Goal: Task Accomplishment & Management: Use online tool/utility

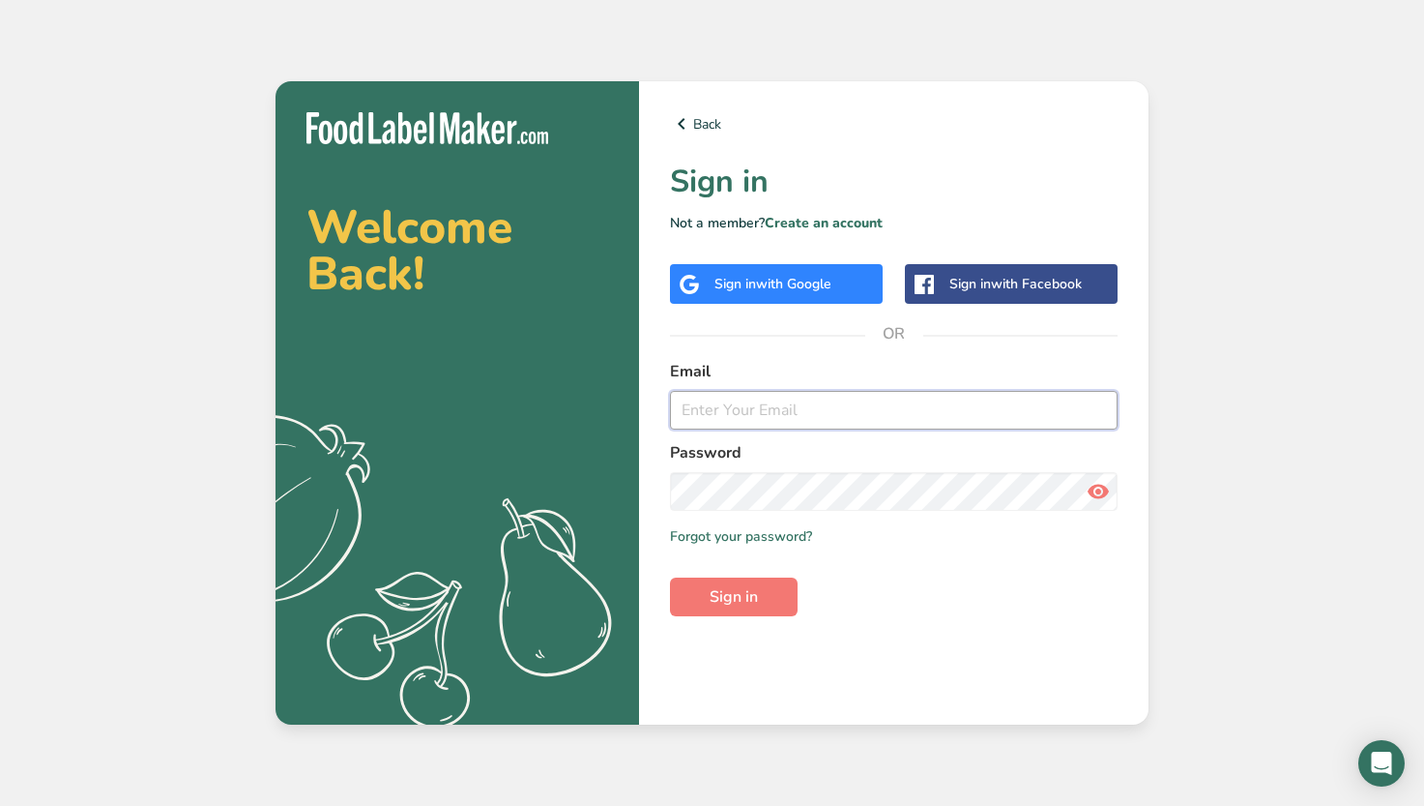
click at [753, 412] on input "email" at bounding box center [894, 410] width 448 height 39
type input "chris@citypopdenver.com"
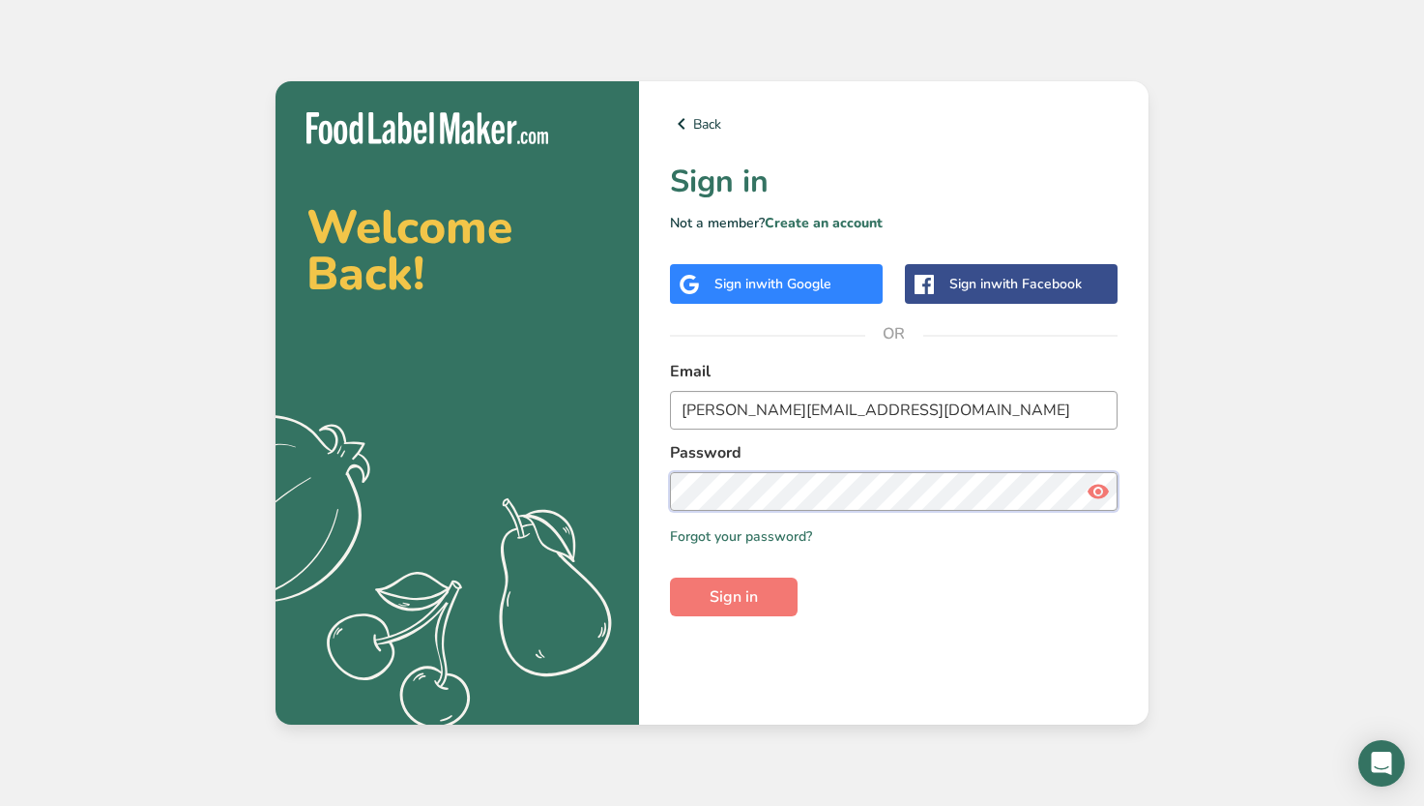
click at [670, 577] on button "Sign in" at bounding box center [734, 596] width 128 height 39
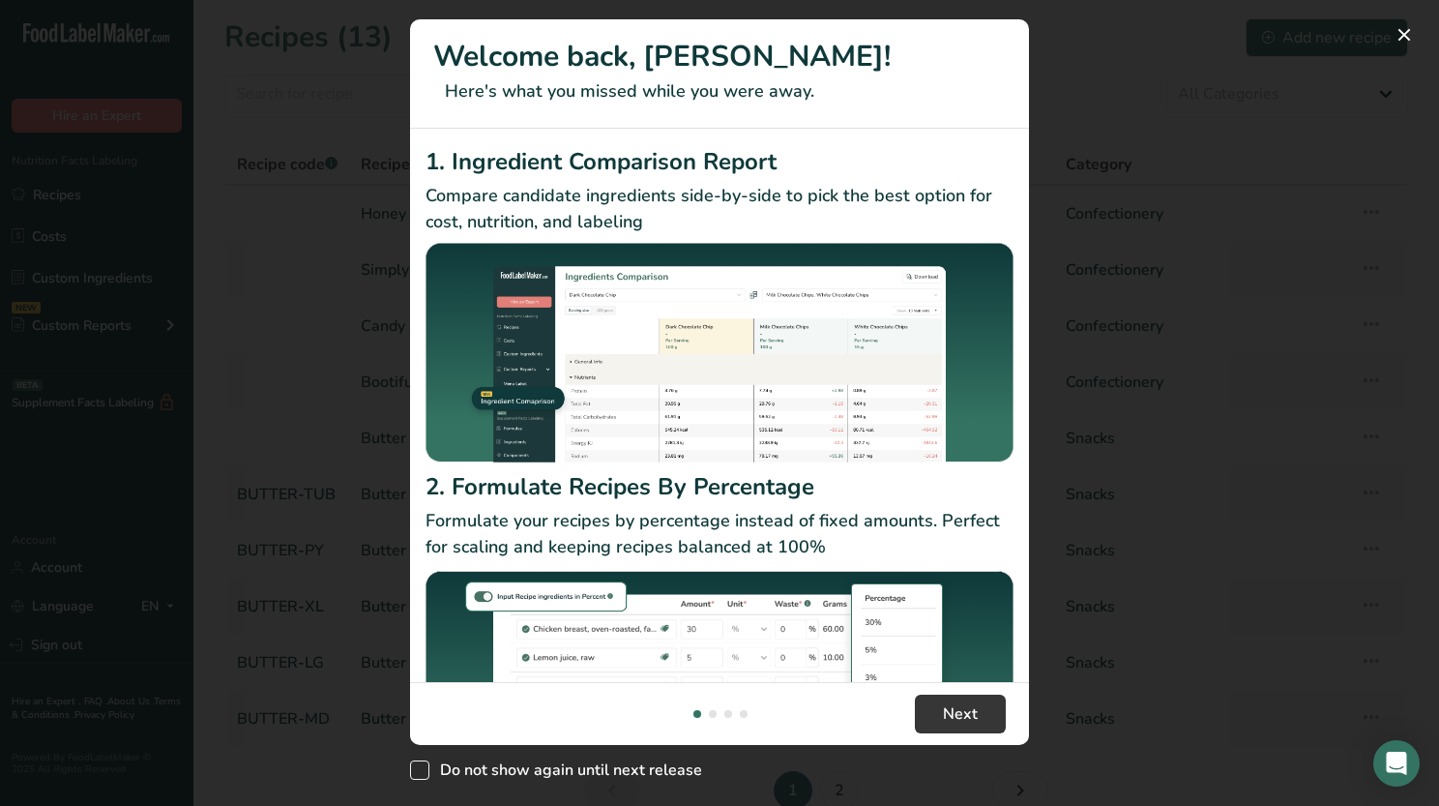
click at [421, 776] on span "New Features" at bounding box center [419, 769] width 19 height 19
click at [421, 776] on input "Do not show again until next release" at bounding box center [416, 770] width 13 height 13
checkbox input "true"
click at [1410, 35] on button "New Features" at bounding box center [1404, 34] width 31 height 31
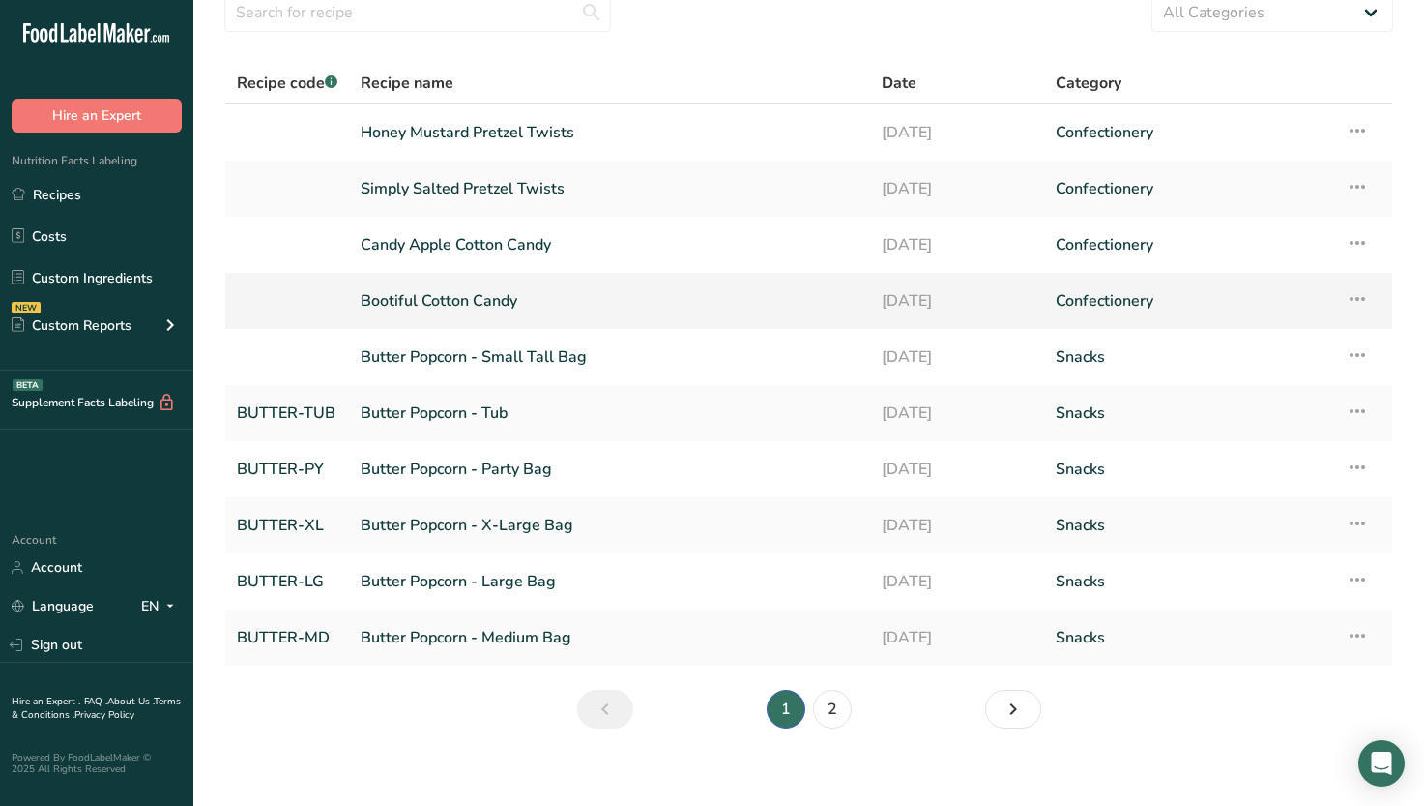
scroll to position [97, 0]
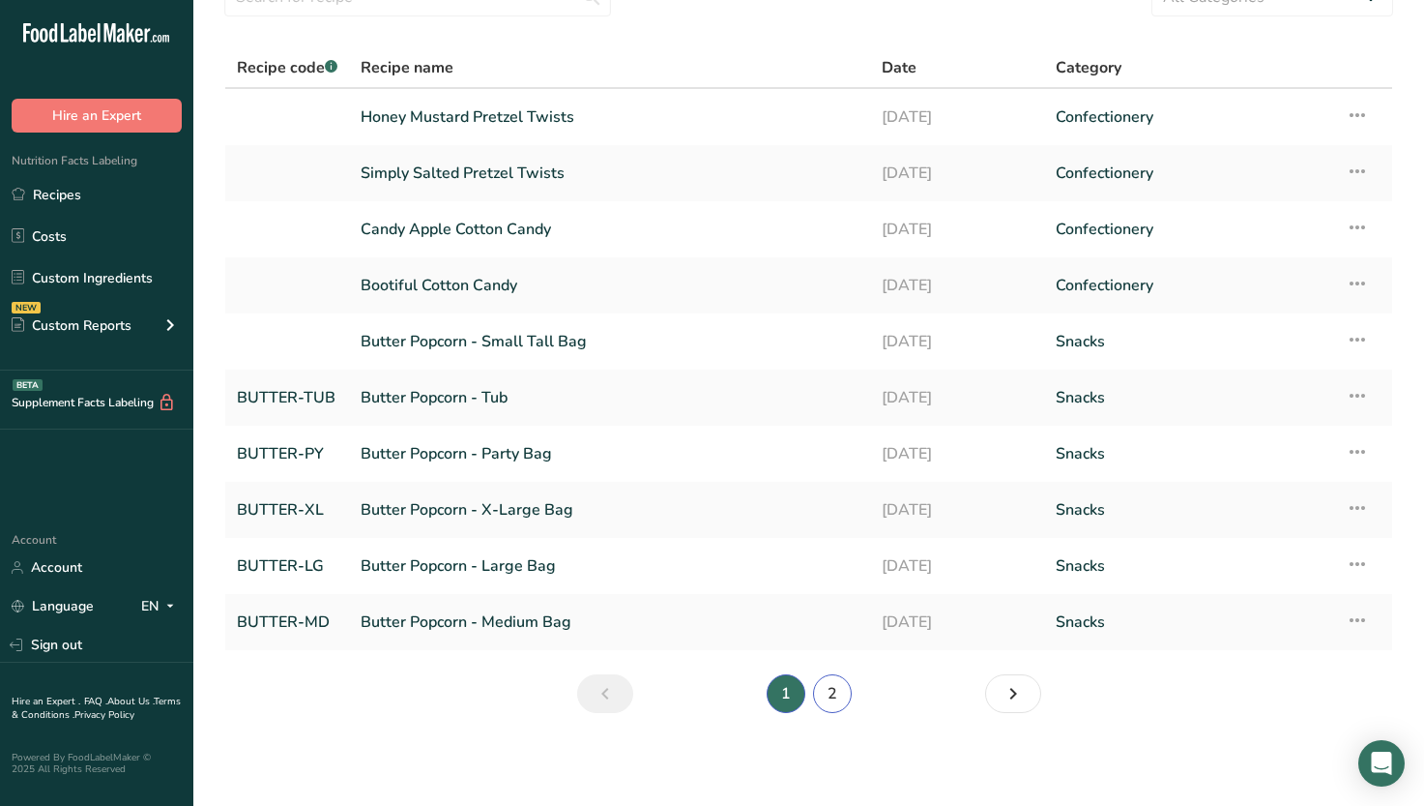
click at [818, 697] on link "2" at bounding box center [832, 693] width 39 height 39
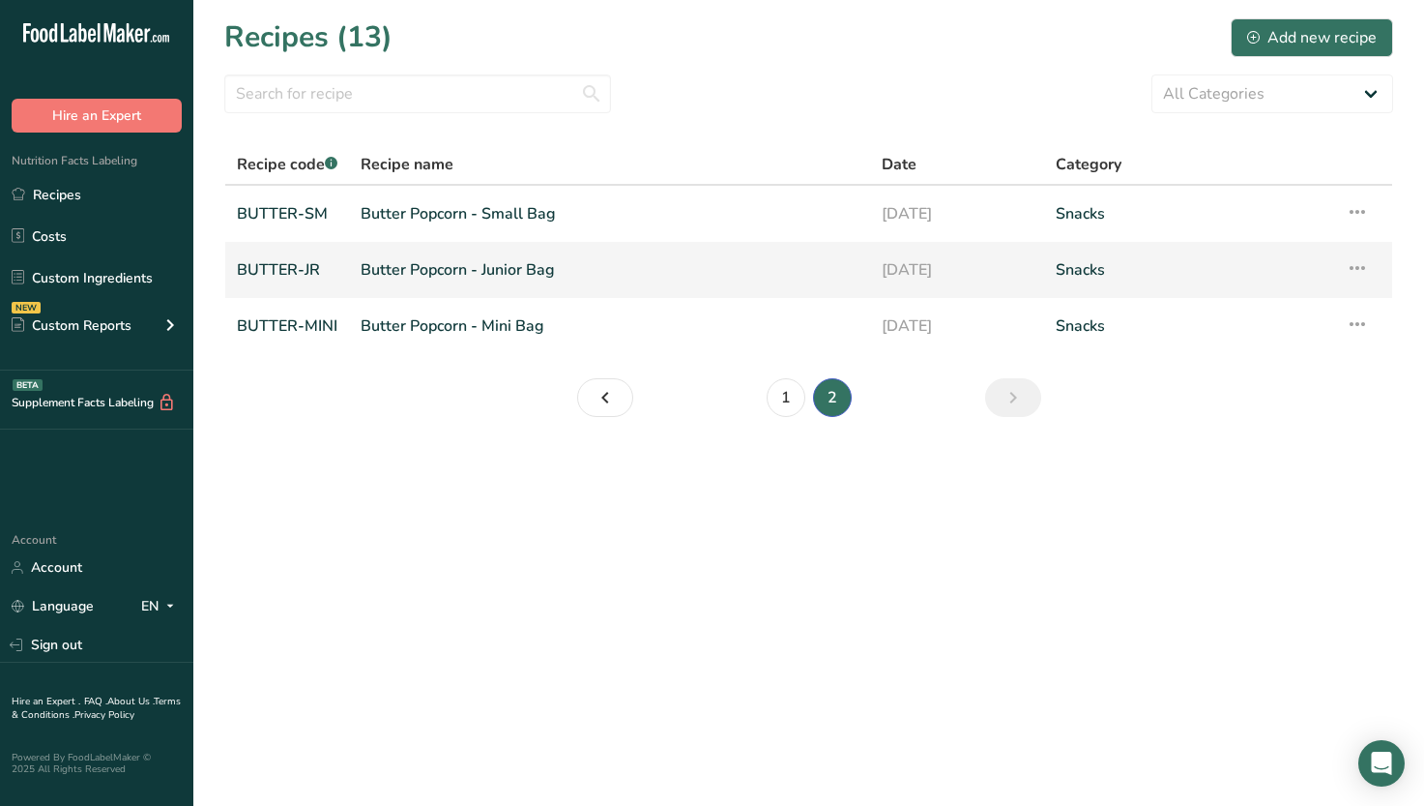
click at [638, 271] on link "Butter Popcorn - Junior Bag" at bounding box center [610, 270] width 498 height 41
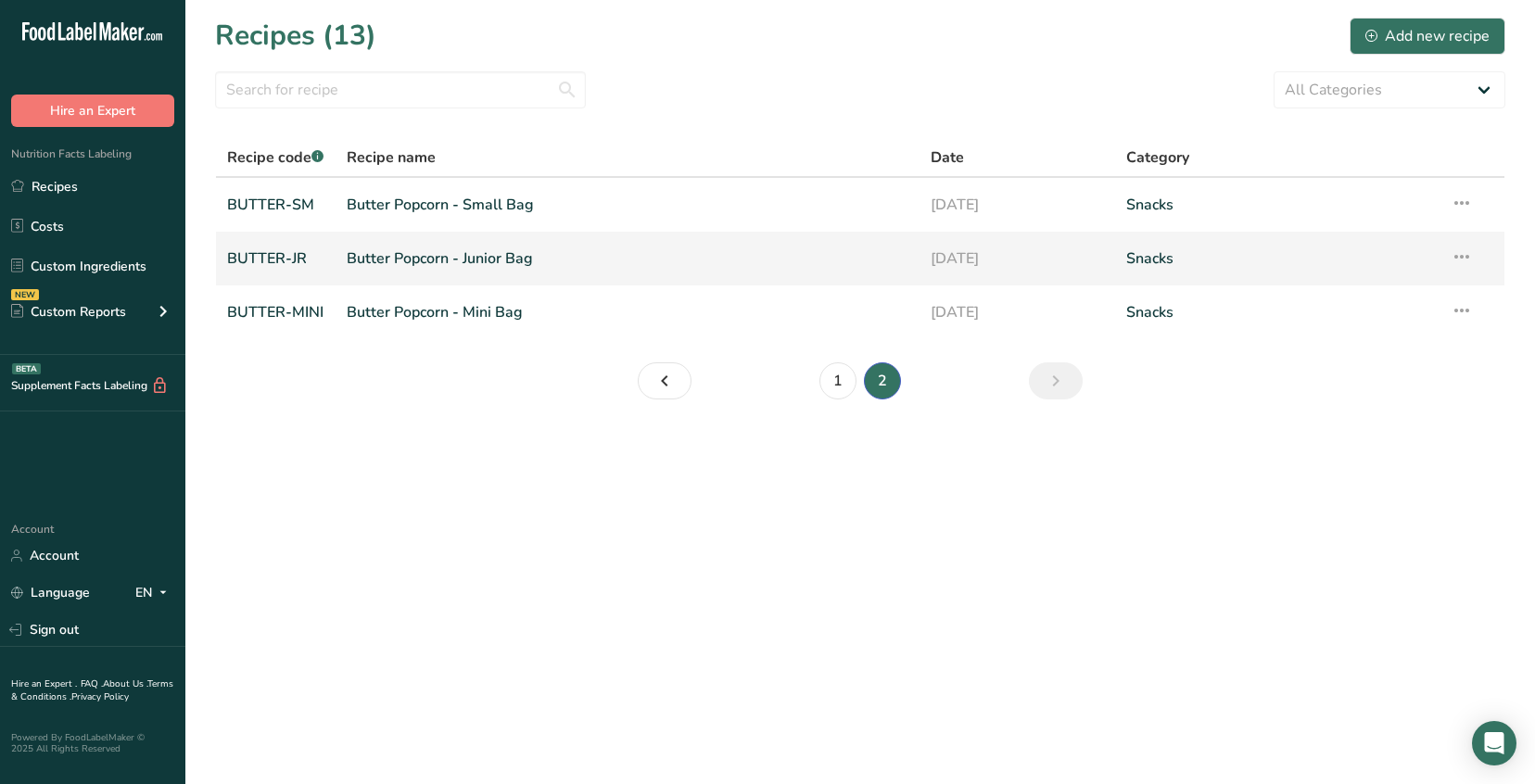
click at [1365, 256] on icon at bounding box center [1461, 256] width 22 height 34
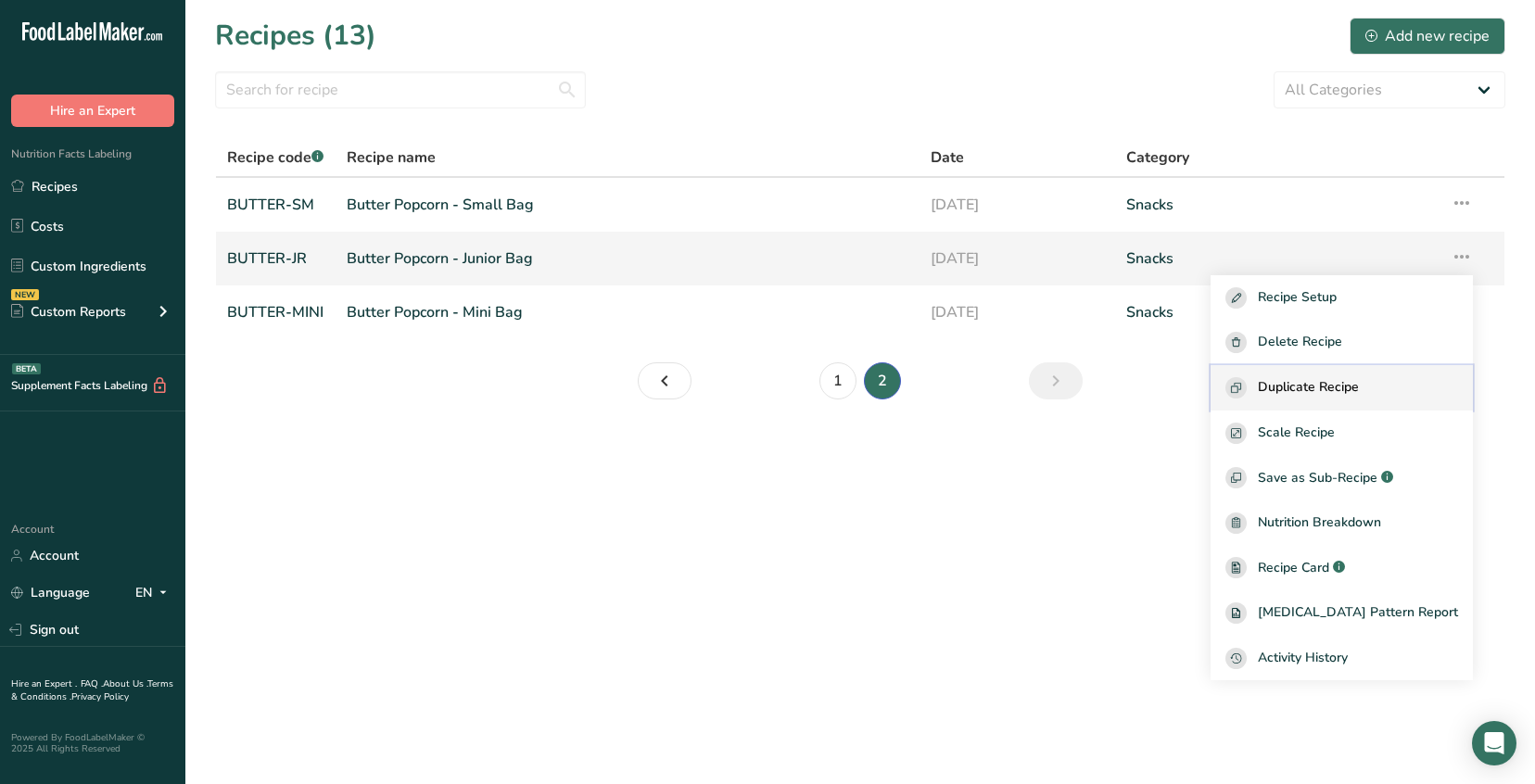
click at [1365, 375] on button "Duplicate Recipe" at bounding box center [1342, 387] width 263 height 45
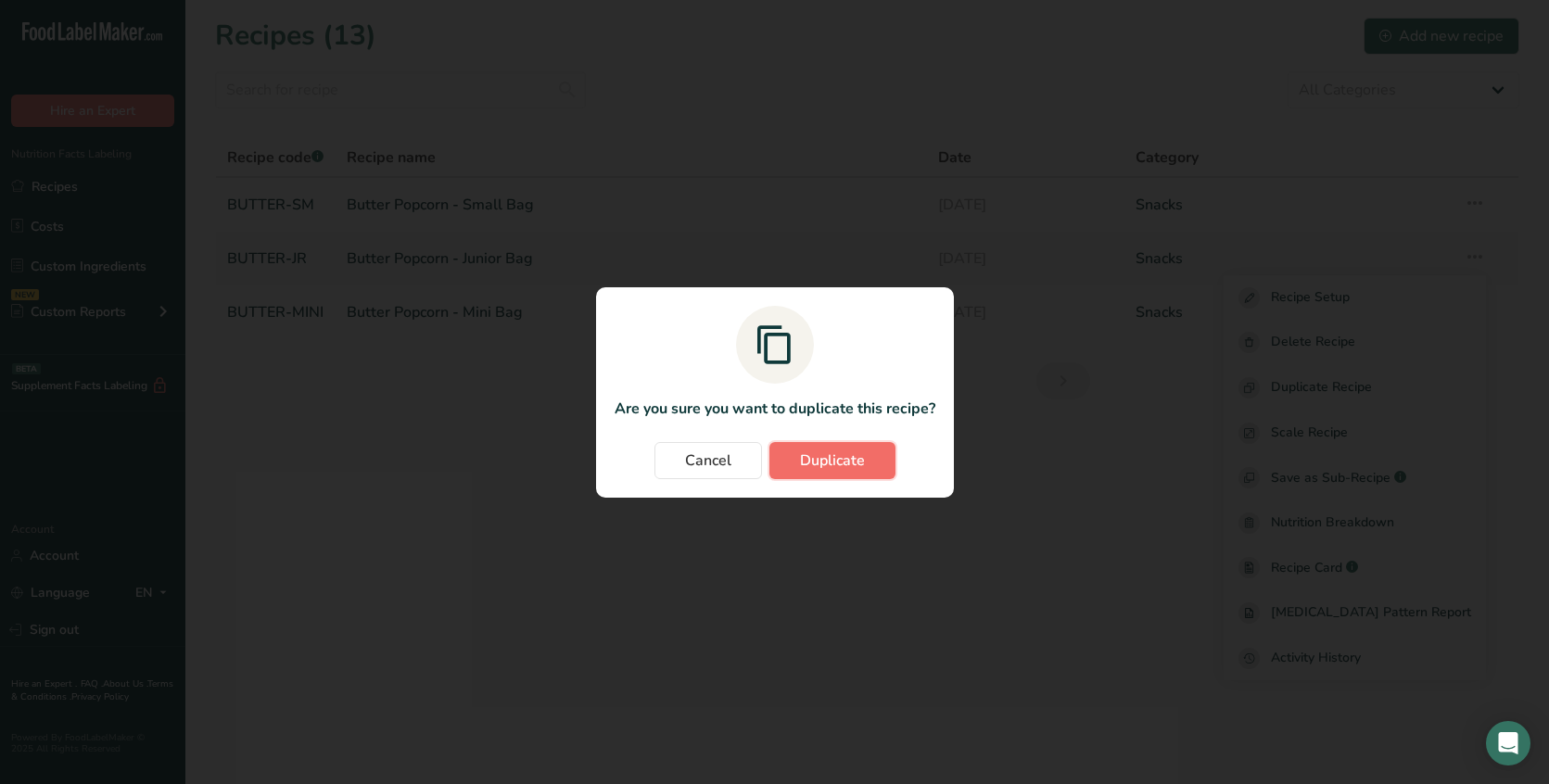
click at [840, 458] on span "Duplicate" at bounding box center [833, 460] width 65 height 22
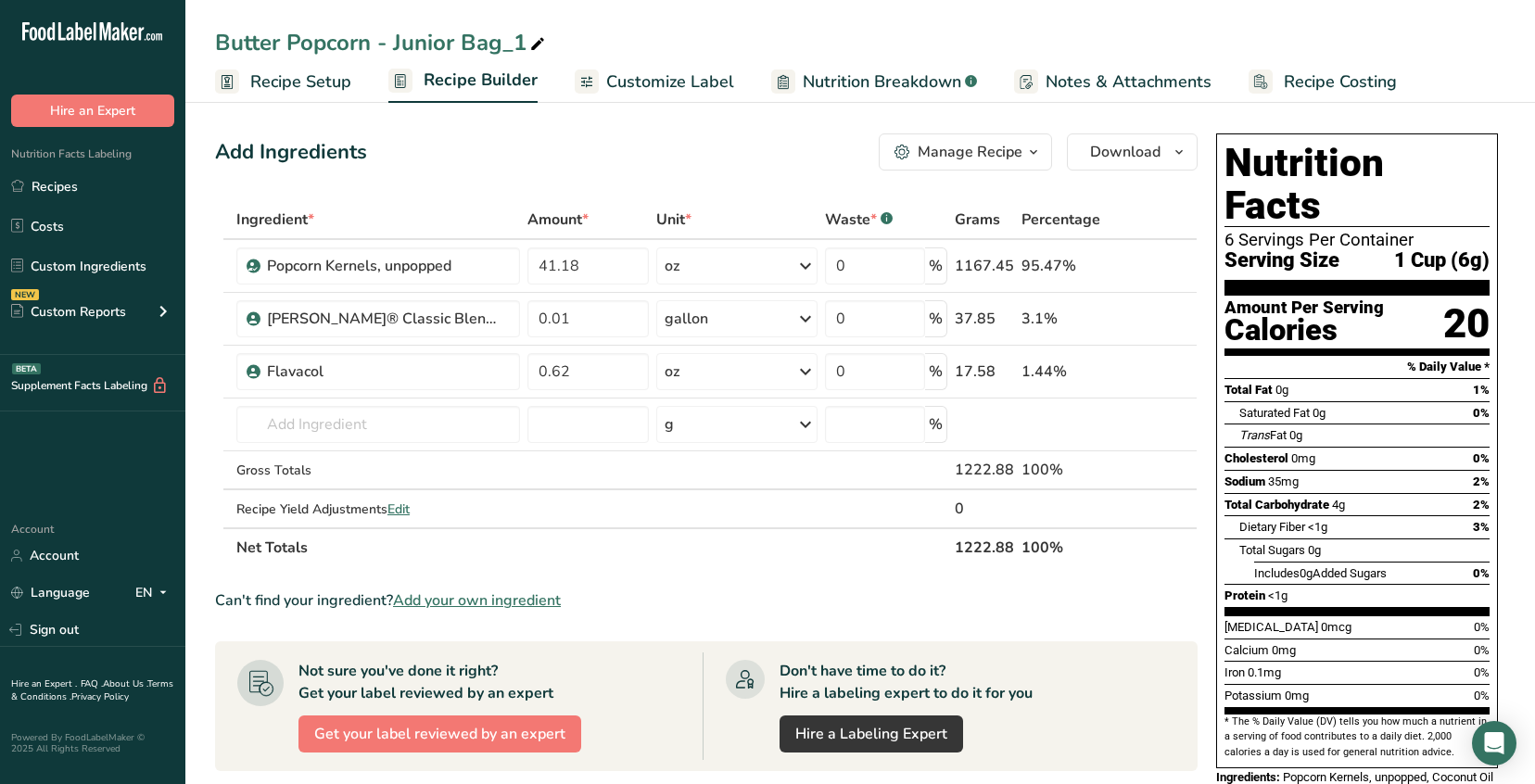
click at [540, 41] on icon at bounding box center [537, 44] width 16 height 26
click at [500, 39] on input "Butter Popcorn - Junior Bag_1" at bounding box center [860, 42] width 1291 height 34
drag, startPoint x: 263, startPoint y: 40, endPoint x: 200, endPoint y: 37, distance: 63.1
click at [200, 37] on div "Butter Popcorn - Junior Bag - Netflix" at bounding box center [860, 42] width 1350 height 34
type input "Butter Popcorn - Junior Bag - Netflix"
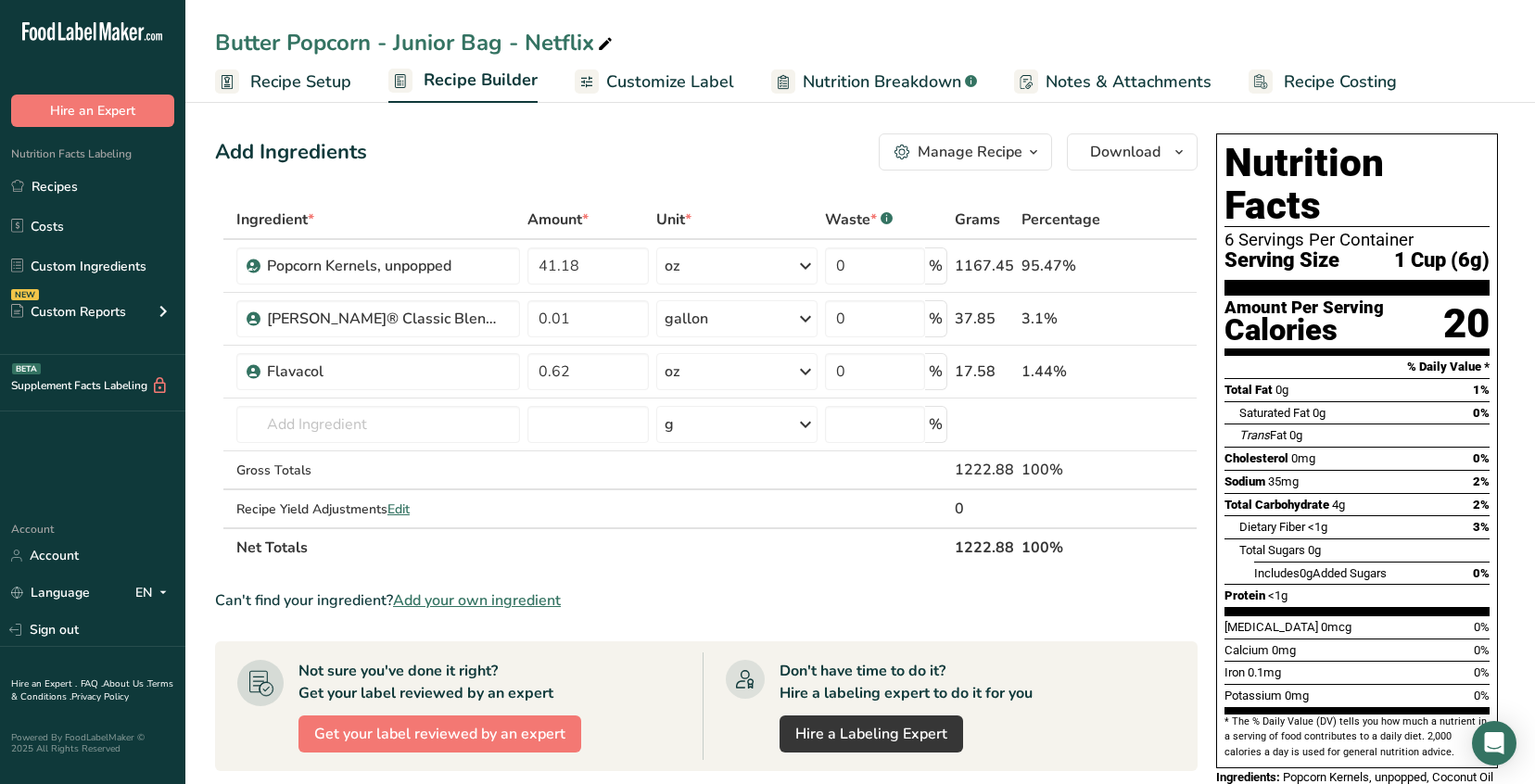
click at [345, 39] on div "Butter Popcorn - Junior Bag - Netflix" at bounding box center [415, 42] width 402 height 34
drag, startPoint x: 345, startPoint y: 41, endPoint x: 210, endPoint y: 35, distance: 135.1
click at [210, 35] on div "Butter Popcorn - Junior Bag - Netflix" at bounding box center [860, 42] width 1350 height 34
type input "Extra Buttery Popcorn - Junior Bag - Netflix"
click at [622, 158] on div "Add Ingredients Manage Recipe Delete Recipe Duplicate Recipe Scale Recipe Save …" at bounding box center [706, 151] width 983 height 37
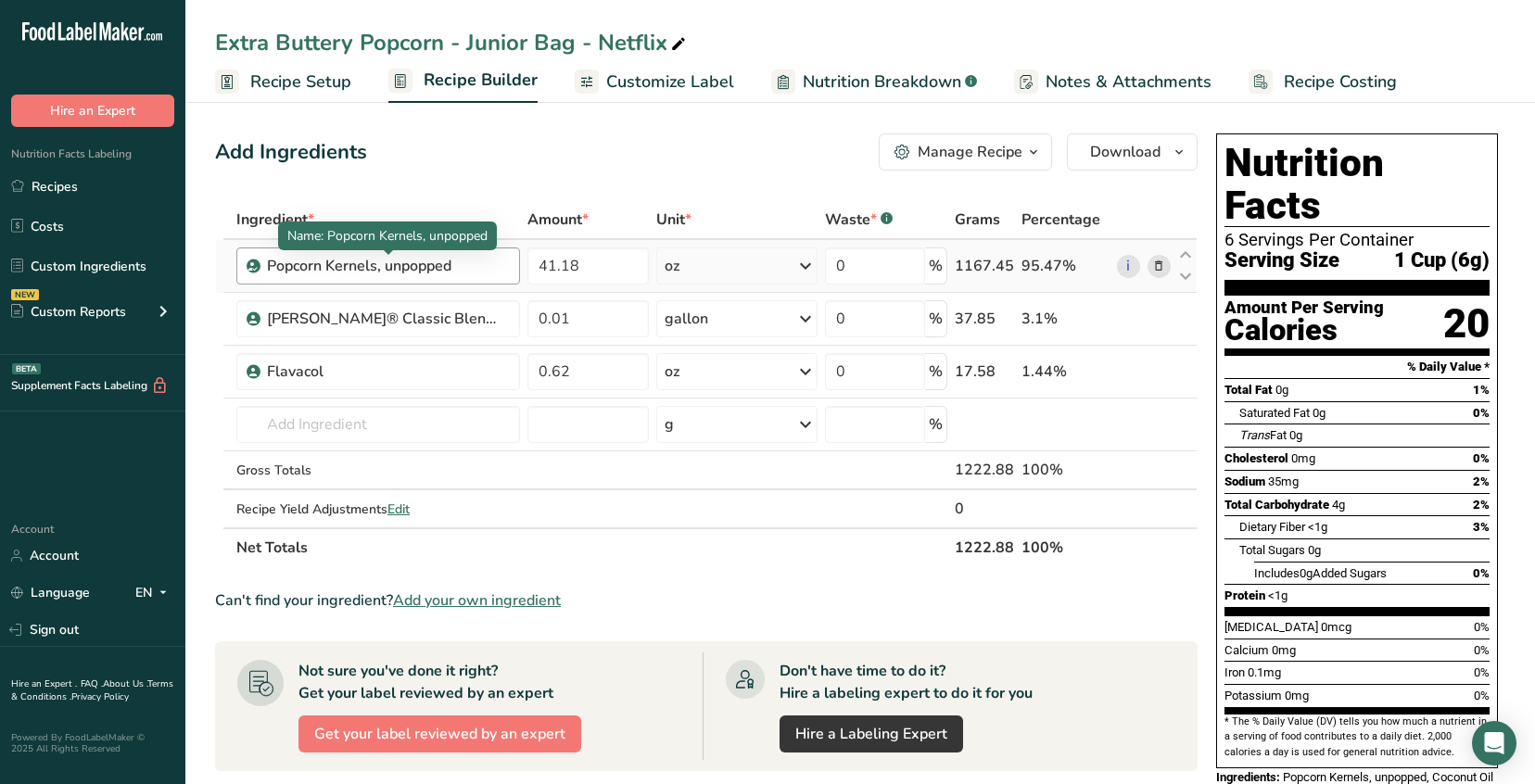
drag, startPoint x: 321, startPoint y: 265, endPoint x: 479, endPoint y: 265, distance: 158.0
click at [479, 265] on div "Popcorn Kernels, unpopped" at bounding box center [384, 265] width 232 height 22
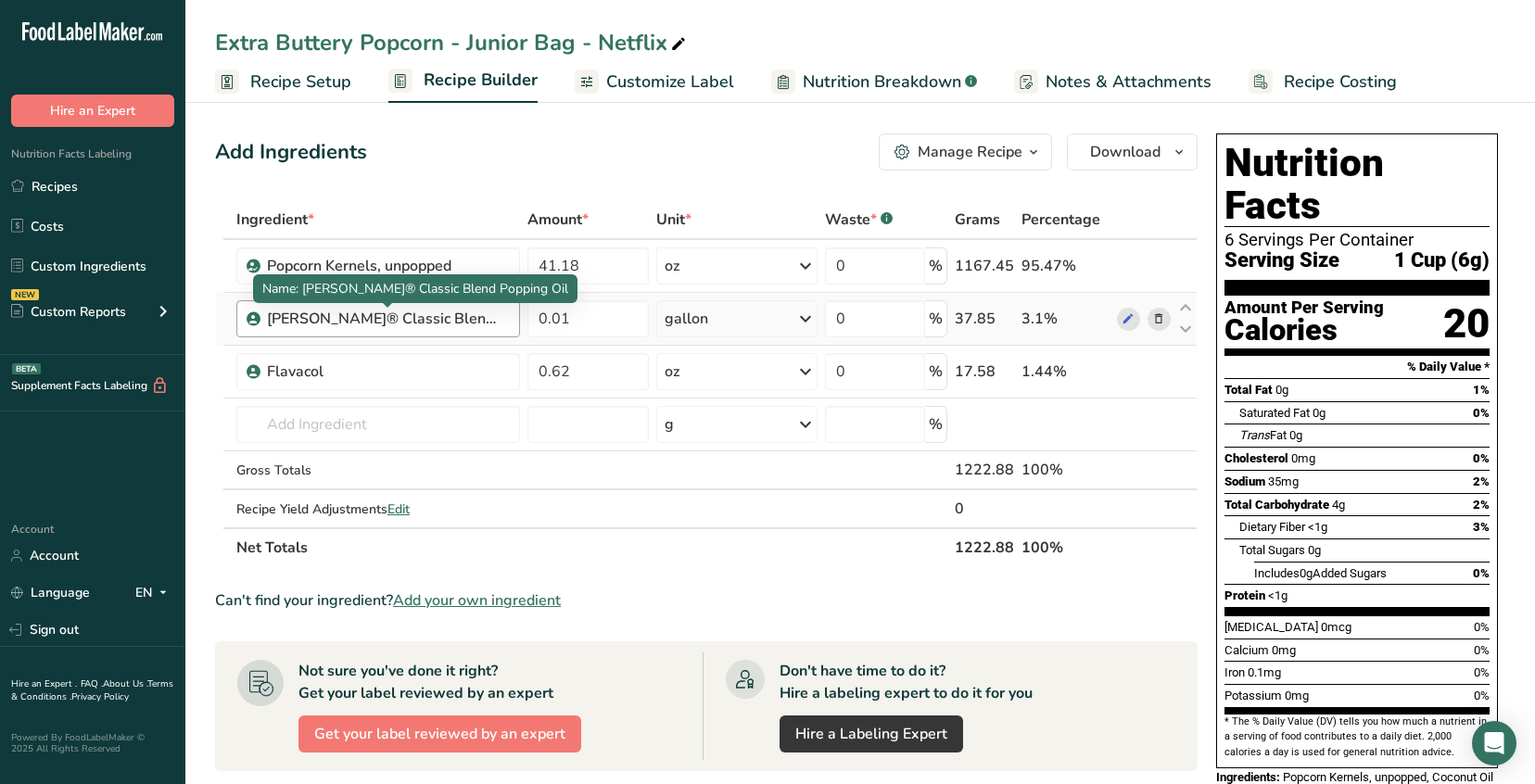
click at [447, 322] on div "LouAna® Classic Blend Popping Oil" at bounding box center [384, 318] width 232 height 22
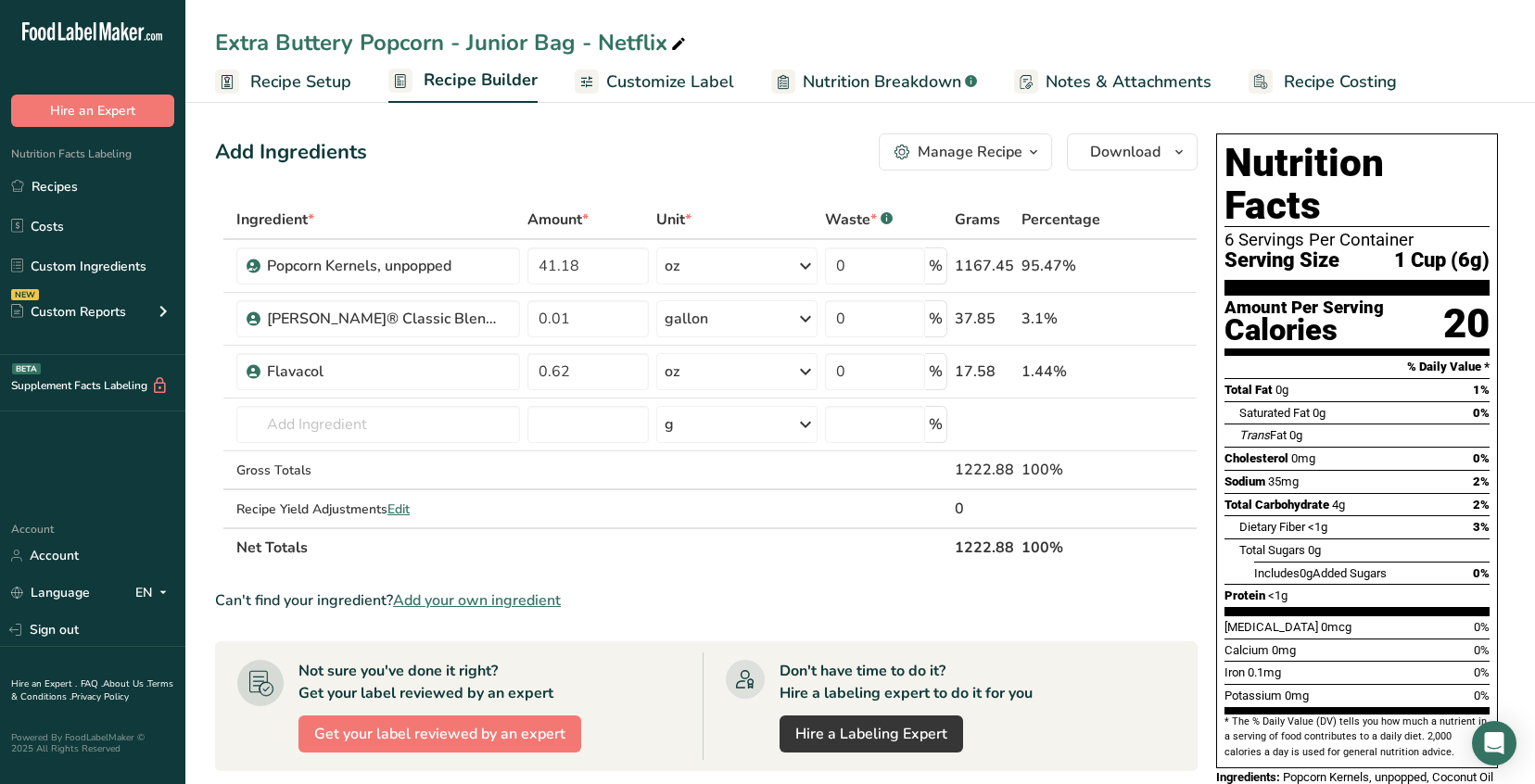
click at [306, 86] on span "Recipe Setup" at bounding box center [300, 82] width 101 height 25
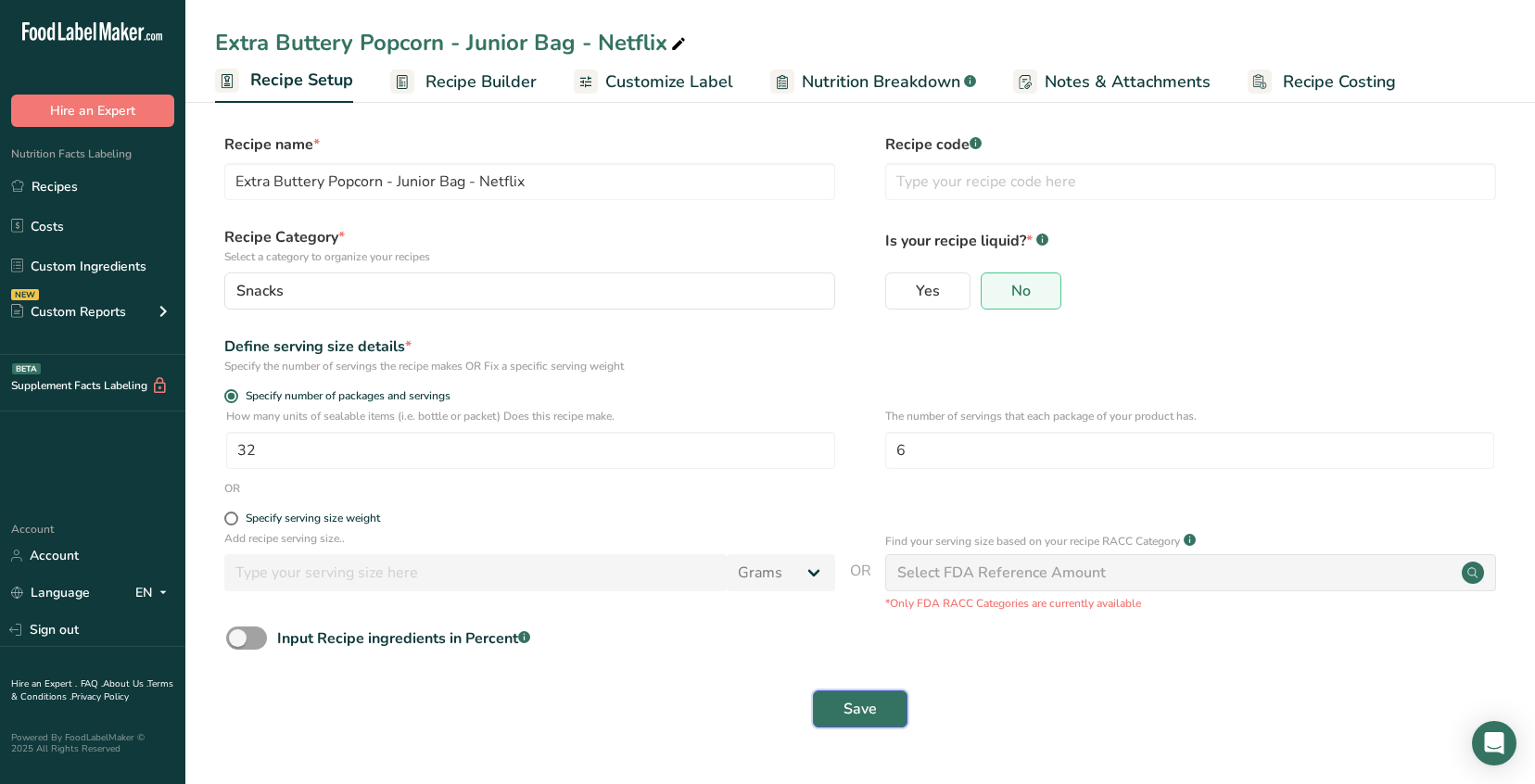
click at [857, 709] on span "Save" at bounding box center [860, 708] width 34 height 22
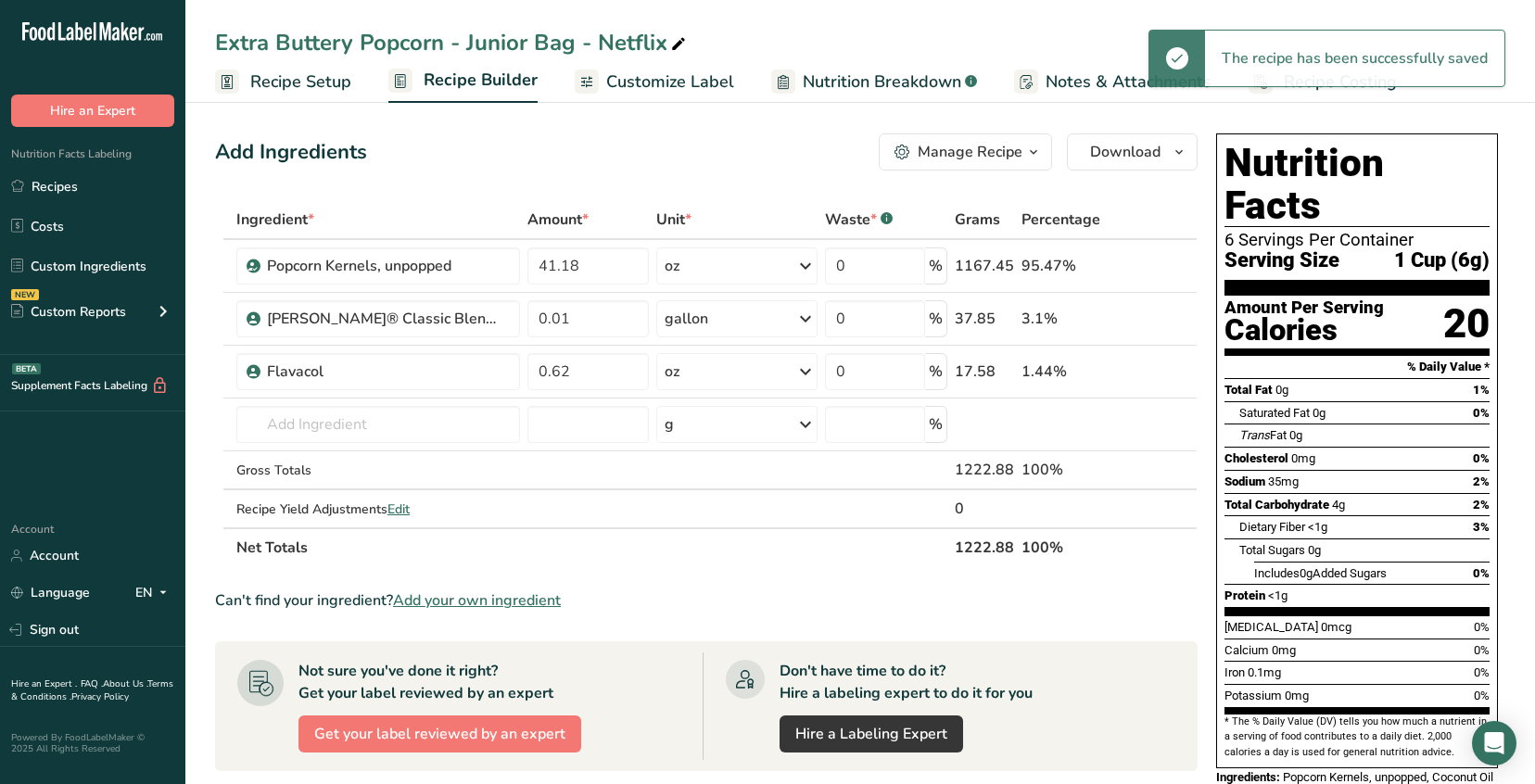
click at [283, 78] on span "Recipe Setup" at bounding box center [300, 82] width 101 height 25
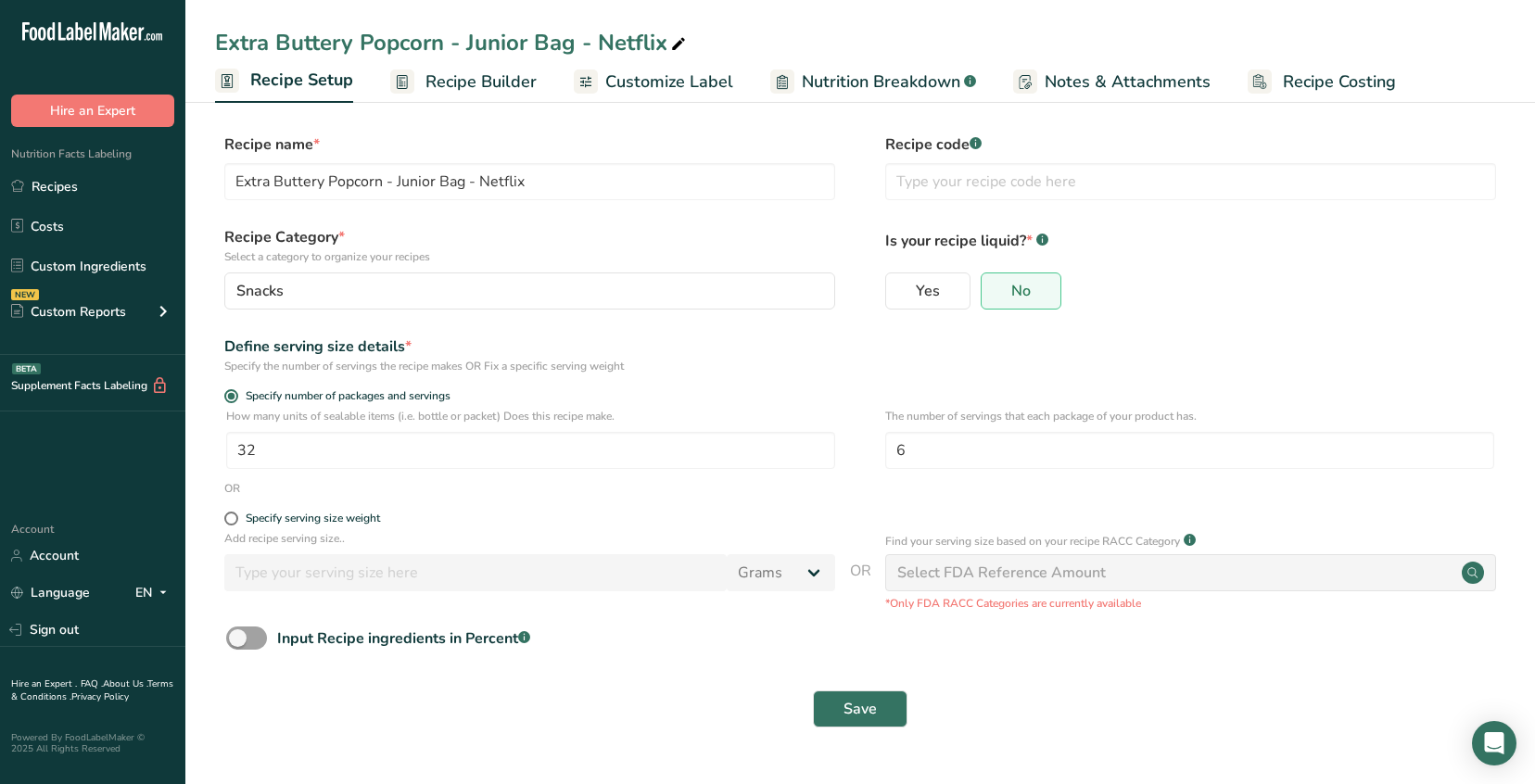
click at [436, 82] on span "Recipe Builder" at bounding box center [481, 82] width 111 height 25
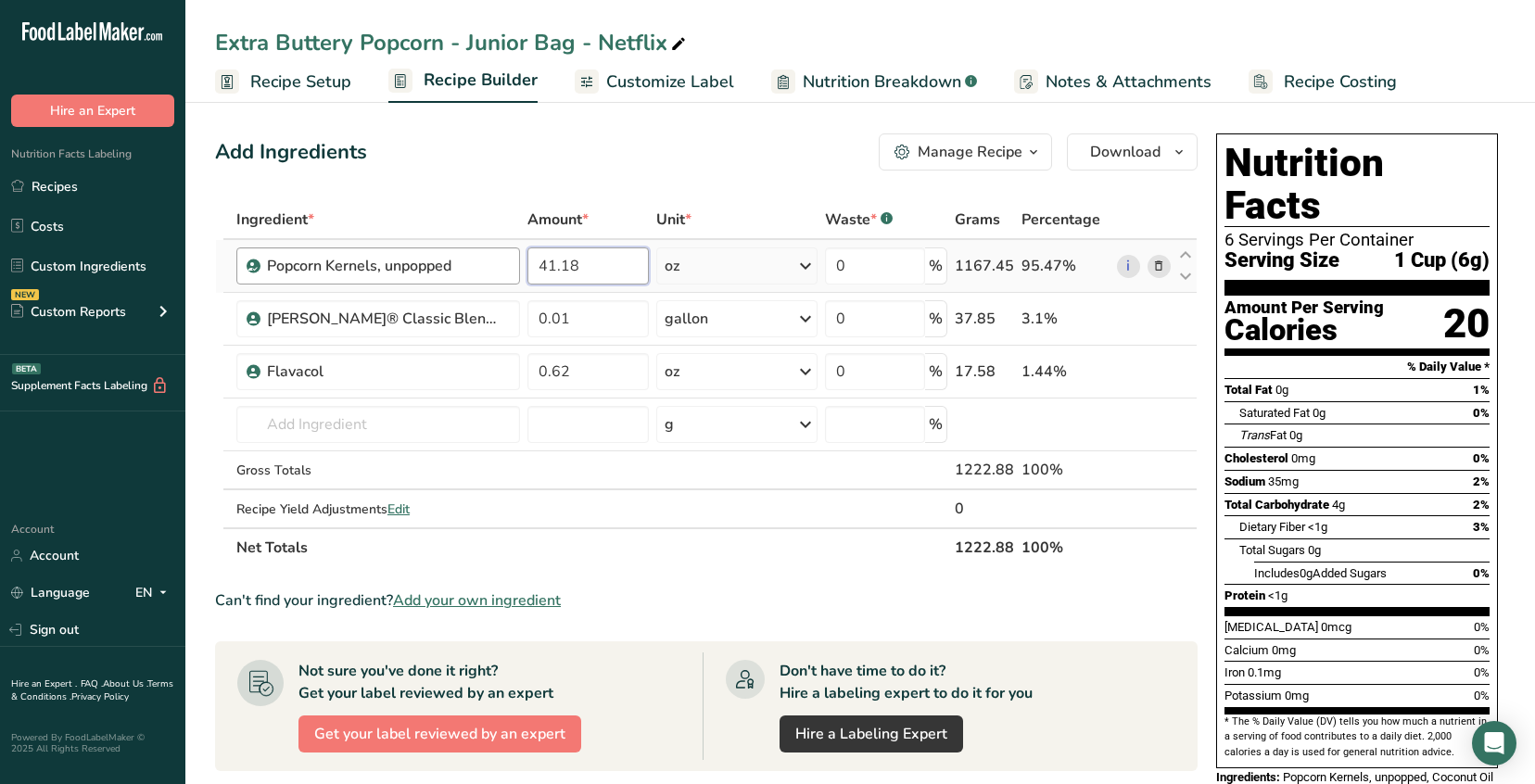
drag, startPoint x: 581, startPoint y: 265, endPoint x: 502, endPoint y: 257, distance: 79.4
click at [502, 257] on tr "Popcorn Kernels, unpopped 41.18 oz Portions 1 Tablespoon 1 Cup Weight Units g k…" at bounding box center [706, 265] width 981 height 53
type input "48"
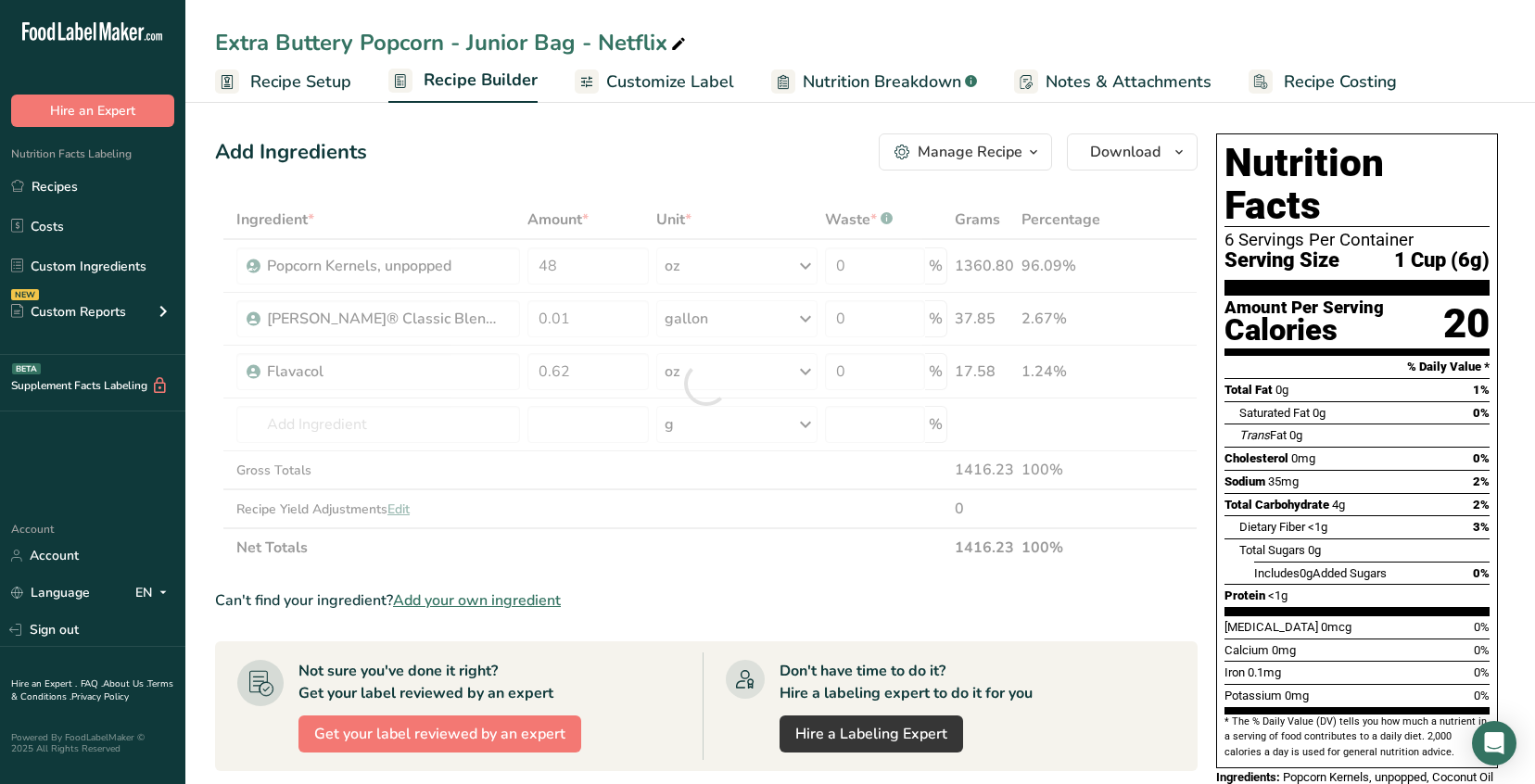
click at [455, 151] on div "Add Ingredients Manage Recipe Delete Recipe Duplicate Recipe Scale Recipe Save …" at bounding box center [706, 151] width 983 height 37
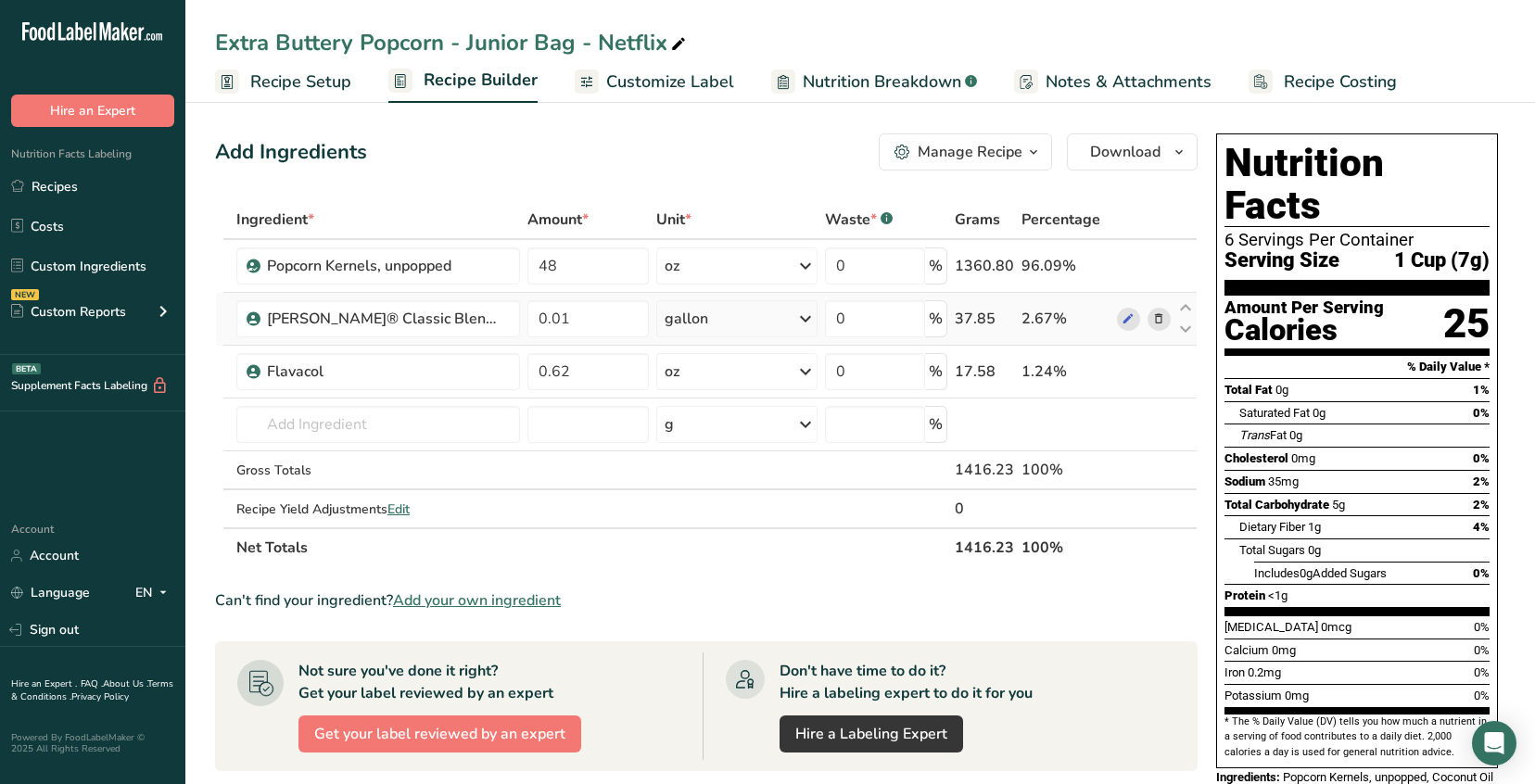
click at [767, 324] on div "gallon" at bounding box center [737, 318] width 161 height 37
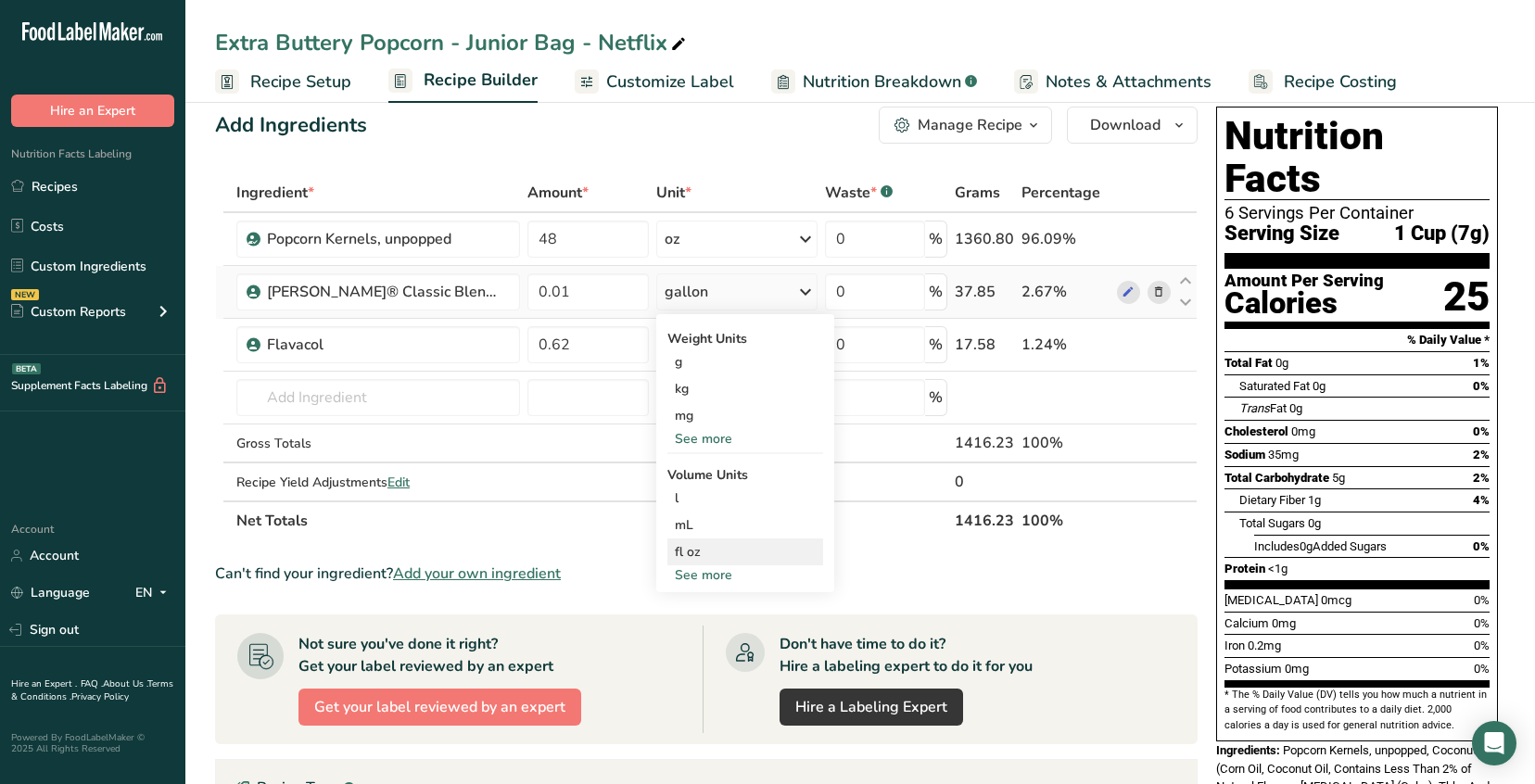
click at [733, 558] on div "fl oz" at bounding box center [745, 552] width 141 height 19
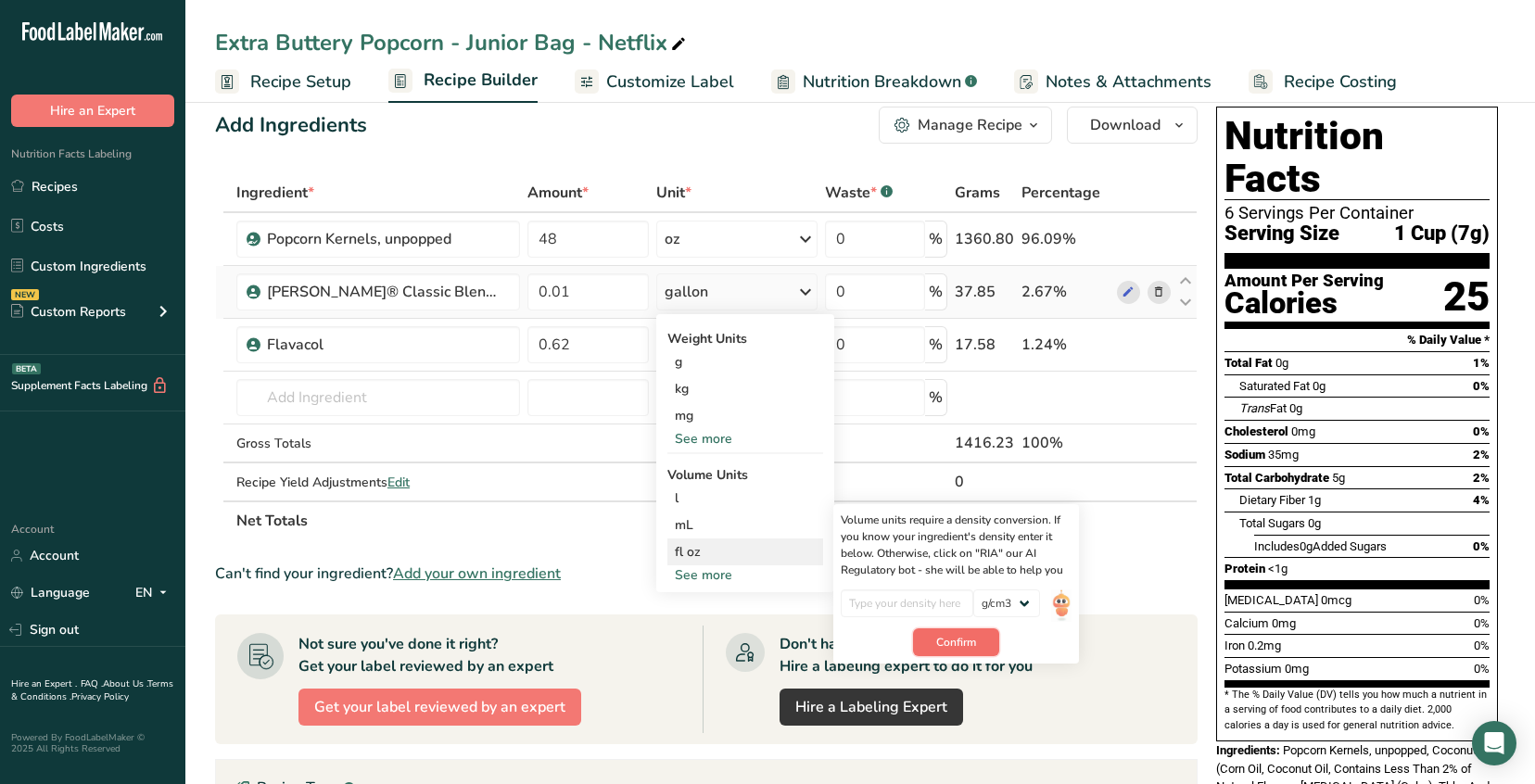
click at [961, 645] on span "Confirm" at bounding box center [957, 641] width 40 height 16
click at [923, 605] on input "number" at bounding box center [907, 603] width 132 height 28
click at [1002, 600] on select "lb/ft3 g/cm3" at bounding box center [1007, 603] width 67 height 28
click at [1117, 580] on div "Can't find your ingredient? Add your own ingredient" at bounding box center [706, 573] width 983 height 22
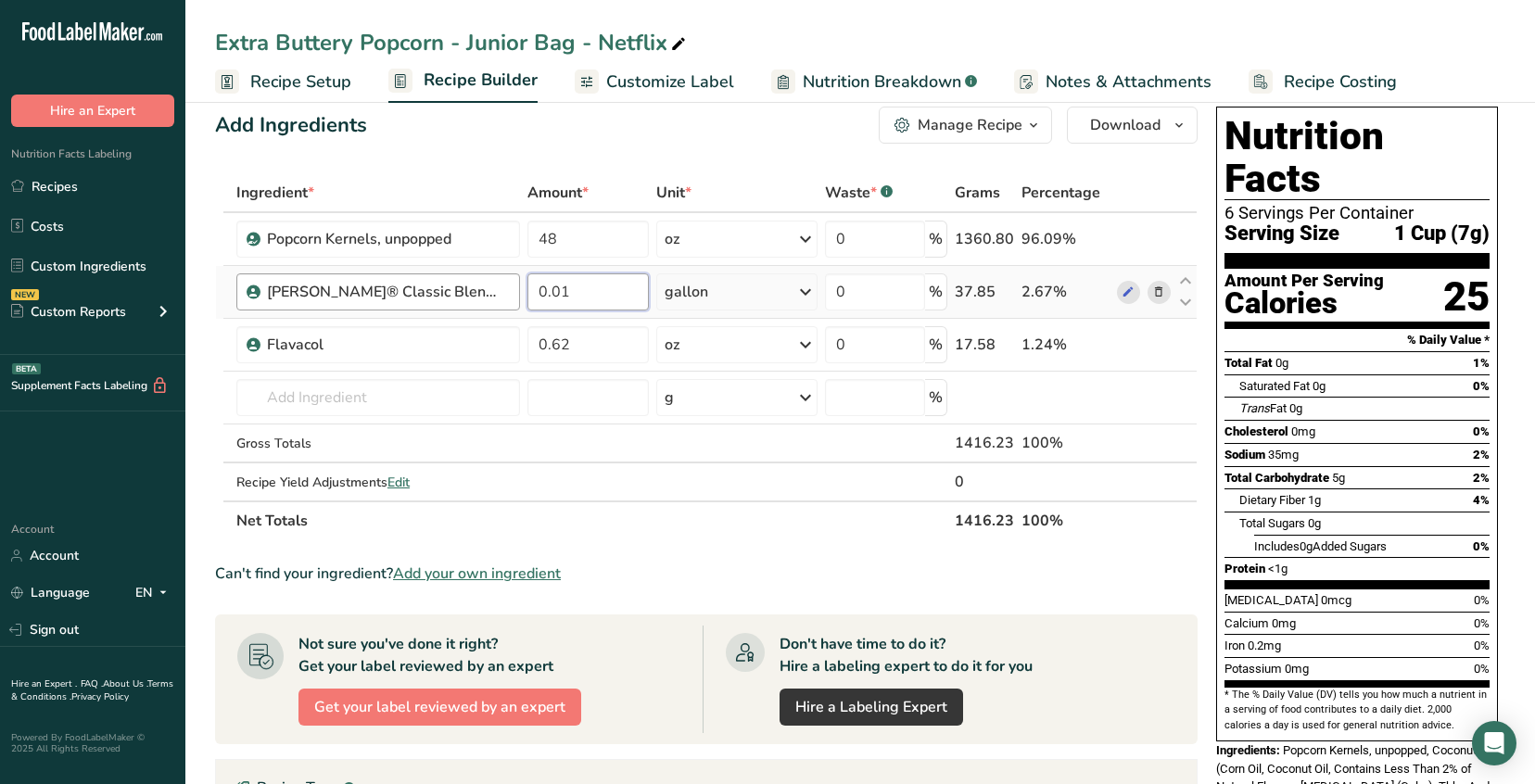
drag, startPoint x: 577, startPoint y: 289, endPoint x: 485, endPoint y: 272, distance: 93.6
click at [485, 273] on tr "LouAna® Classic Blend Popping Oil 0.01 gallon Weight Units g kg mg See more Vol…" at bounding box center [706, 292] width 981 height 53
type input "0.25"
click at [318, 398] on input "text" at bounding box center [379, 398] width 284 height 37
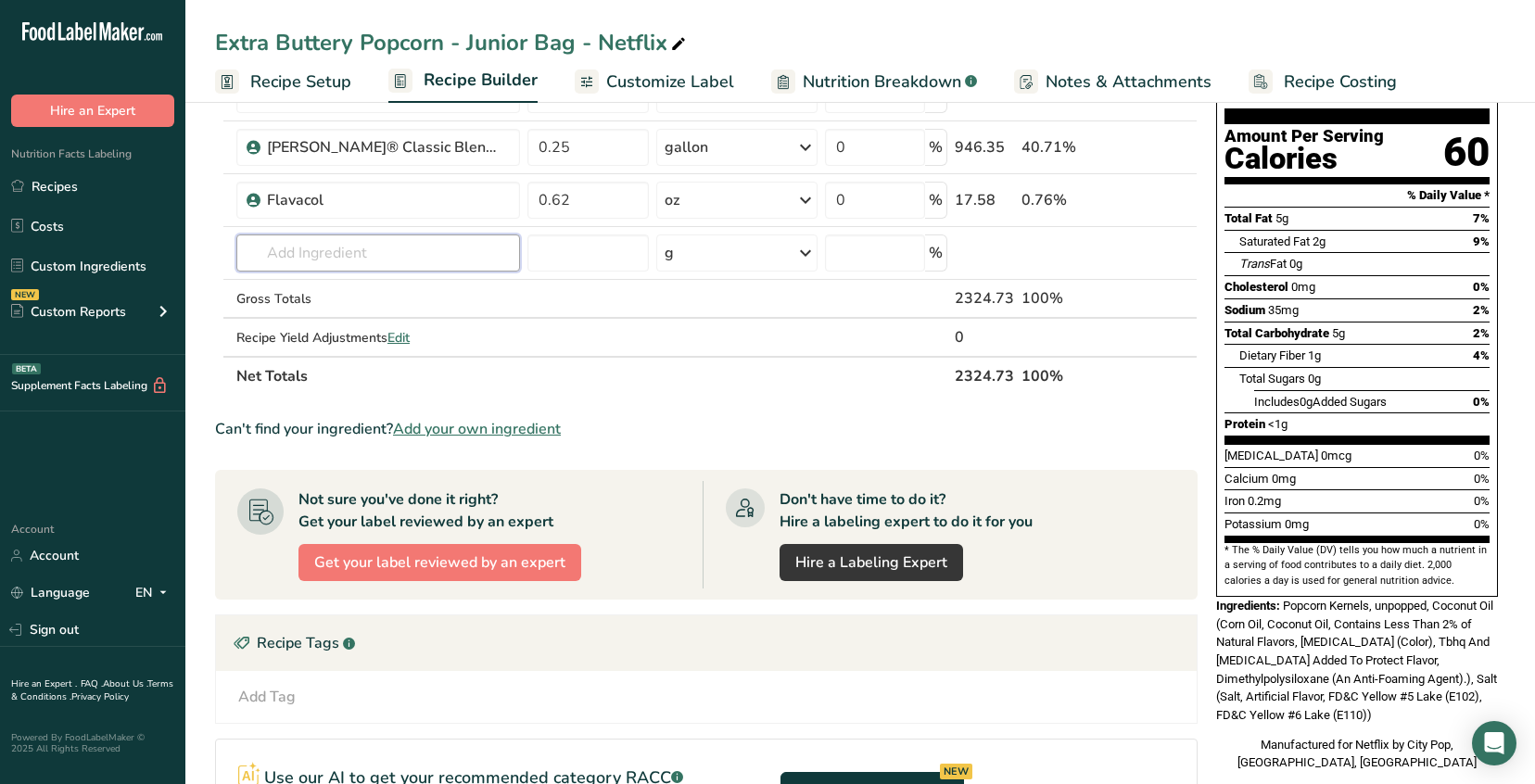
scroll to position [0, 0]
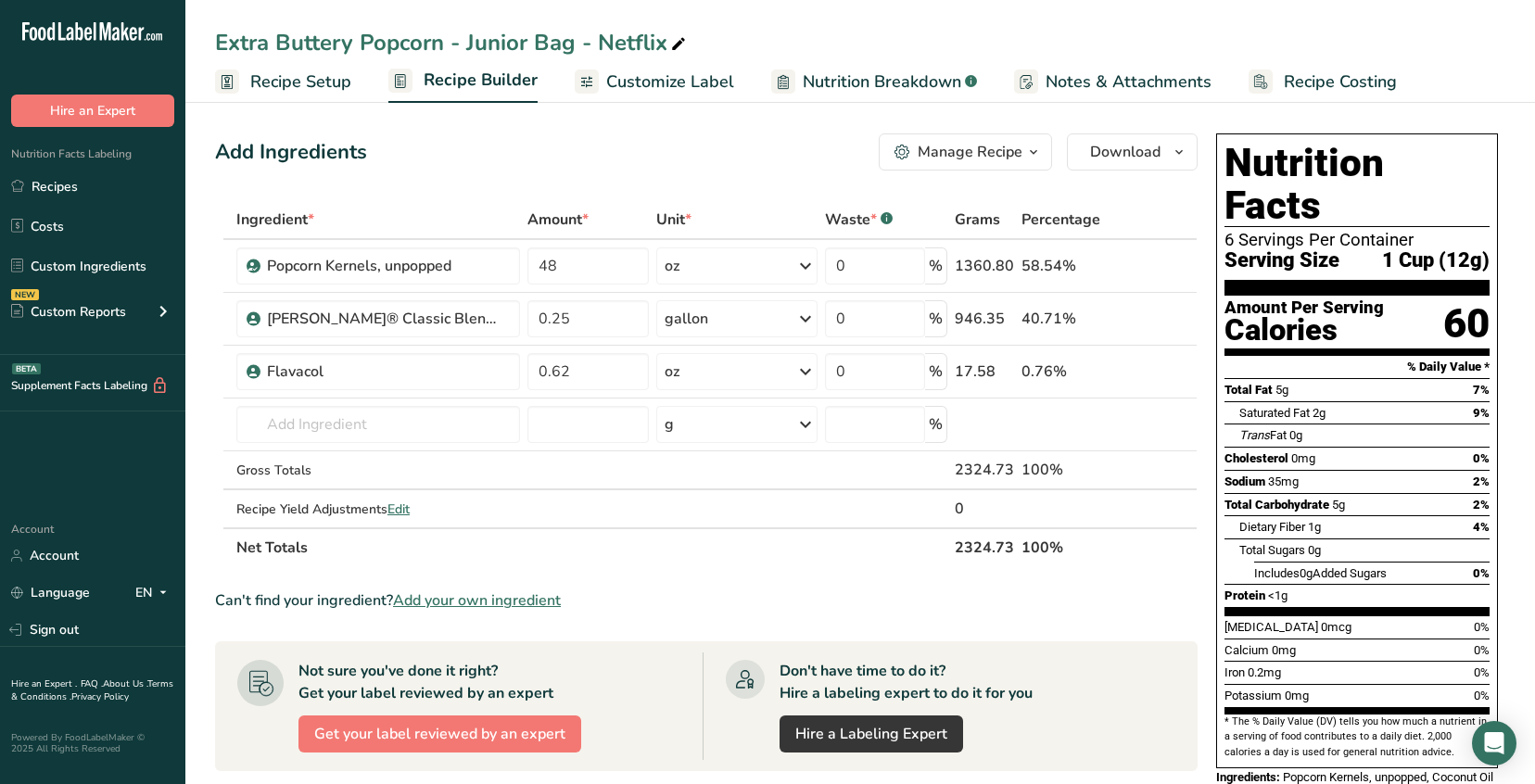
click at [625, 78] on span "Customize Label" at bounding box center [669, 82] width 128 height 25
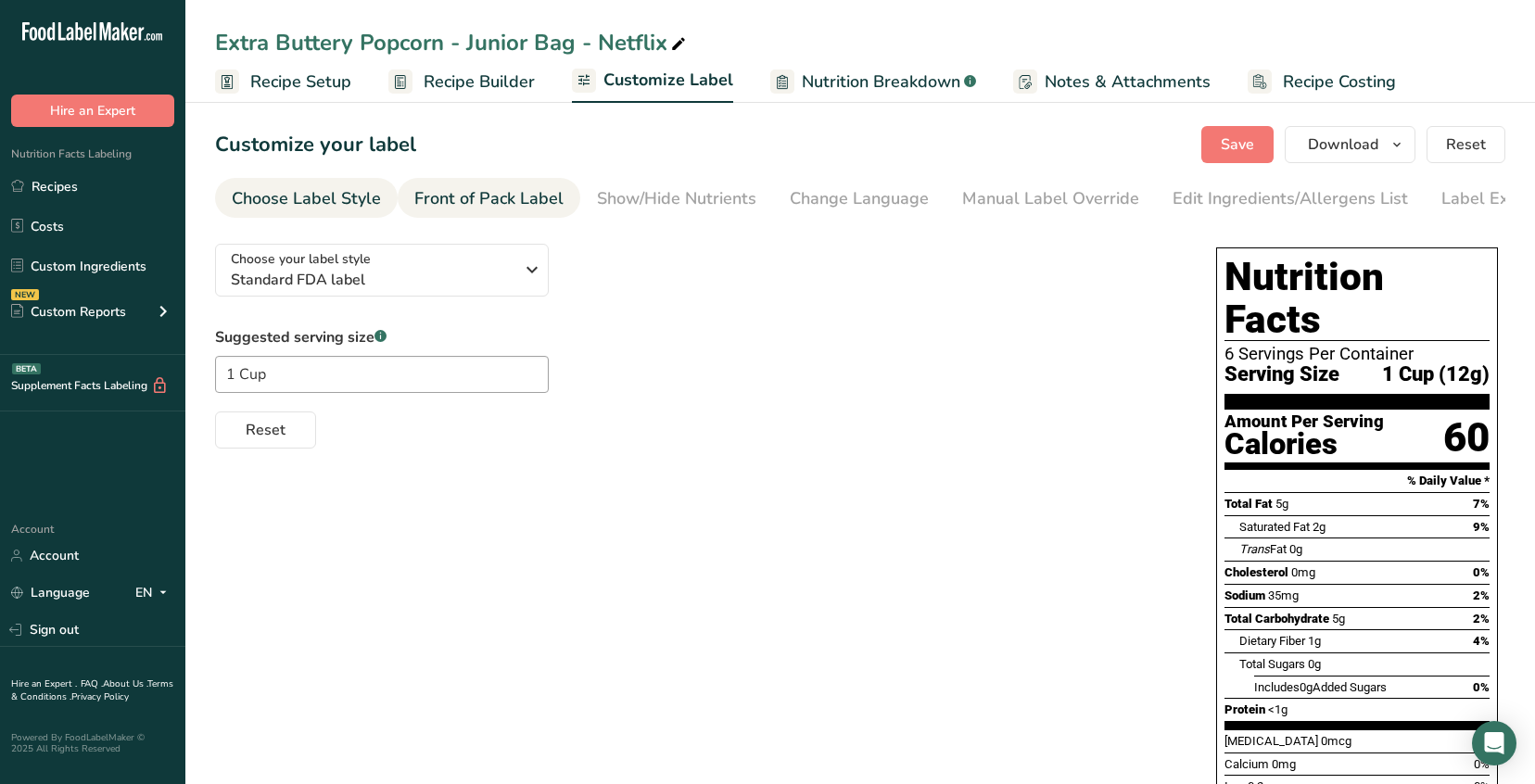
click at [540, 196] on div "Front of Pack Label" at bounding box center [489, 198] width 150 height 25
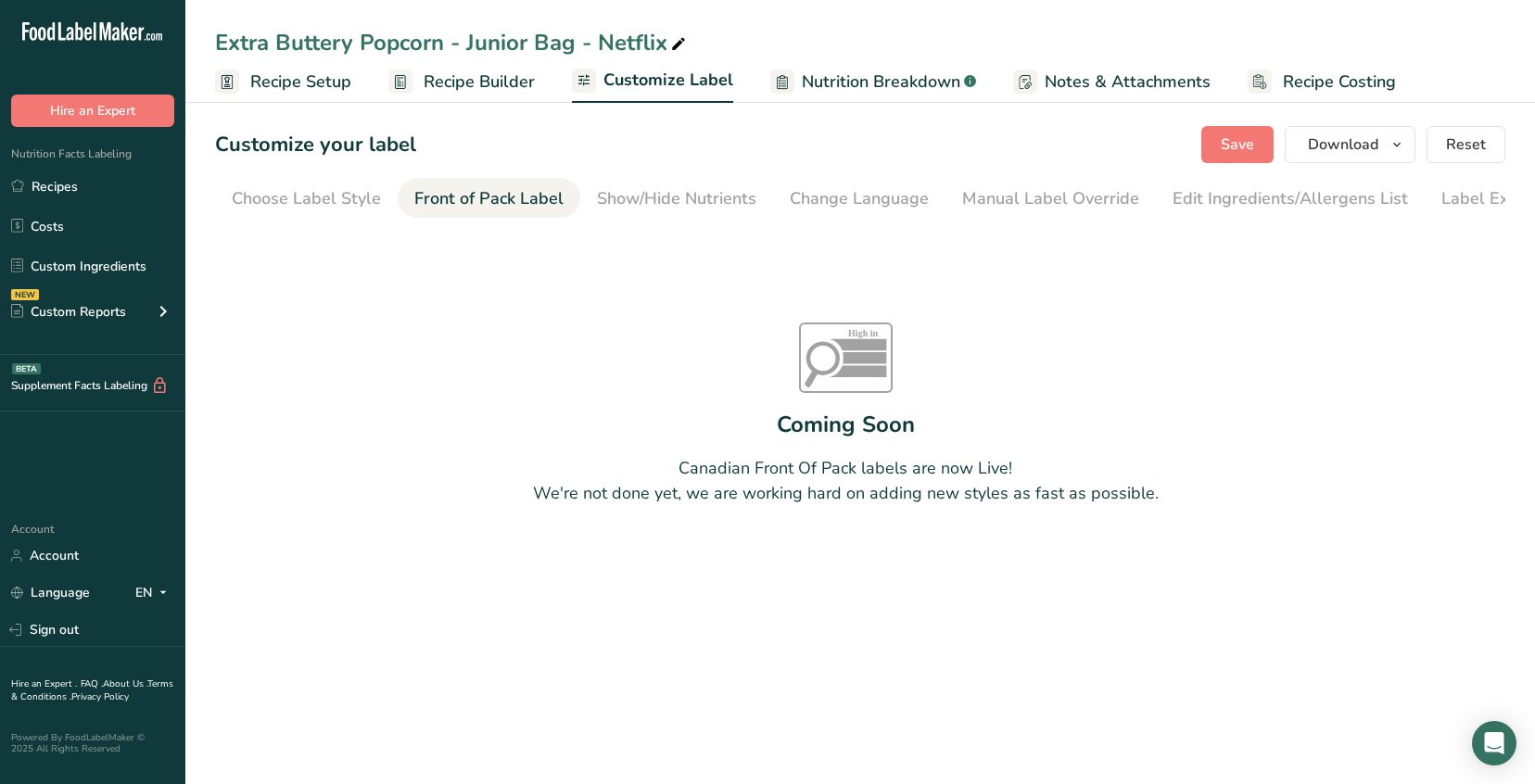
scroll to position [0, 57]
click at [583, 198] on div "Show/Hide Nutrients" at bounding box center [620, 198] width 159 height 25
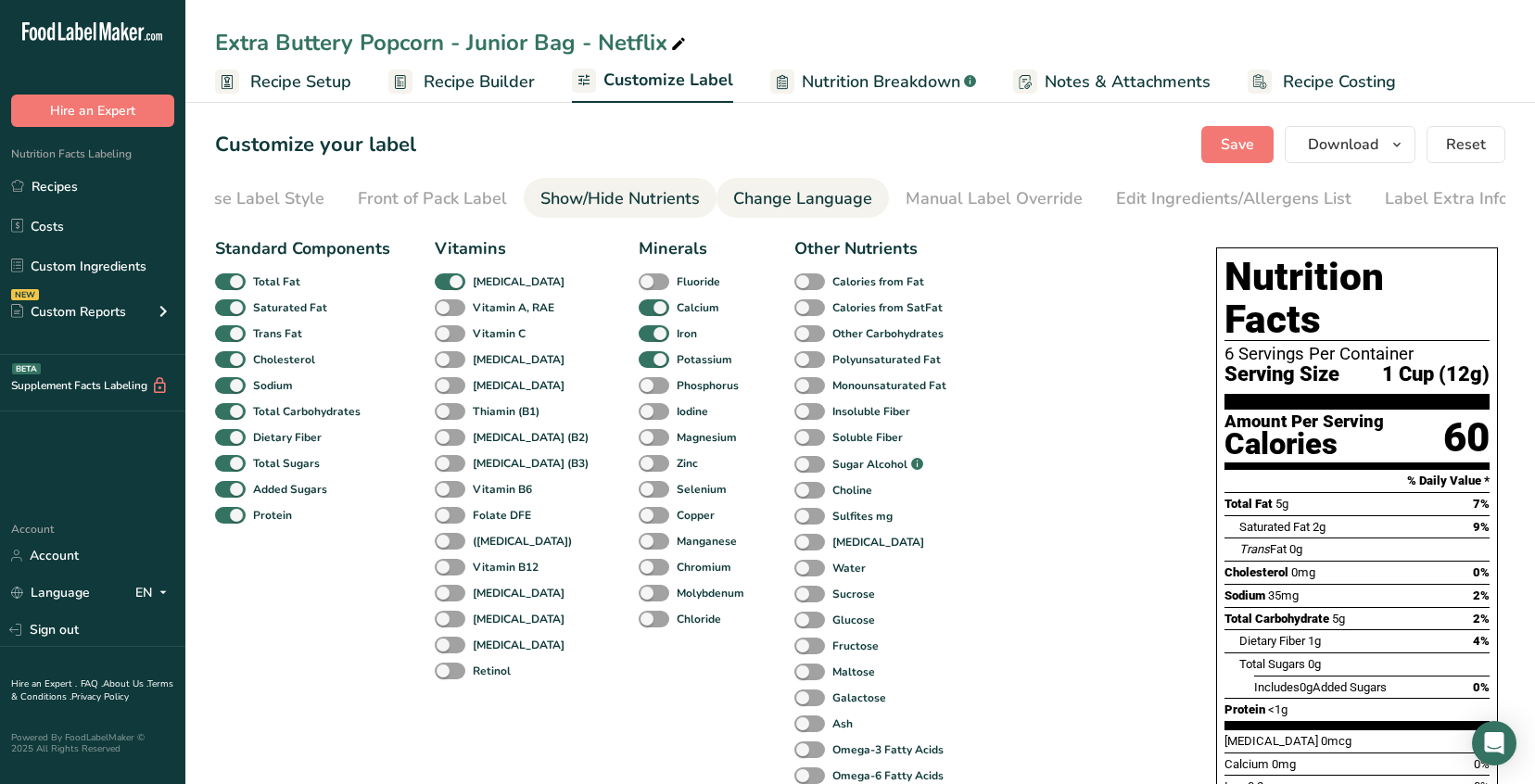
click at [777, 195] on div "Change Language" at bounding box center [802, 198] width 139 height 25
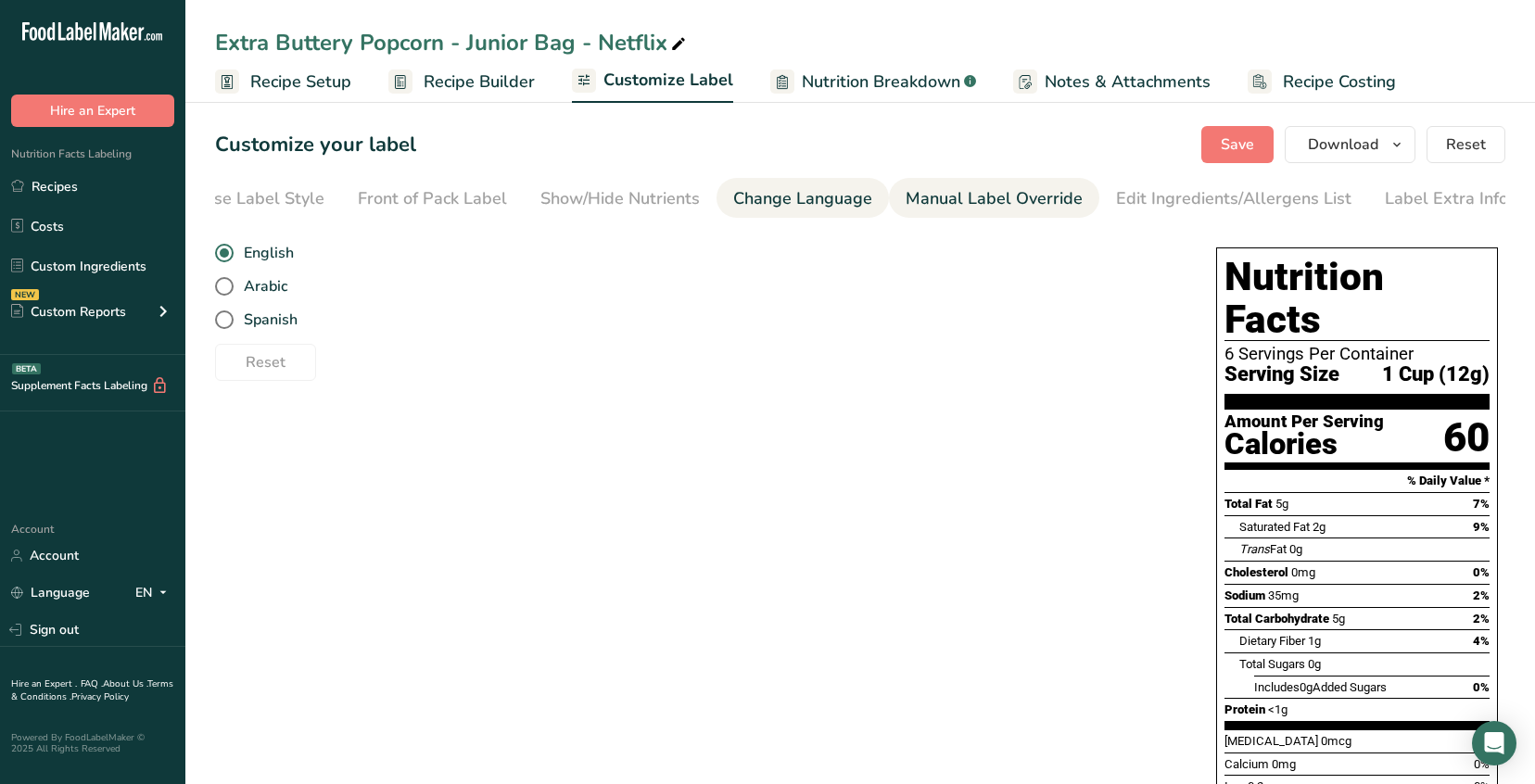
click at [940, 202] on div "Manual Label Override" at bounding box center [994, 198] width 177 height 25
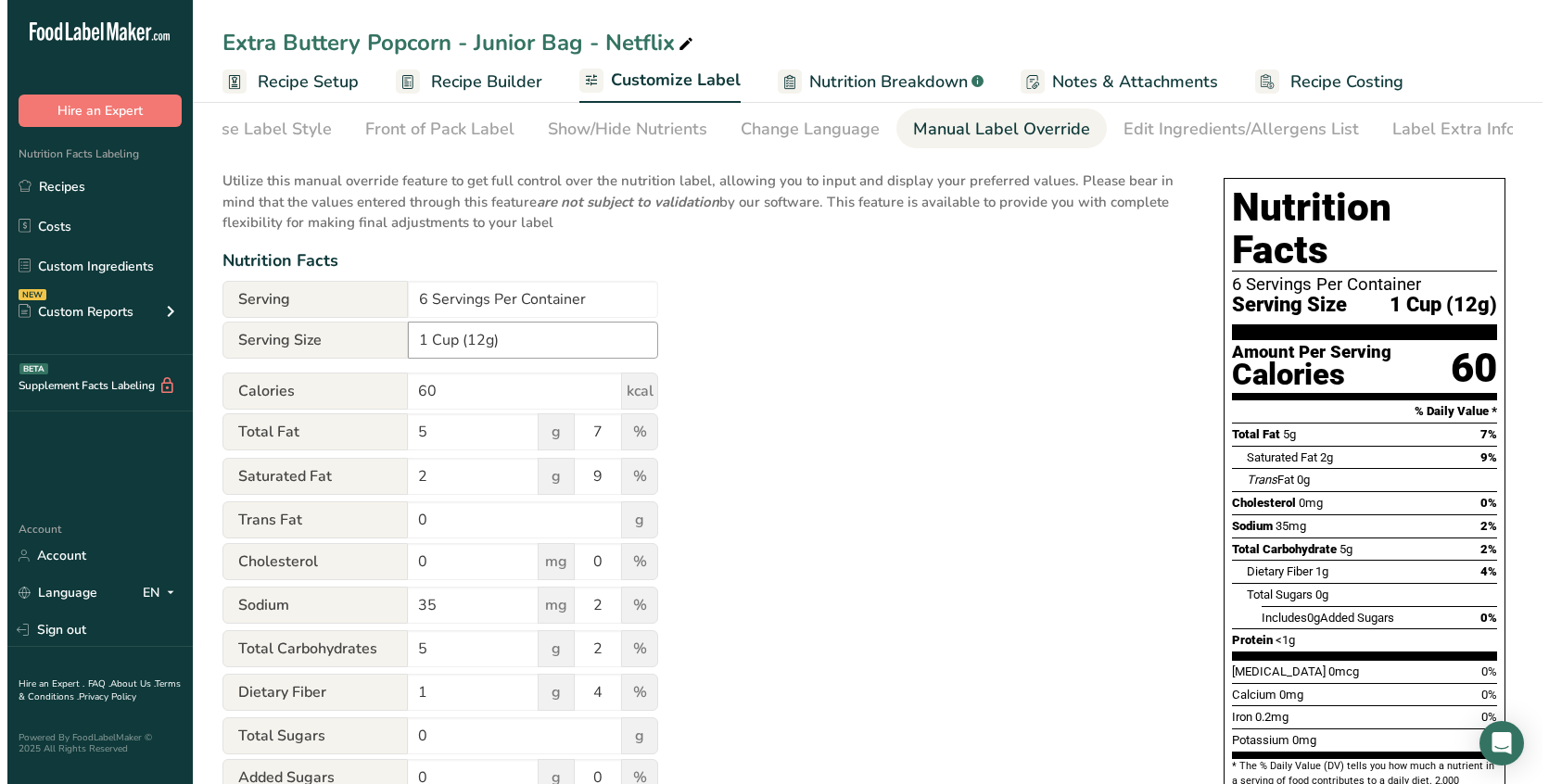
scroll to position [0, 0]
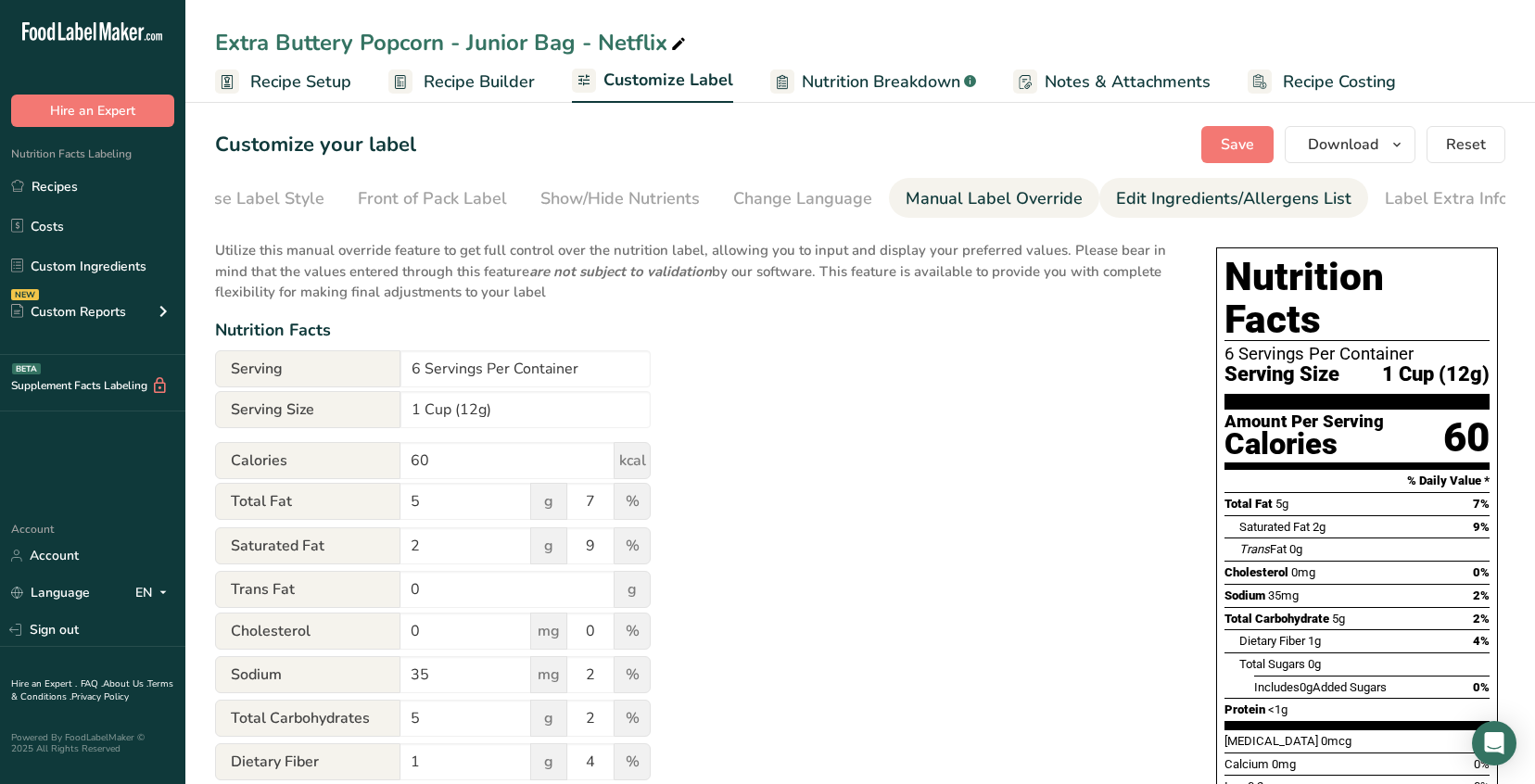
click at [1179, 195] on div "Edit Ingredients/Allergens List" at bounding box center [1234, 198] width 236 height 25
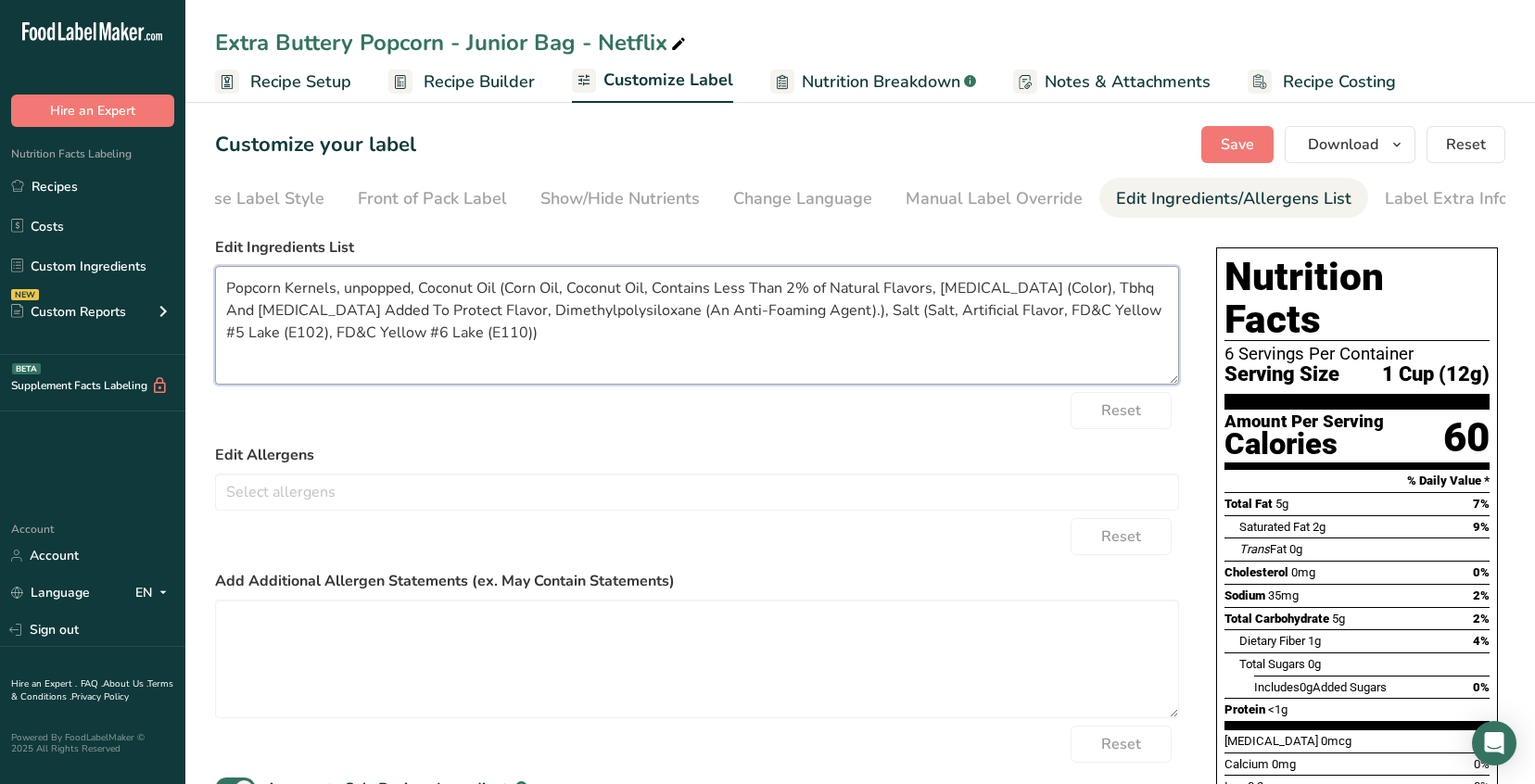
click at [416, 291] on textarea "Popcorn Kernels, unpopped, Coconut Oil (Corn Oil, Coconut Oil, Contains Less Th…" at bounding box center [697, 326] width 965 height 119
type textarea "Popcorn Kernels, Coconut Oil (Corn Oil, Coconut Oil, Contains Less Than 2% of N…"
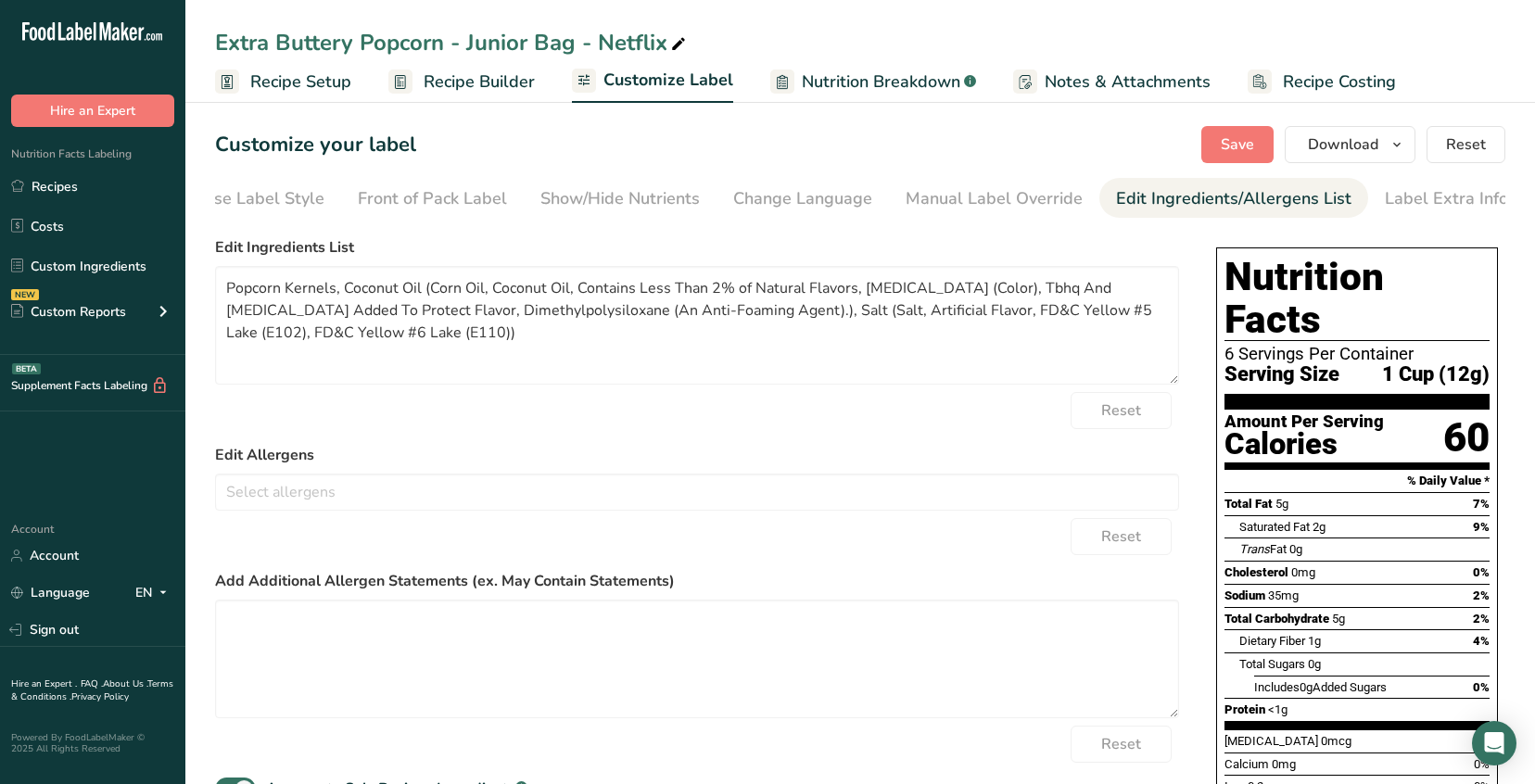
click at [797, 446] on form "Edit Ingredients List Popcorn Kernels, Coconut Oil (Corn Oil, Coconut Oil, Cont…" at bounding box center [697, 533] width 965 height 592
click at [464, 353] on textarea "Popcorn Kernels, Coconut Oil (Corn Oil, Coconut Oil, Contains Less Than 2% of N…" at bounding box center [697, 326] width 965 height 119
click at [460, 75] on span "Recipe Builder" at bounding box center [479, 82] width 111 height 25
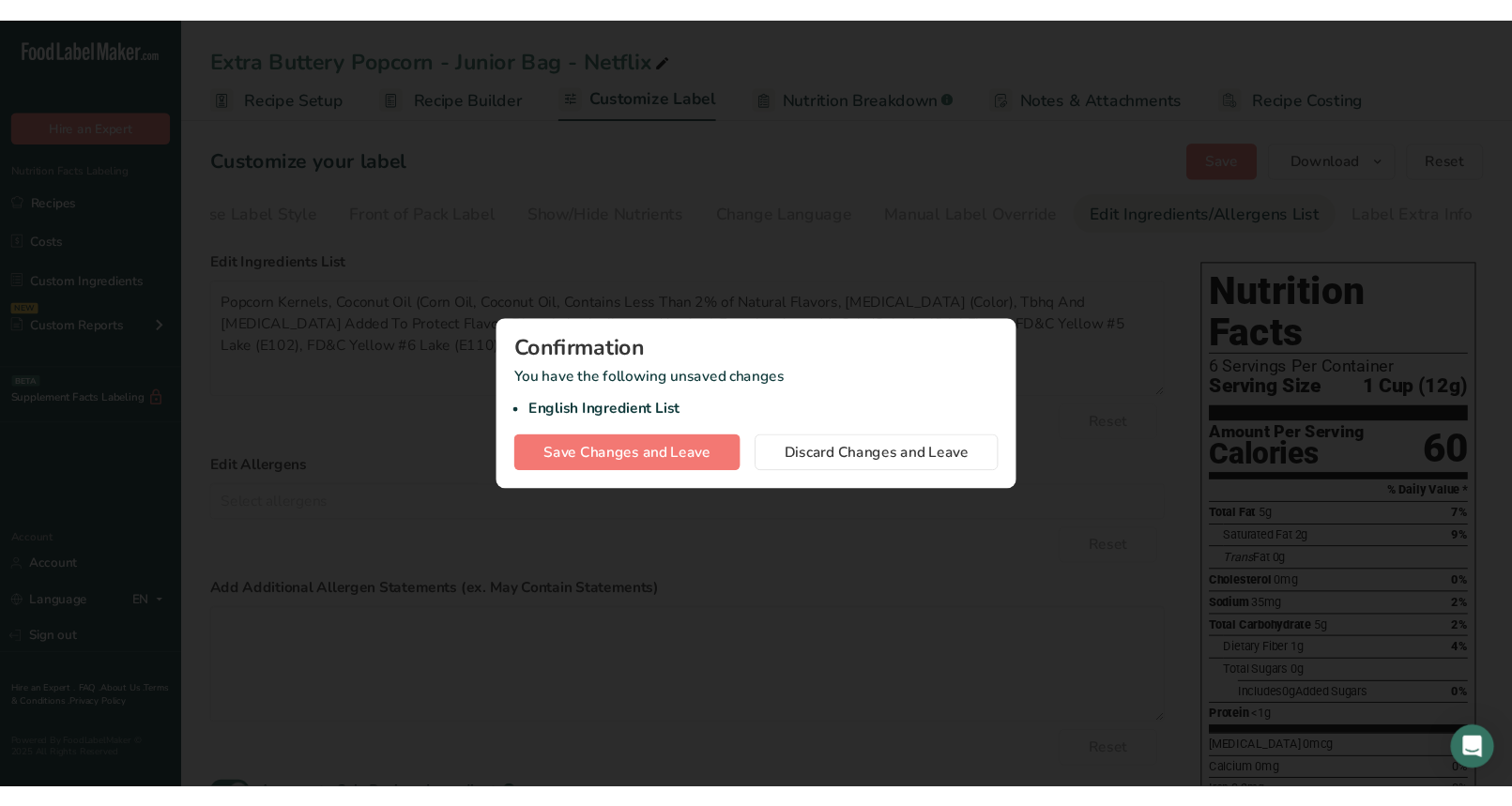
scroll to position [0, 43]
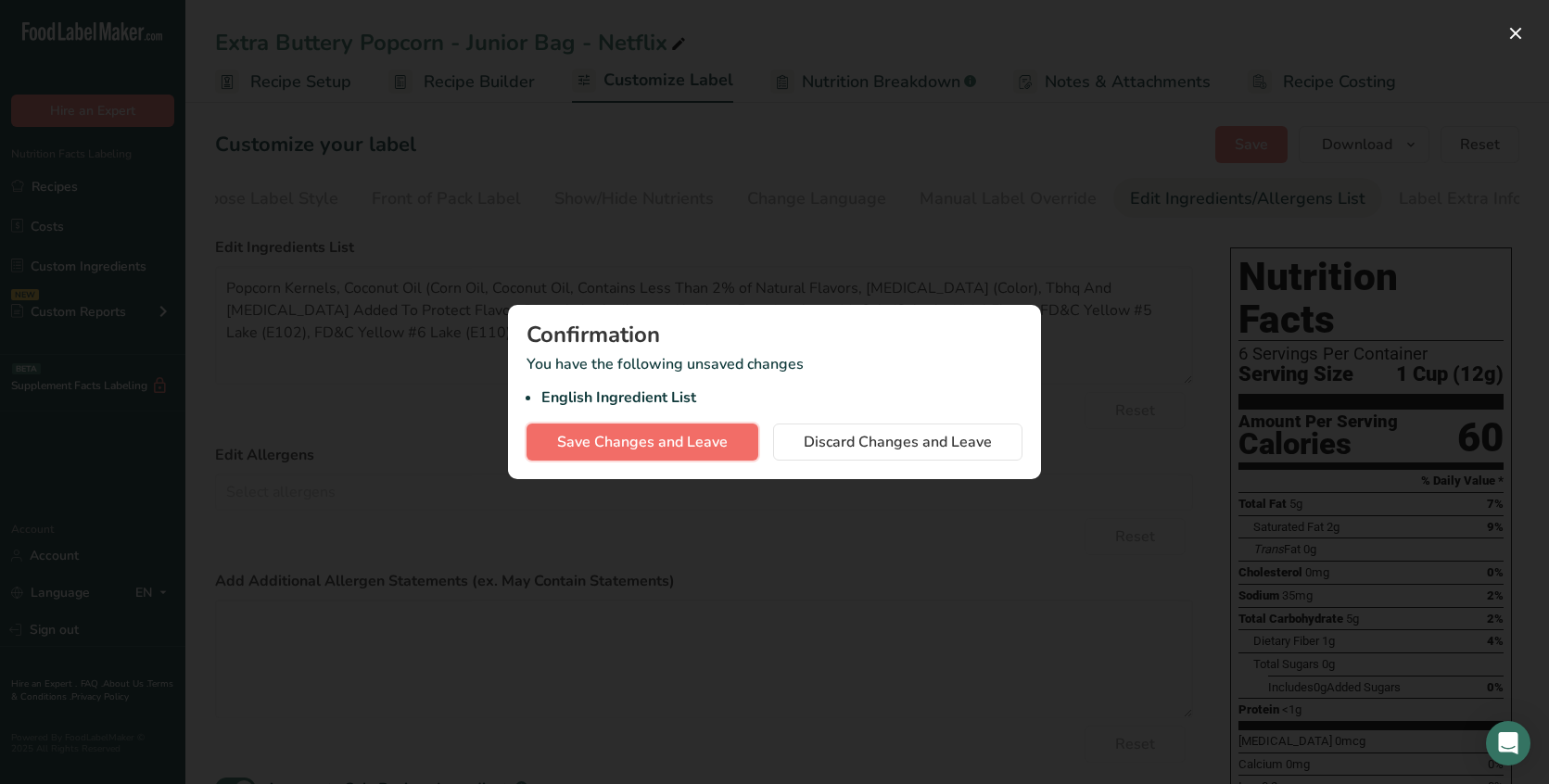
click at [661, 446] on span "Save Changes and Leave" at bounding box center [642, 442] width 171 height 22
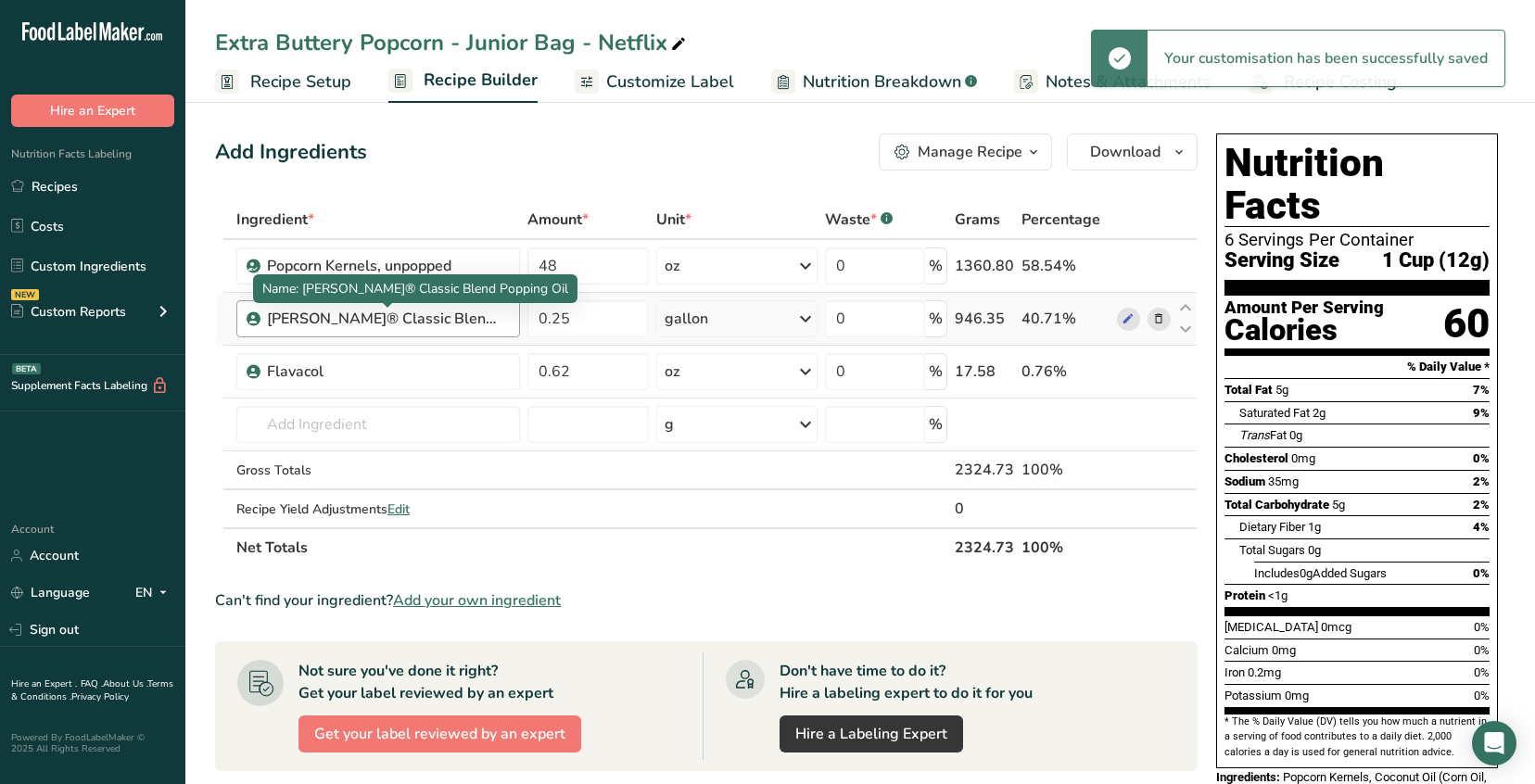
click at [394, 318] on div "LouAna® Classic Blend Popping Oil" at bounding box center [384, 318] width 232 height 22
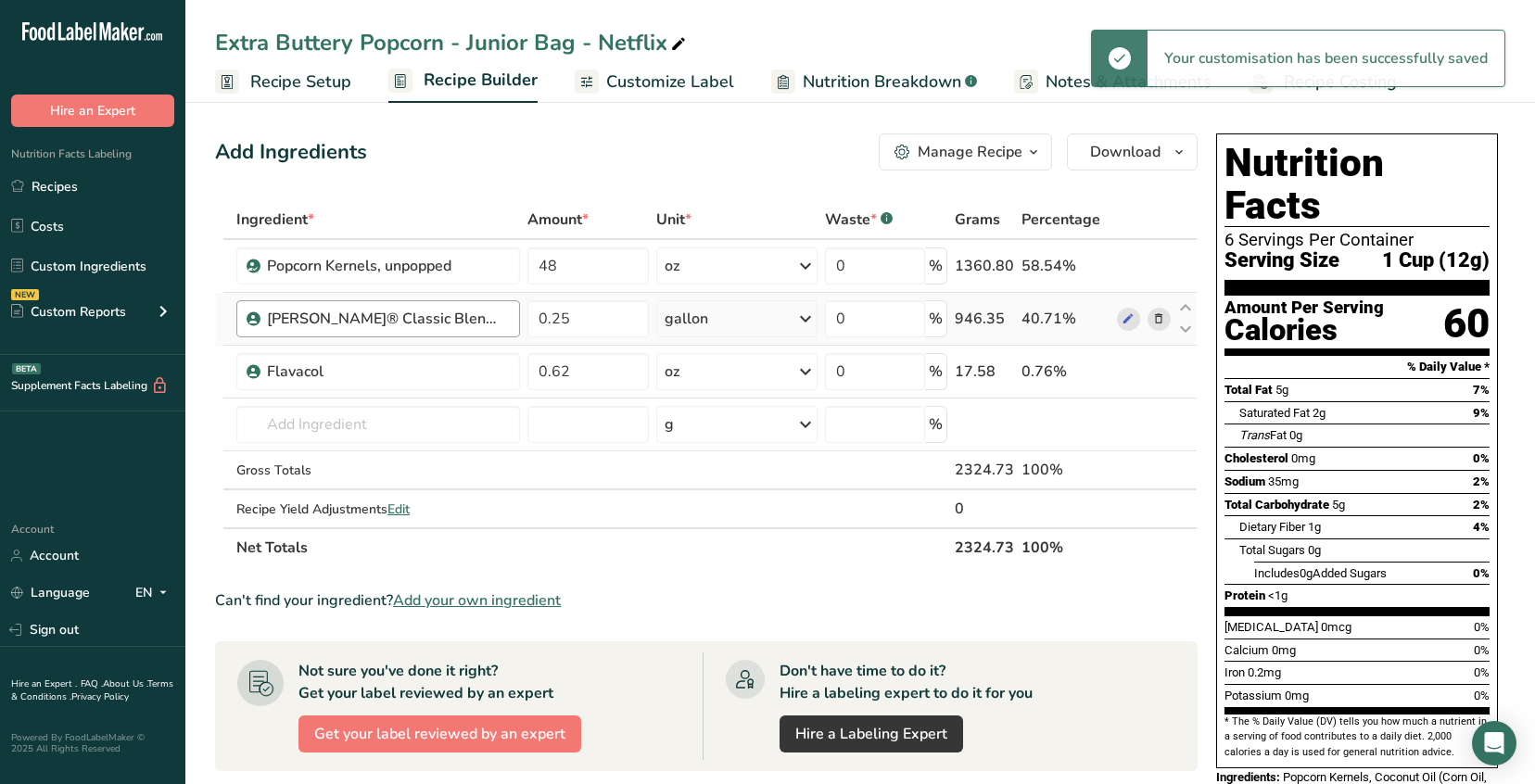
click at [394, 318] on div "LouAna® Classic Blend Popping Oil" at bounding box center [384, 318] width 232 height 22
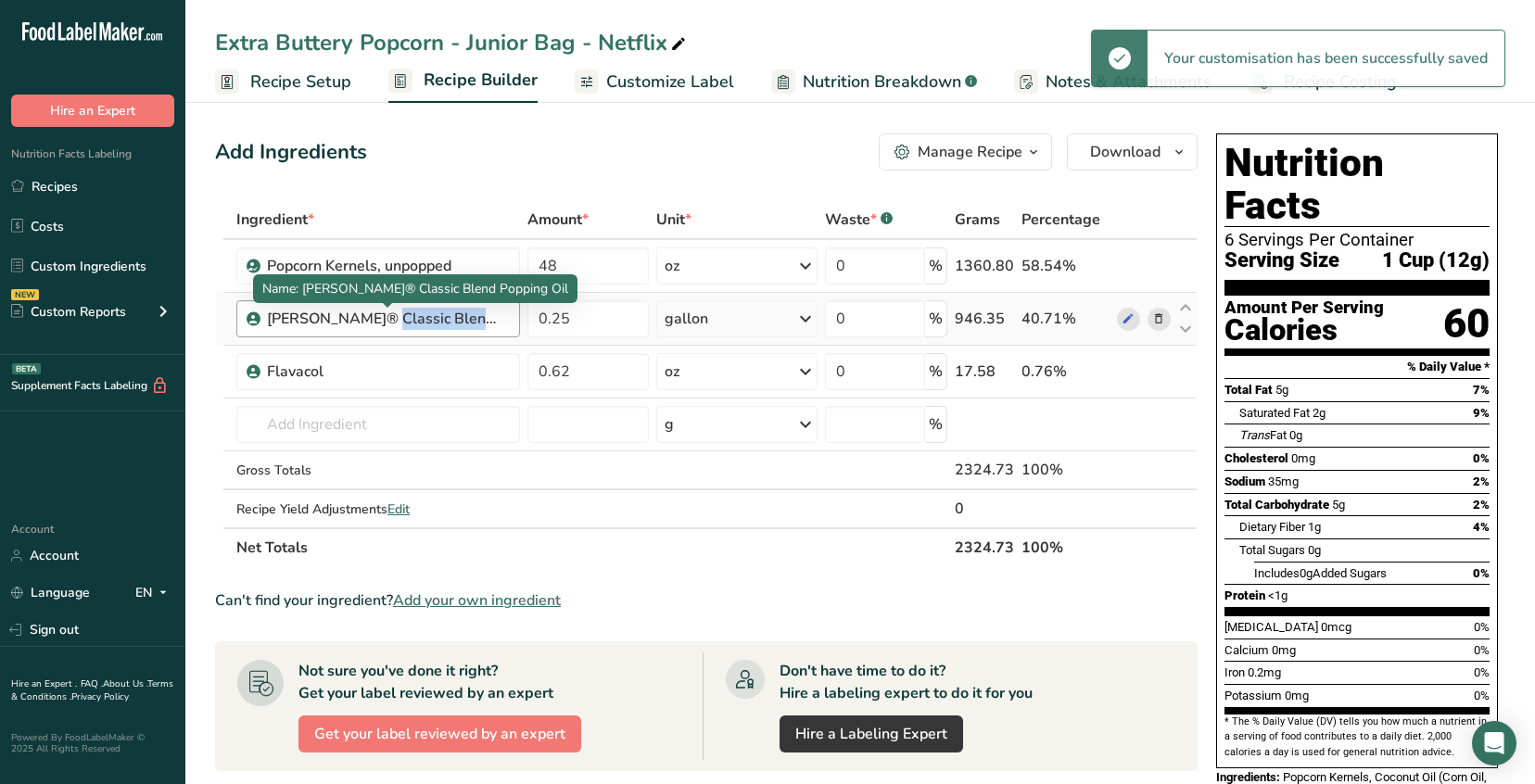
click at [394, 318] on div "LouAna® Classic Blend Popping Oil" at bounding box center [384, 318] width 232 height 22
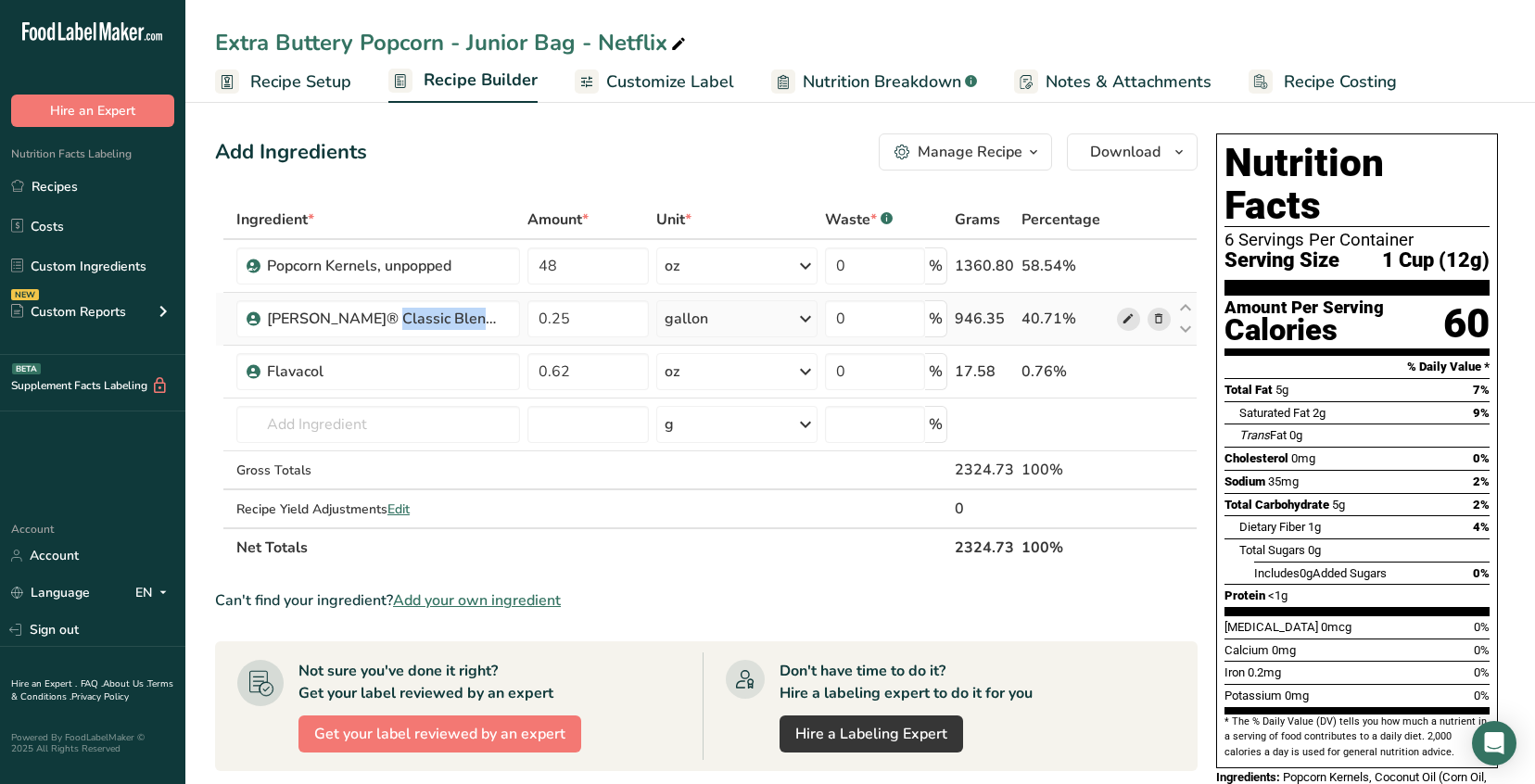
click at [1127, 317] on icon at bounding box center [1128, 319] width 13 height 19
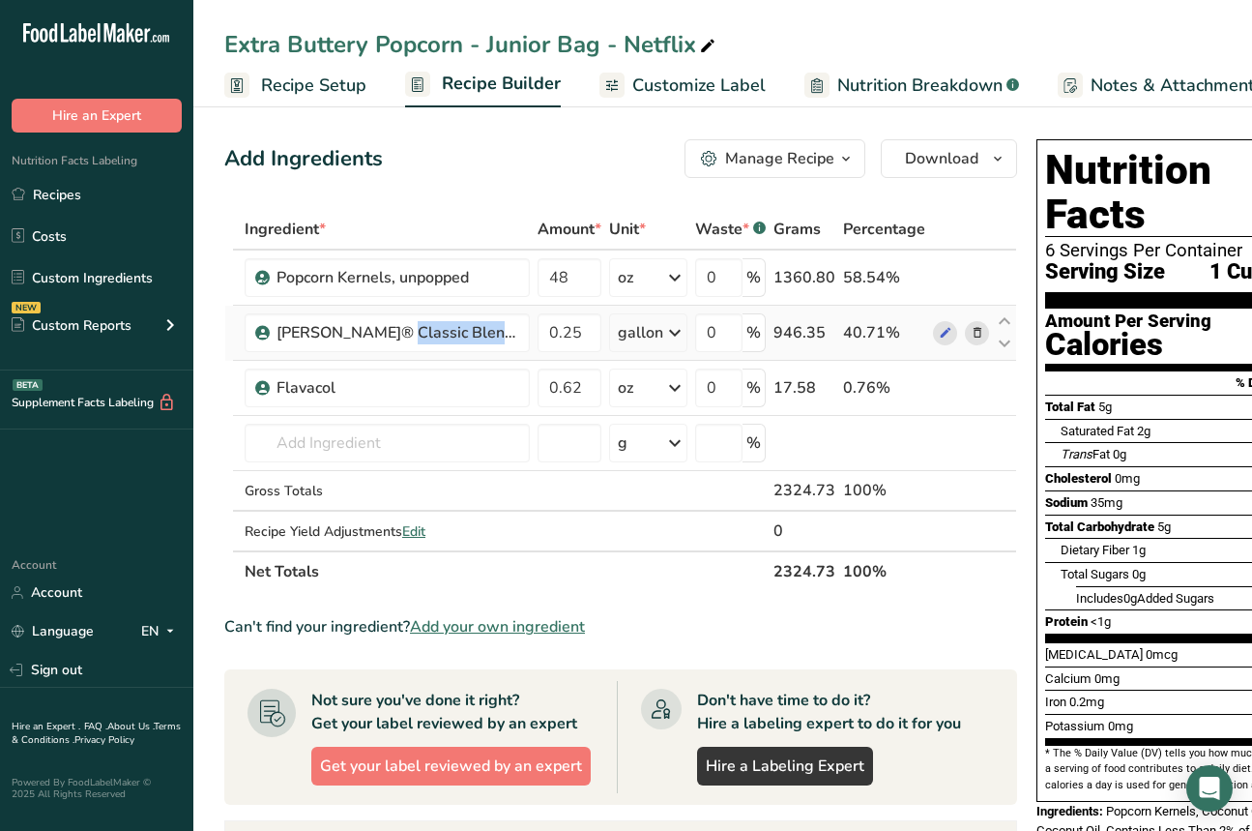
click at [977, 332] on icon at bounding box center [978, 333] width 14 height 20
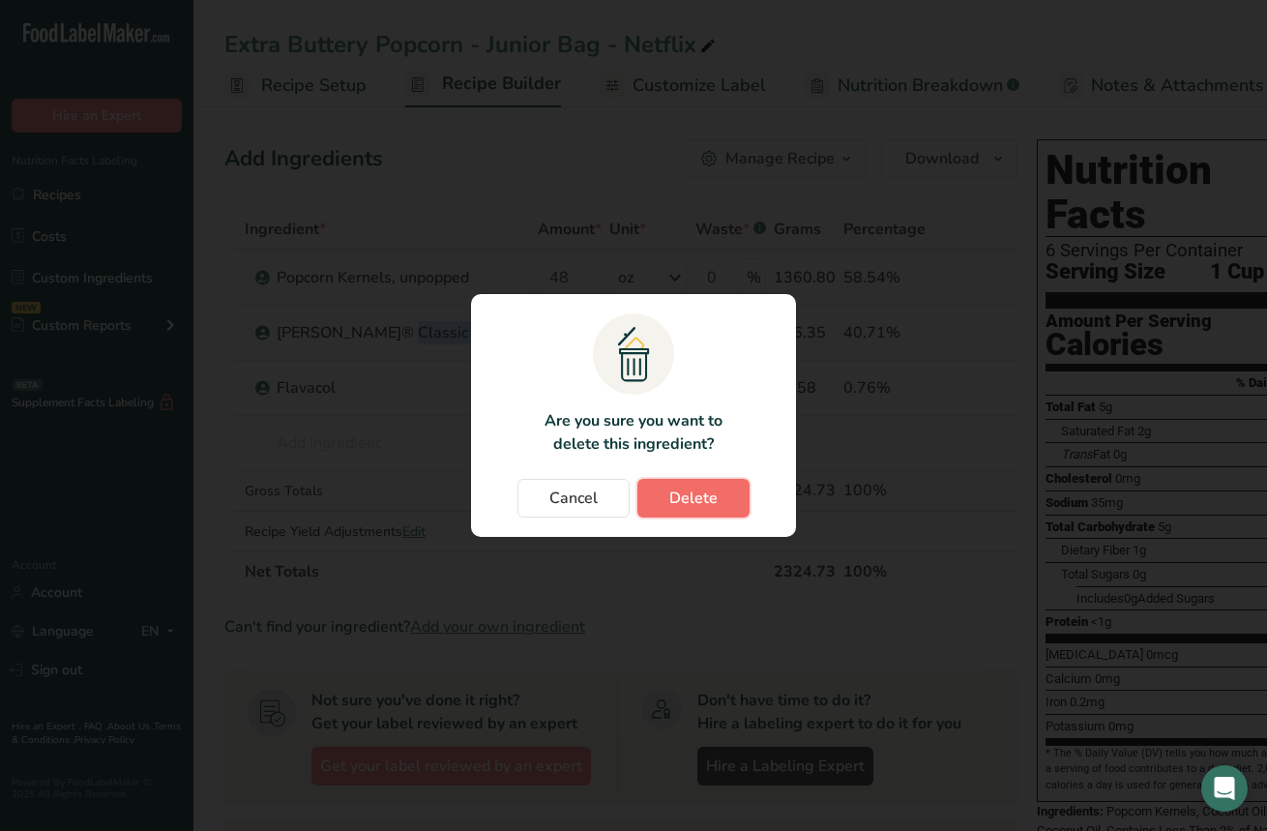
click at [693, 486] on span "Delete" at bounding box center [693, 497] width 48 height 23
type input "0.62"
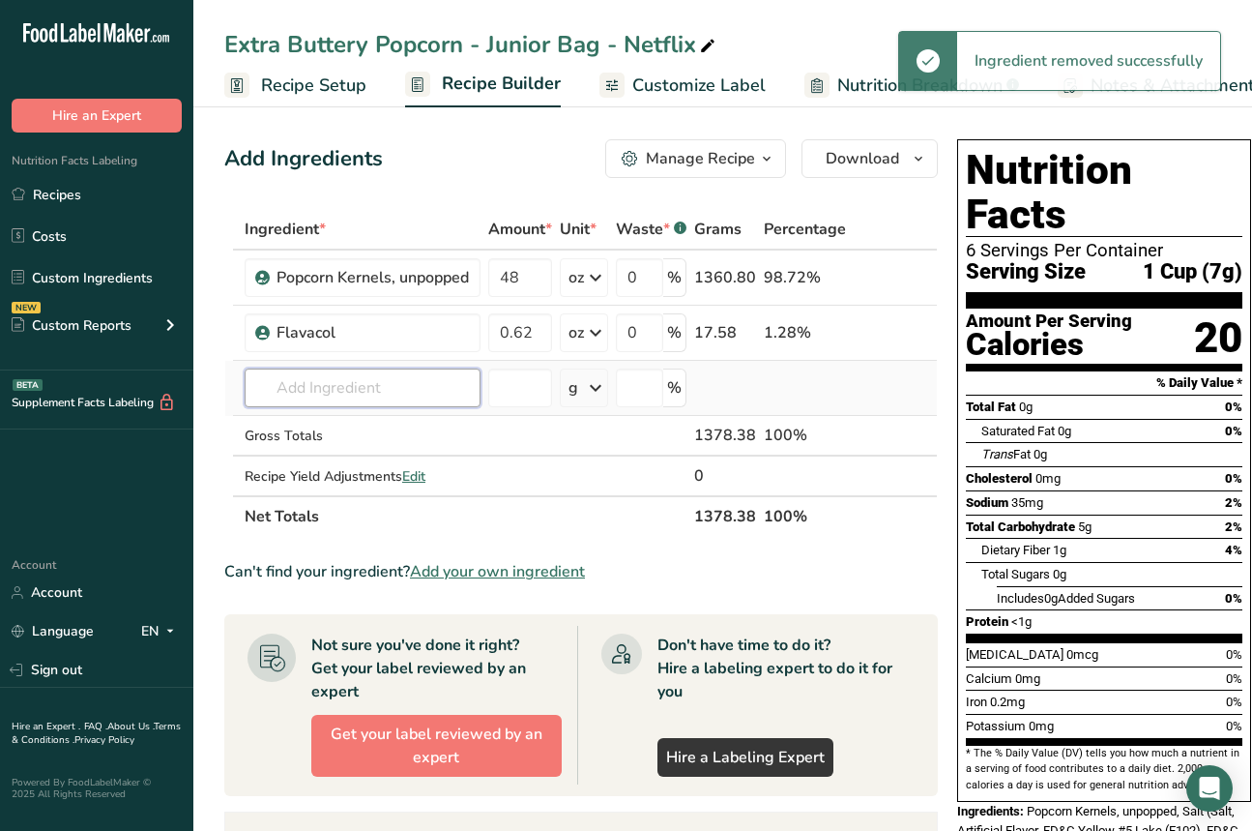
click at [373, 396] on input "text" at bounding box center [363, 387] width 236 height 39
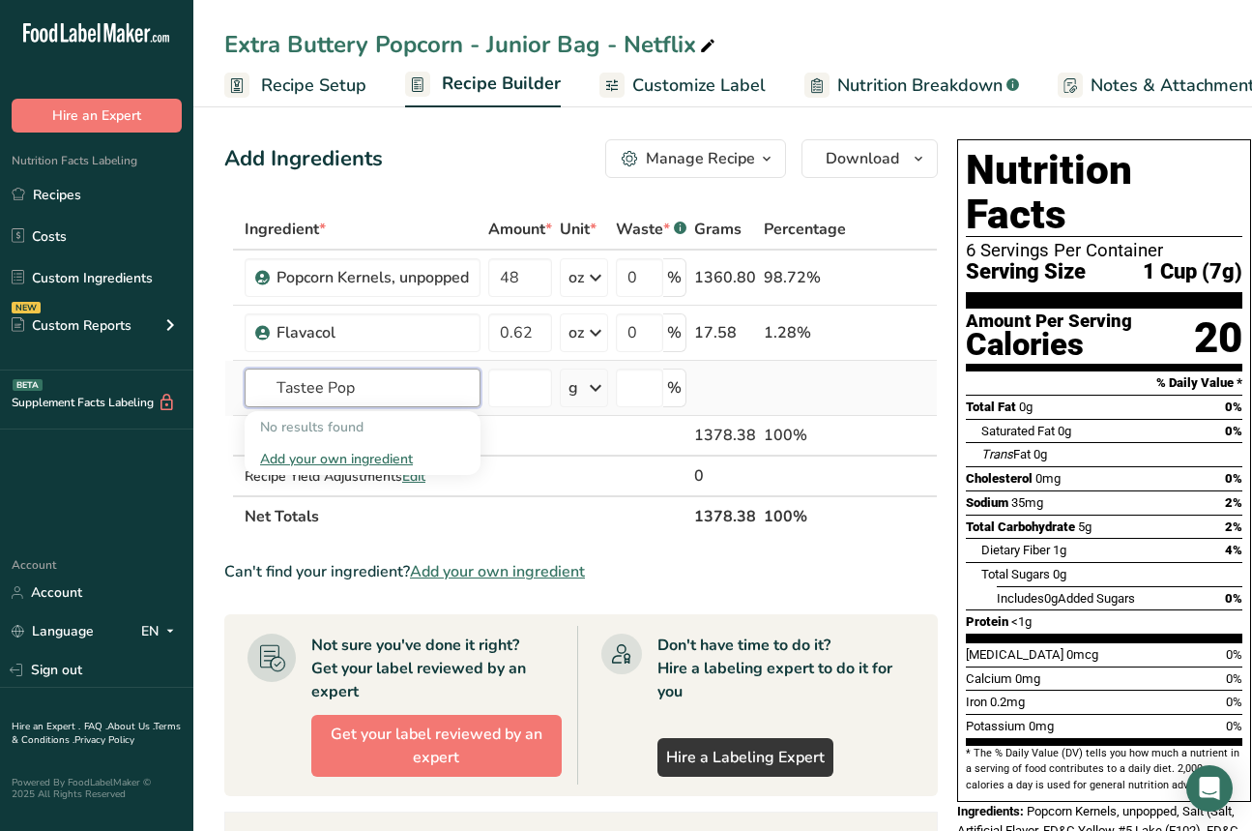
type input "Tastee Pop"
click at [383, 462] on div "Add your own ingredient" at bounding box center [362, 459] width 205 height 20
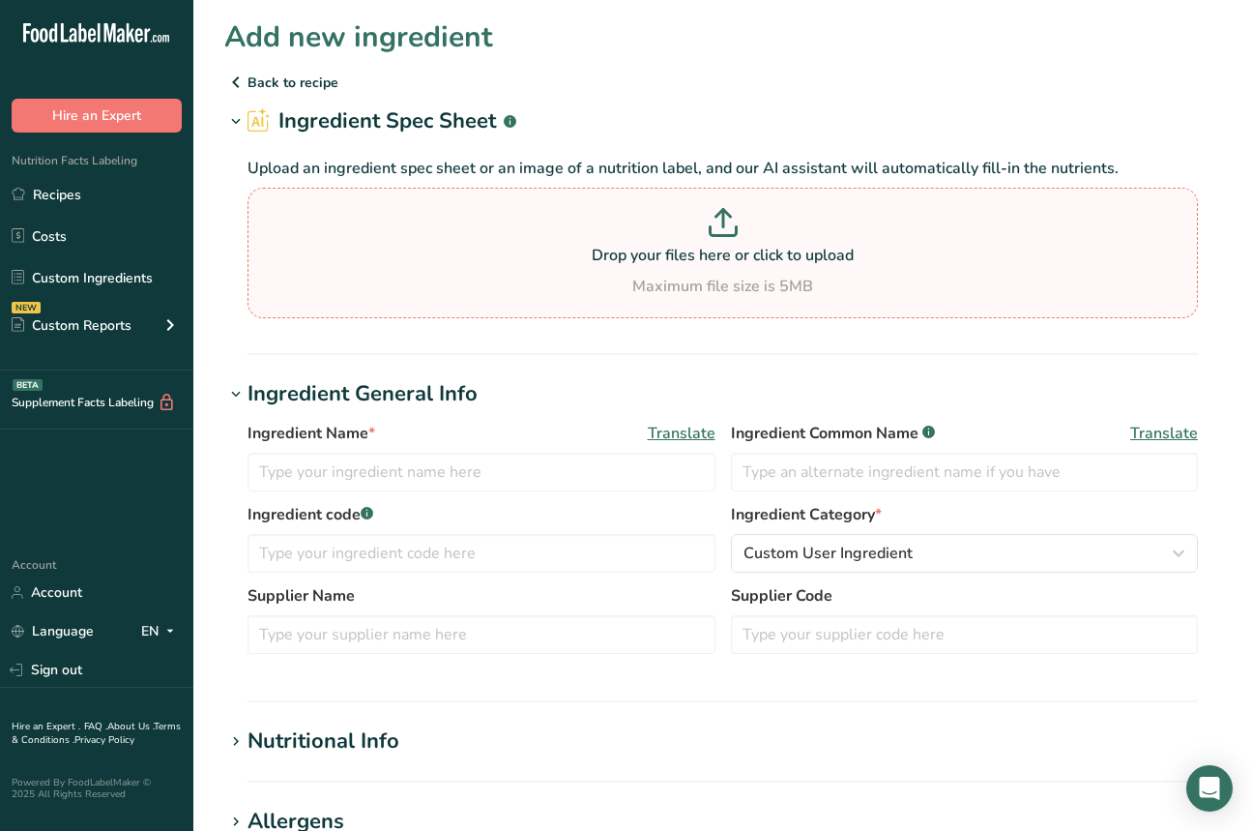
click at [730, 235] on icon at bounding box center [723, 231] width 26 height 9
click at [730, 235] on input "Drop your files here or click to upload Maximum file size is 5MB" at bounding box center [723, 253] width 951 height 131
type input "C:\fakepath\GMP2763.pdf"
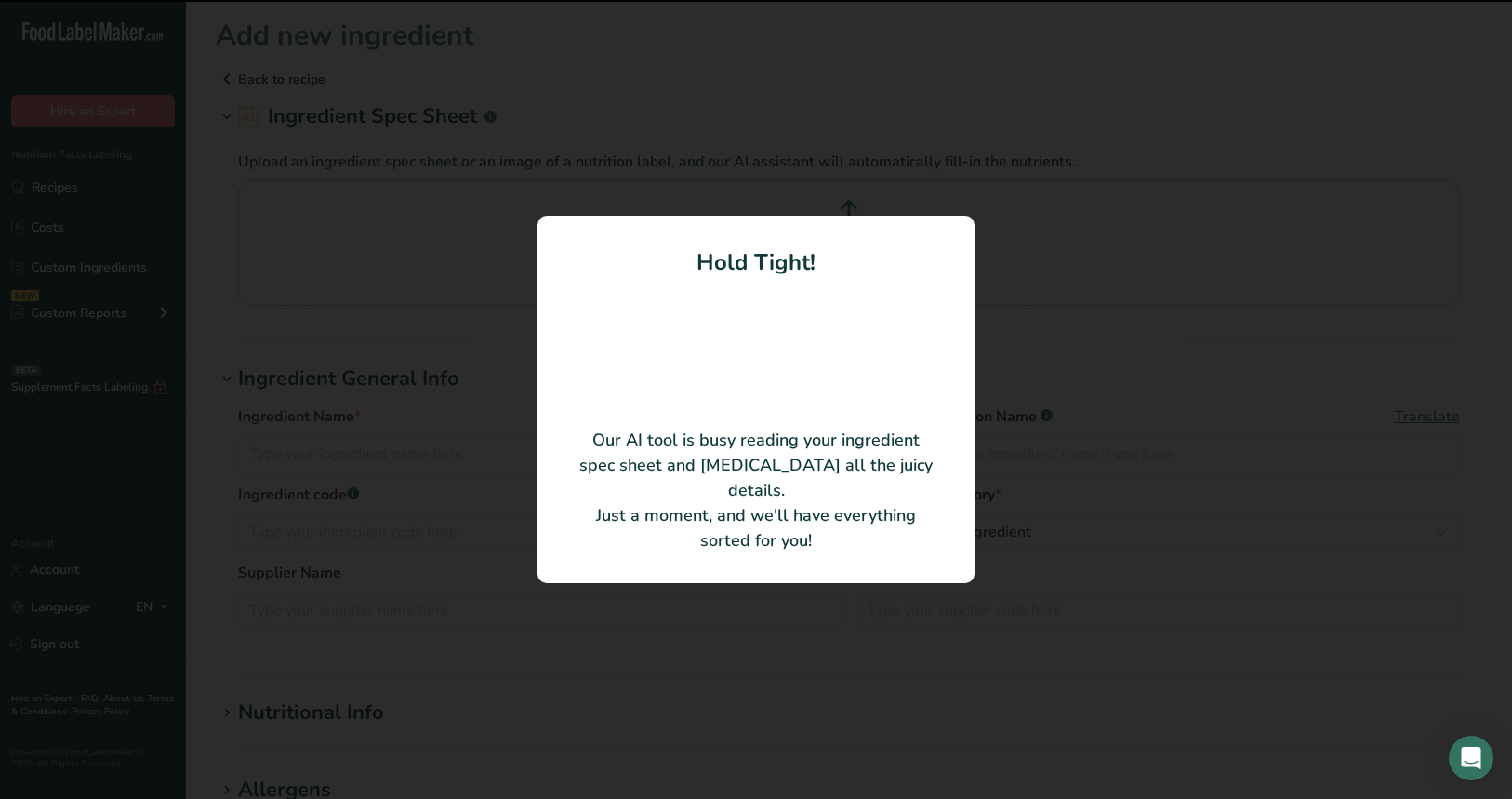
type input "Tastee Pop"
type input "Gold Medal Products Co."
type input "2763"
type input "14"
type input "120"
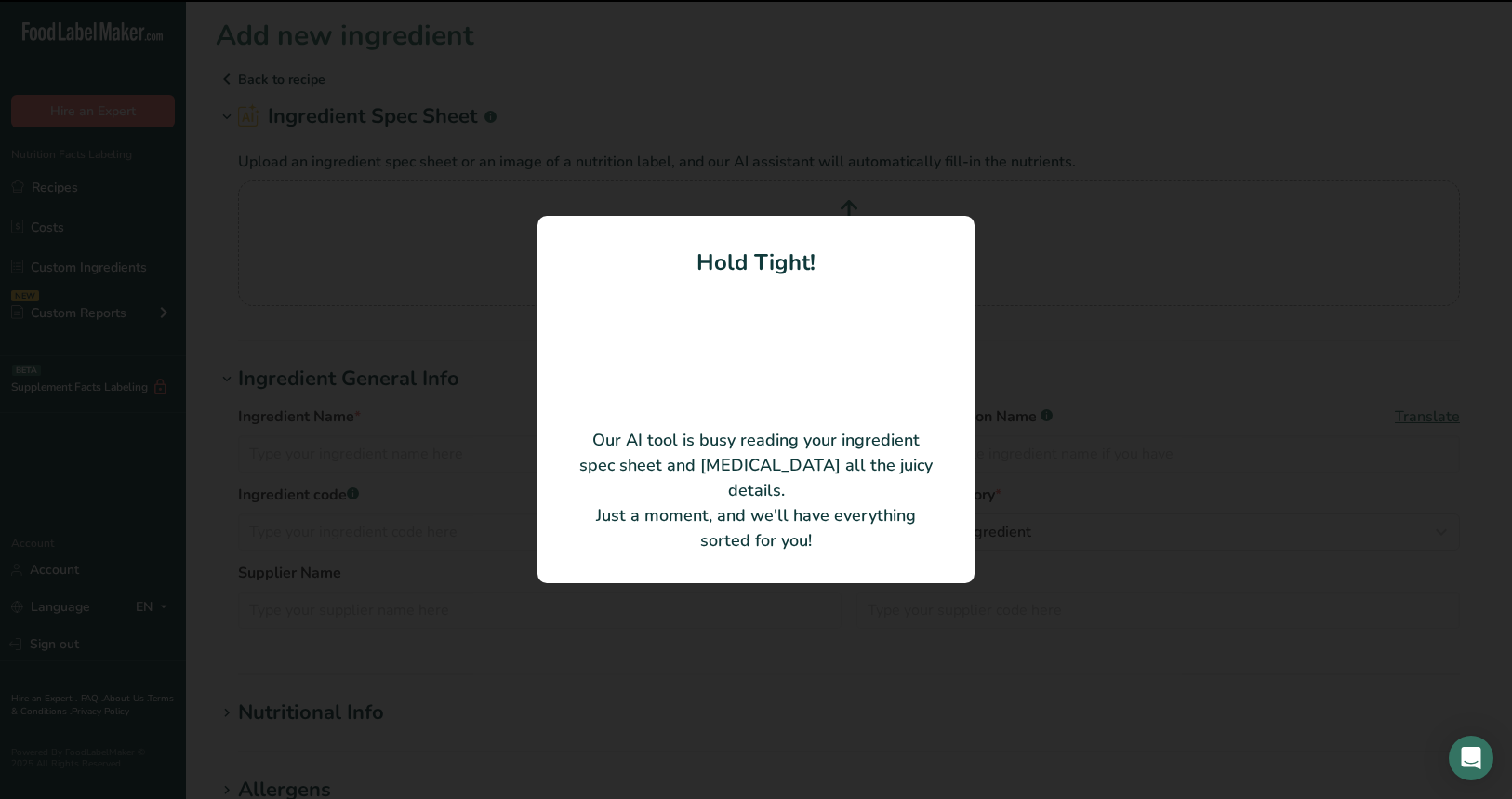
type KJ "502.08"
type Fat "14"
type Fat "12"
type Fat "0"
type input "0"
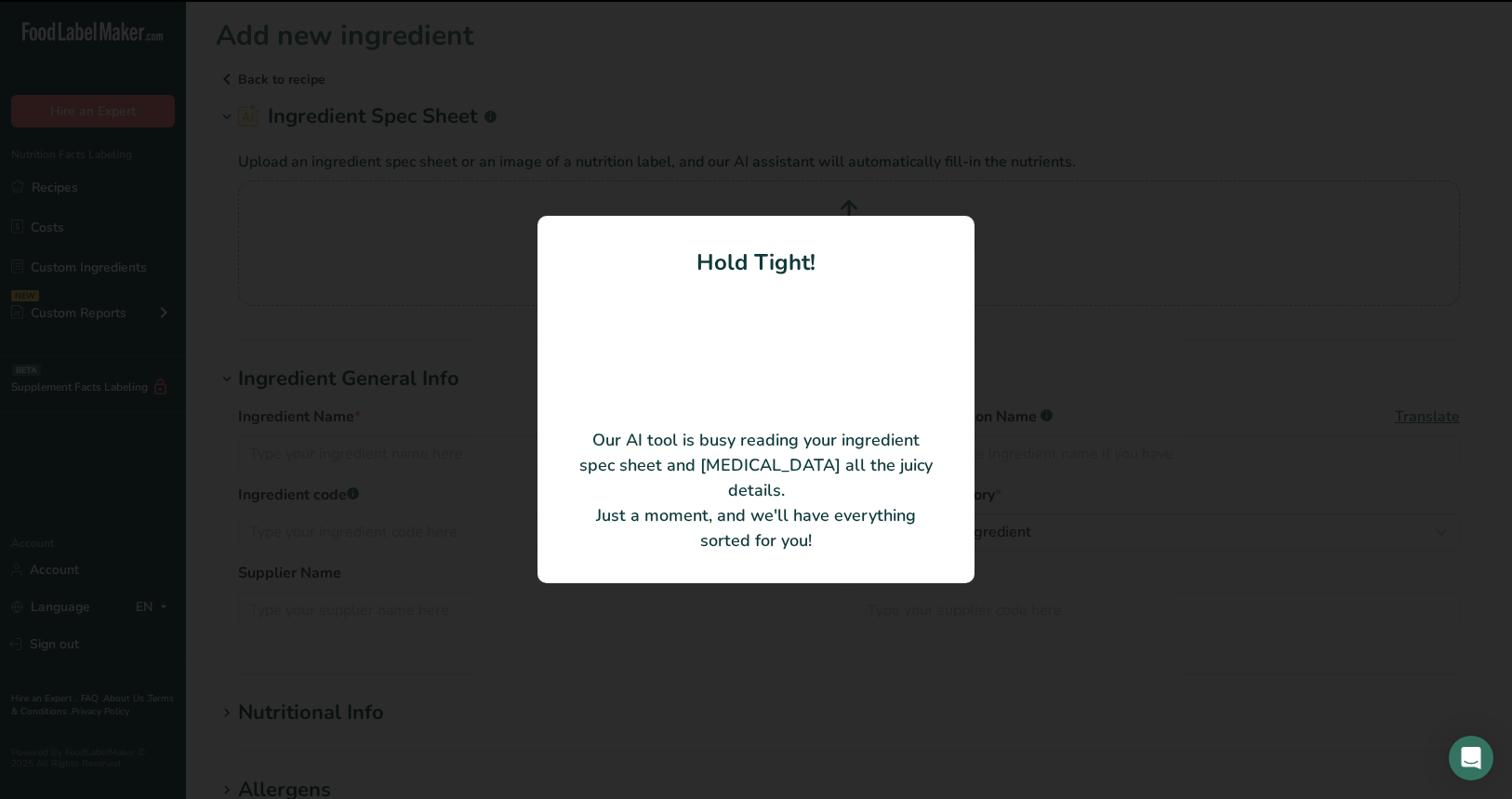
type input "0"
type Carbohydrates "0"
type Fiber "0"
type Sugars "0"
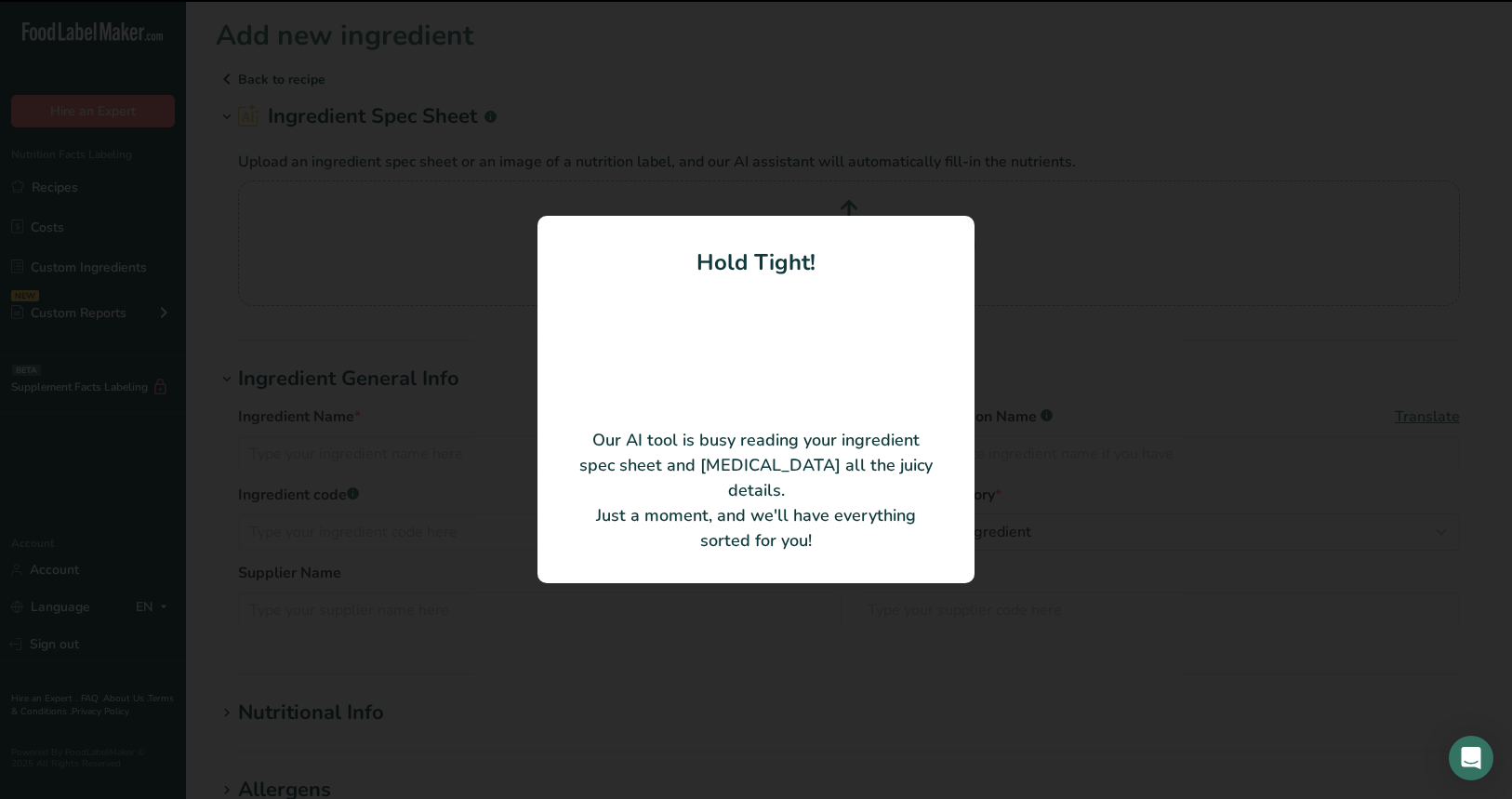
type input "0"
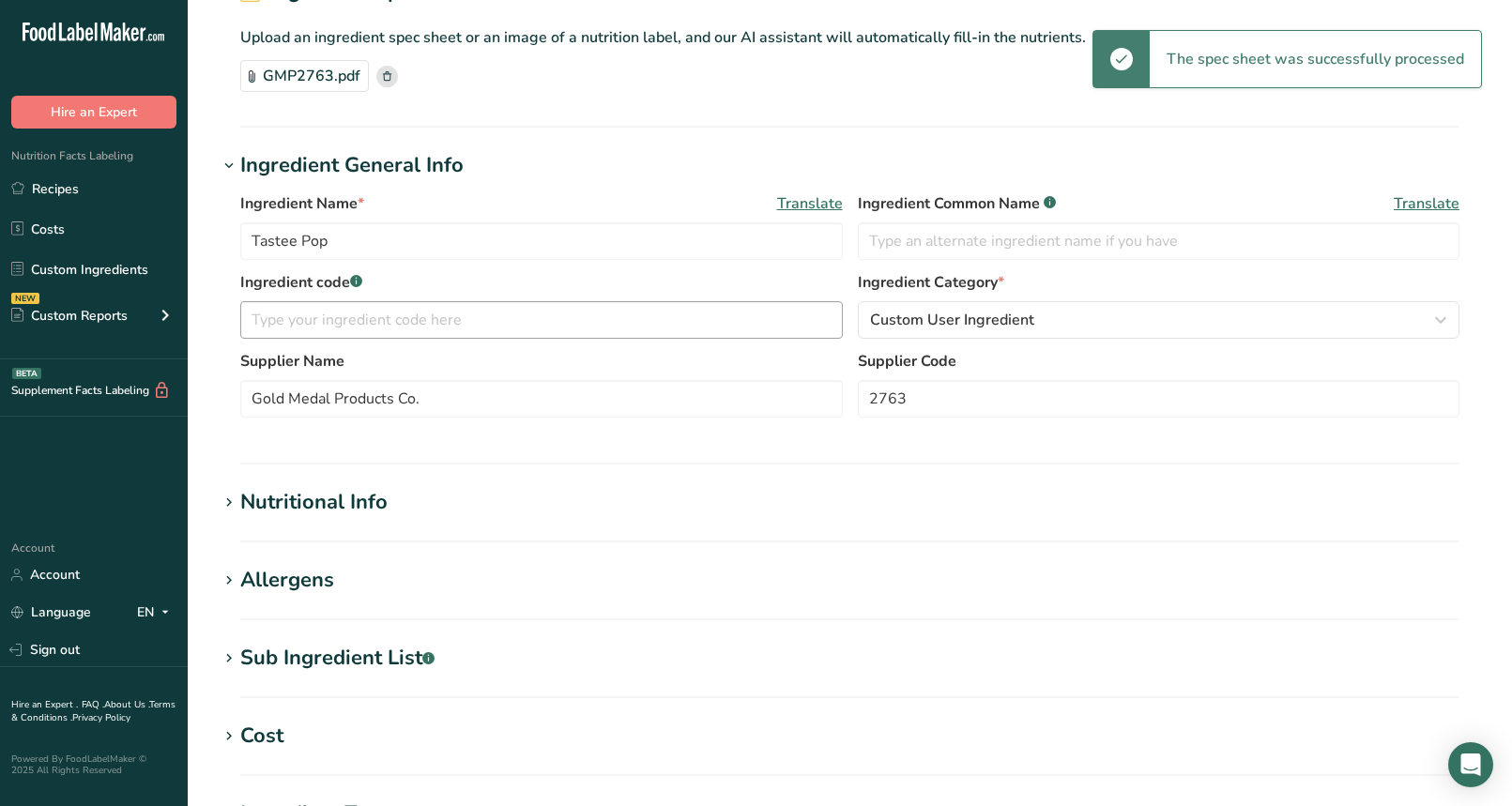
scroll to position [210, 0]
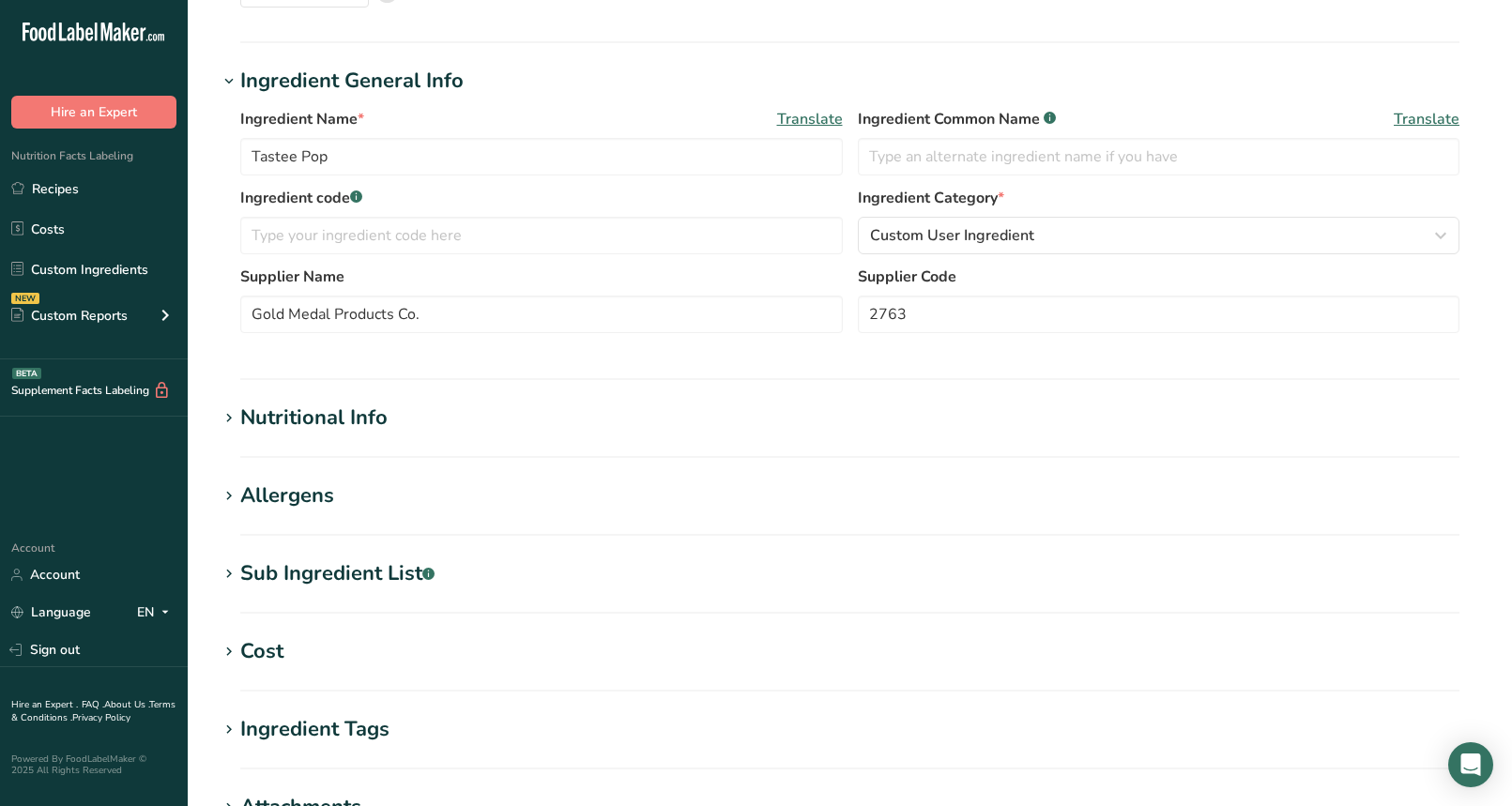
drag, startPoint x: 435, startPoint y: 406, endPoint x: 368, endPoint y: 429, distance: 70.8
click at [435, 406] on h1 "Nutritional Info" at bounding box center [849, 418] width 1265 height 31
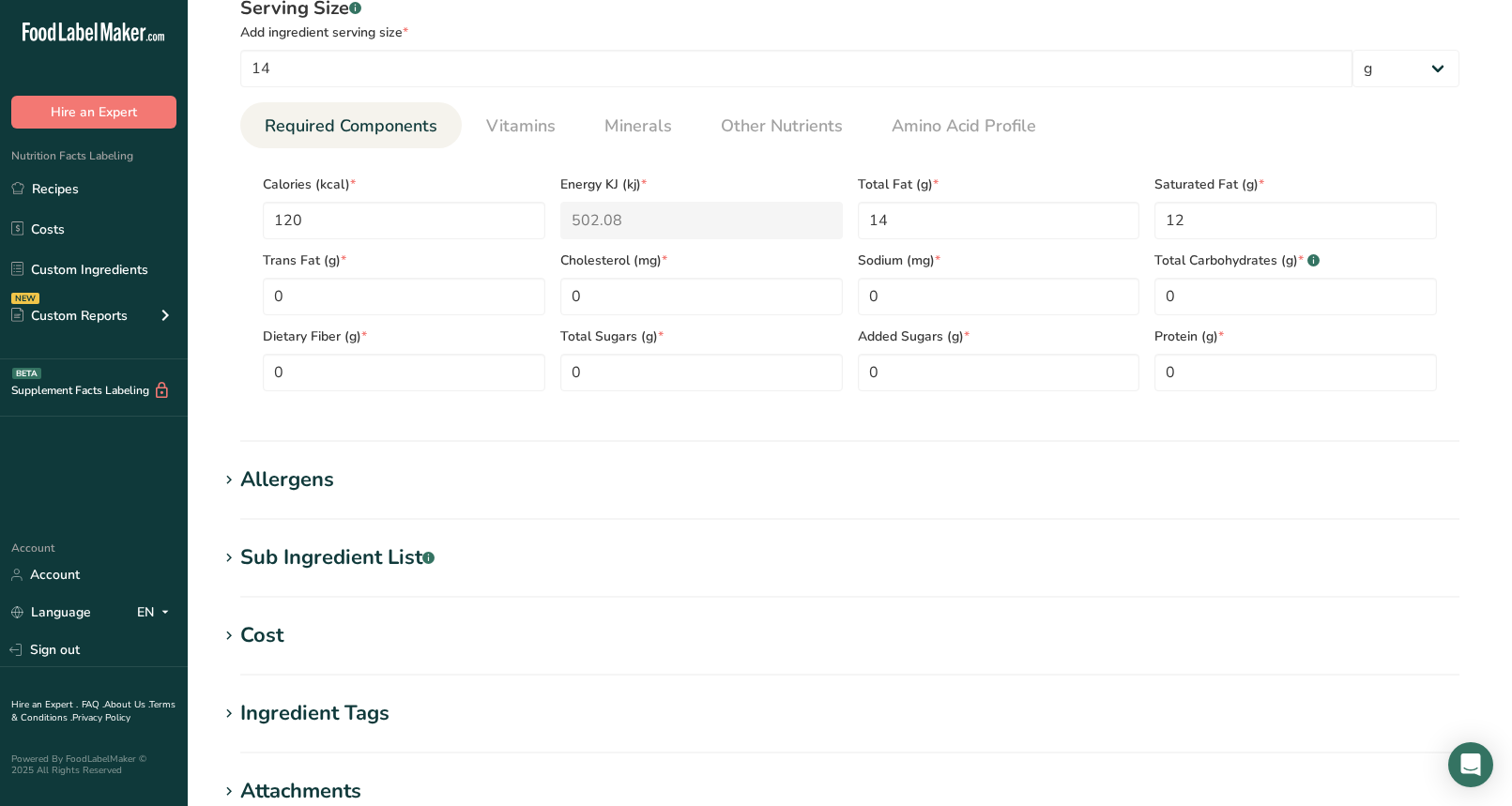
scroll to position [736, 0]
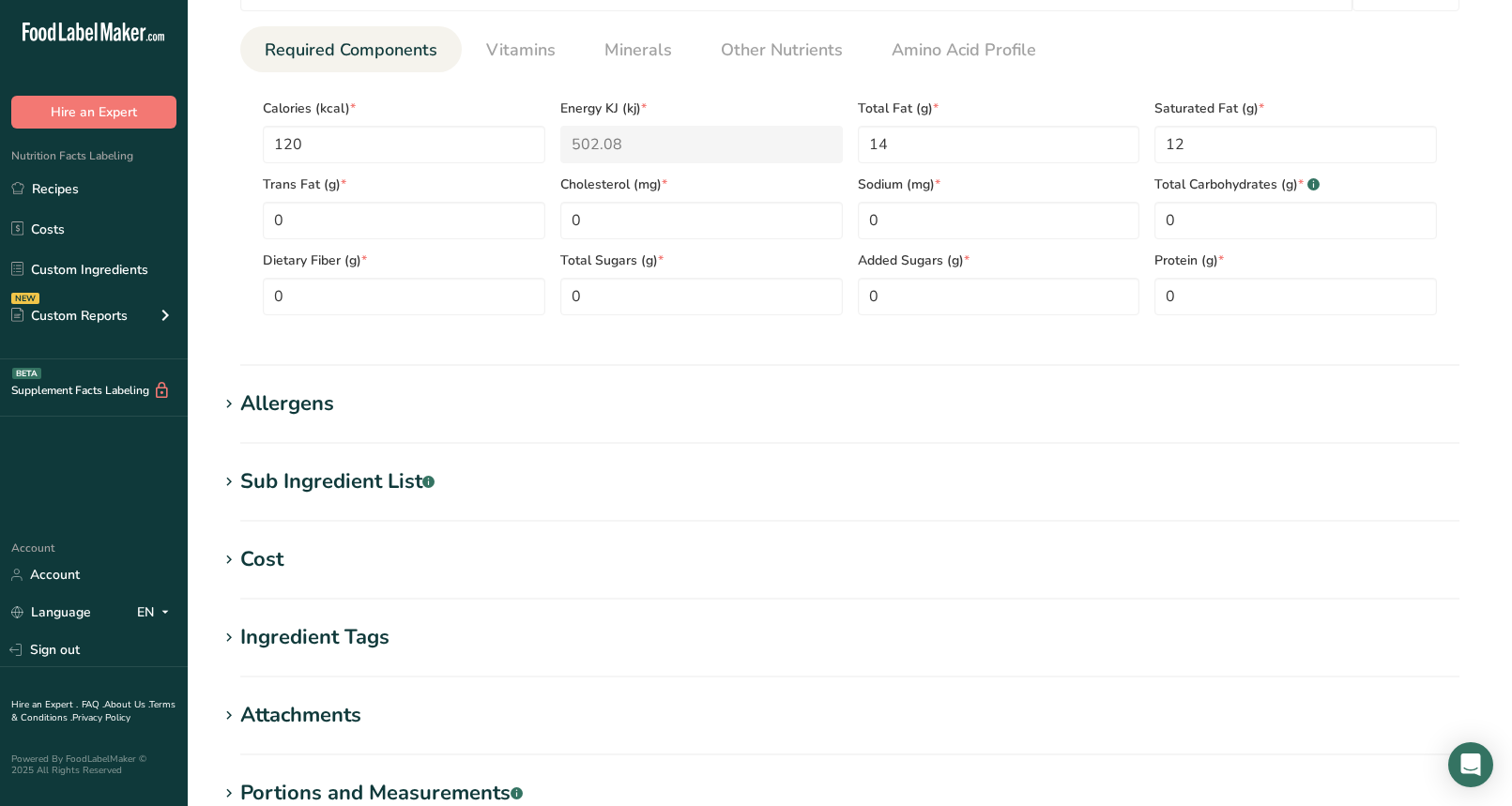
click at [325, 408] on div "Allergens" at bounding box center [287, 403] width 94 height 31
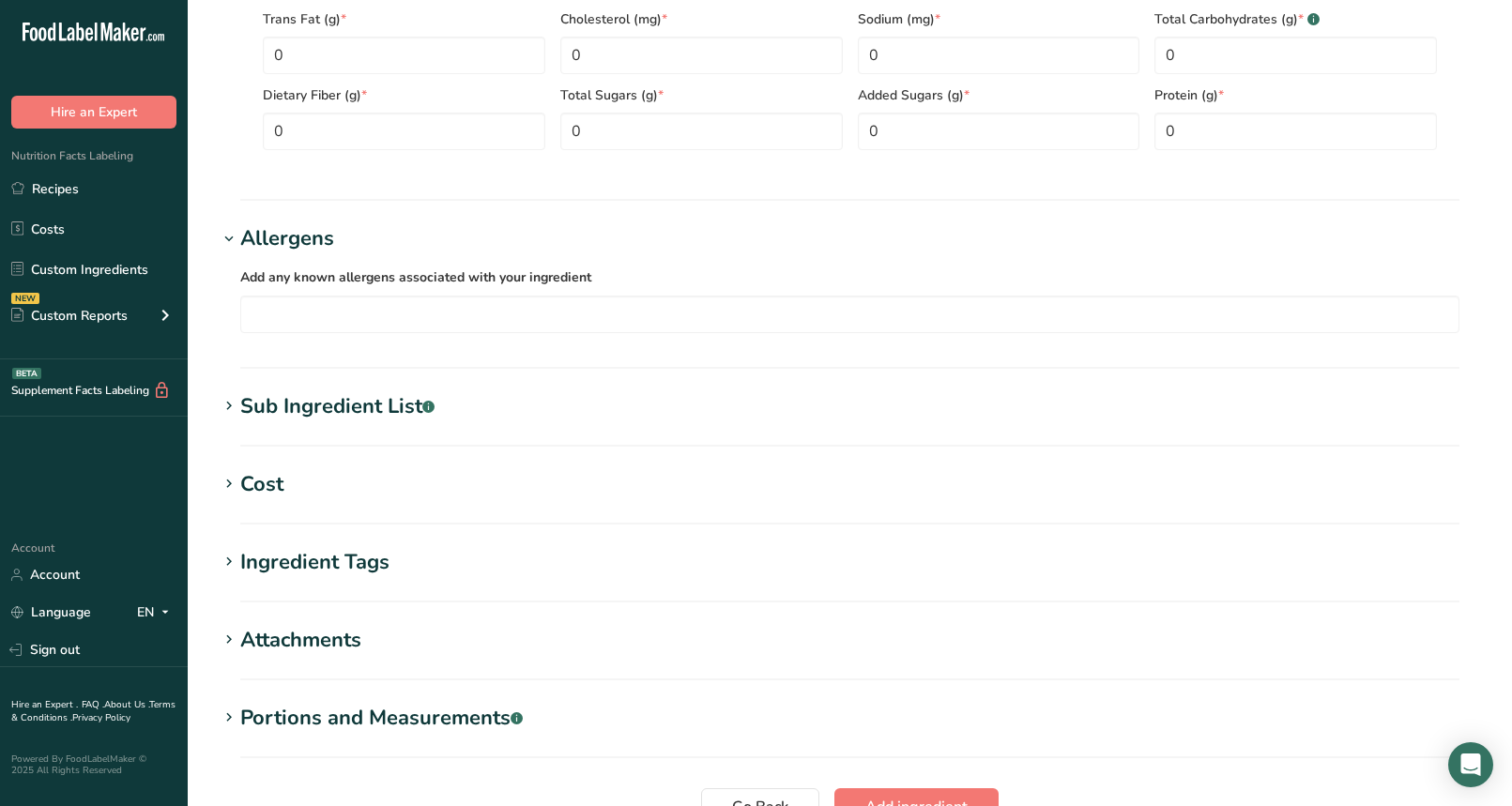
click at [370, 413] on div "Sub Ingredient List .a-a{fill:#347362;}.b-a{fill:#fff;}" at bounding box center [338, 406] width 194 height 31
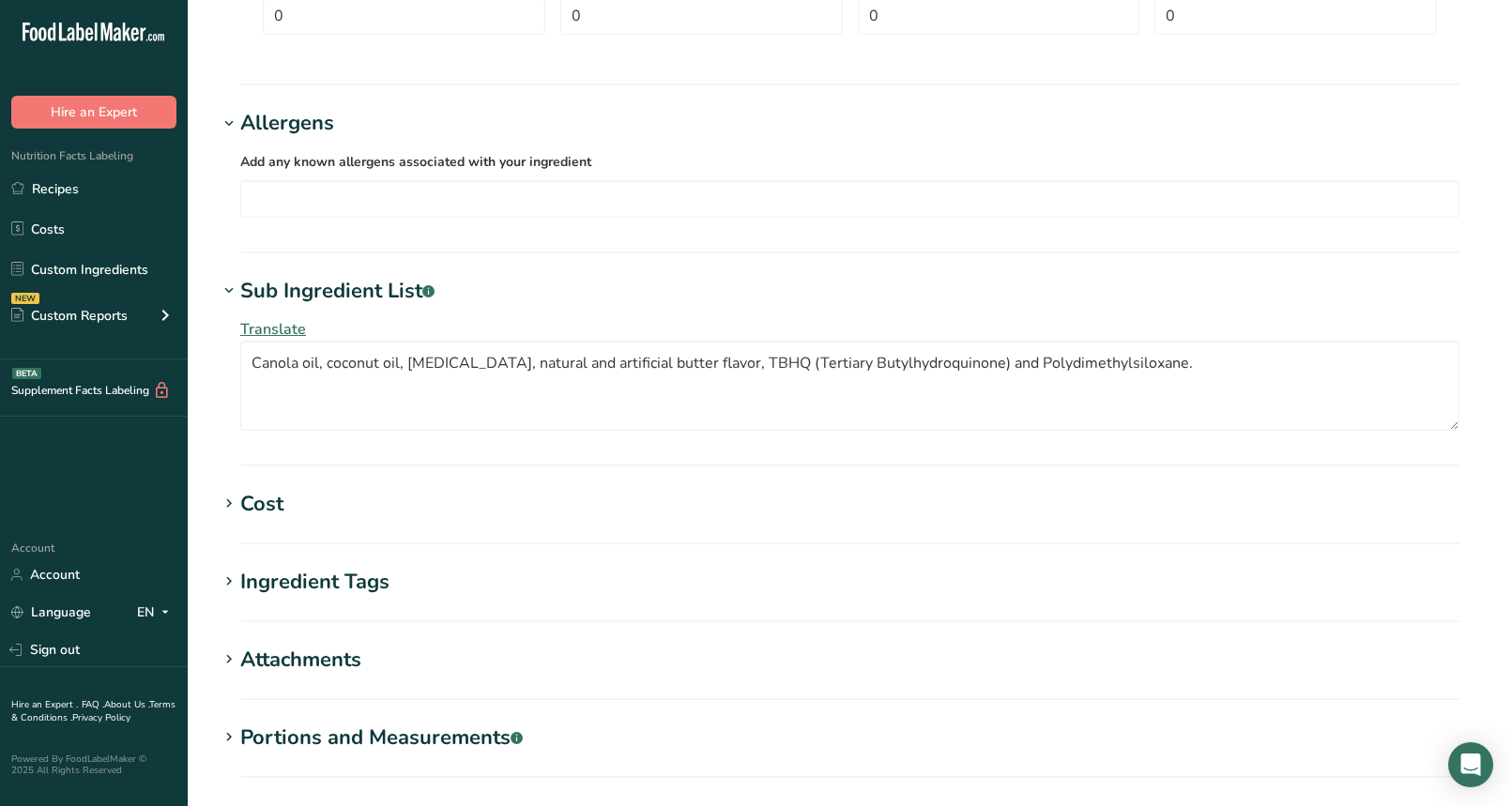
scroll to position [1215, 0]
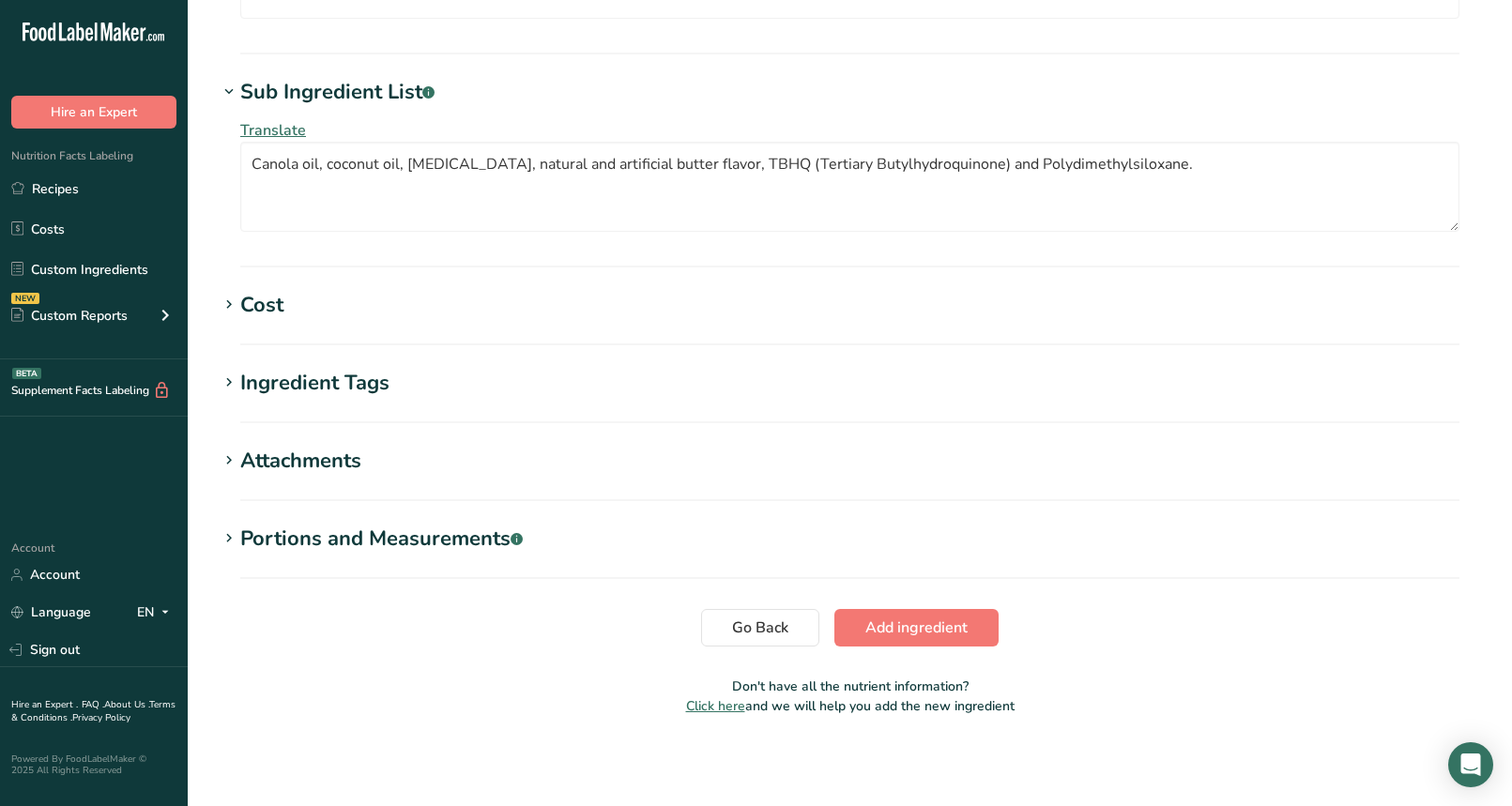
click at [375, 294] on h1 "Cost" at bounding box center [849, 306] width 1265 height 31
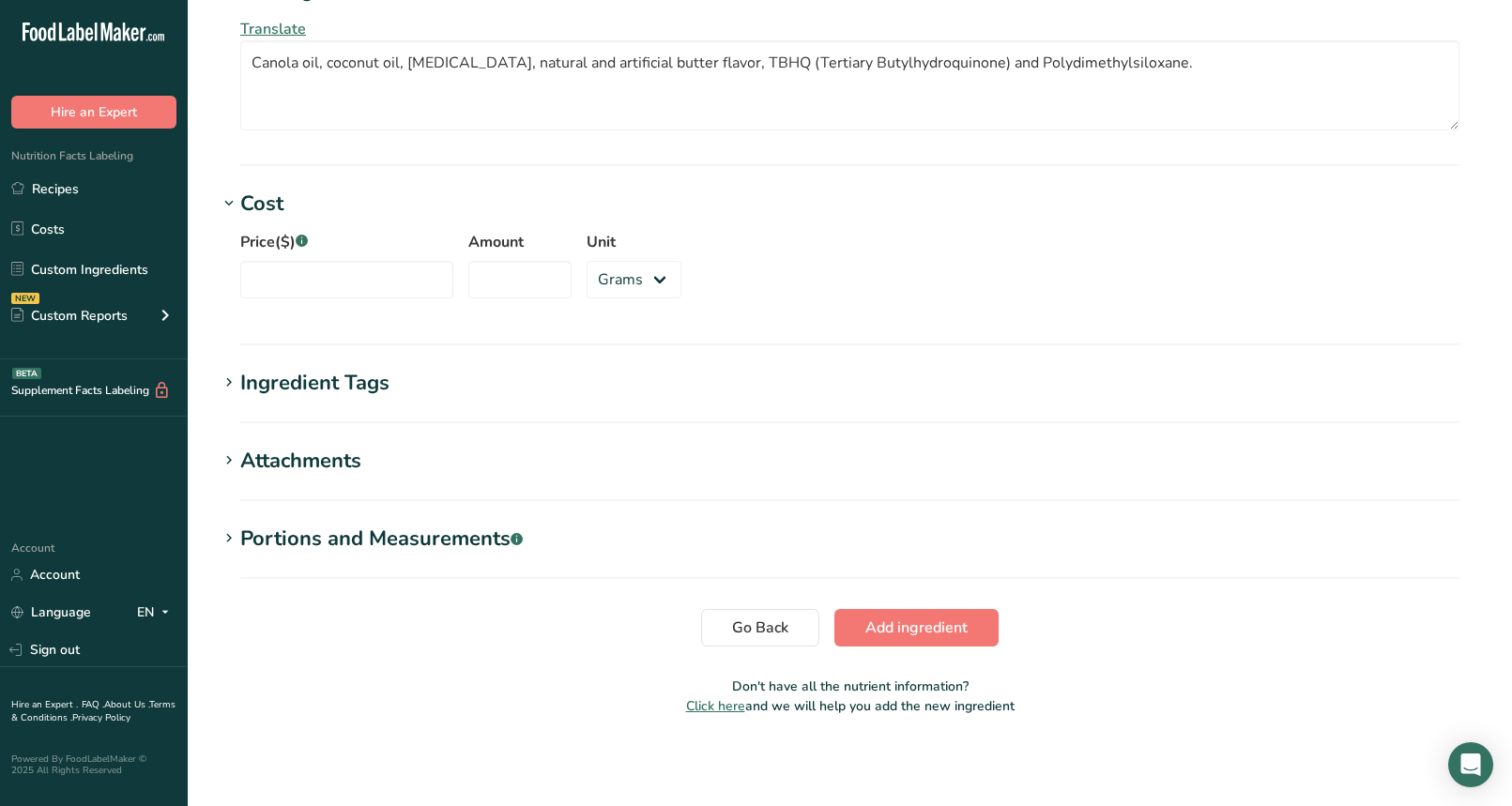
click at [396, 373] on h1 "Ingredient Tags" at bounding box center [849, 383] width 1265 height 31
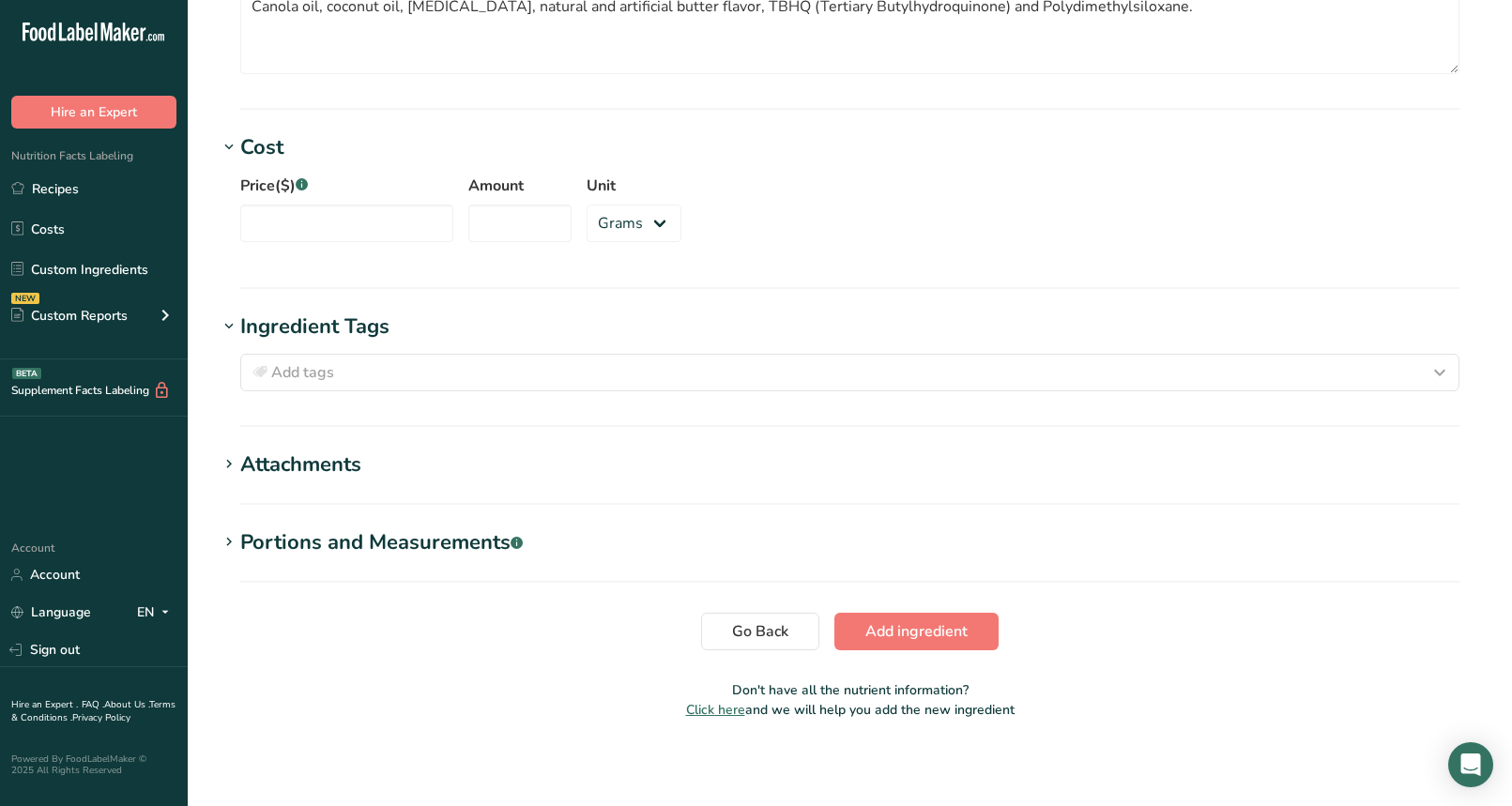
scroll to position [1377, 0]
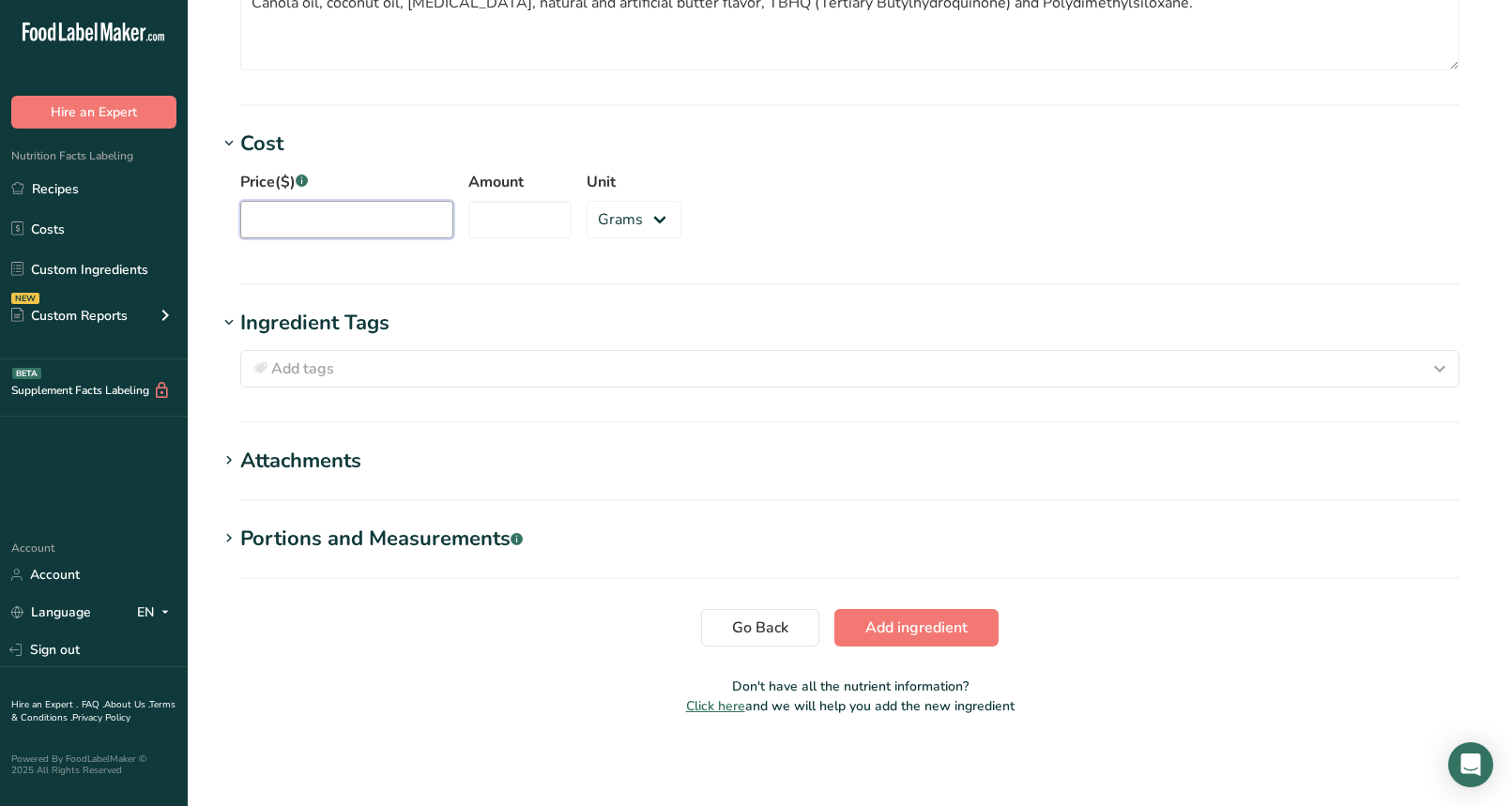
drag, startPoint x: 345, startPoint y: 233, endPoint x: 335, endPoint y: 233, distance: 10.0
click at [344, 233] on input "Price($) .a-a{fill:#347362;}.b-a{fill:#fff;}" at bounding box center [347, 219] width 214 height 38
click at [604, 215] on select "Grams kg mg mcg lb oz" at bounding box center [634, 219] width 95 height 38
select select "5"
click at [586, 201] on select "Grams kg mg mcg lb oz" at bounding box center [634, 219] width 95 height 38
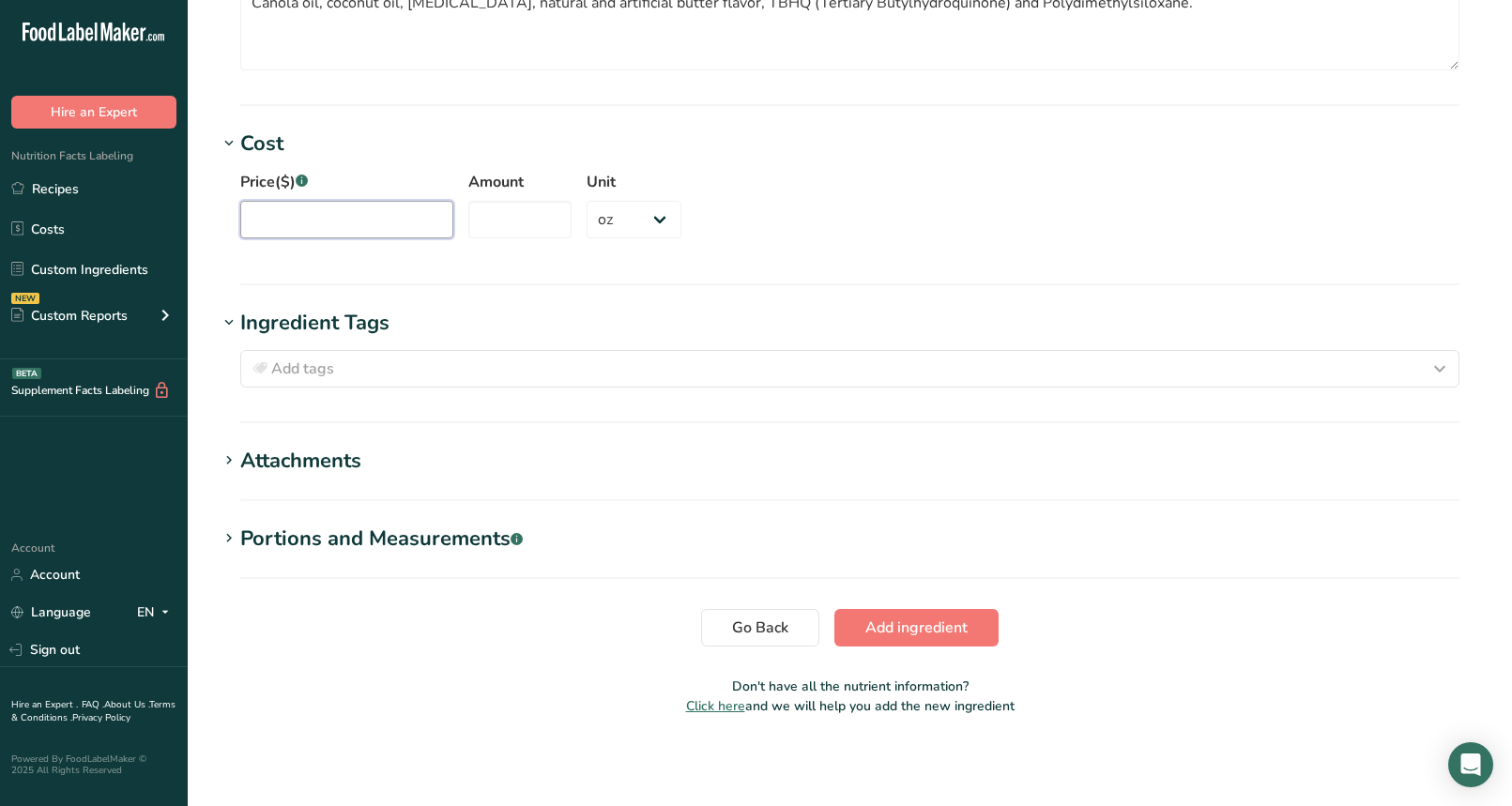
click at [328, 212] on input "Price($) .a-a{fill:#347362;}.b-a{fill:#fff;}" at bounding box center [347, 219] width 214 height 38
type input "0.11"
type input "128"
type input "13.30"
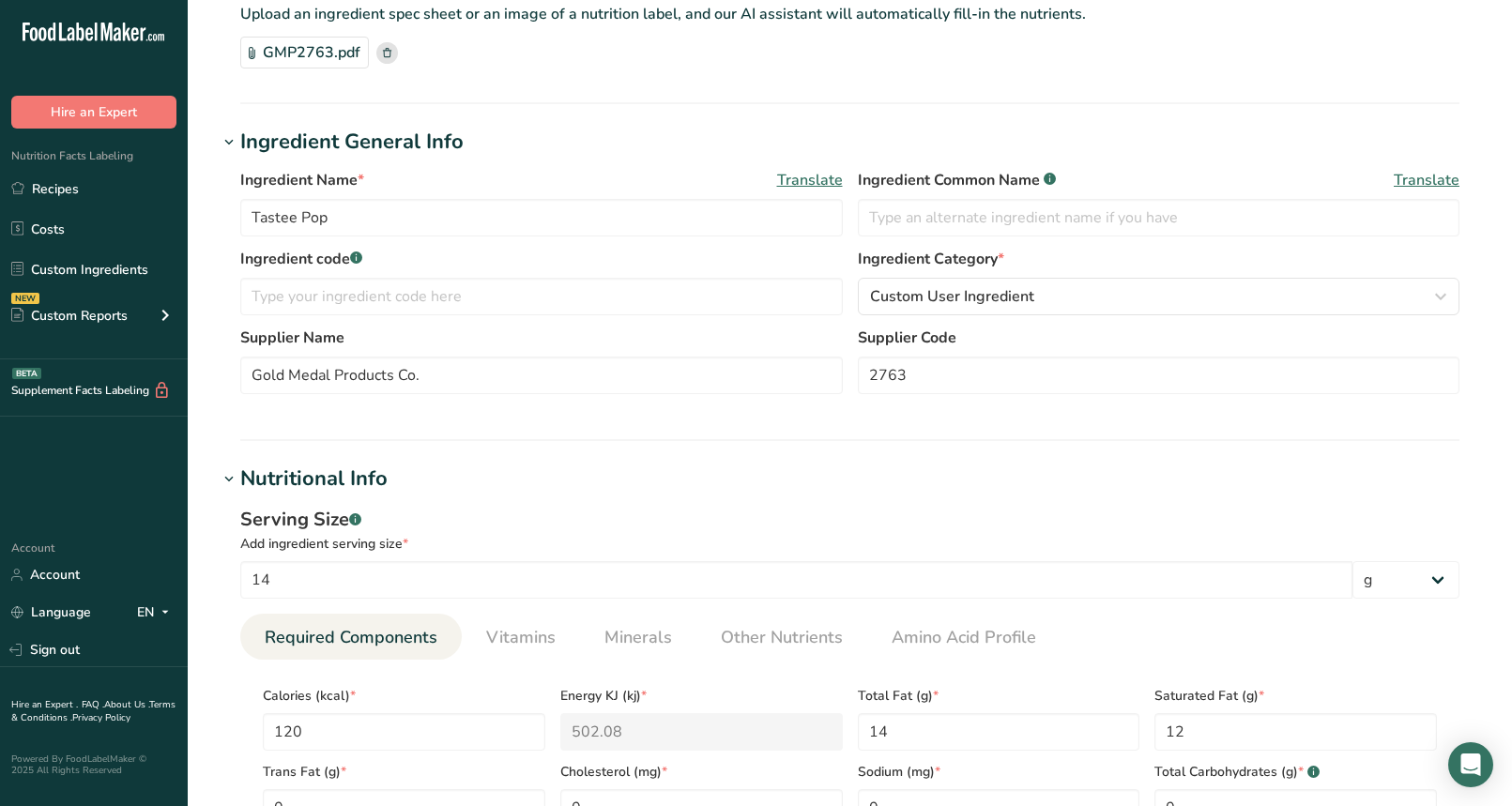
scroll to position [0, 0]
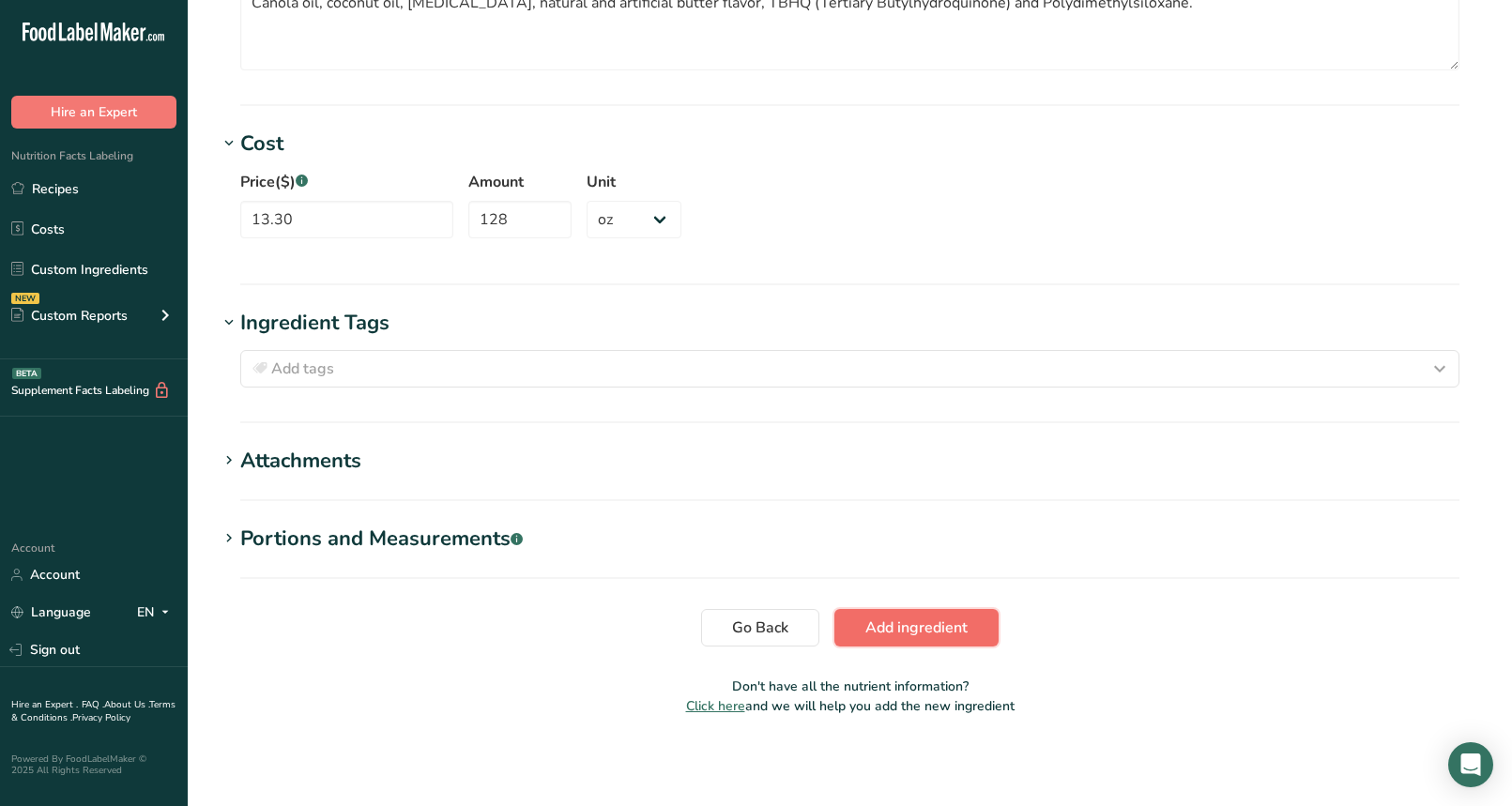
click at [919, 616] on span "Add ingredient" at bounding box center [916, 627] width 102 height 22
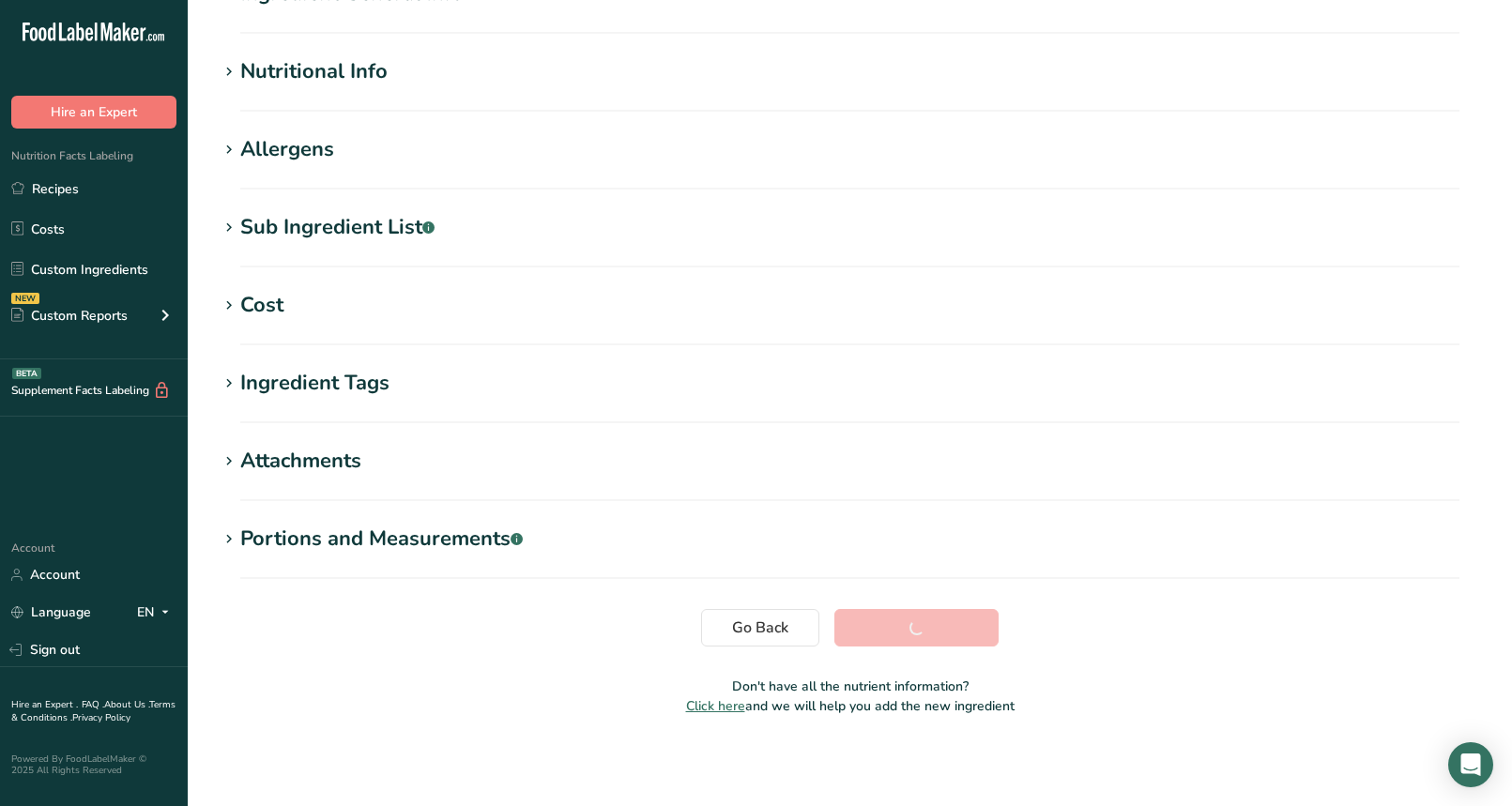
scroll to position [202, 0]
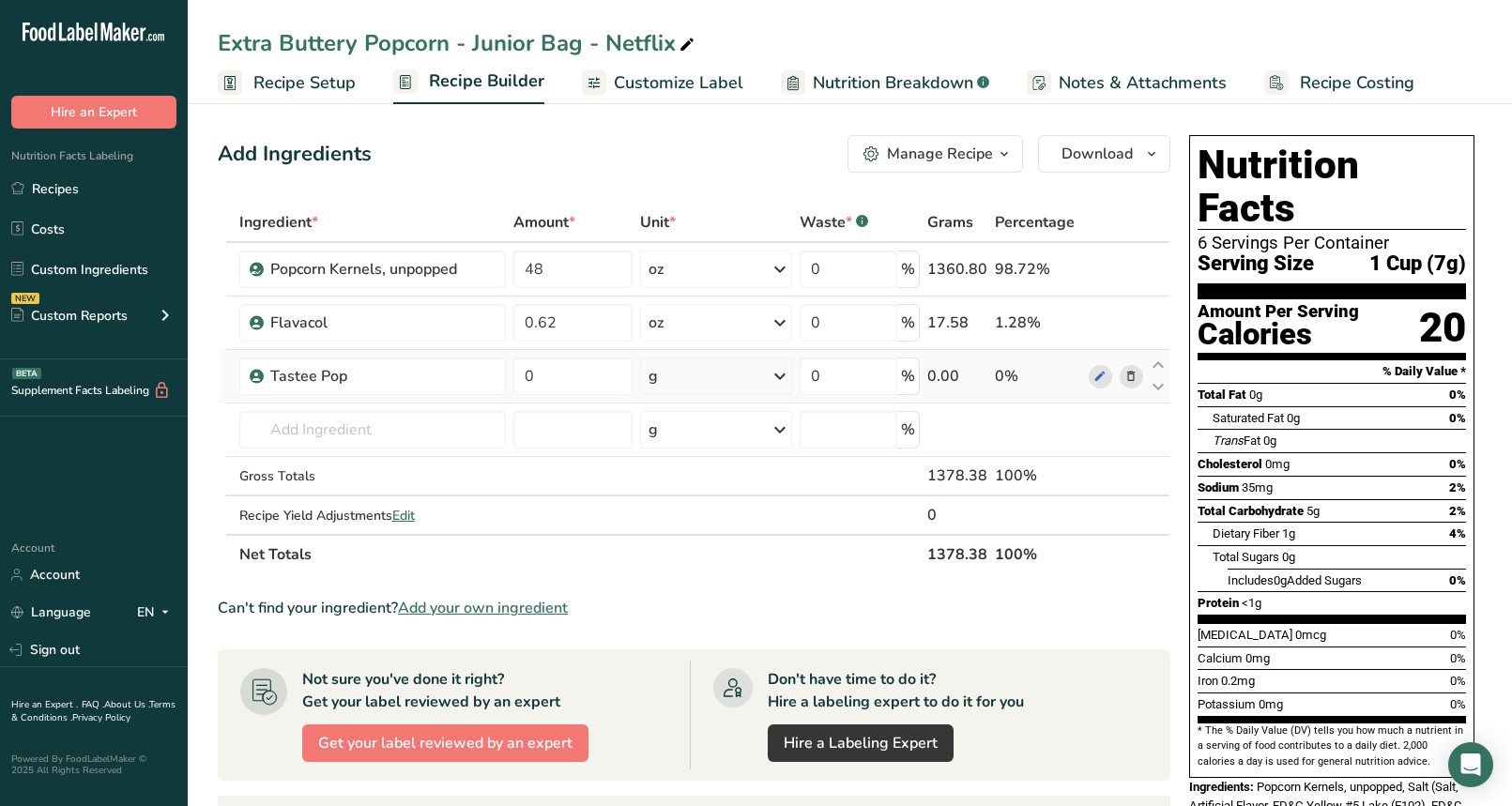
click at [698, 371] on div "g" at bounding box center [717, 375] width 153 height 38
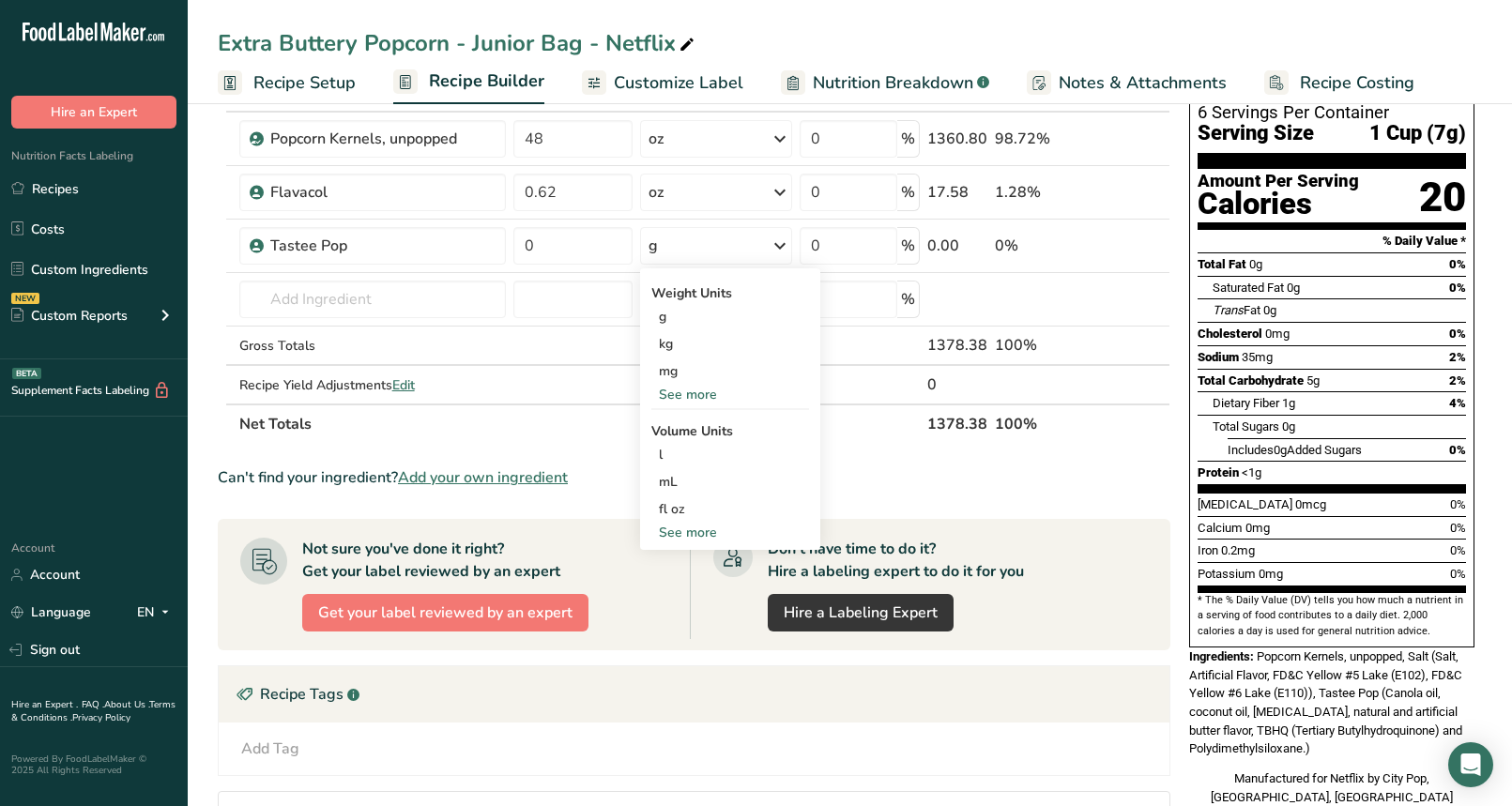
scroll to position [133, 0]
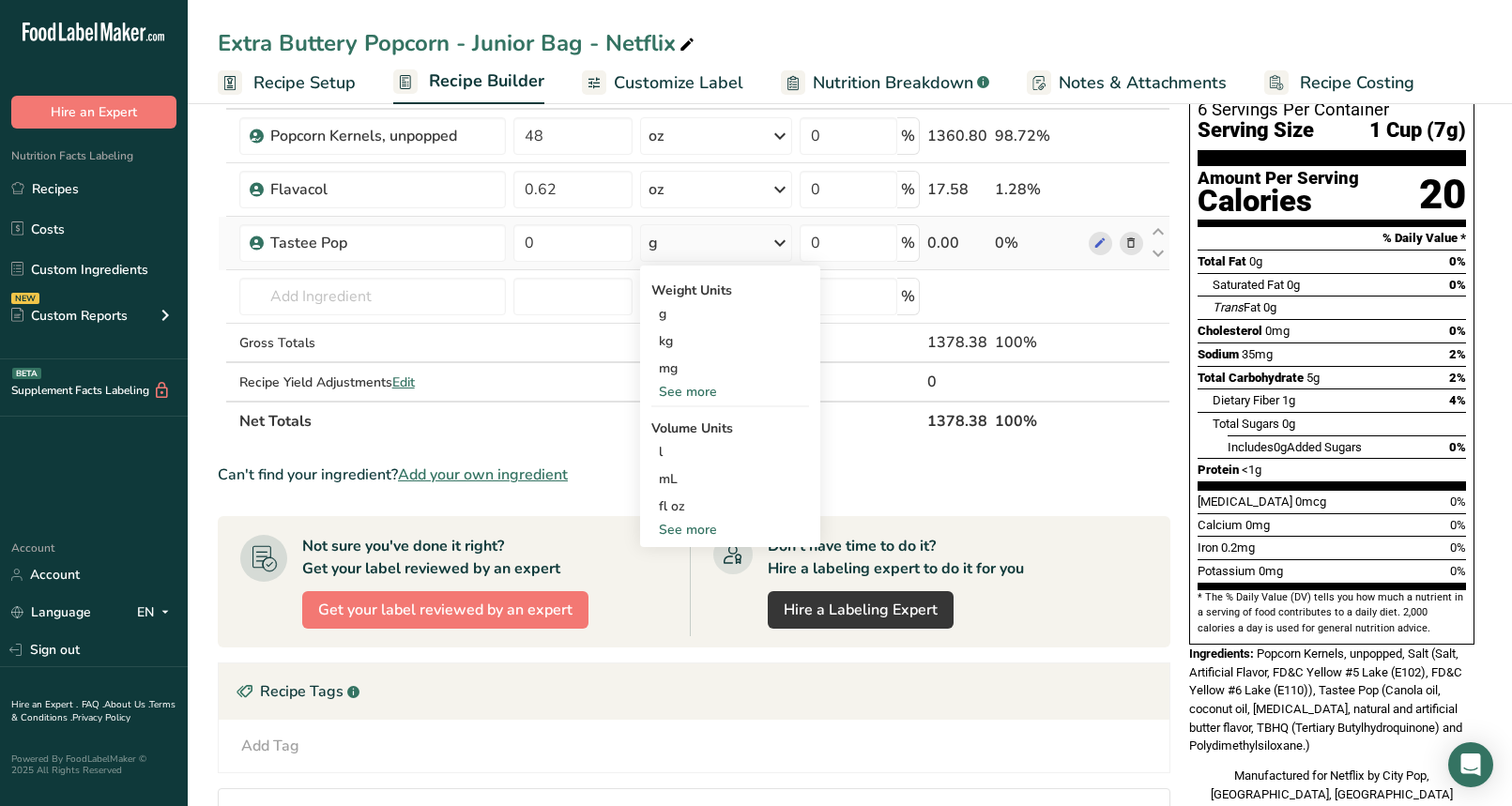
click at [691, 532] on div "See more" at bounding box center [730, 530] width 157 height 19
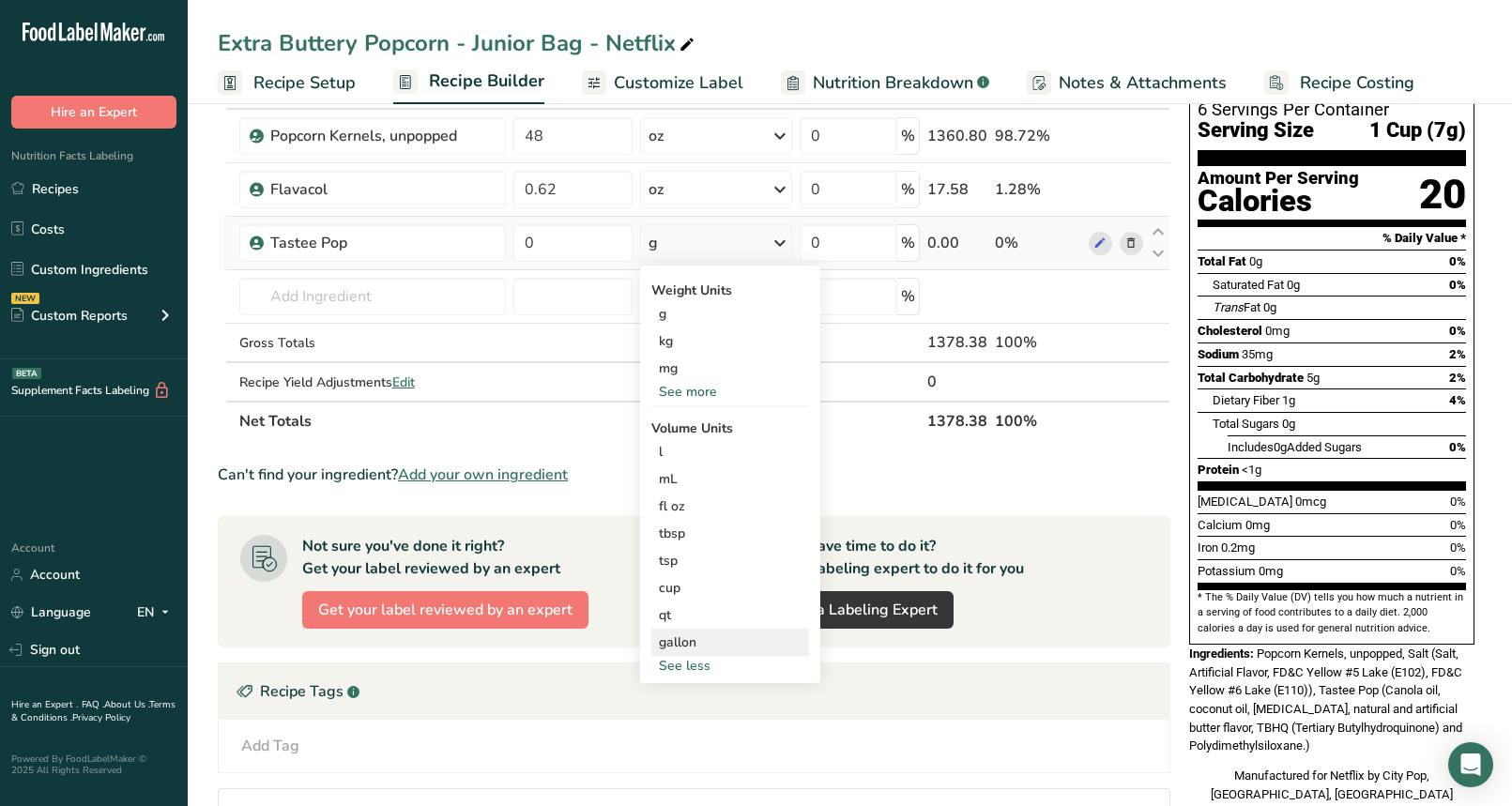
click at [702, 642] on div "gallon" at bounding box center [730, 642] width 143 height 19
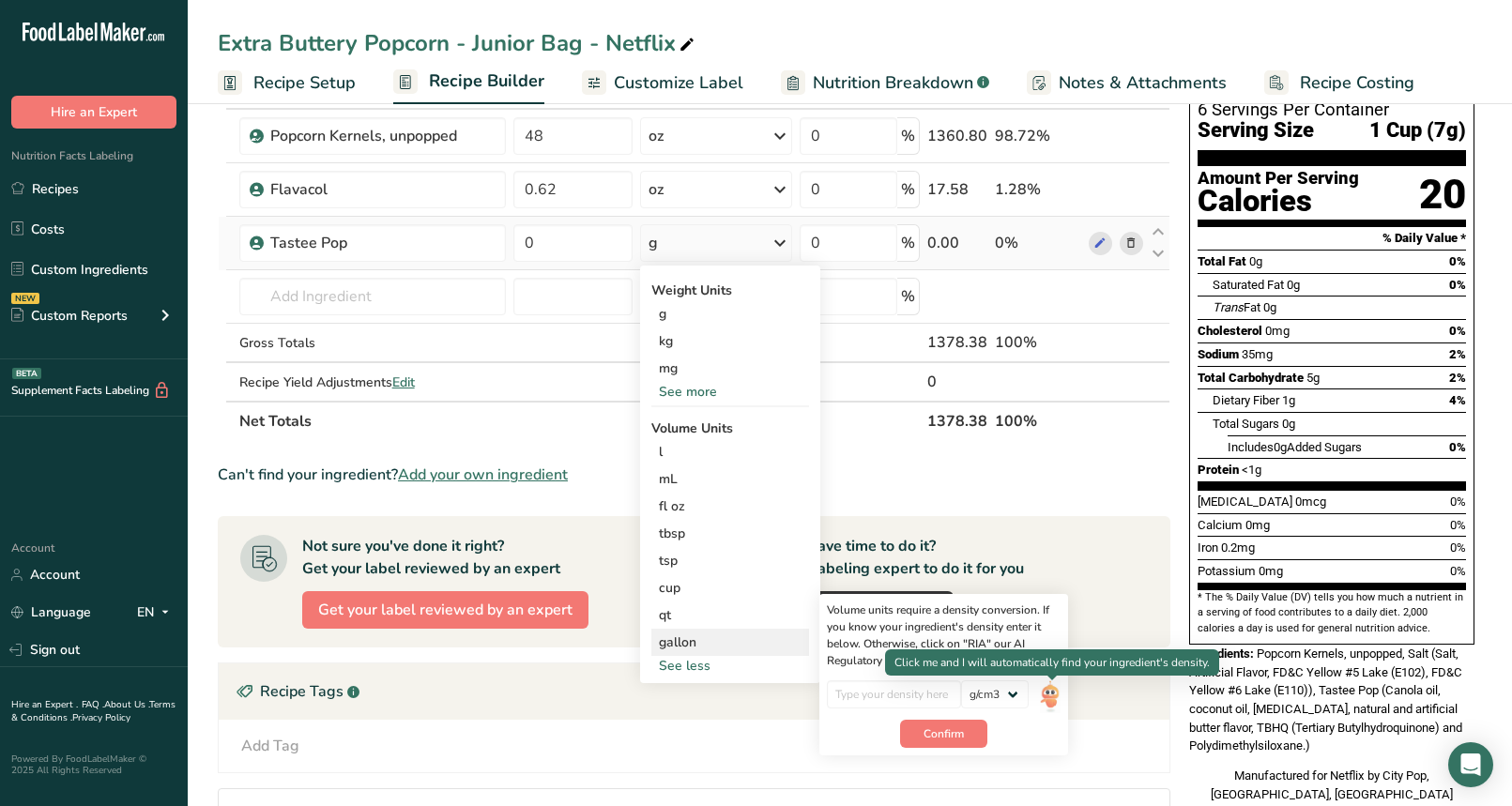
click at [1055, 695] on img at bounding box center [1050, 696] width 20 height 33
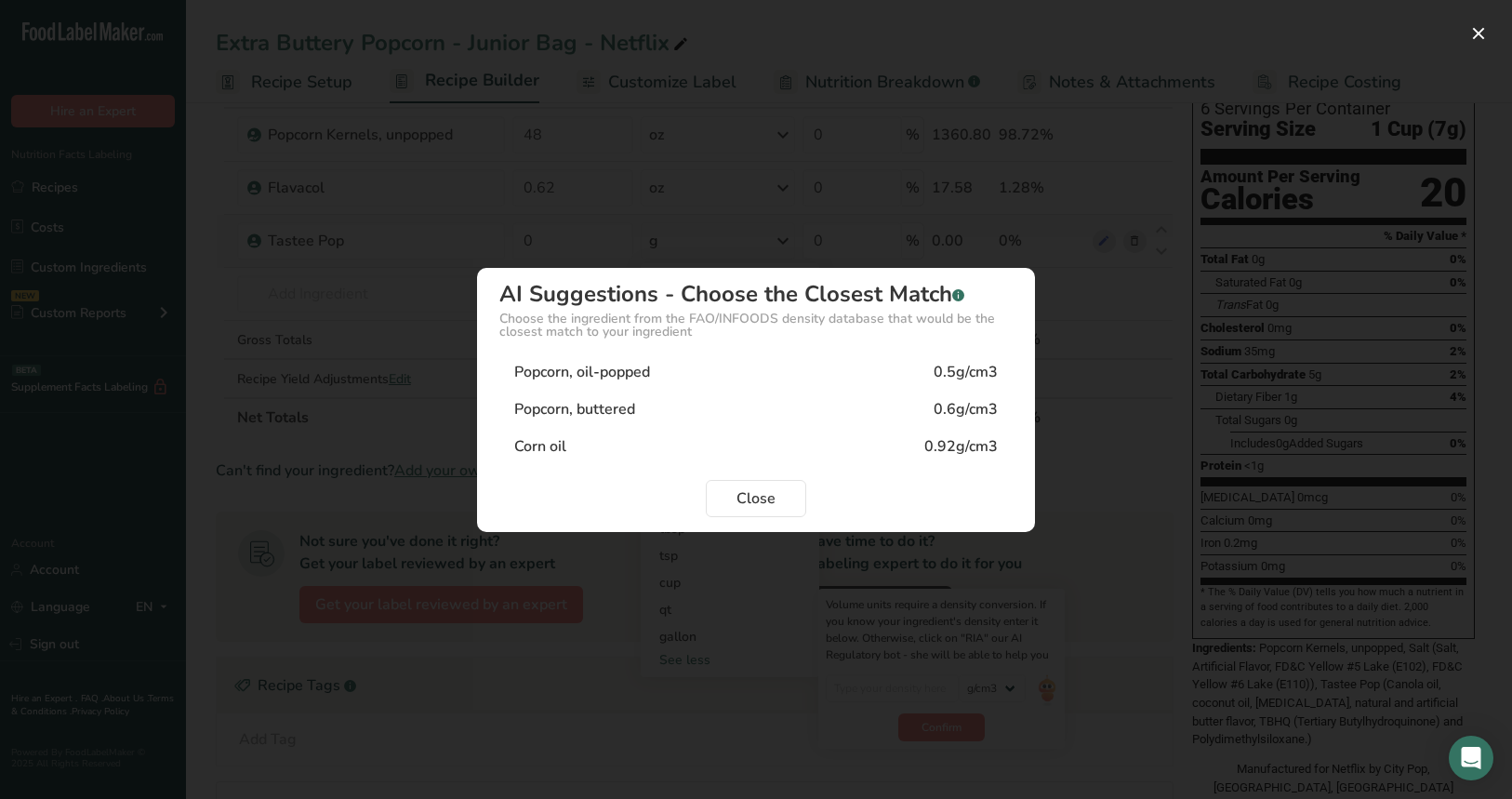
click at [780, 437] on div "Corn oil 0.92g/cm3" at bounding box center [756, 446] width 514 height 37
type input "0.92"
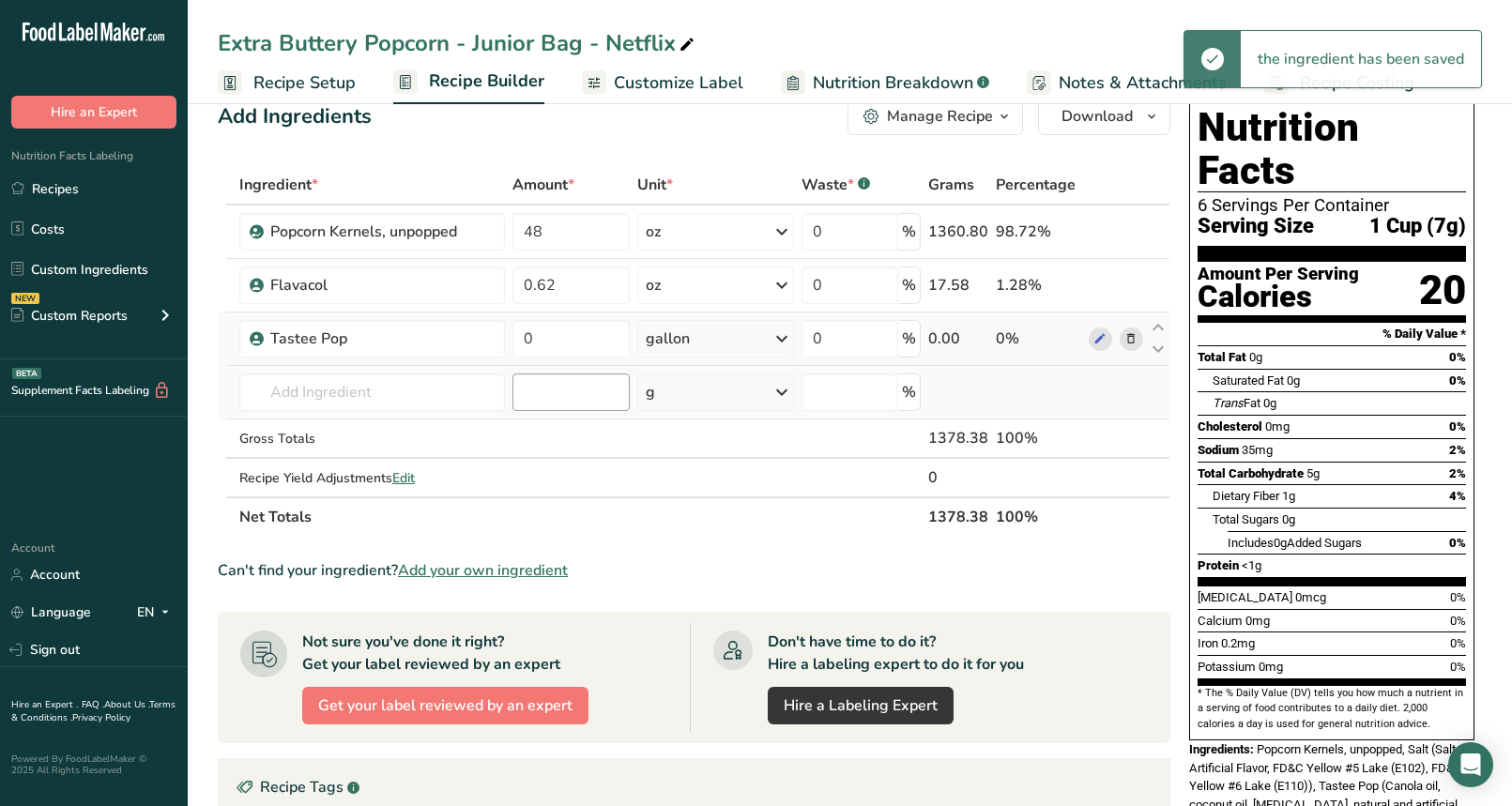
scroll to position [27, 0]
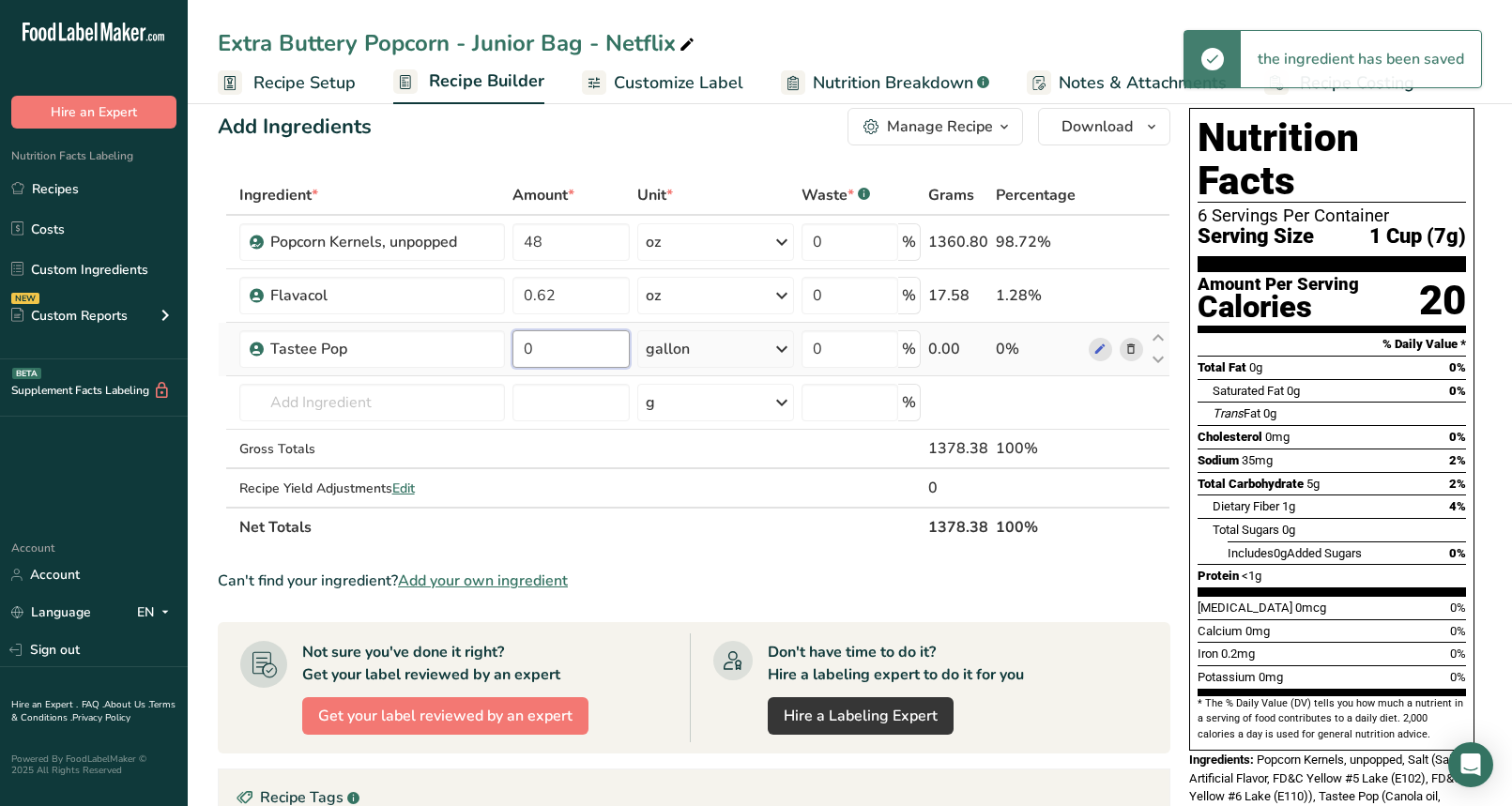
click at [511, 342] on td "0" at bounding box center [571, 349] width 125 height 53
type input "0.25"
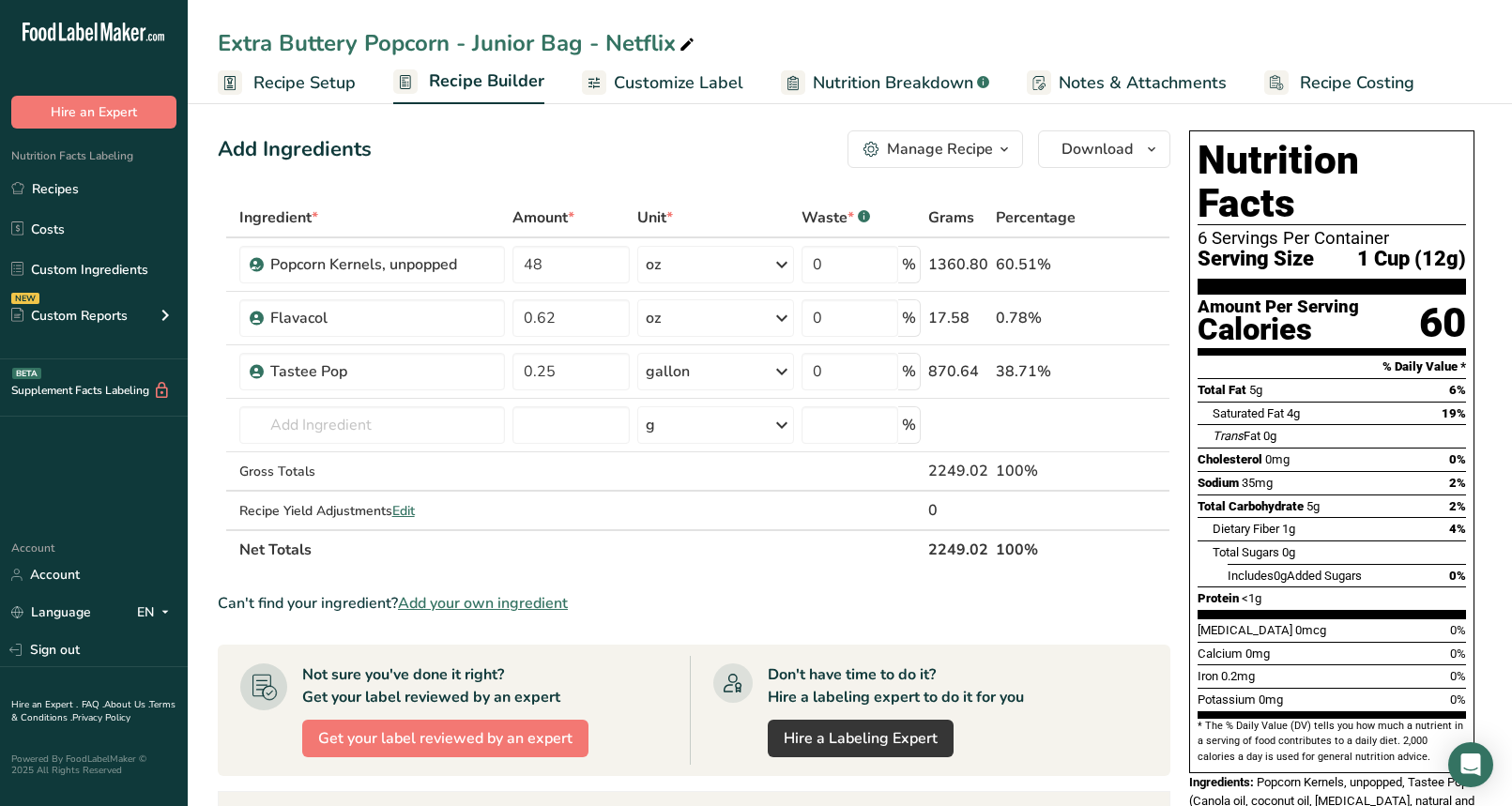
scroll to position [0, 0]
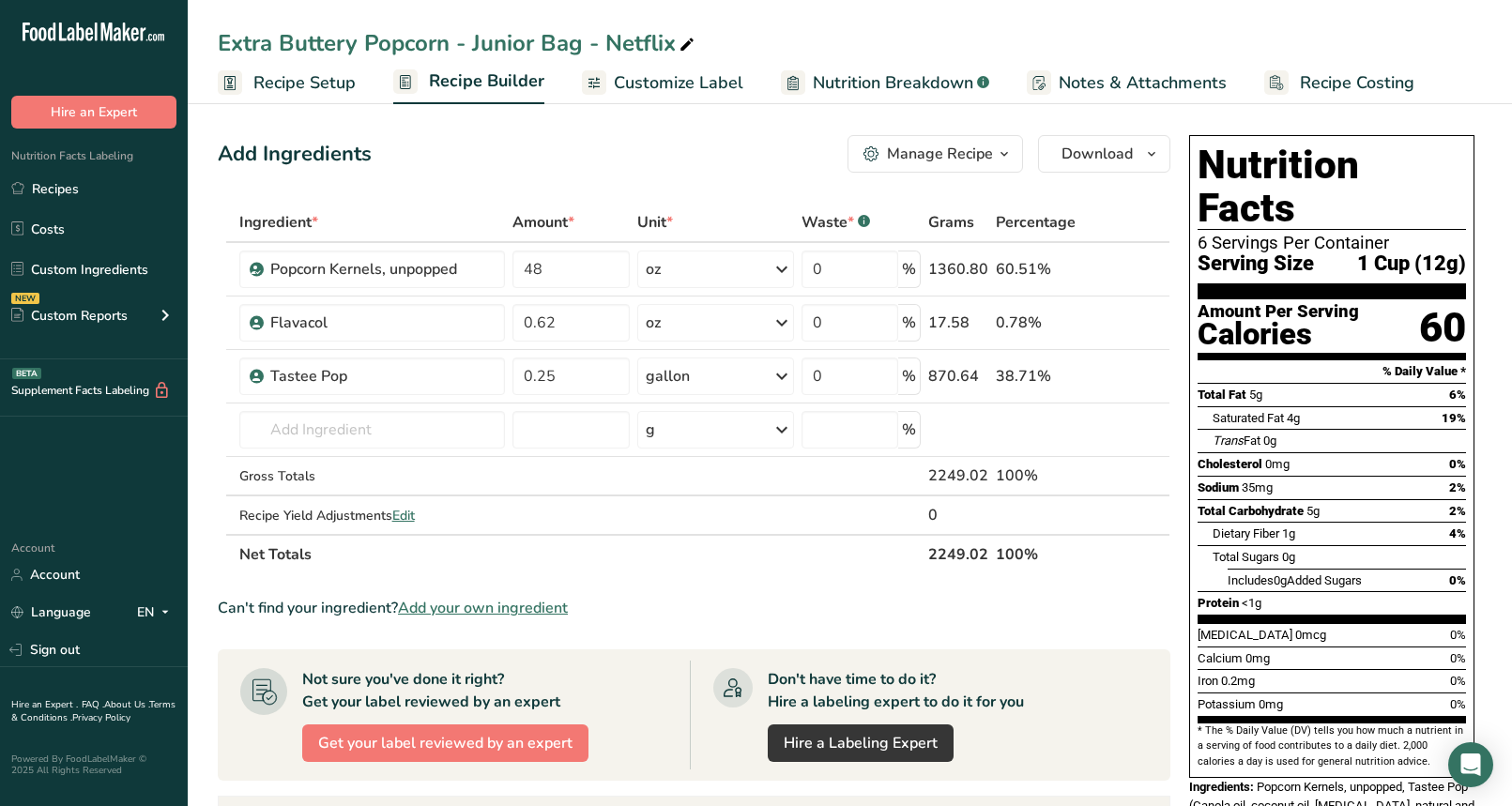
click at [670, 79] on span "Customize Label" at bounding box center [677, 83] width 129 height 25
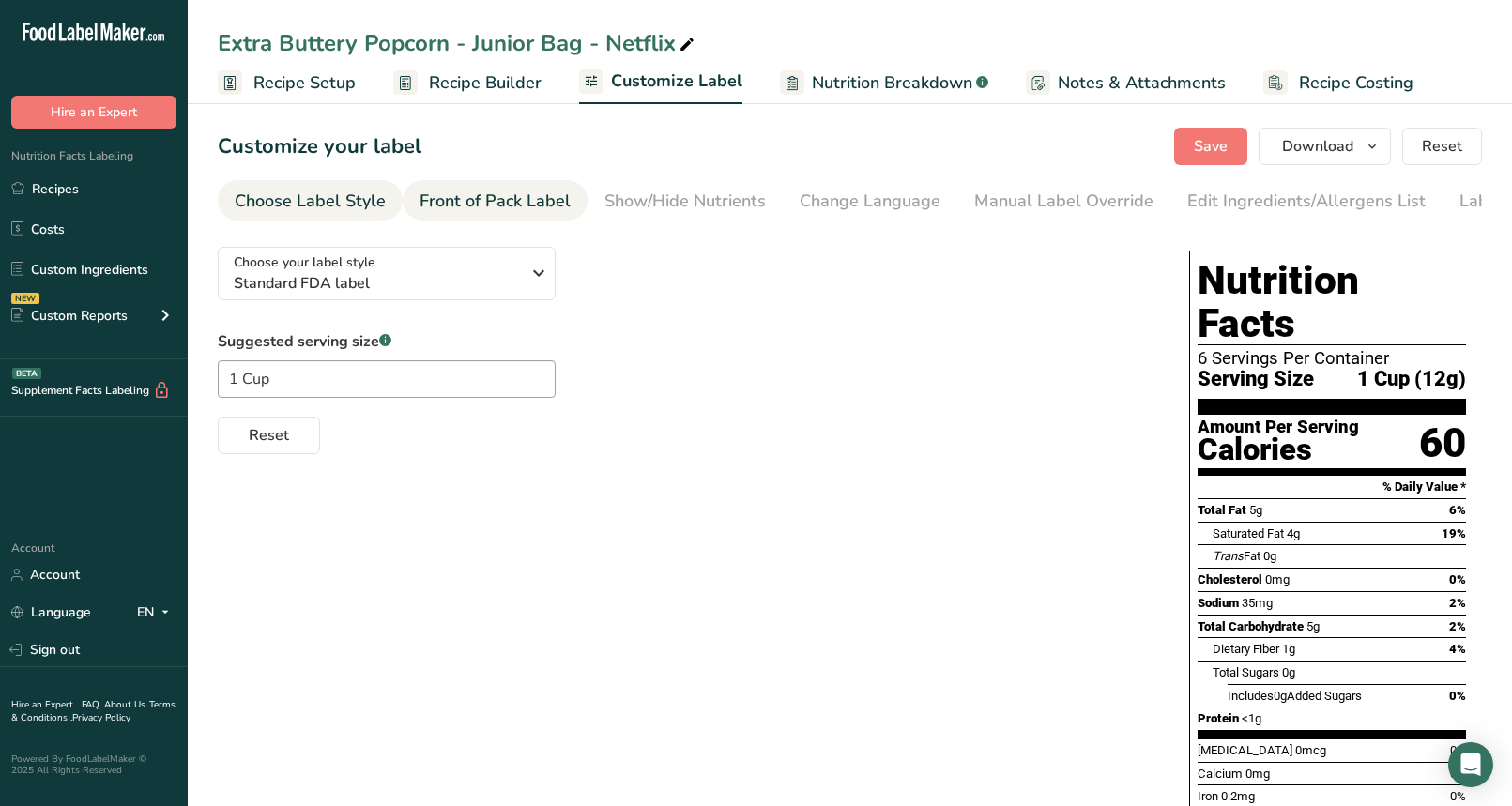
click at [537, 185] on link "Front of Pack Label" at bounding box center [495, 202] width 151 height 43
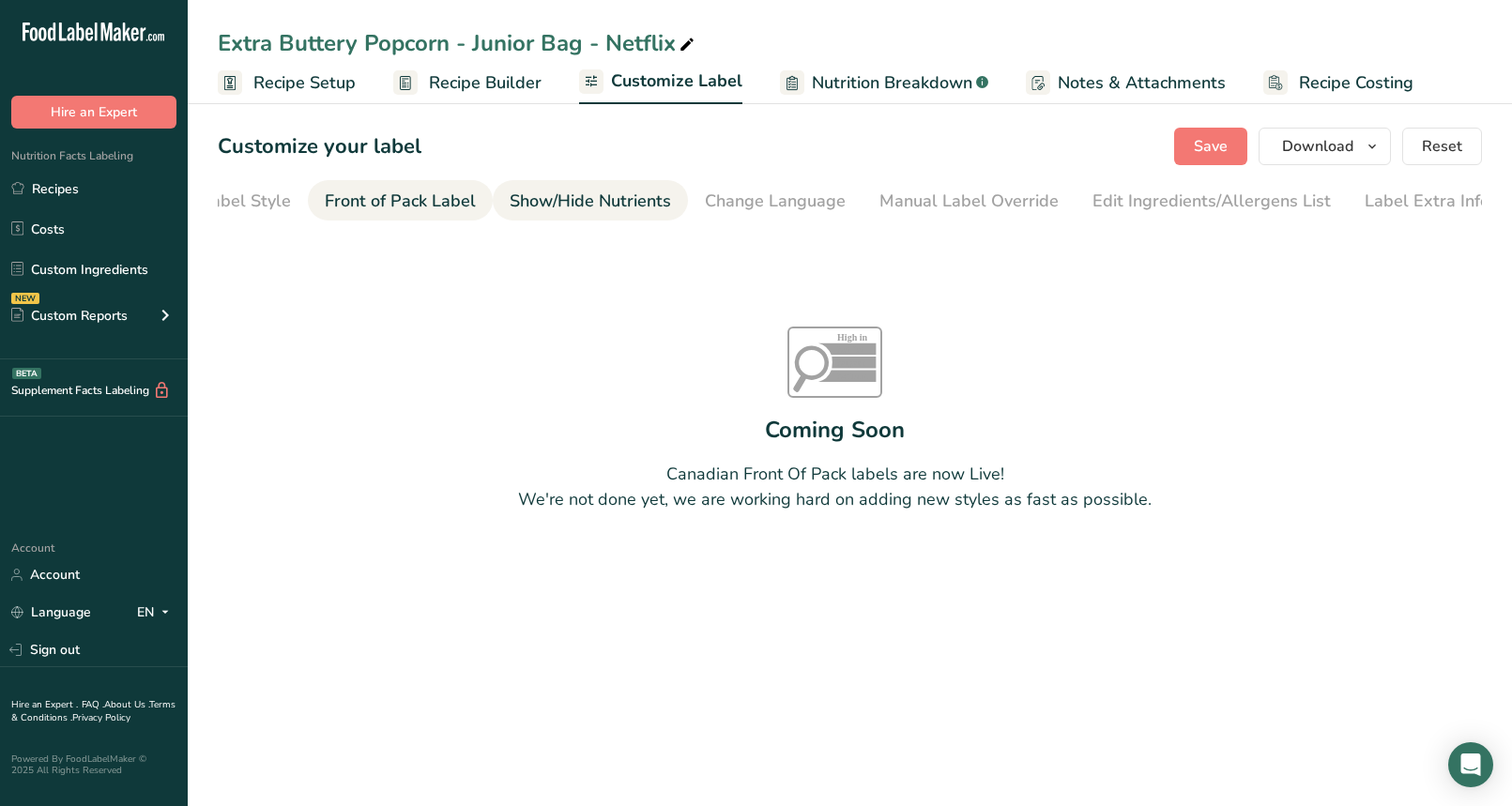
scroll to position [0, 100]
click at [632, 192] on div "Show/Hide Nutrients" at bounding box center [585, 201] width 161 height 25
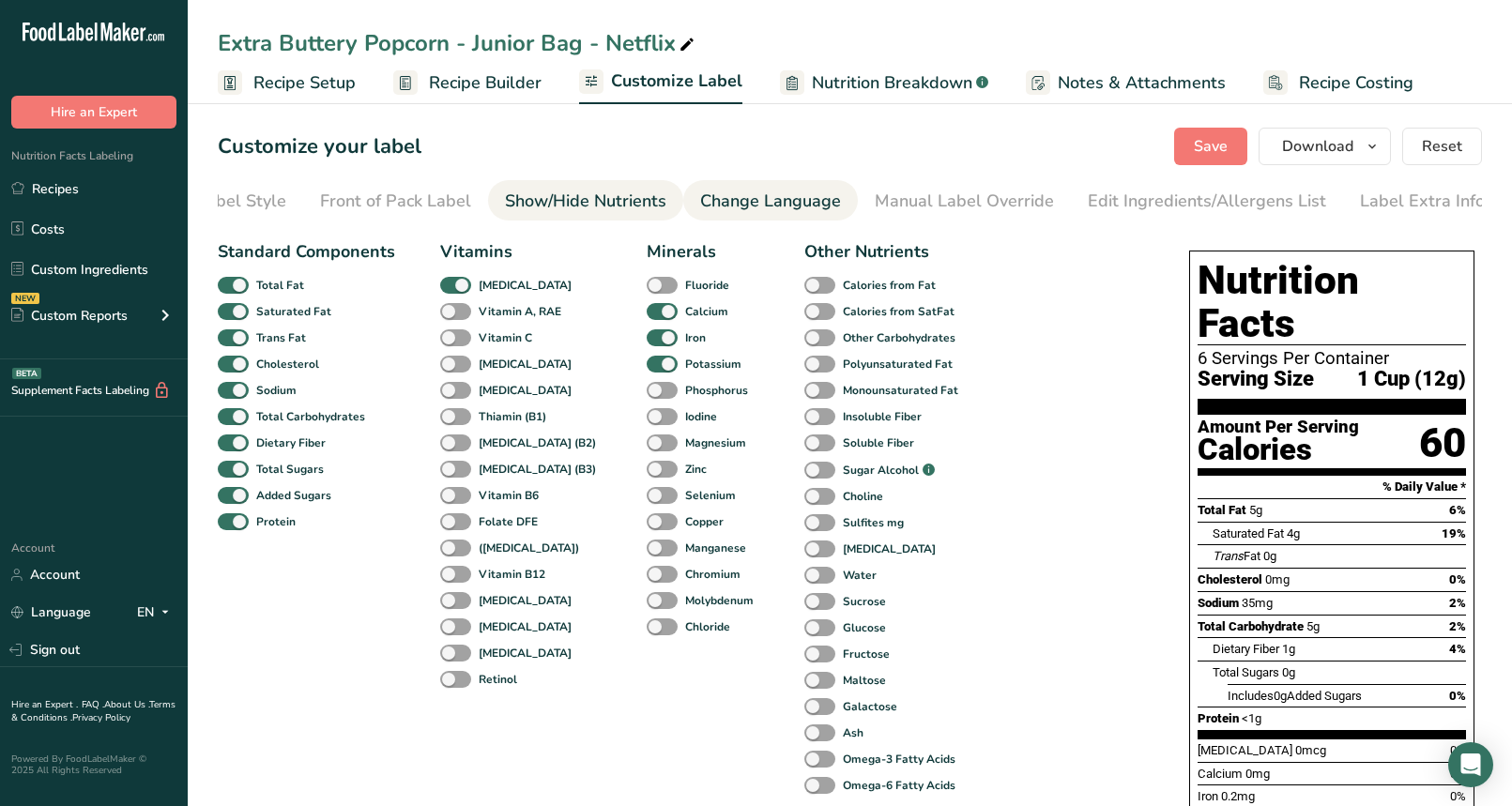
click at [727, 192] on div "Change Language" at bounding box center [770, 201] width 141 height 25
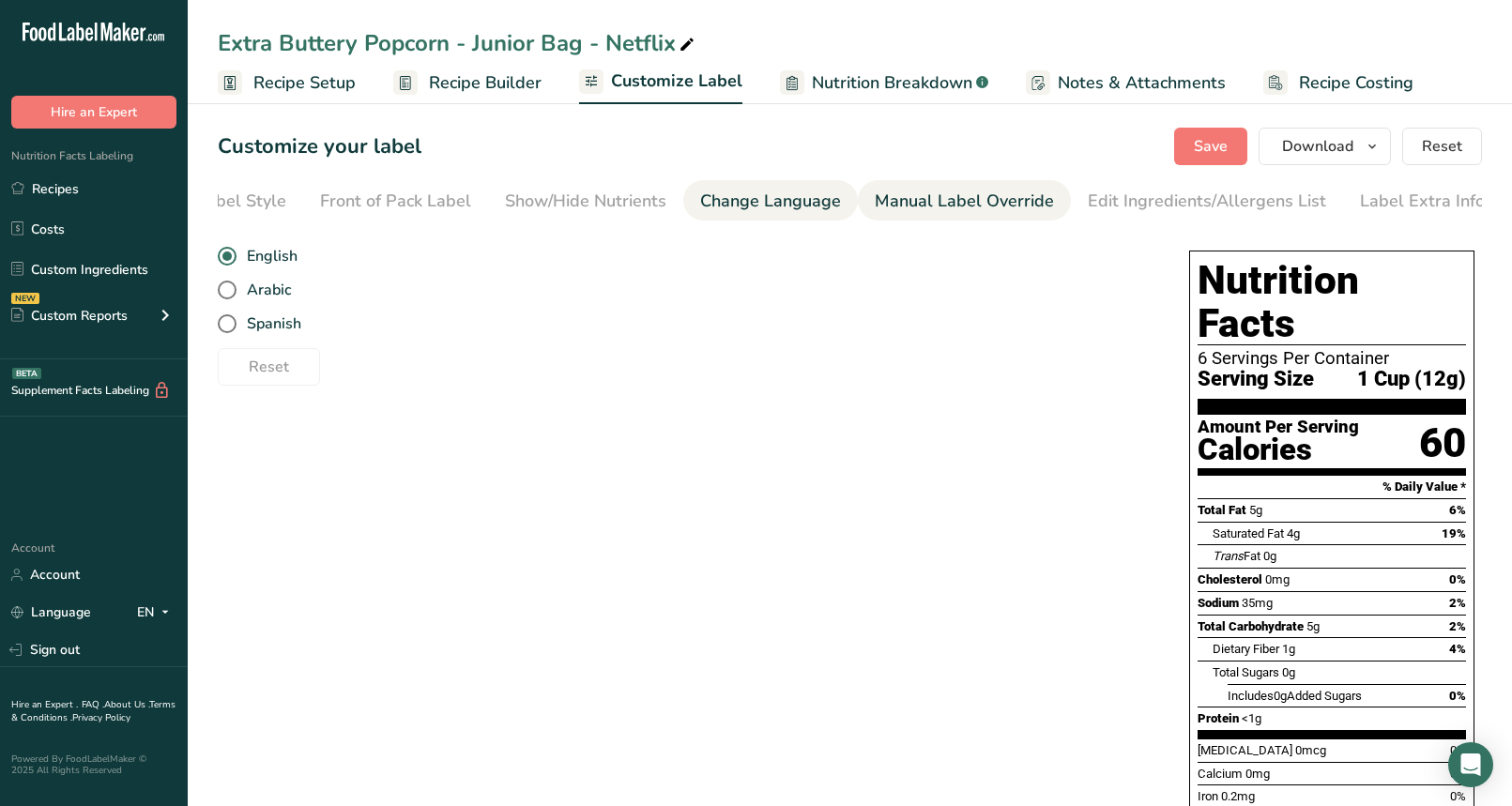
click at [916, 201] on div "Manual Label Override" at bounding box center [964, 201] width 180 height 25
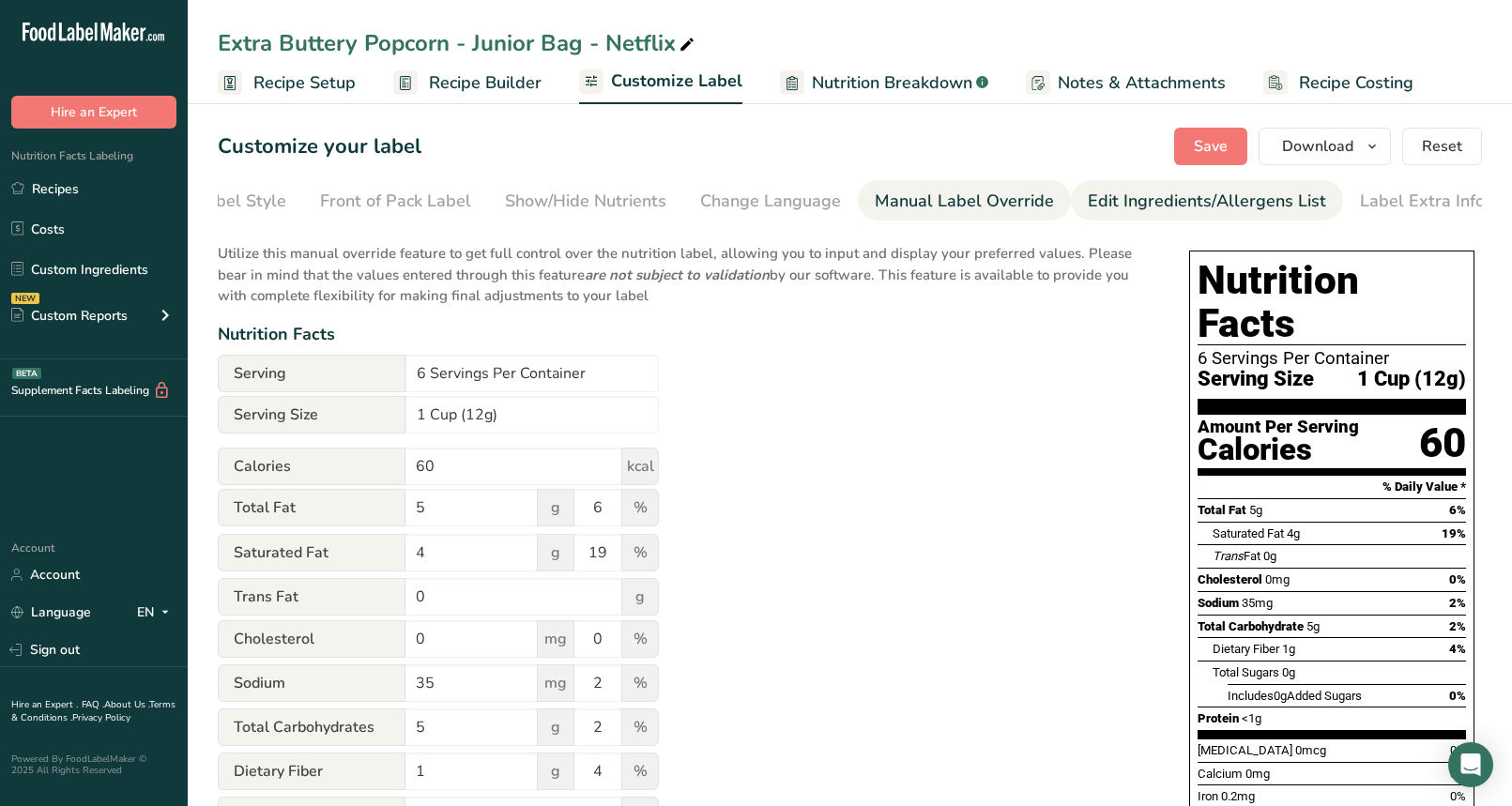
click at [1116, 215] on link "Edit Ingredients/Allergens List" at bounding box center [1207, 202] width 239 height 43
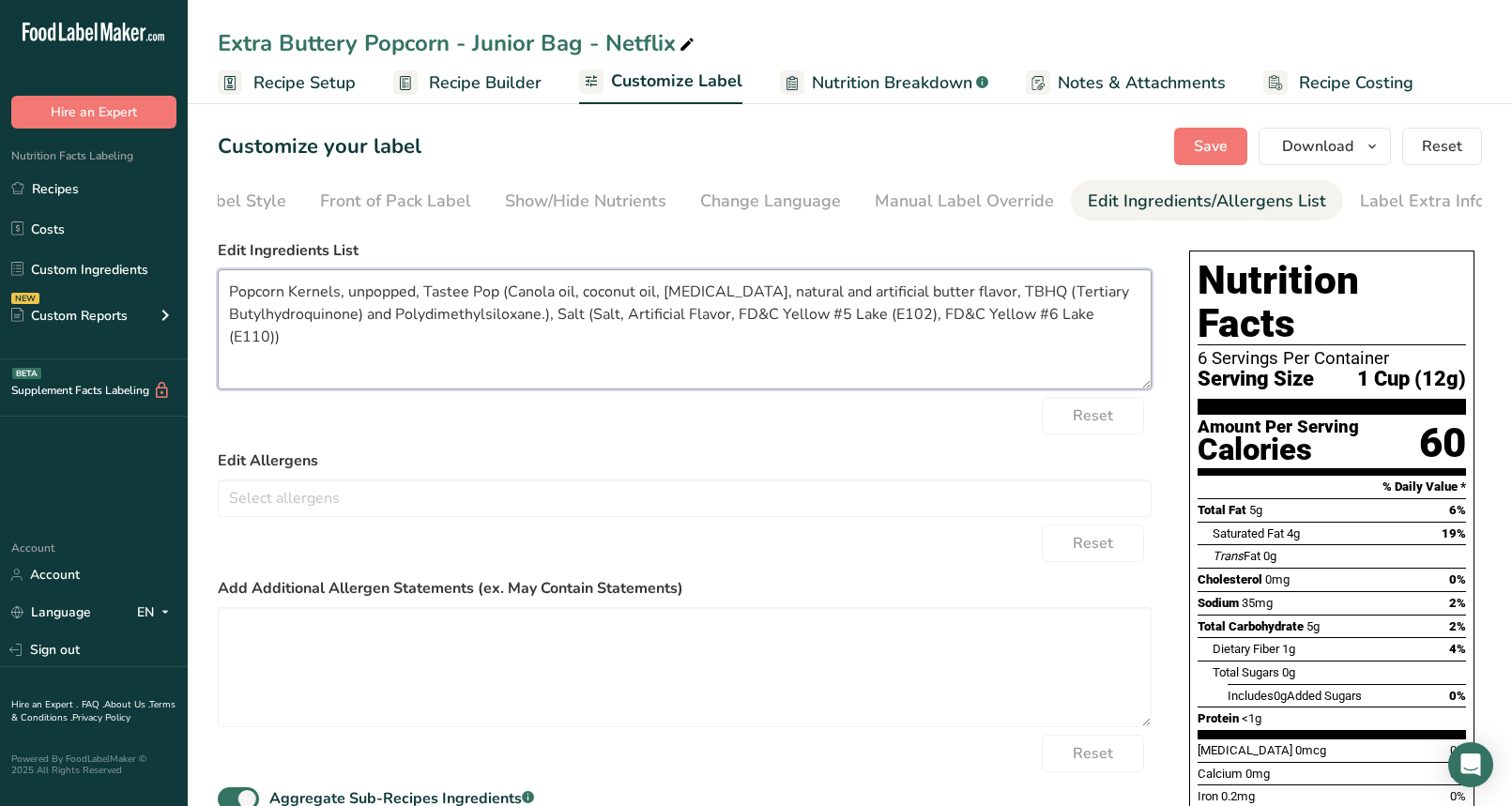
drag, startPoint x: 338, startPoint y: 295, endPoint x: 347, endPoint y: 291, distance: 9.8
click at [341, 294] on textarea "Popcorn Kernels, unpopped, Tastee Pop (Canola oil, coconut oil, [MEDICAL_DATA],…" at bounding box center [684, 330] width 934 height 120
click at [361, 293] on textarea "Popcorn, unpopped, Tastee Pop (Canola oil, coconut oil, beta carotene, natural …" at bounding box center [684, 330] width 934 height 120
click at [371, 292] on textarea "Popcorn, unpopped, Tastee Pop (Canola oil, coconut oil, beta carotene, natural …" at bounding box center [684, 330] width 934 height 120
click at [595, 323] on textarea "Popcorn, Tastee Pop (Canola oil, coconut oil, beta carotene, natural and artifi…" at bounding box center [684, 330] width 934 height 120
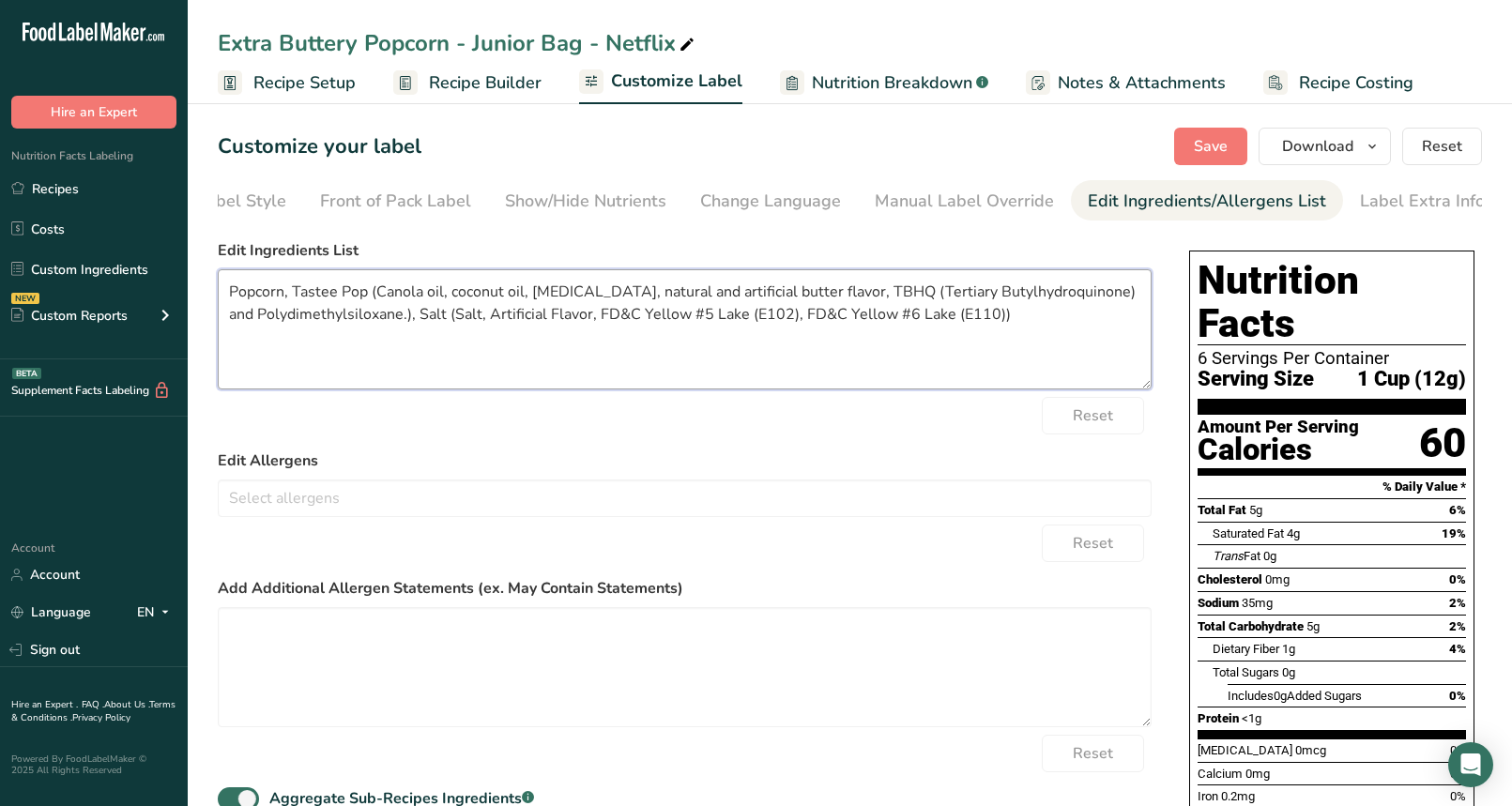
drag, startPoint x: 363, startPoint y: 296, endPoint x: 291, endPoint y: 290, distance: 72.2
click at [291, 290] on textarea "Popcorn, Tastee Pop (Canola oil, coconut oil, beta carotene, natural and artifi…" at bounding box center [684, 330] width 934 height 120
click at [591, 320] on textarea "Popcorn, Coconut Oil Blend (Canola oil, coconut oil, beta carotene, natural and…" at bounding box center [684, 330] width 934 height 120
click at [1110, 318] on textarea "Popcorn, Coconut Oil Blend (Canola oil, coconut oil, beta carotene, natural and…" at bounding box center [684, 330] width 934 height 120
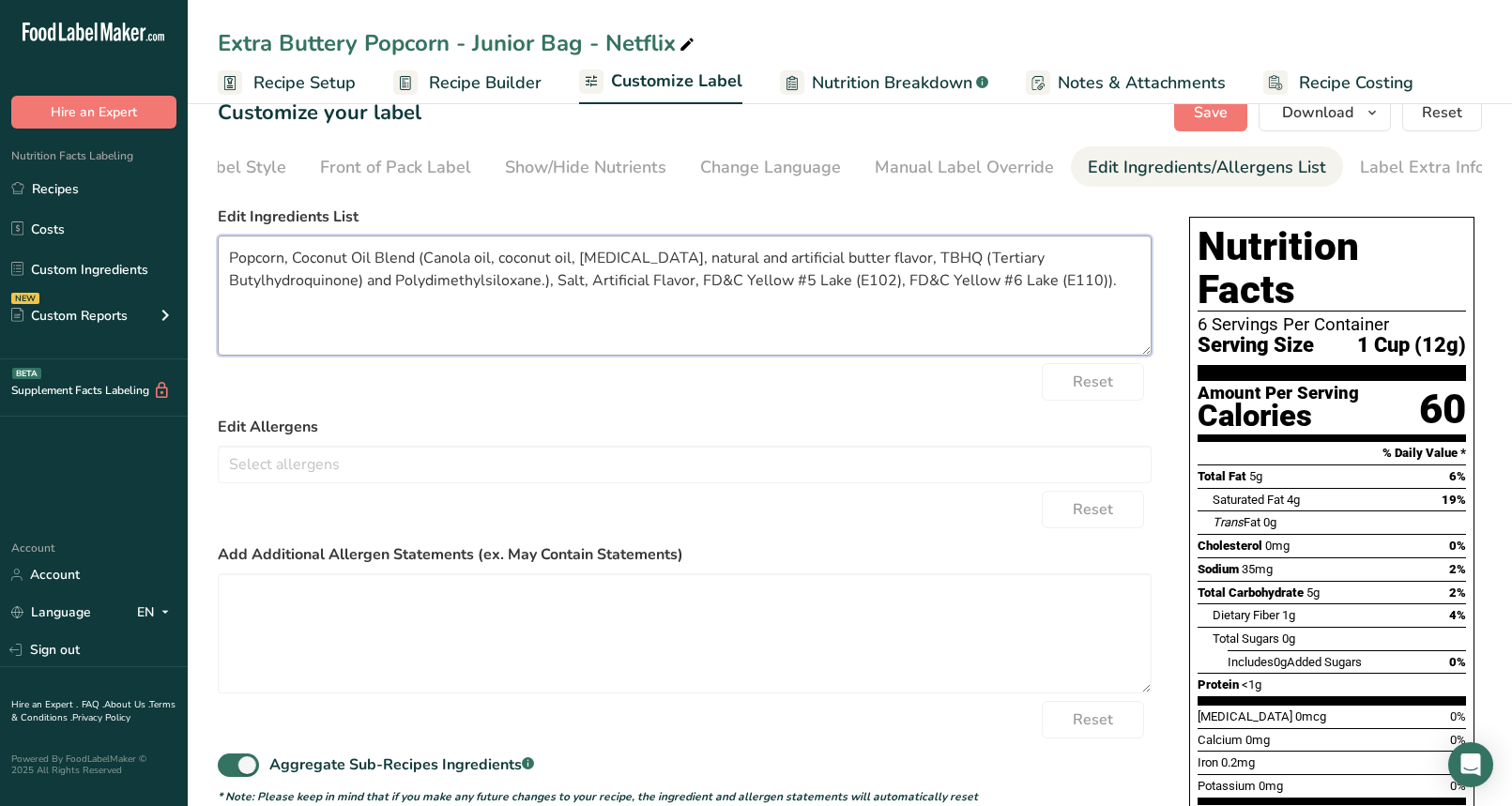
scroll to position [55, 0]
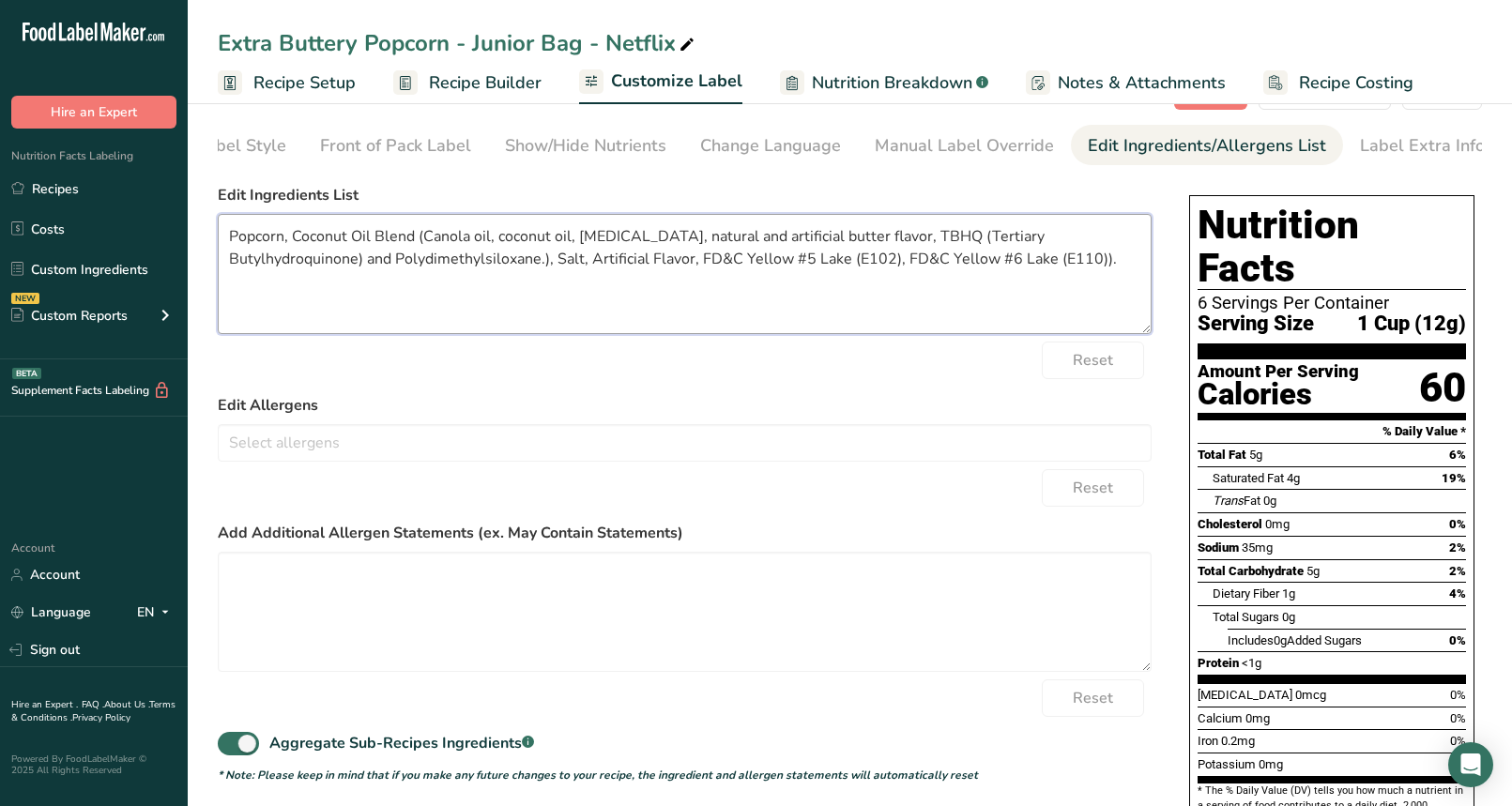
type textarea "Popcorn, Coconut Oil Blend (Canola oil, coconut oil, beta carotene, natural and…"
click at [737, 377] on div "Reset" at bounding box center [684, 360] width 934 height 38
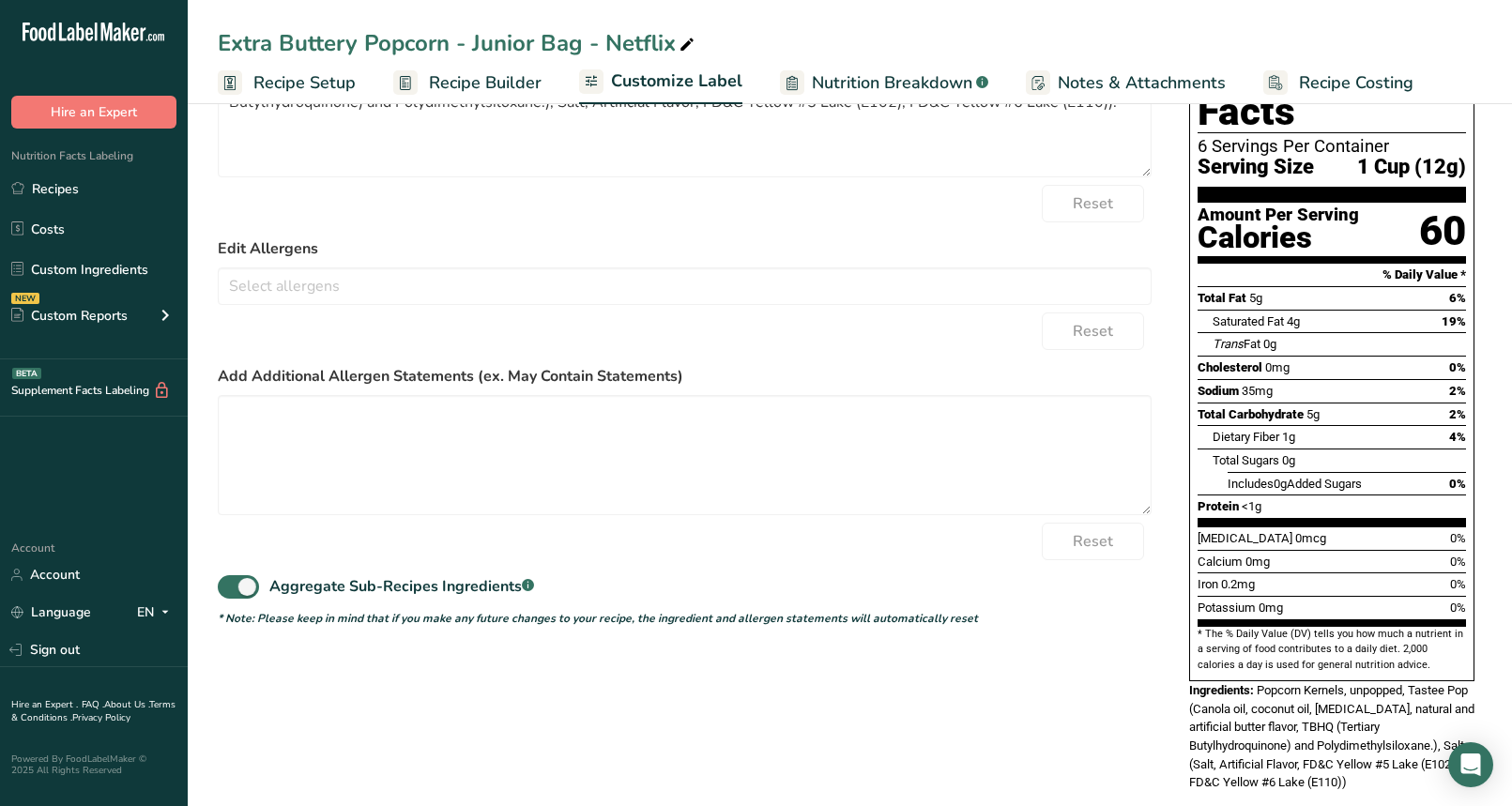
scroll to position [222, 0]
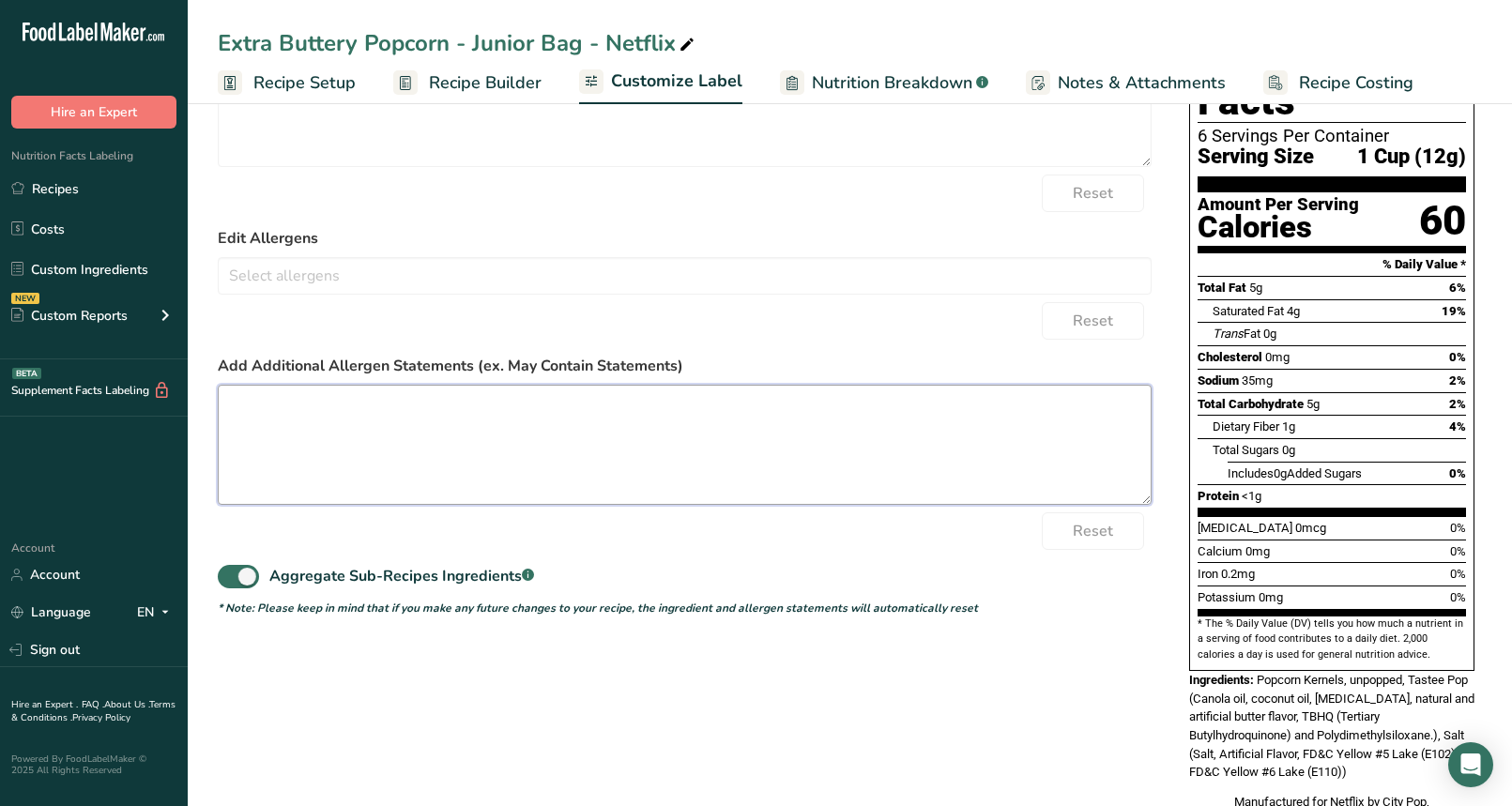
click at [670, 451] on textarea at bounding box center [684, 444] width 934 height 120
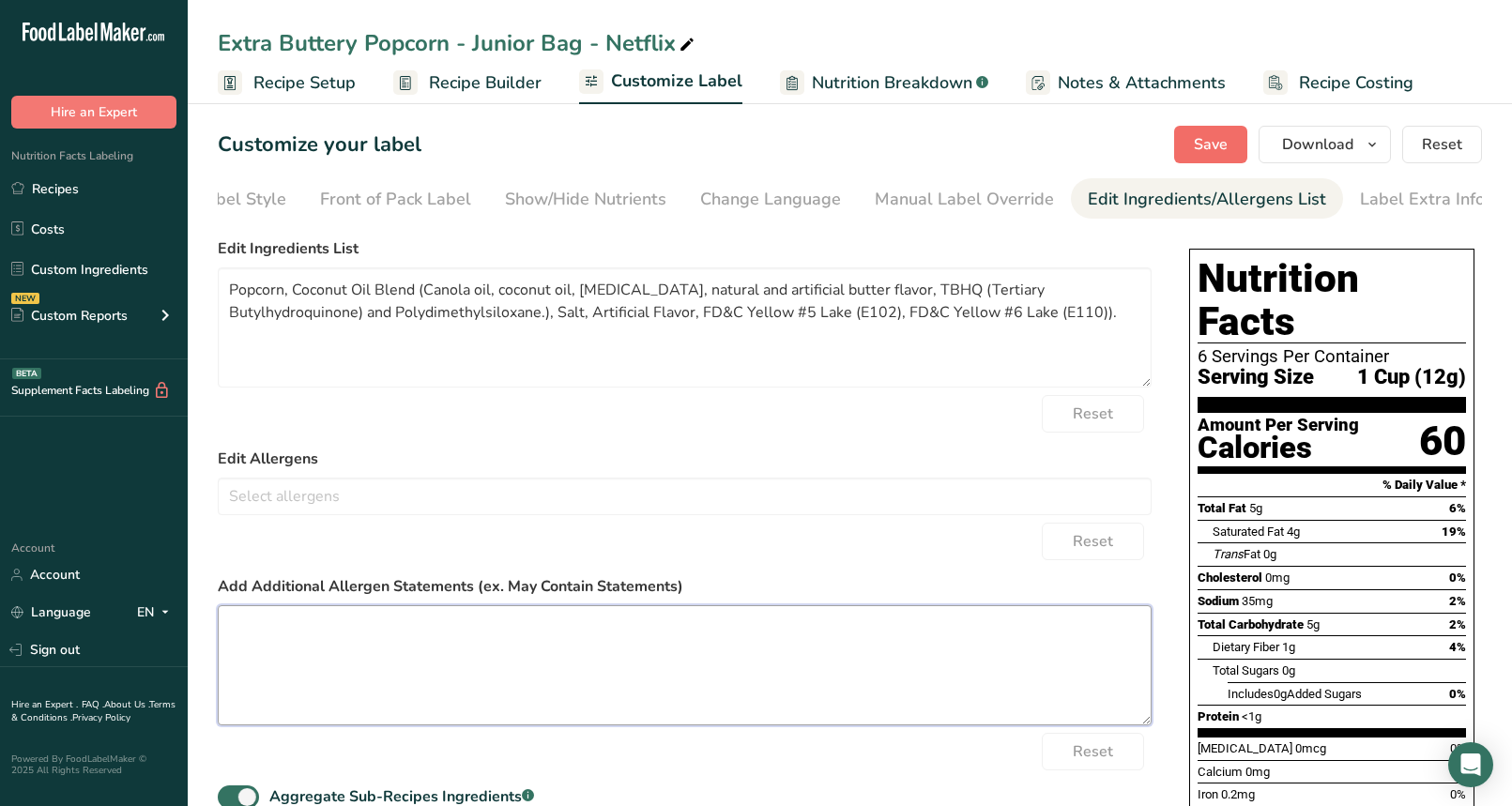
scroll to position [0, 0]
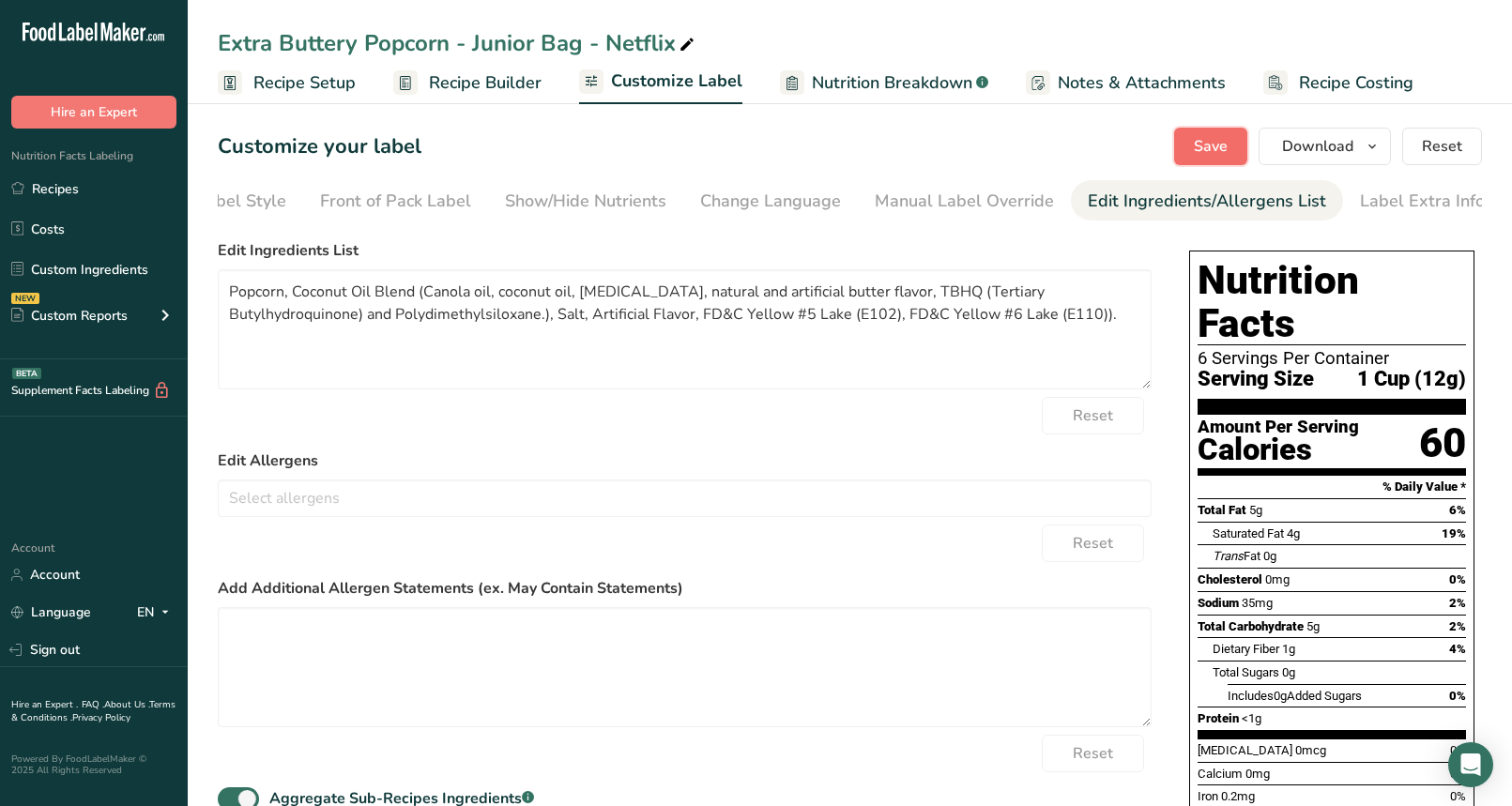
click at [1222, 147] on span "Save" at bounding box center [1210, 145] width 34 height 22
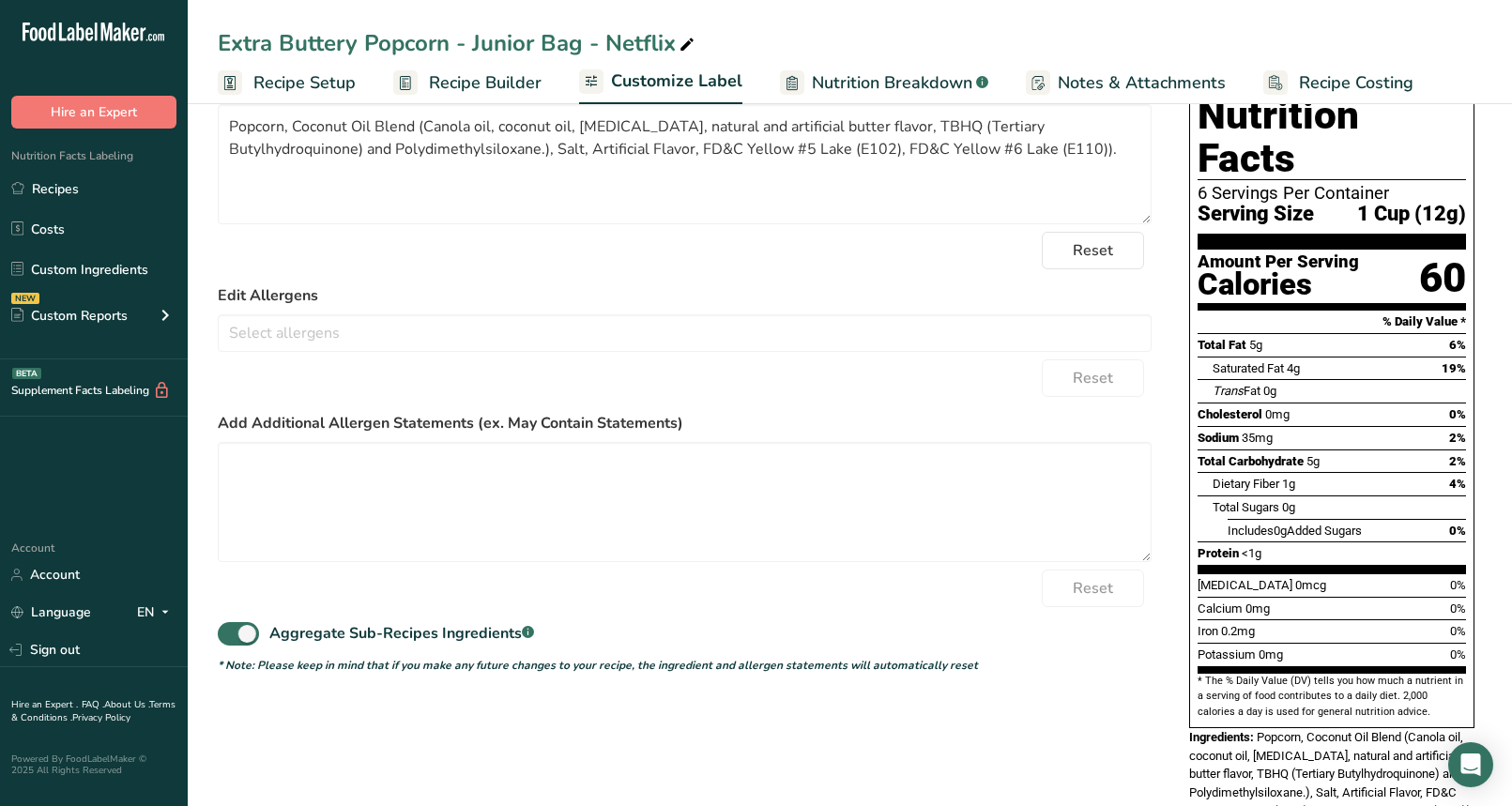
scroll to position [125, 0]
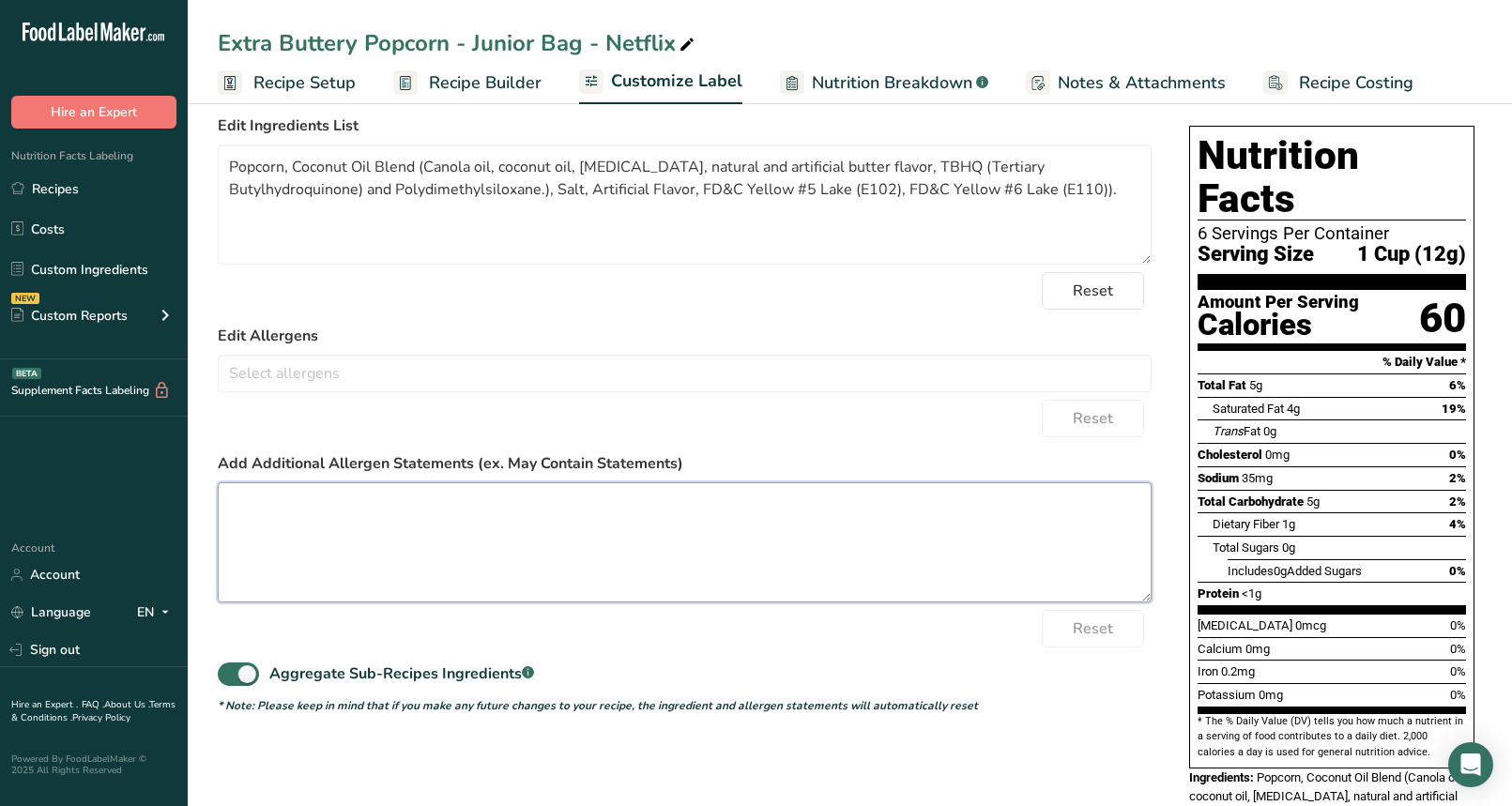
click at [431, 527] on textarea at bounding box center [684, 542] width 934 height 120
click at [288, 519] on textarea at bounding box center [684, 542] width 934 height 120
paste textarea "May contain wheat, peanut, soy, almond, cashew, pecan, milk, and egg."
type textarea "May contain wheat, peanut, soy, almond, cashew, pecan, milk, and egg."
click at [396, 417] on div "Reset" at bounding box center [684, 418] width 934 height 38
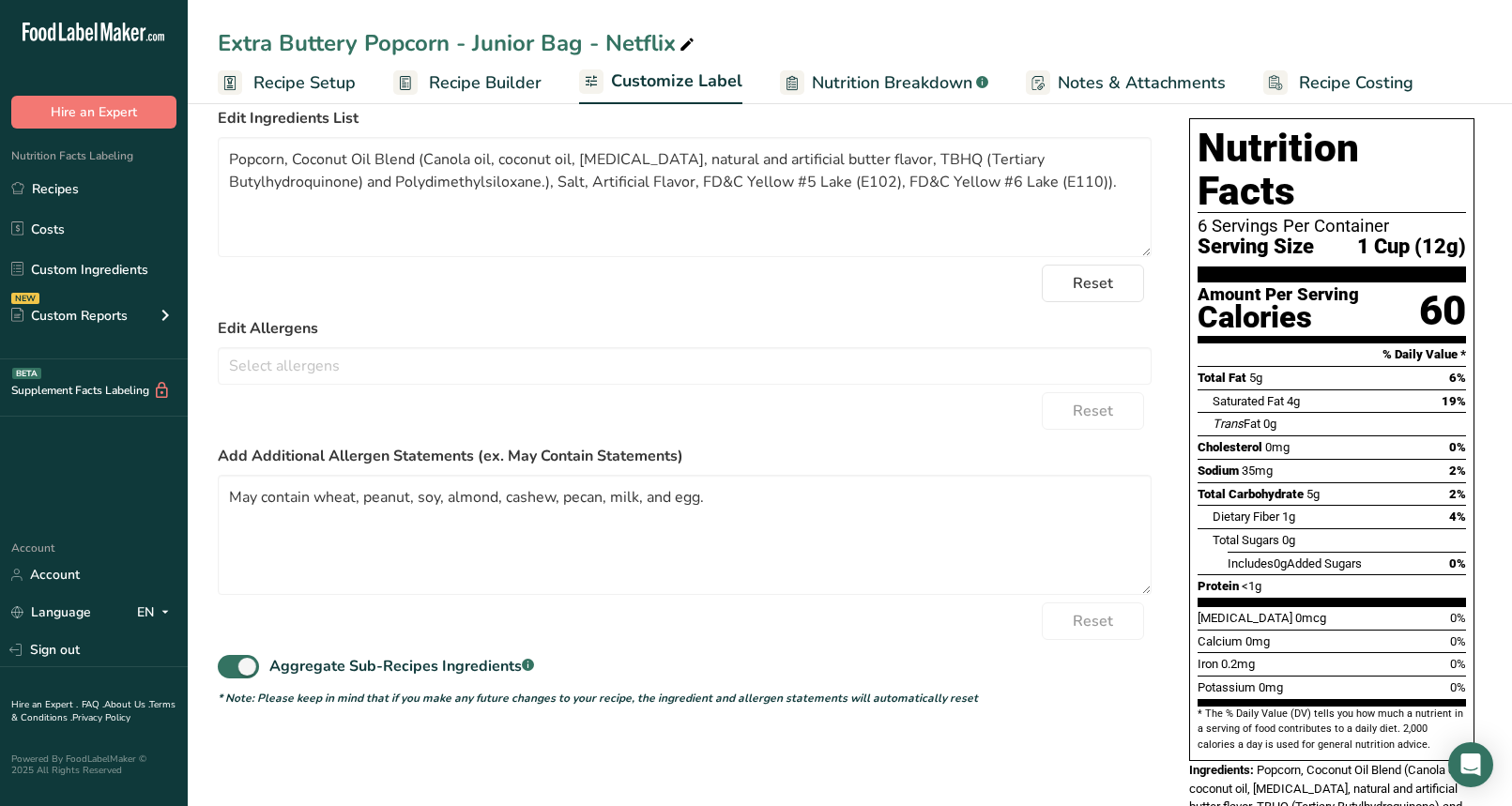
scroll to position [0, 0]
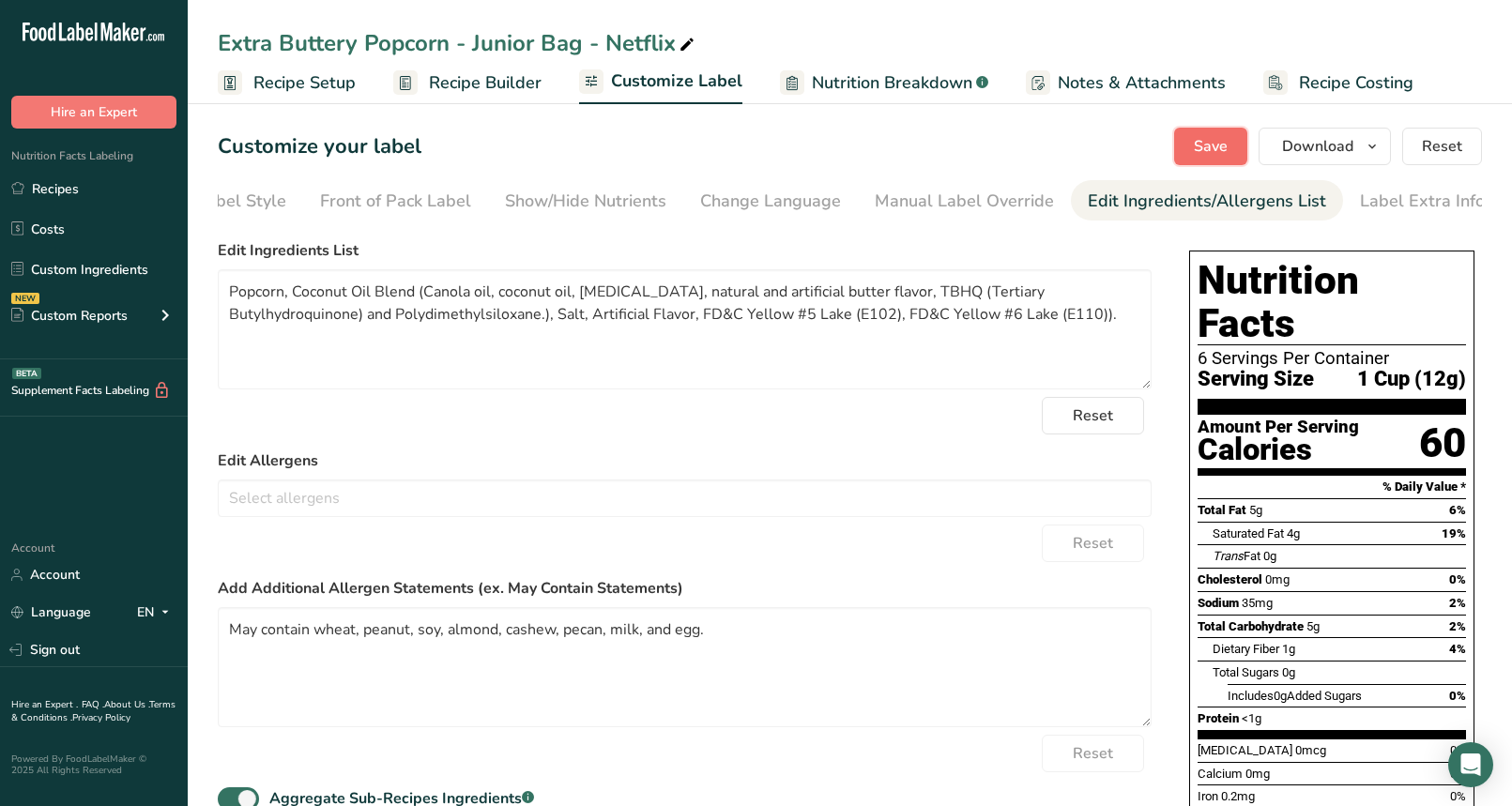
click at [1200, 143] on span "Save" at bounding box center [1210, 145] width 34 height 22
click at [1394, 207] on div "Label Extra Info" at bounding box center [1422, 201] width 125 height 25
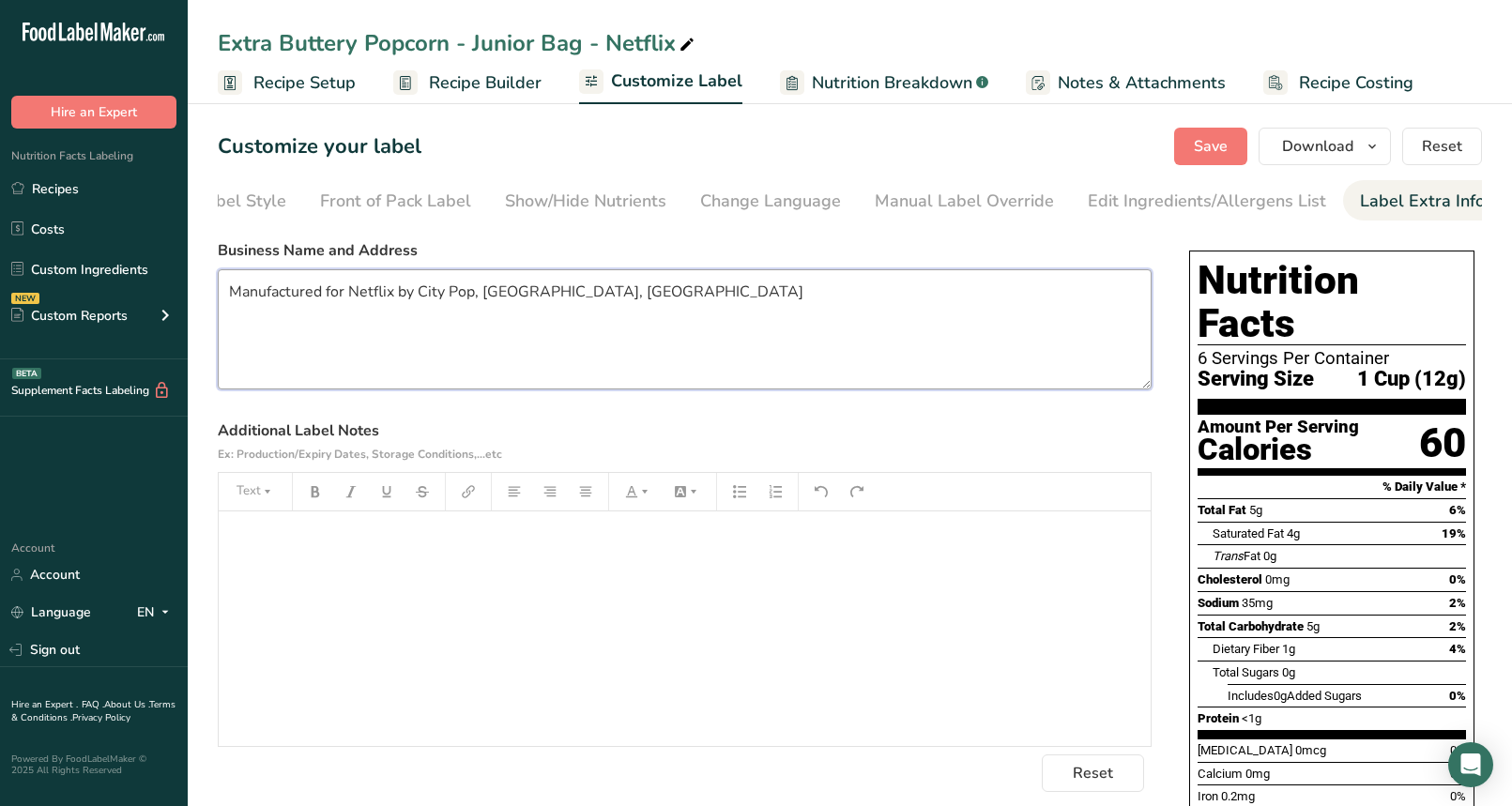
drag, startPoint x: 690, startPoint y: 307, endPoint x: 224, endPoint y: 251, distance: 469.4
click at [224, 251] on div "Business Name and Address Manufactured for Netflix by City Pop, Denver, CO" at bounding box center [684, 314] width 934 height 150
paste textarea "Attractions by City Pop 5315 Xenon Street, Suite A Arvada, CO 80202"
type textarea "Manufactured for Netflix Attractions by City Pop [STREET_ADDRESS]"
click at [1204, 135] on span "Save" at bounding box center [1210, 145] width 34 height 22
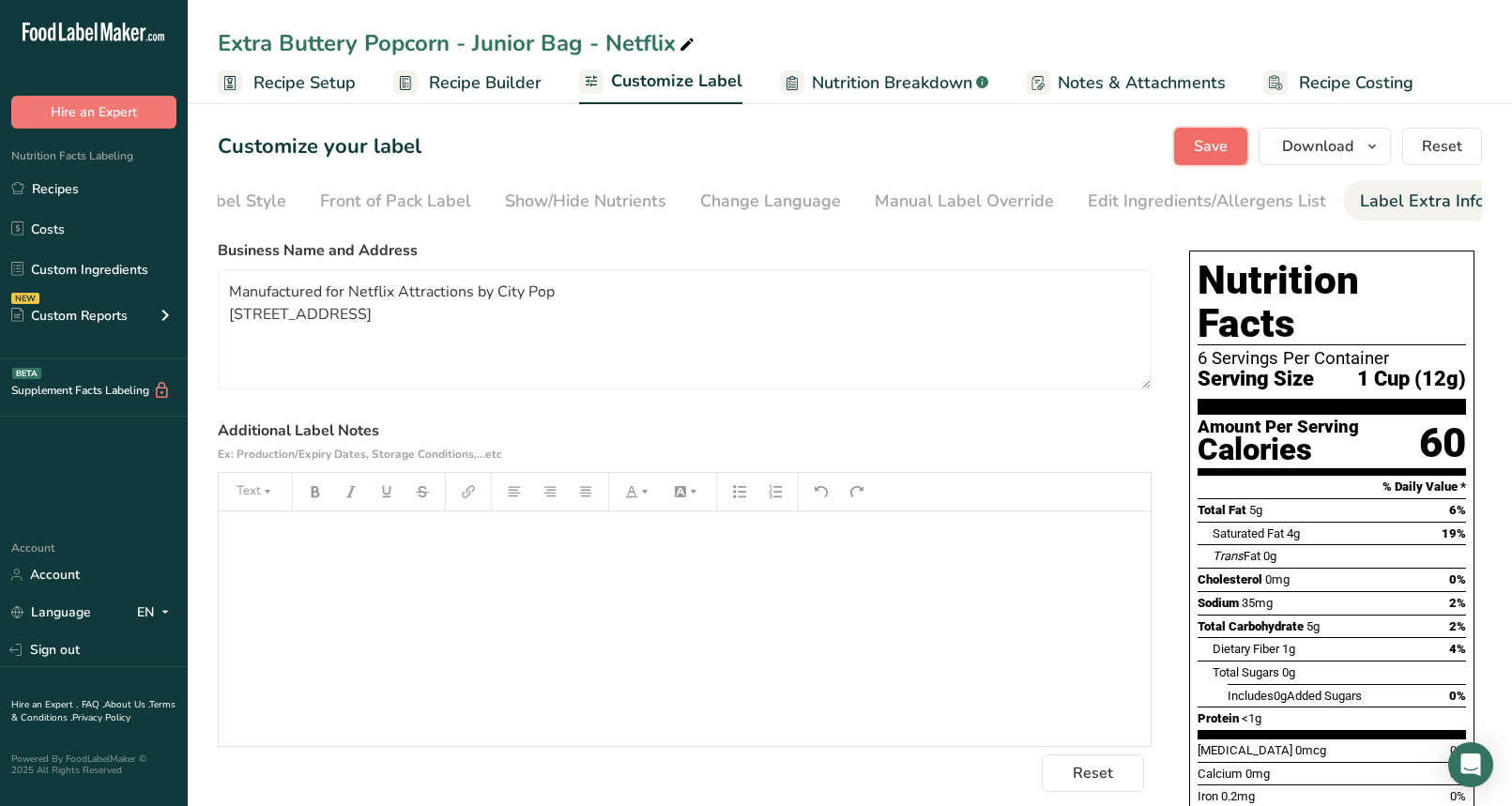
click at [1208, 145] on span "Save" at bounding box center [1210, 145] width 34 height 22
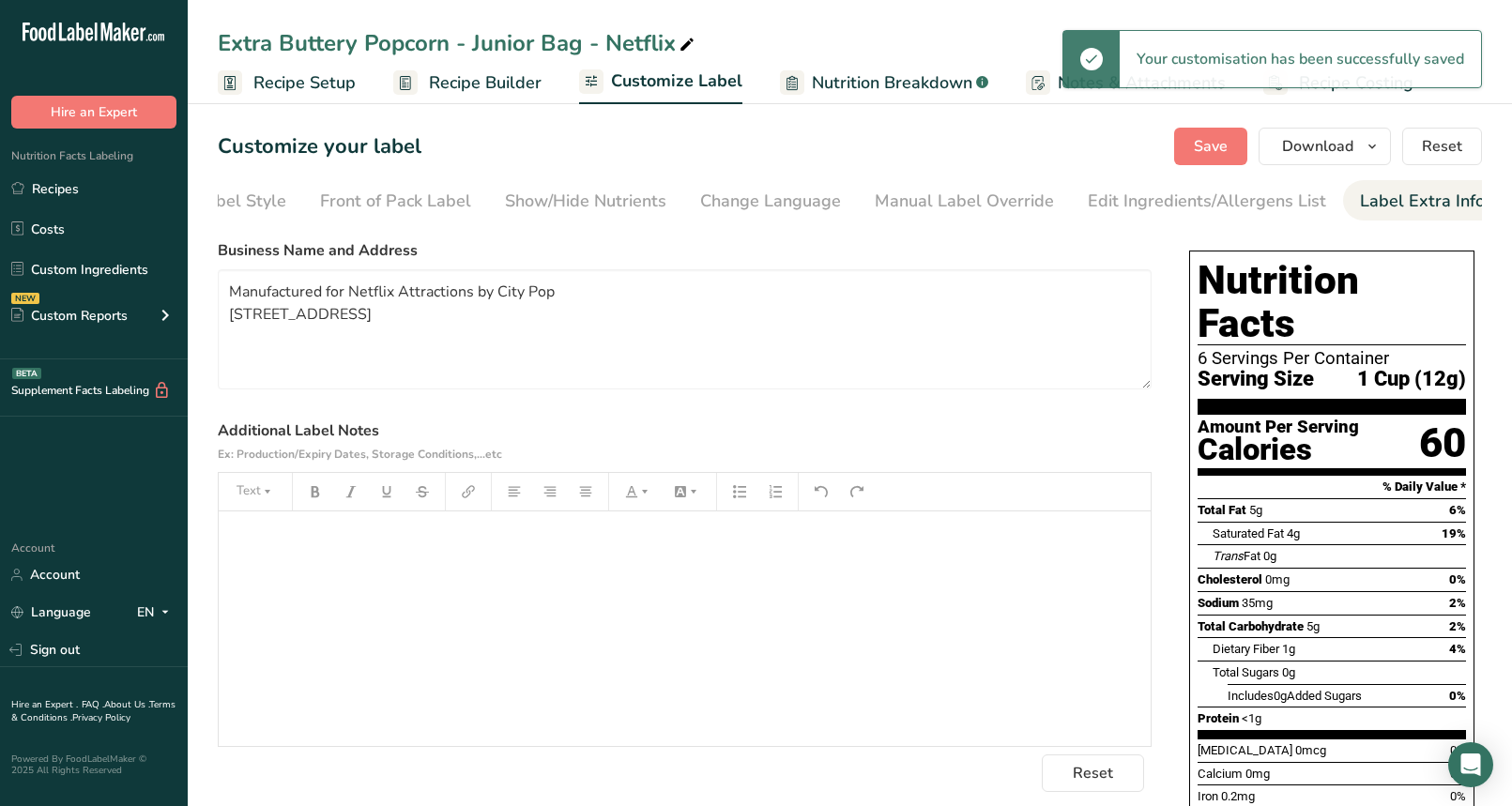
click at [1298, 94] on span "Recipe Costing" at bounding box center [1356, 83] width 115 height 25
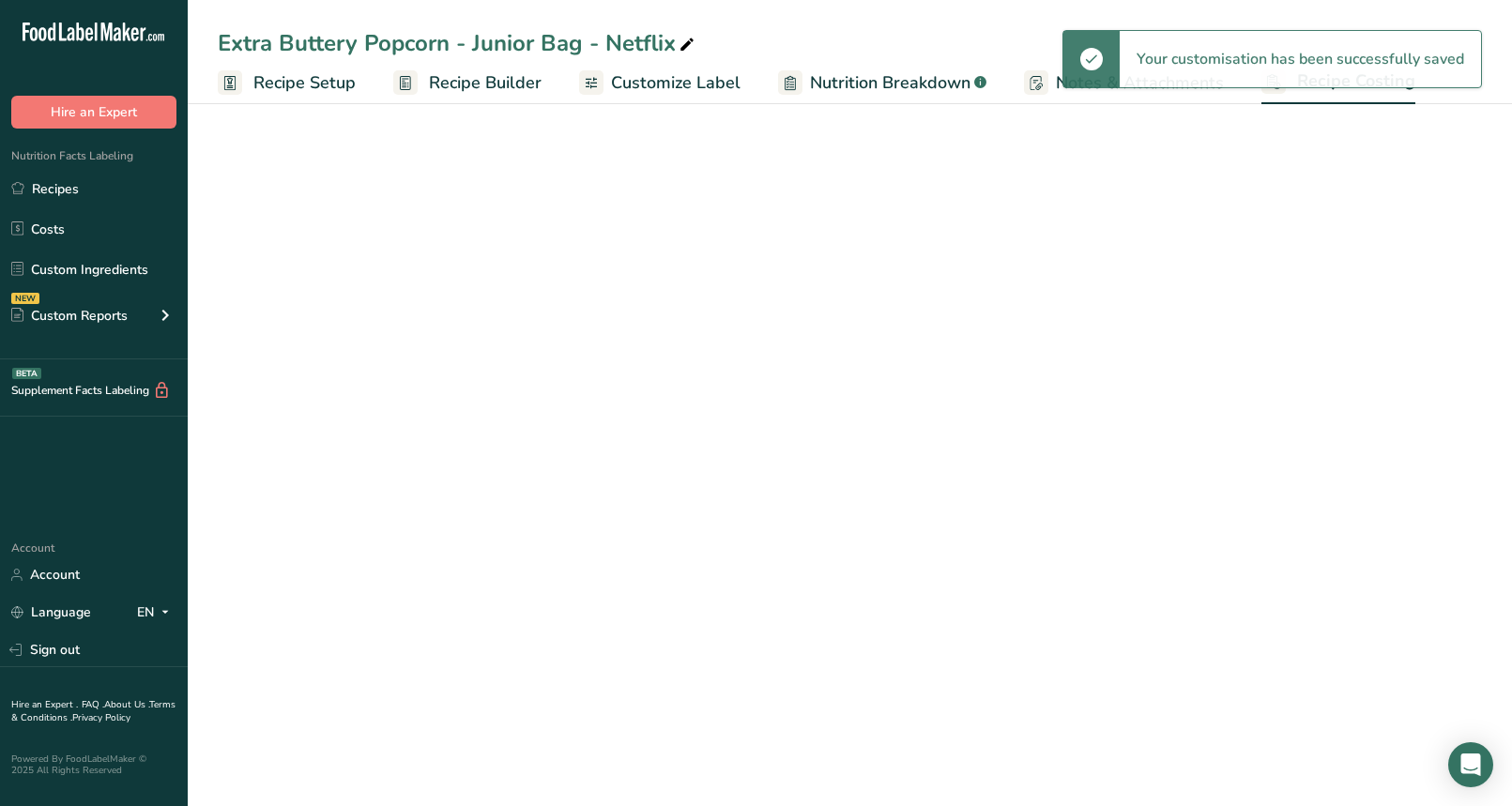
select select "5"
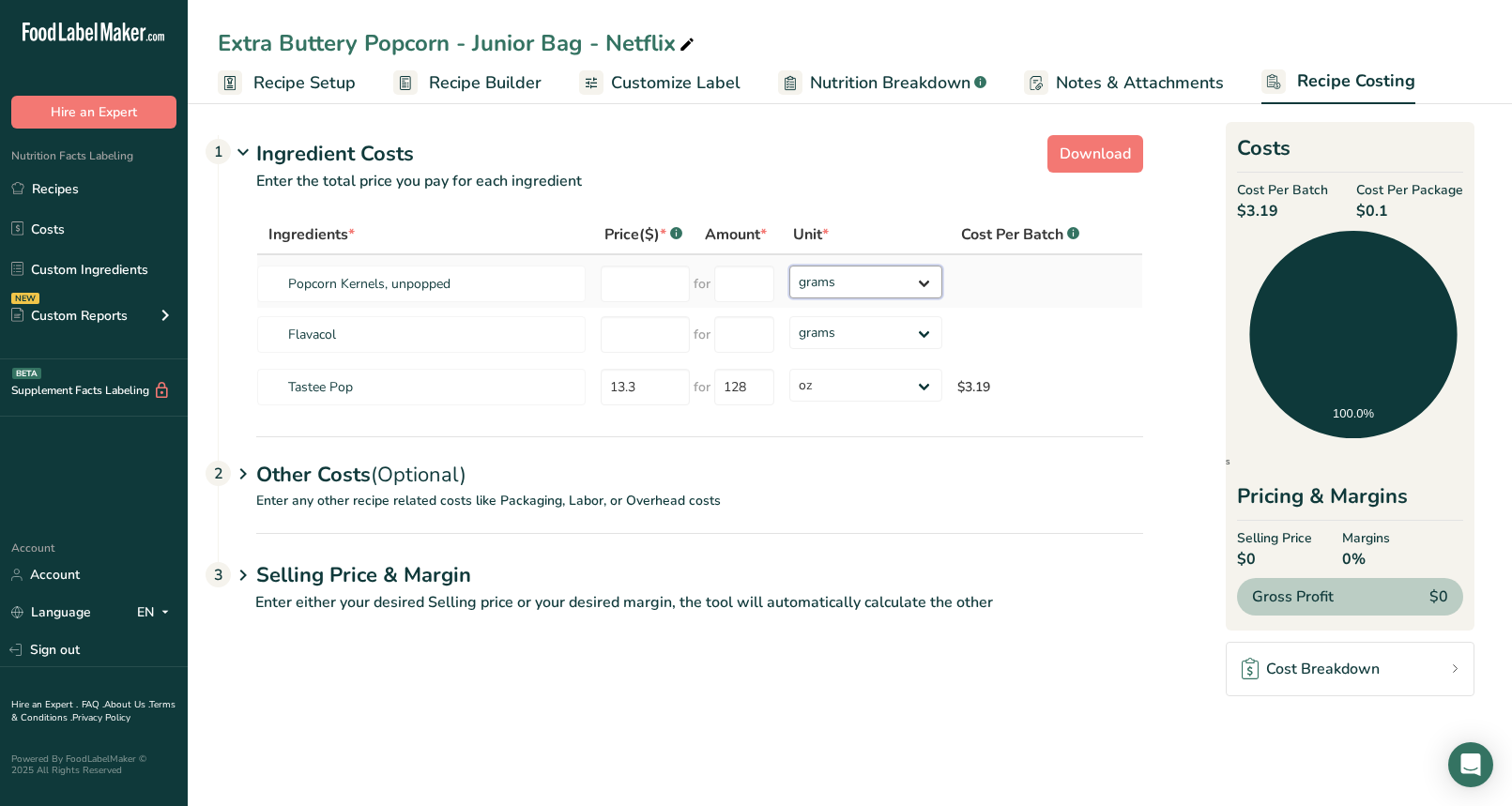
click at [820, 290] on select "grams kg mg mcg lb oz" at bounding box center [866, 282] width 153 height 33
select select "12"
click at [789, 266] on select "grams kg mg mcg lb oz" at bounding box center [866, 282] width 153 height 33
click at [655, 291] on input "number" at bounding box center [645, 284] width 89 height 37
type input "27.45"
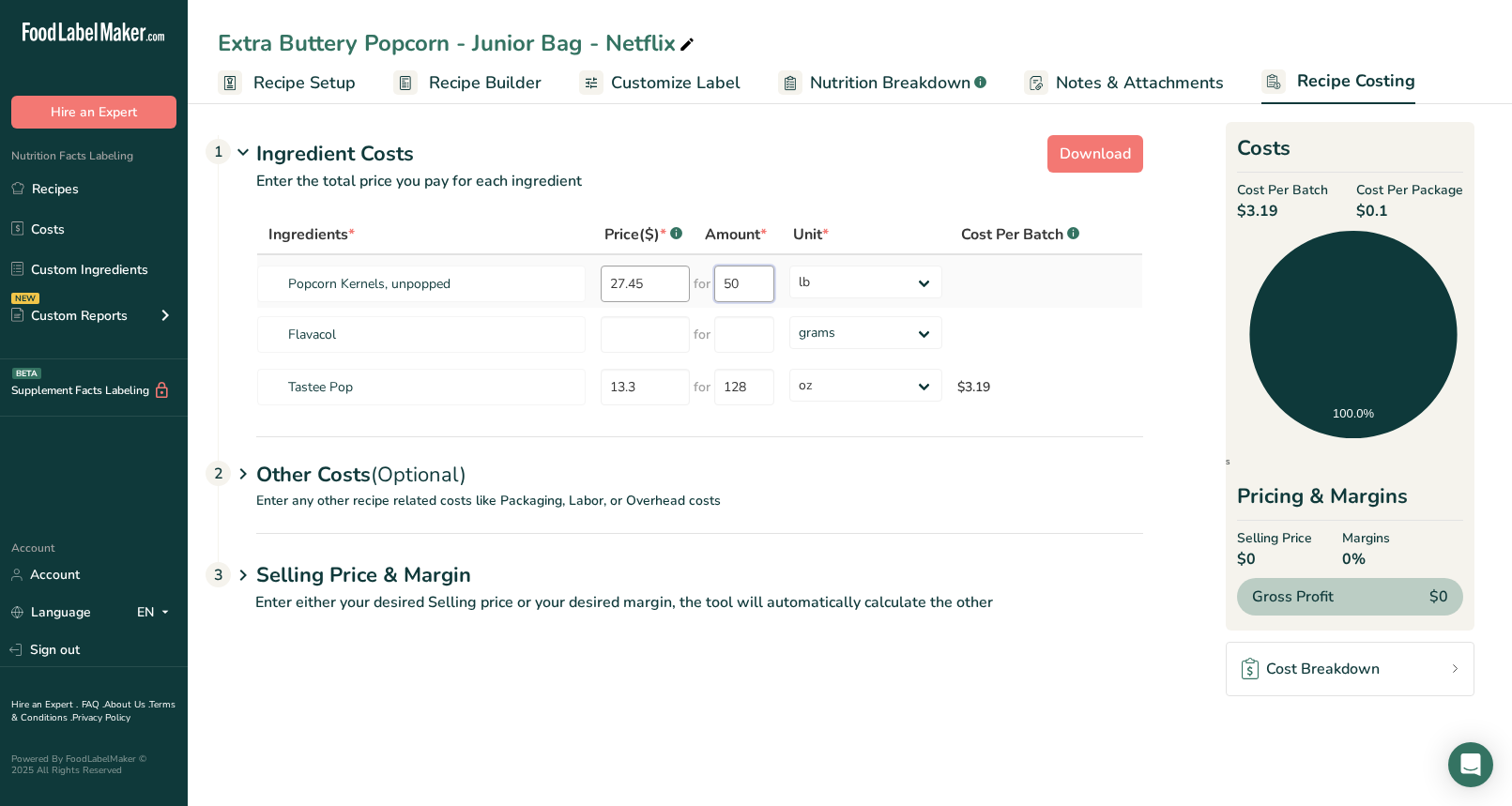
type input "50"
click at [814, 317] on select "grams kg mg mcg lb oz" at bounding box center [866, 333] width 153 height 33
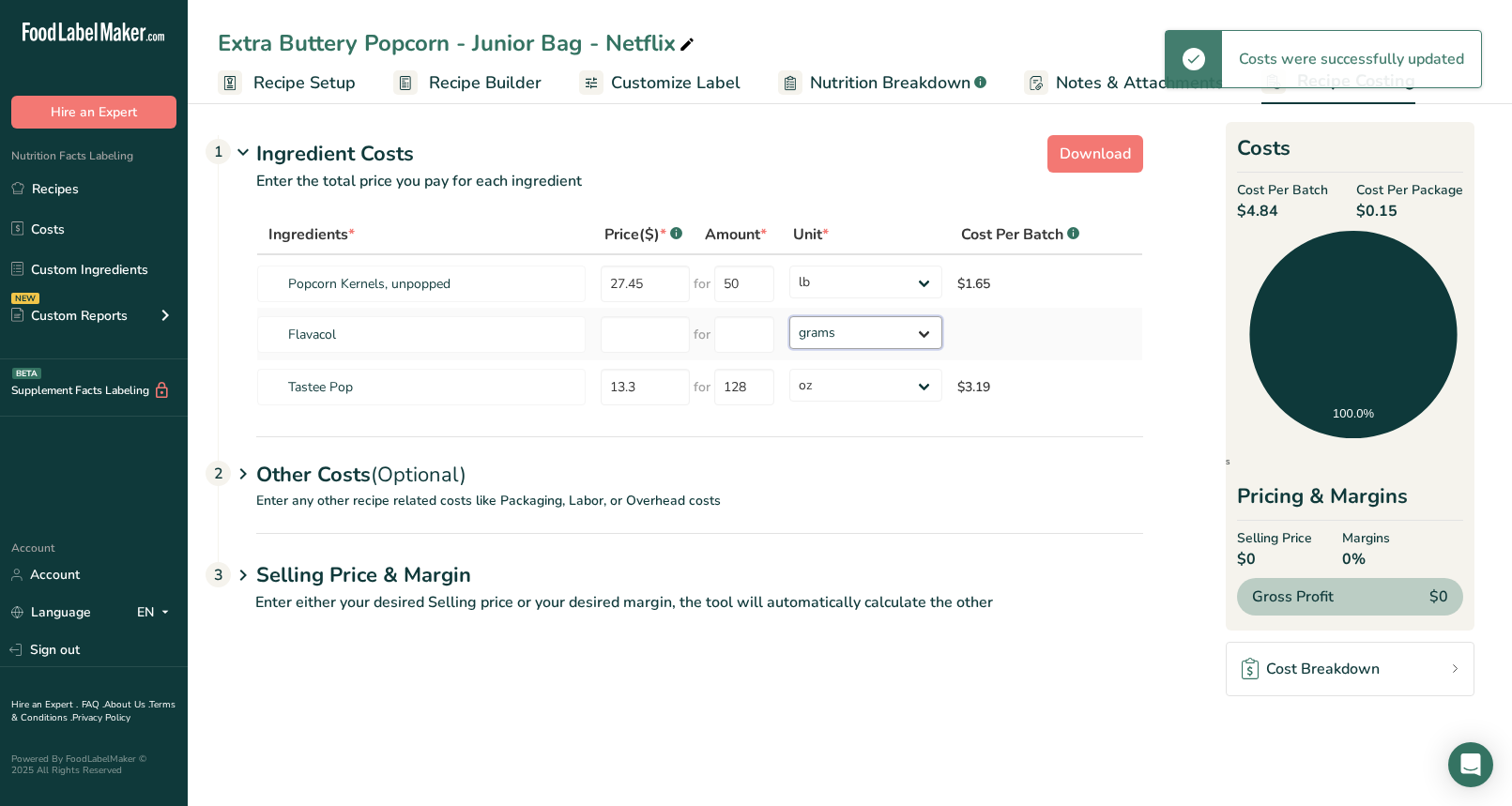
select select "12"
click at [789, 316] on select "grams kg mg mcg lb oz" at bounding box center [866, 333] width 153 height 33
click at [650, 330] on input "number" at bounding box center [645, 335] width 89 height 37
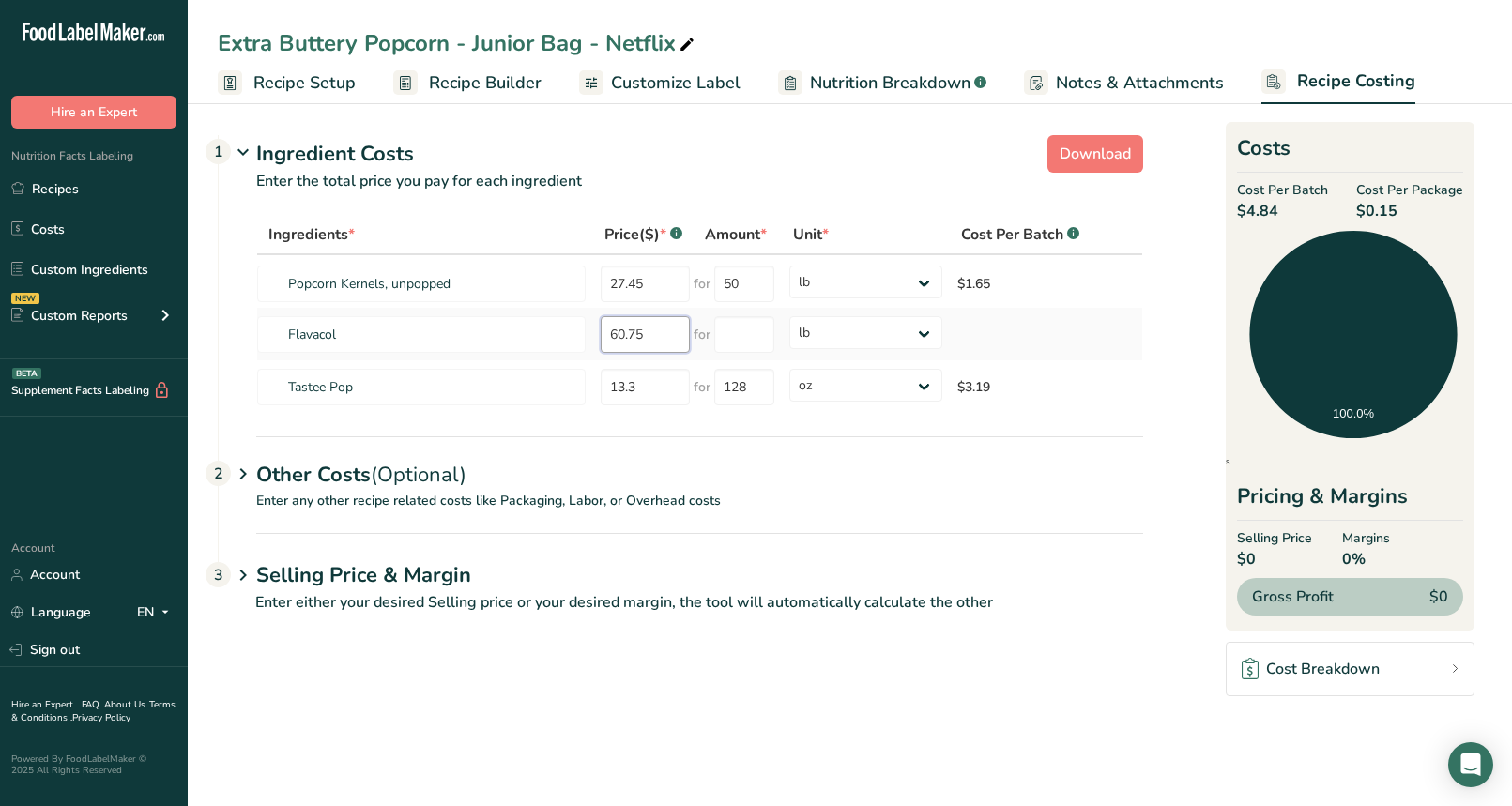
type input "60.75"
type input "50"
click at [621, 693] on main "Extra Buttery Popcorn - Junior Bag - Netflix Recipe Setup Recipe Builder Custom…" at bounding box center [756, 403] width 1512 height 806
click at [461, 492] on p "Enter any other recipe related costs like Packaging, Labor, or Overhead costs" at bounding box center [680, 512] width 925 height 43
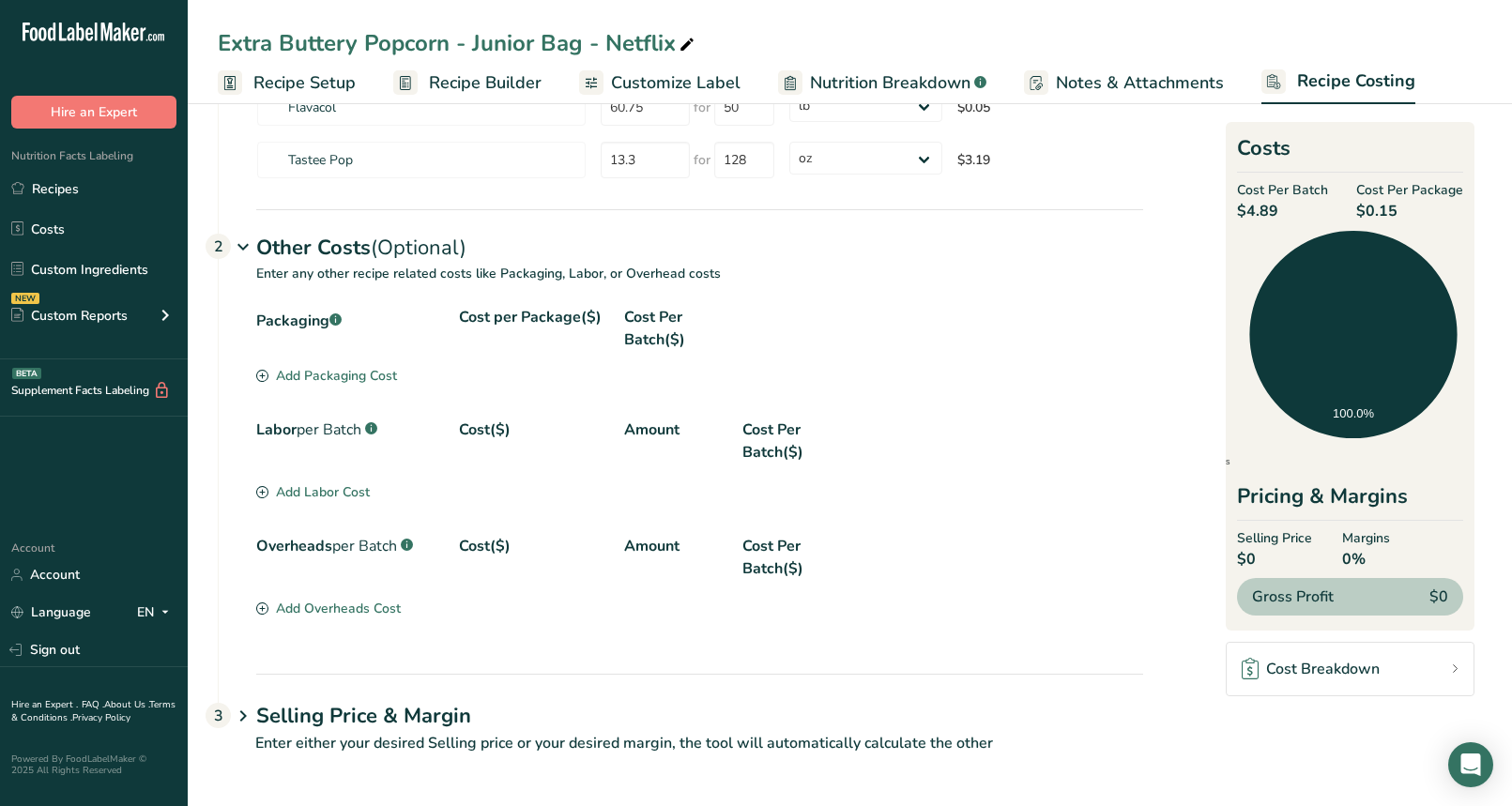
scroll to position [228, 0]
drag, startPoint x: 253, startPoint y: 716, endPoint x: 351, endPoint y: 666, distance: 110.0
click at [253, 715] on icon at bounding box center [243, 715] width 22 height 35
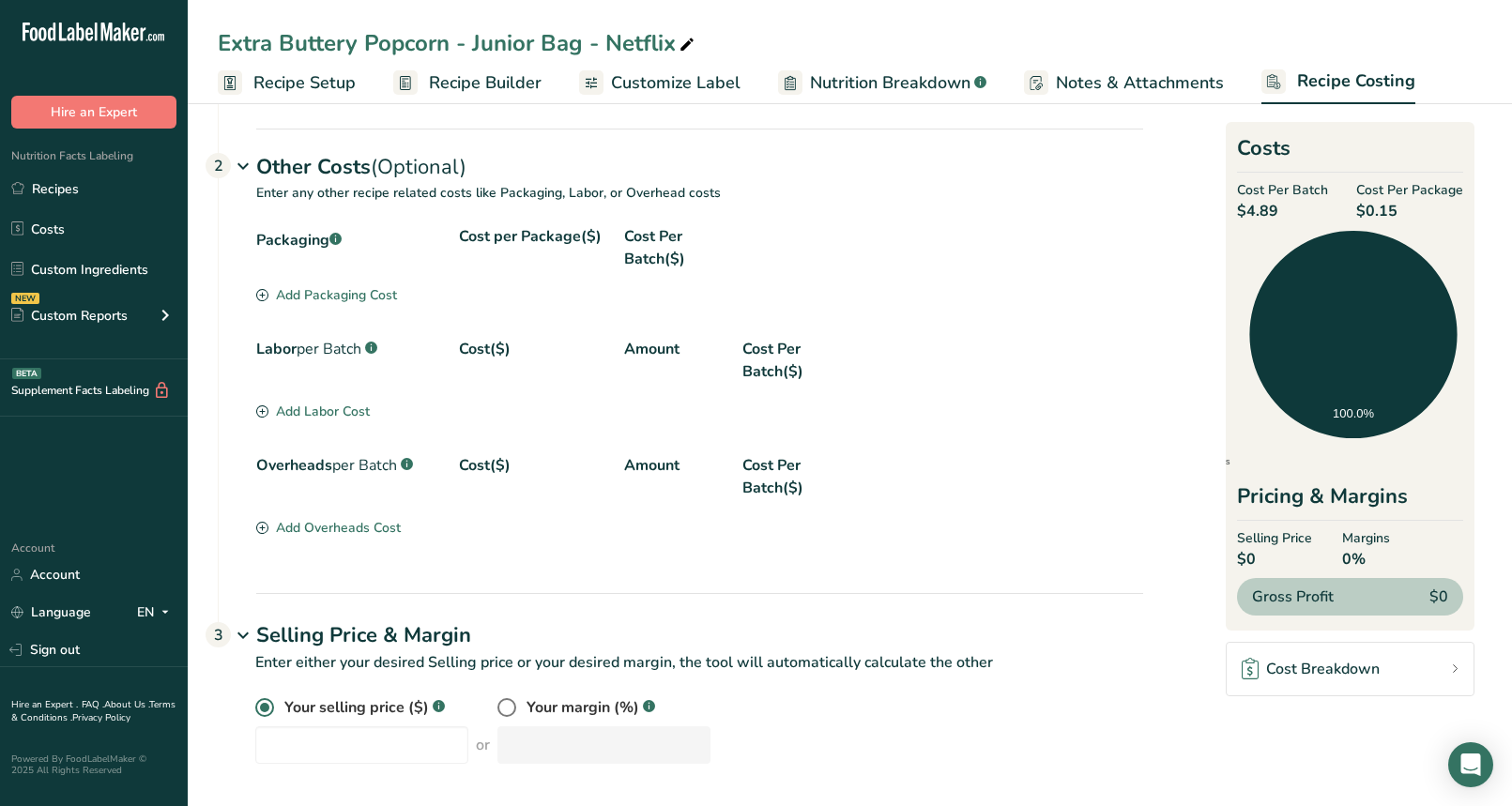
scroll to position [318, 0]
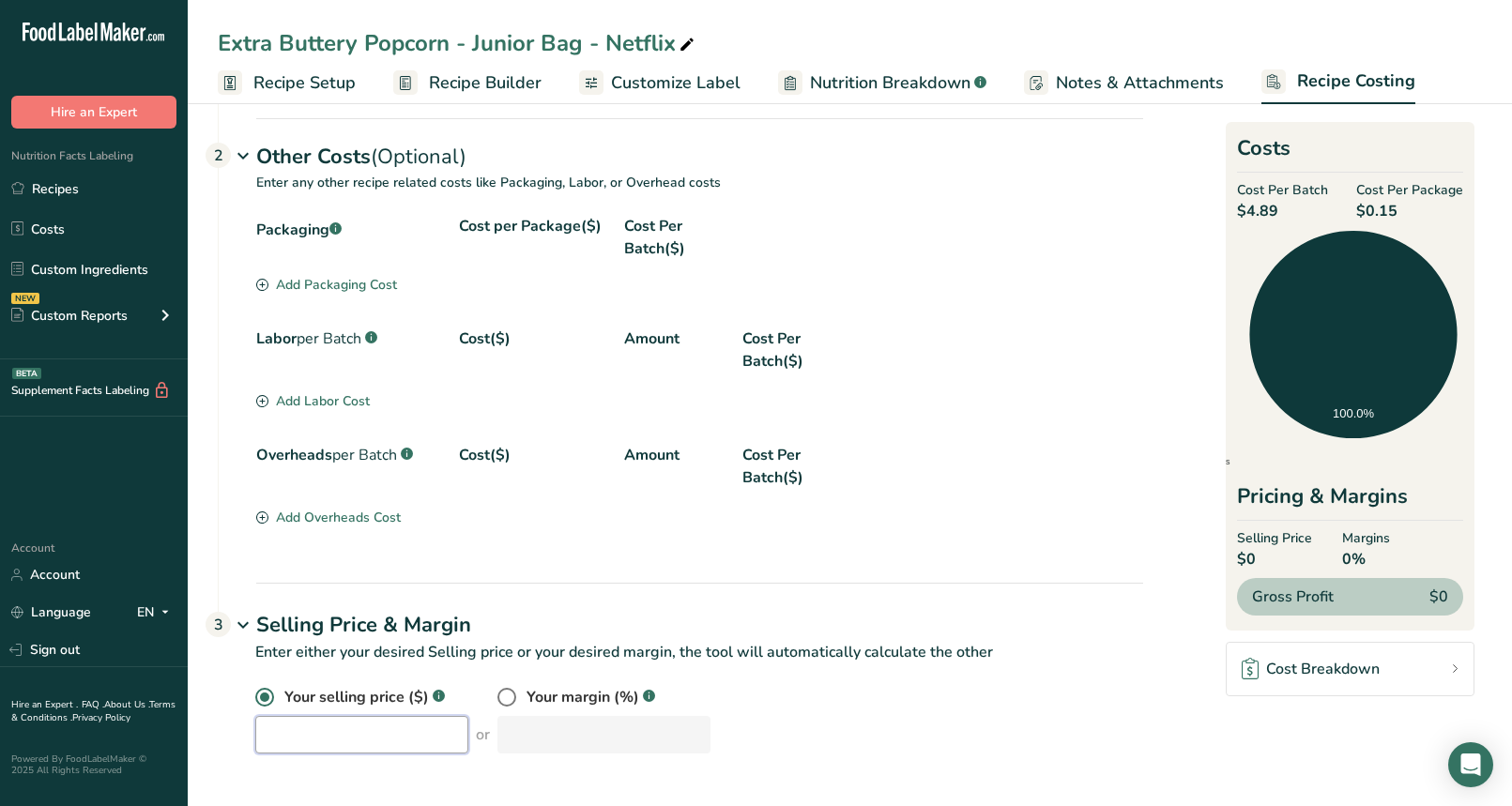
click at [345, 740] on input "number" at bounding box center [362, 734] width 214 height 38
click at [993, 524] on section "Overheads per Batch .a-a{fill:#347362;}.b-a{fill:#fff;} Cost($) Amount Cost Per…" at bounding box center [700, 486] width 887 height 86
drag, startPoint x: 336, startPoint y: 737, endPoint x: 172, endPoint y: 735, distance: 164.0
click at [172, 735] on div ".a-20{fill:#fff;} Hire an Expert Nutrition Facts Labeling Recipes Costs Custom …" at bounding box center [756, 243] width 1512 height 1124
type input "216"
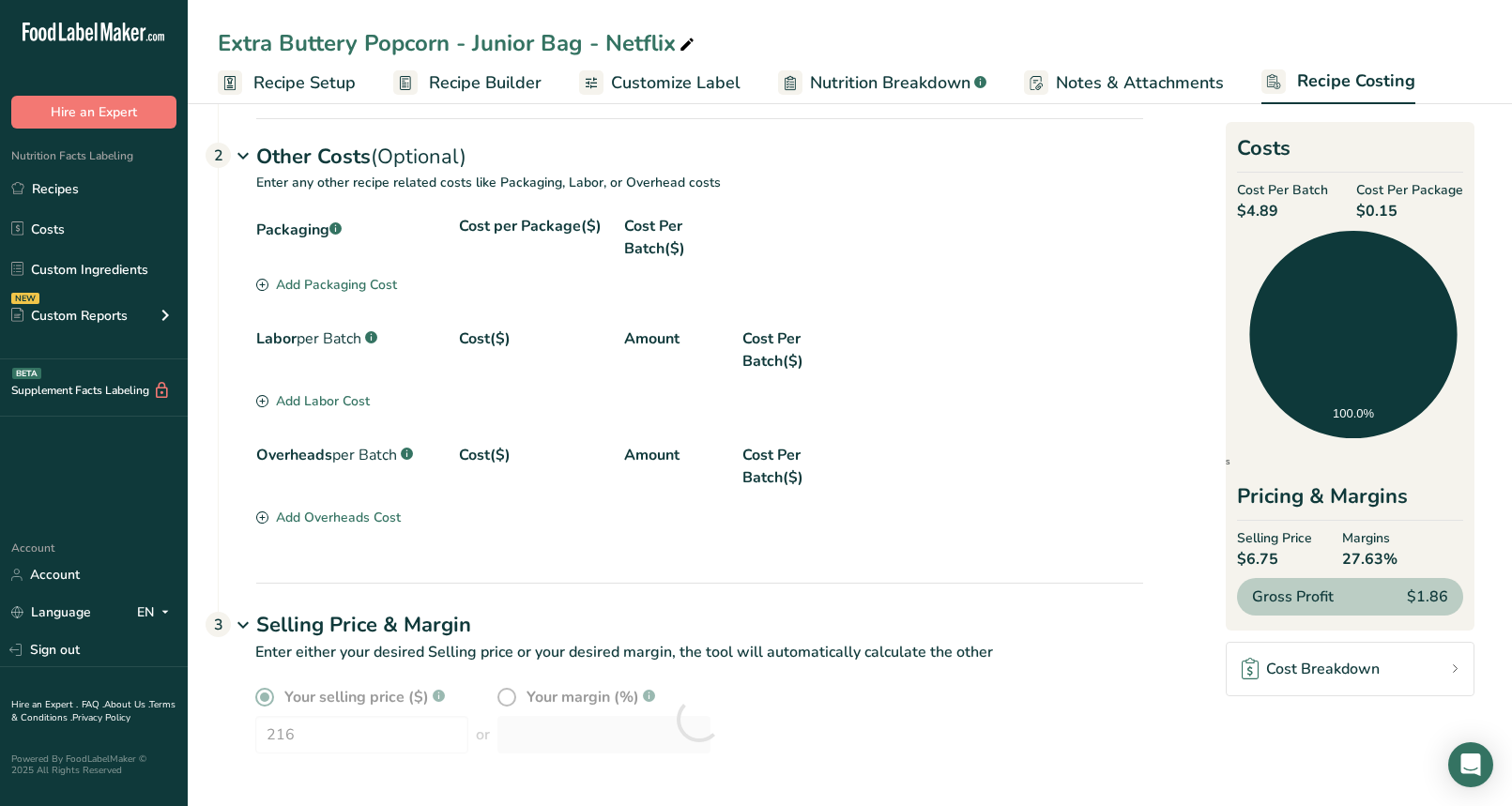
click at [731, 719] on div "Your selling price ($) .a-a{fill:#347362;}.b-a{fill:#fff;} 216 or Your margin (…" at bounding box center [699, 720] width 888 height 68
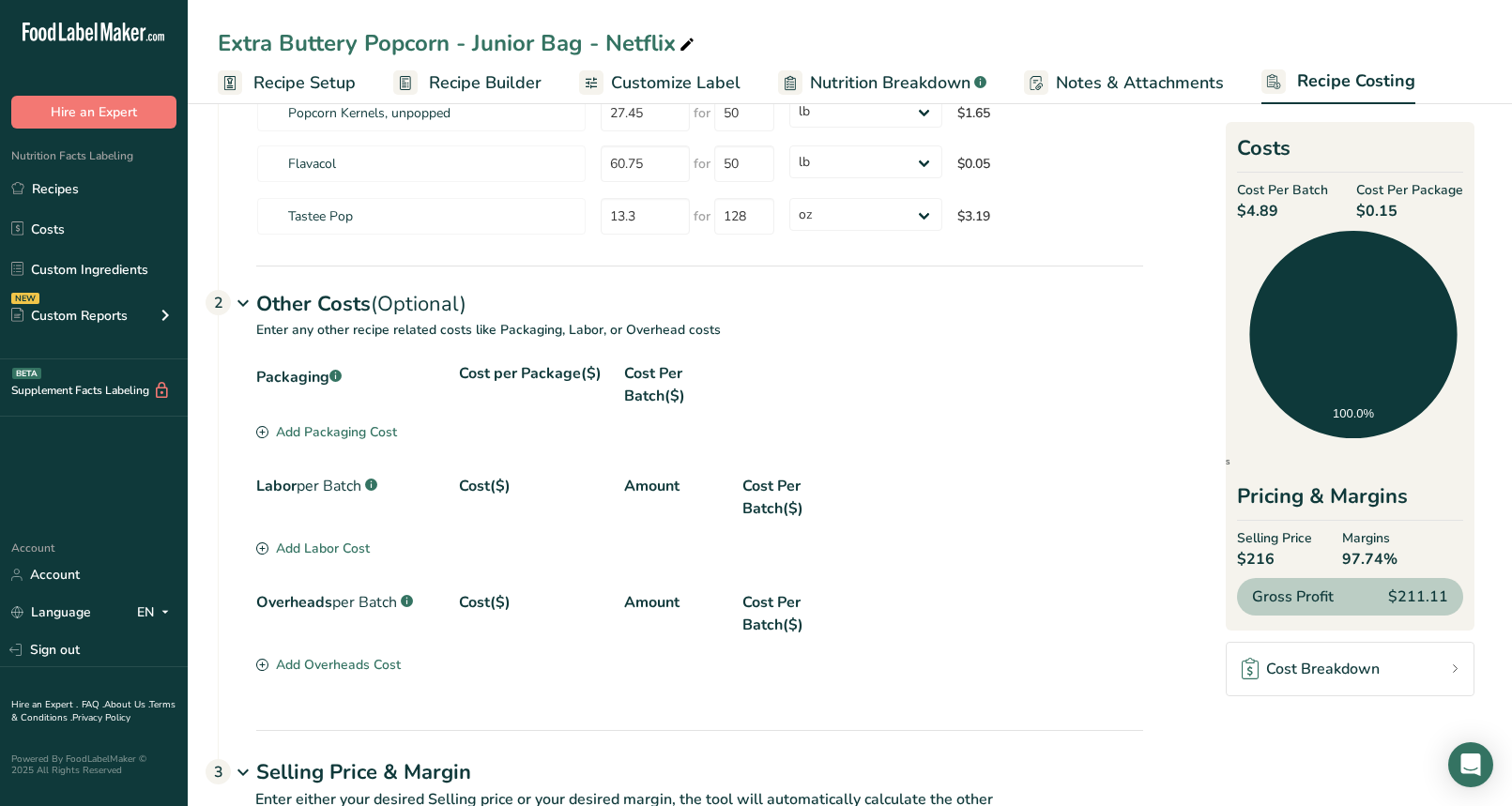
scroll to position [0, 0]
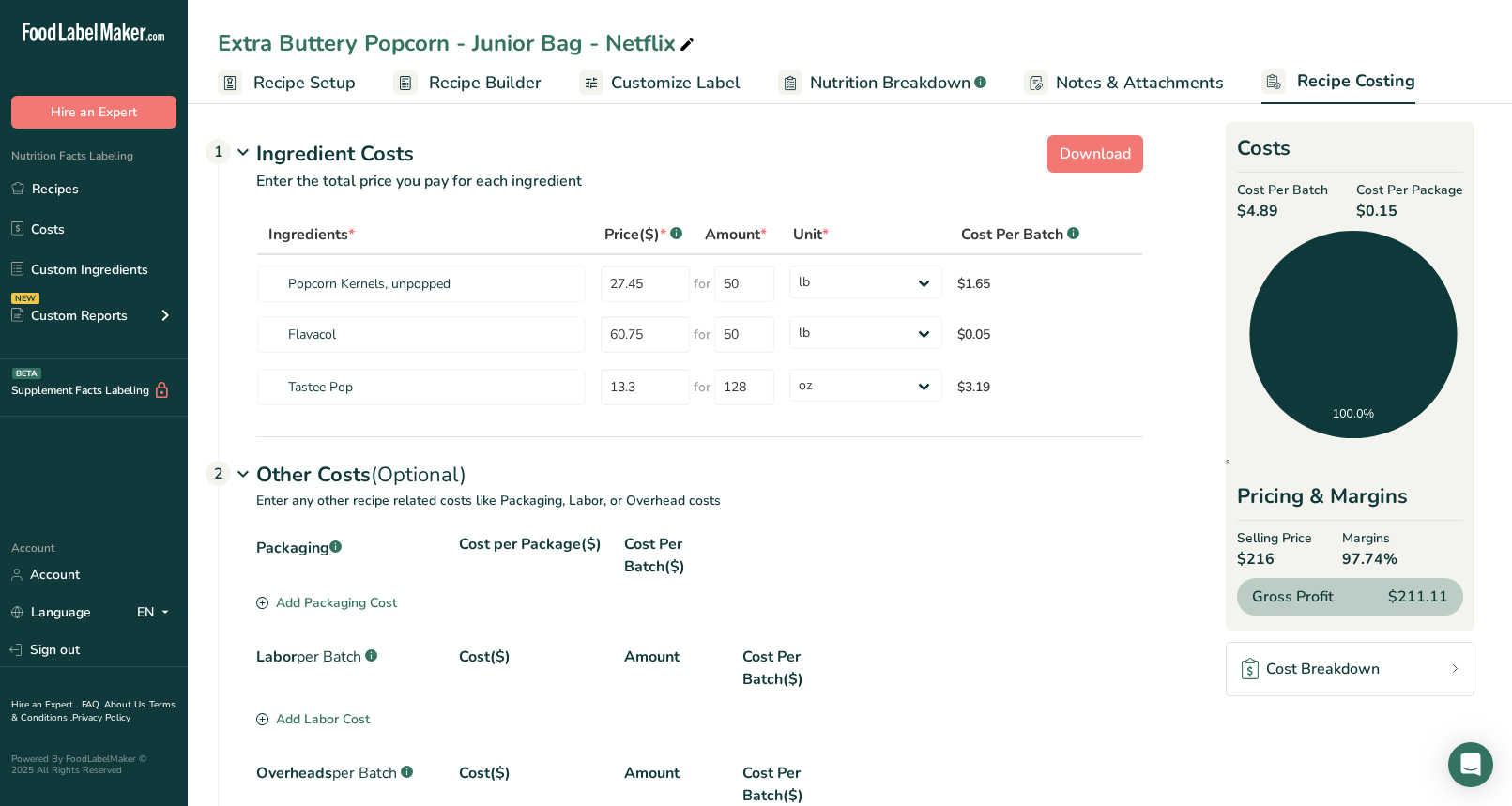
click at [875, 76] on span "Nutrition Breakdown" at bounding box center [890, 83] width 160 height 25
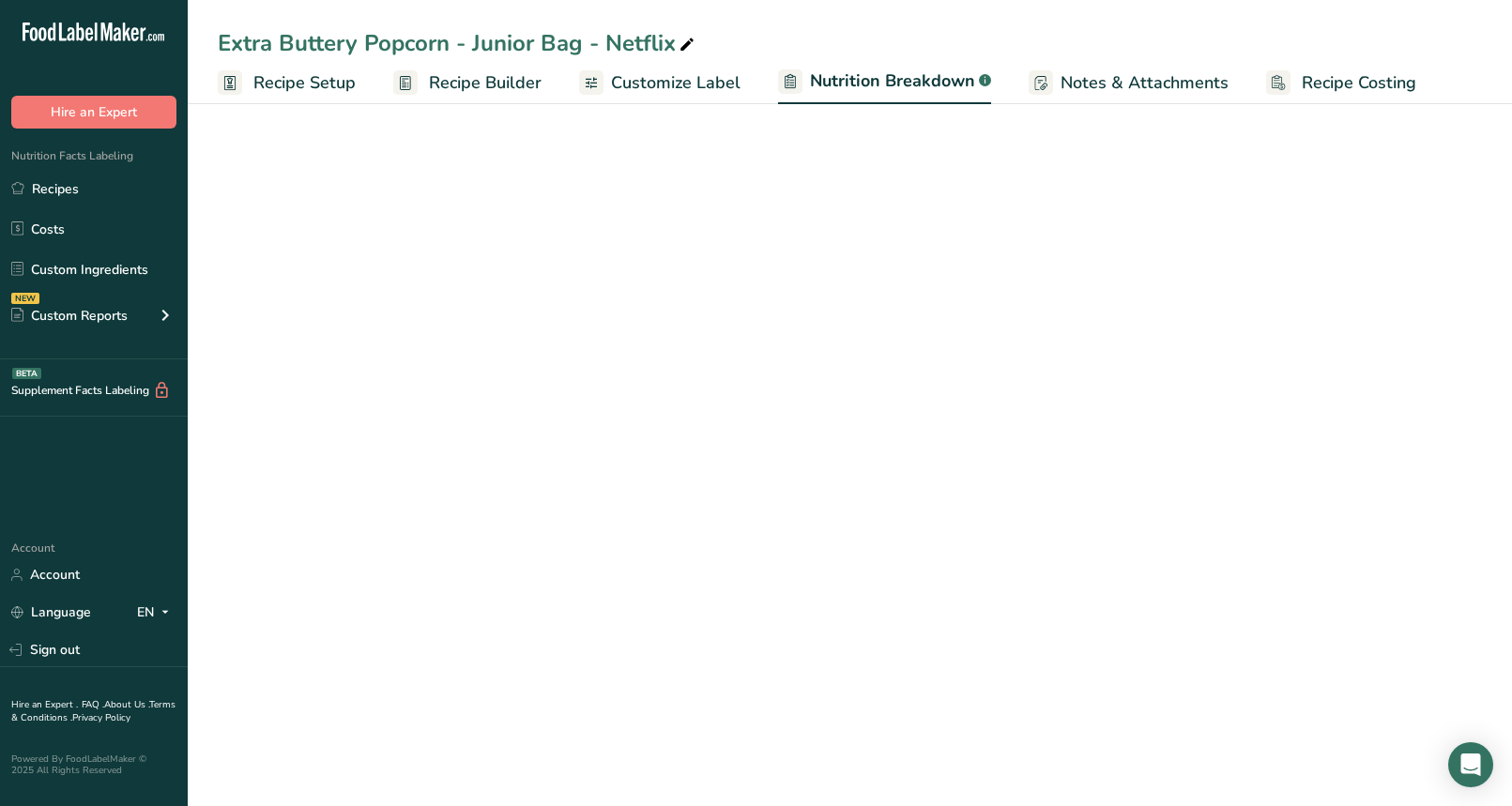
select select "Calories"
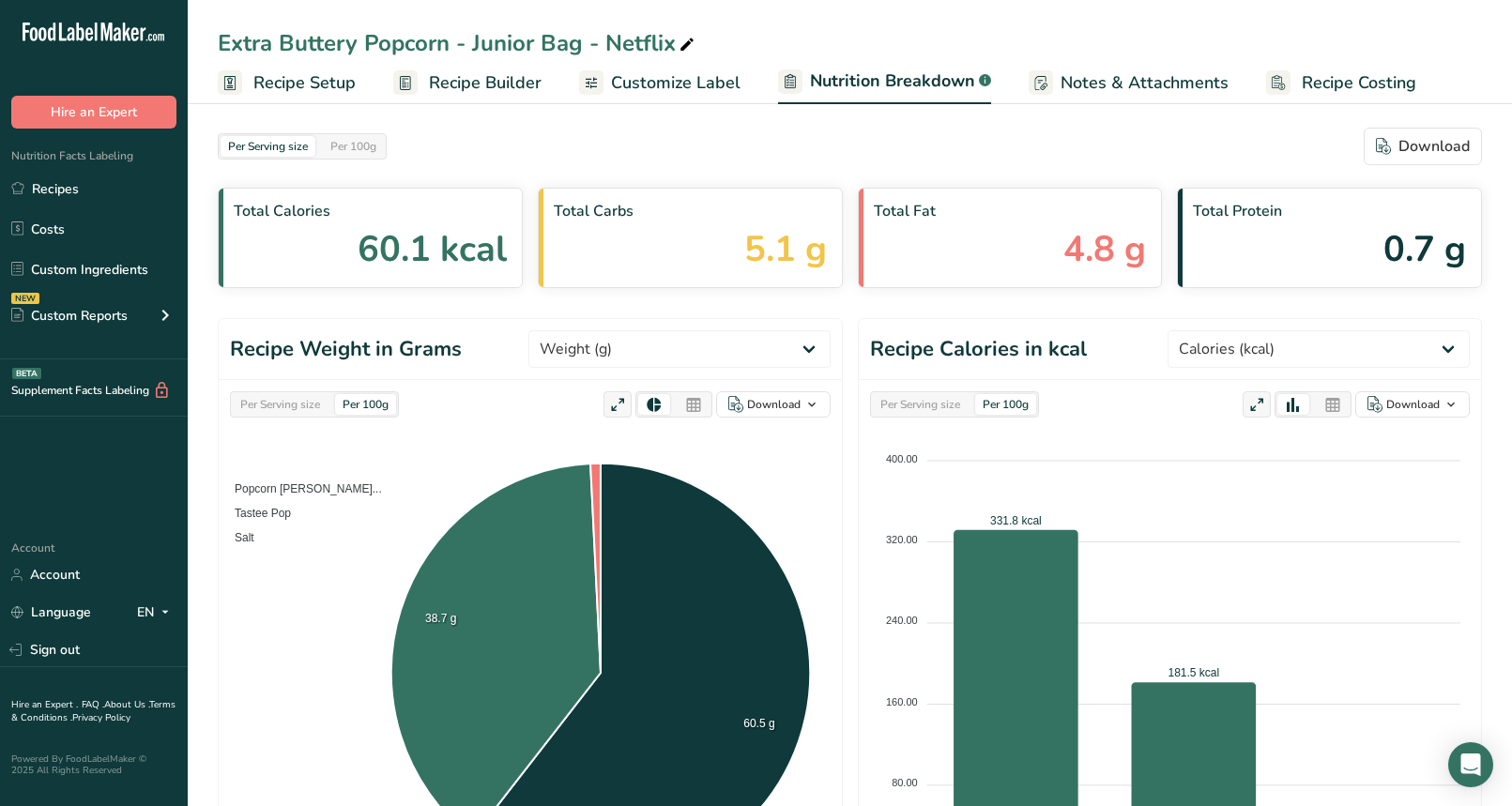
click at [670, 85] on span "Customize Label" at bounding box center [675, 83] width 129 height 25
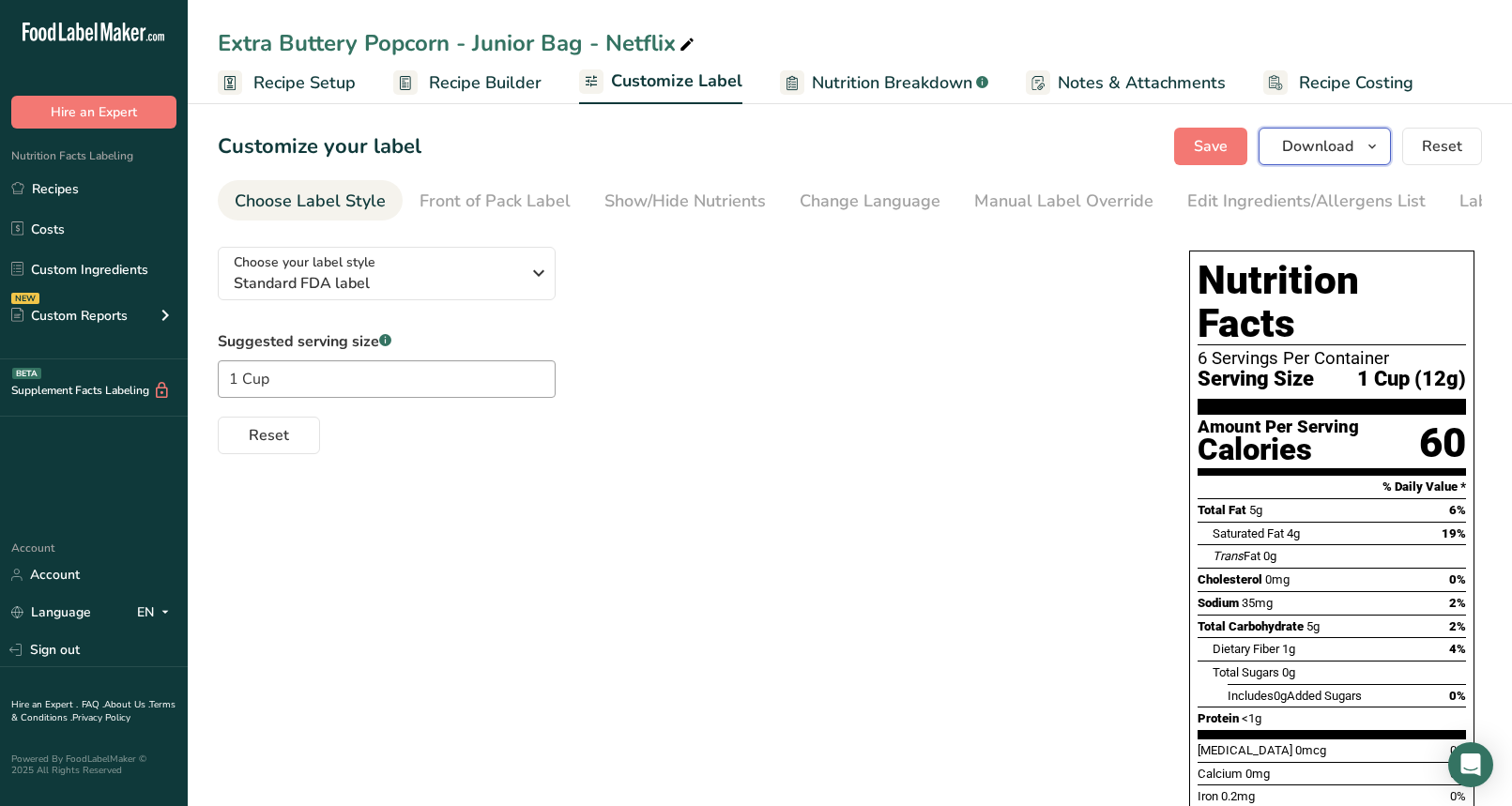
click at [1368, 144] on icon "button" at bounding box center [1371, 146] width 15 height 23
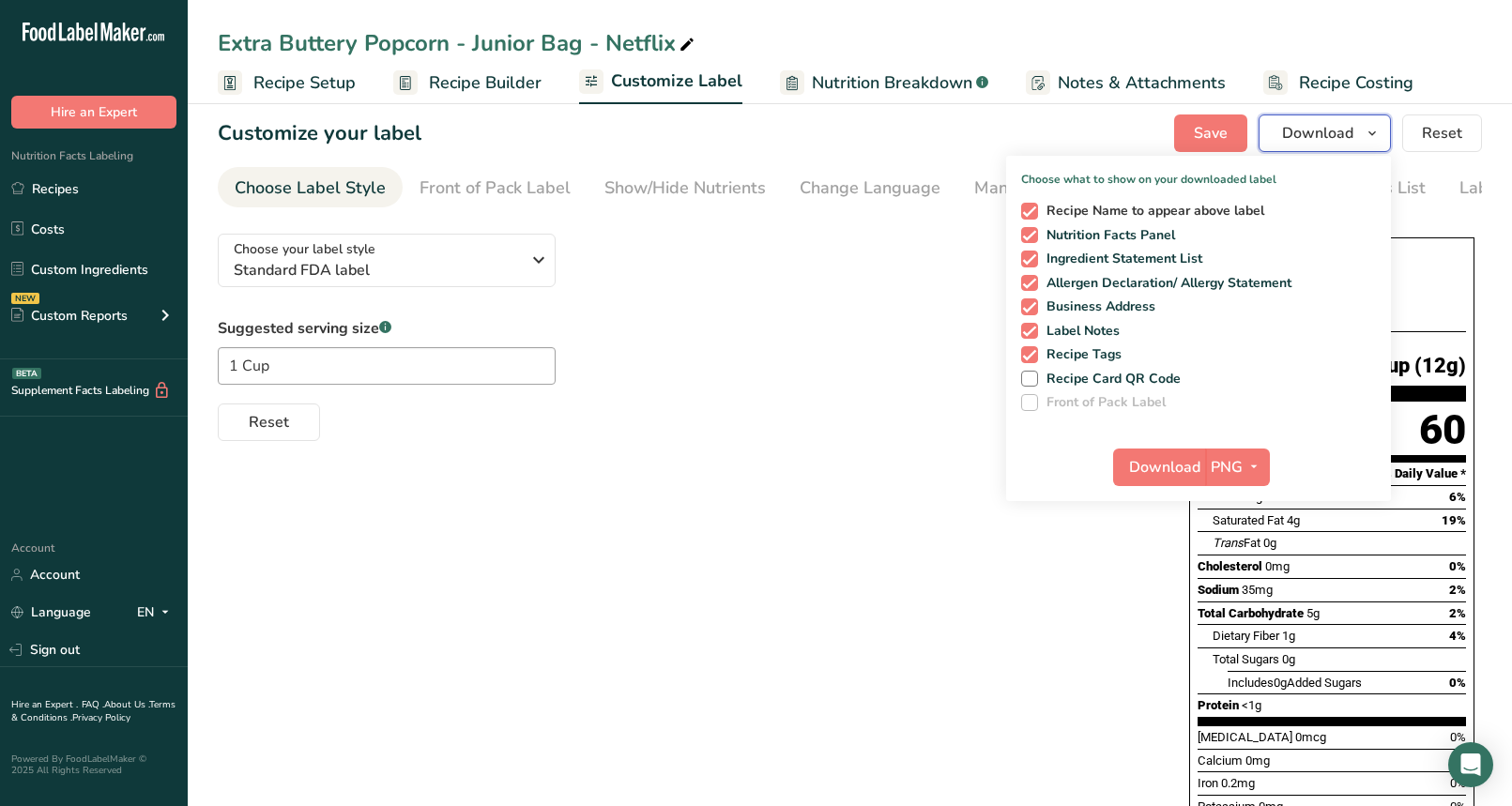
scroll to position [13, 0]
click at [1031, 210] on span at bounding box center [1029, 211] width 16 height 16
click at [1031, 210] on input "Recipe Name to appear above label" at bounding box center [1027, 211] width 13 height 13
checkbox input "false"
click at [1031, 352] on span at bounding box center [1029, 355] width 16 height 16
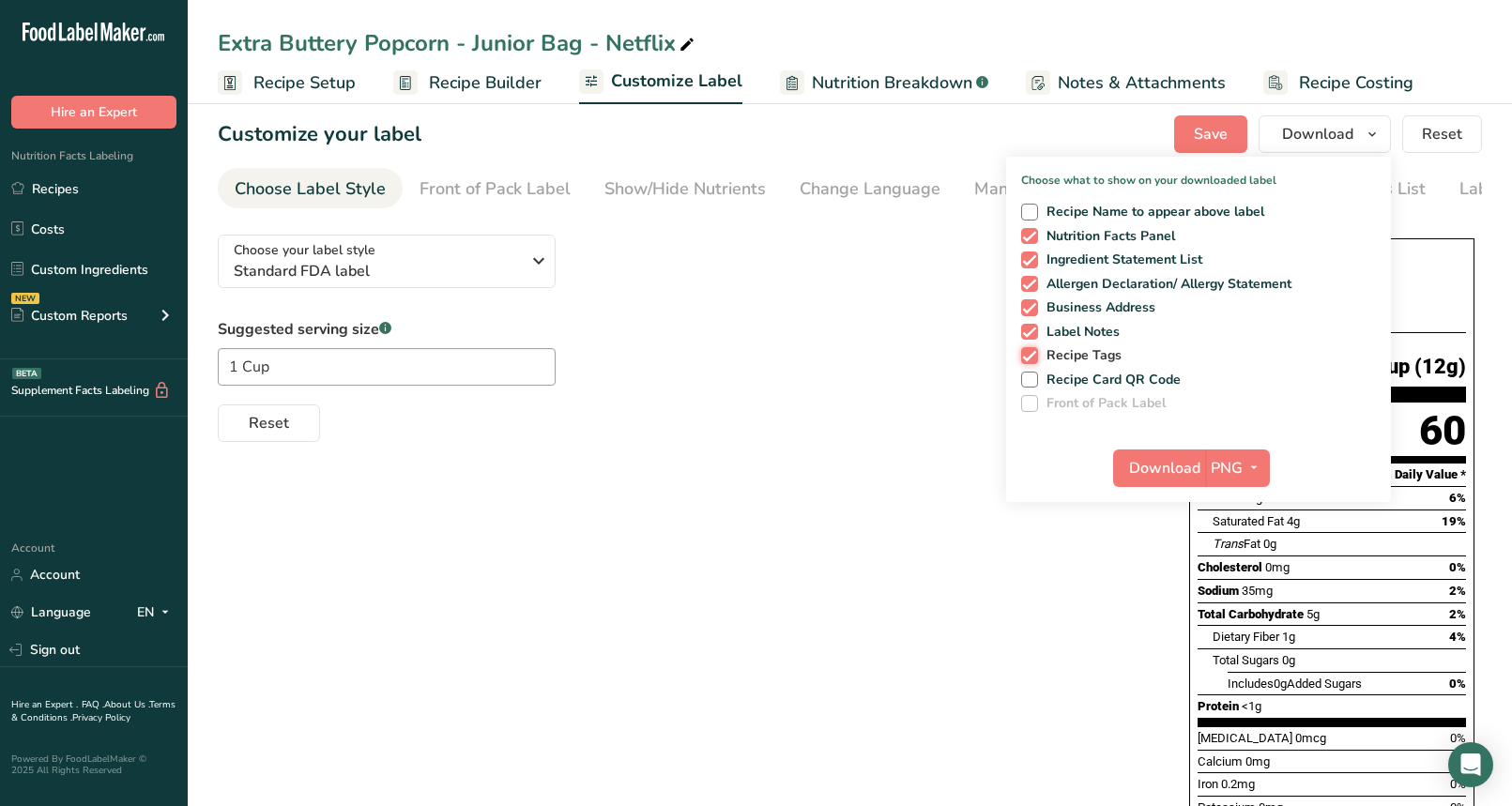
click at [1031, 352] on input "Recipe Tags" at bounding box center [1027, 355] width 13 height 13
checkbox input "false"
click at [1029, 331] on span at bounding box center [1029, 332] width 16 height 16
click at [1029, 331] on input "Label Notes" at bounding box center [1027, 332] width 13 height 13
checkbox input "false"
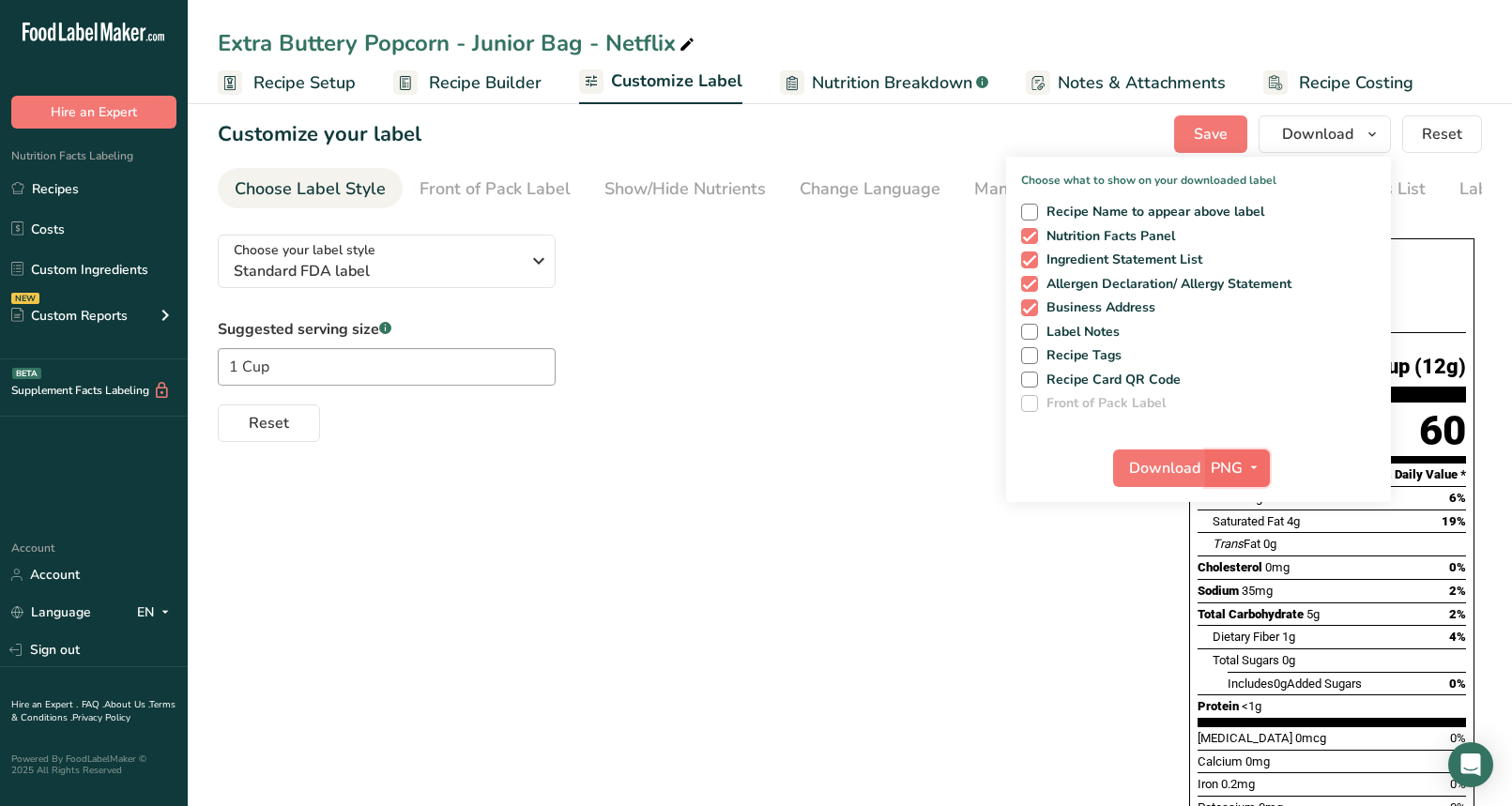
click at [1246, 461] on icon "button" at bounding box center [1253, 467] width 15 height 23
click at [1268, 375] on label "Recipe Card QR Code" at bounding box center [1195, 379] width 348 height 16
click at [1034, 375] on input "Recipe Card QR Code" at bounding box center [1027, 379] width 13 height 13
click at [1063, 377] on span "Recipe Card QR Code" at bounding box center [1110, 379] width 144 height 16
click at [1034, 377] on input "Recipe Card QR Code" at bounding box center [1027, 379] width 13 height 13
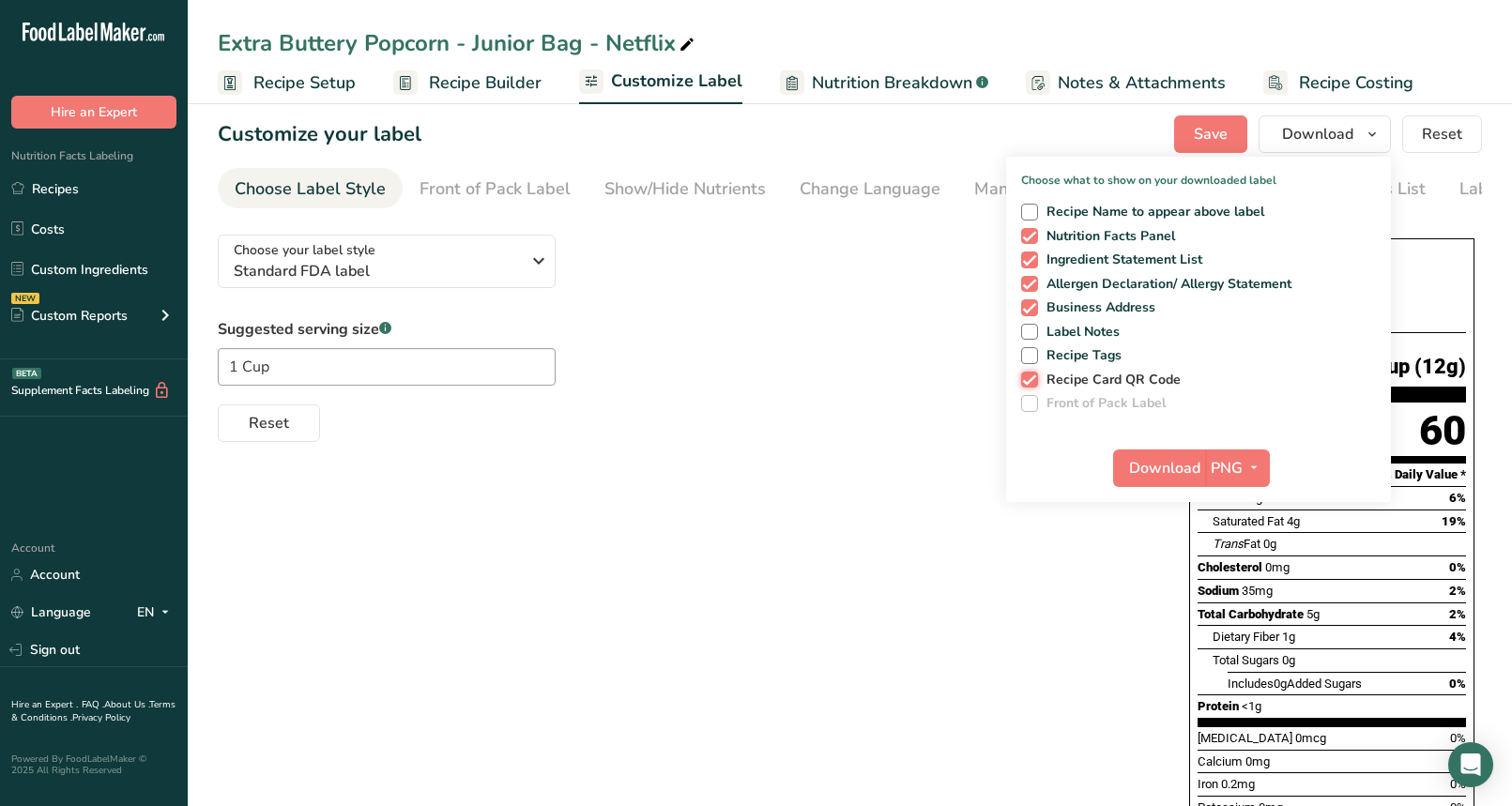
checkbox input "false"
click at [1153, 466] on span "Download" at bounding box center [1164, 467] width 71 height 22
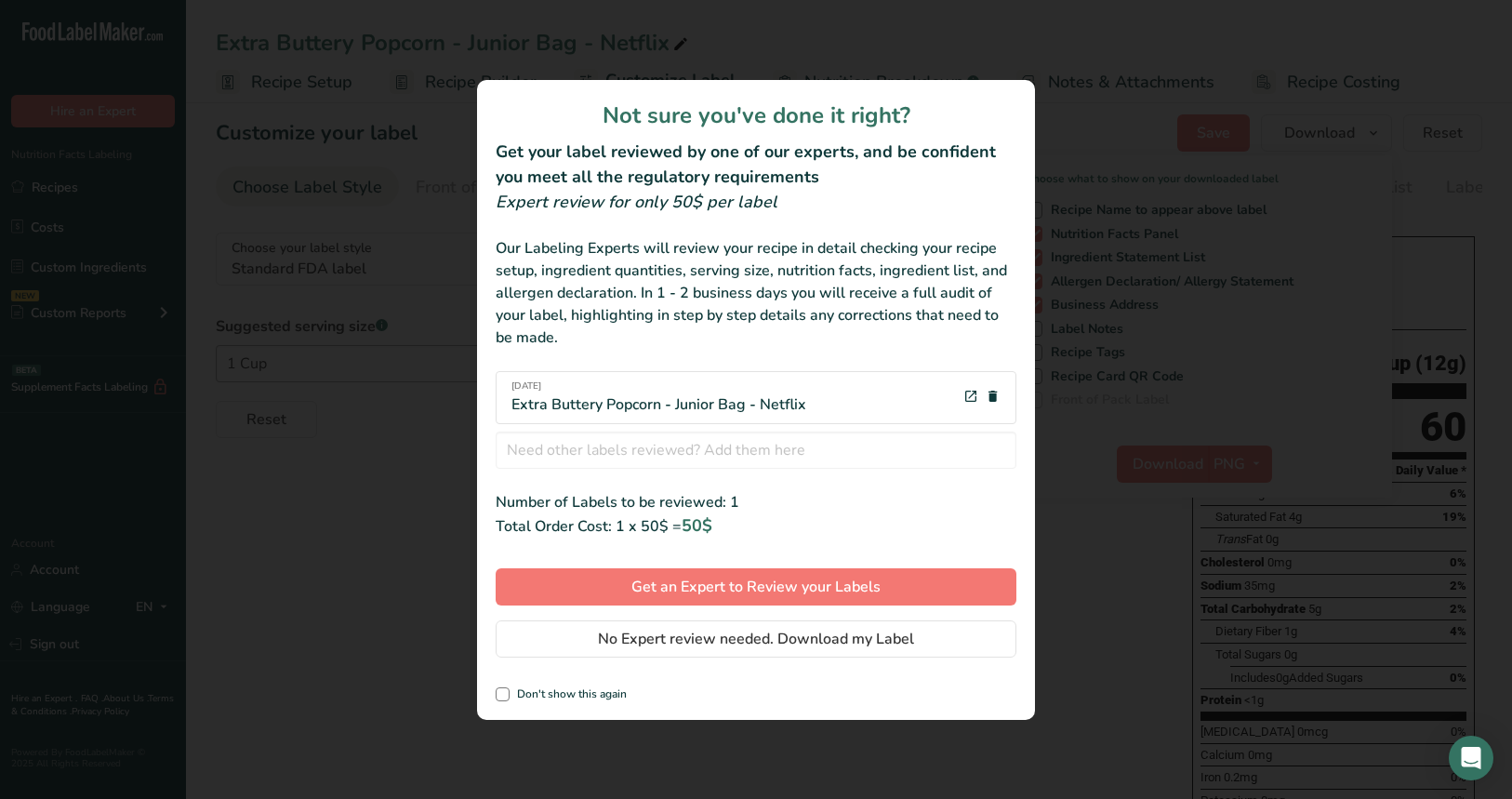
drag, startPoint x: 503, startPoint y: 692, endPoint x: 525, endPoint y: 679, distance: 25.6
click at [503, 692] on span "review labels modal" at bounding box center [502, 694] width 14 height 14
click at [503, 692] on input "Don't show this again" at bounding box center [501, 694] width 13 height 12
checkbox input "true"
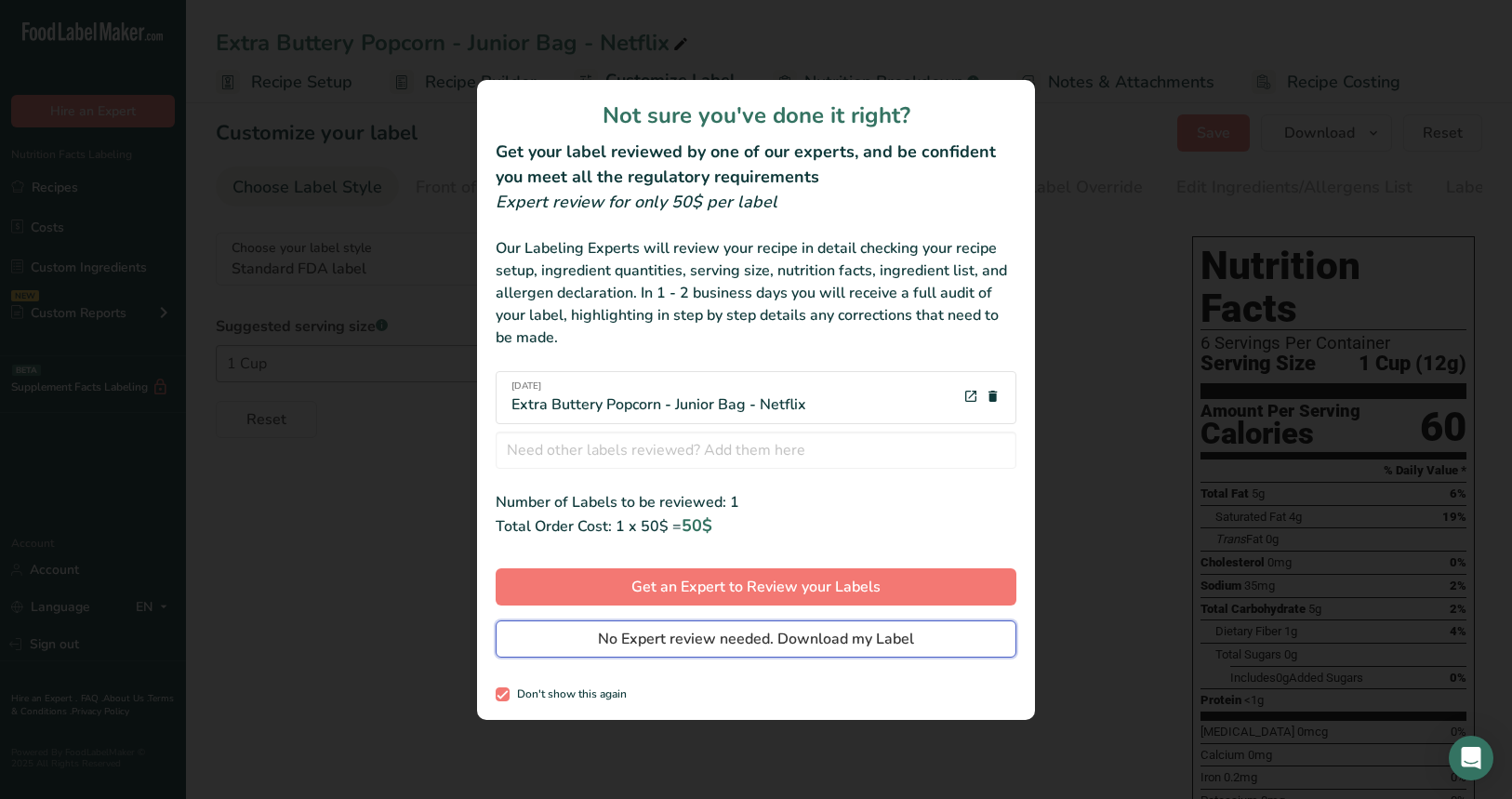
click at [673, 637] on span "No Expert review needed. Download my Label" at bounding box center [756, 638] width 316 height 22
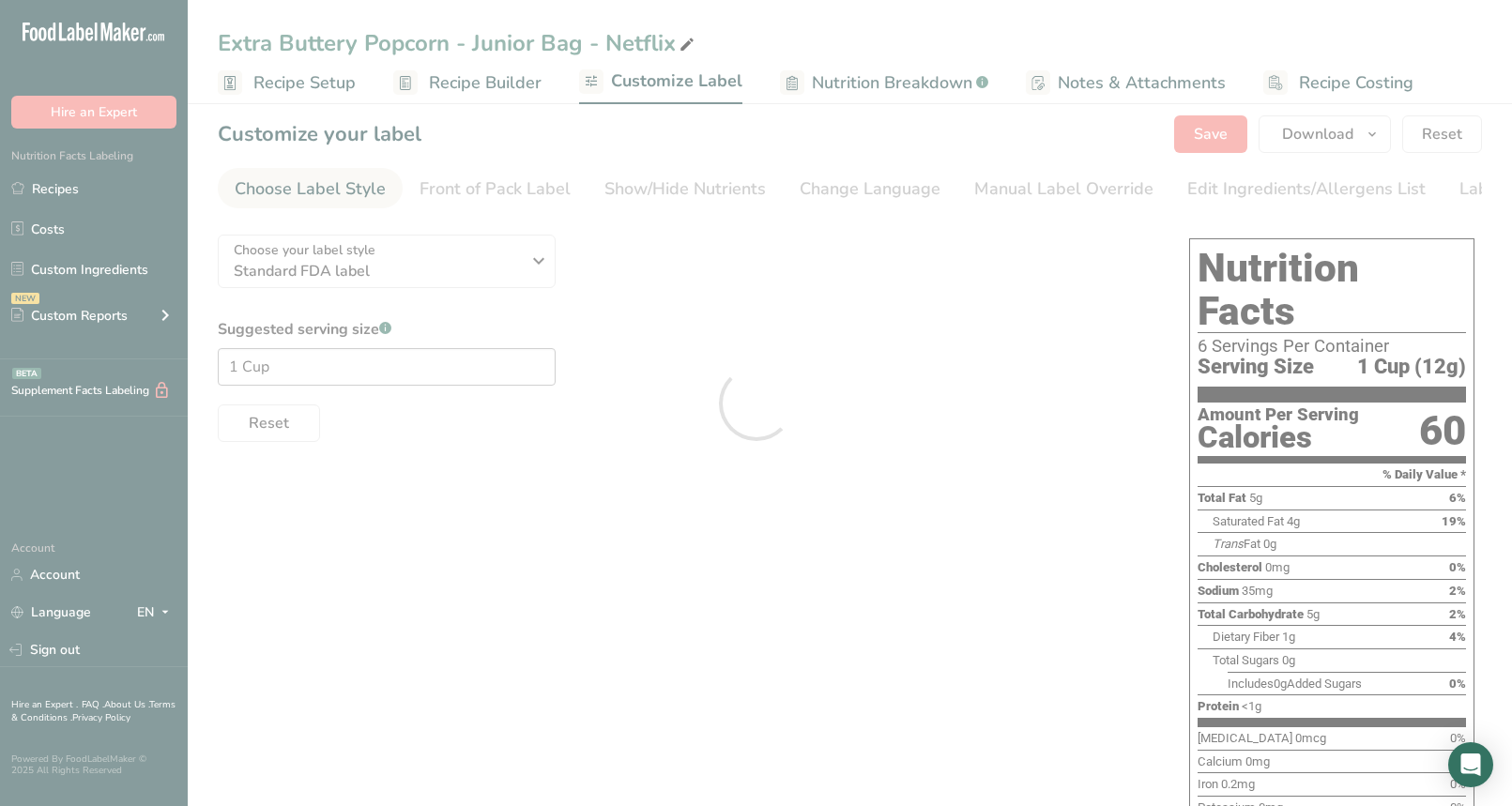
scroll to position [0, 0]
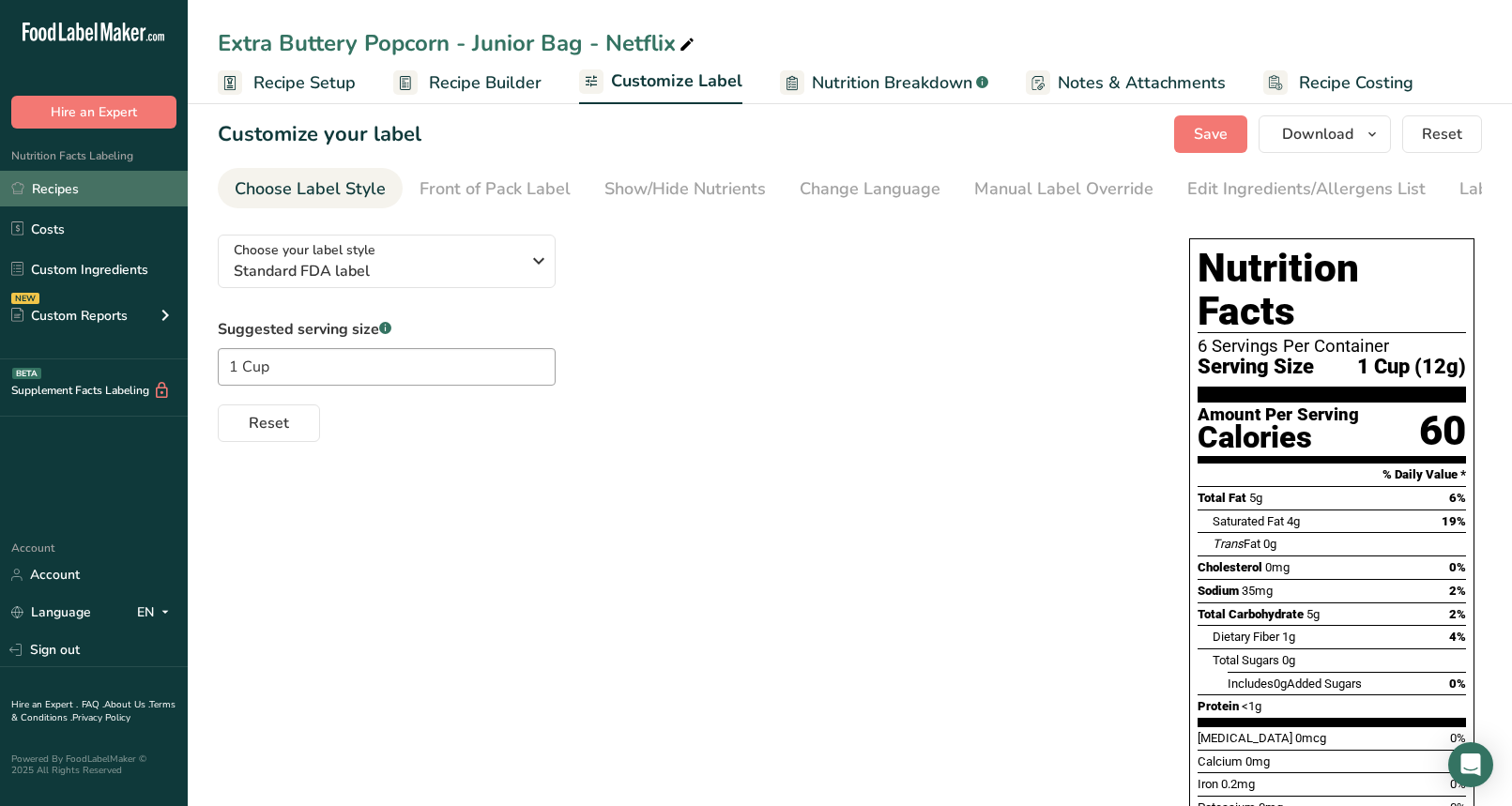
click at [65, 190] on link "Recipes" at bounding box center [93, 188] width 187 height 36
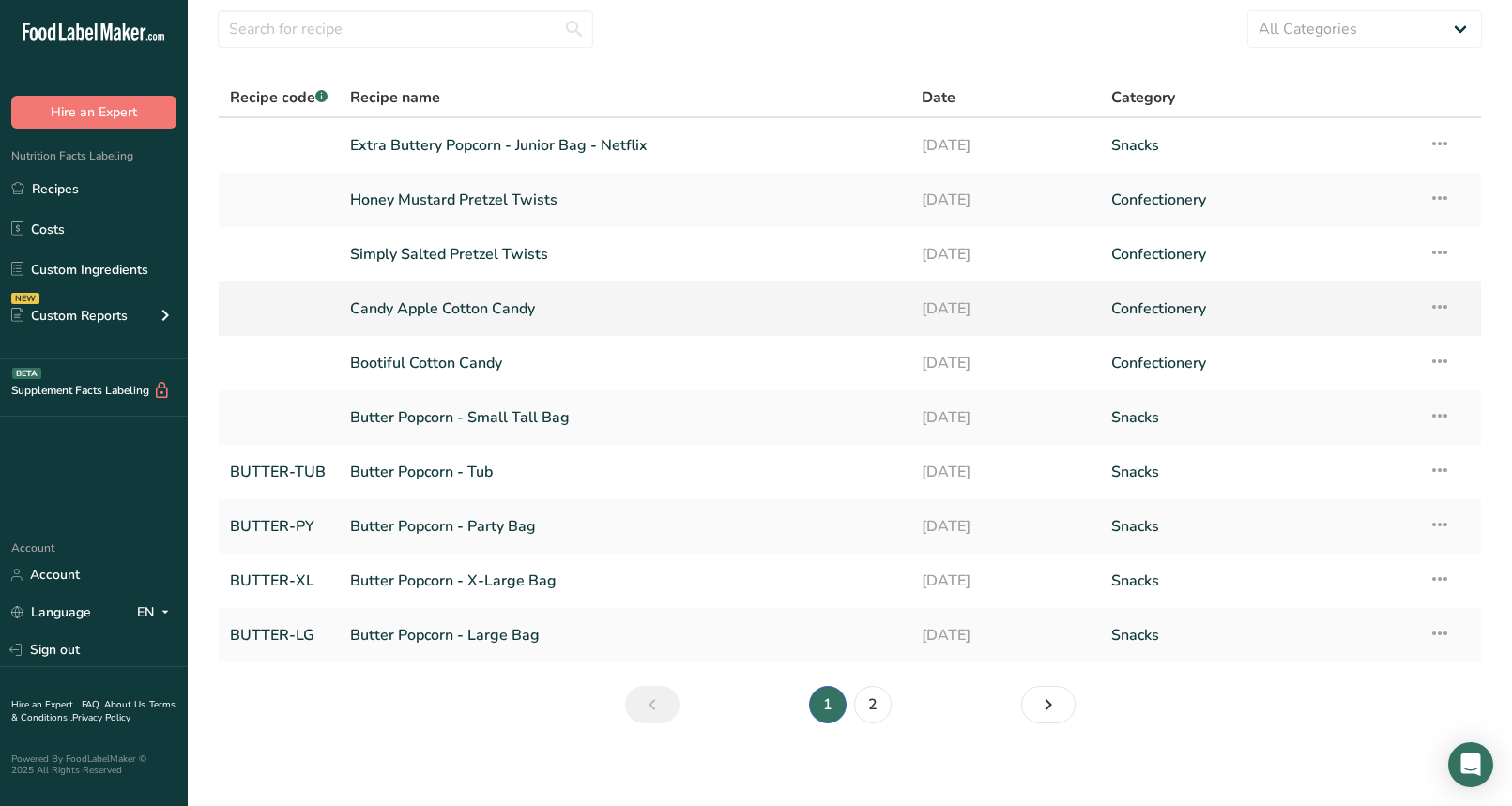
scroll to position [70, 0]
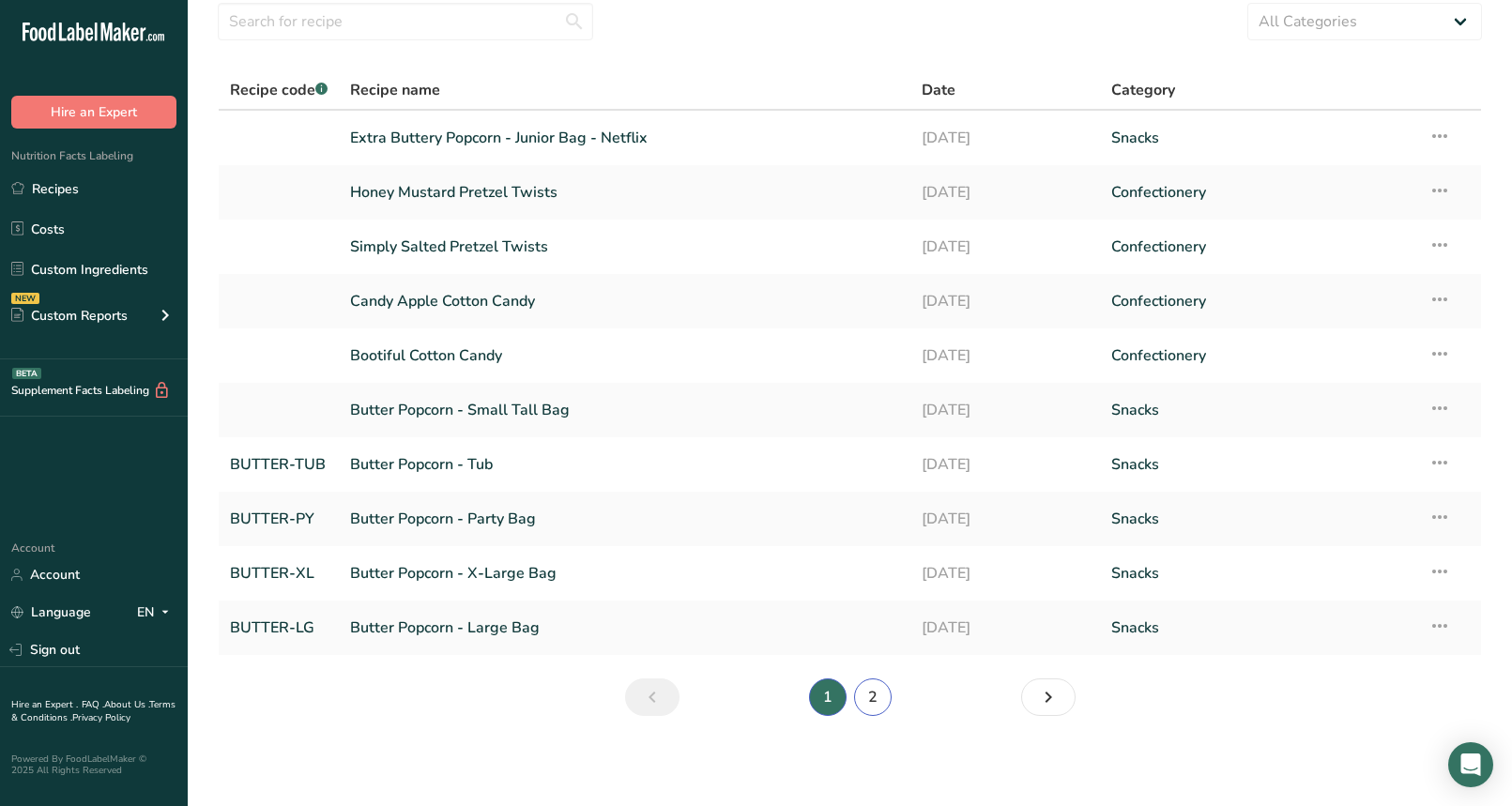
click at [886, 697] on link "2" at bounding box center [872, 696] width 38 height 38
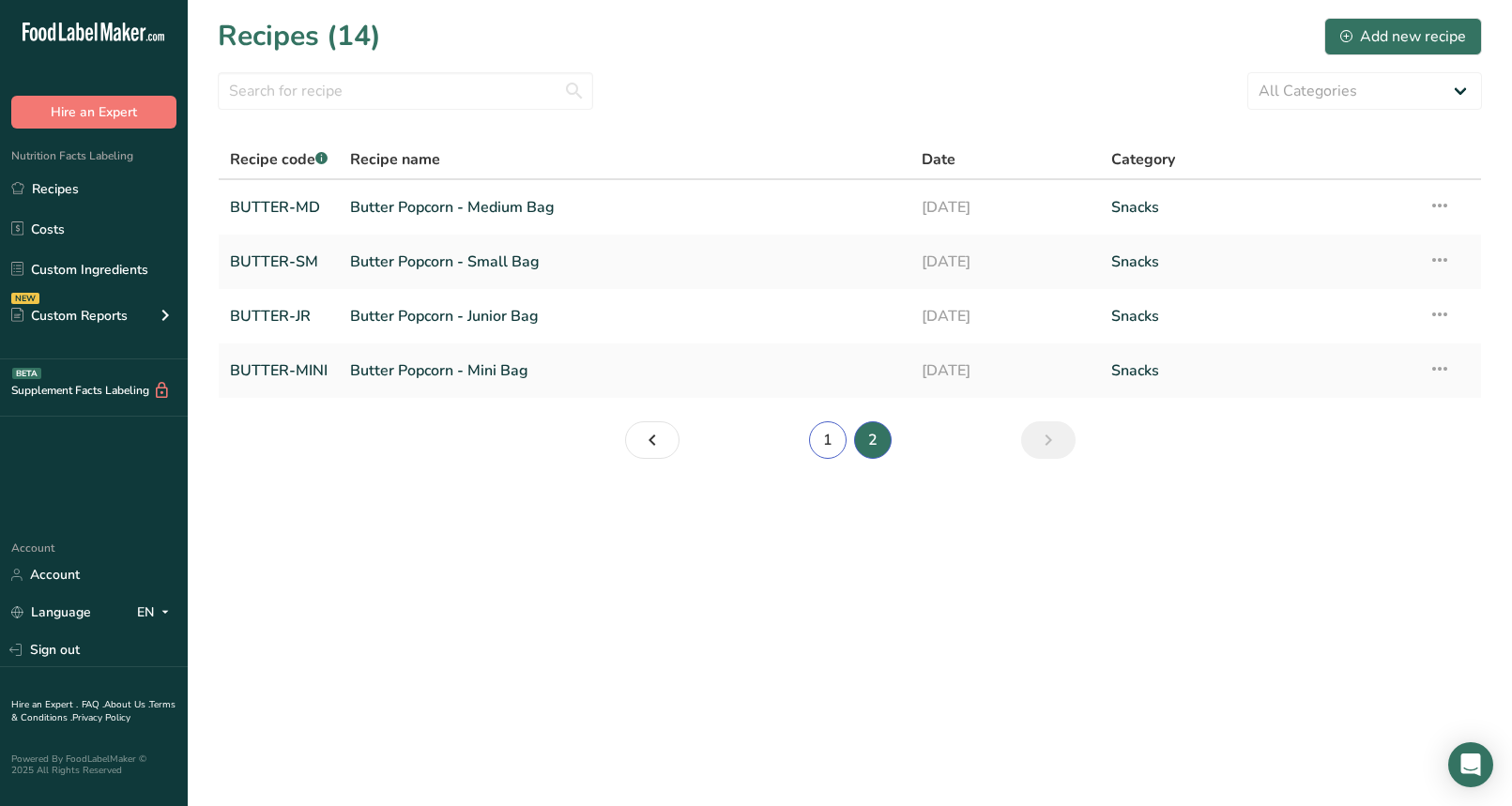
click at [819, 432] on link "1" at bounding box center [828, 439] width 38 height 38
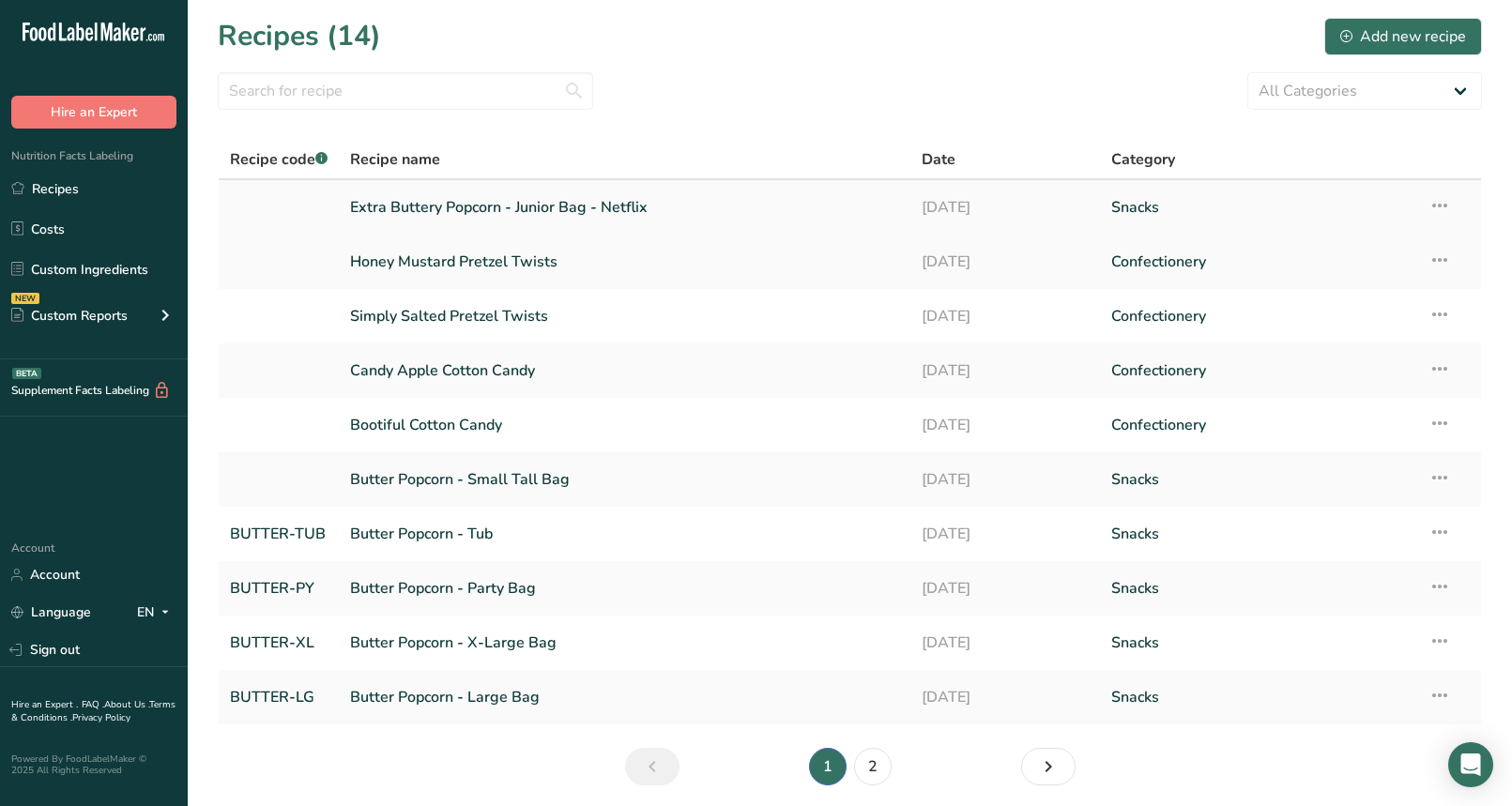
click at [1444, 198] on icon at bounding box center [1439, 205] width 22 height 34
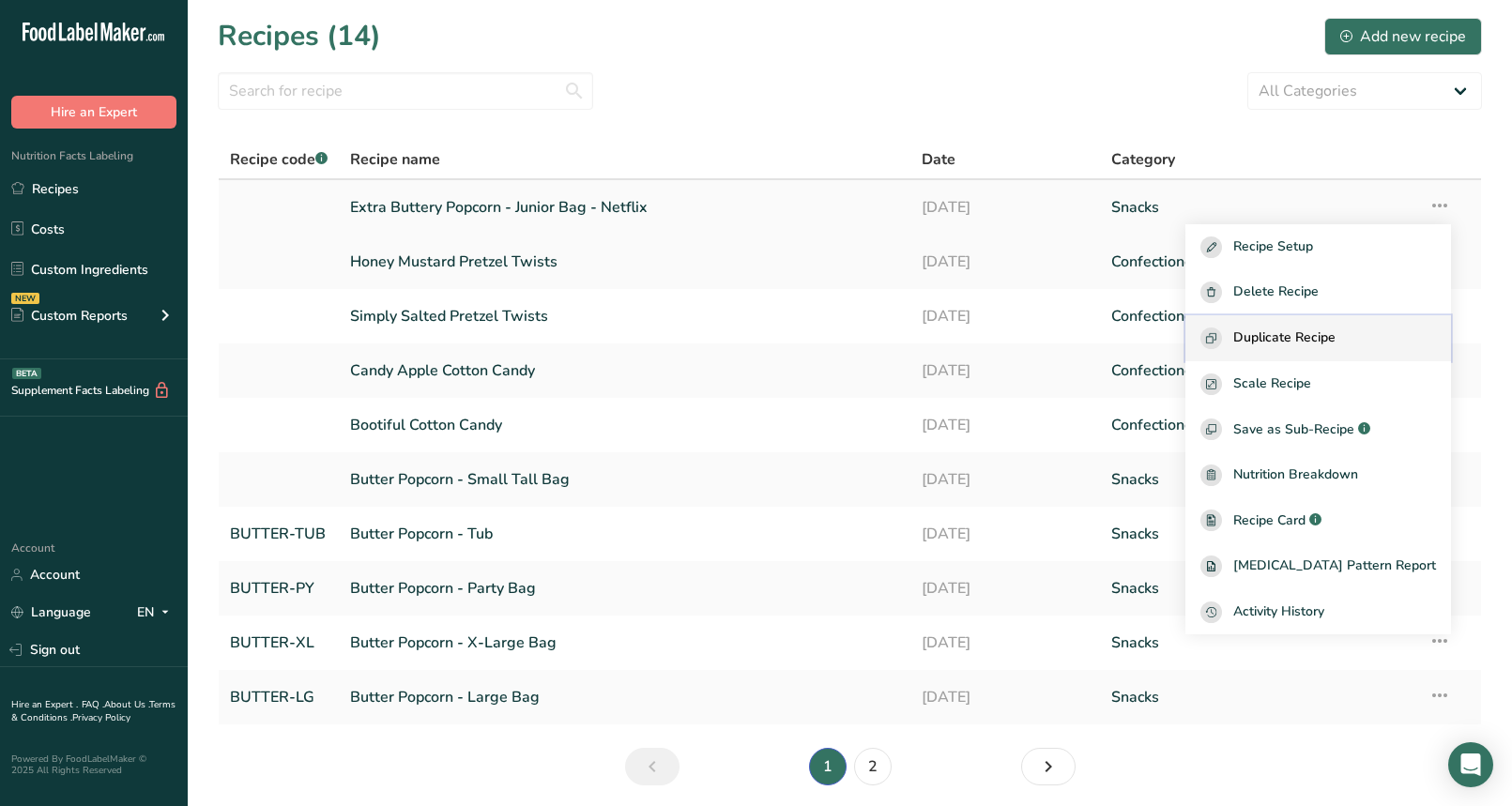
click at [1333, 342] on span "Duplicate Recipe" at bounding box center [1284, 339] width 102 height 21
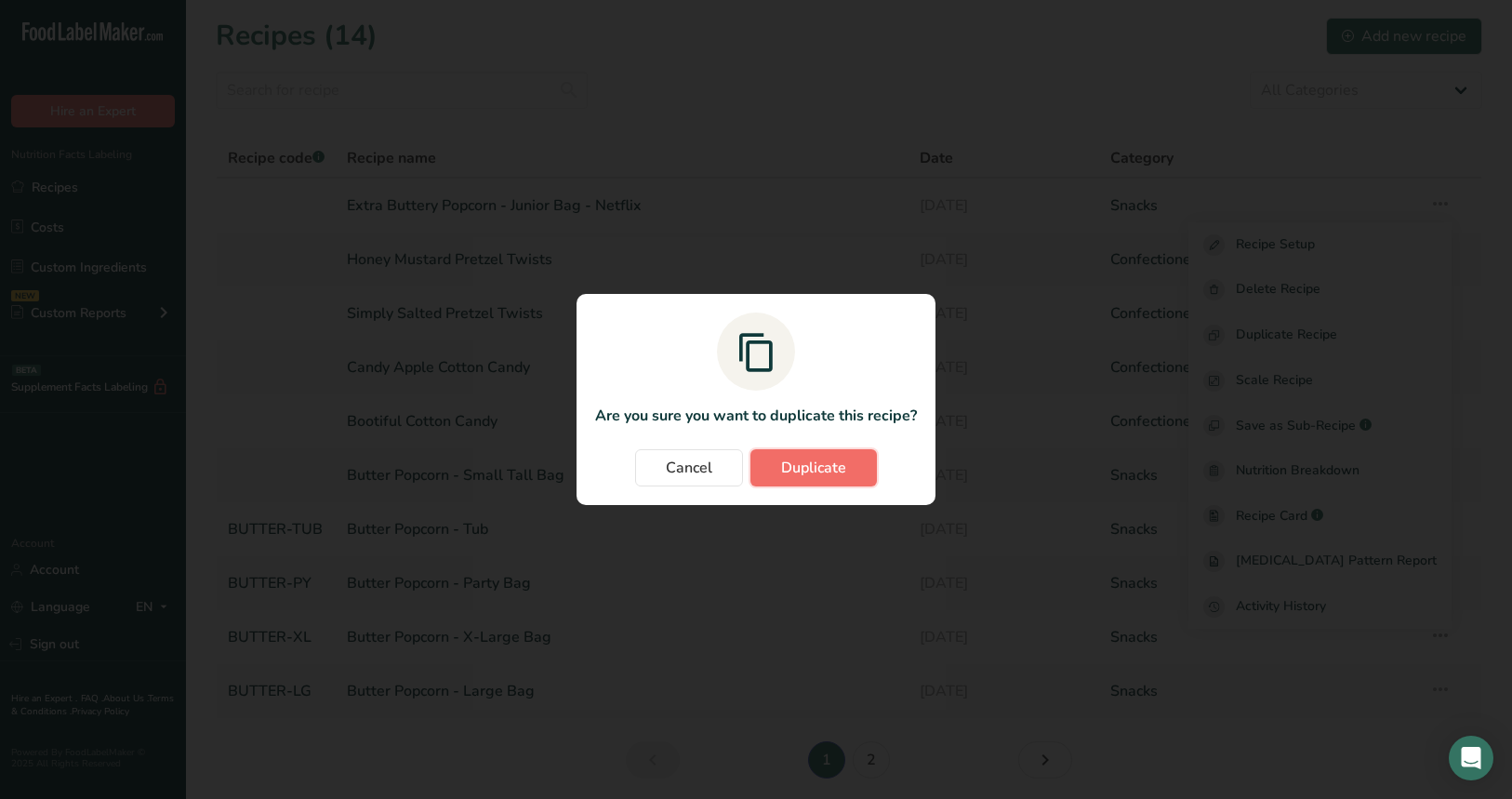
click at [794, 467] on span "Duplicate" at bounding box center [814, 467] width 65 height 22
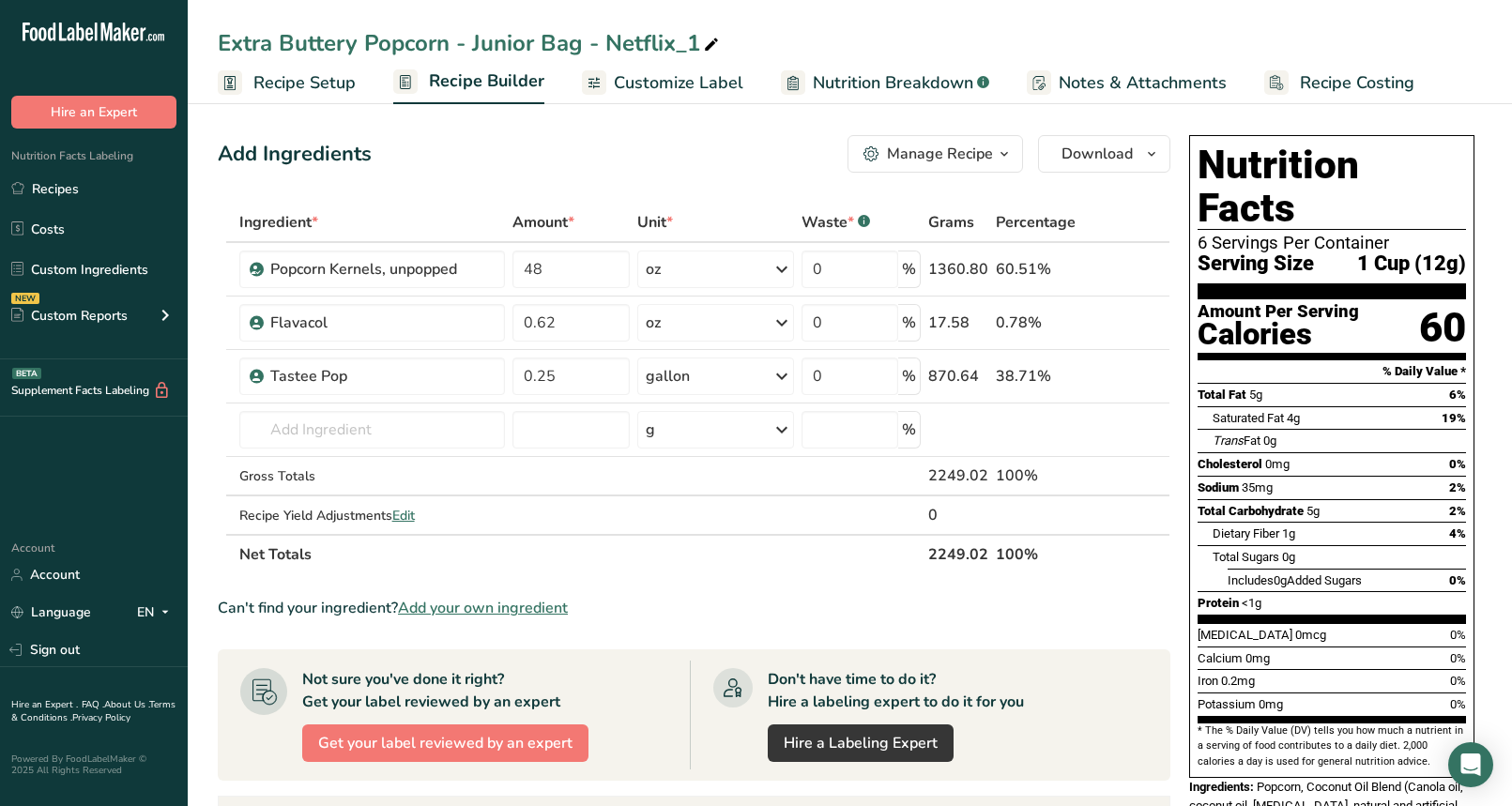
click at [689, 35] on div "Extra Buttery Popcorn - Junior Bag - Netflix_1" at bounding box center [470, 43] width 505 height 34
drag, startPoint x: 534, startPoint y: 43, endPoint x: 472, endPoint y: 45, distance: 62.0
click at [472, 45] on input "Extra Buttery Popcorn - Junior Bag - Netflix" at bounding box center [849, 43] width 1265 height 34
type input "Extra Buttery Popcorn - Small Bag - Netflix"
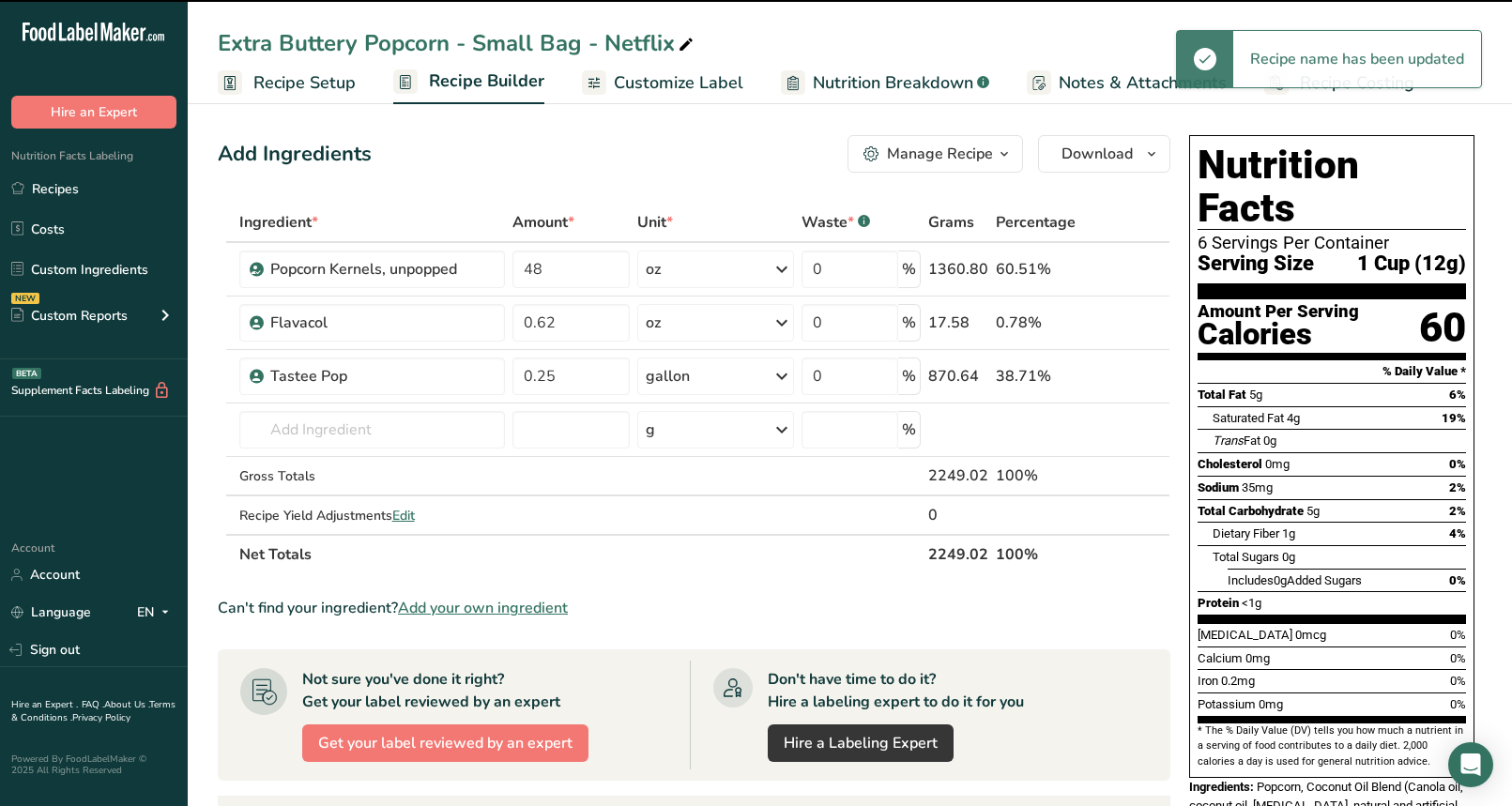
click at [803, 29] on div "Extra Buttery Popcorn - Small Bag - Netflix" at bounding box center [849, 43] width 1325 height 34
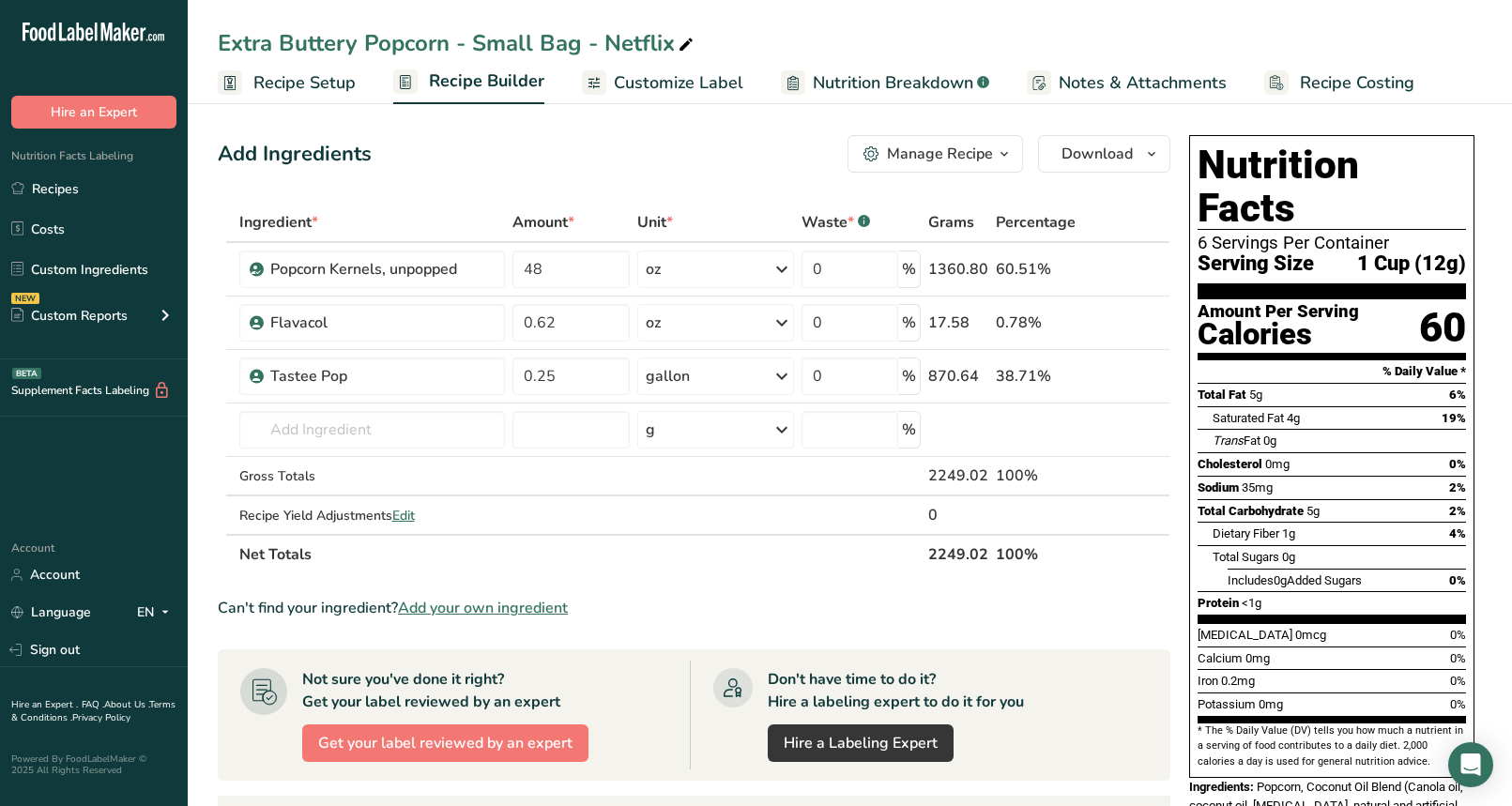
click at [332, 86] on span "Recipe Setup" at bounding box center [304, 83] width 102 height 25
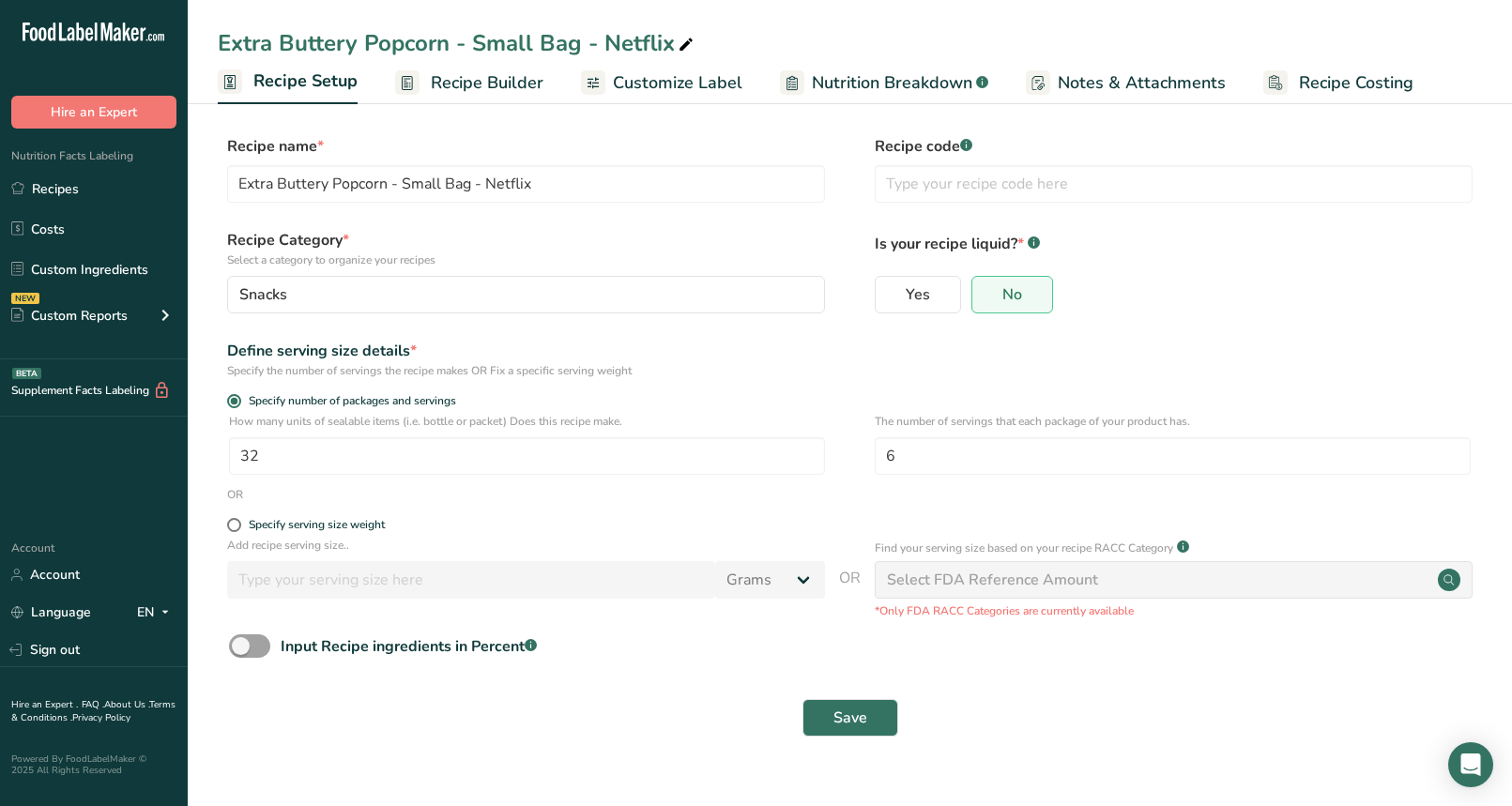
click at [509, 81] on span "Recipe Builder" at bounding box center [487, 83] width 113 height 25
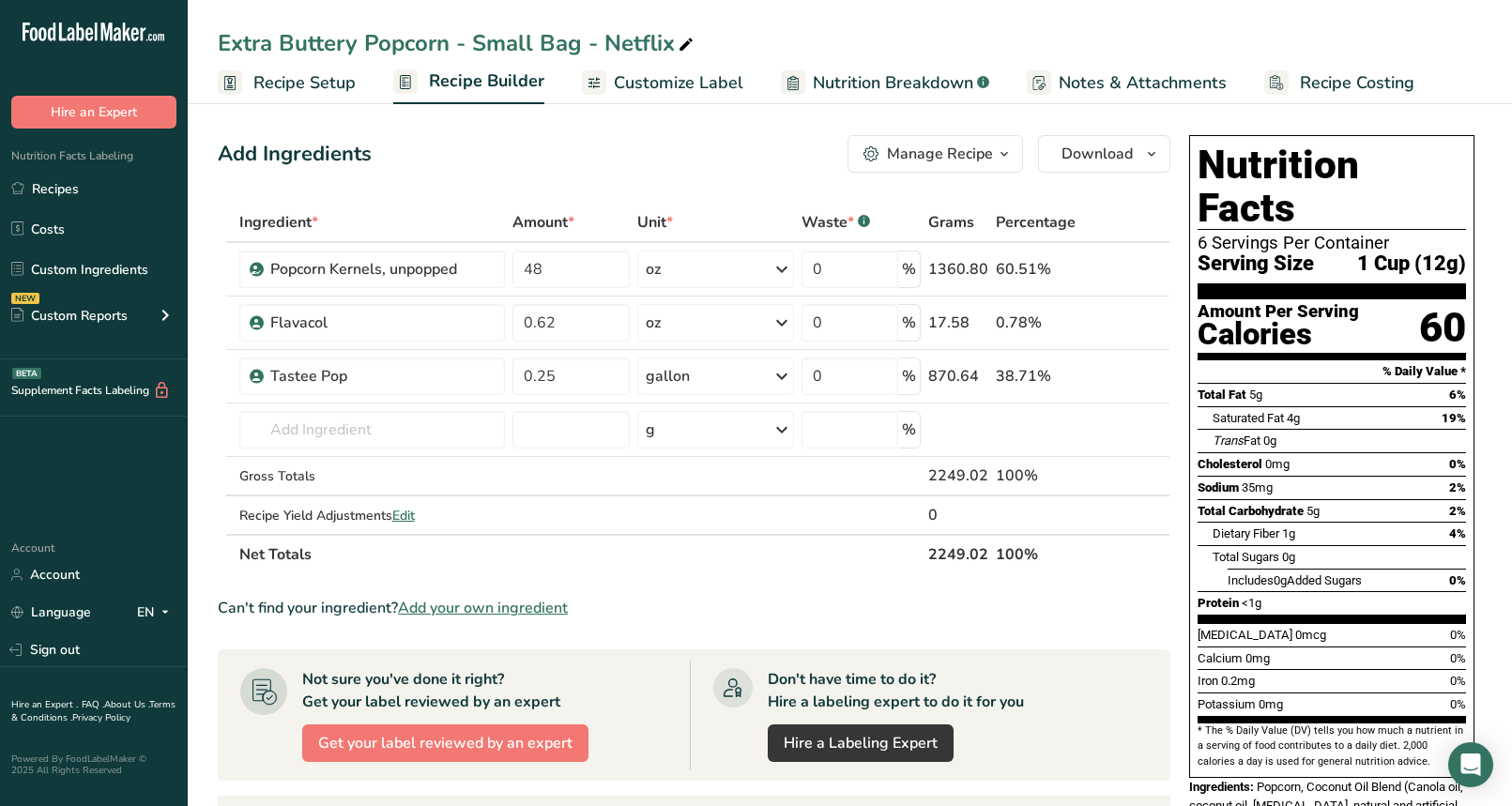
drag, startPoint x: 319, startPoint y: 83, endPoint x: 401, endPoint y: 81, distance: 82.0
click at [319, 83] on span "Recipe Setup" at bounding box center [304, 83] width 102 height 25
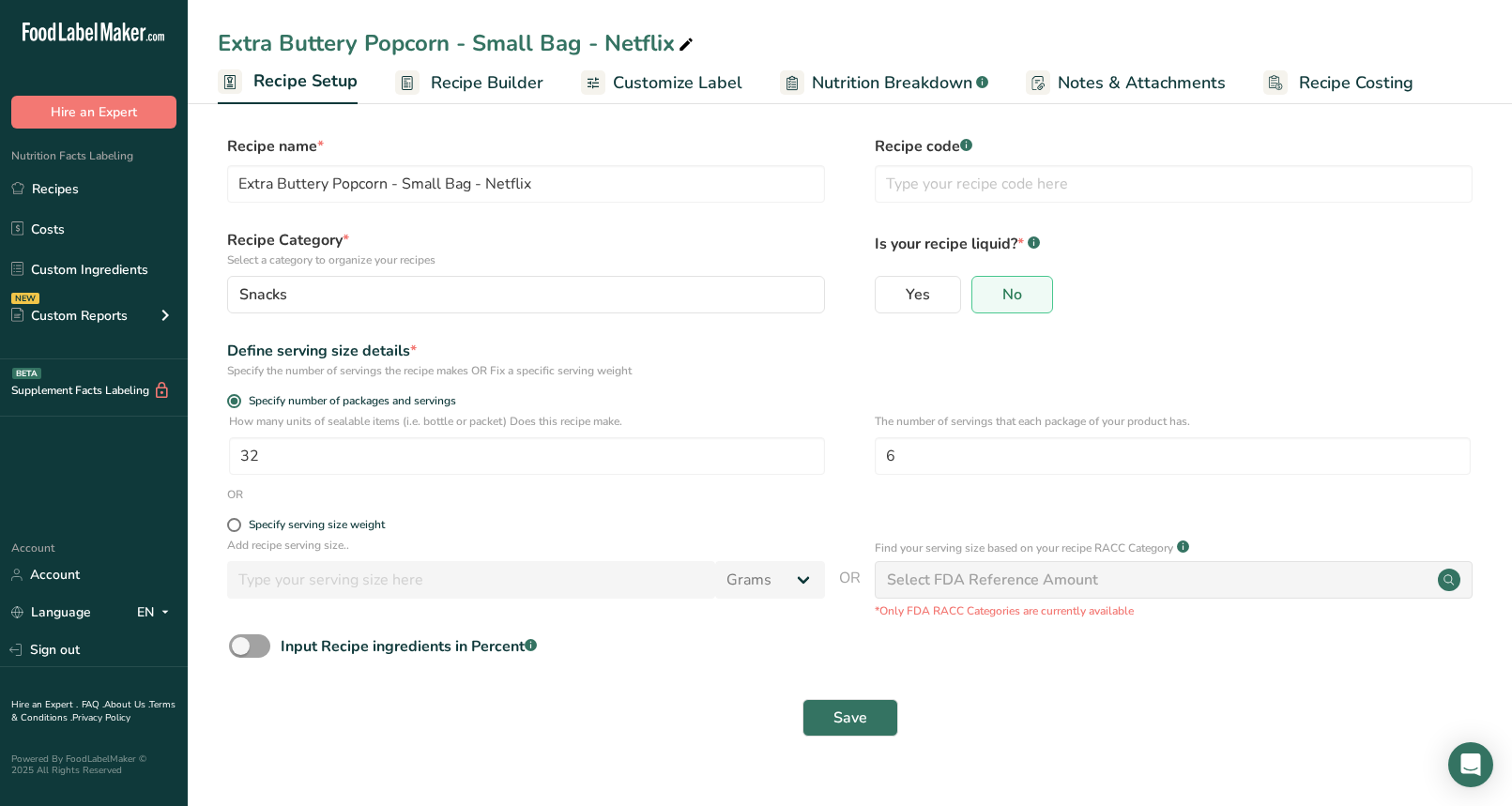
click at [460, 82] on span "Recipe Builder" at bounding box center [487, 83] width 113 height 25
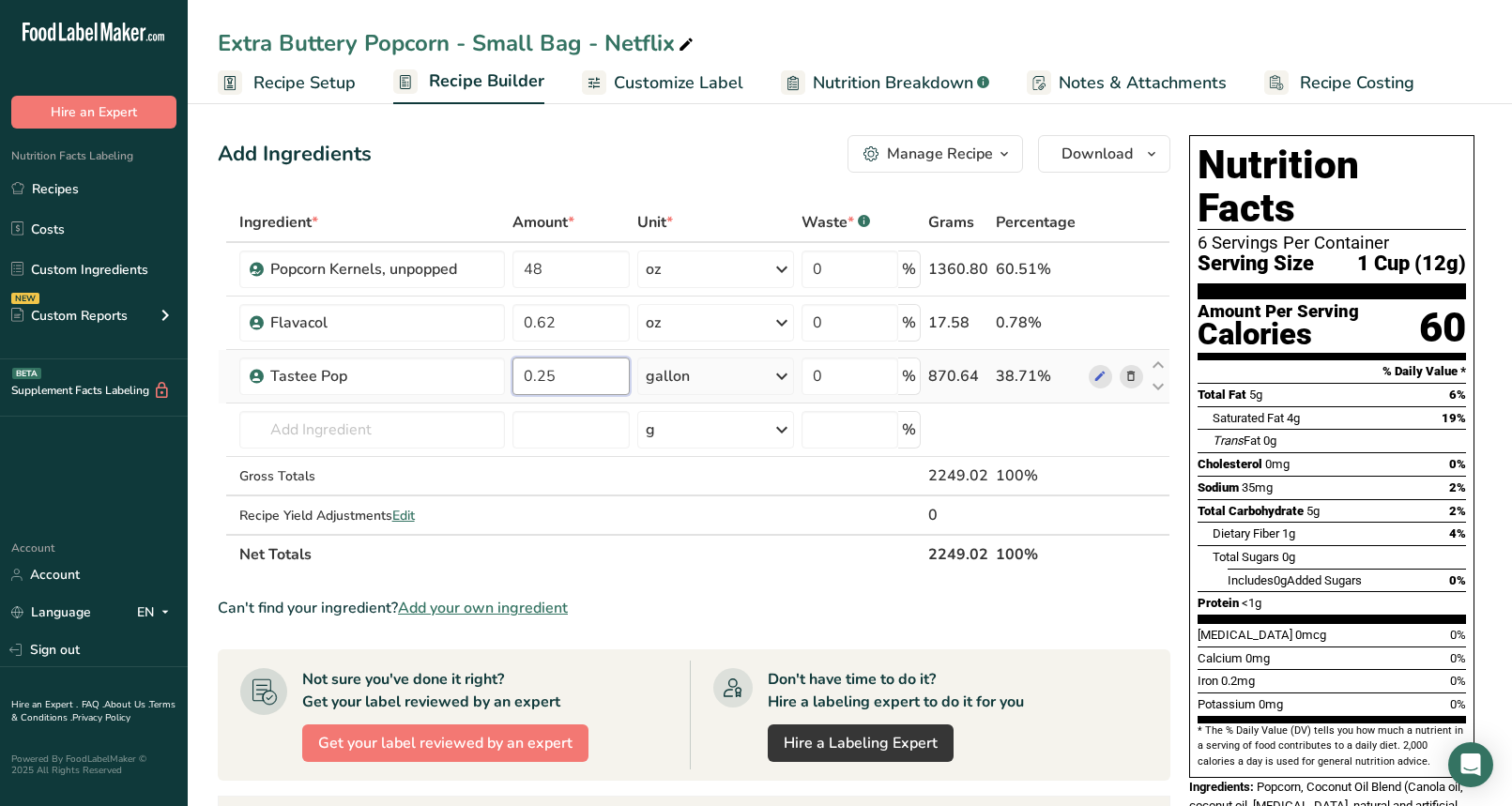
drag, startPoint x: 558, startPoint y: 375, endPoint x: 510, endPoint y: 369, distance: 48.4
click at [510, 369] on td "0.25" at bounding box center [571, 376] width 125 height 53
paste input "6"
type input "0.625"
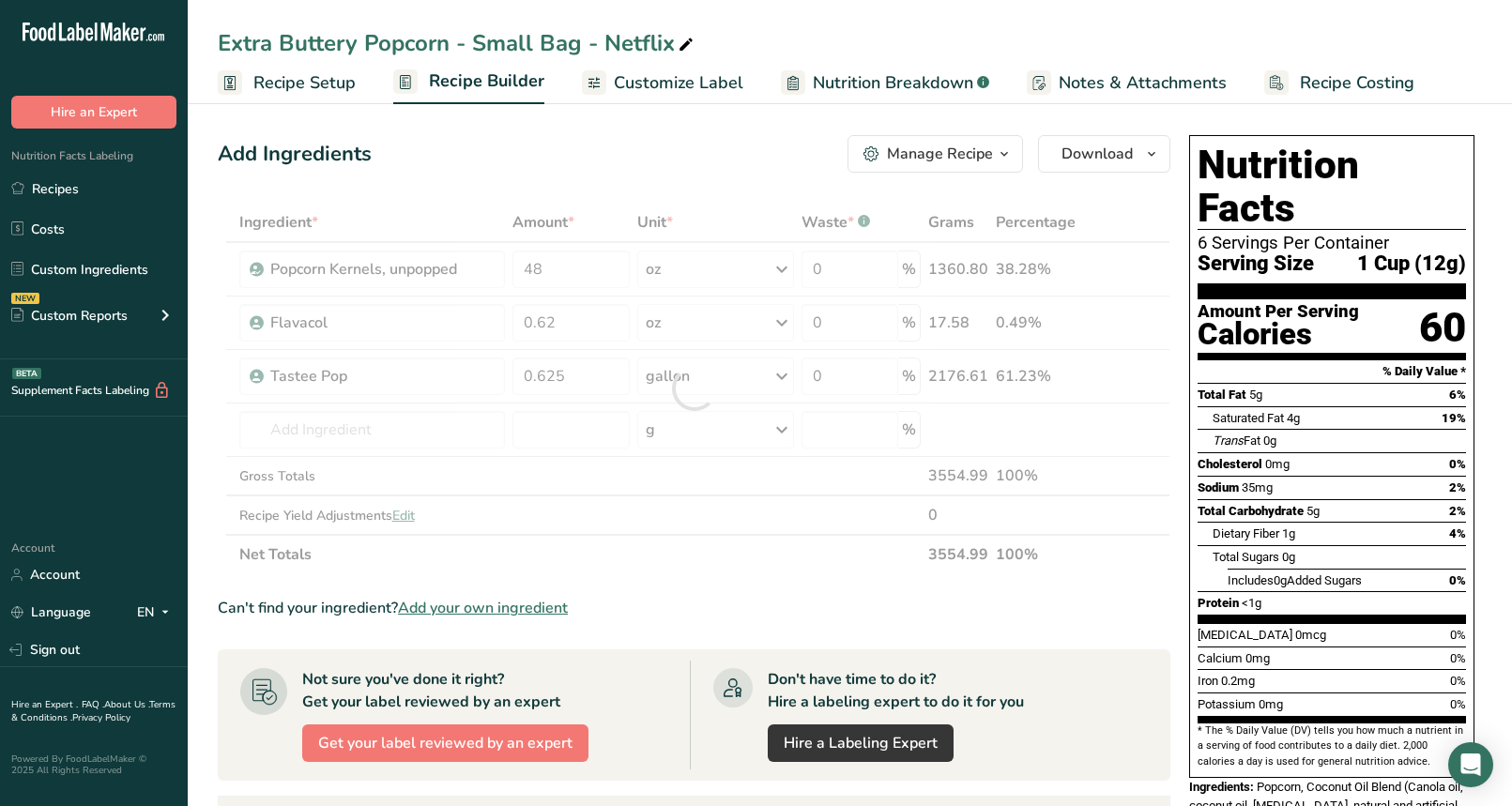
click at [750, 581] on section "Ingredient * Amount * Unit * Waste * .a-a{fill:#347362;}.b-a{fill:#fff;} Grams …" at bounding box center [694, 715] width 953 height 1025
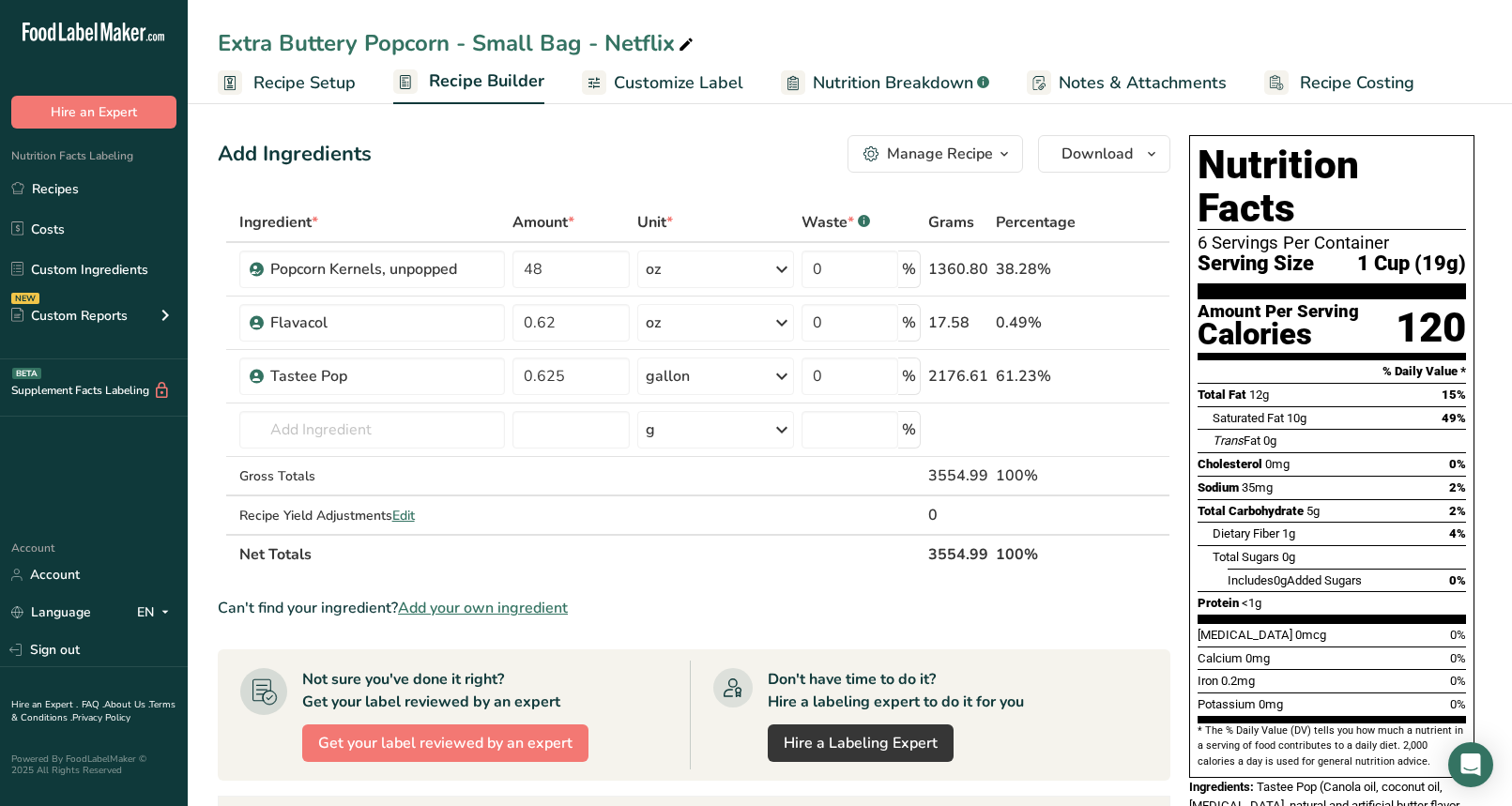
click at [1079, 79] on span "Notes & Attachments" at bounding box center [1142, 83] width 168 height 25
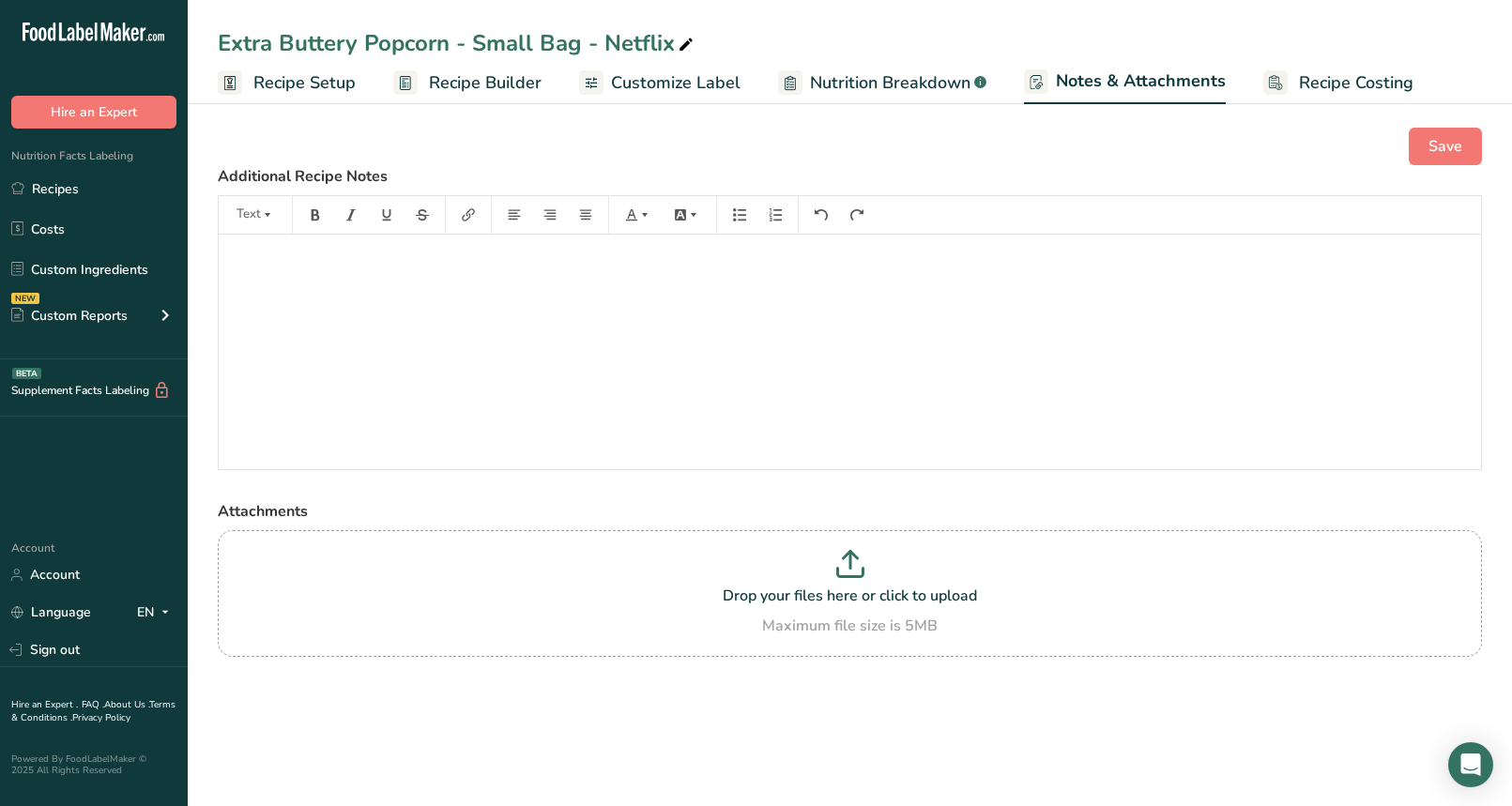
click at [897, 72] on span "Nutrition Breakdown" at bounding box center [890, 83] width 160 height 25
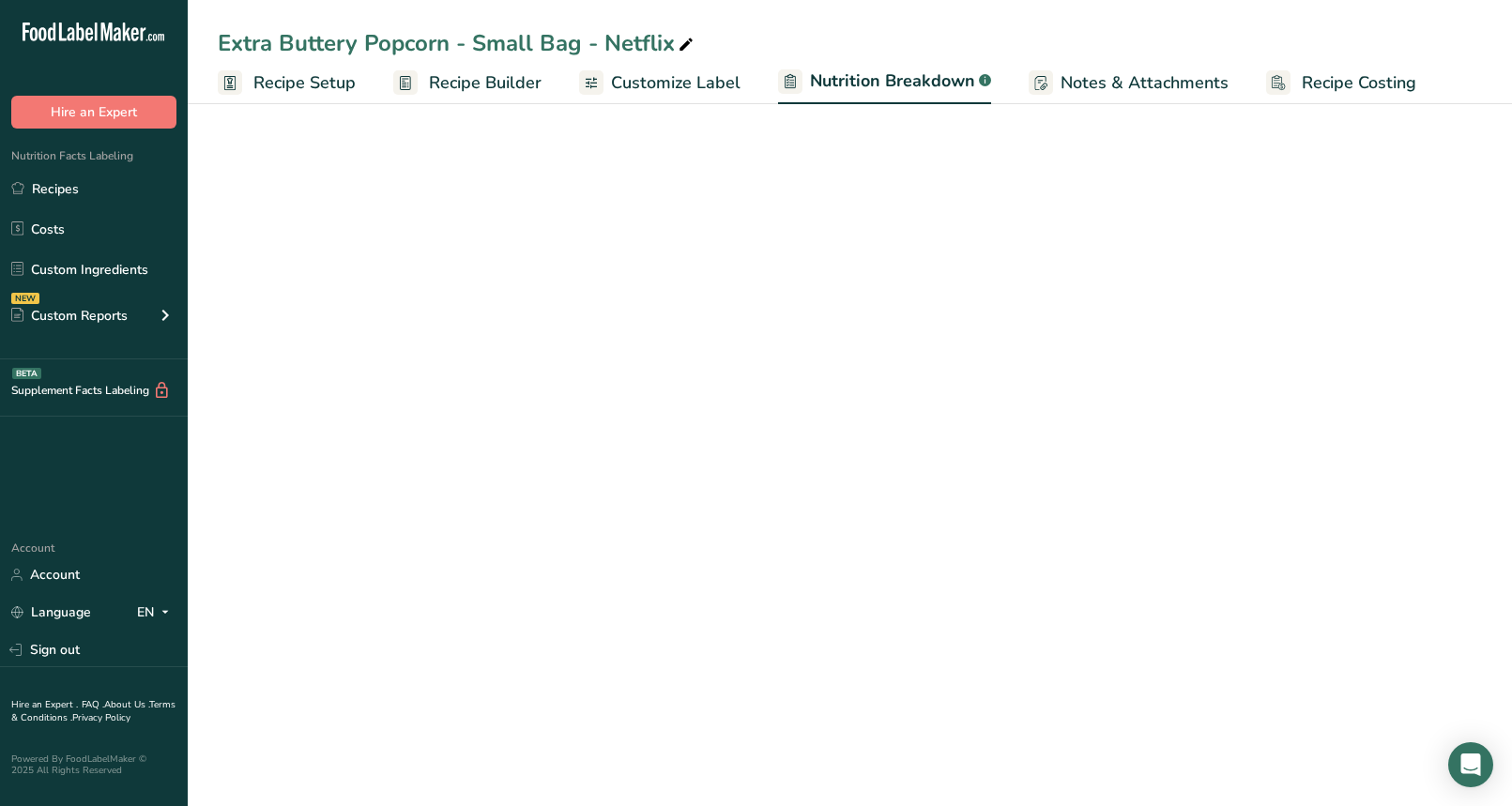
select select "Calories"
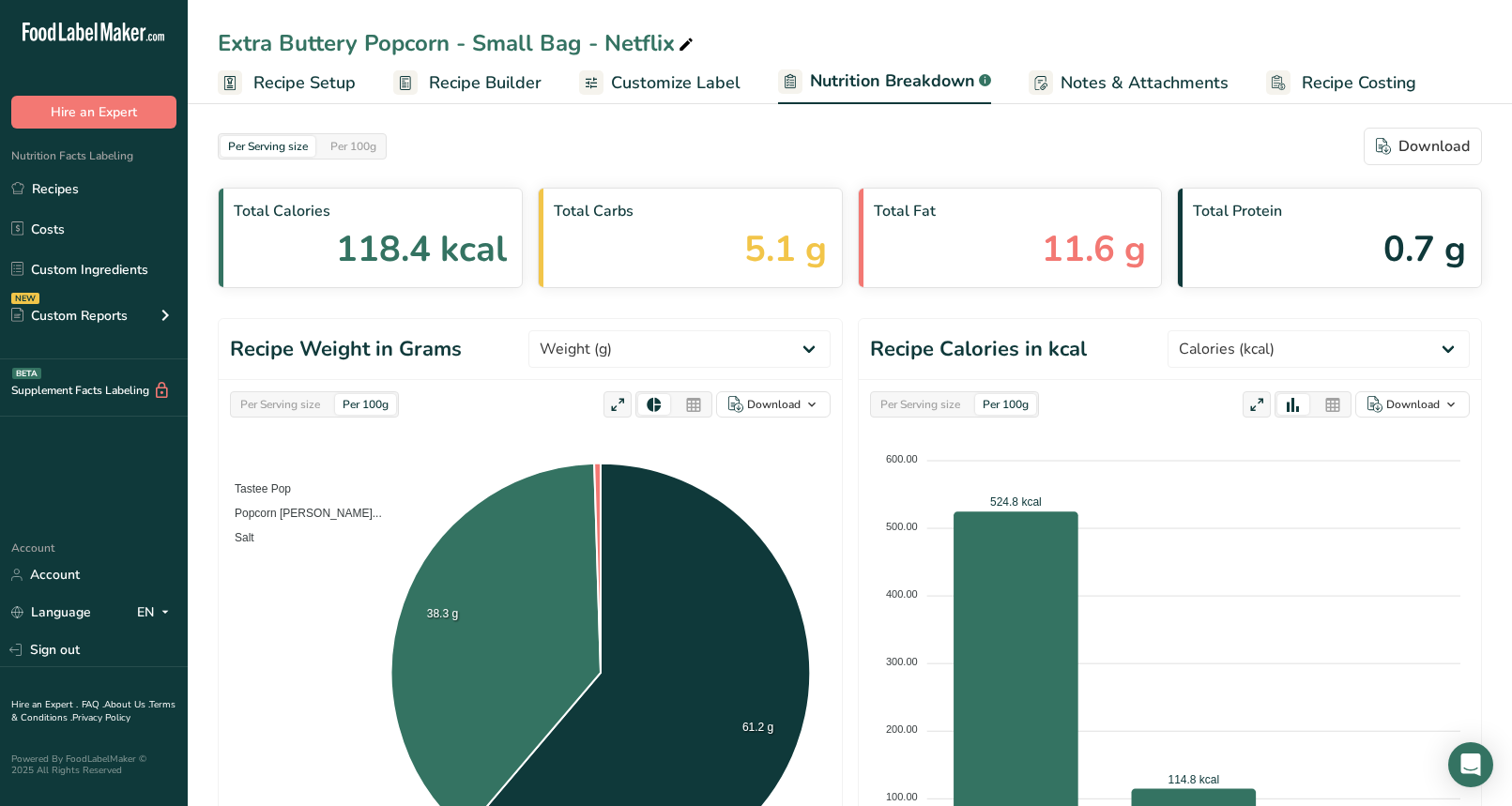
click at [703, 85] on span "Customize Label" at bounding box center [675, 83] width 129 height 25
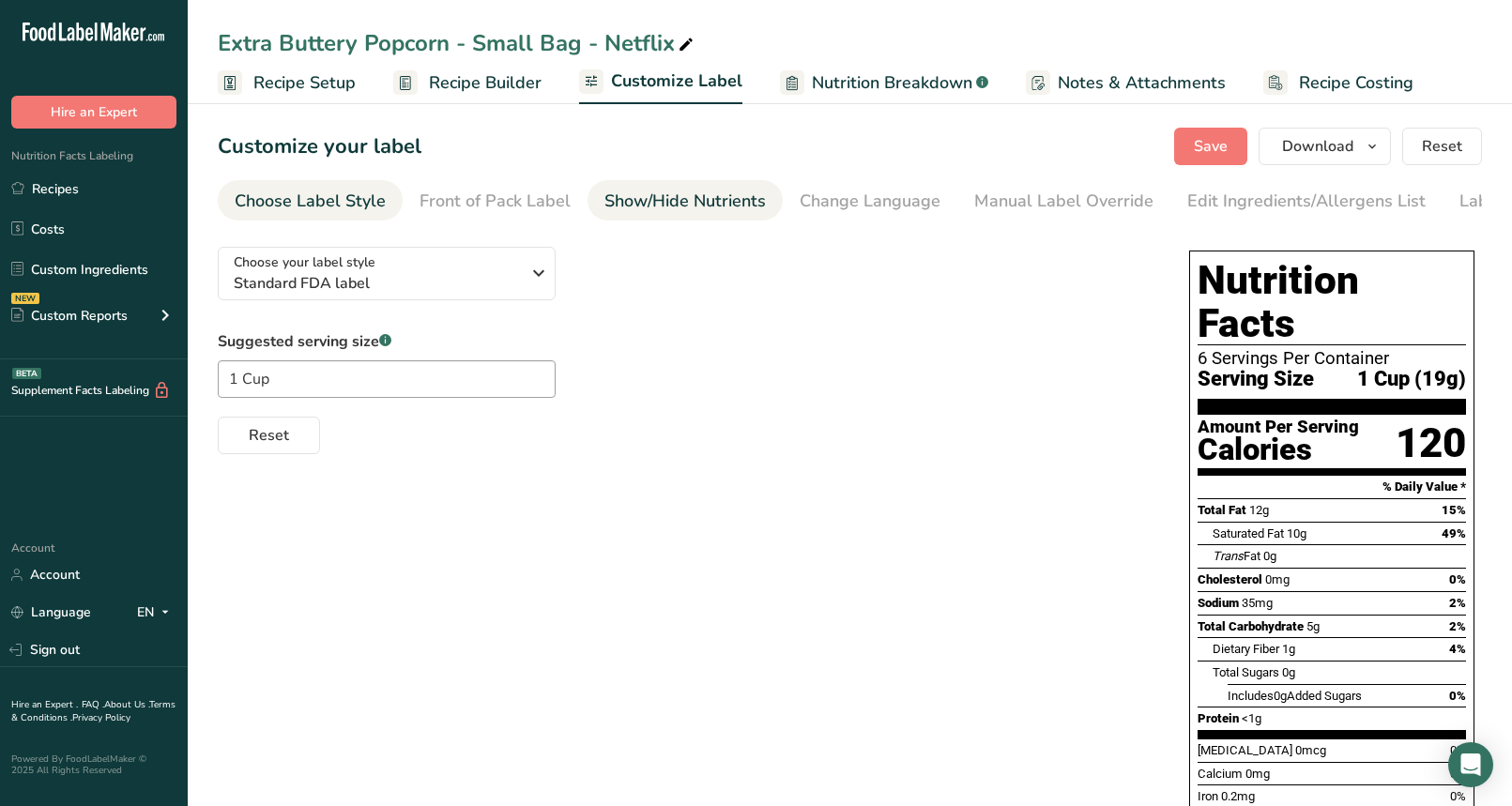
click at [690, 210] on div "Show/Hide Nutrients" at bounding box center [685, 201] width 161 height 25
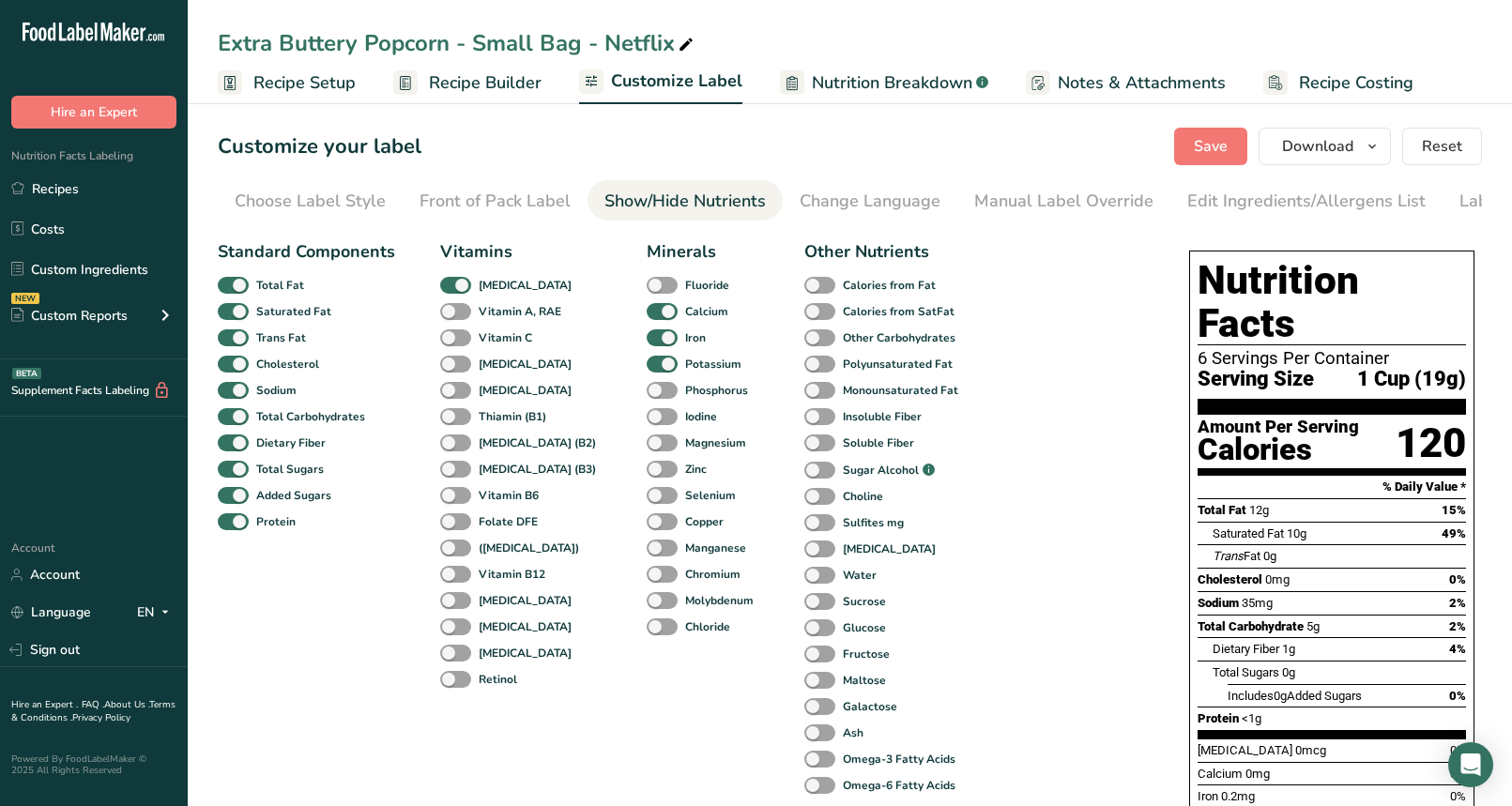
scroll to position [0, 100]
click at [800, 200] on div "Change Language" at bounding box center [770, 201] width 141 height 25
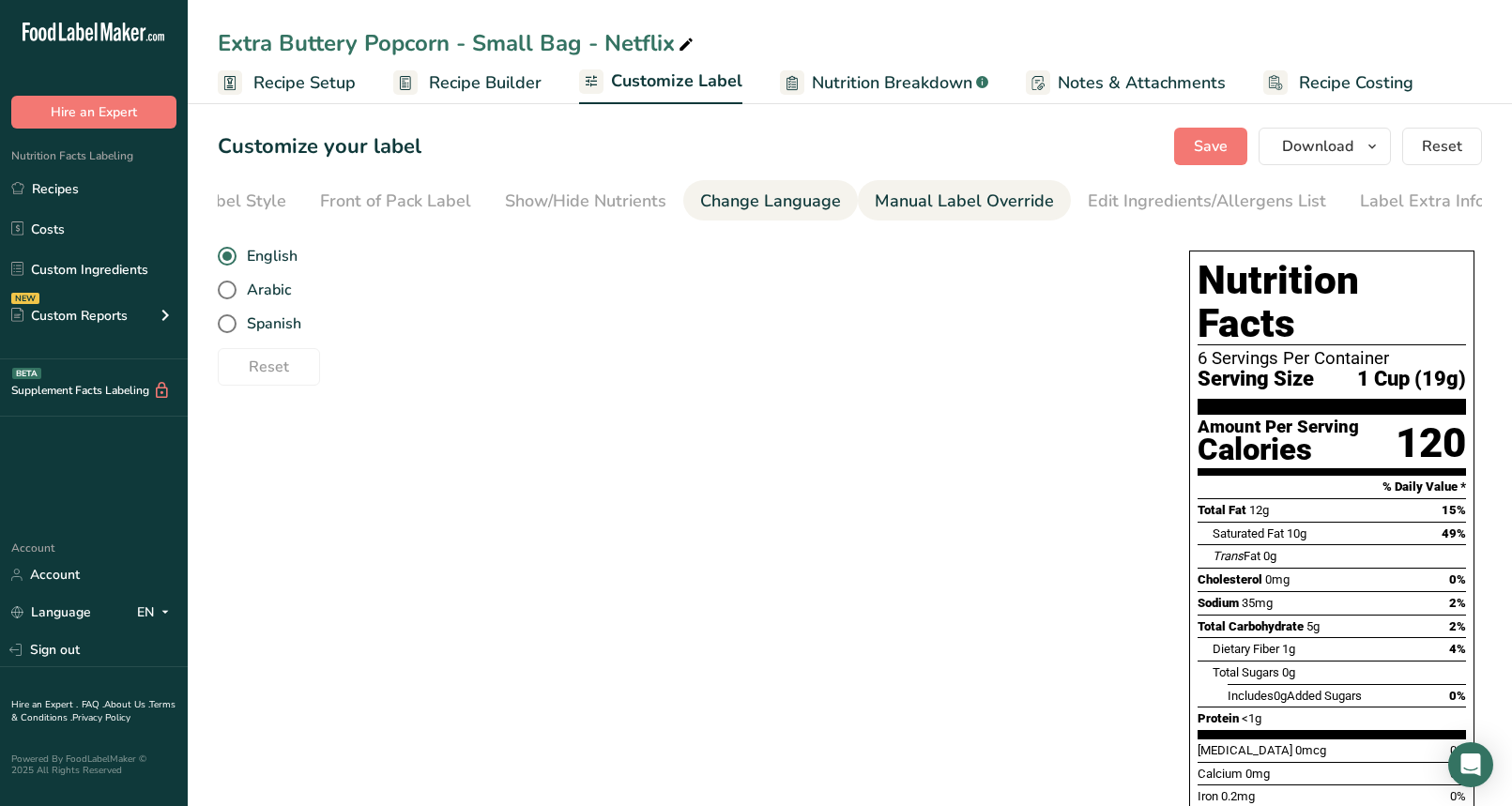
click at [886, 200] on div "Manual Label Override" at bounding box center [964, 201] width 180 height 25
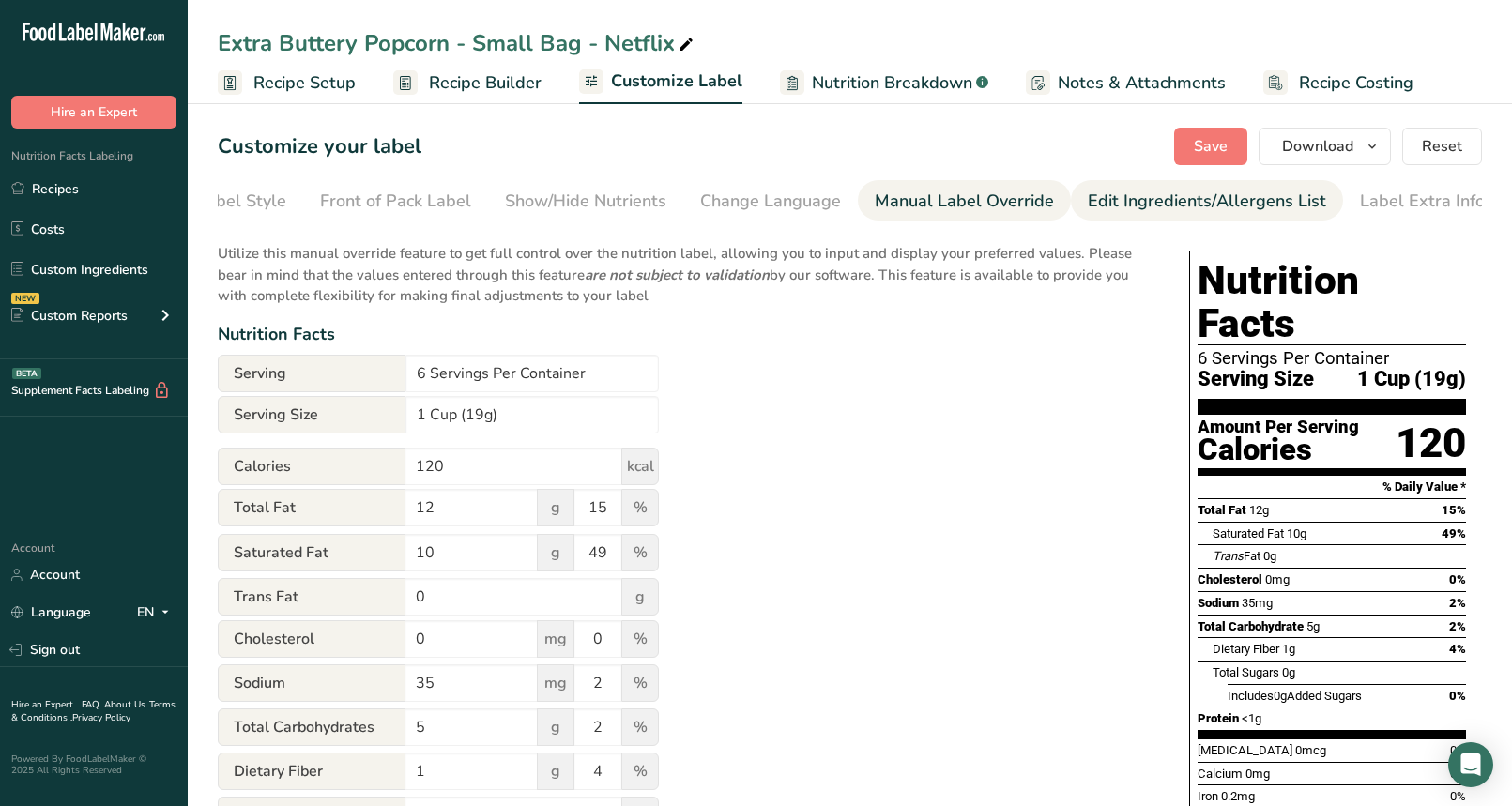
click at [1088, 191] on div "Edit Ingredients/Allergens List" at bounding box center [1207, 201] width 239 height 25
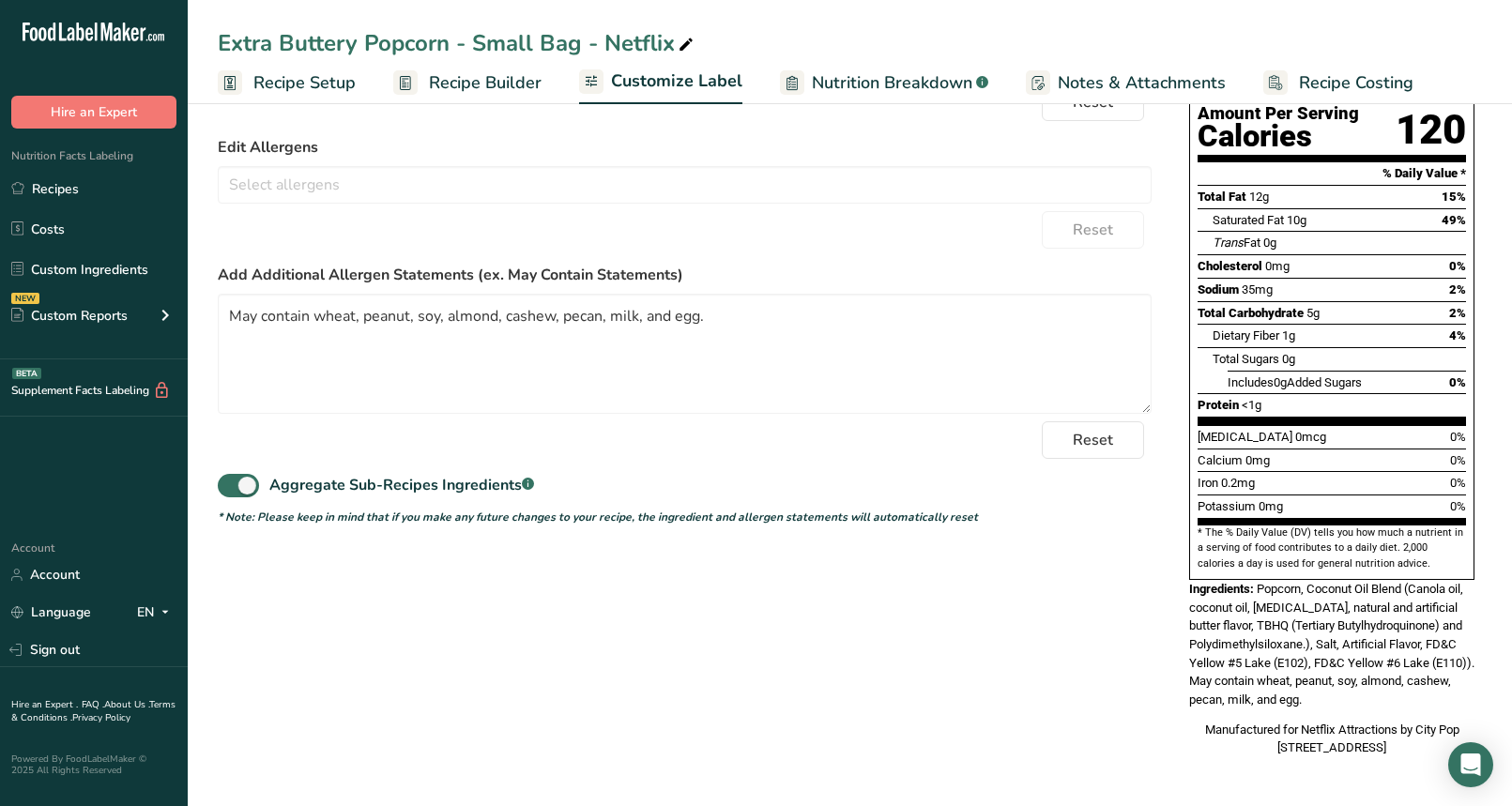
scroll to position [0, 0]
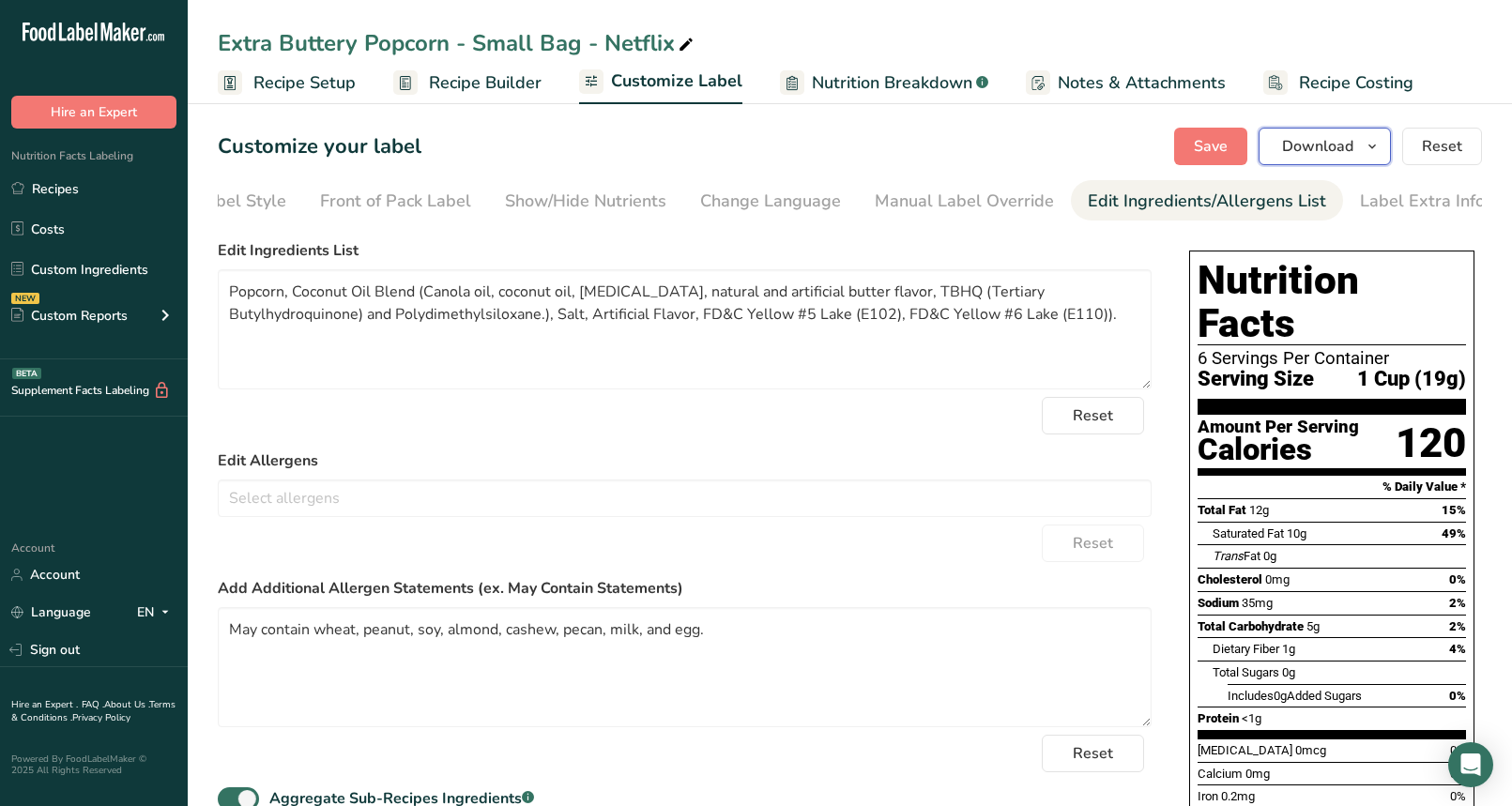
click at [1361, 147] on button "Download" at bounding box center [1325, 146] width 132 height 38
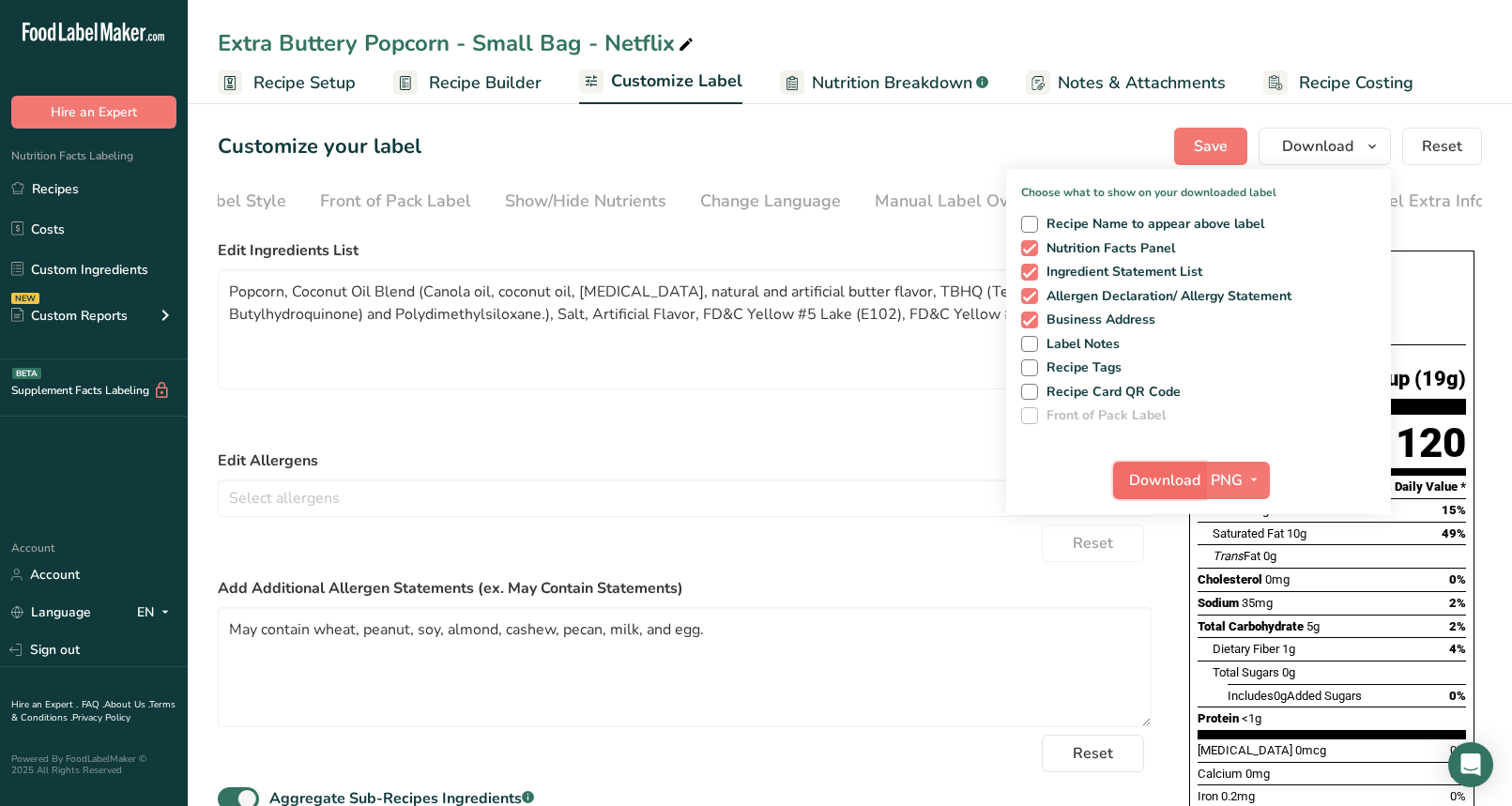
click at [1156, 476] on span "Download" at bounding box center [1164, 480] width 71 height 22
click at [860, 129] on div "Customize your label Save Download Choose what to show on your downloaded label…" at bounding box center [849, 146] width 1265 height 38
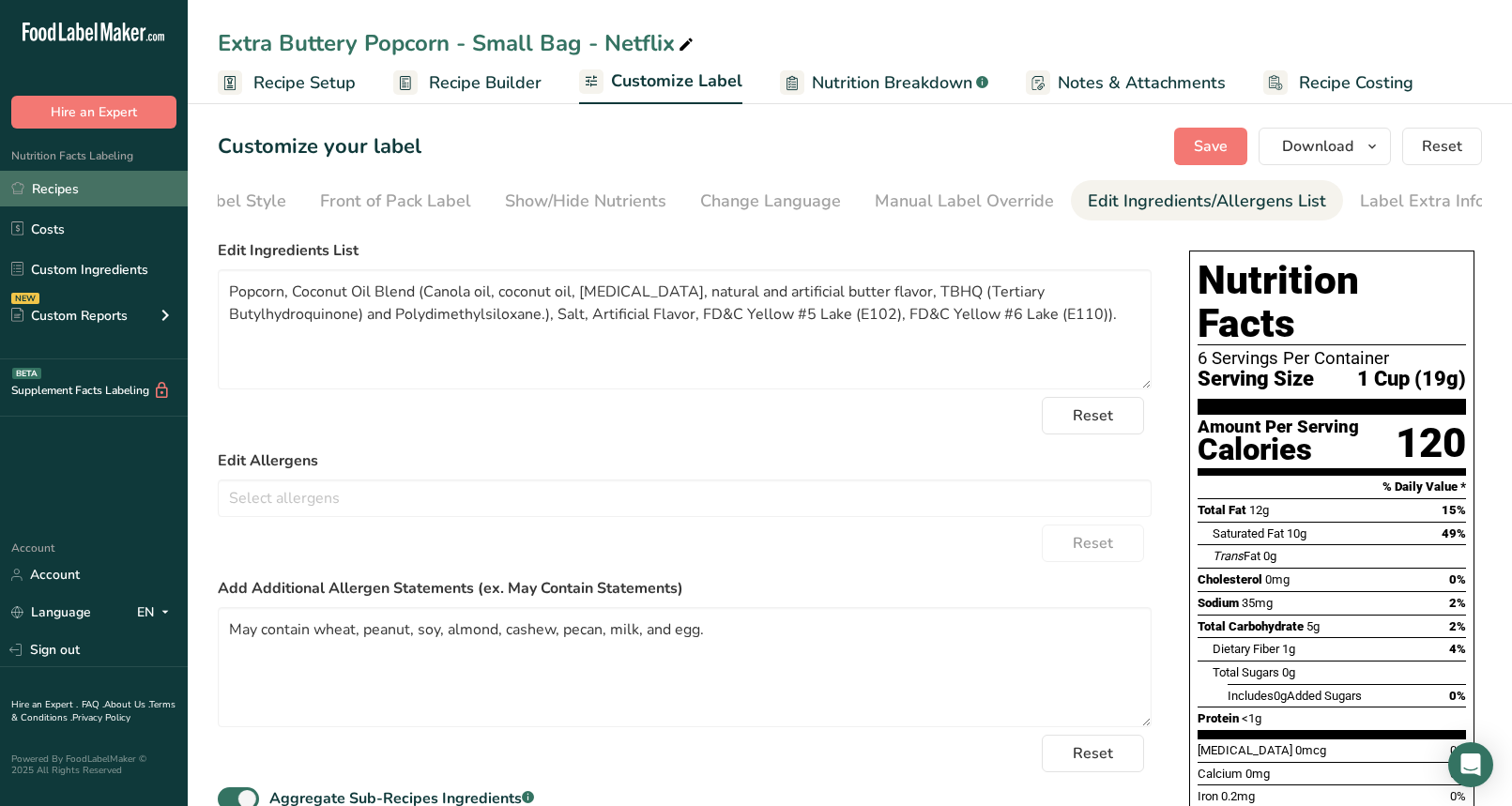
click at [83, 199] on link "Recipes" at bounding box center [93, 188] width 187 height 36
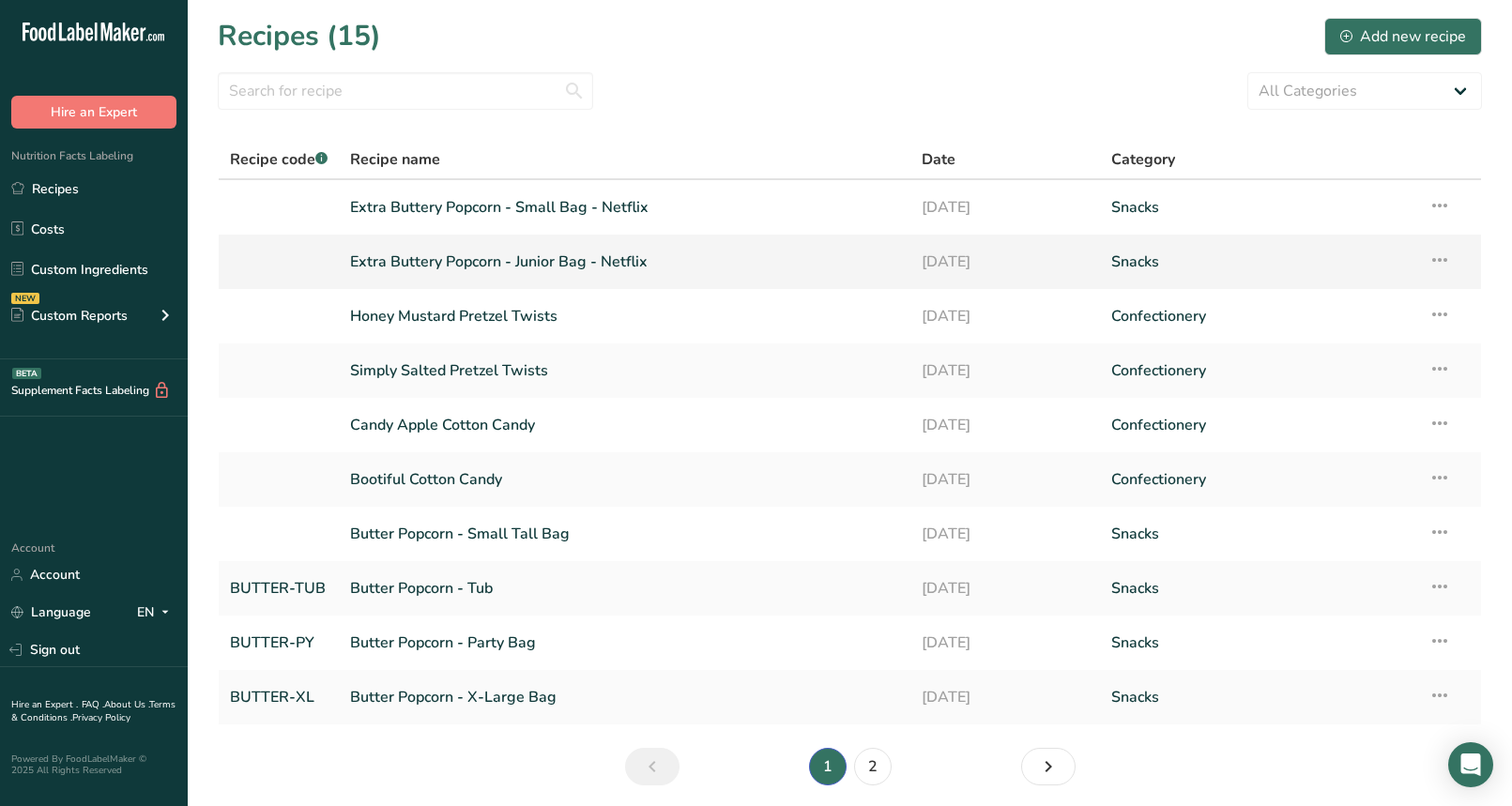
click at [1443, 263] on icon at bounding box center [1439, 259] width 22 height 34
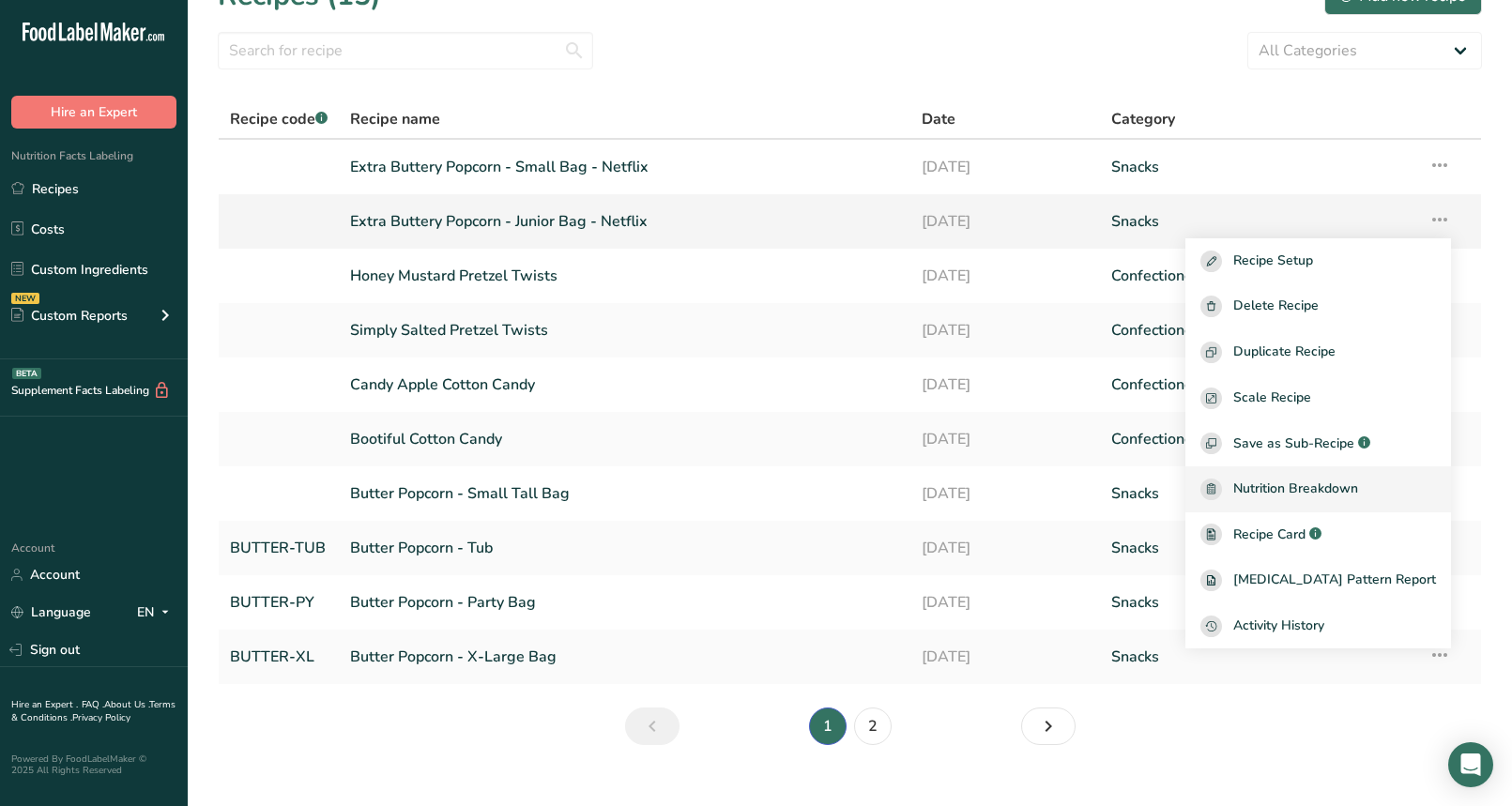
scroll to position [70, 0]
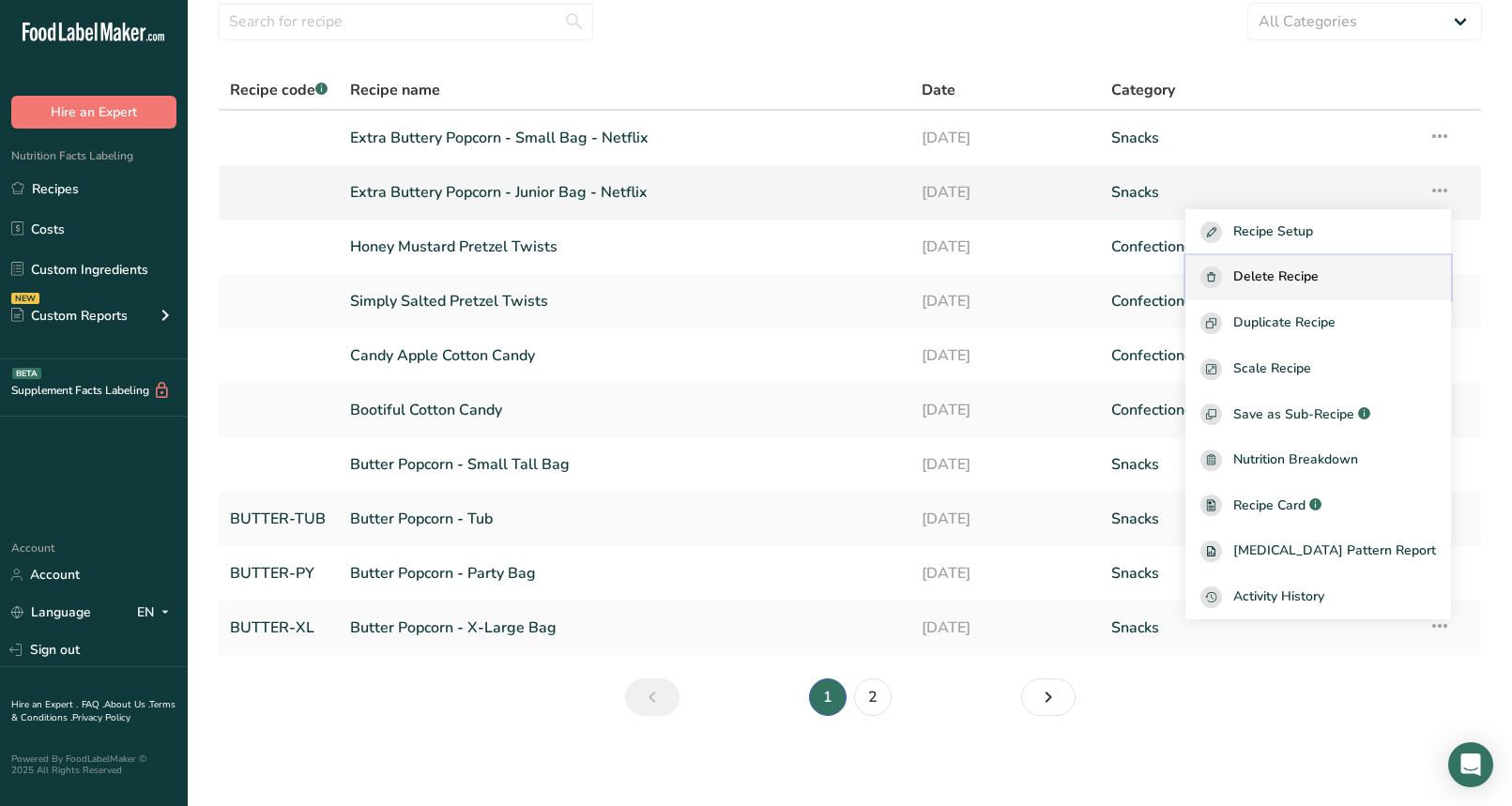
click at [1319, 277] on span "Delete Recipe" at bounding box center [1276, 277] width 85 height 21
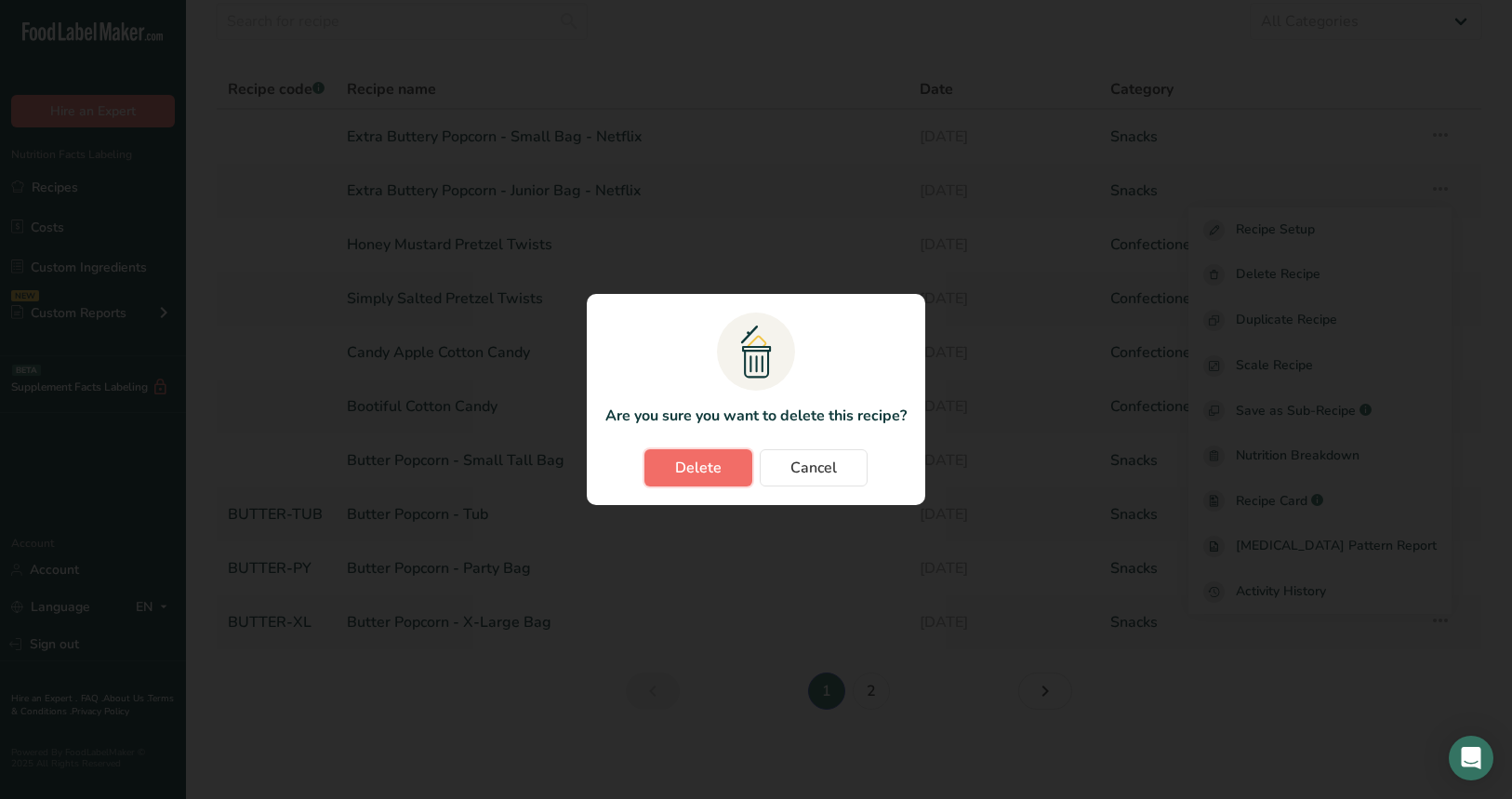
click at [725, 473] on button "Delete" at bounding box center [698, 467] width 108 height 37
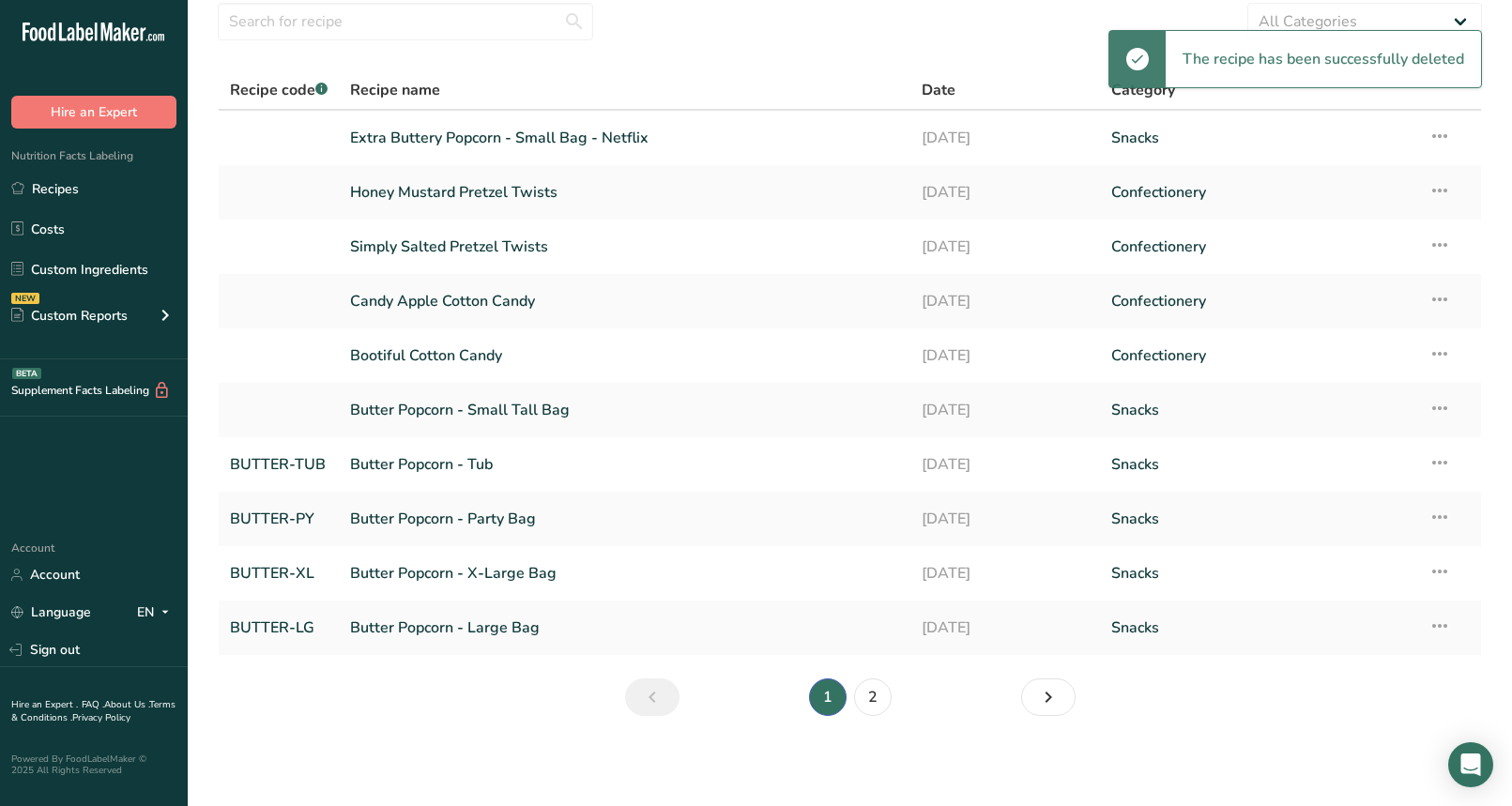
click at [536, 137] on link "Extra Buttery Popcorn - Small Bag - Netflix" at bounding box center [624, 138] width 548 height 40
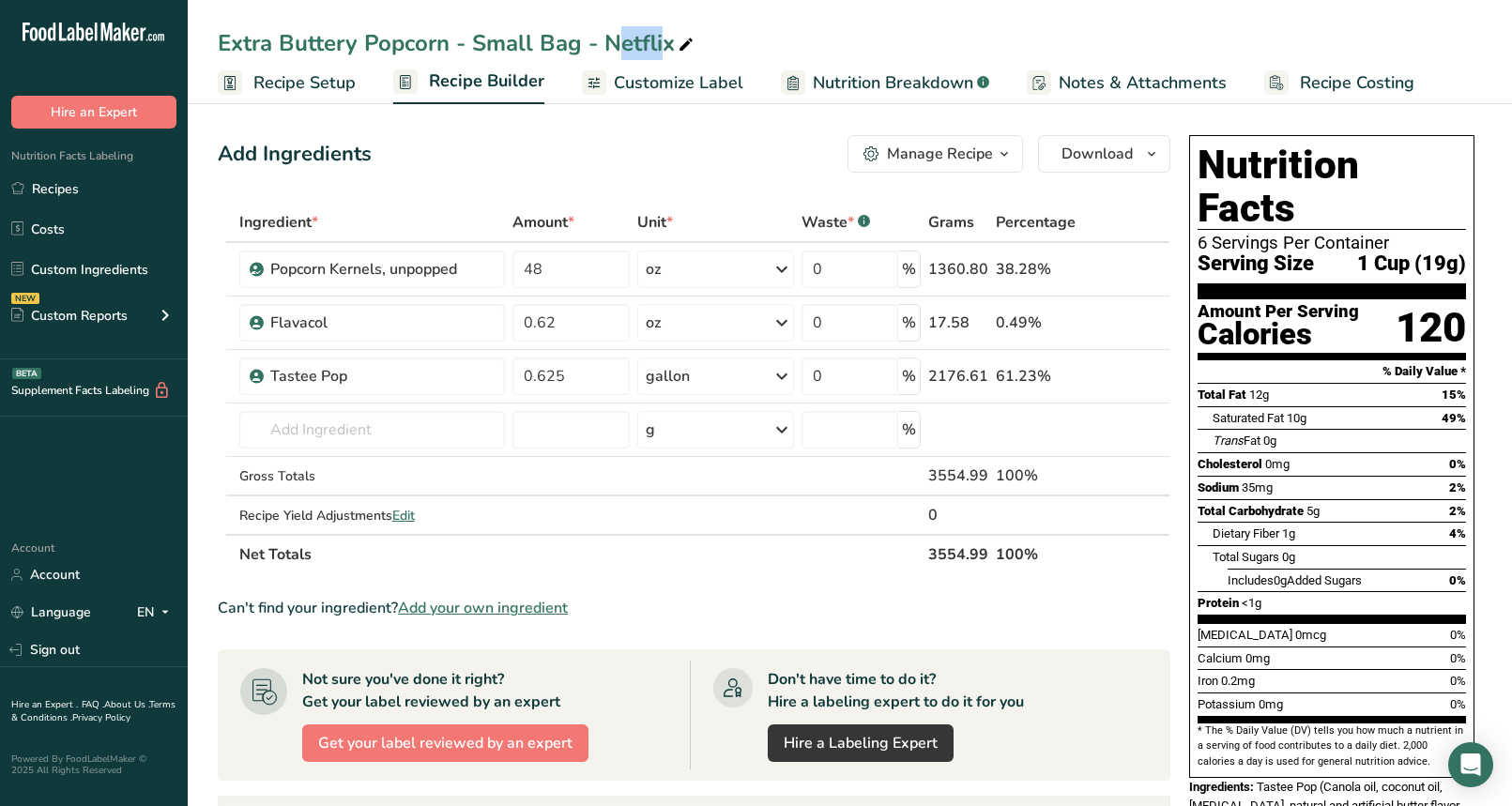
drag, startPoint x: 473, startPoint y: 43, endPoint x: 532, endPoint y: 39, distance: 59.1
click at [532, 39] on div "Extra Buttery Popcorn - Small Bag - Netflix" at bounding box center [457, 43] width 479 height 34
type input "Extra Buttery Popcorn - Junior Bag - Netflix"
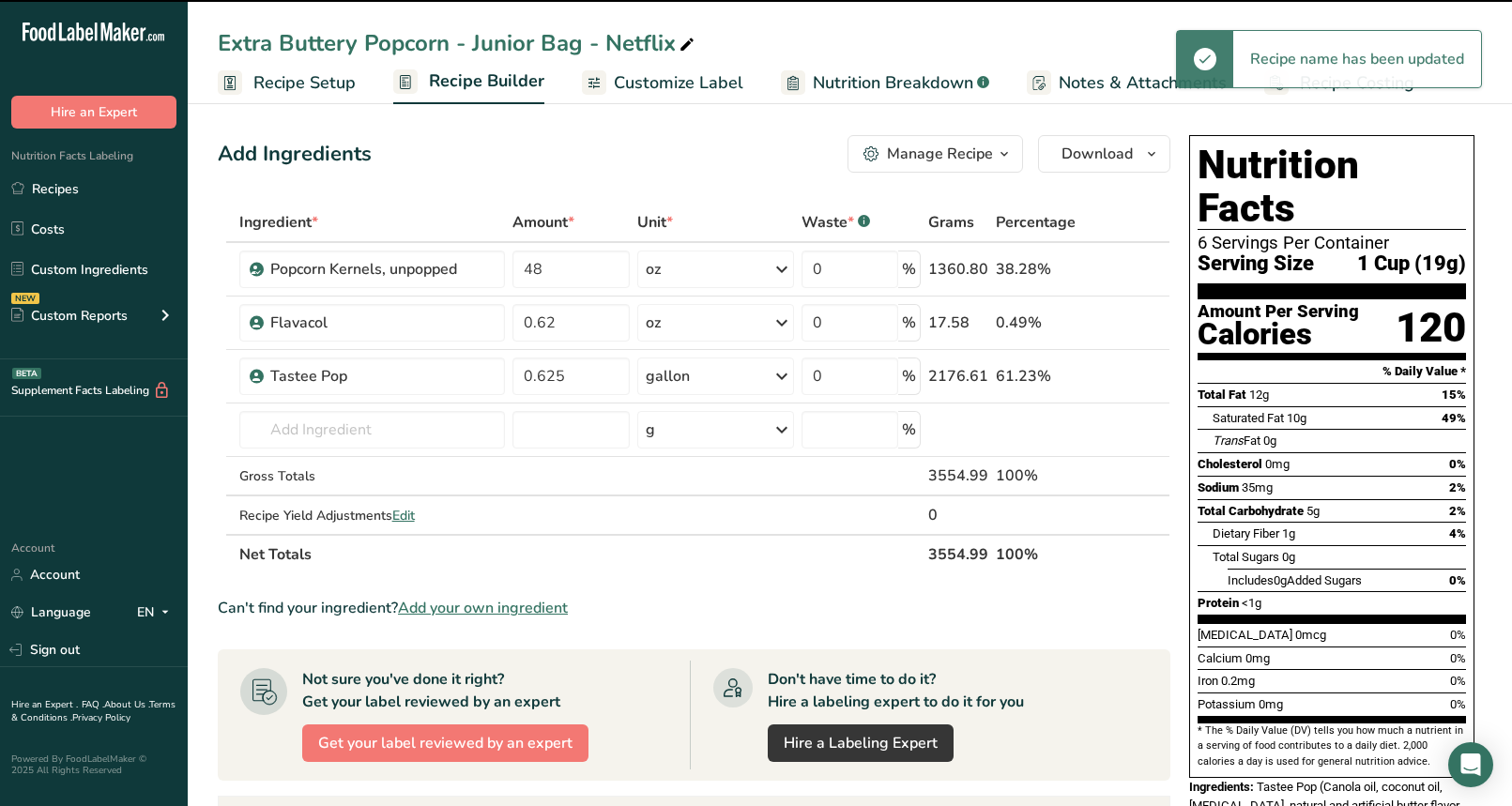
click at [435, 155] on div "Add Ingredients Manage Recipe Delete Recipe Duplicate Recipe Scale Recipe Save …" at bounding box center [694, 153] width 953 height 38
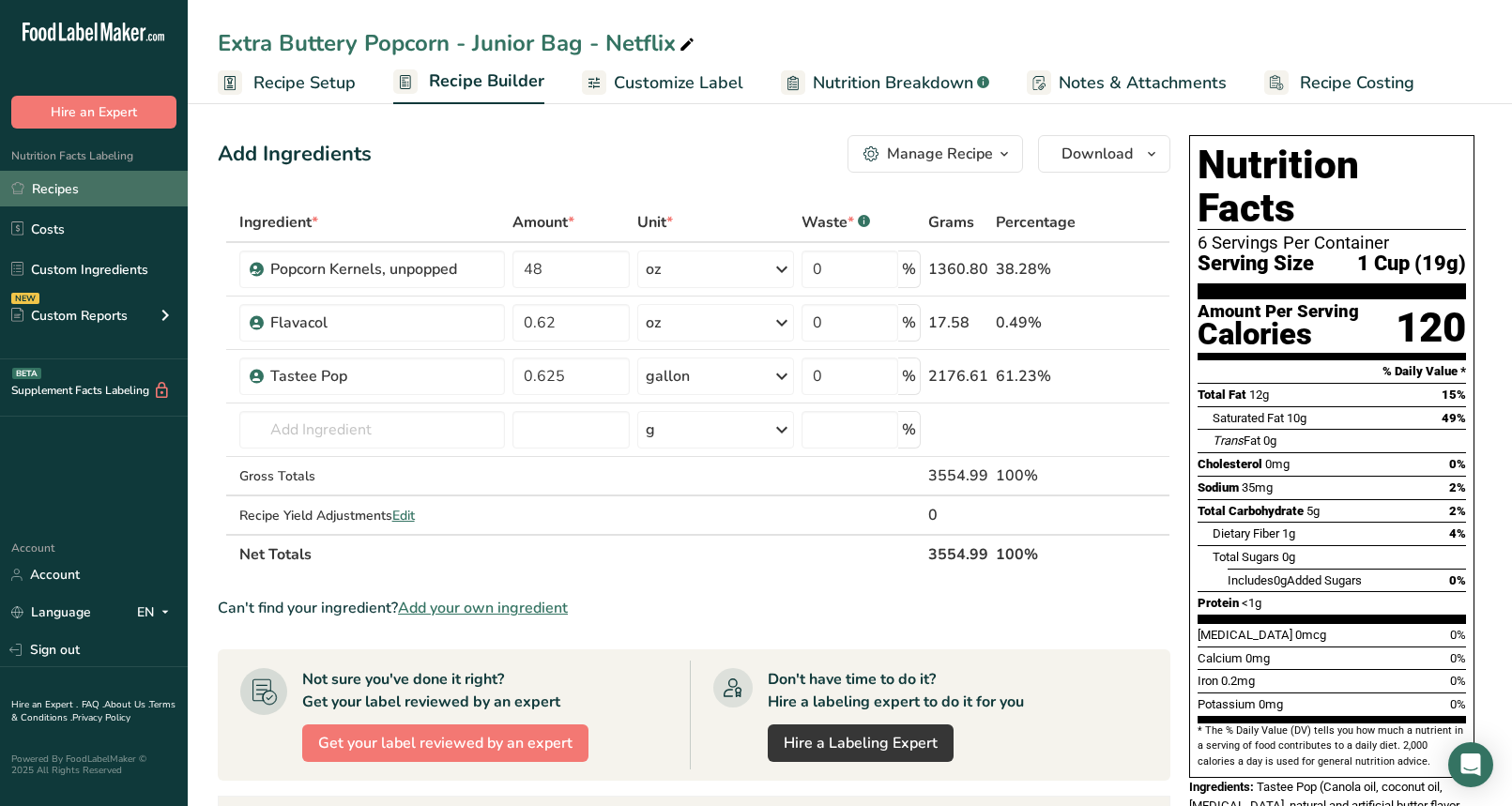
click at [85, 196] on link "Recipes" at bounding box center [93, 188] width 187 height 36
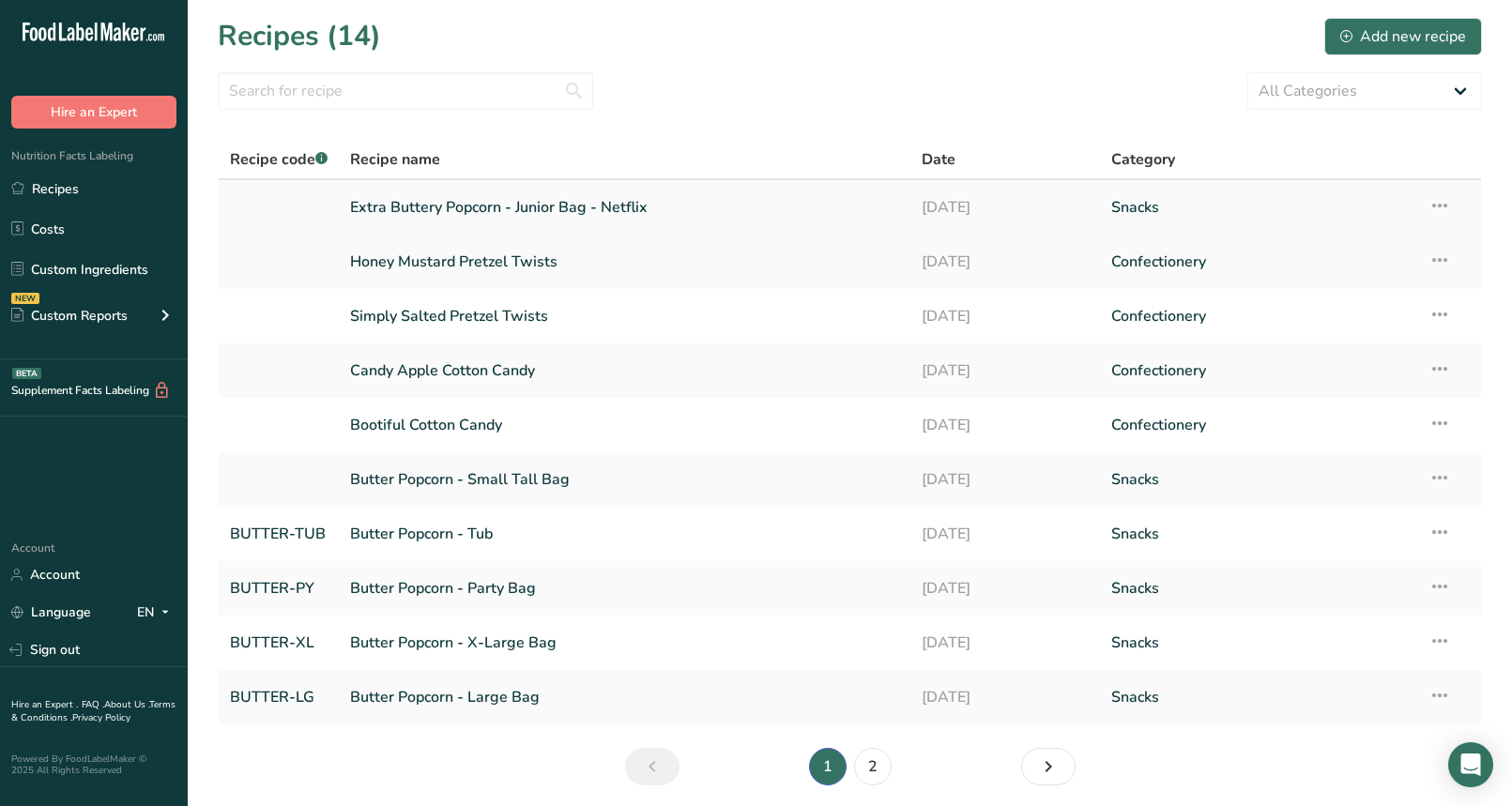
click at [1443, 208] on icon at bounding box center [1439, 205] width 22 height 34
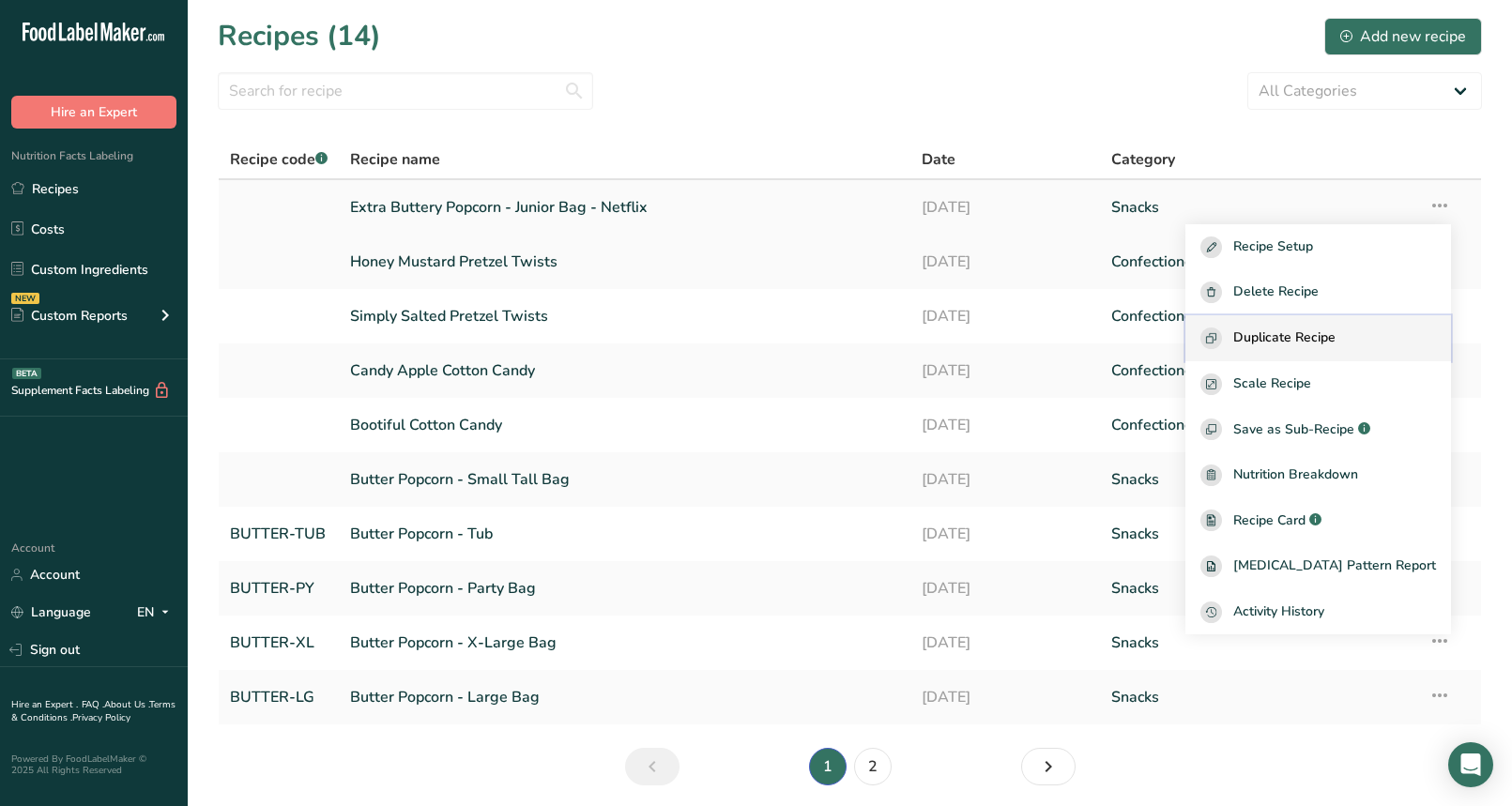
click at [1335, 335] on span "Duplicate Recipe" at bounding box center [1284, 339] width 102 height 21
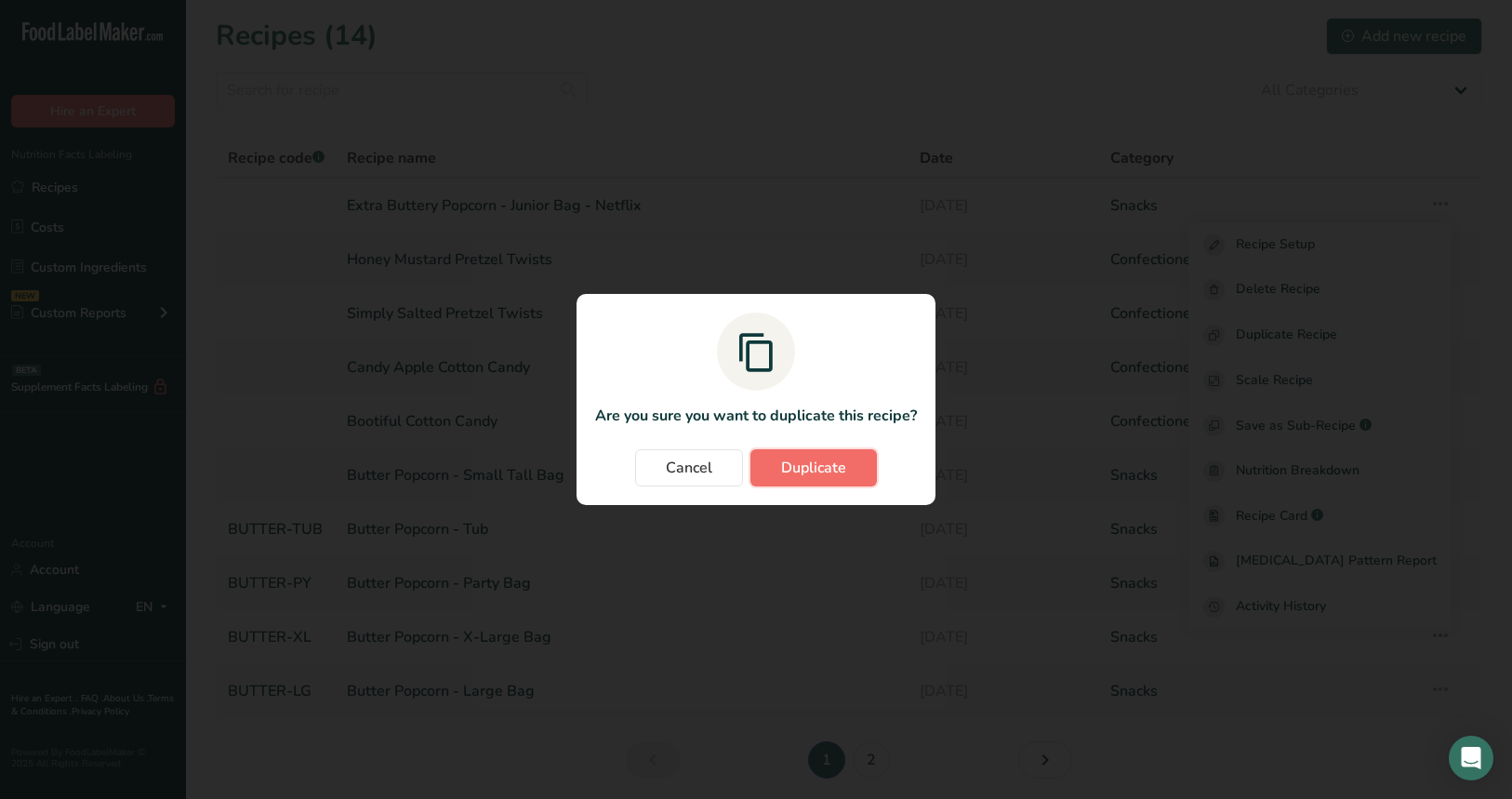
click at [832, 458] on span "Duplicate" at bounding box center [814, 467] width 65 height 22
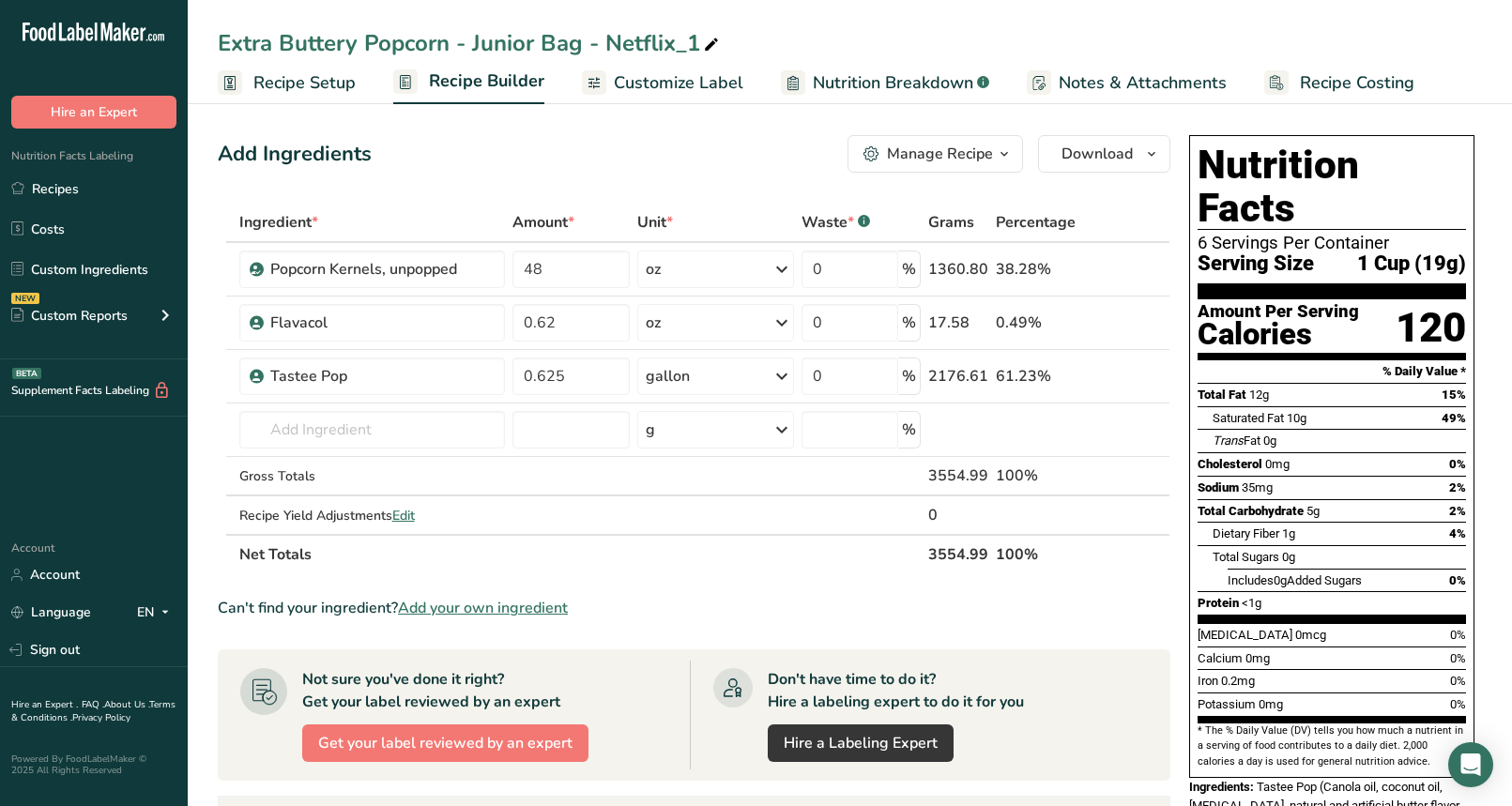
click at [695, 42] on div "Extra Buttery Popcorn - Junior Bag - Netflix_1" at bounding box center [470, 43] width 505 height 34
click at [710, 43] on input "Extra Buttery Popcorn - Junior Bag - Netflix_1" at bounding box center [849, 43] width 1265 height 34
type input "Extra Buttery Popcorn - Small Bag - Netflix"
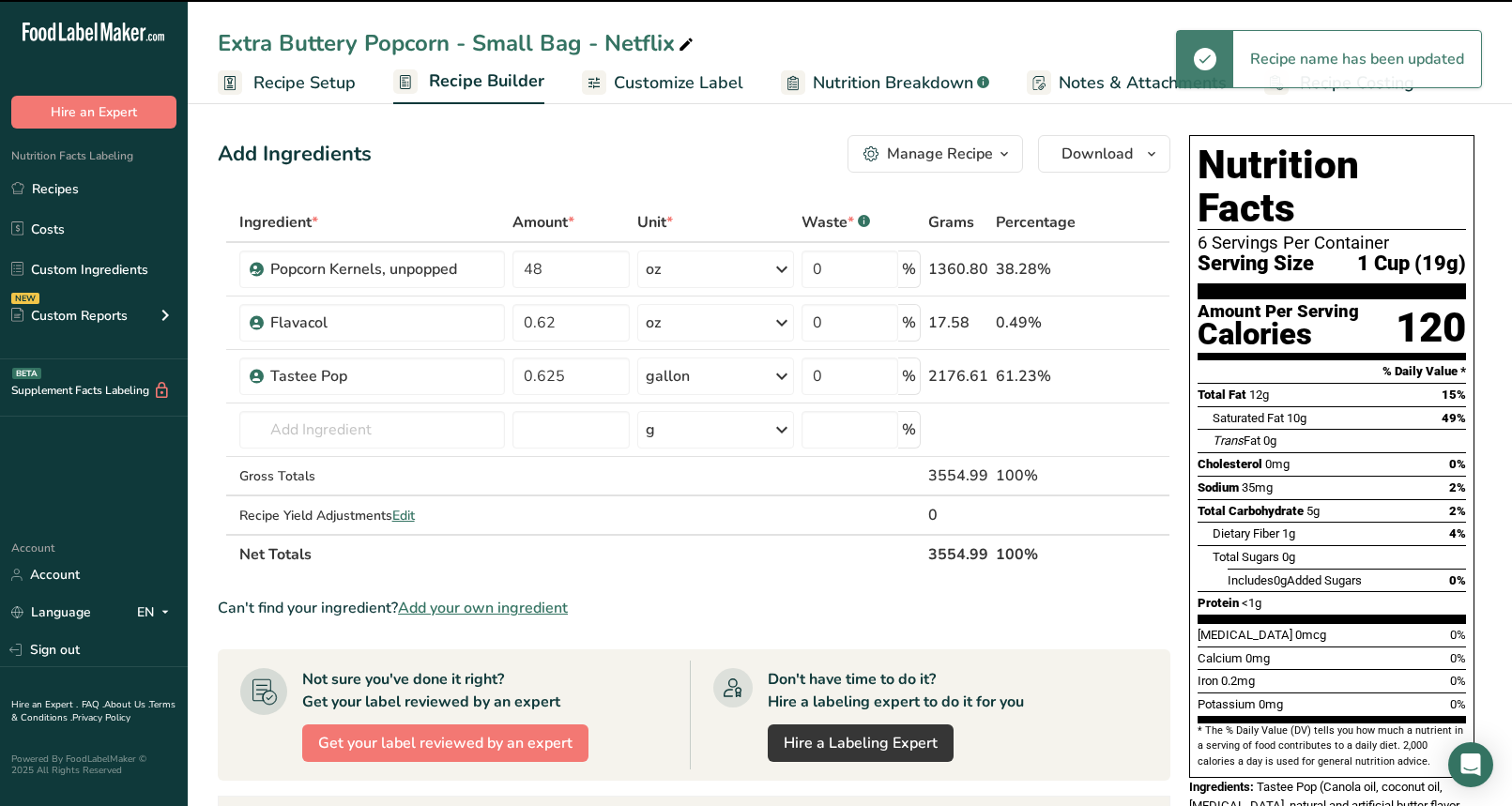
click at [566, 113] on section "Add Ingredients Manage Recipe Delete Recipe Duplicate Recipe Scale Recipe Save …" at bounding box center [849, 693] width 1325 height 1190
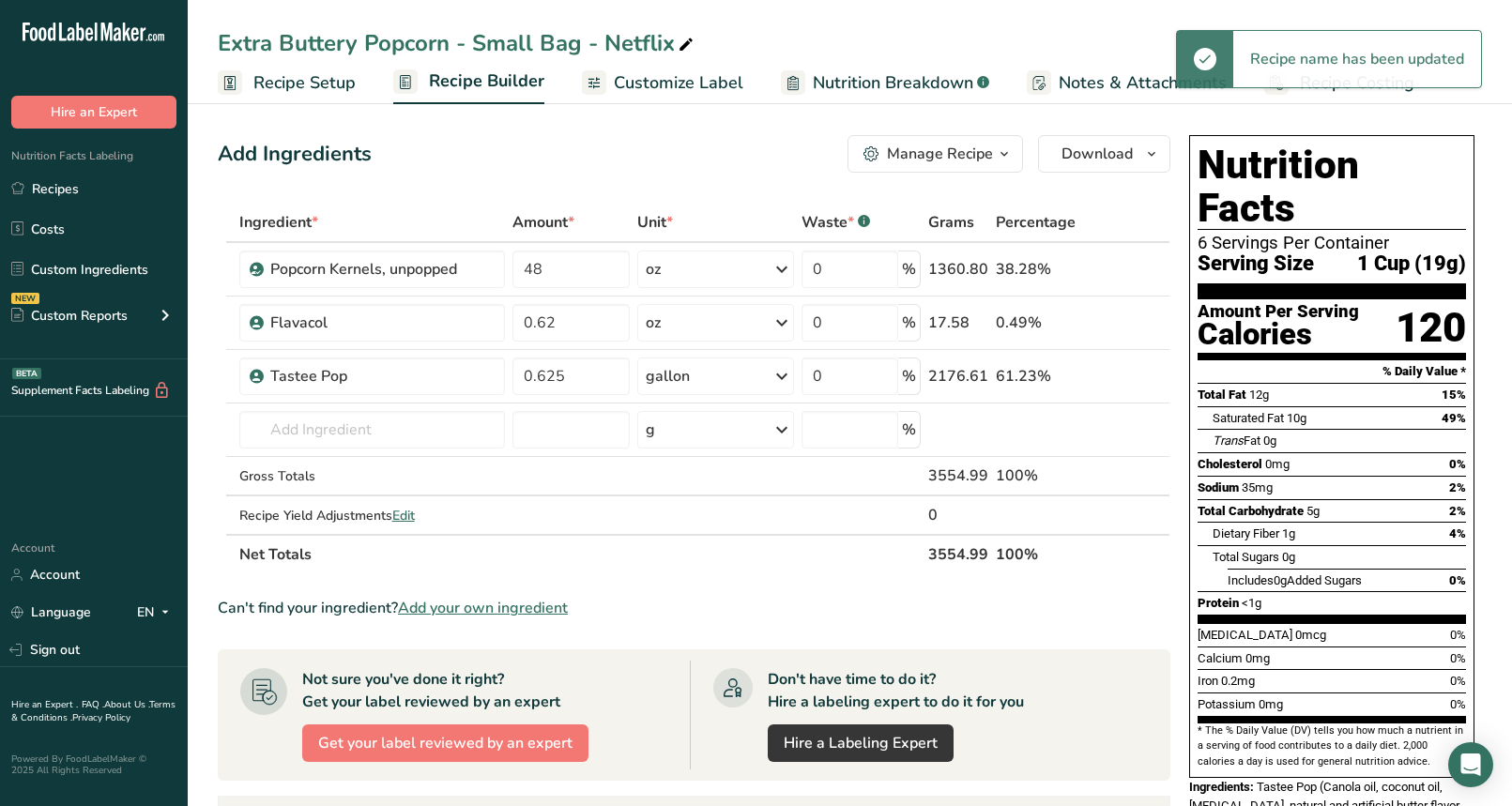
click at [294, 78] on span "Recipe Setup" at bounding box center [304, 83] width 102 height 25
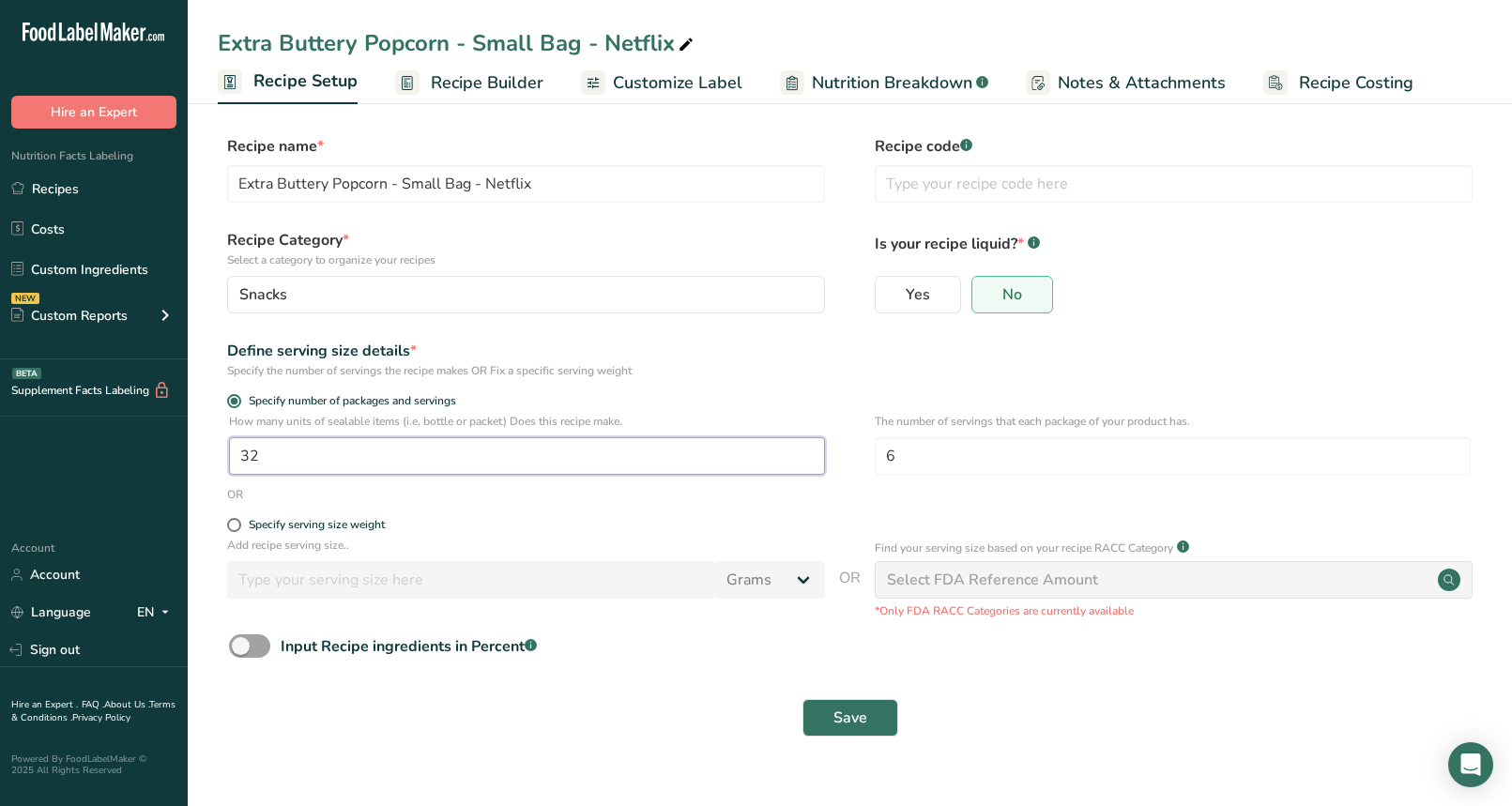
drag, startPoint x: 285, startPoint y: 455, endPoint x: 203, endPoint y: 455, distance: 82.0
click at [203, 455] on section "Recipe name * Extra Buttery Popcorn - Small Bag - Netflix Recipe code .a-a{fill…" at bounding box center [849, 437] width 1325 height 680
type input "17.45"
click at [891, 361] on div "Define serving size details * Specify the number of servings the recipe makes O…" at bounding box center [849, 359] width 1265 height 40
drag, startPoint x: 935, startPoint y: 462, endPoint x: 852, endPoint y: 454, distance: 83.4
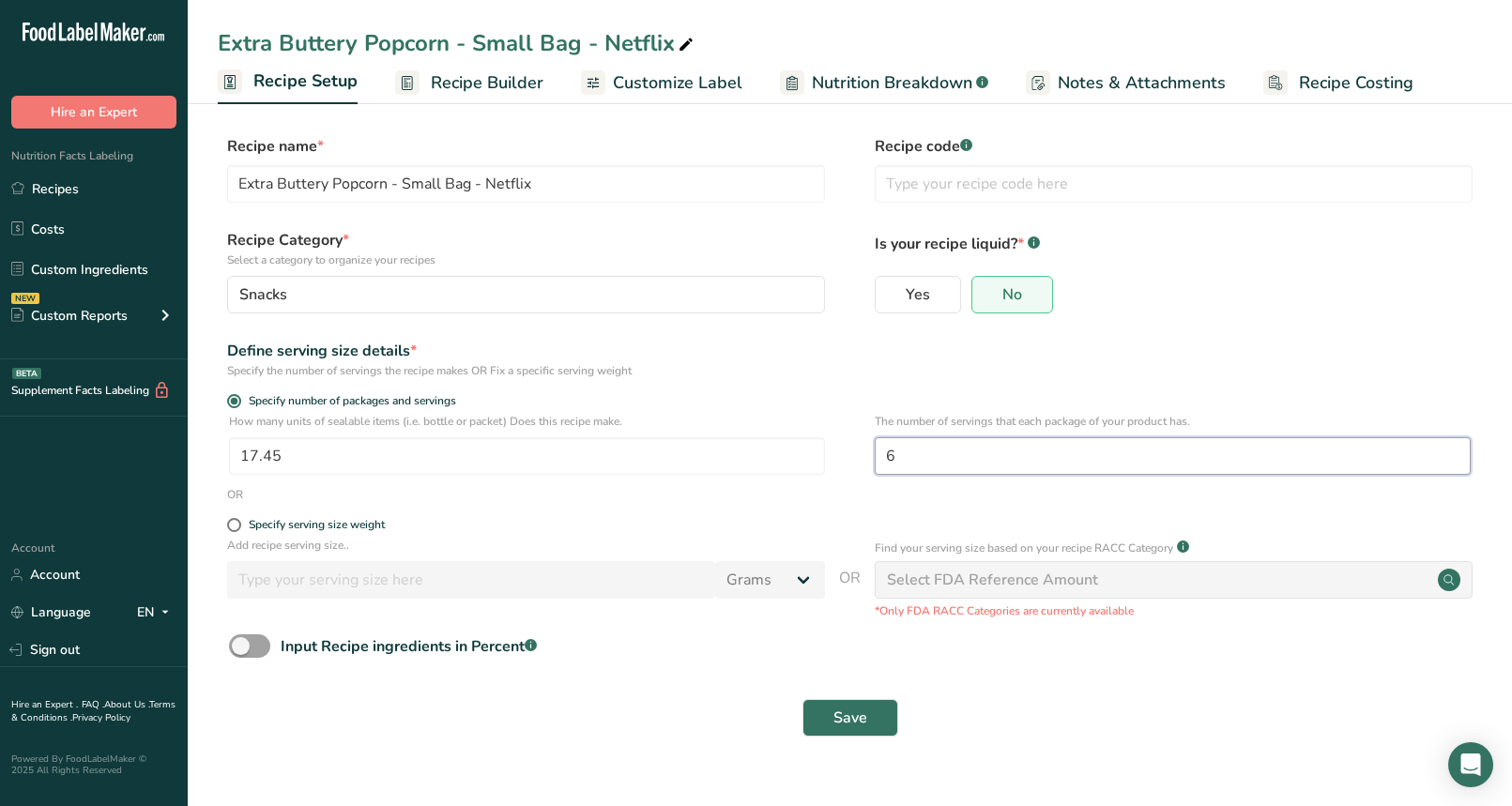
click at [852, 454] on div "How many units of sealable items (i.e. bottle or packet) Does this recipe make.…" at bounding box center [849, 449] width 1265 height 73
type input "11"
click at [845, 364] on div "Define serving size details * Specify the number of servings the recipe makes O…" at bounding box center [849, 359] width 1265 height 40
click at [853, 716] on span "Save" at bounding box center [850, 717] width 34 height 22
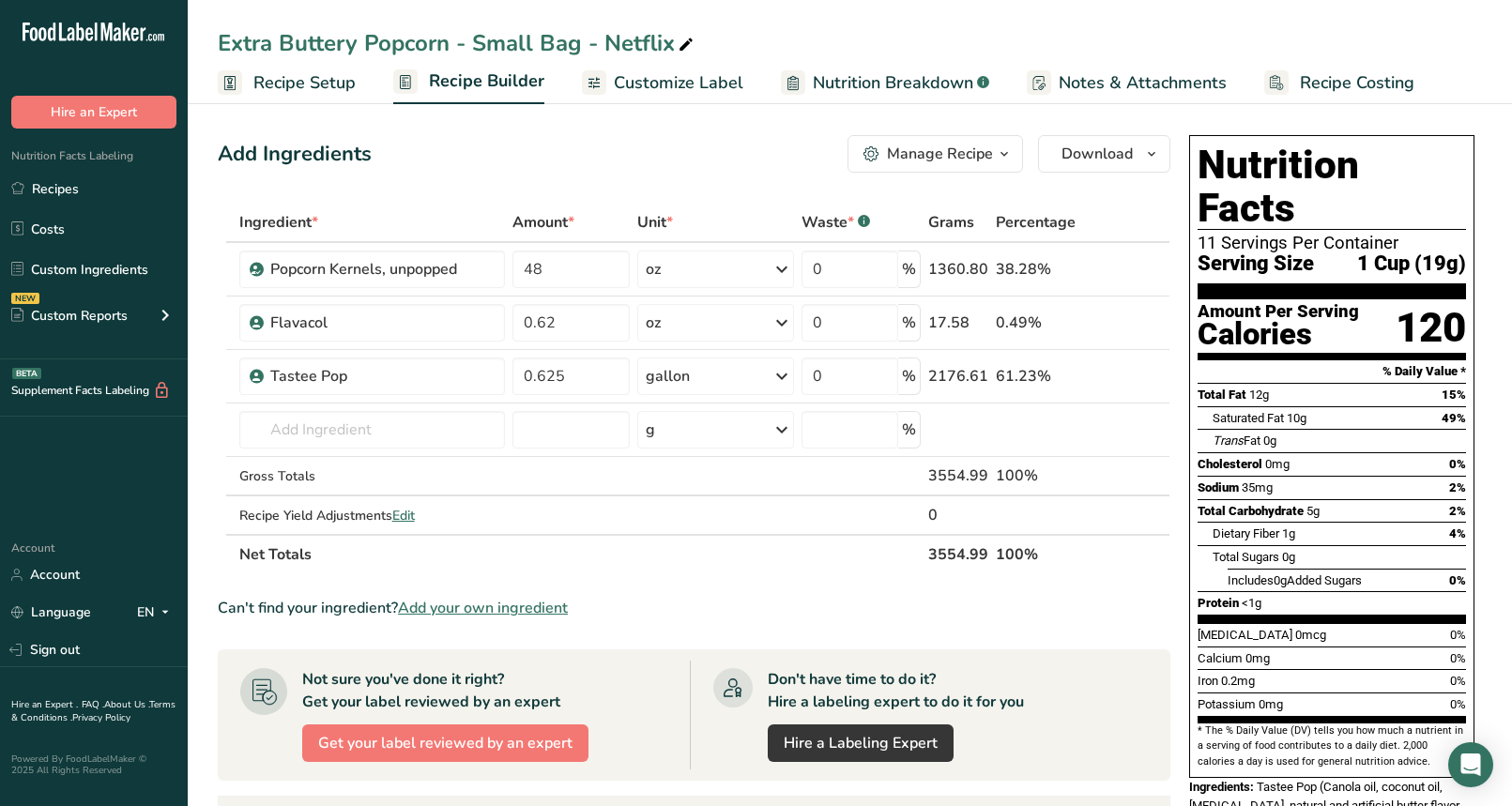
click at [1123, 82] on span "Notes & Attachments" at bounding box center [1142, 83] width 168 height 25
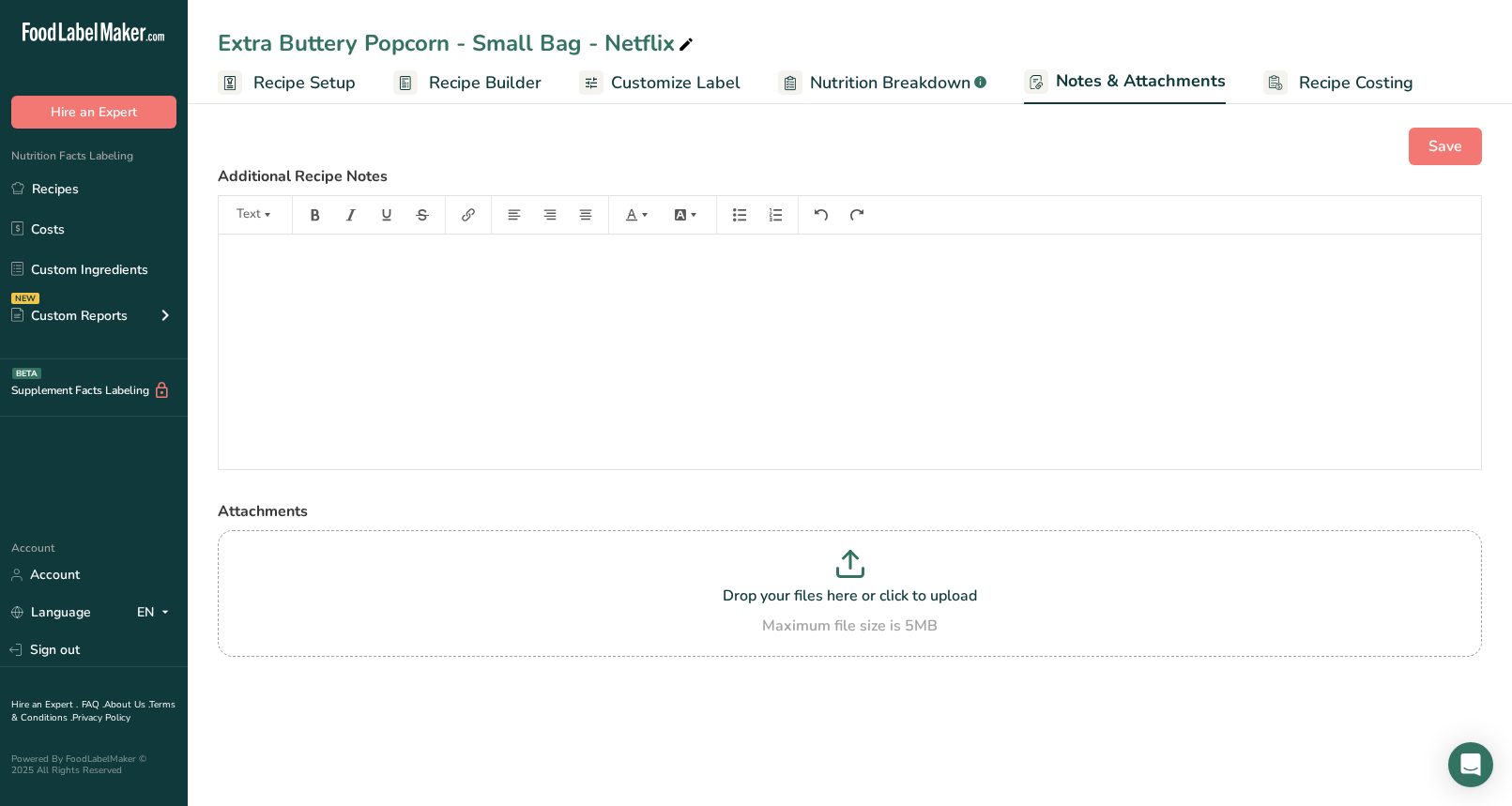
click at [935, 81] on span "Nutrition Breakdown" at bounding box center [890, 83] width 160 height 25
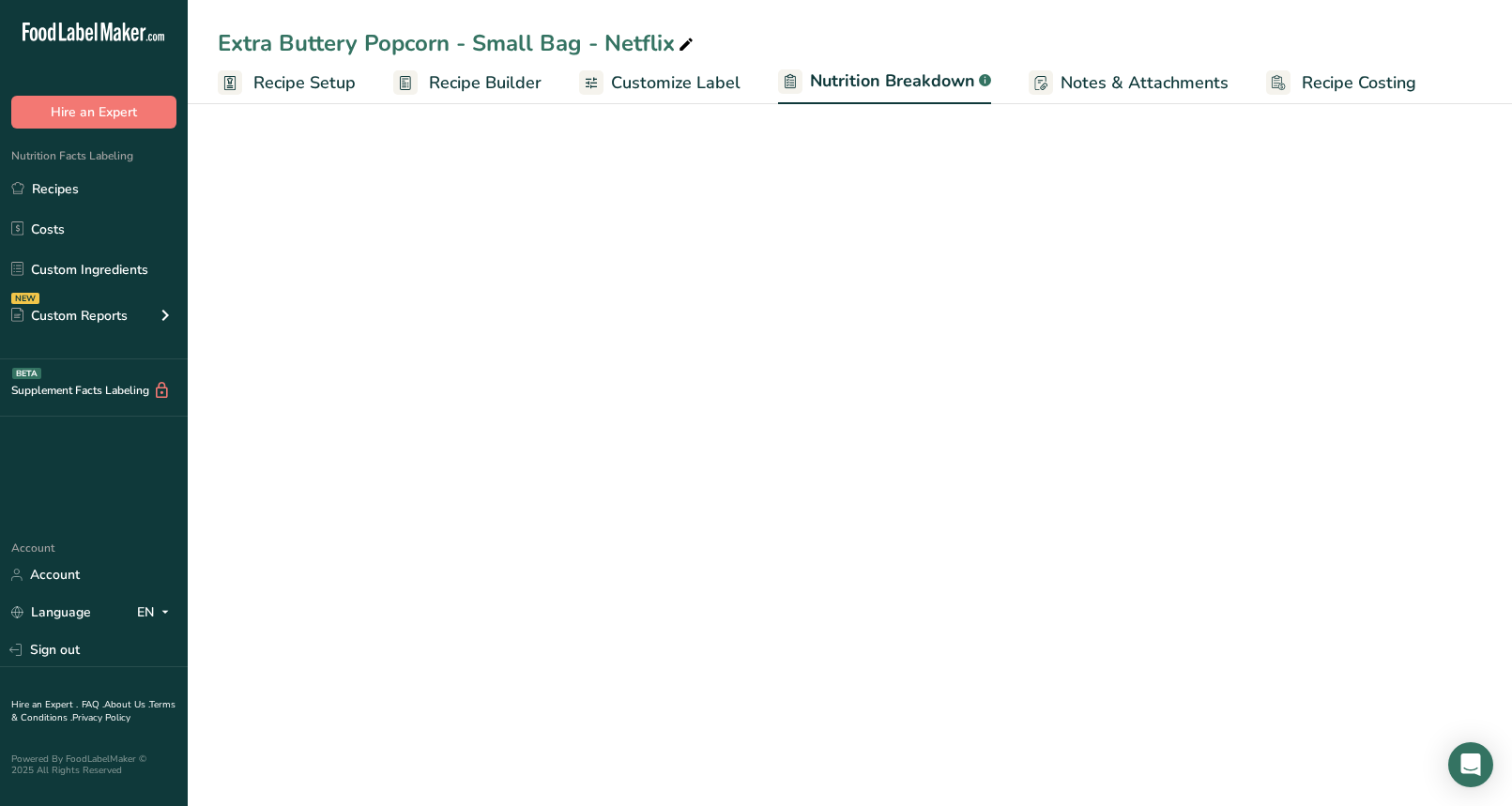
select select "Calories"
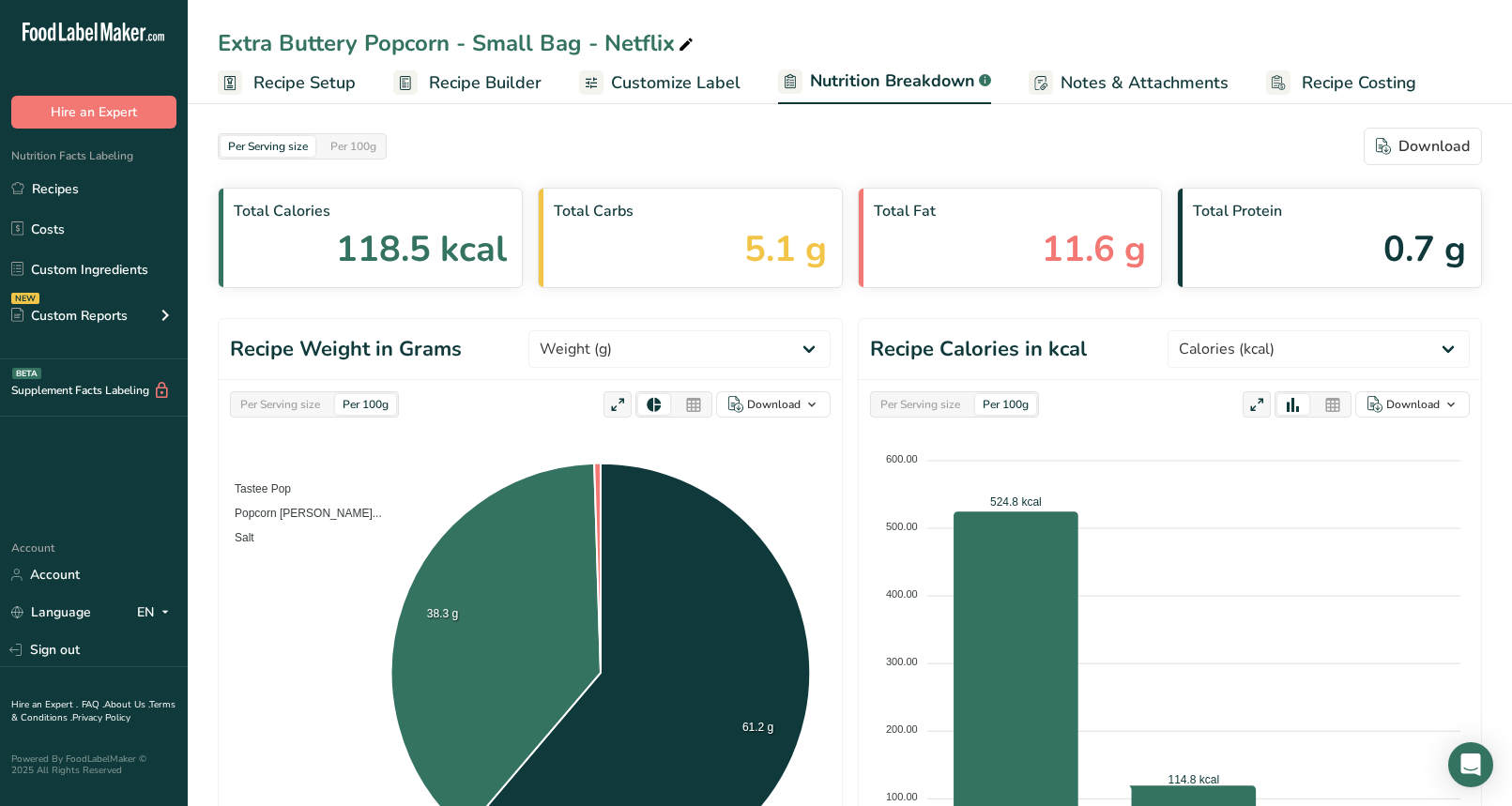
click at [700, 94] on span "Customize Label" at bounding box center [675, 83] width 129 height 25
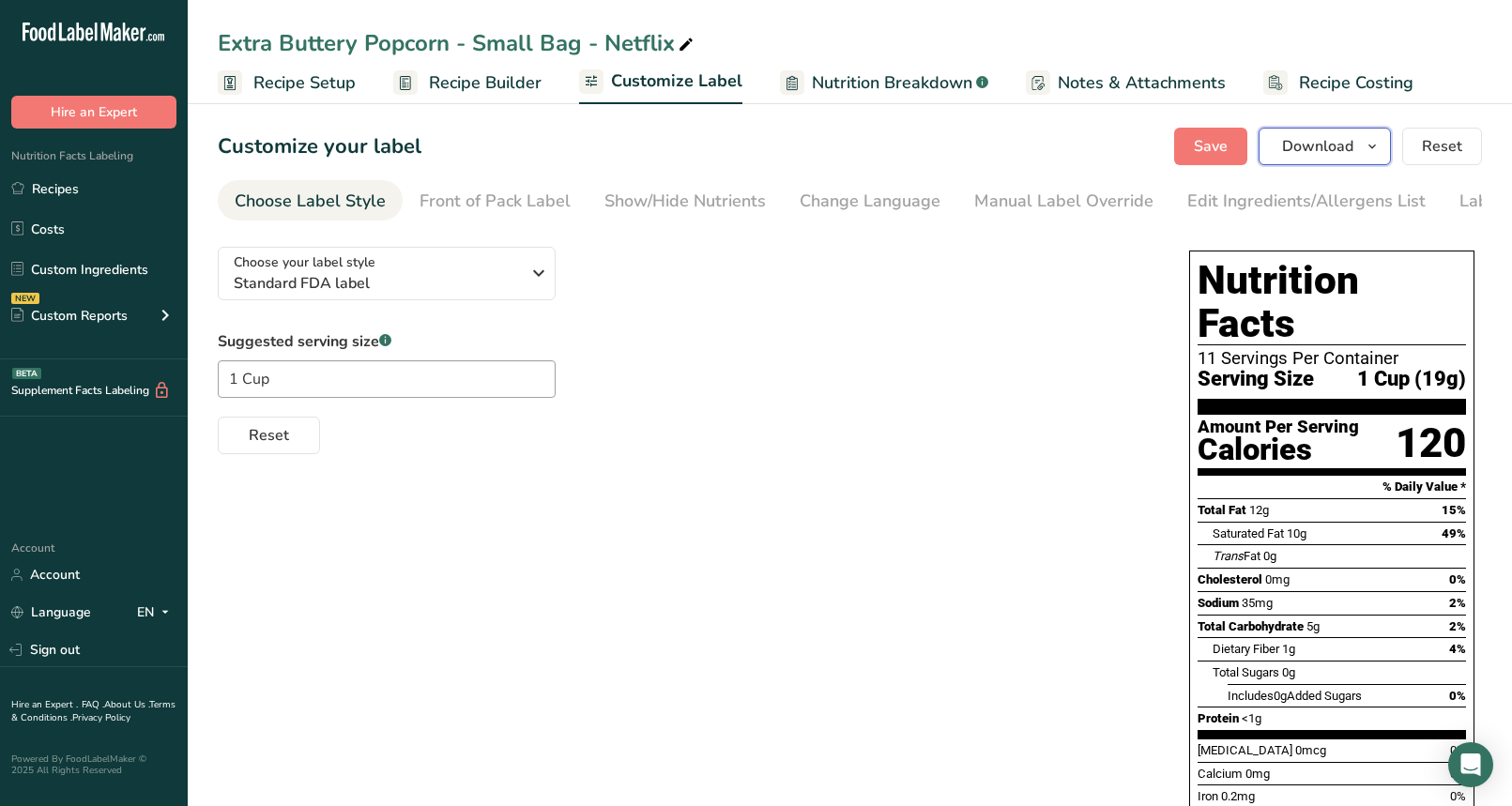
click at [1335, 150] on span "Download" at bounding box center [1317, 145] width 71 height 22
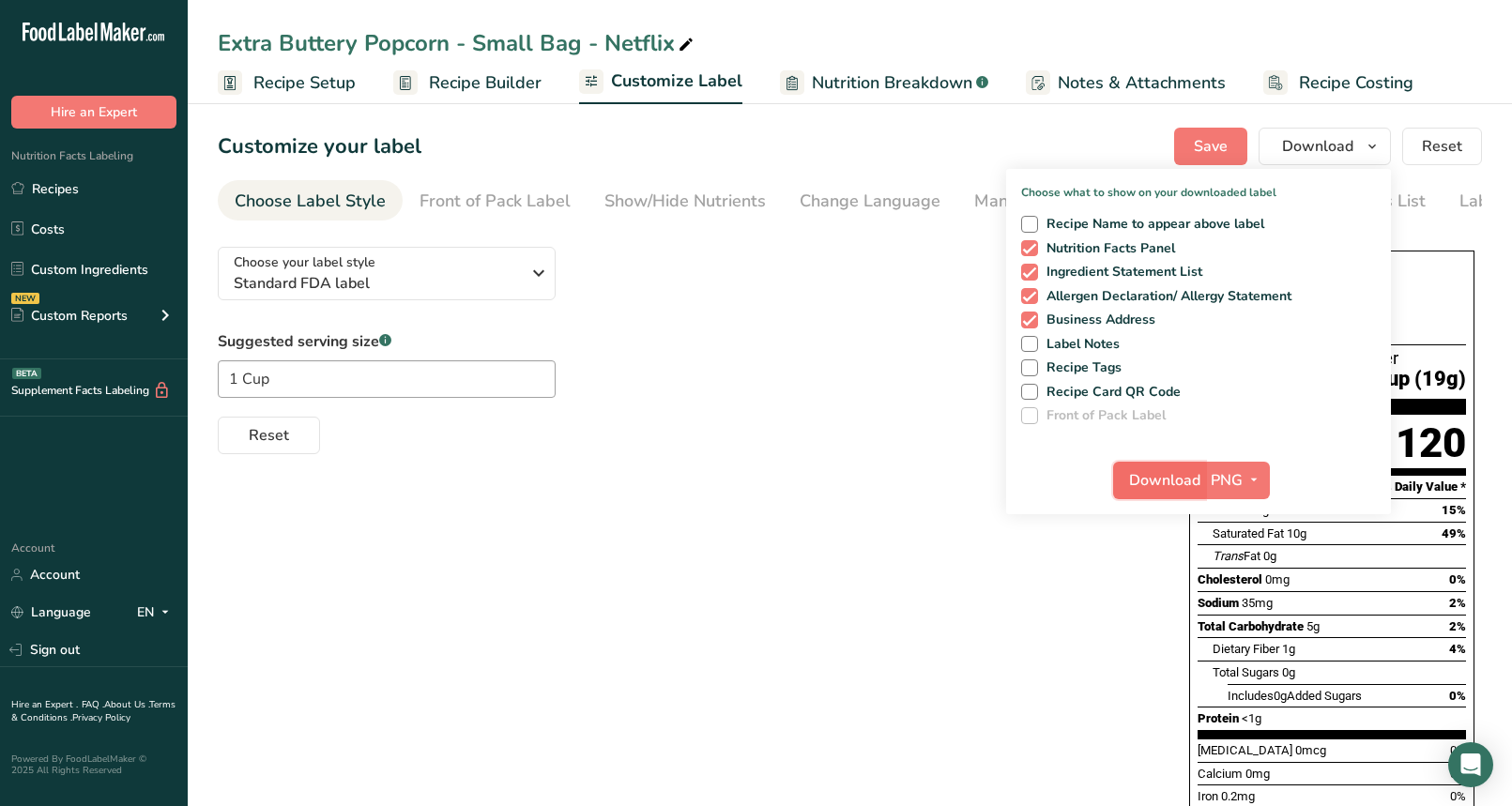
click at [1177, 472] on span "Download" at bounding box center [1164, 480] width 71 height 22
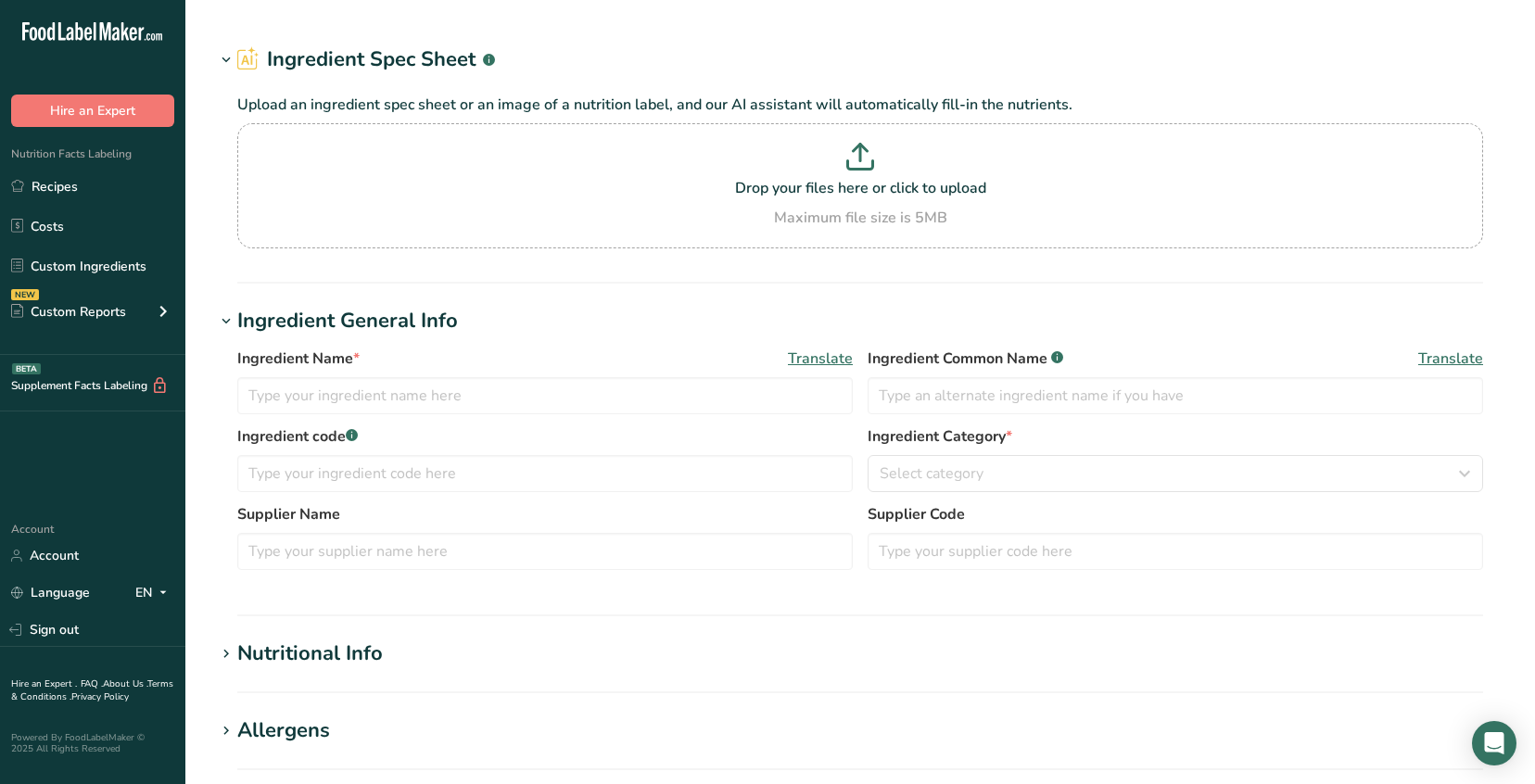
type input "[PERSON_NAME]® Classic Blend Popping Oil"
type input "Coconut Oil"
type input "Ventura Foods, LLC"
type input "20235LOU"
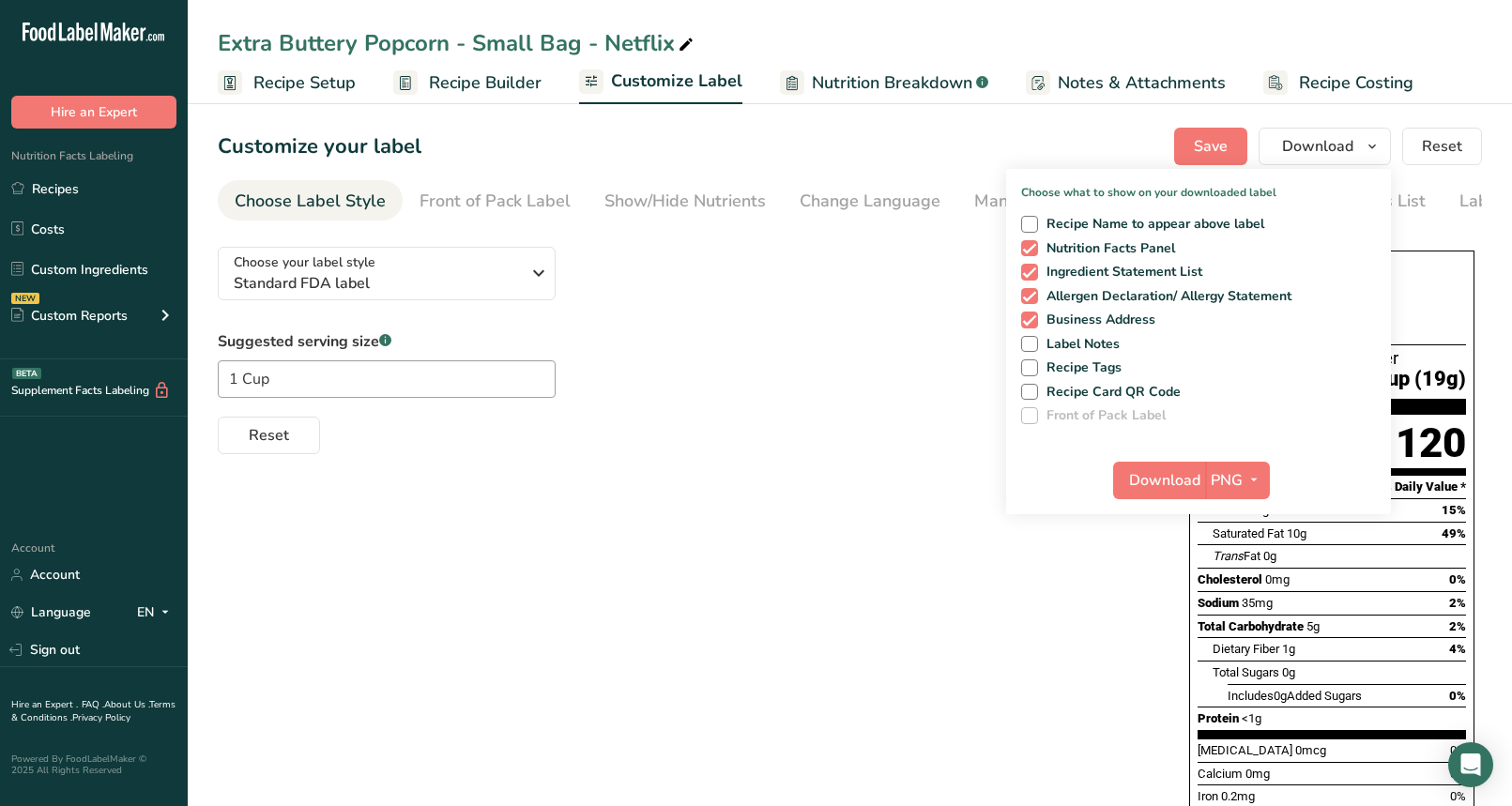
drag, startPoint x: 715, startPoint y: 464, endPoint x: 404, endPoint y: 240, distance: 383.3
click at [714, 462] on div "Choose your label style Standard FDA label USA (FDA) Standard FDA label Tabular…" at bounding box center [849, 651] width 1265 height 839
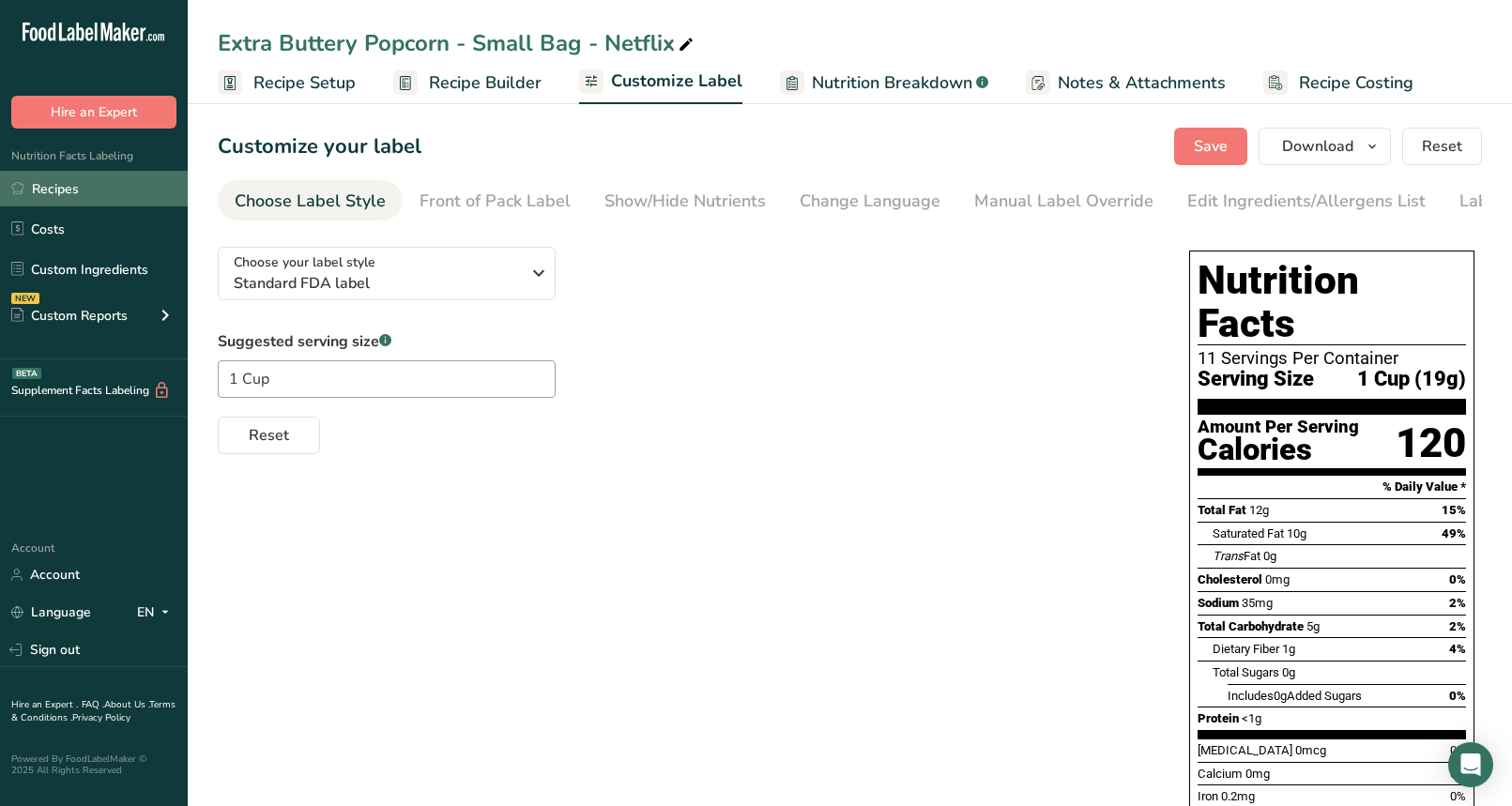
click at [91, 178] on link "Recipes" at bounding box center [93, 188] width 187 height 36
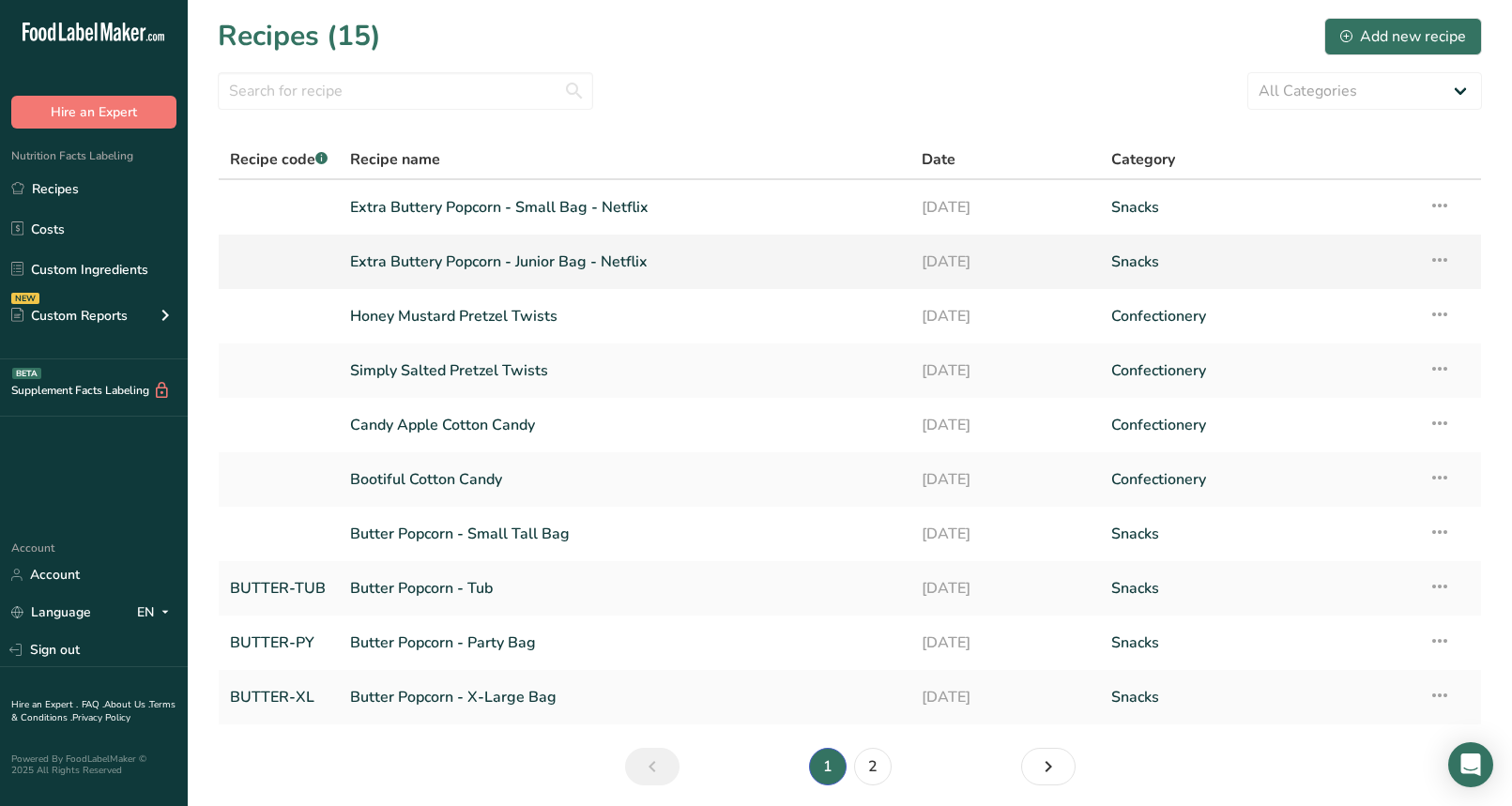
click at [1443, 255] on icon at bounding box center [1439, 259] width 22 height 34
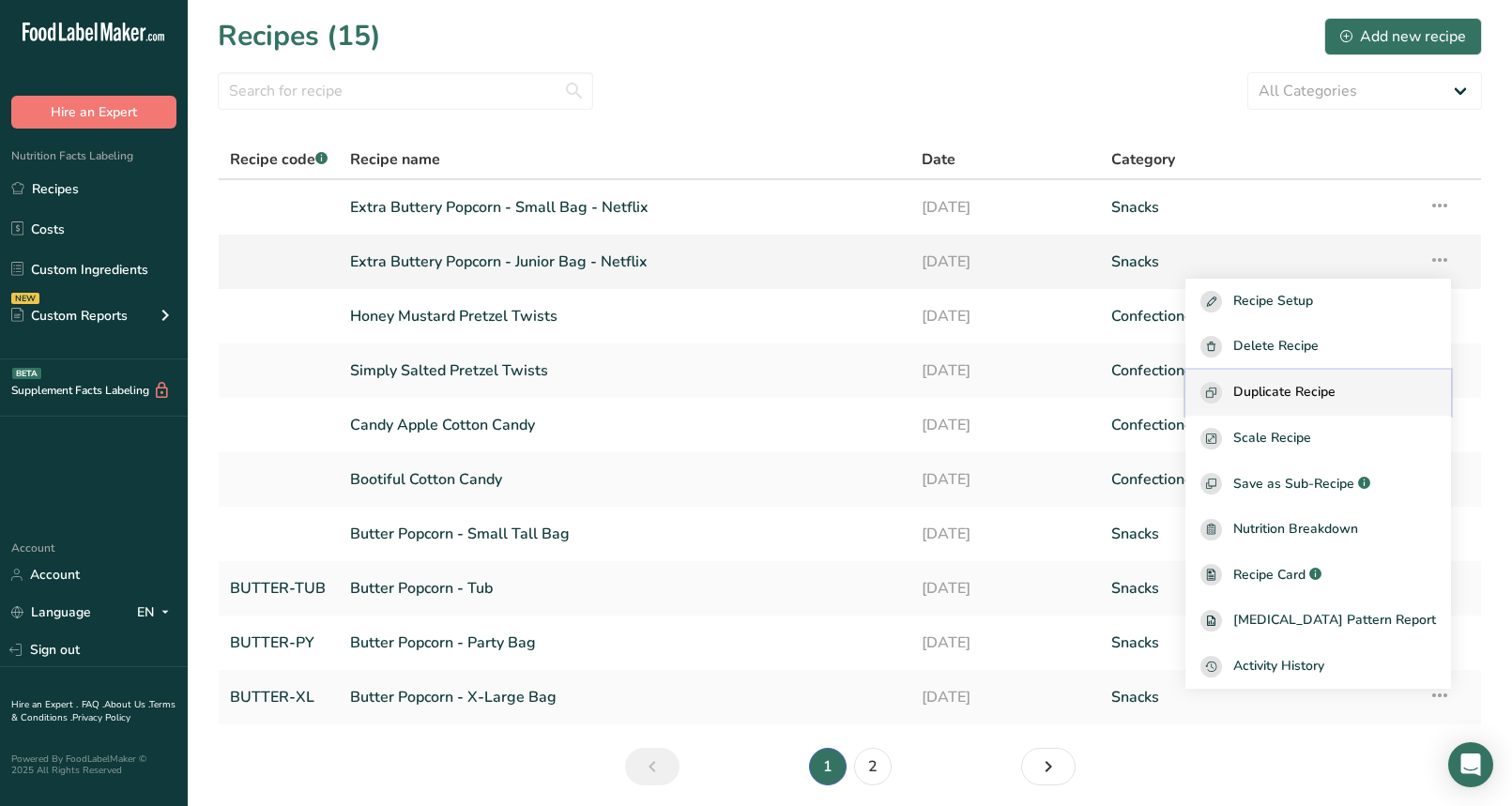
click at [1334, 394] on span "Duplicate Recipe" at bounding box center [1284, 393] width 102 height 21
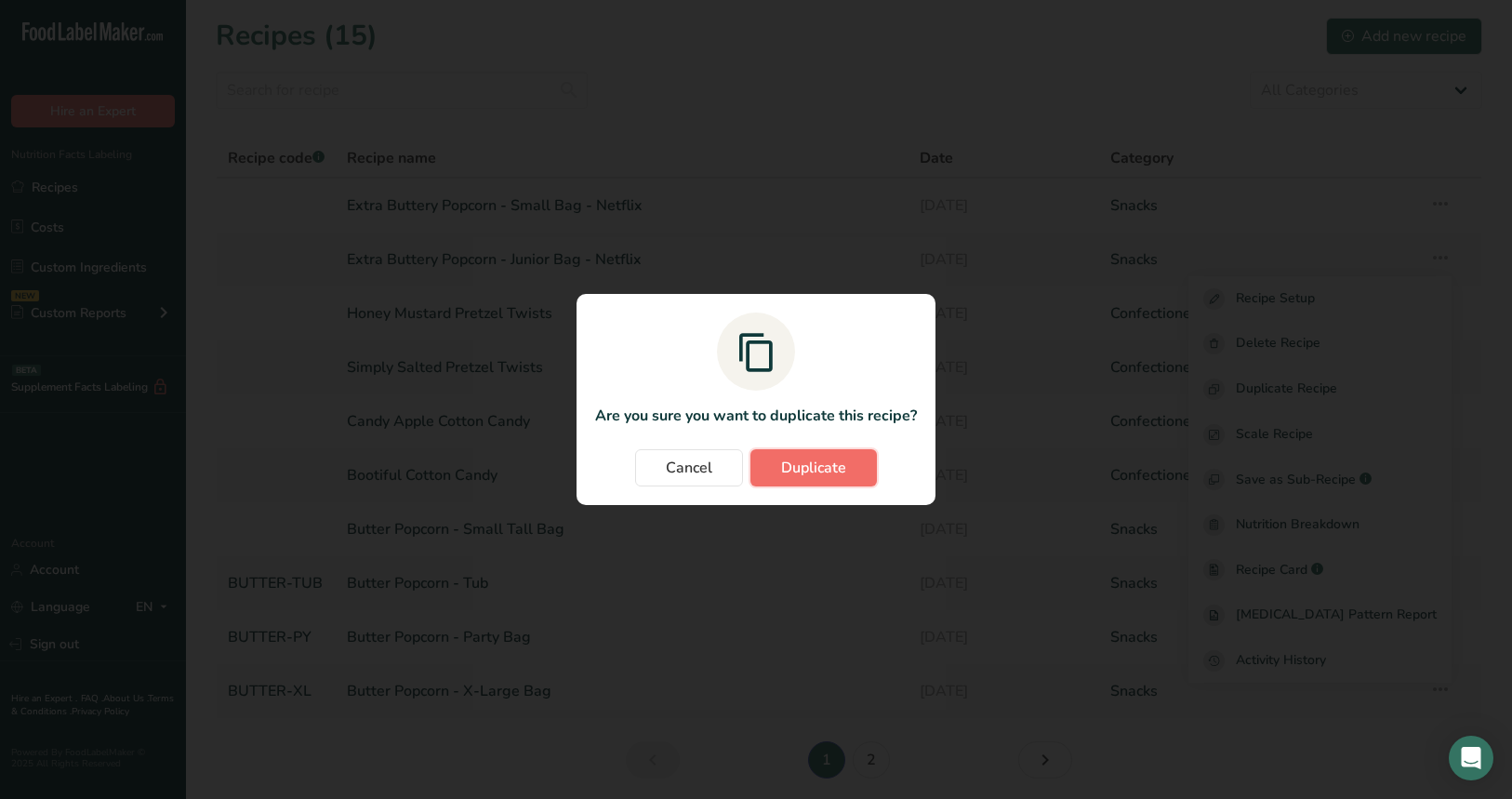
click at [781, 460] on span "Duplicate" at bounding box center [814, 467] width 65 height 22
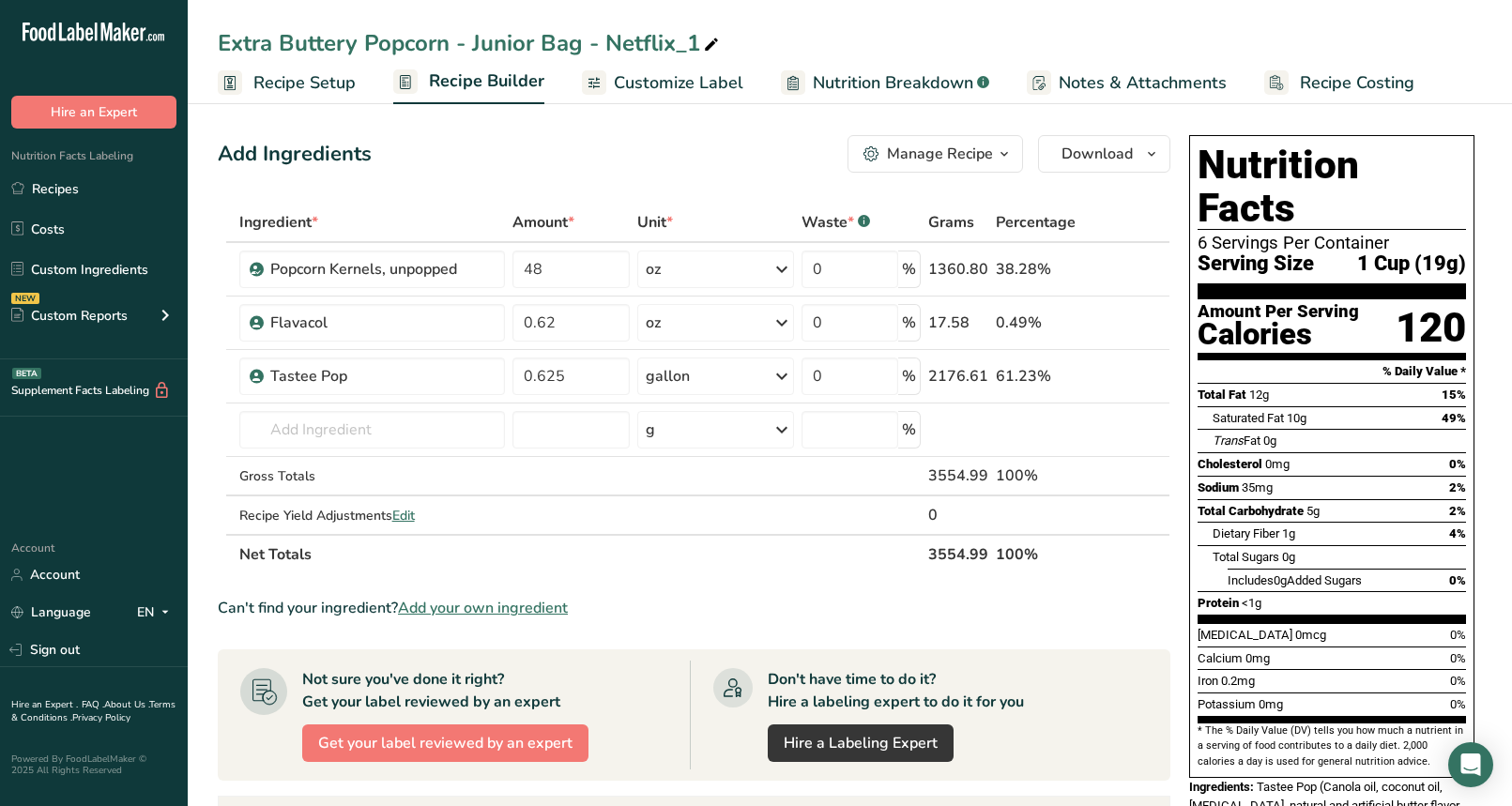
click at [519, 43] on div "Extra Buttery Popcorn - Junior Bag - Netflix_1" at bounding box center [470, 43] width 505 height 34
drag, startPoint x: 355, startPoint y: 43, endPoint x: 207, endPoint y: 38, distance: 148.1
click at [207, 38] on div "Extra Buttery Popcorn - Junior Bag - Netflix_1" at bounding box center [849, 43] width 1325 height 34
click at [774, 45] on input "Korean Honey Butter Popcorn - Junior Bag - Netflix_1" at bounding box center [849, 43] width 1265 height 34
type input "Korean Honey Butter Popcorn - Junior Bag - Netflix"
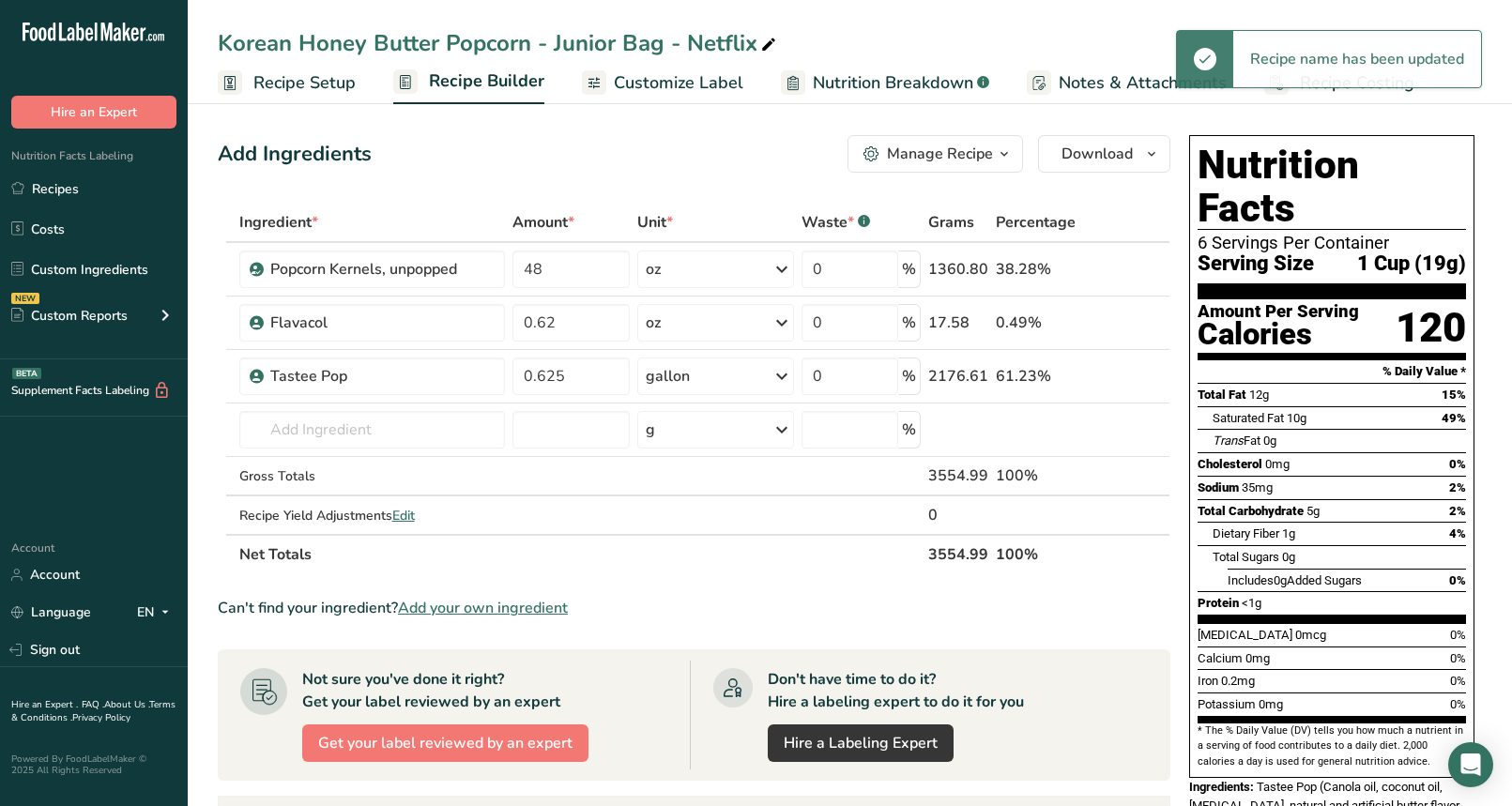
click at [229, 181] on div "Add Ingredients Manage Recipe Delete Recipe Duplicate Recipe Scale Recipe Save …" at bounding box center [699, 693] width 964 height 1130
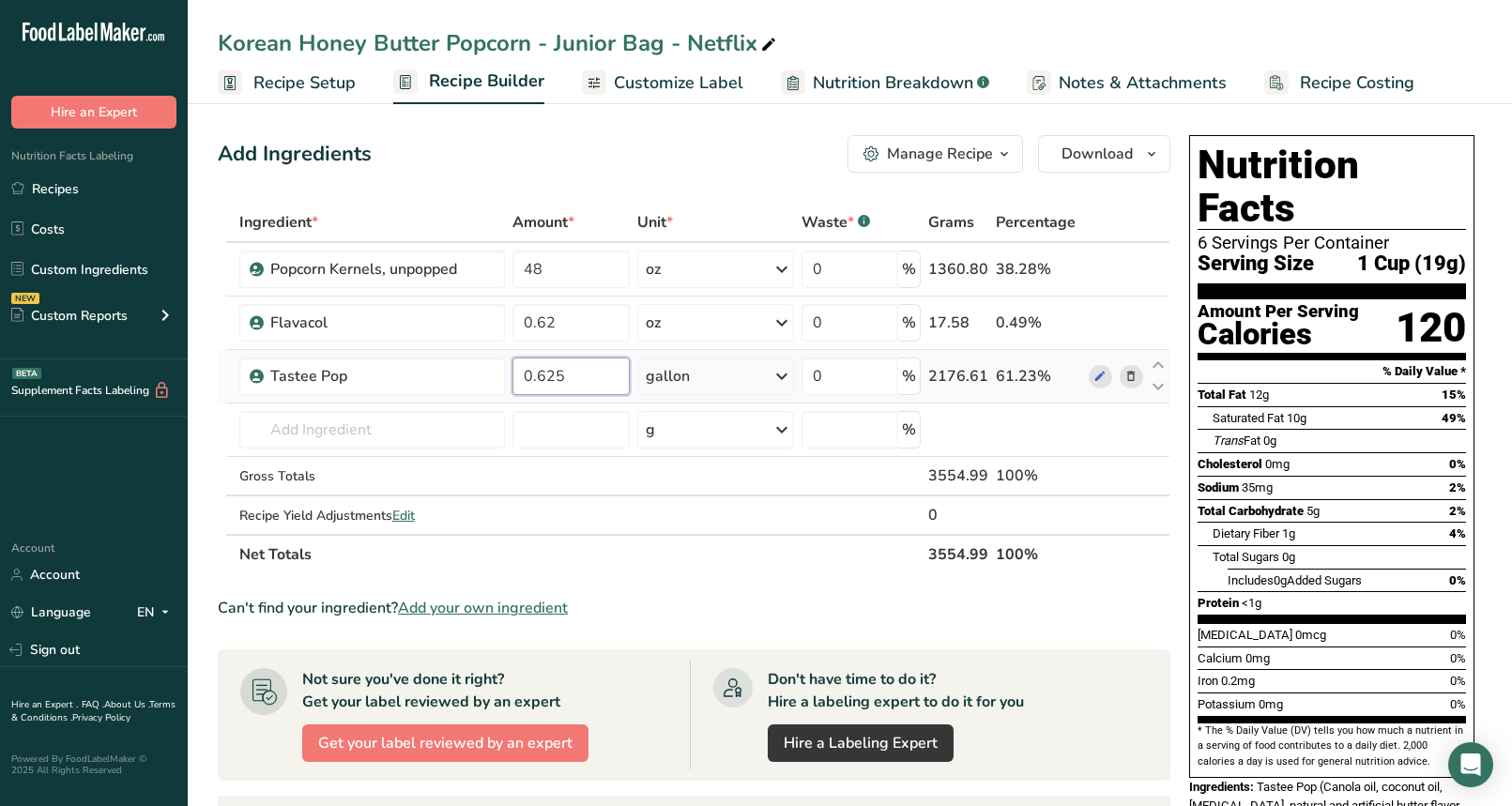
click at [565, 378] on input "0.625" at bounding box center [571, 375] width 117 height 38
paste input "37"
type input "0.375"
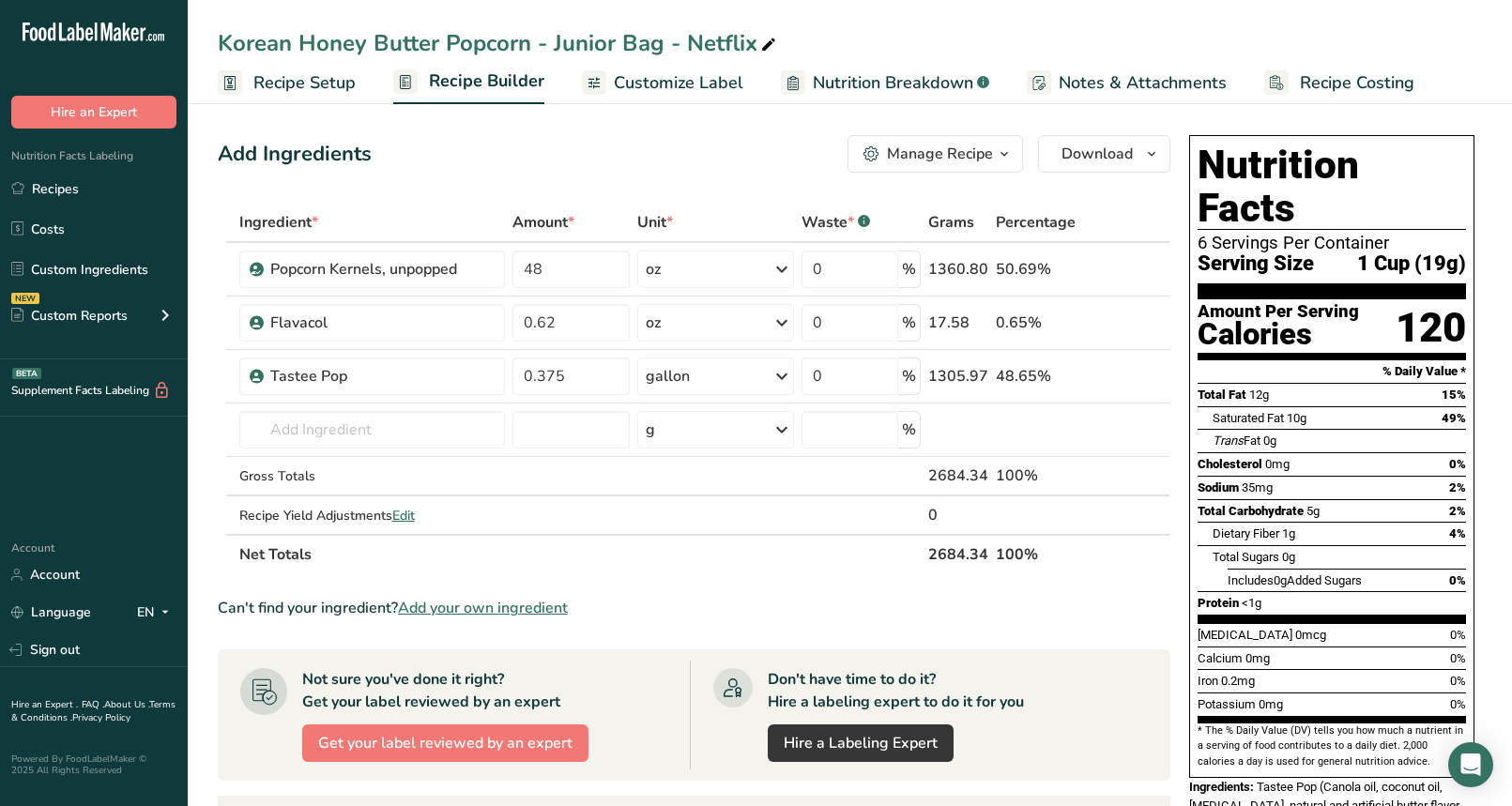
click at [712, 574] on section "Ingredient * Amount * Unit * Waste * .a-a{fill:#347362;}.b-a{fill:#fff;} Grams …" at bounding box center [694, 715] width 953 height 1025
click at [93, 185] on link "Recipes" at bounding box center [93, 188] width 187 height 36
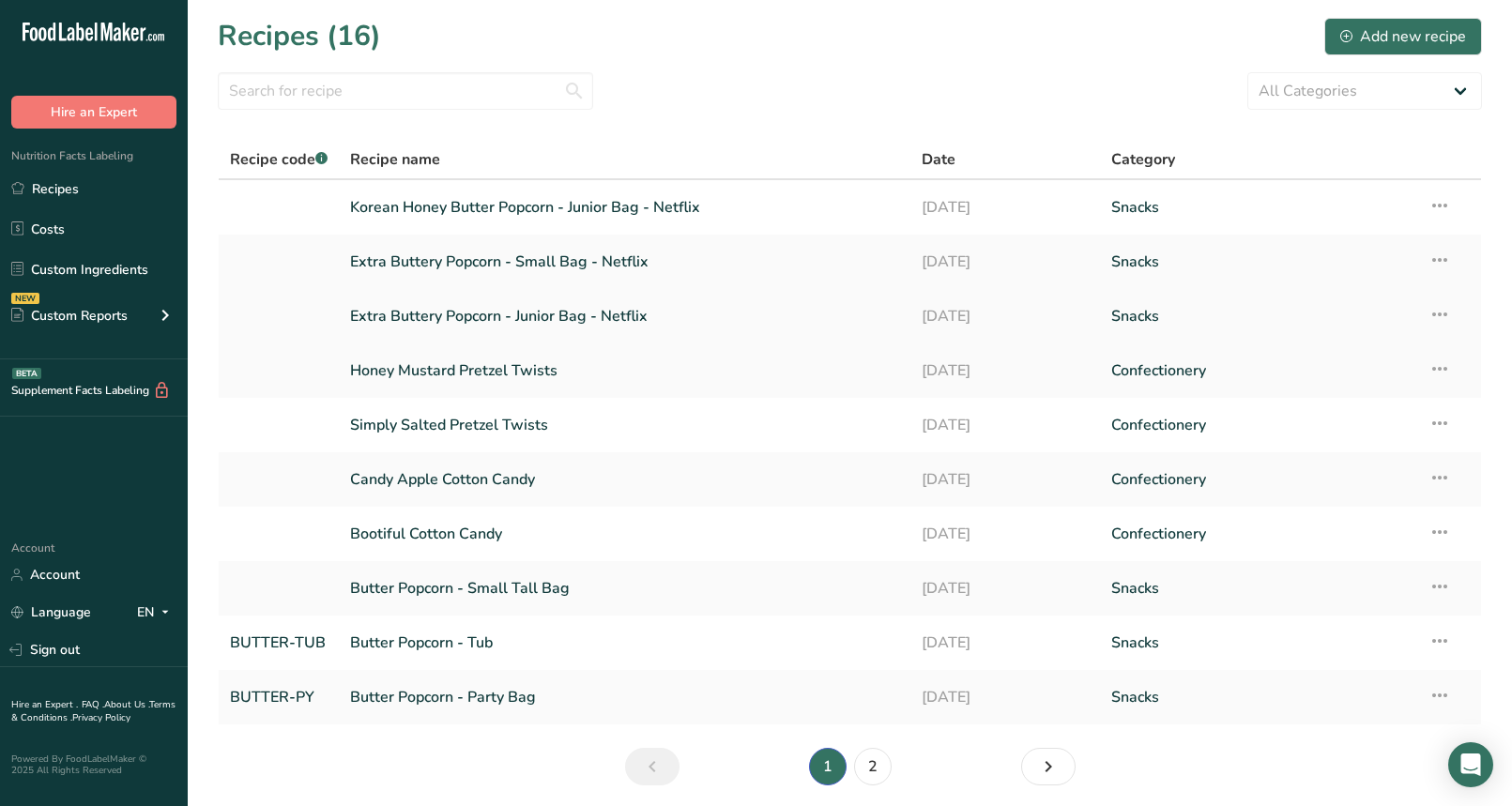
click at [467, 314] on link "Extra Buttery Popcorn - Junior Bag - Netflix" at bounding box center [624, 316] width 548 height 40
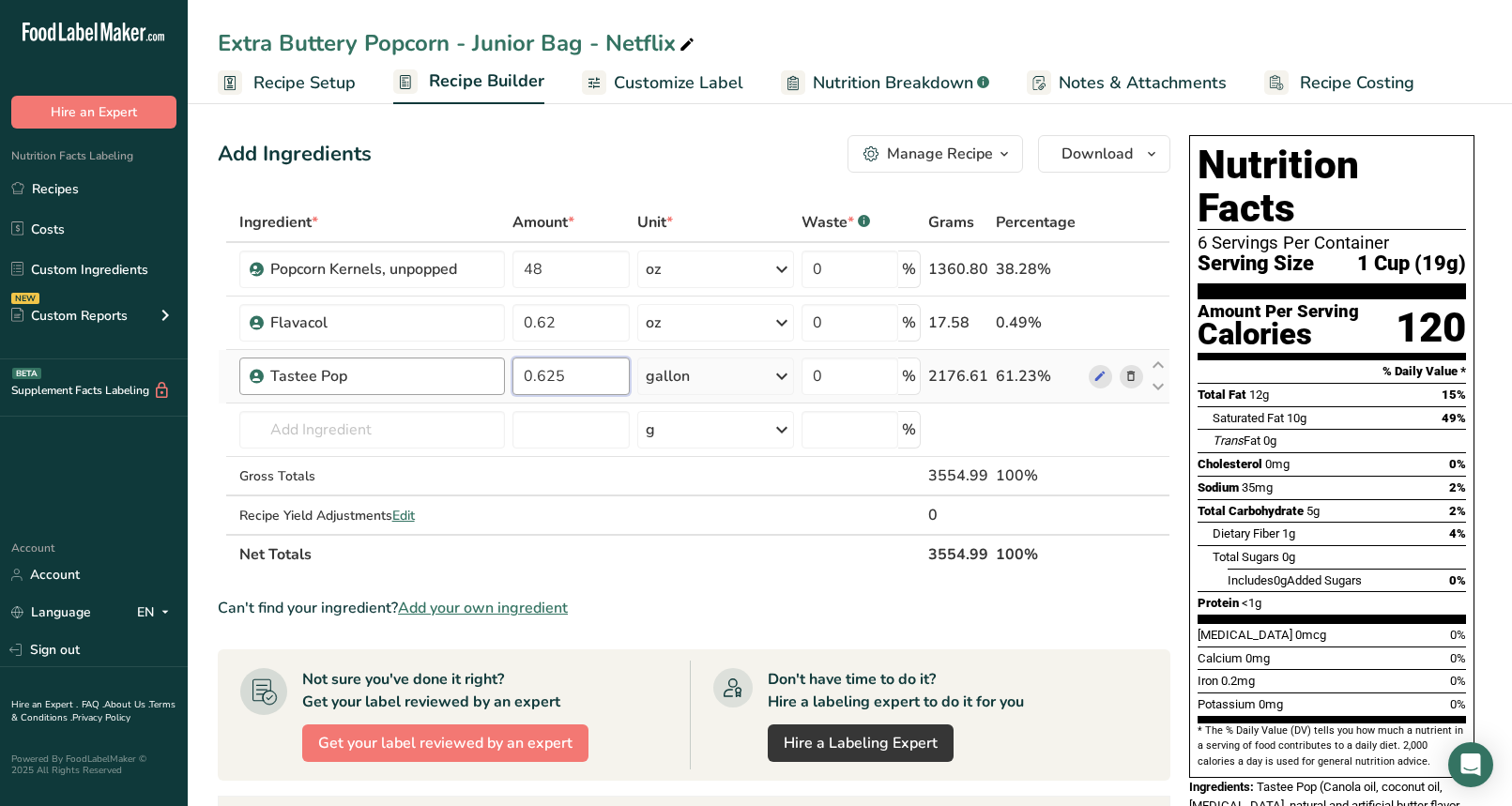
drag, startPoint x: 561, startPoint y: 372, endPoint x: 503, endPoint y: 369, distance: 58.1
click at [503, 369] on tr "Tastee Pop 0.625 gallon Weight Units g kg mg See more Volume Units l Volume uni…" at bounding box center [694, 376] width 951 height 53
paste input "37"
type input "0.375"
click at [444, 155] on div "Add Ingredients Manage Recipe Delete Recipe Duplicate Recipe Scale Recipe Save …" at bounding box center [694, 153] width 953 height 38
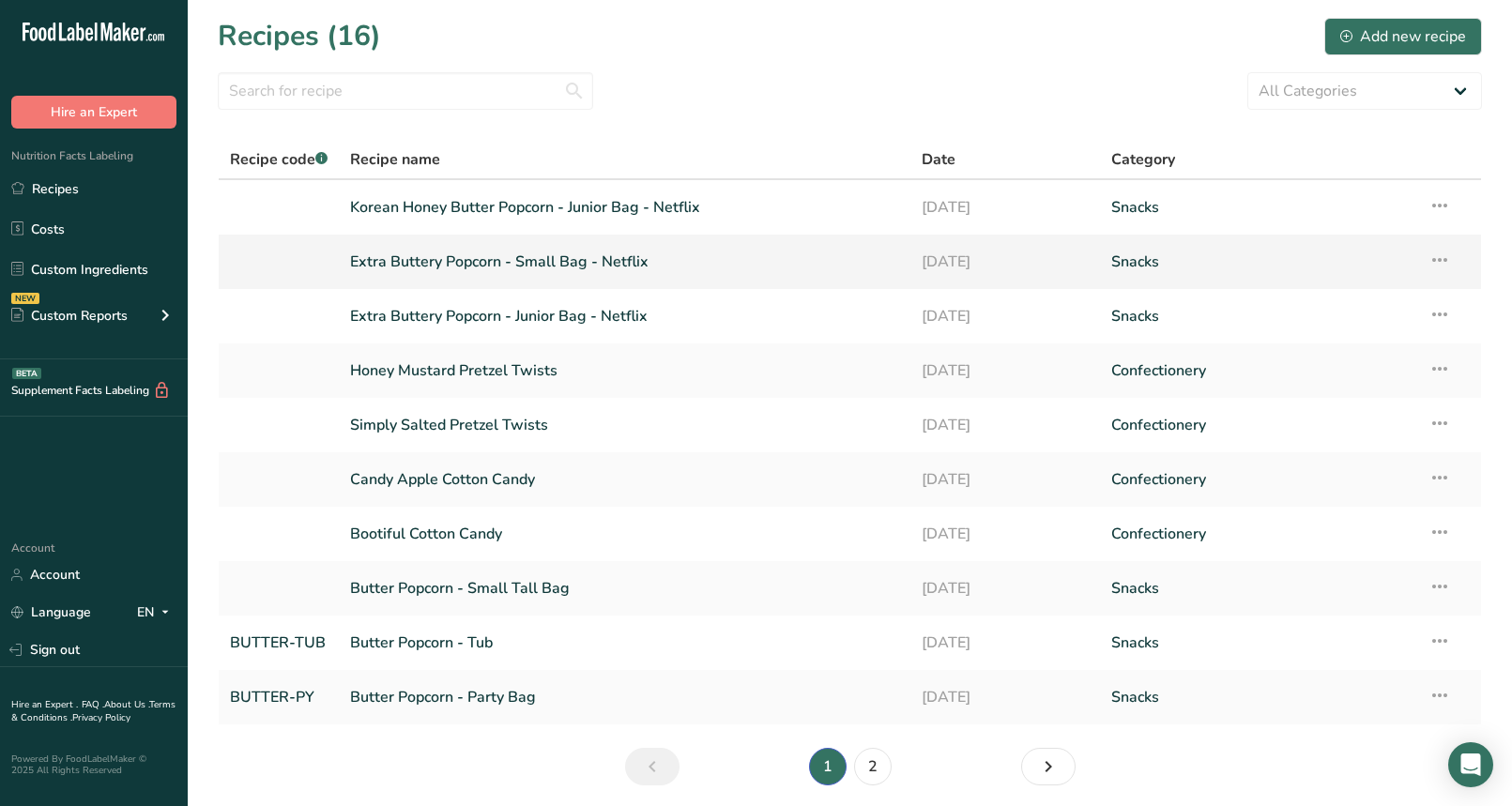
click at [473, 263] on link "Extra Buttery Popcorn - Small Bag - Netflix" at bounding box center [624, 262] width 548 height 40
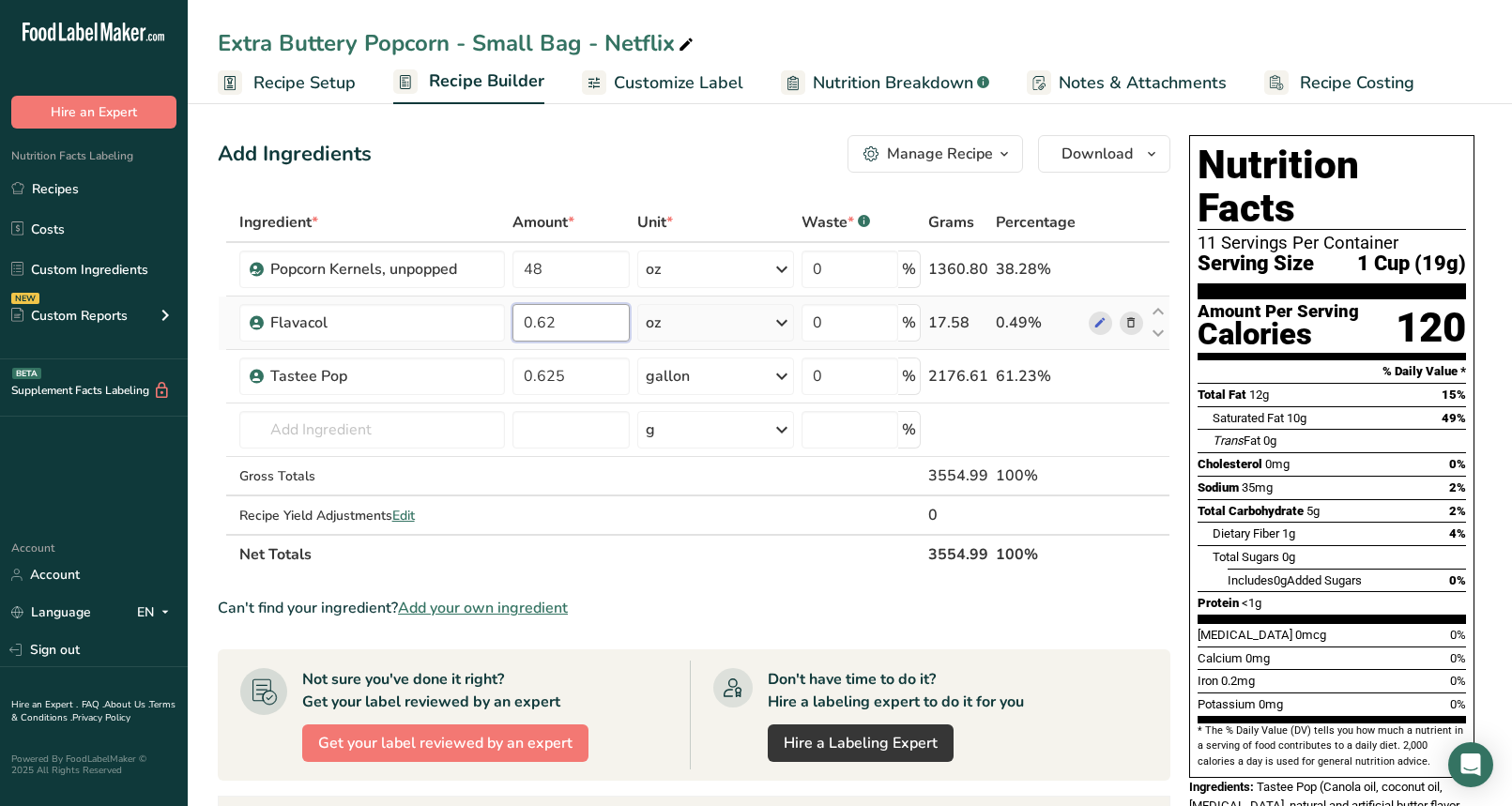
click at [588, 336] on input "0.62" at bounding box center [571, 322] width 117 height 38
click at [581, 368] on div "Ingredient * Amount * Unit * Waste * .a-a{fill:#347362;}.b-a{fill:#fff;} Grams …" at bounding box center [694, 388] width 953 height 371
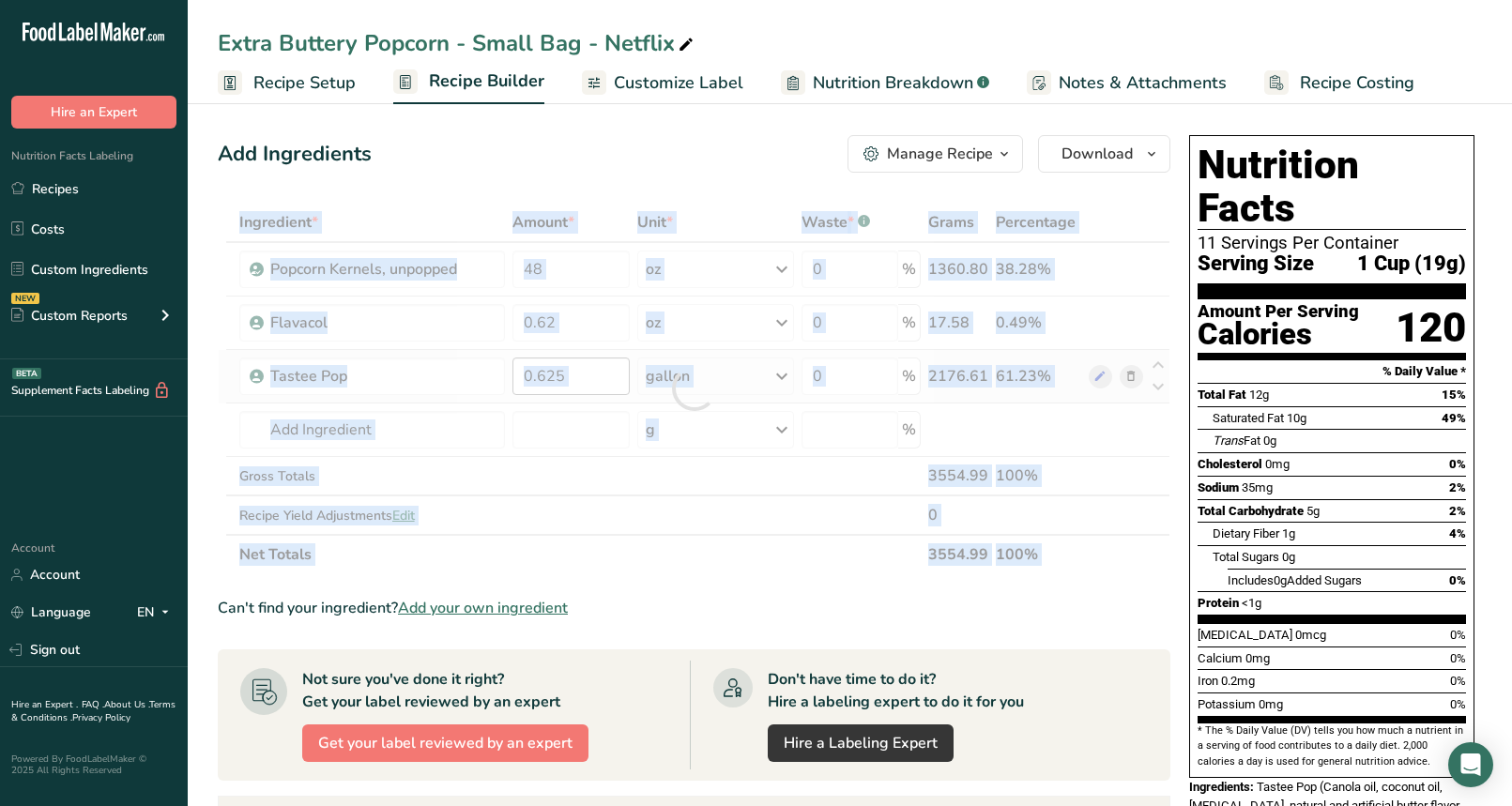
click at [581, 368] on div at bounding box center [694, 388] width 953 height 371
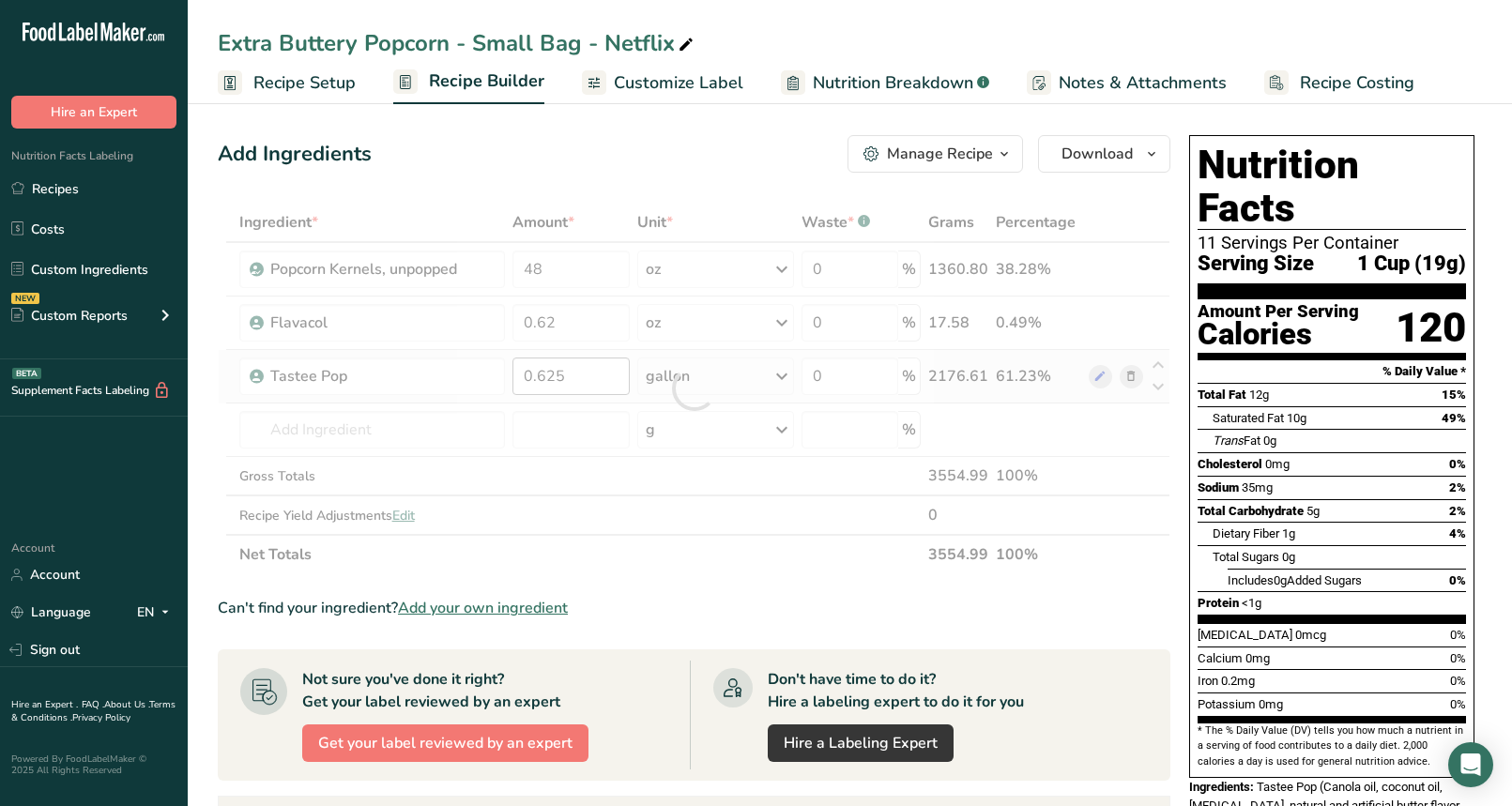
click at [581, 368] on div at bounding box center [694, 388] width 953 height 371
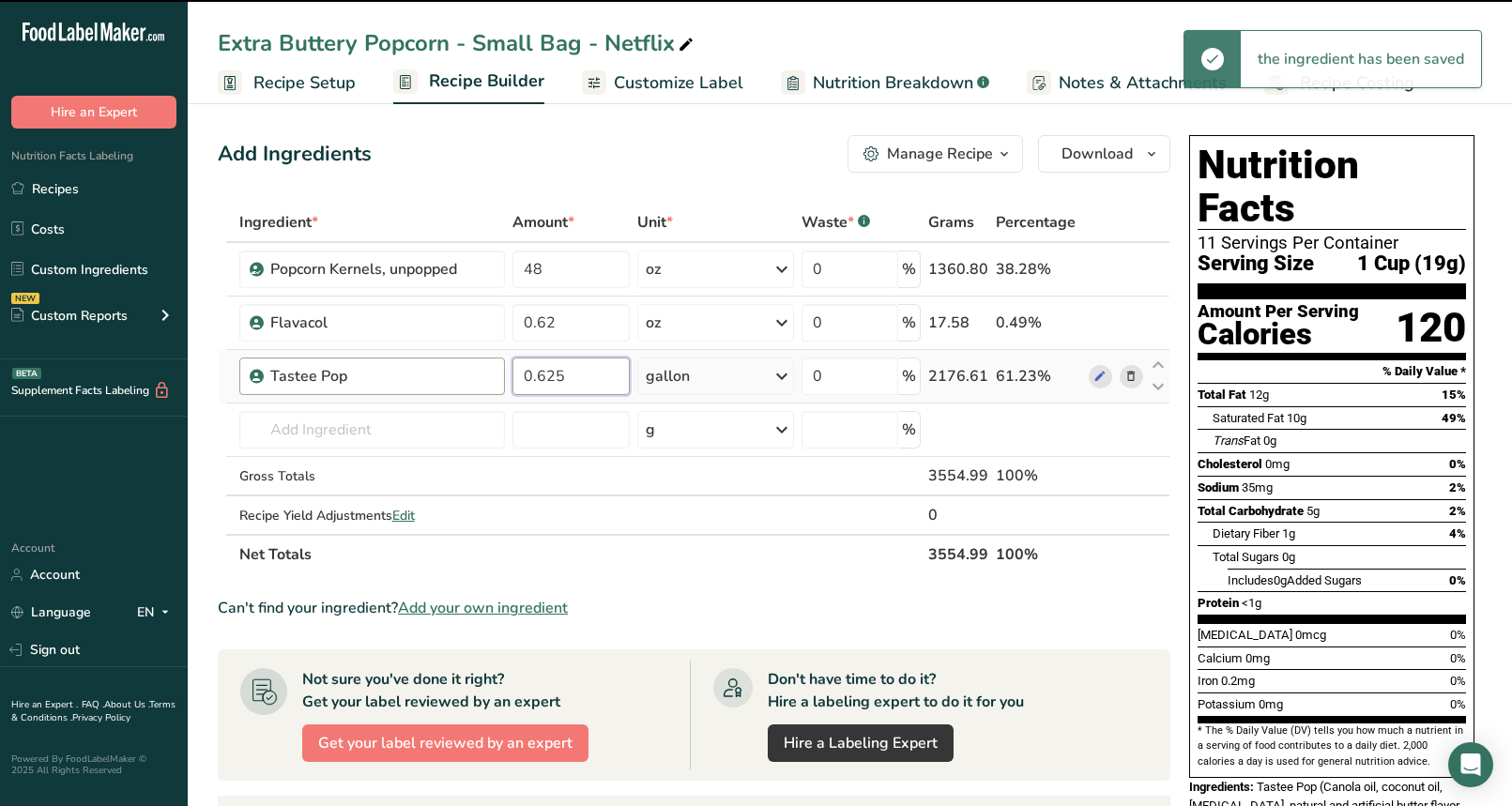
drag, startPoint x: 569, startPoint y: 381, endPoint x: 503, endPoint y: 368, distance: 67.3
click at [503, 368] on tr "Tastee Pop 0.625 gallon Weight Units g kg mg See more Volume Units l Volume uni…" at bounding box center [694, 376] width 951 height 53
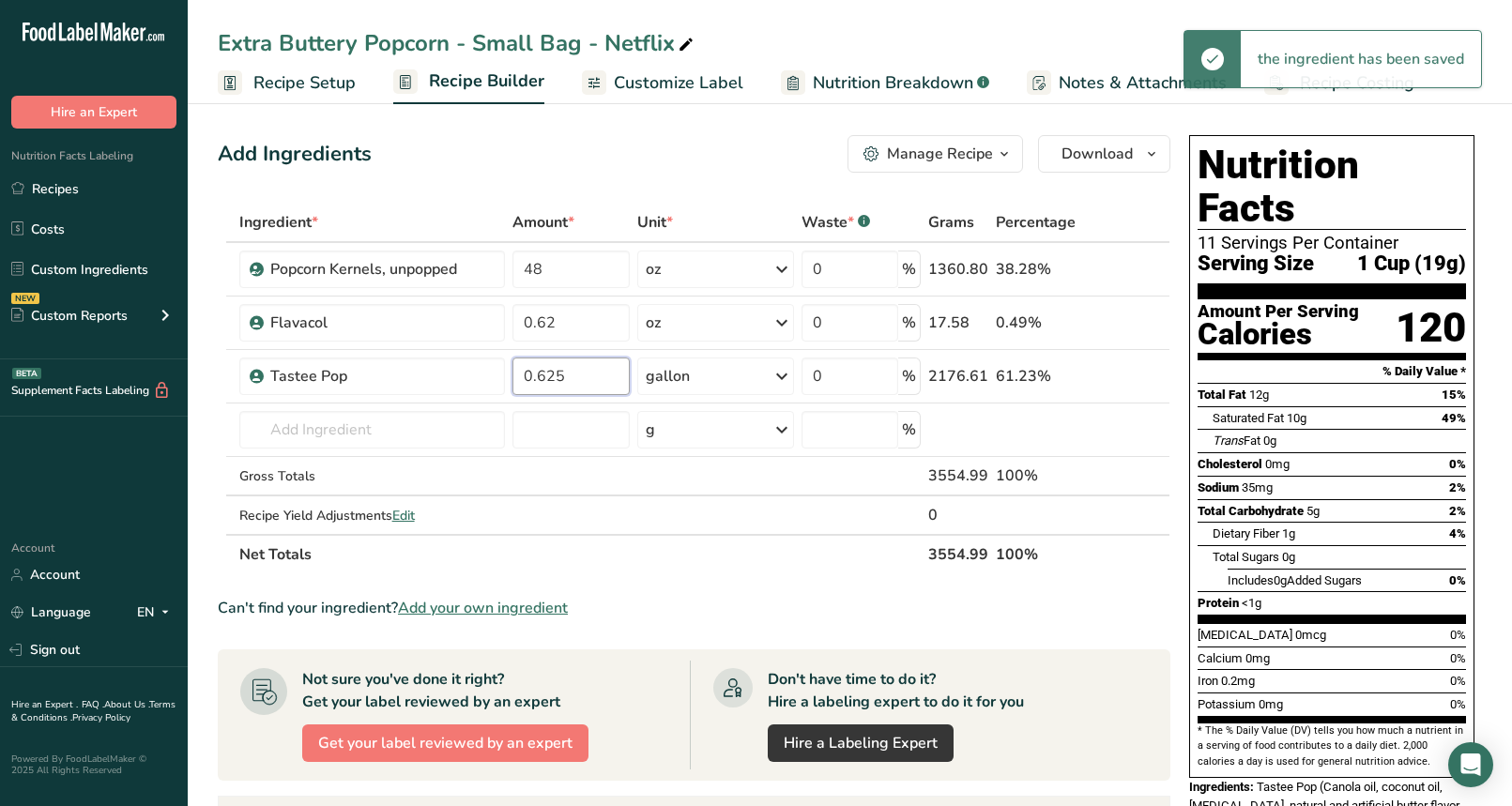
paste input "37"
type input "0.375"
click at [671, 596] on div "Can't find your ingredient? Add your own ingredient" at bounding box center [694, 607] width 953 height 22
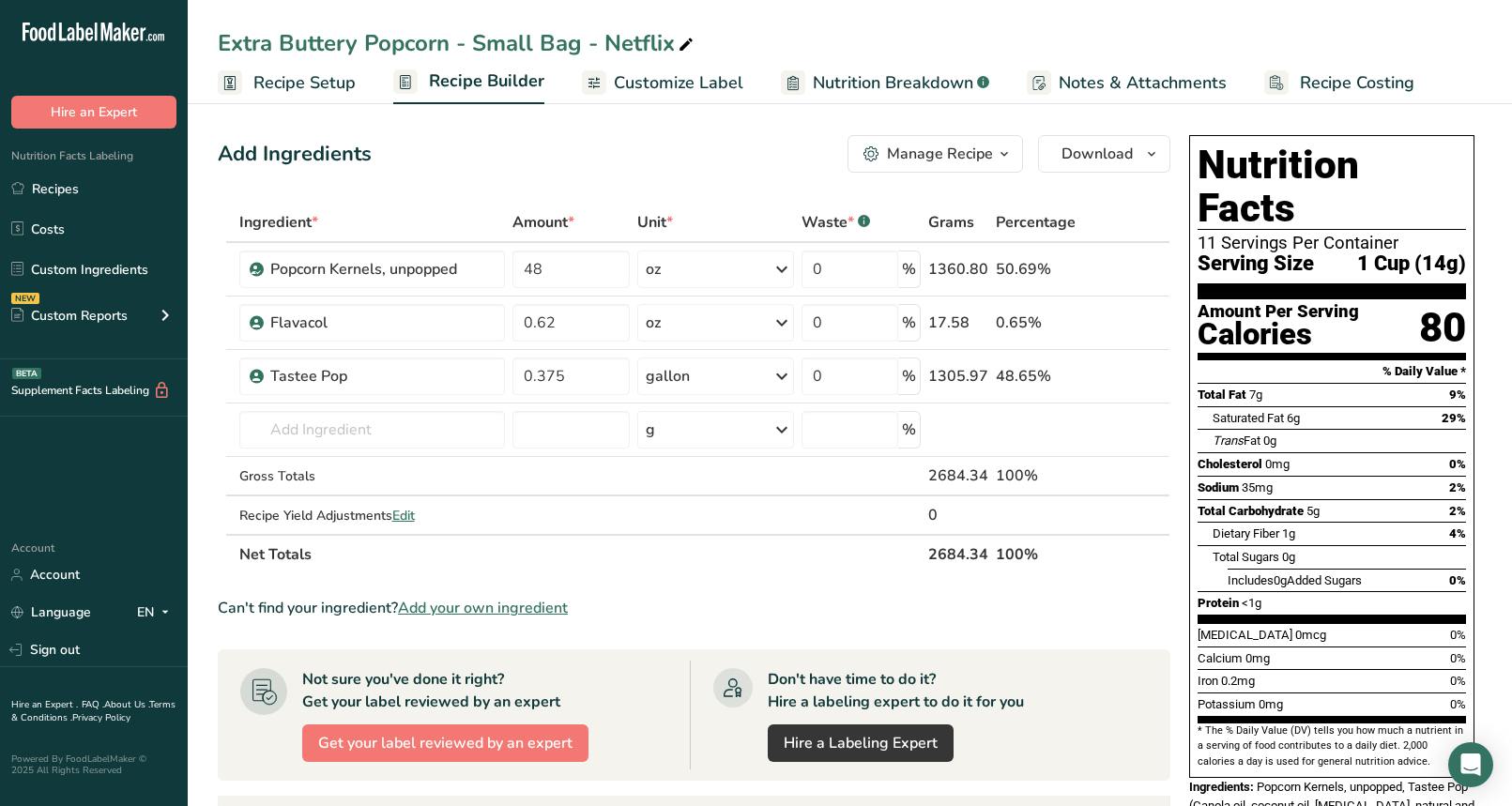
click at [432, 156] on div "Add Ingredients Manage Recipe Delete Recipe Duplicate Recipe Scale Recipe Save …" at bounding box center [694, 153] width 953 height 38
click at [75, 192] on link "Recipes" at bounding box center [93, 188] width 187 height 36
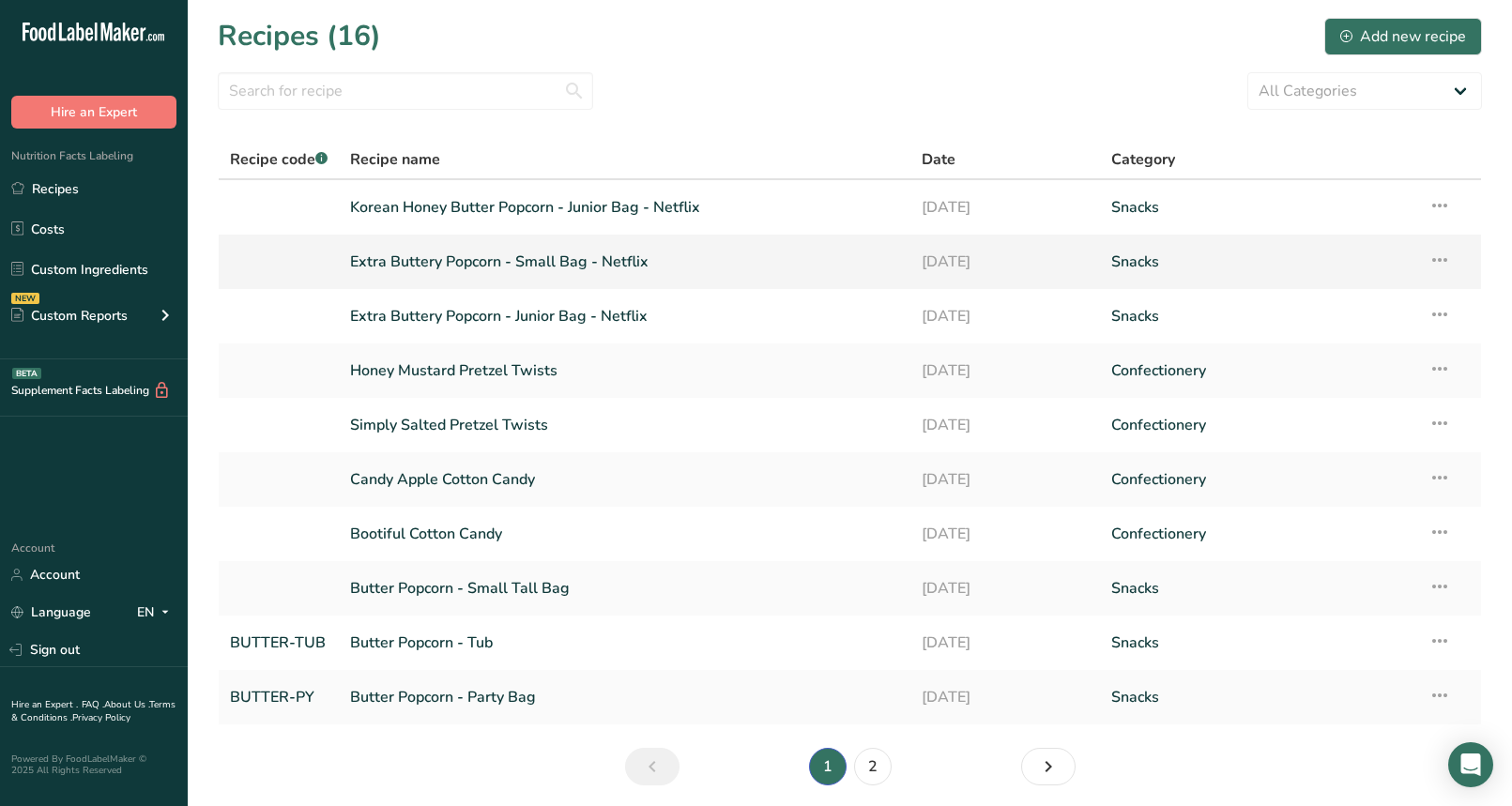
click at [1442, 254] on icon at bounding box center [1439, 259] width 22 height 34
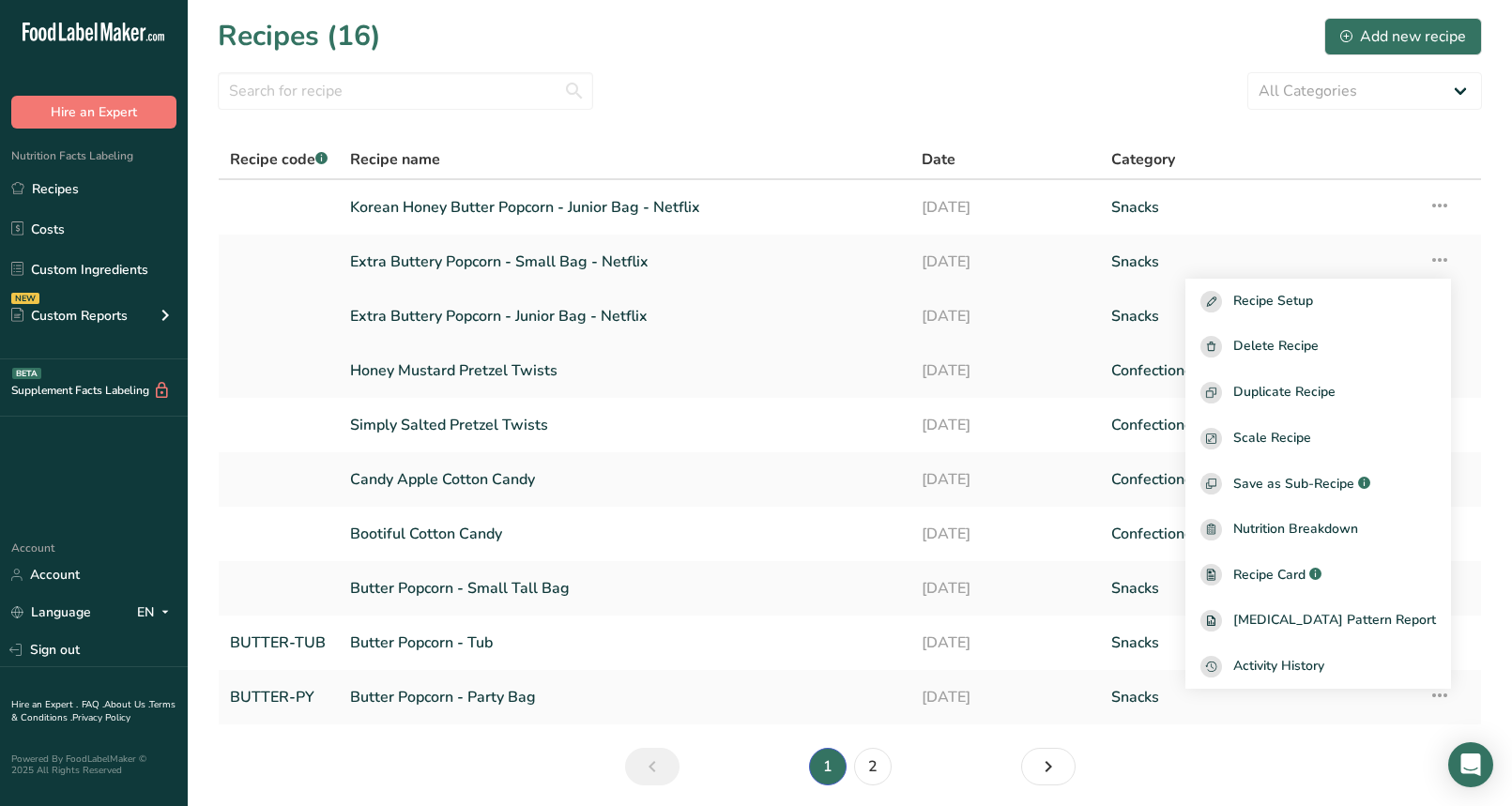
click at [577, 316] on link "Extra Buttery Popcorn - Junior Bag - Netflix" at bounding box center [624, 316] width 548 height 40
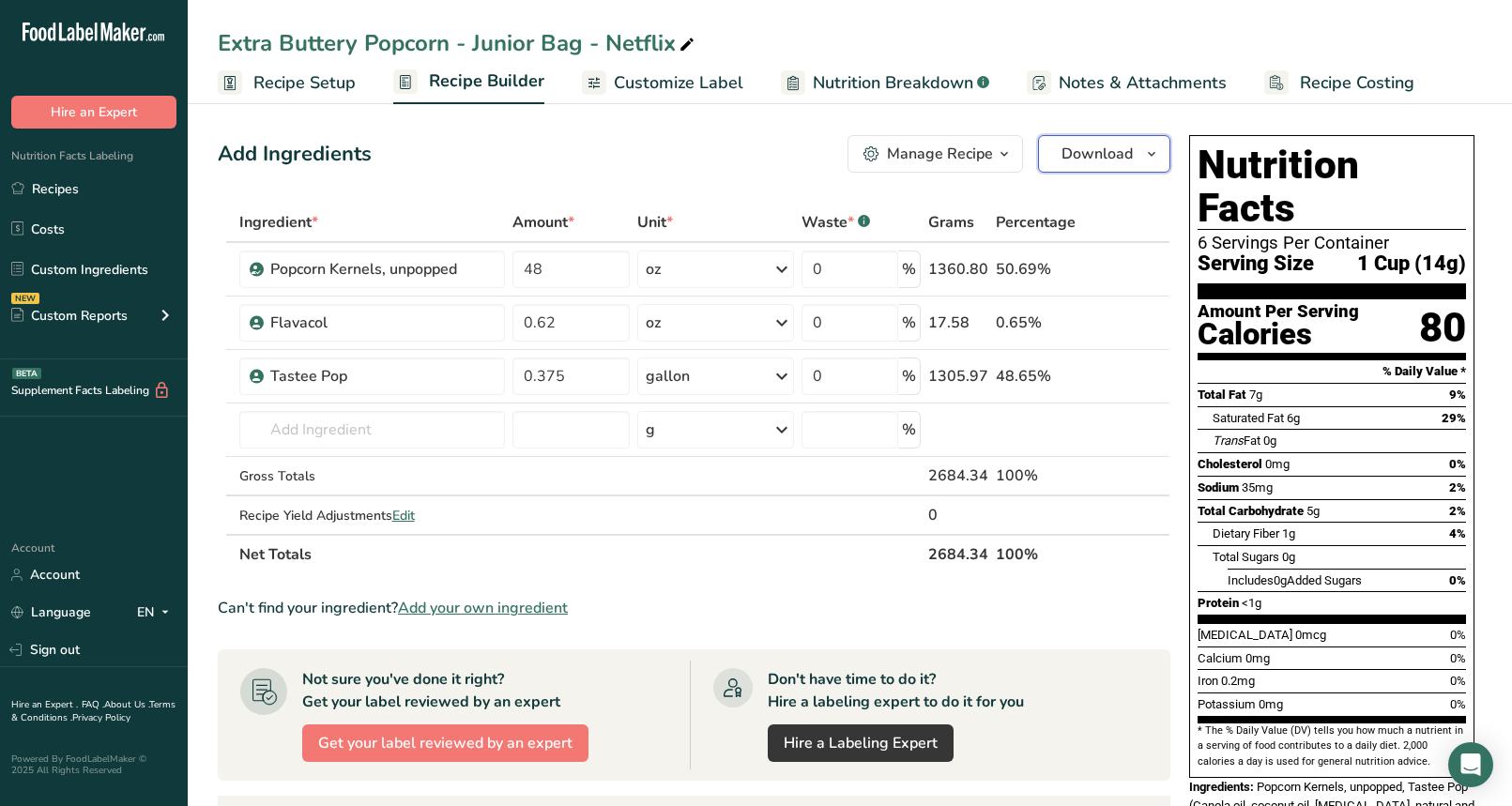
click at [1139, 167] on button "Download" at bounding box center [1104, 153] width 132 height 38
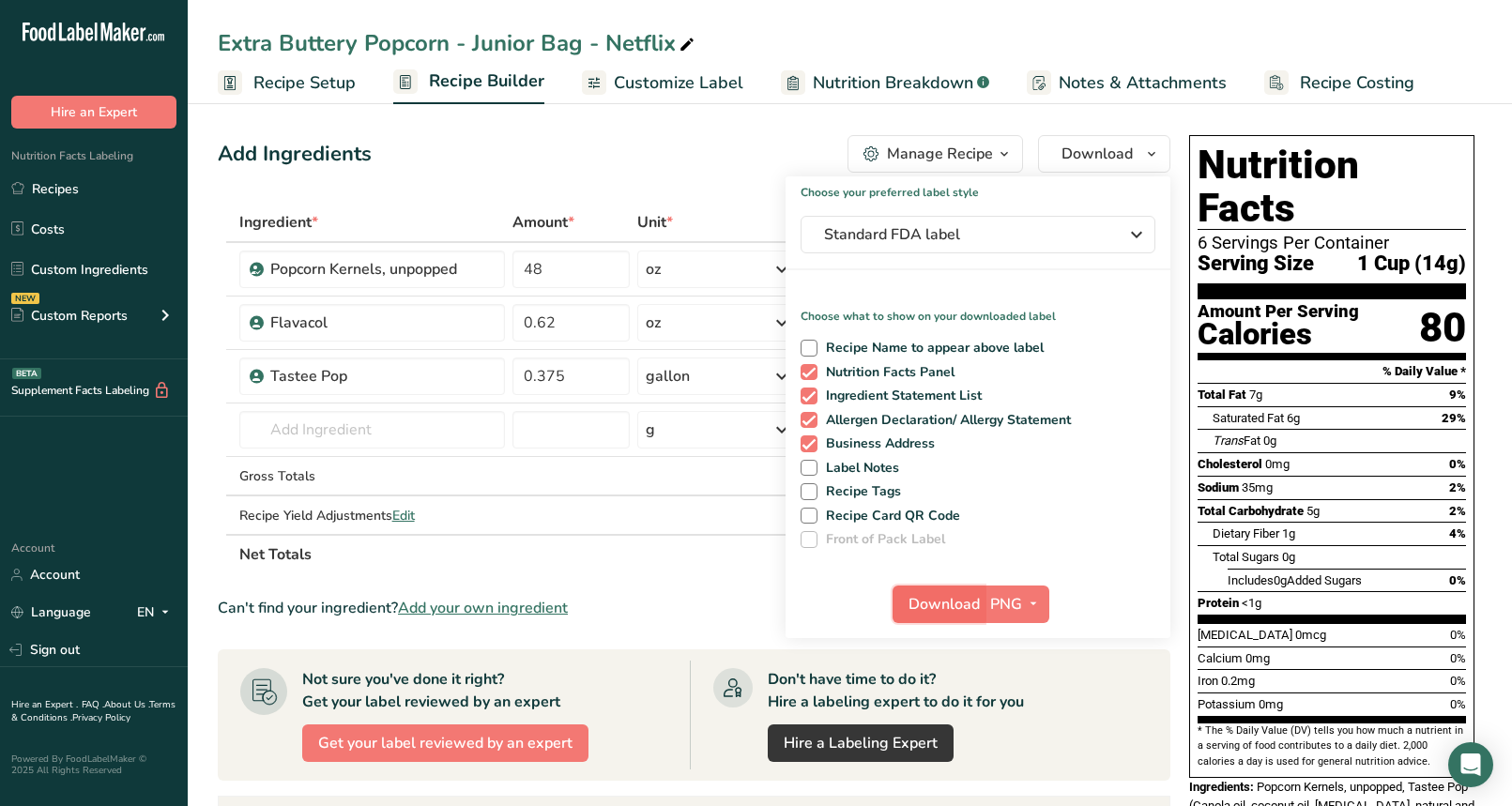
click at [953, 596] on span "Download" at bounding box center [943, 603] width 71 height 22
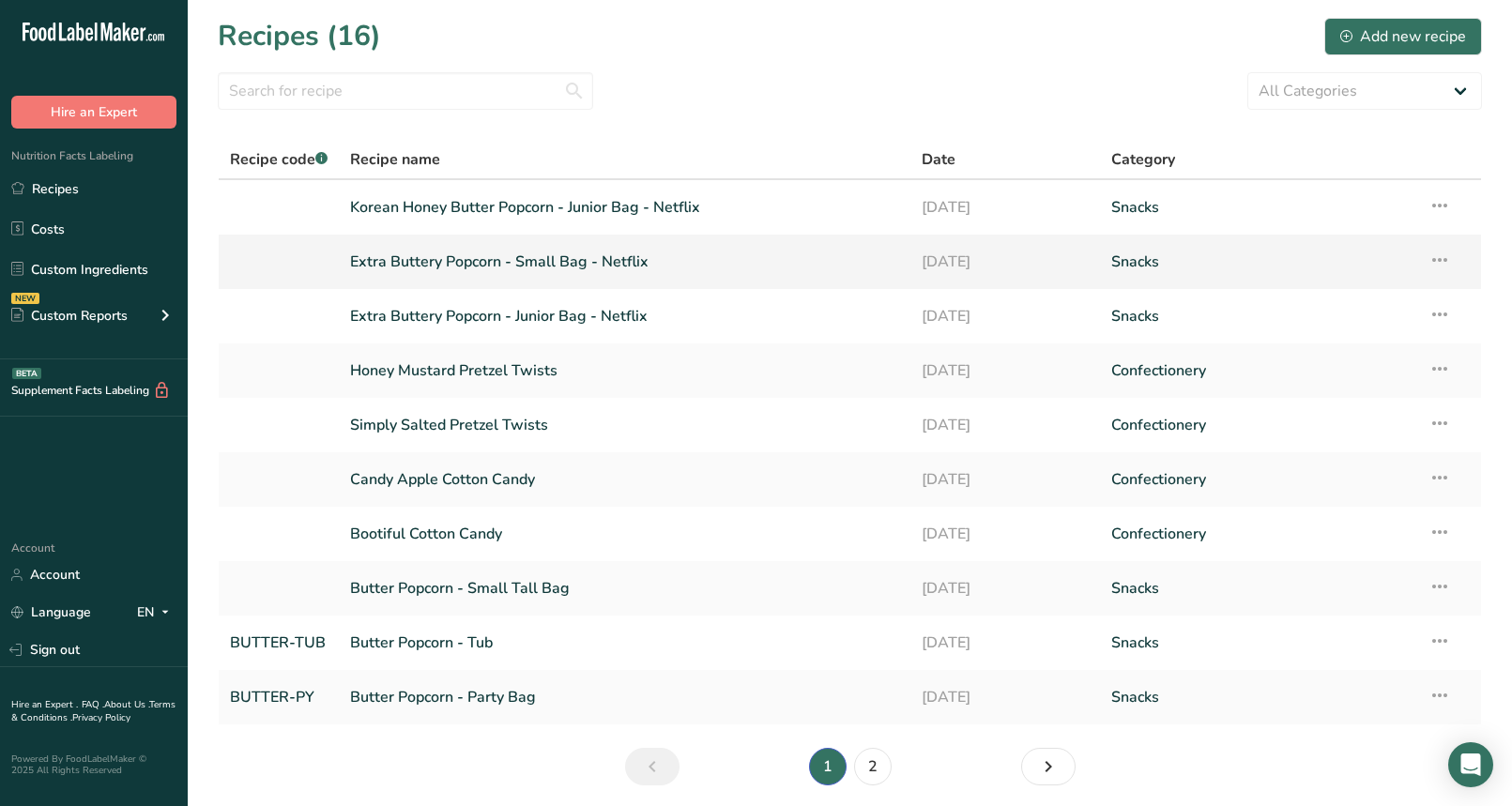
click at [460, 254] on link "Extra Buttery Popcorn - Small Bag - Netflix" at bounding box center [624, 262] width 548 height 40
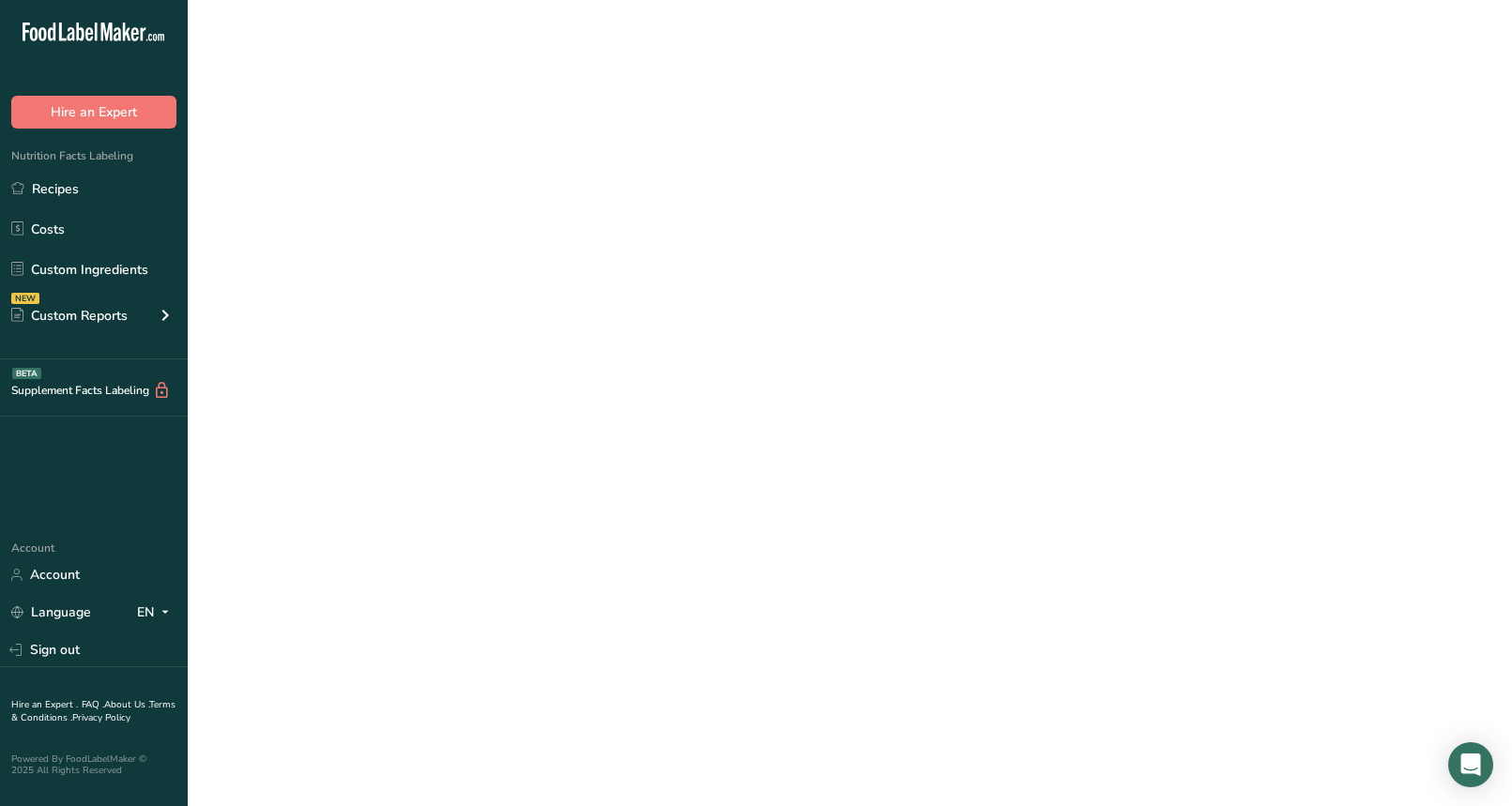
click at [460, 254] on link "Extra Buttery Popcorn - Small Bag - Netflix" at bounding box center [624, 262] width 548 height 40
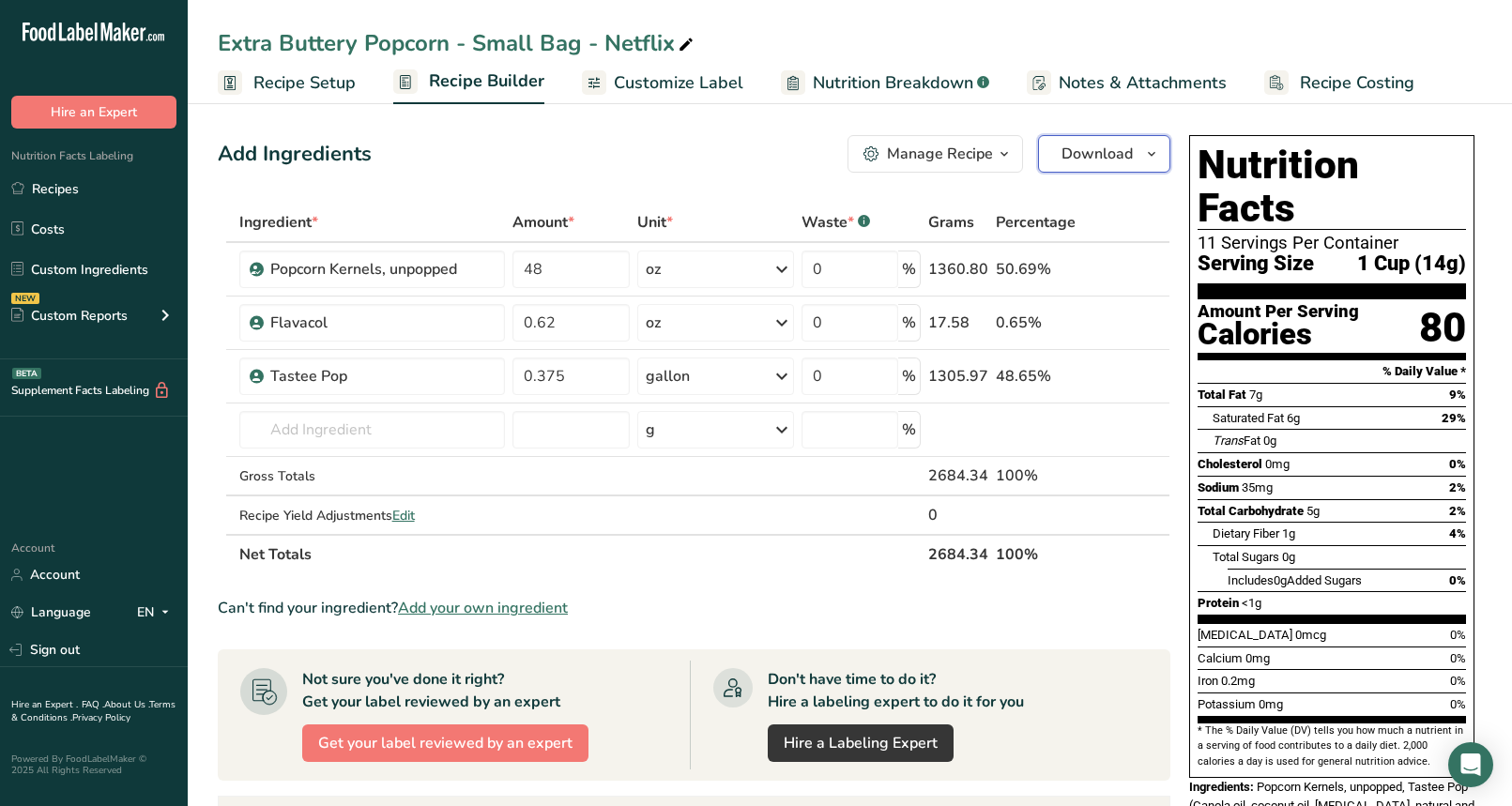
click at [1102, 150] on span "Download" at bounding box center [1097, 153] width 71 height 22
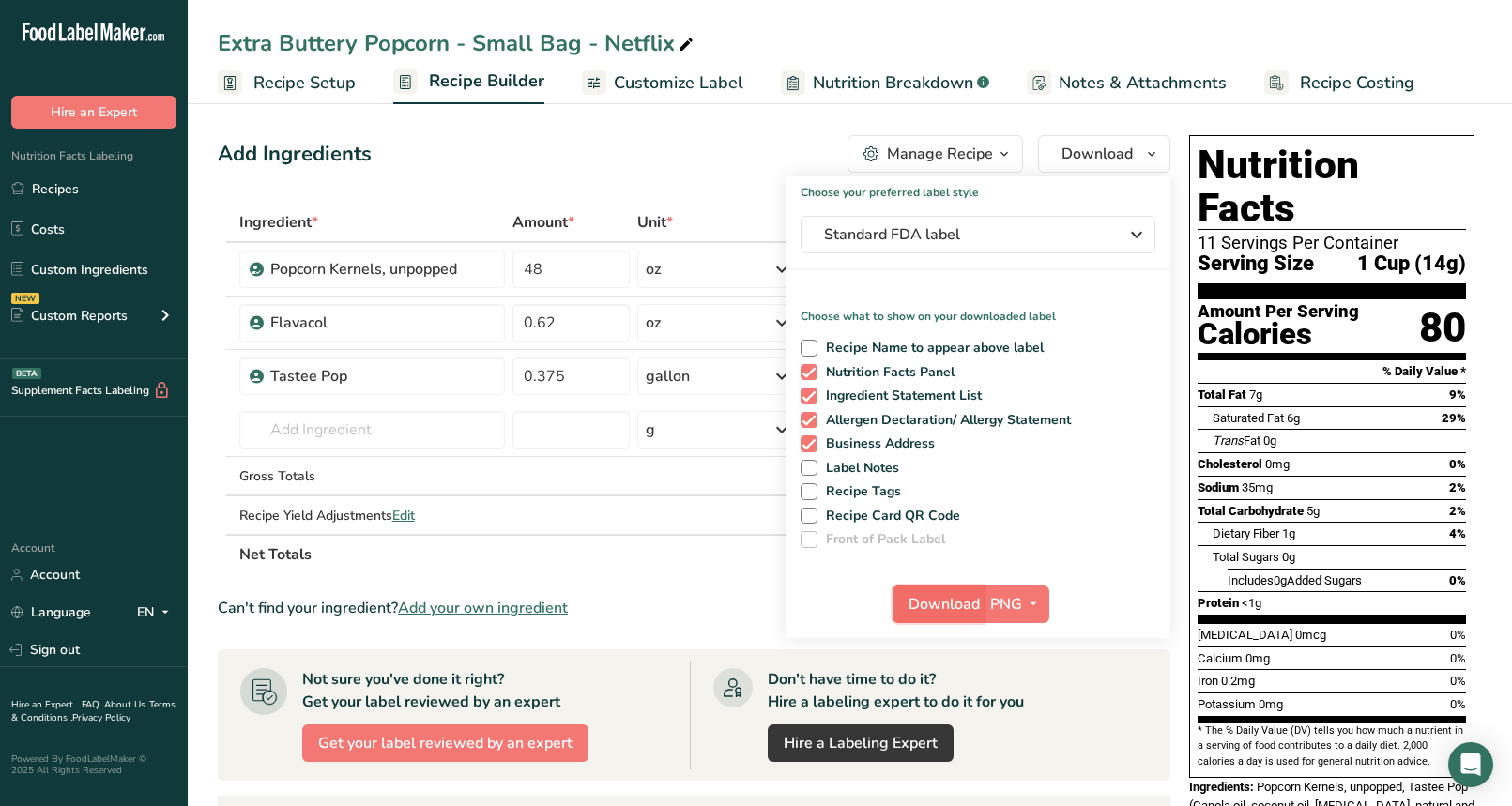
click at [937, 603] on span "Download" at bounding box center [943, 603] width 71 height 22
click at [710, 121] on section "Add Ingredients Manage Recipe Delete Recipe Duplicate Recipe Scale Recipe Save …" at bounding box center [849, 693] width 1325 height 1190
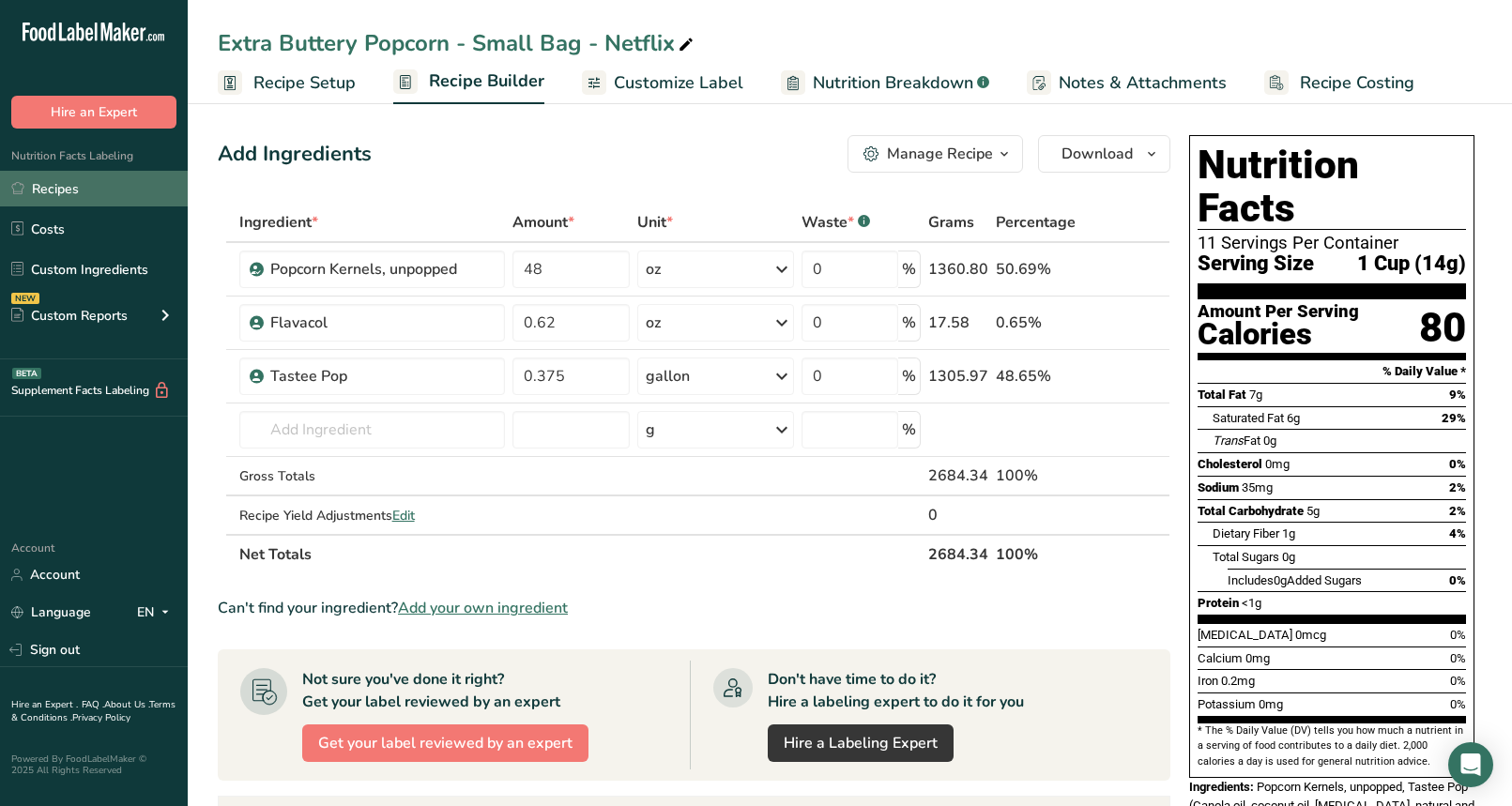
click at [87, 196] on link "Recipes" at bounding box center [93, 188] width 187 height 36
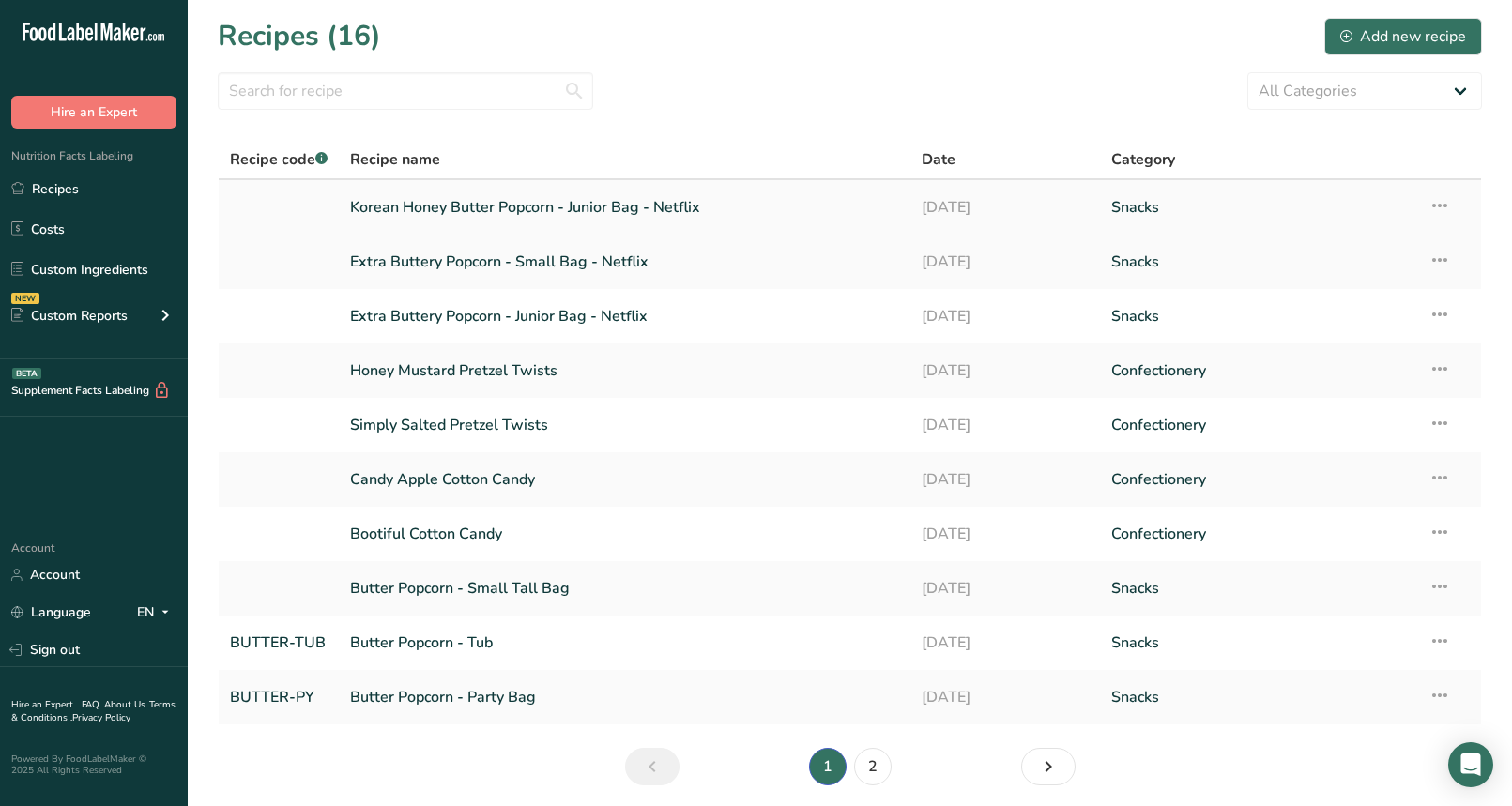
click at [612, 205] on link "Korean Honey Butter Popcorn - Junior Bag - Netflix" at bounding box center [624, 207] width 548 height 40
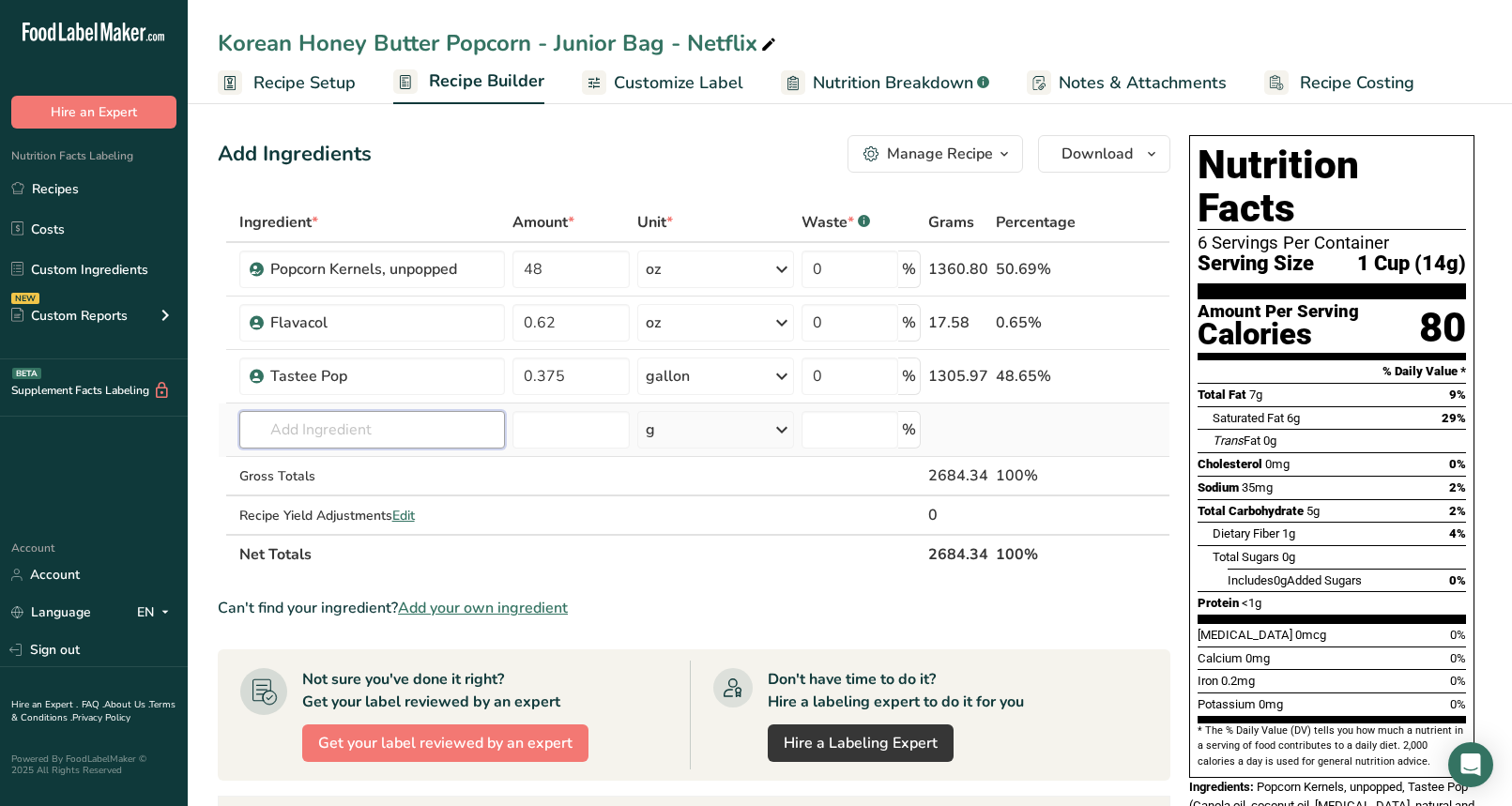
click at [372, 435] on input "text" at bounding box center [373, 430] width 266 height 38
type input "Honey Butter Seasoning"
click at [360, 498] on div "Add your own ingredient" at bounding box center [372, 499] width 236 height 19
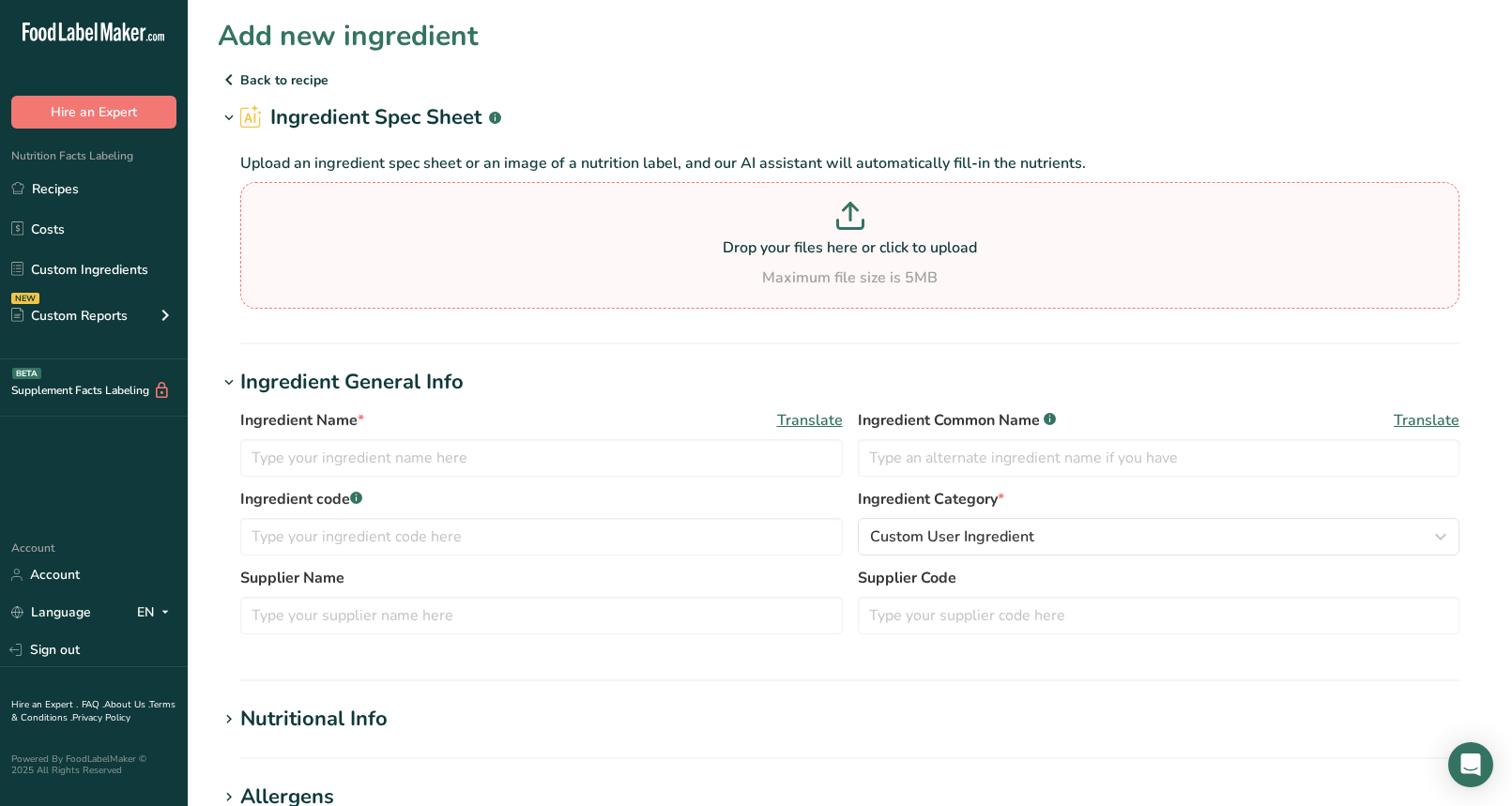
click at [838, 224] on icon at bounding box center [850, 224] width 25 height 9
click at [836, 224] on input "Drop your files here or click to upload Maximum file size is 5MB" at bounding box center [850, 245] width 1219 height 127
type input "C:\fakepath\Honey Butter Popcorn Seasoning.pdf"
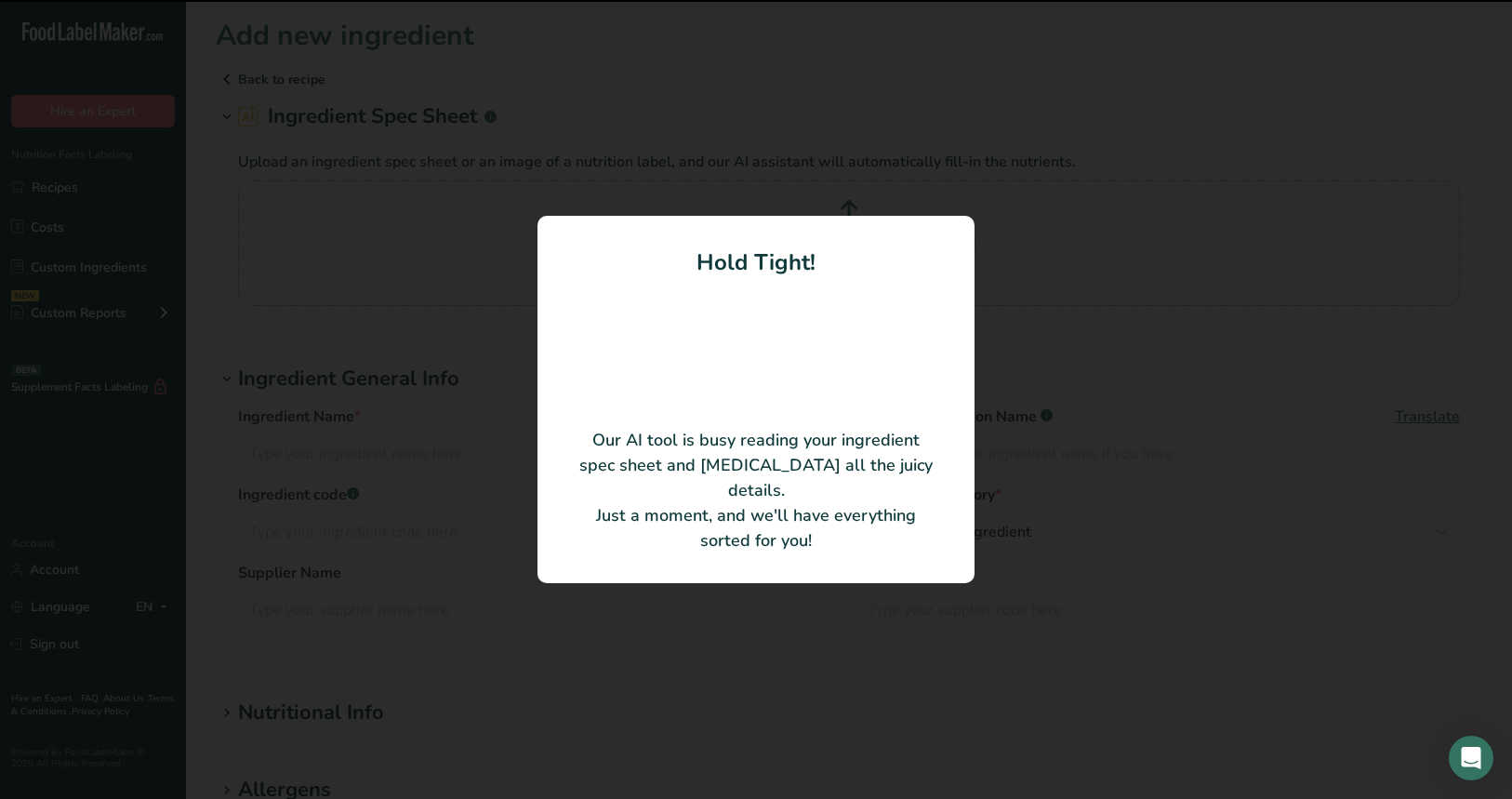
type input "Honey Butter Popcorn Seasoning"
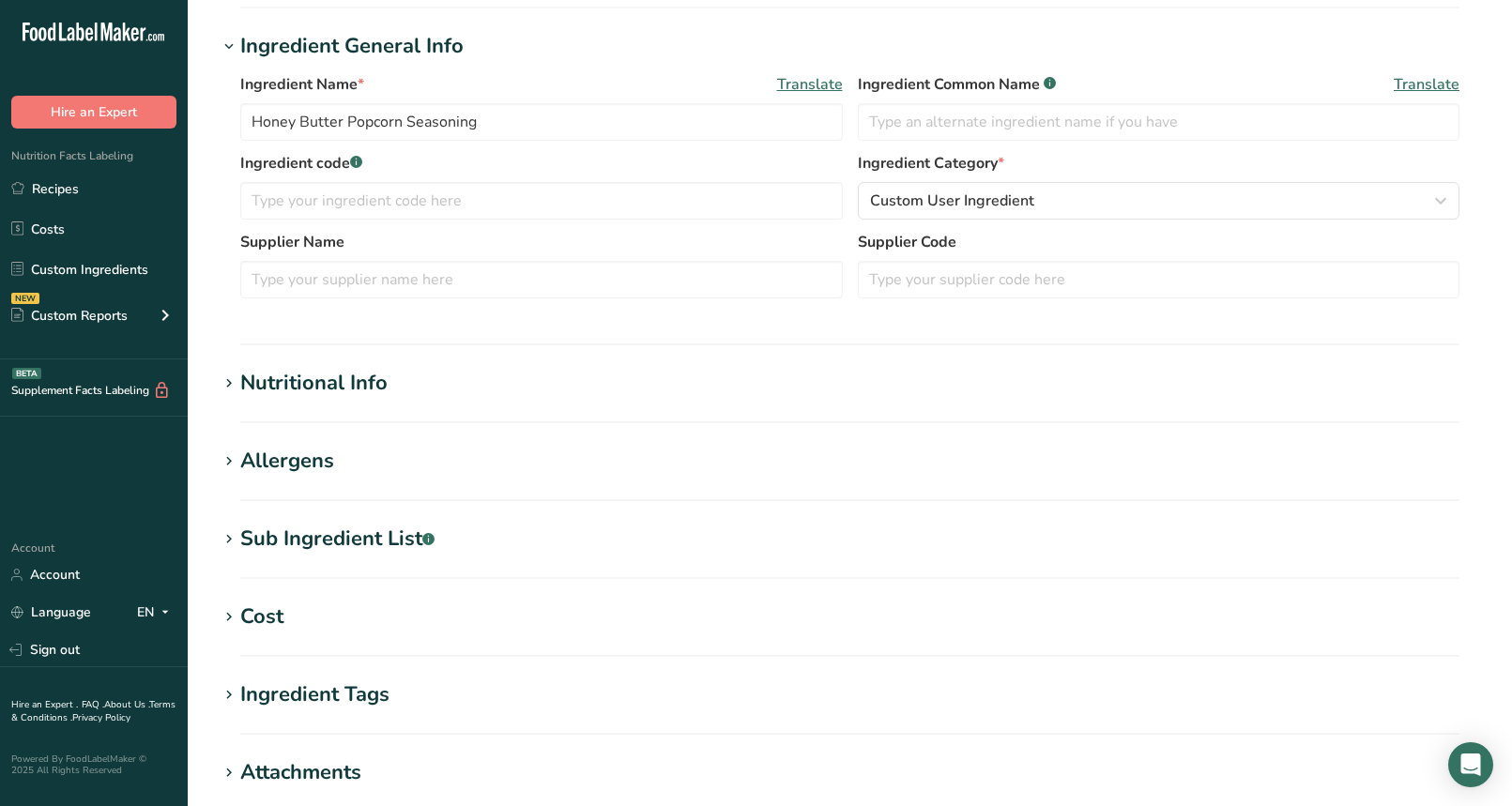
scroll to position [320, 0]
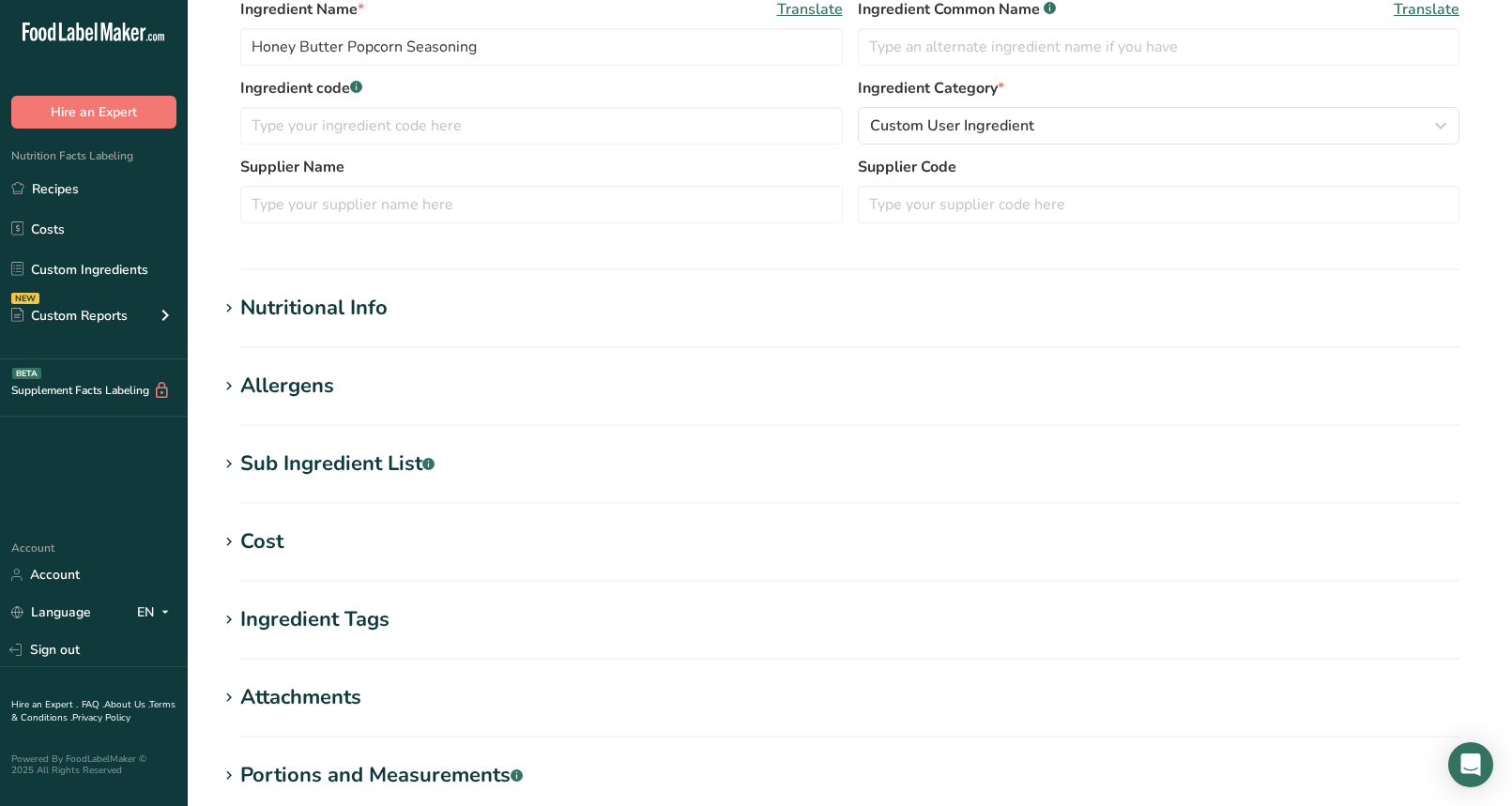
click at [748, 317] on h1 "Nutritional Info" at bounding box center [849, 308] width 1265 height 31
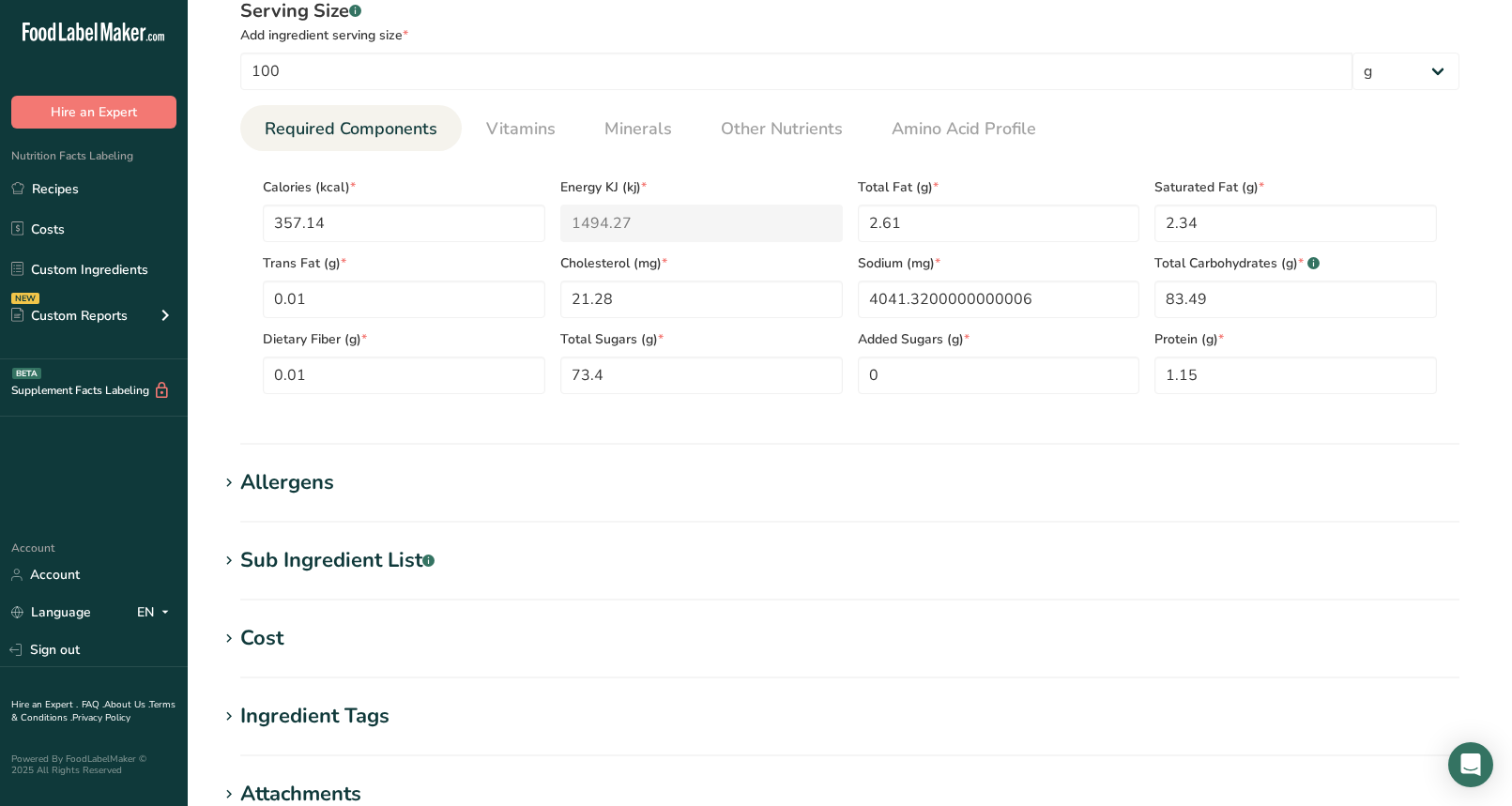
scroll to position [706, 0]
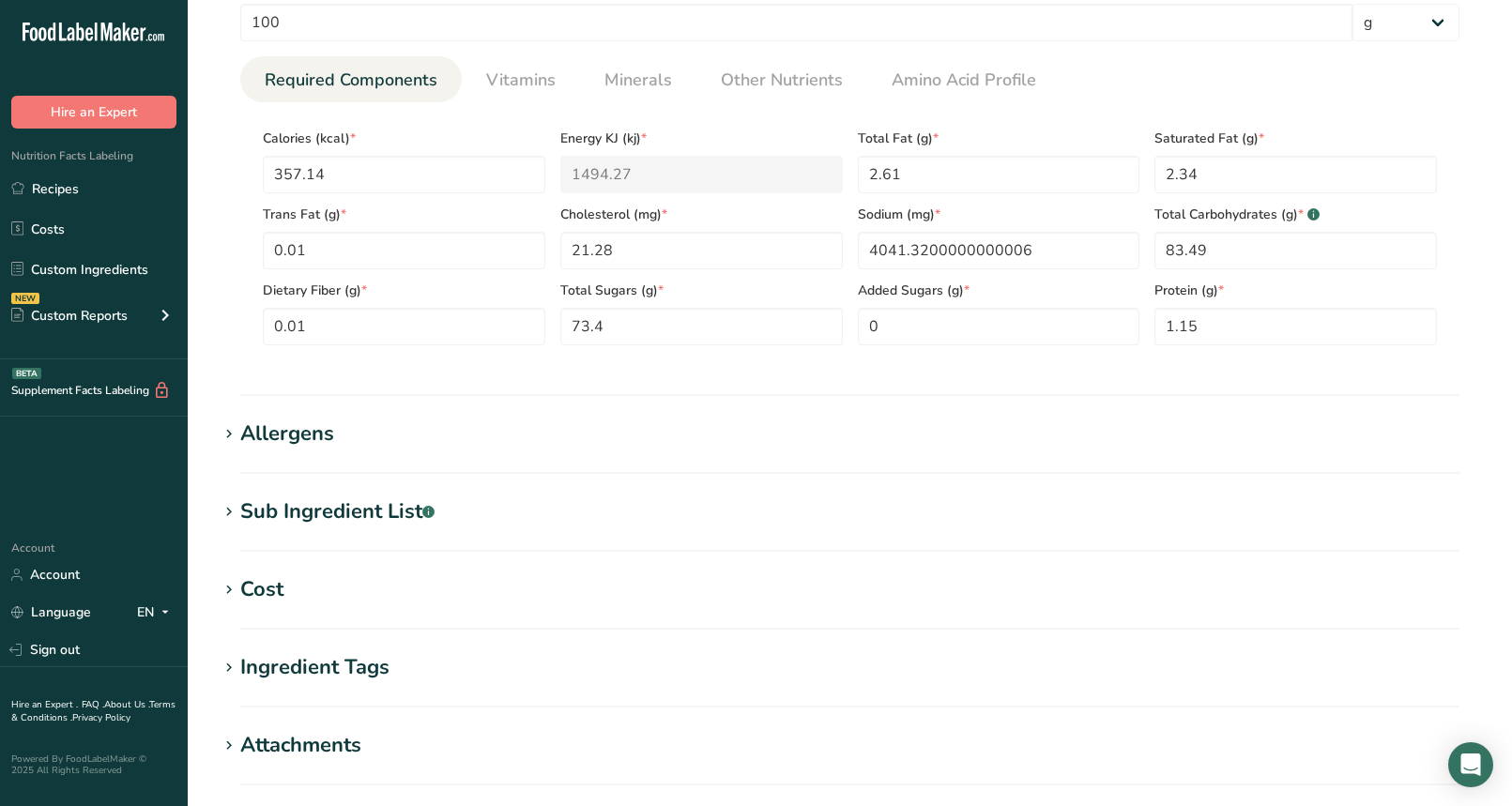
click at [347, 436] on h1 "Allergens" at bounding box center [849, 434] width 1265 height 31
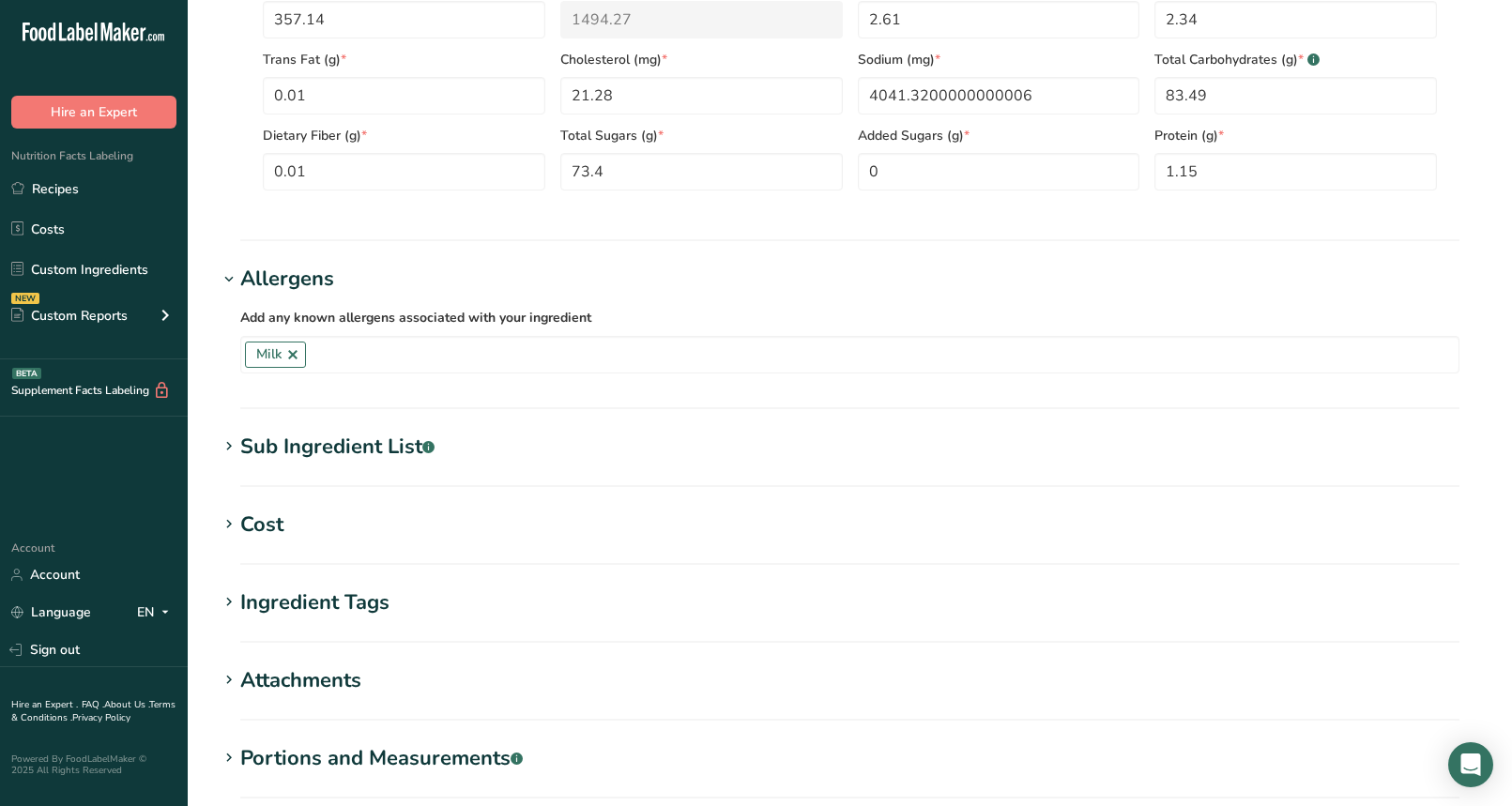
scroll to position [1022, 0]
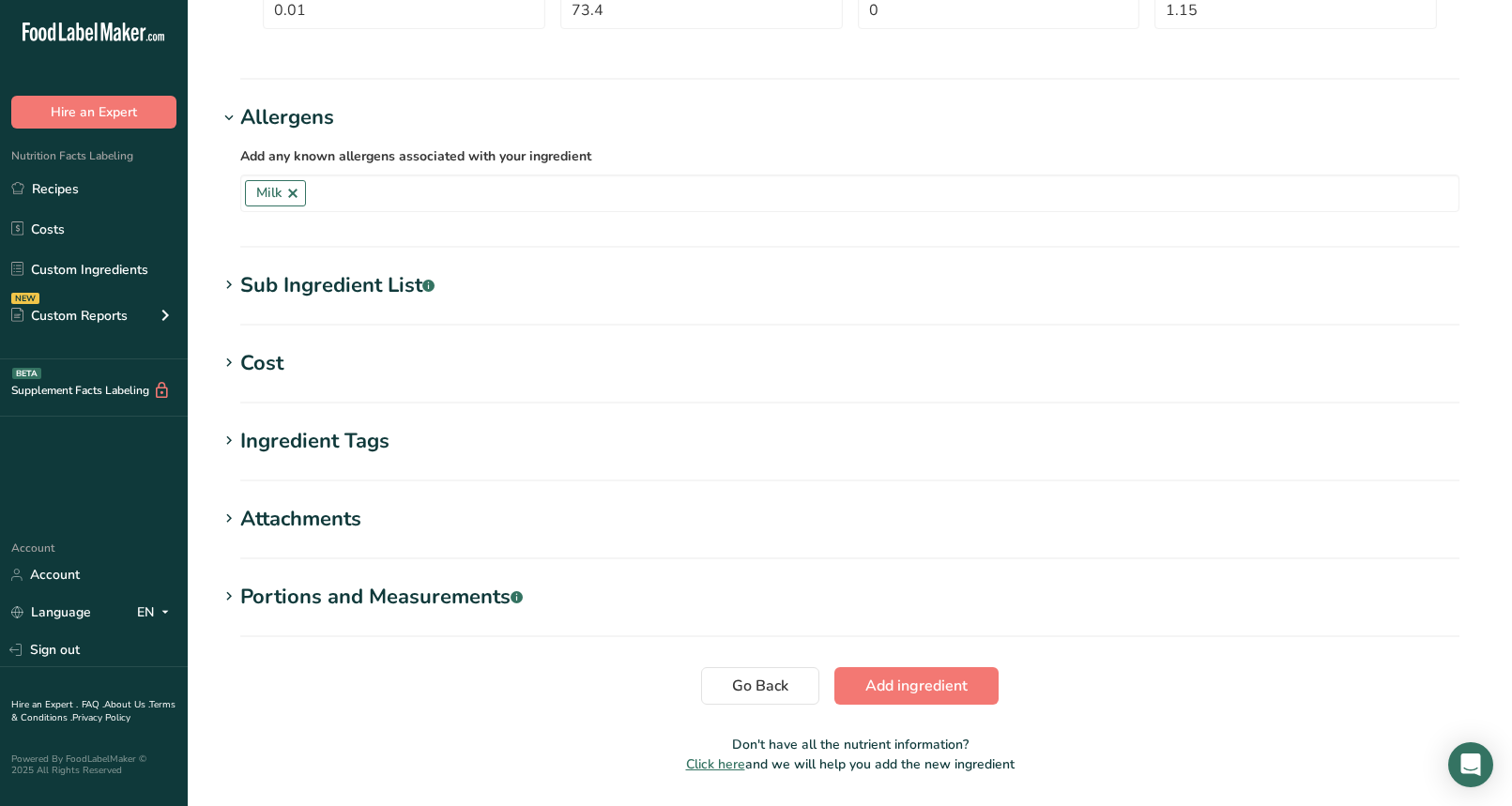
click at [330, 297] on div "Sub Ingredient List .a-a{fill:#347362;}.b-a{fill:#fff;}" at bounding box center [338, 286] width 194 height 31
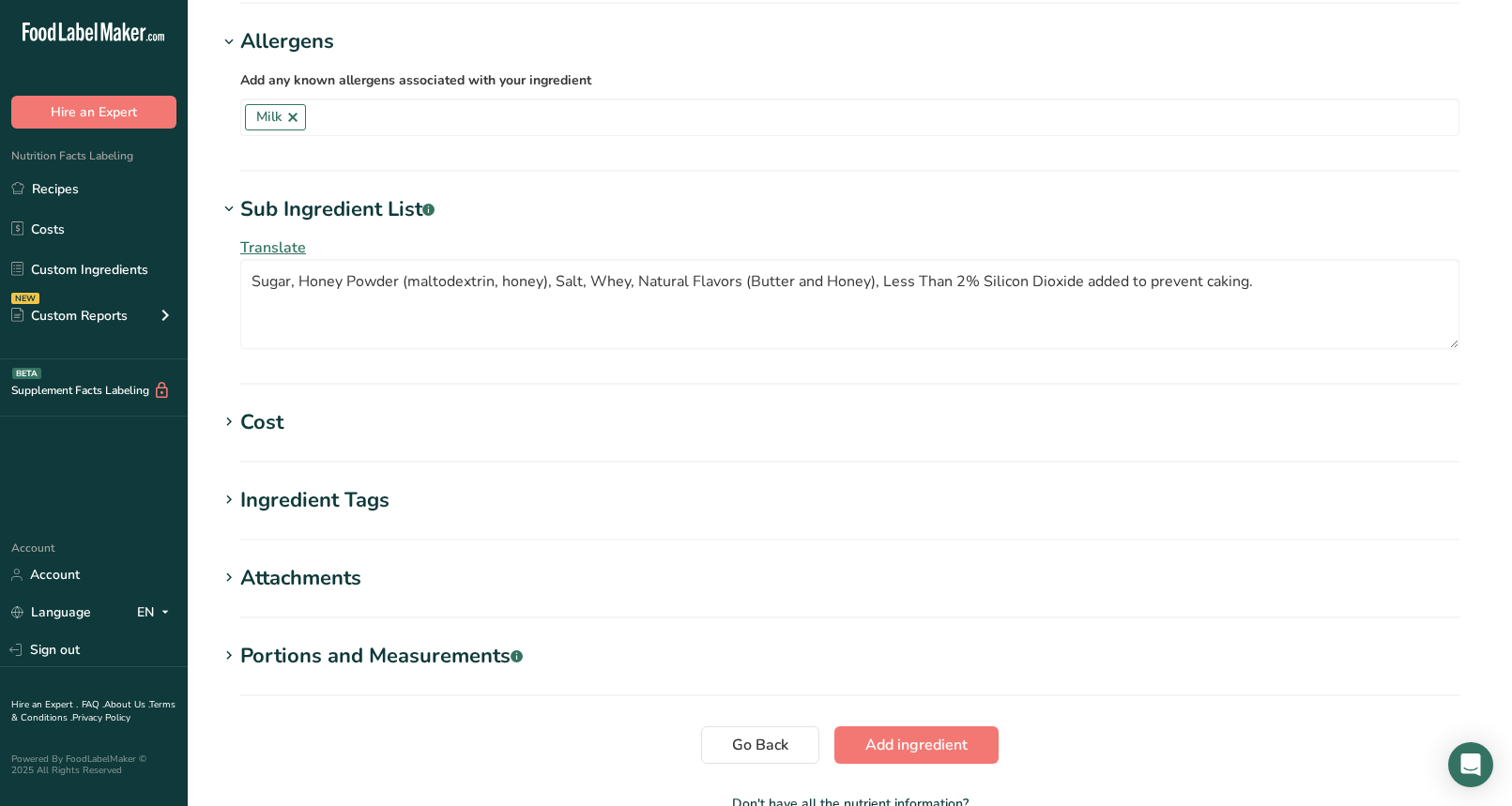
scroll to position [1106, 0]
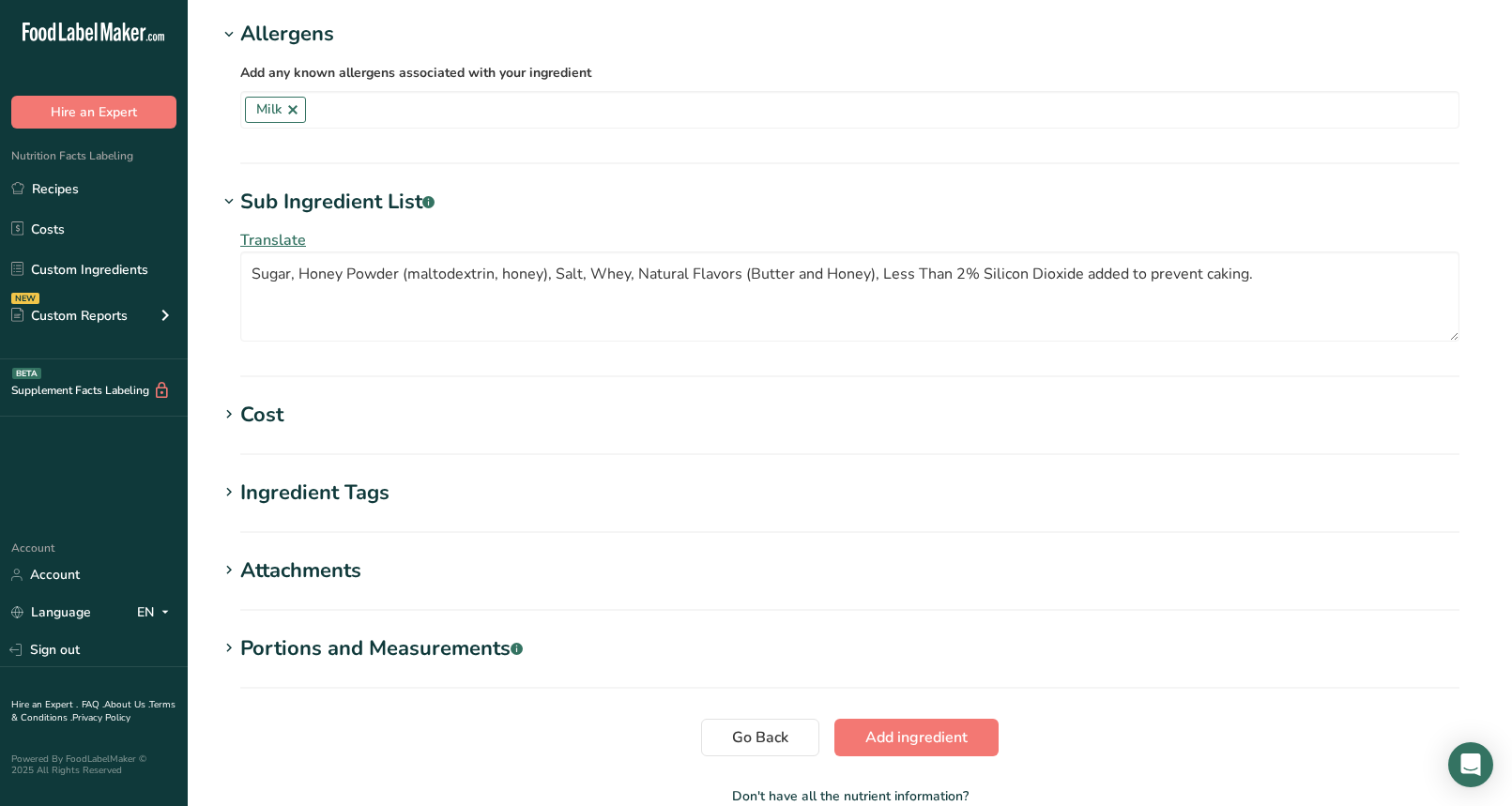
click at [308, 400] on h1 "Cost" at bounding box center [849, 415] width 1265 height 31
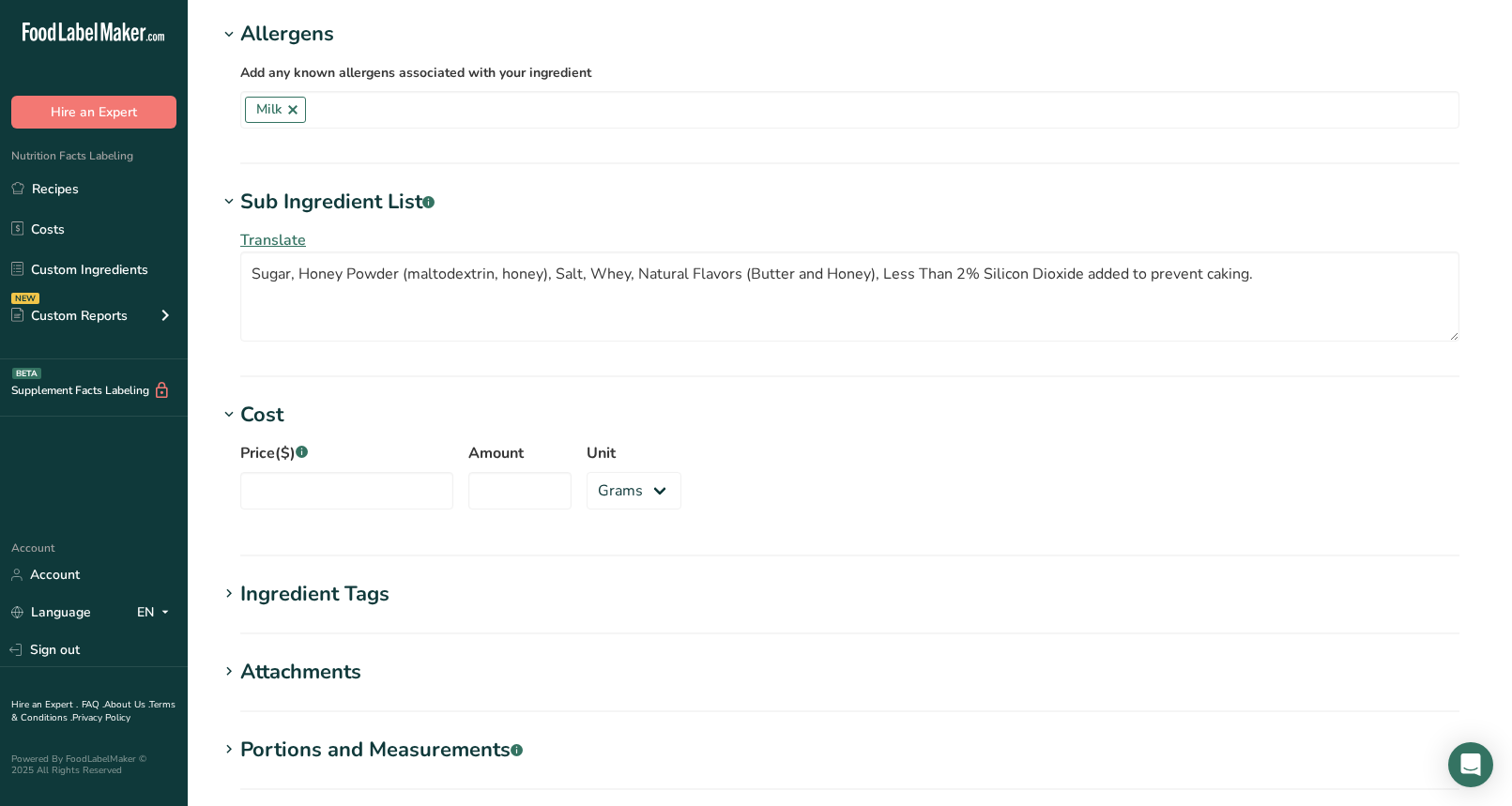
click at [316, 461] on label "Price($) .a-a{fill:#347362;}.b-a{fill:#fff;}" at bounding box center [347, 452] width 214 height 22
click at [316, 471] on input "Price($) .a-a{fill:#347362;}.b-a{fill:#fff;}" at bounding box center [347, 490] width 214 height 38
type input "8.79"
type input "1"
click at [640, 490] on select "Grams kg mg mcg lb oz" at bounding box center [634, 490] width 95 height 38
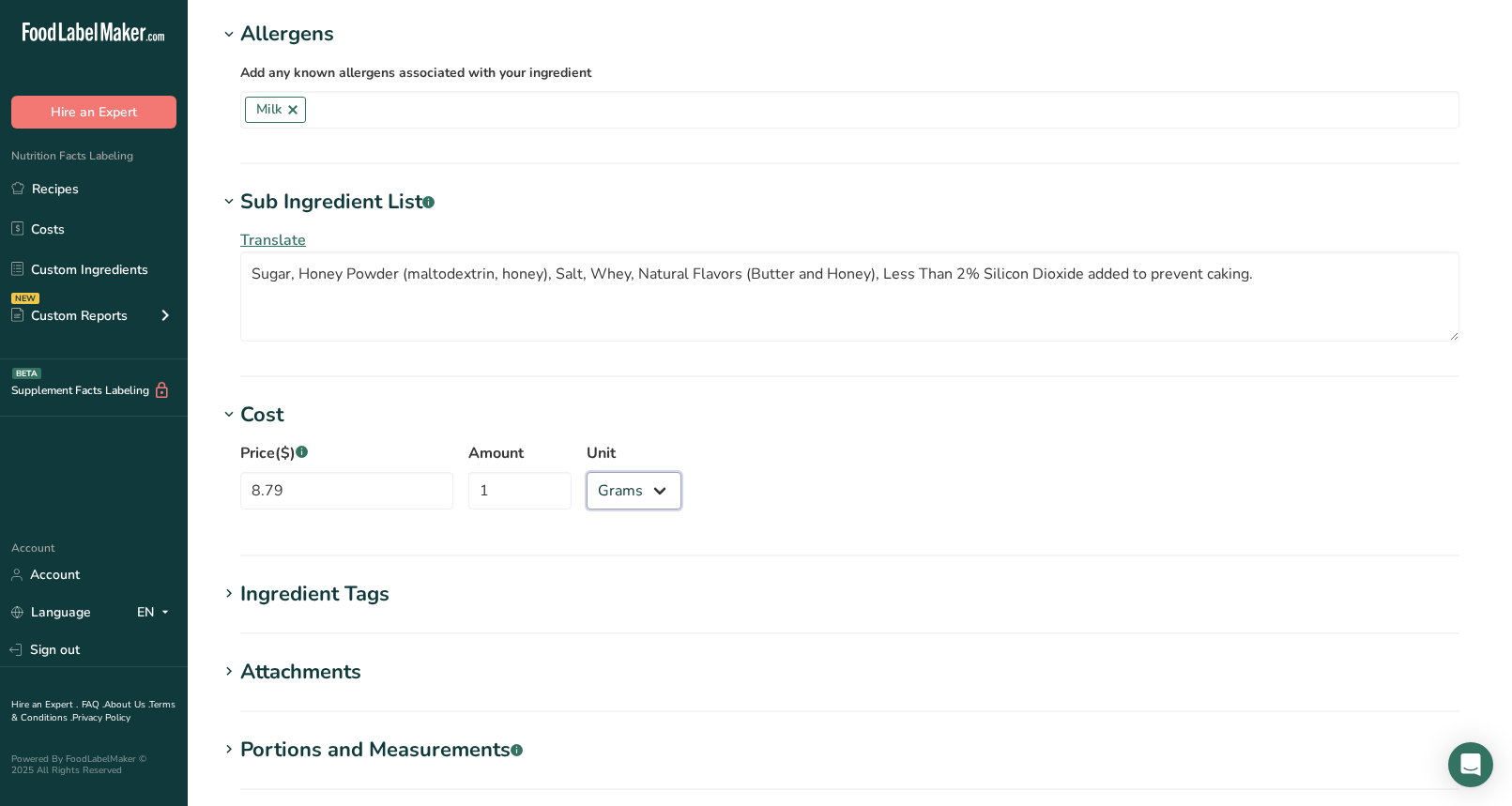
select select "12"
click at [586, 471] on select "Grams kg mg mcg lb oz" at bounding box center [634, 490] width 95 height 38
click at [790, 492] on div "Price($) .a-a{fill:#347362;}.b-a{fill:#fff;} 8.79 Amount 1 Unit Grams kg mg mcg…" at bounding box center [849, 481] width 1265 height 101
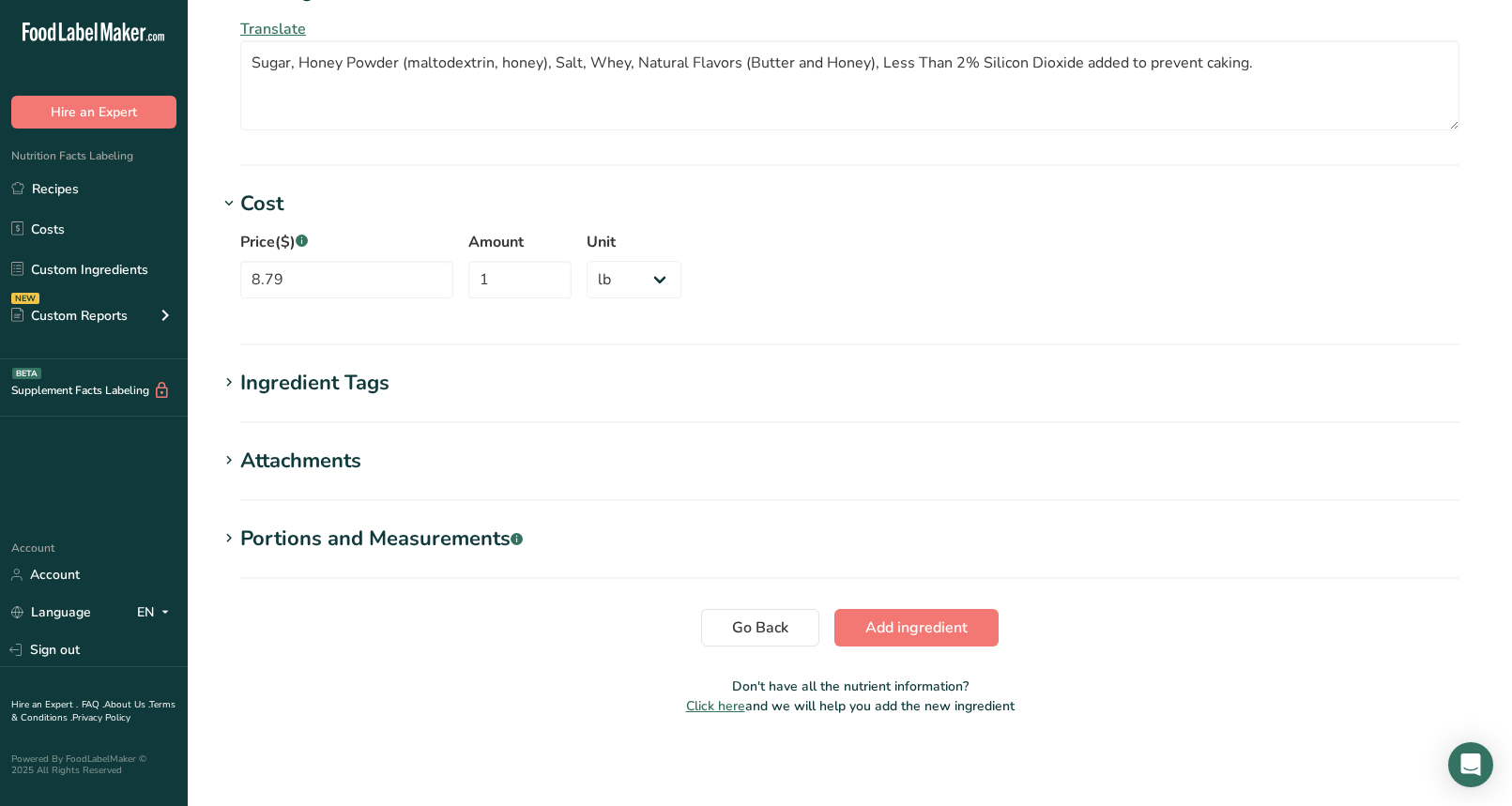
scroll to position [1296, 0]
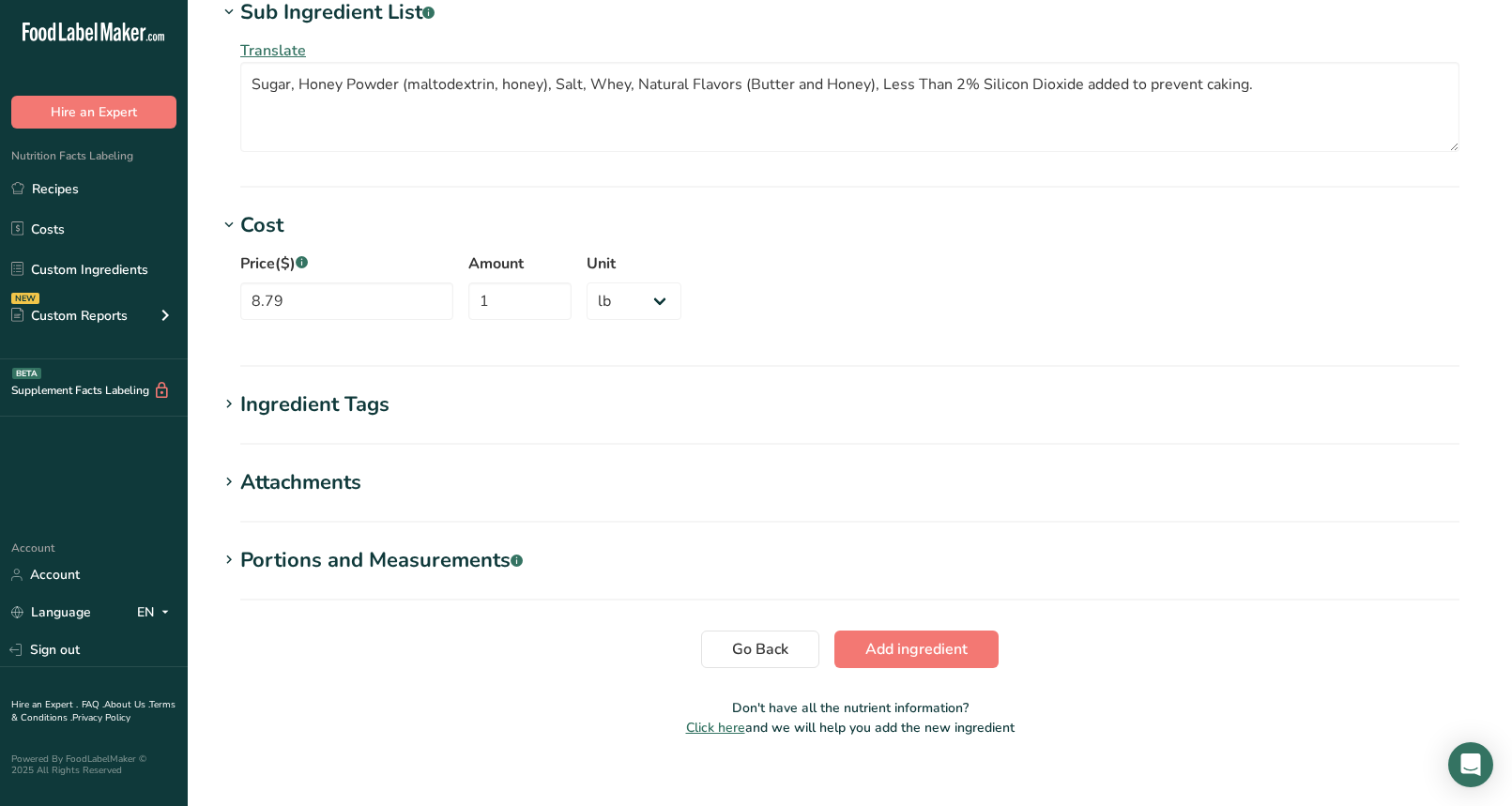
click at [384, 564] on div "Portions and Measurements .a-a{fill:#347362;}.b-a{fill:#fff;}" at bounding box center [381, 561] width 282 height 31
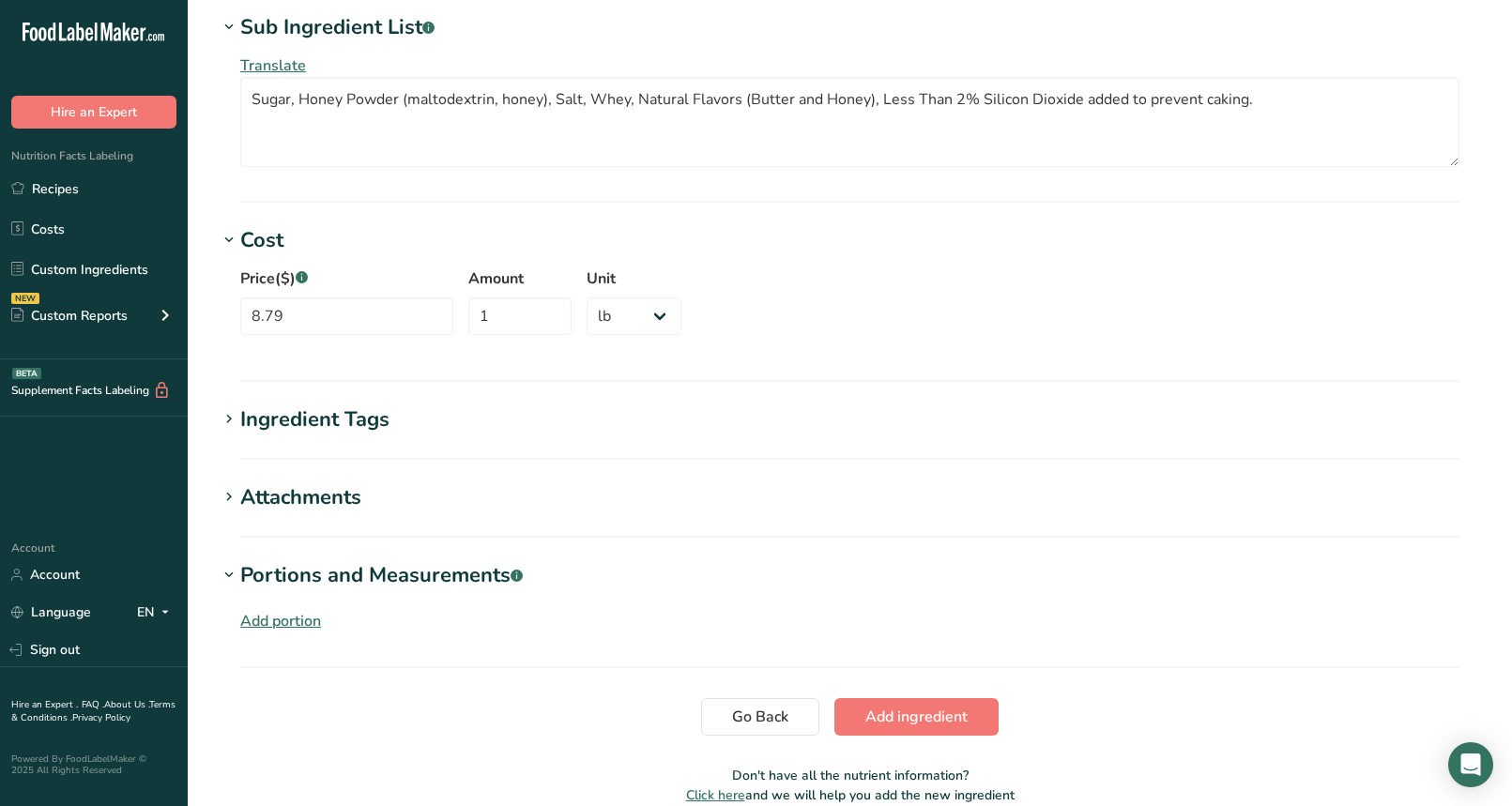
click at [324, 496] on div "Attachments" at bounding box center [301, 498] width 121 height 31
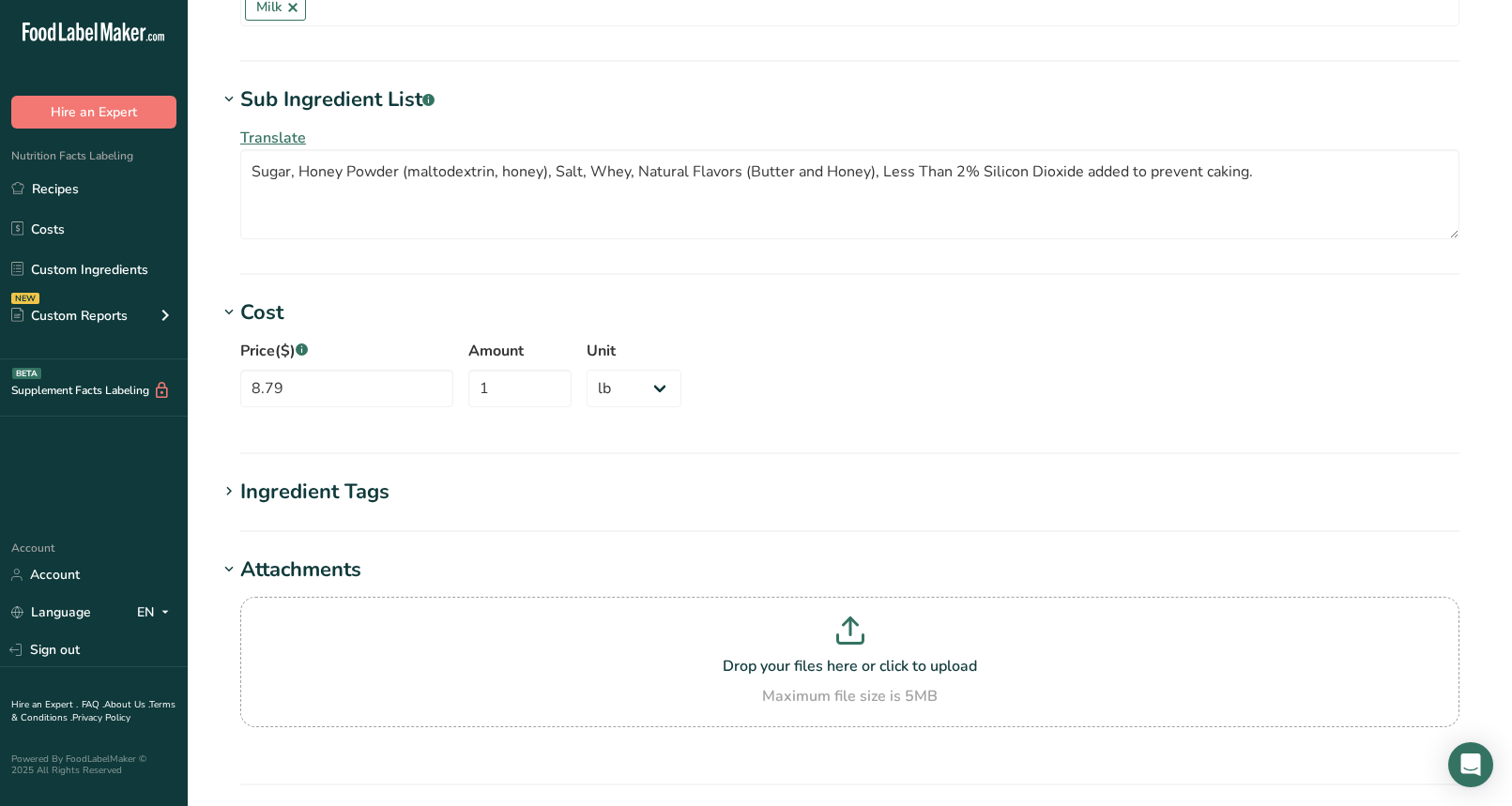
click at [325, 485] on div "Ingredient Tags" at bounding box center [315, 492] width 149 height 31
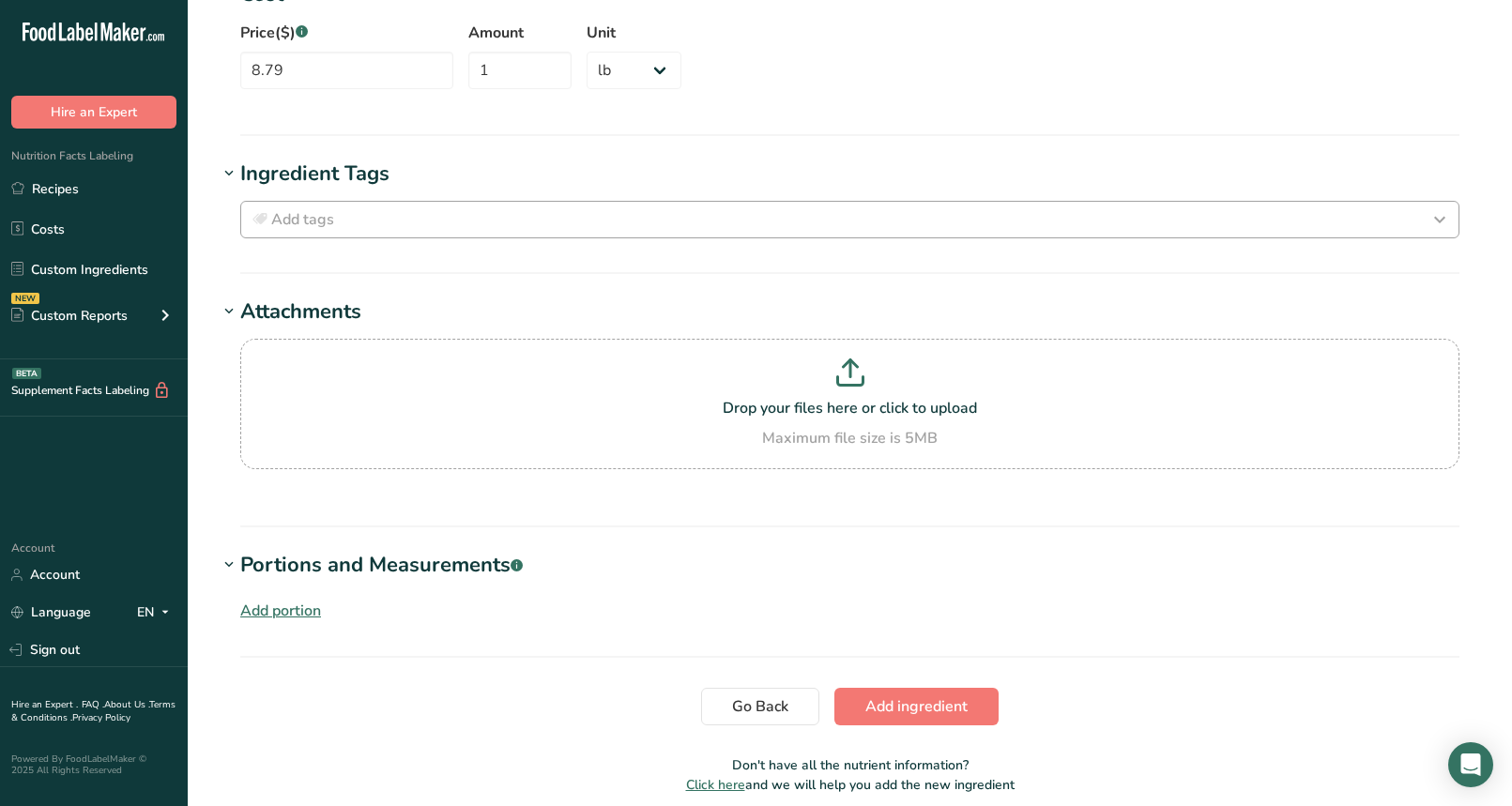
scroll to position [1605, 0]
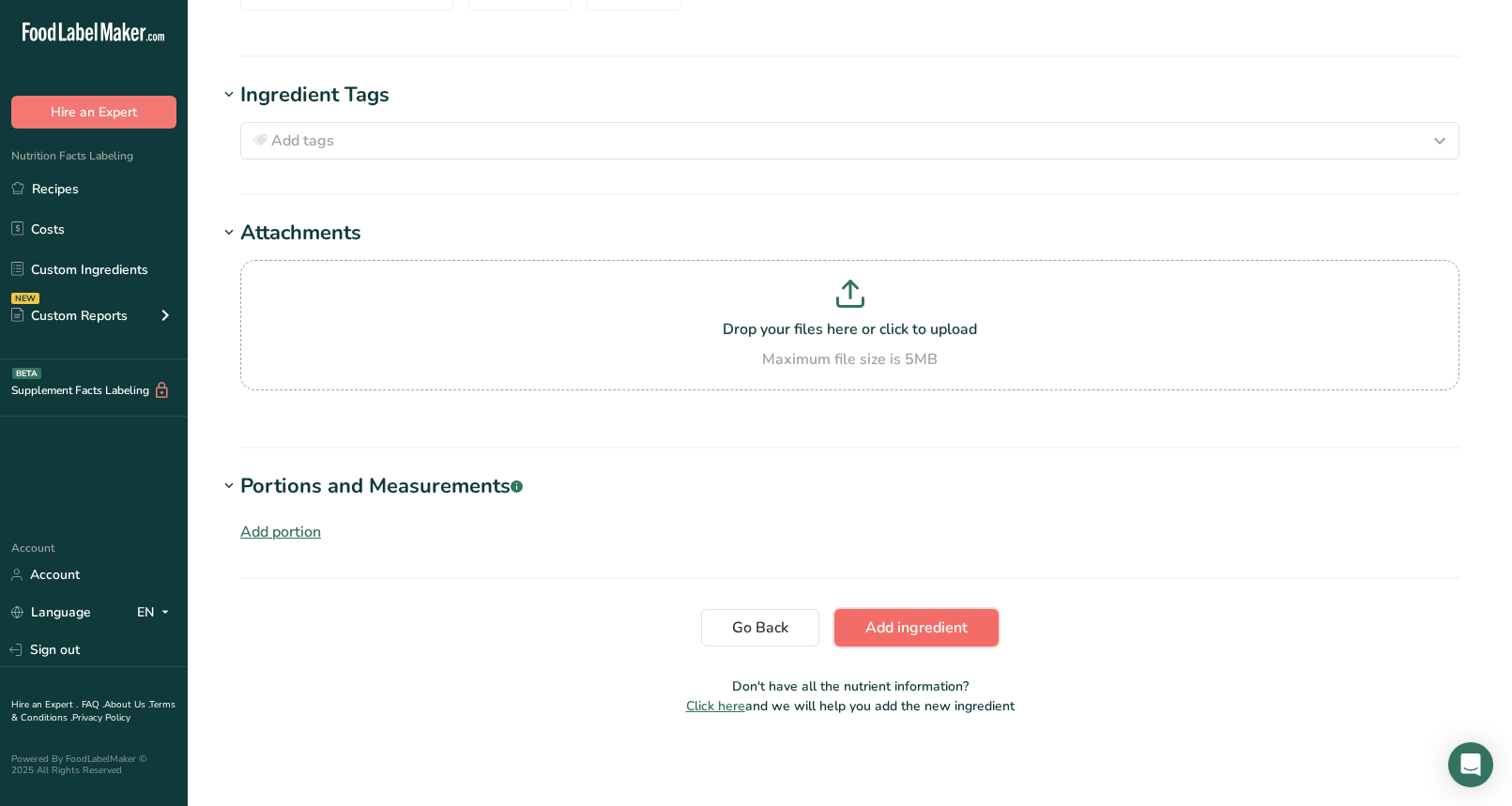
click at [888, 629] on span "Add ingredient" at bounding box center [916, 627] width 102 height 22
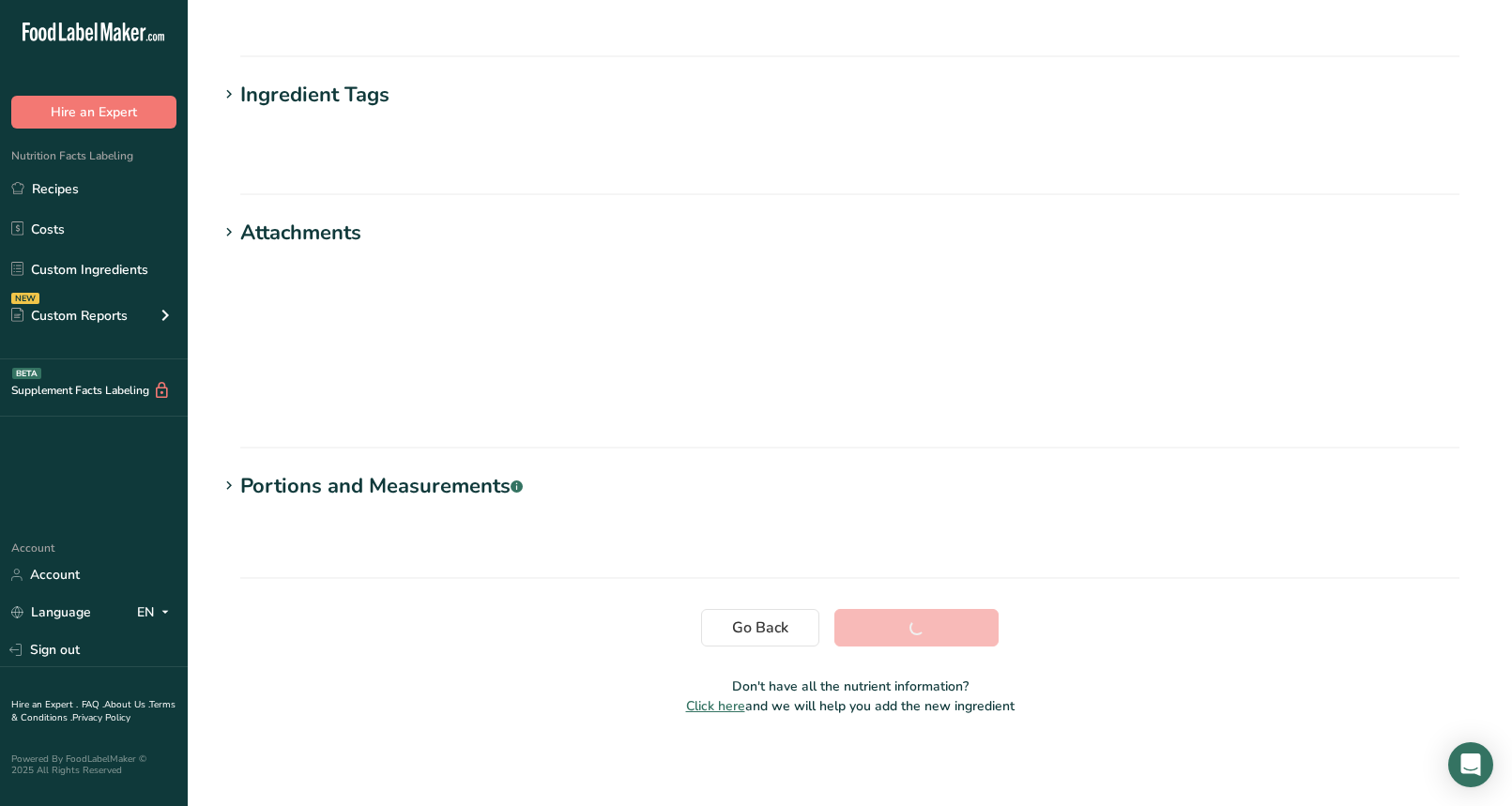
scroll to position [202, 0]
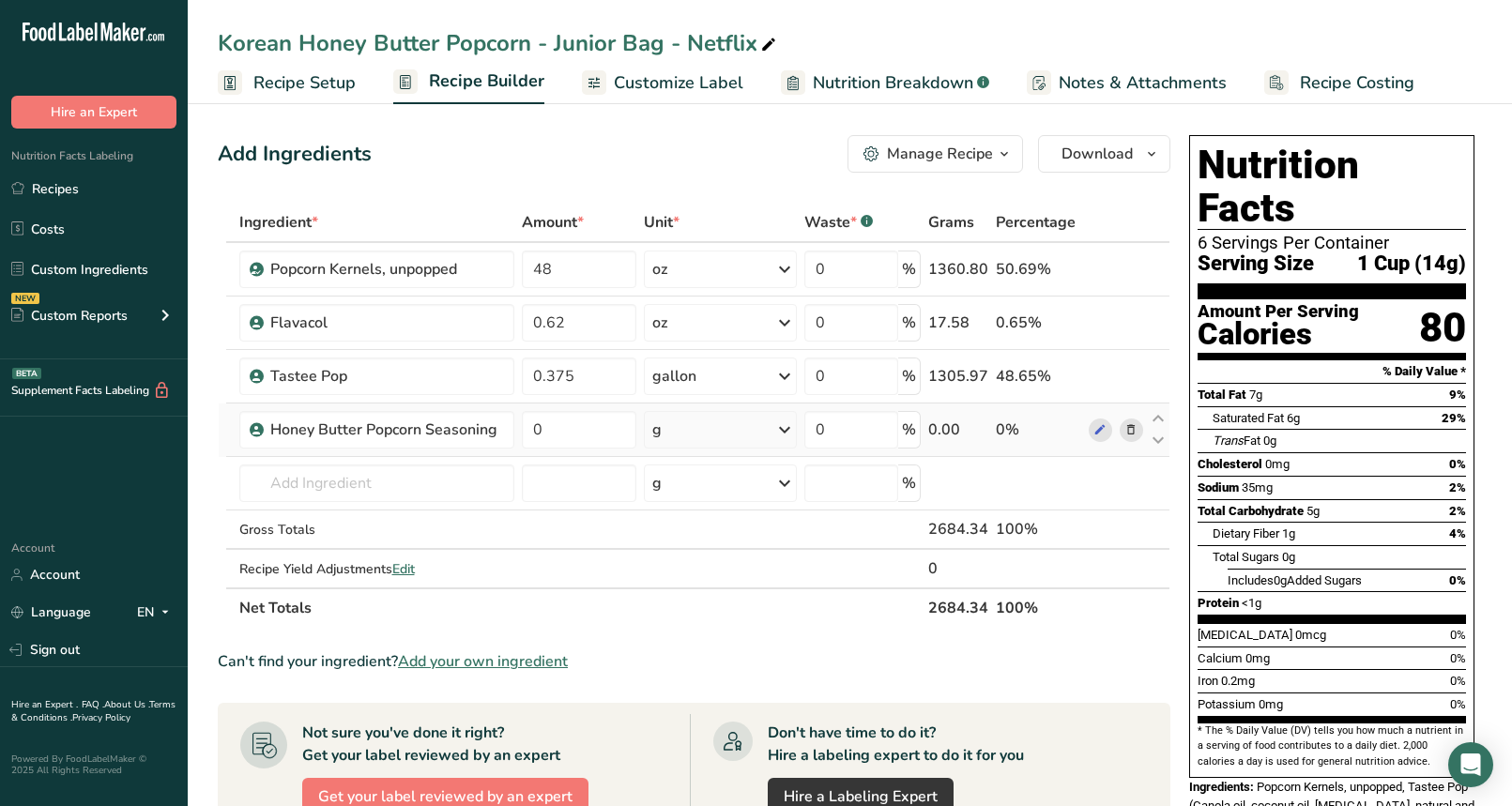
click at [773, 430] on div "g" at bounding box center [720, 430] width 153 height 38
click at [710, 499] on div "g" at bounding box center [734, 500] width 157 height 27
drag, startPoint x: 563, startPoint y: 423, endPoint x: 511, endPoint y: 423, distance: 52.0
click at [511, 423] on tr "Honey Butter Popcorn Seasoning 0 g Weight Units g kg mg See more Volume Units l…" at bounding box center [694, 430] width 951 height 53
type input "0.25"
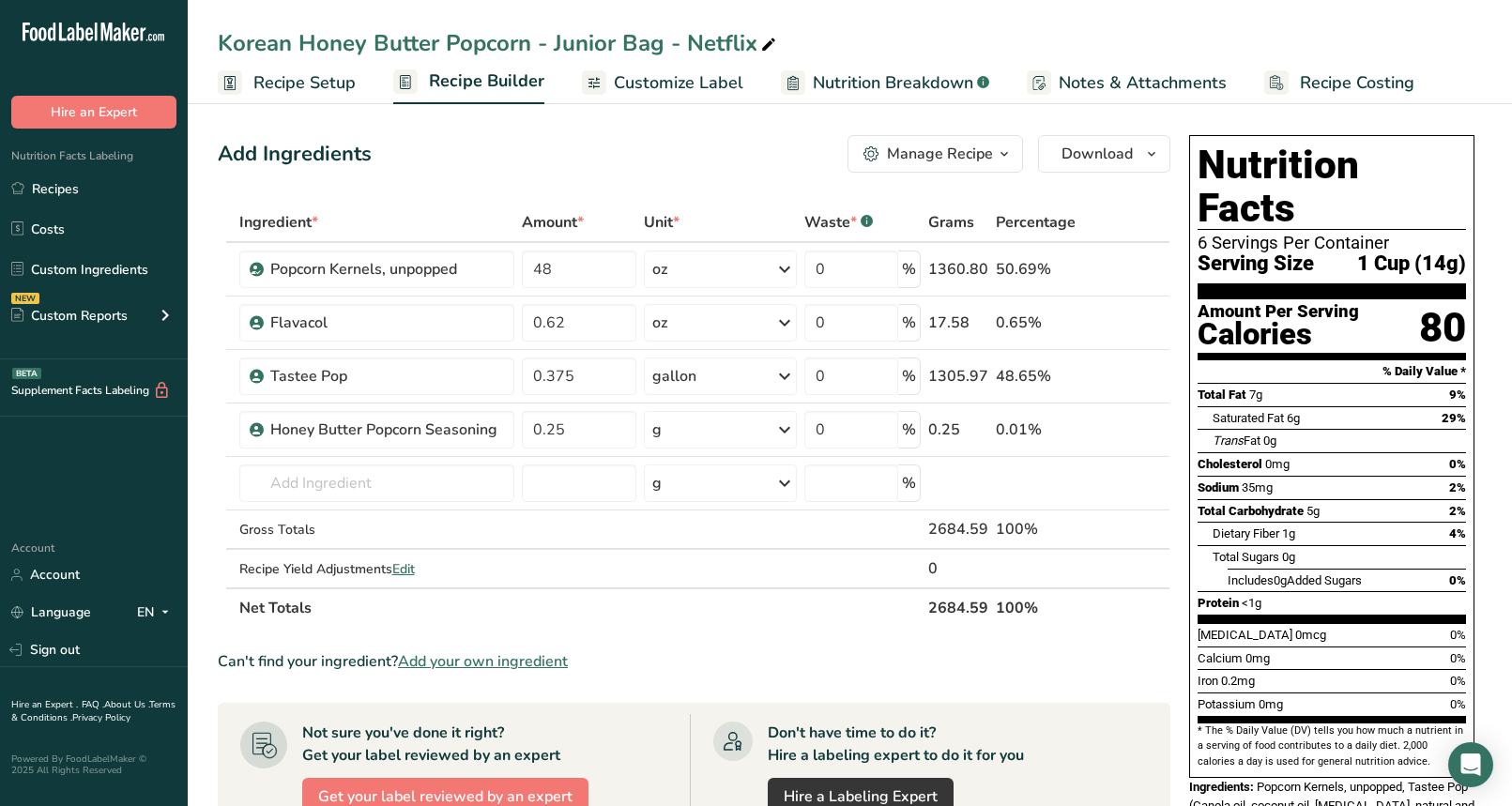
click at [784, 635] on section "Ingredient * Amount * Unit * Waste * .a-a{fill:#347362;}.b-a{fill:#fff;} Grams …" at bounding box center [694, 742] width 953 height 1079
click at [1081, 86] on span "Notes & Attachments" at bounding box center [1142, 83] width 168 height 25
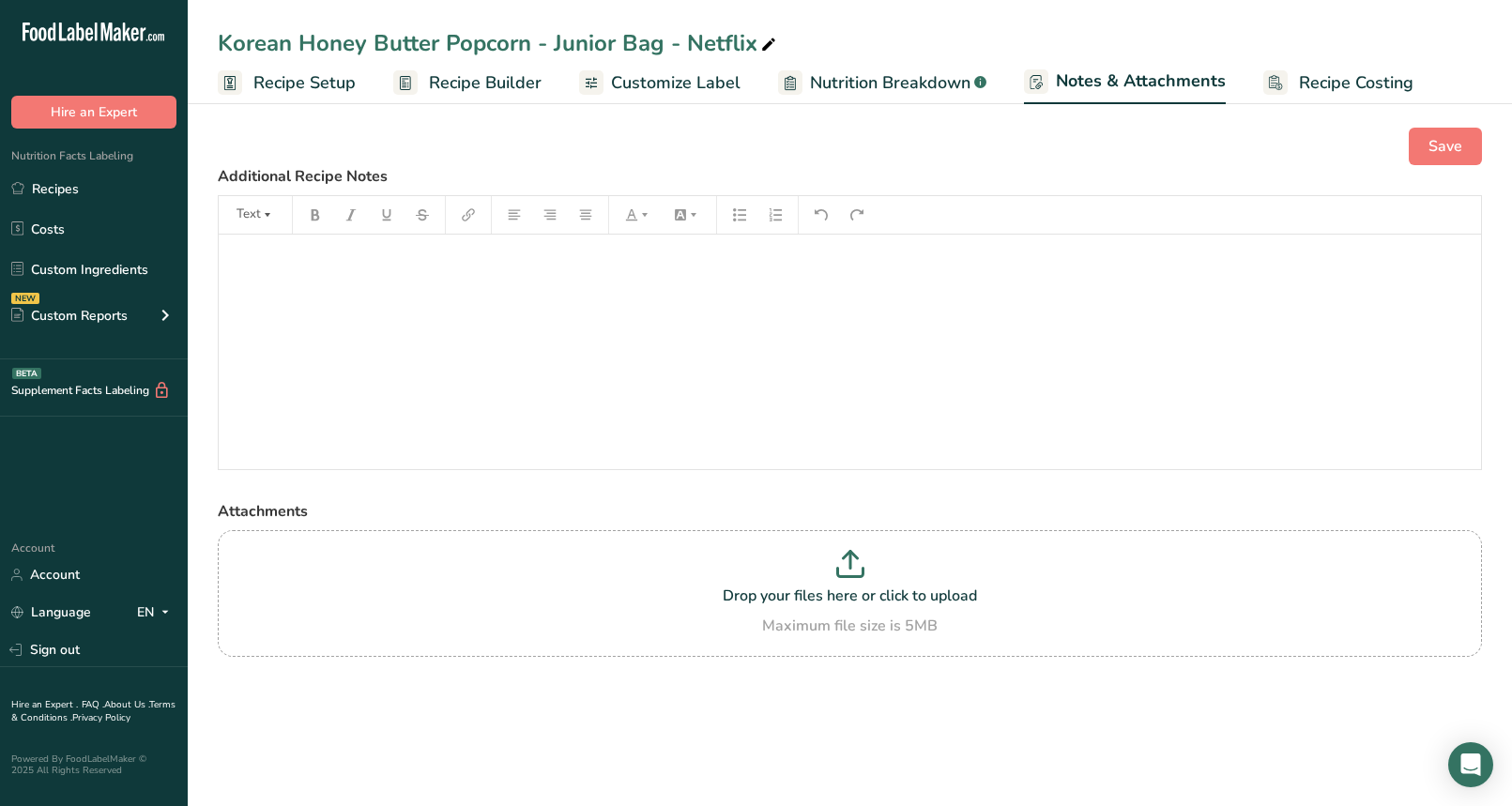
click at [904, 86] on span "Nutrition Breakdown" at bounding box center [890, 83] width 160 height 25
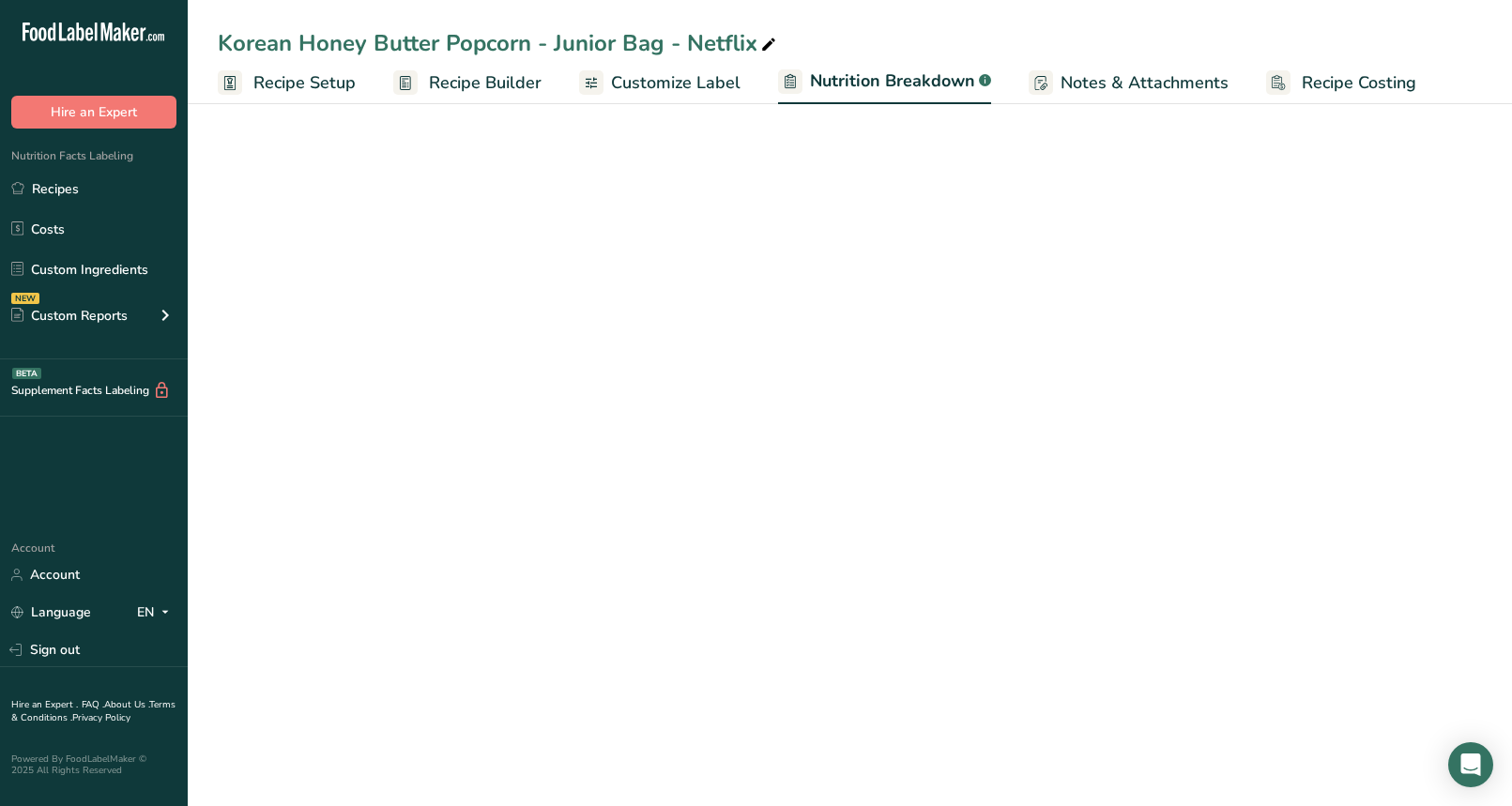
select select "Calories"
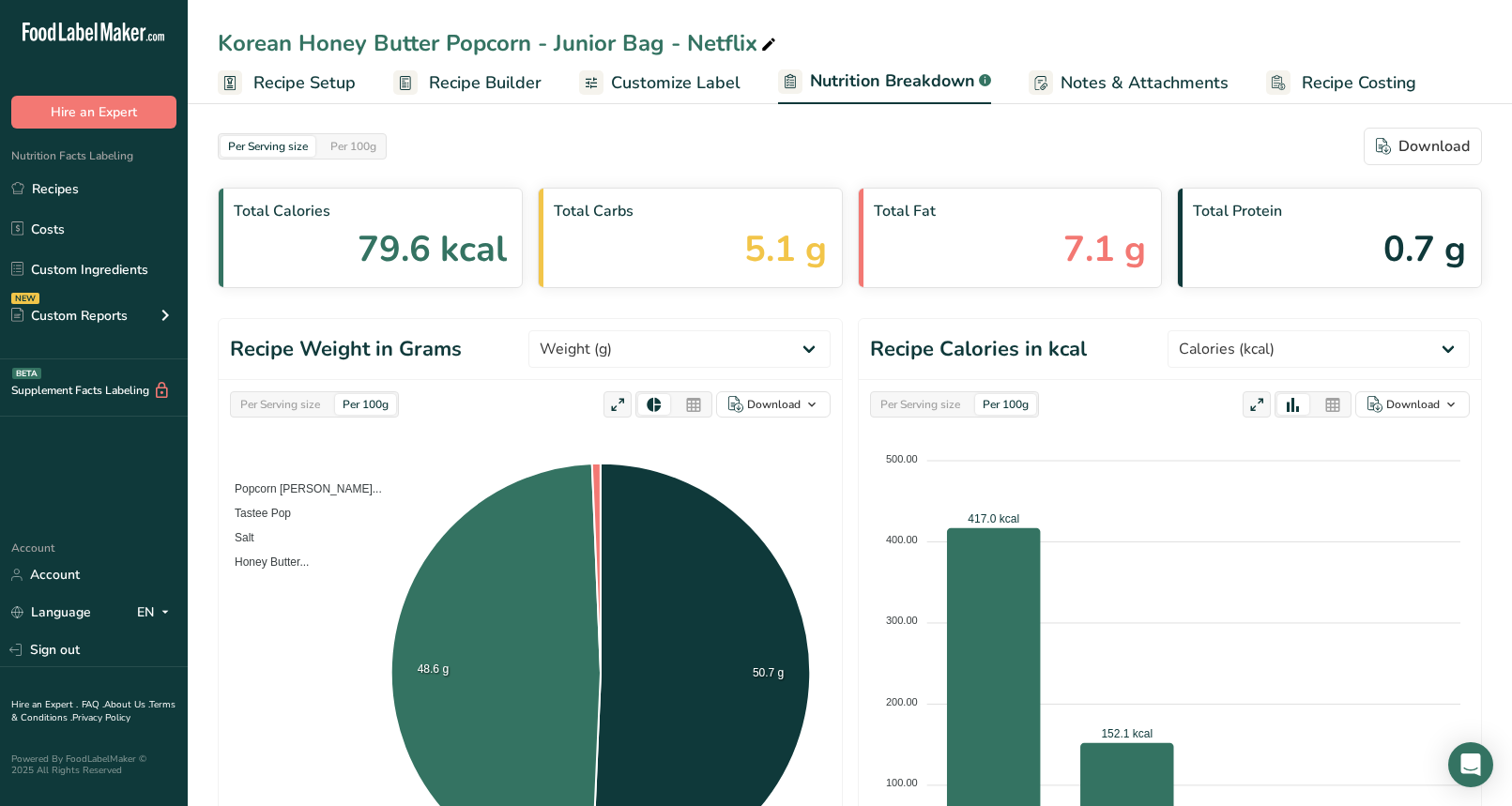
click at [709, 91] on span "Customize Label" at bounding box center [675, 83] width 129 height 25
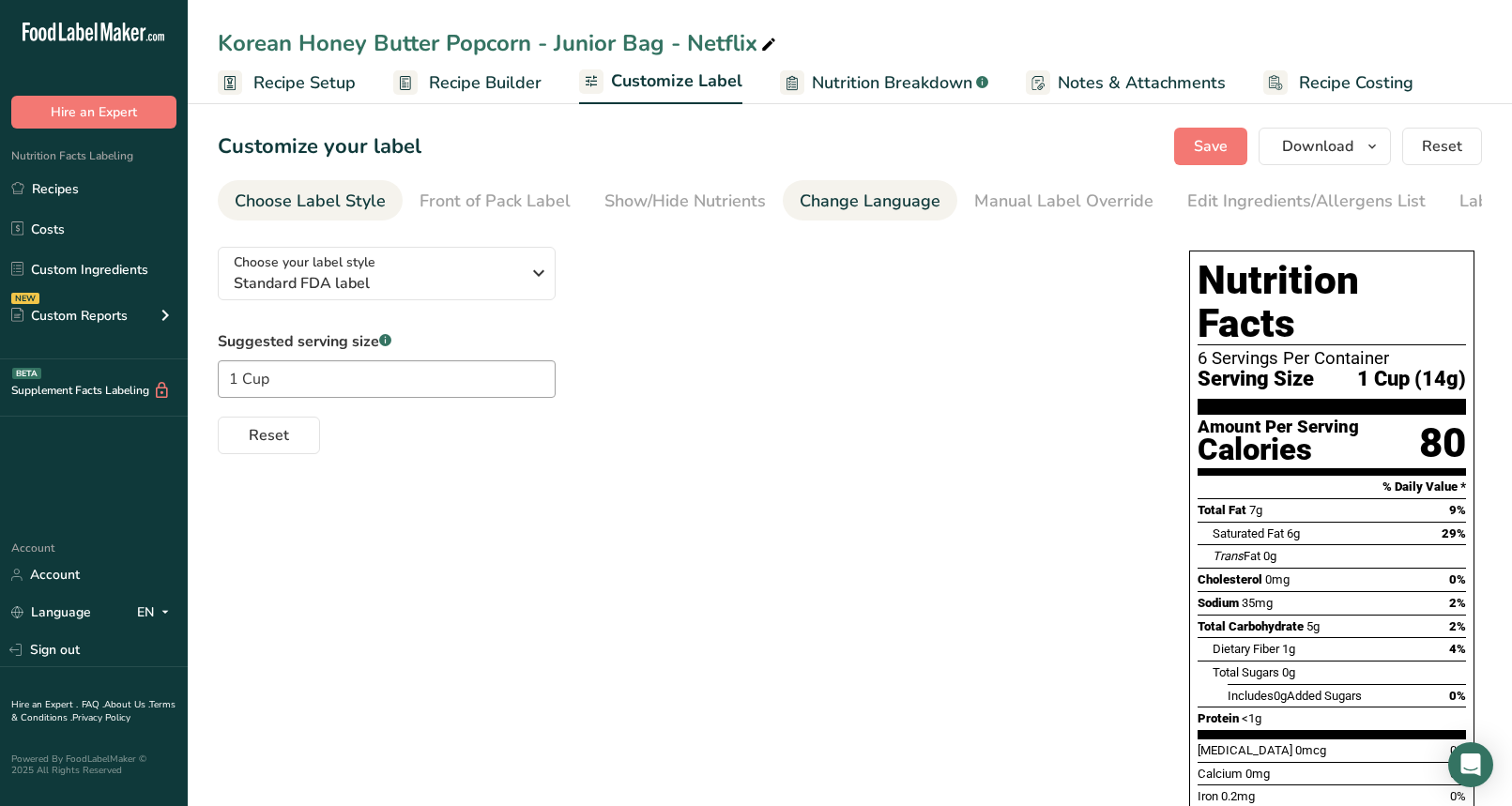
click at [839, 190] on div "Change Language" at bounding box center [870, 201] width 141 height 25
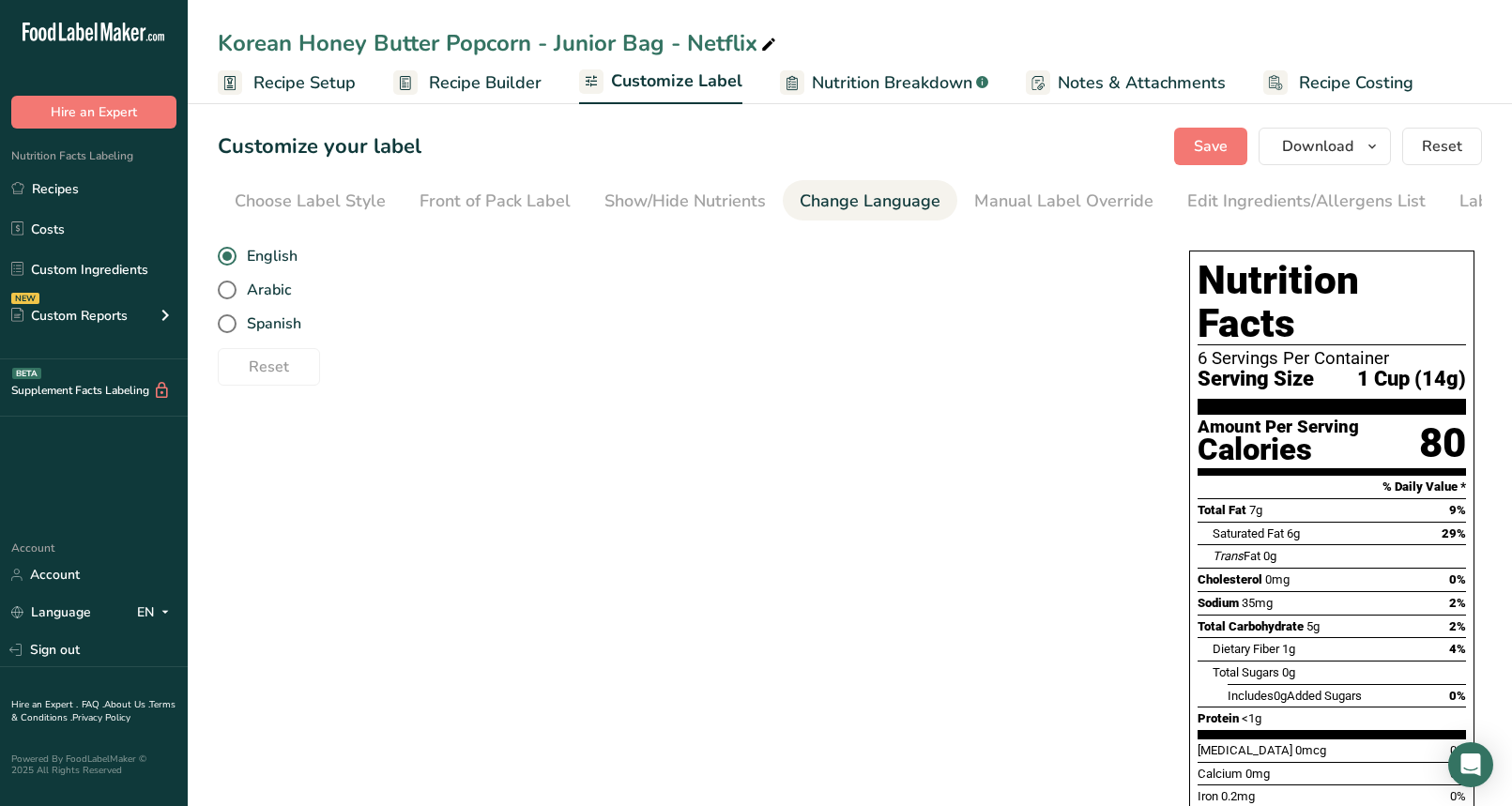
scroll to position [0, 100]
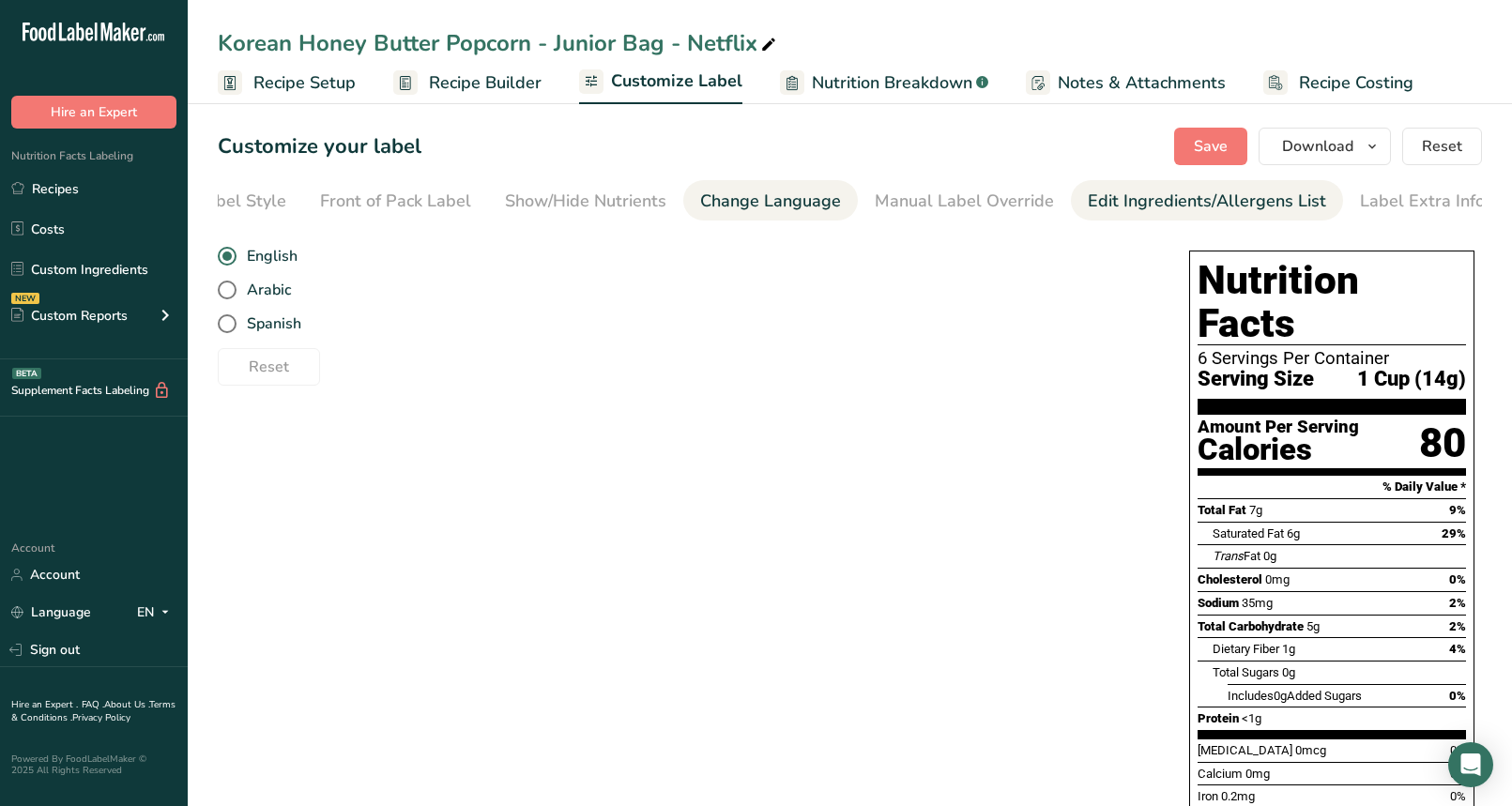
click at [1099, 205] on div "Edit Ingredients/Allergens List" at bounding box center [1207, 201] width 239 height 25
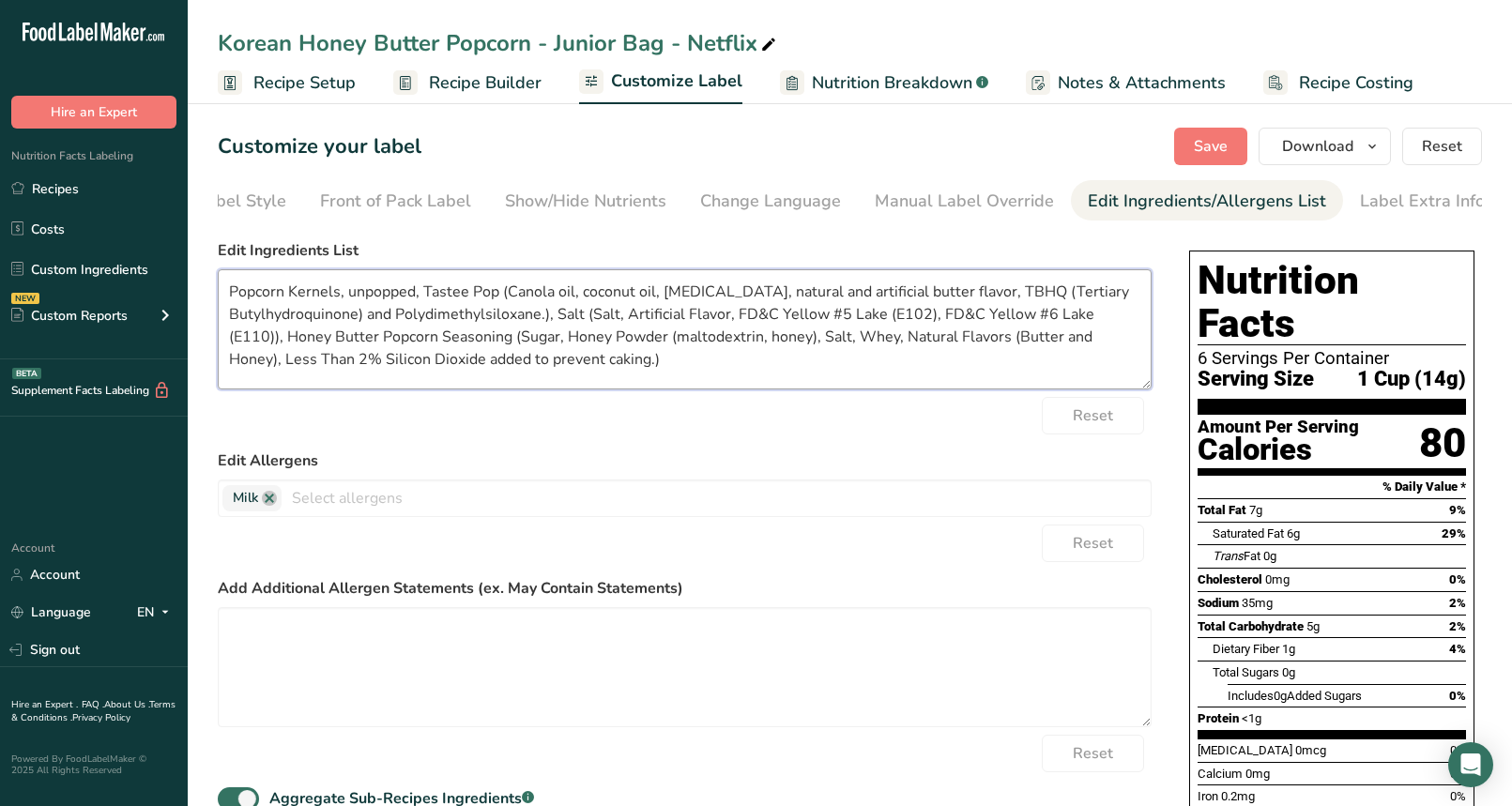
drag, startPoint x: 495, startPoint y: 293, endPoint x: 350, endPoint y: 290, distance: 145.0
click at [350, 290] on textarea "Popcorn Kernels, unpopped, Tastee Pop (Canola oil, coconut oil, [MEDICAL_DATA],…" at bounding box center [684, 330] width 934 height 120
drag, startPoint x: 590, startPoint y: 319, endPoint x: 625, endPoint y: 277, distance: 54.7
click at [593, 318] on textarea "Popcorn Kernels, Coconut Oil Blend (Canola oil, coconut oil, [MEDICAL_DATA], na…" at bounding box center [684, 330] width 934 height 120
click at [800, 334] on textarea "Popcorn Kernels, Coconut Oil Blend (Canola oil, coconut oil, [MEDICAL_DATA], na…" at bounding box center [684, 330] width 934 height 120
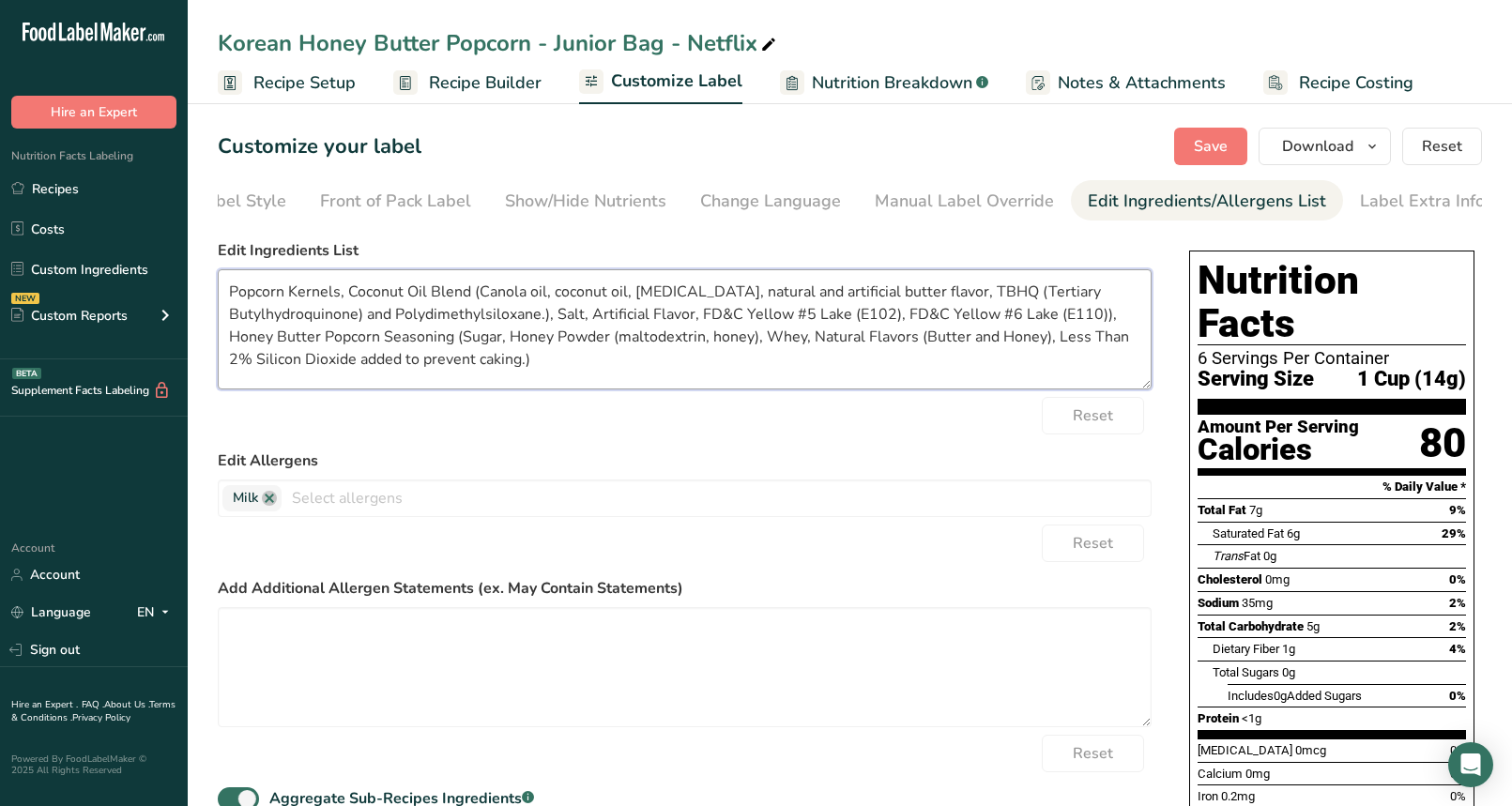
click at [608, 367] on textarea "Popcorn Kernels, Coconut Oil Blend (Canola oil, coconut oil, [MEDICAL_DATA], na…" at bounding box center [684, 330] width 934 height 120
type textarea "Popcorn Kernels, Coconut Oil Blend (Canola oil, coconut oil, [MEDICAL_DATA], na…"
click at [1198, 143] on span "Save" at bounding box center [1210, 145] width 34 height 22
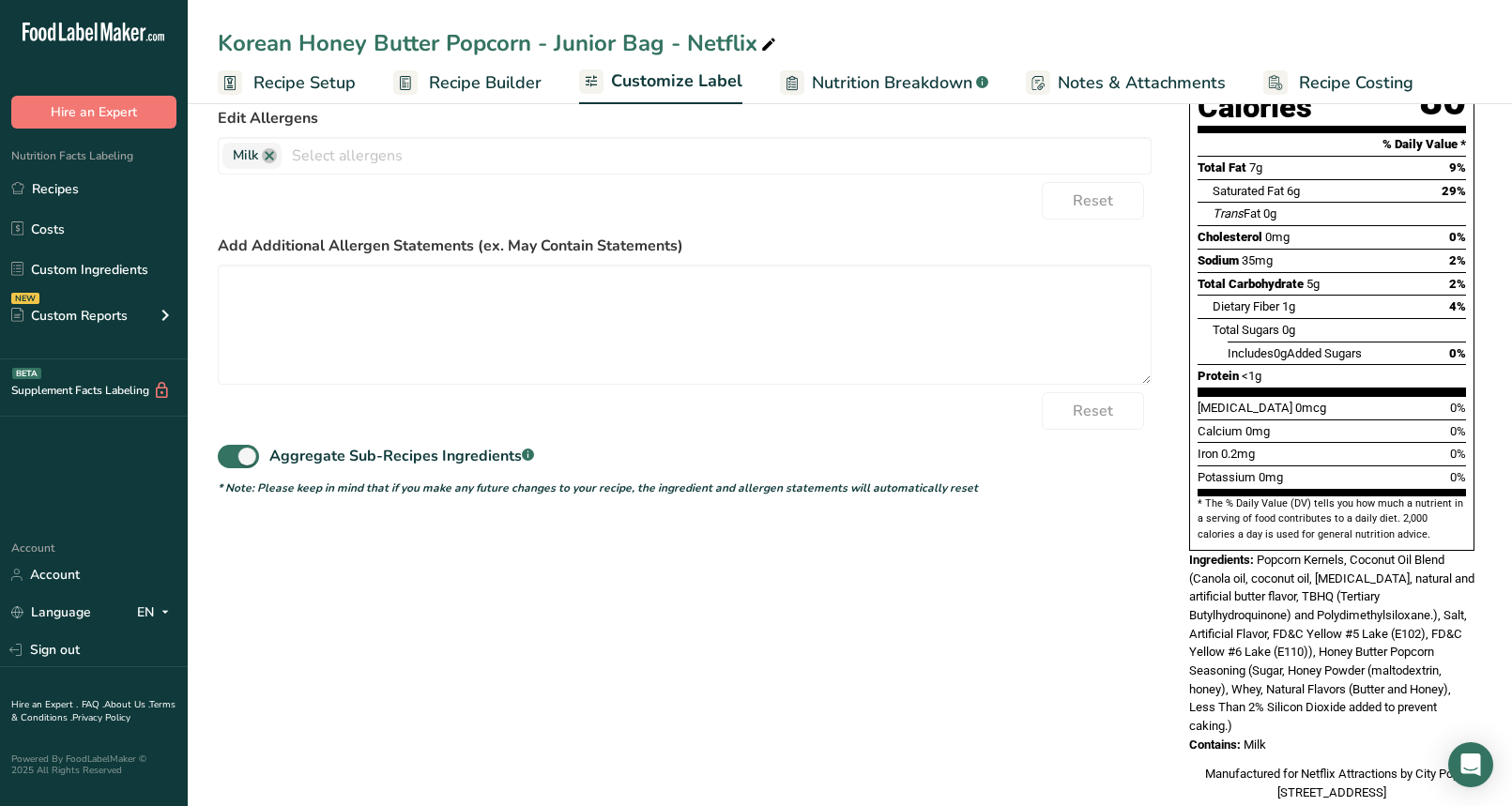
scroll to position [339, 0]
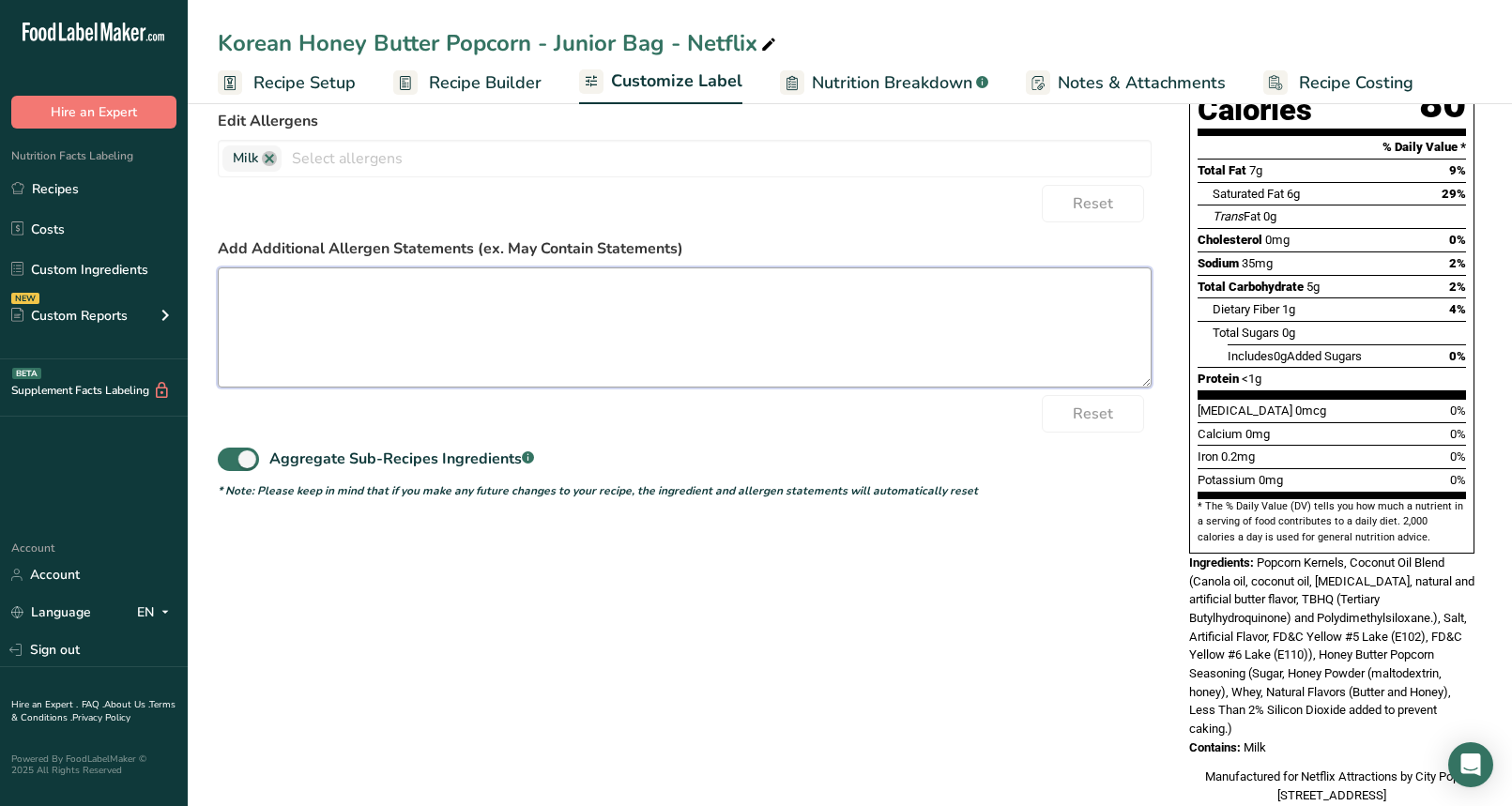
click at [444, 332] on textarea at bounding box center [684, 328] width 934 height 120
paste textarea "May contain wheat, peanut, soy, almond, cashew, pecan, milk, and egg."
click at [641, 295] on textarea "May contain wheat, peanut, soy, almond, cashew, pecan, milk, and egg." at bounding box center [684, 328] width 934 height 120
click at [647, 296] on textarea "May contain wheat, peanut, soy, almond, cashew, pecan, milk, and egg." at bounding box center [684, 328] width 934 height 120
type textarea "May contain wheat, peanut, soy, almond, cashew, pecan, and egg."
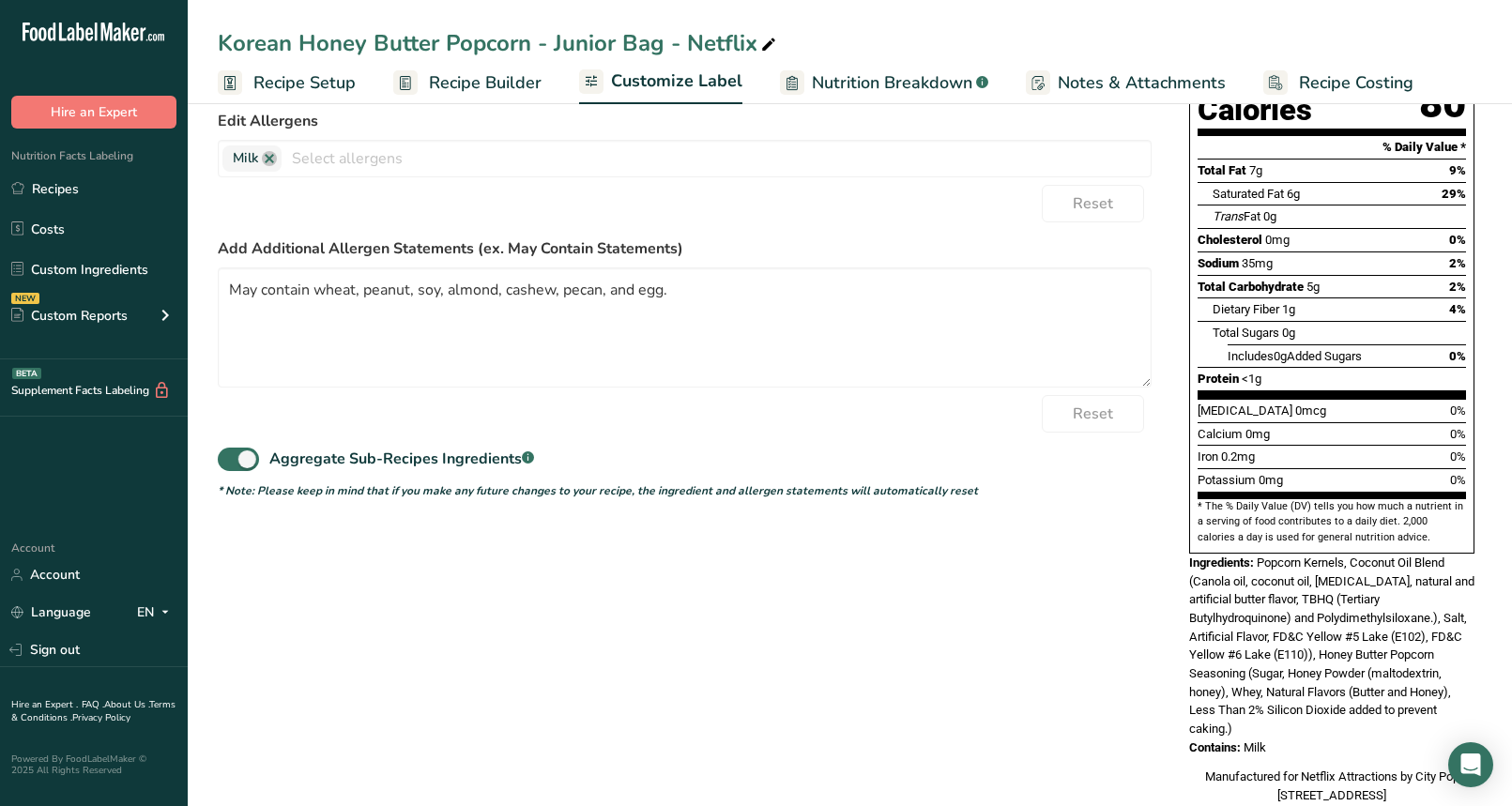
click at [466, 686] on div "Choose your label style Standard FDA label USA (FDA) Standard FDA label Tabular…" at bounding box center [849, 358] width 1265 height 931
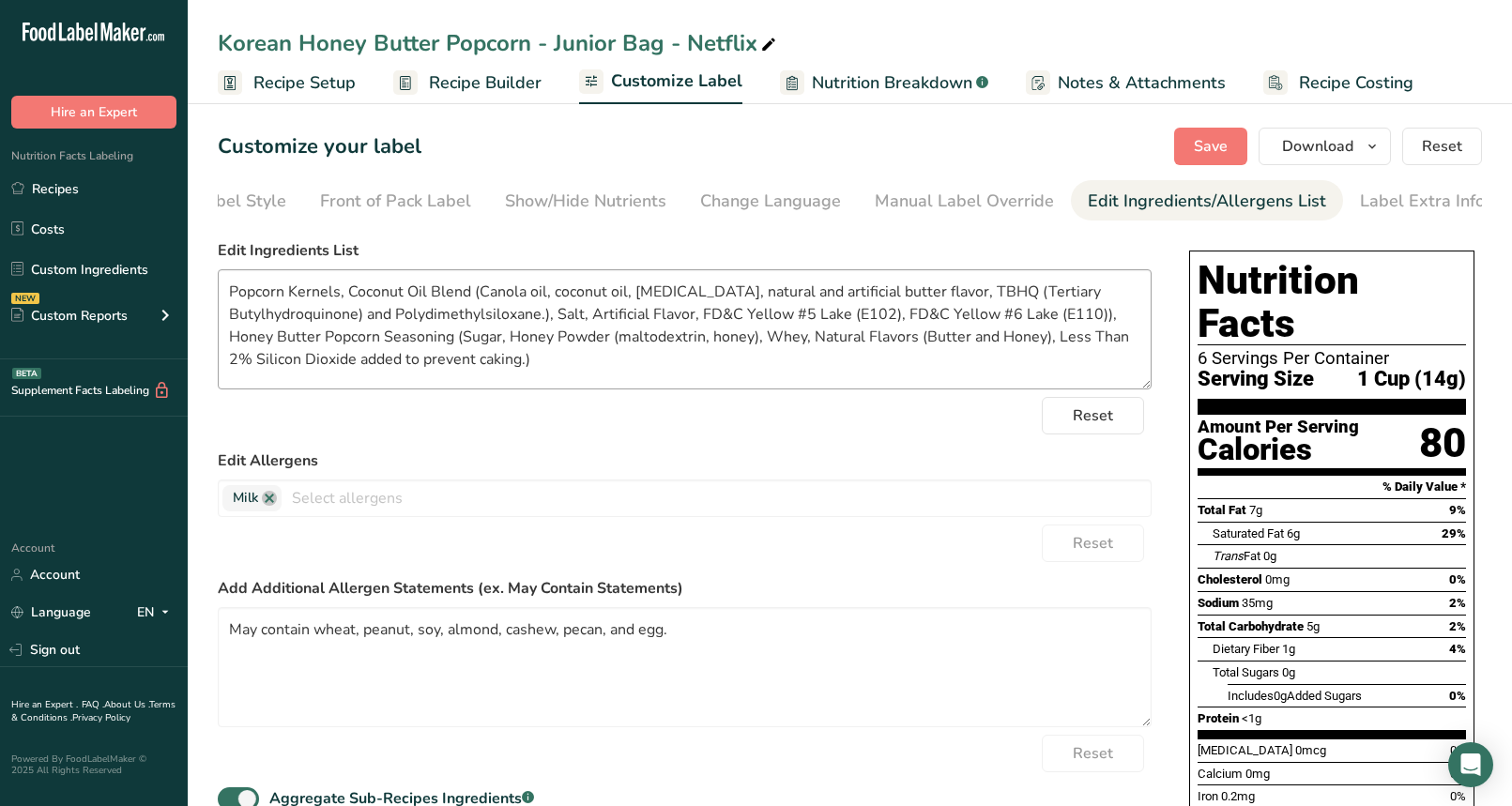
scroll to position [350, 0]
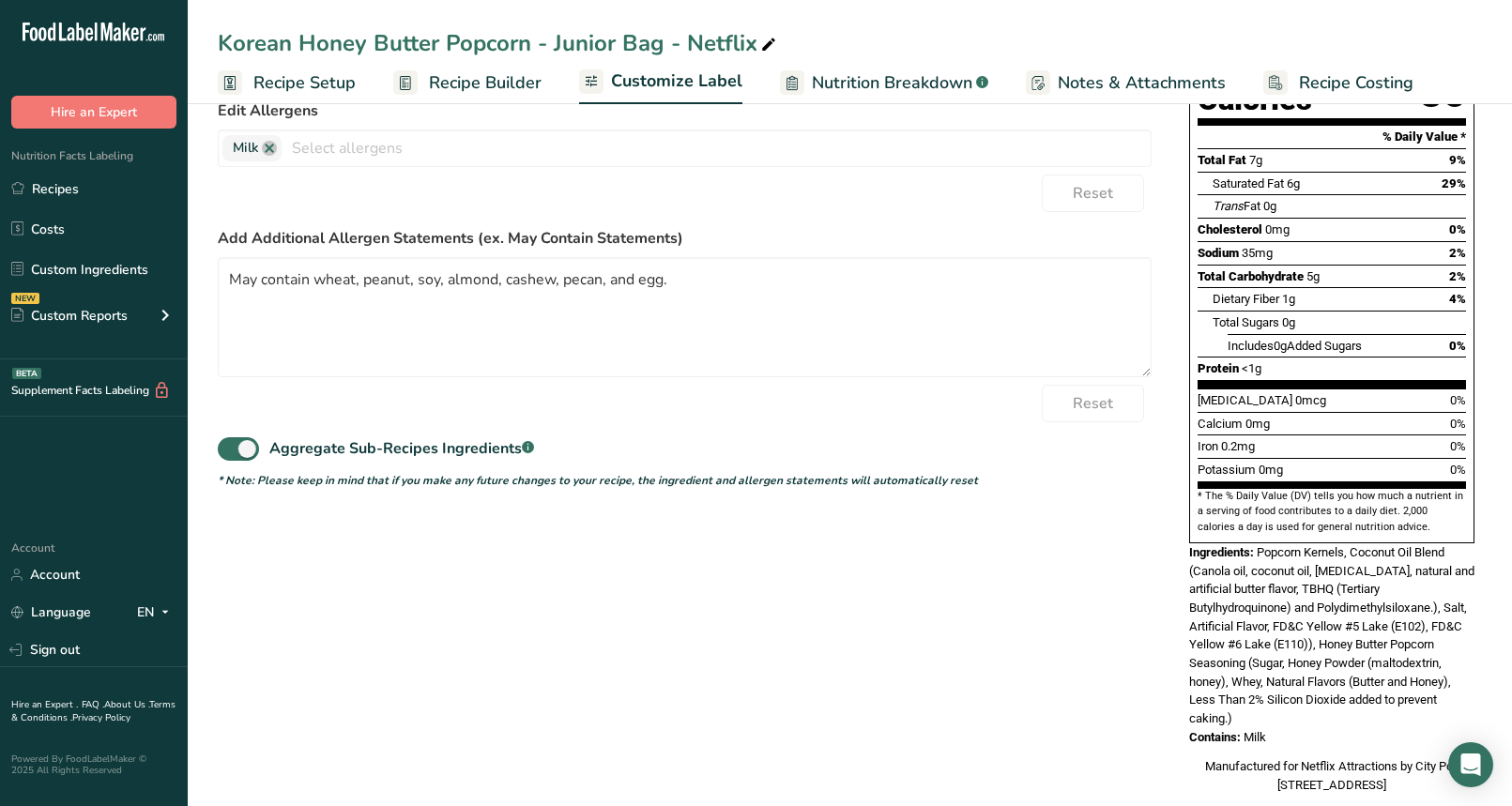
click at [692, 573] on div "Choose your label style Standard FDA label USA (FDA) Standard FDA label Tabular…" at bounding box center [849, 347] width 1265 height 931
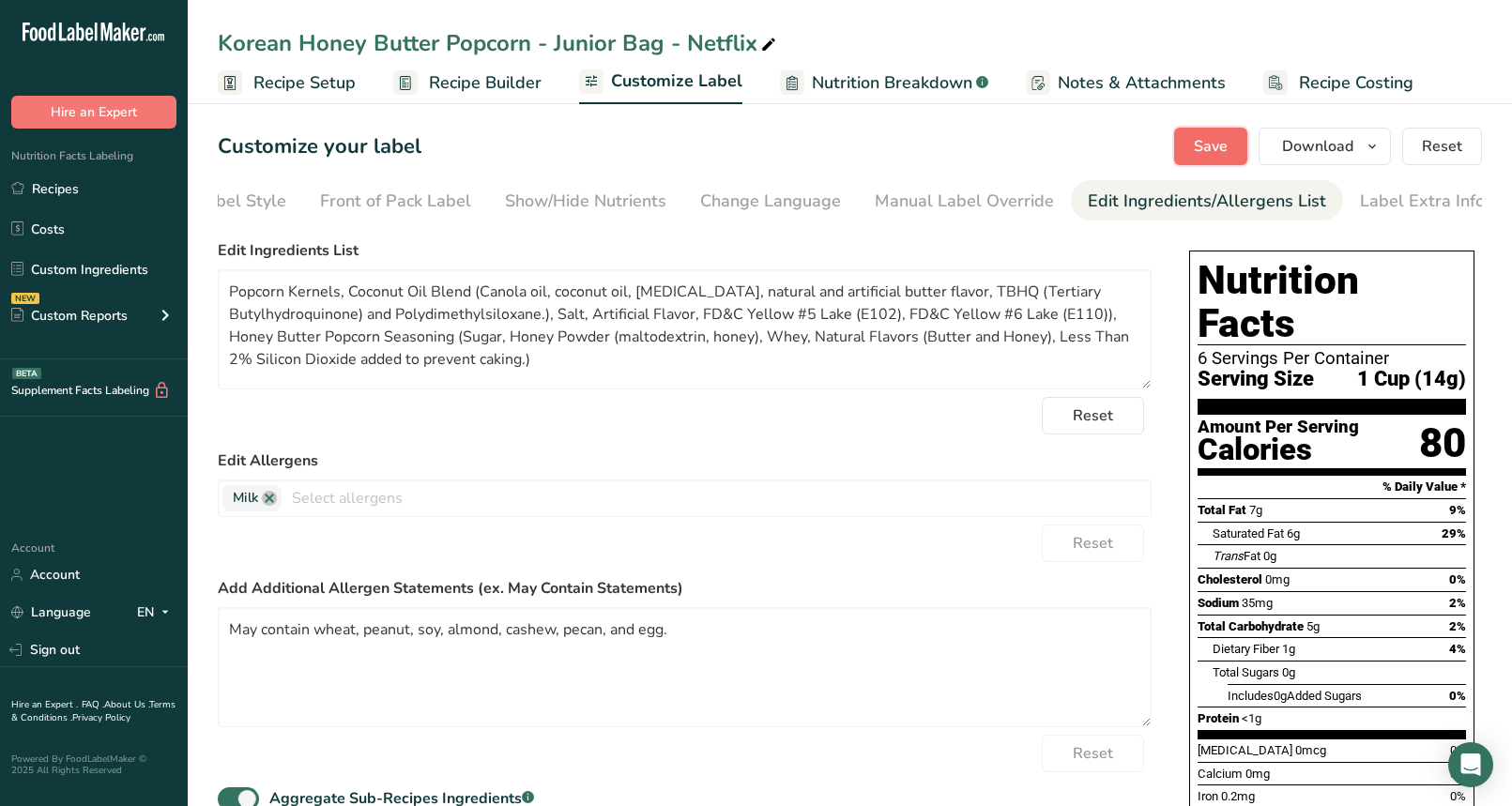
click at [1227, 148] on span "Save" at bounding box center [1210, 145] width 34 height 22
click at [1195, 141] on button "Save" at bounding box center [1210, 146] width 73 height 38
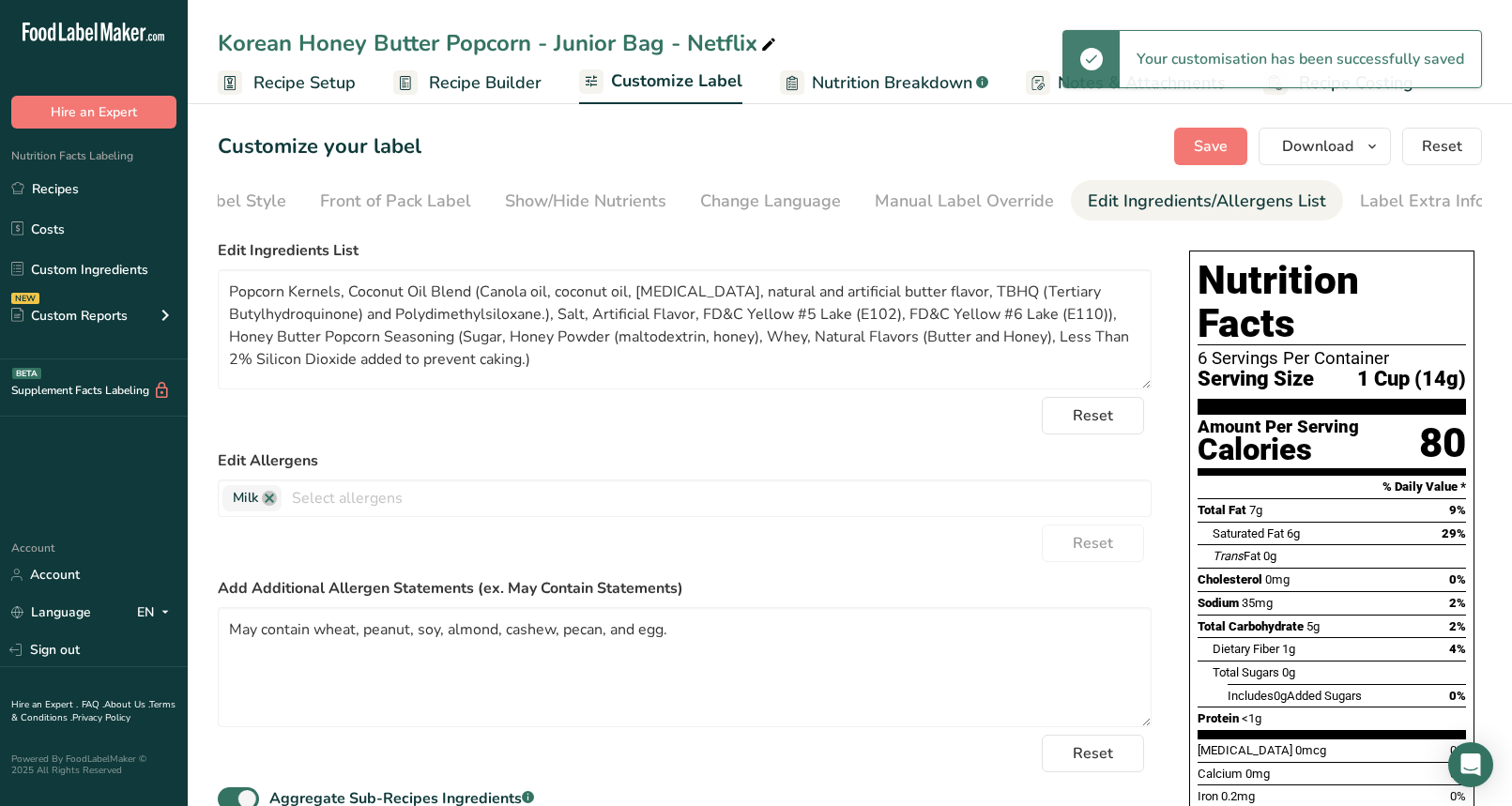
click at [433, 85] on span "Recipe Builder" at bounding box center [485, 83] width 113 height 25
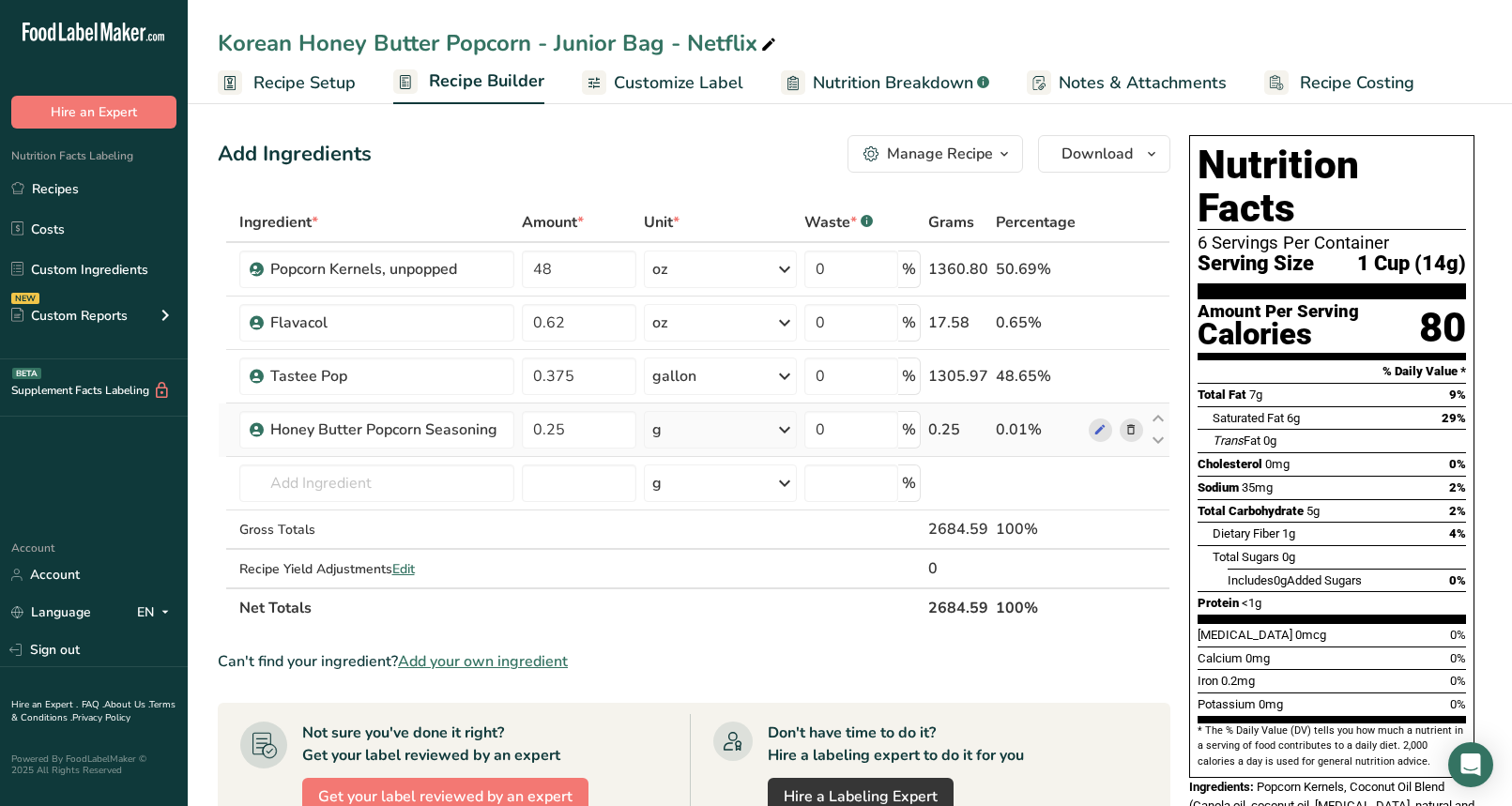
click at [748, 432] on div "g" at bounding box center [720, 430] width 153 height 38
click at [712, 584] on div "See more" at bounding box center [734, 578] width 157 height 19
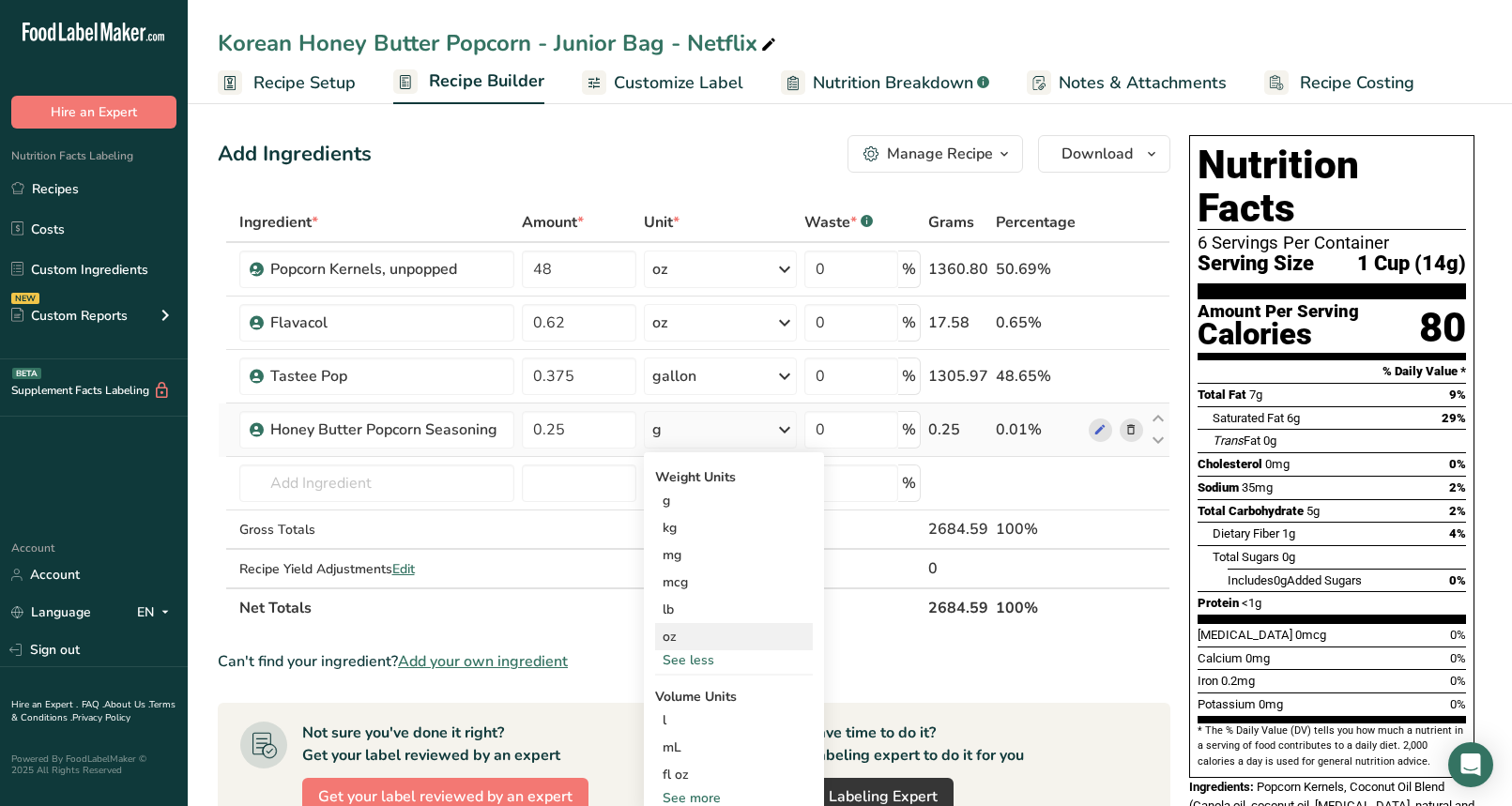
click at [699, 641] on div "oz" at bounding box center [734, 636] width 157 height 27
